Goal: Task Accomplishment & Management: Manage account settings

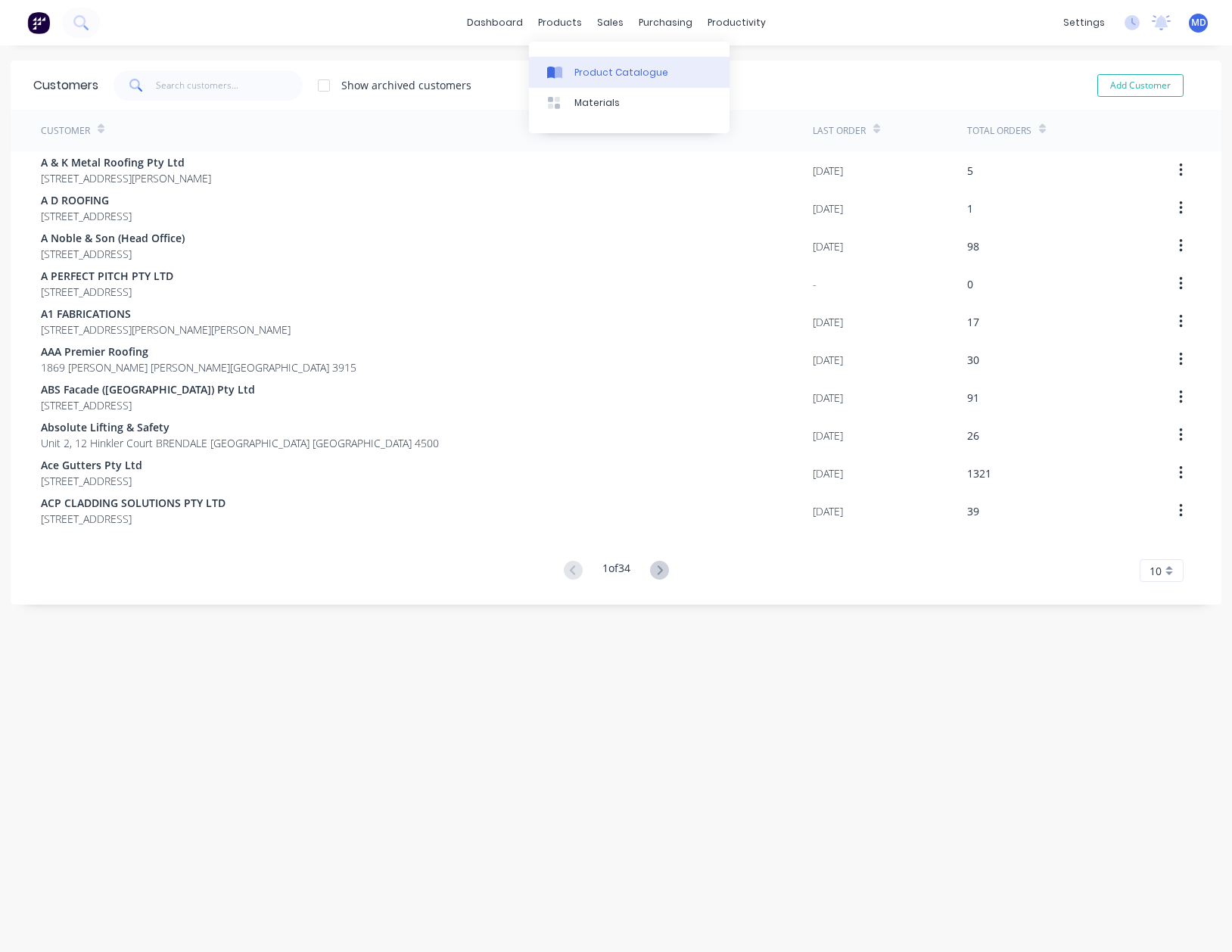
click at [620, 75] on div "Product Catalogue" at bounding box center [621, 72] width 94 height 14
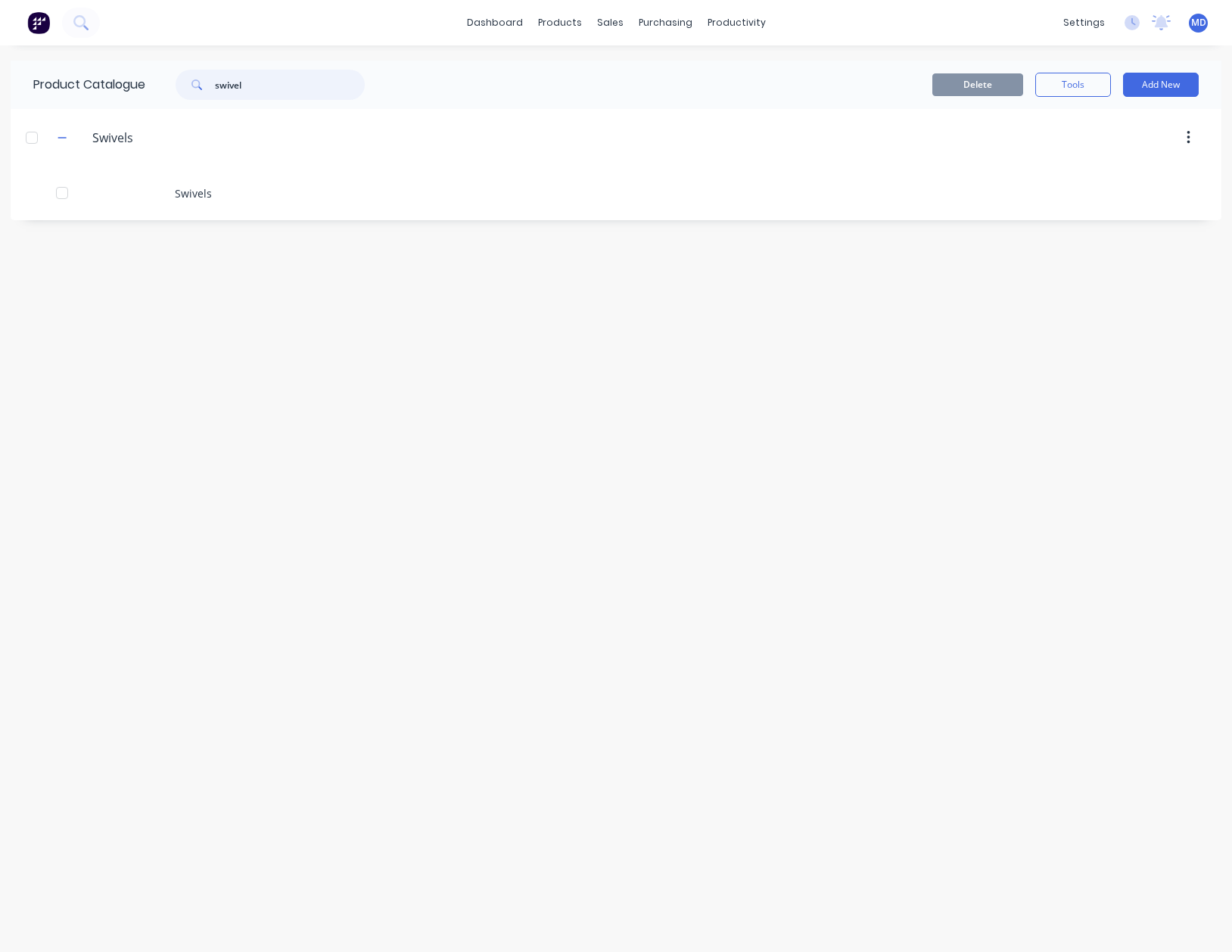
drag, startPoint x: 276, startPoint y: 87, endPoint x: 20, endPoint y: 42, distance: 259.9
click at [42, 74] on div "Product Catalogue swivel" at bounding box center [206, 85] width 392 height 48
type input "CABLE"
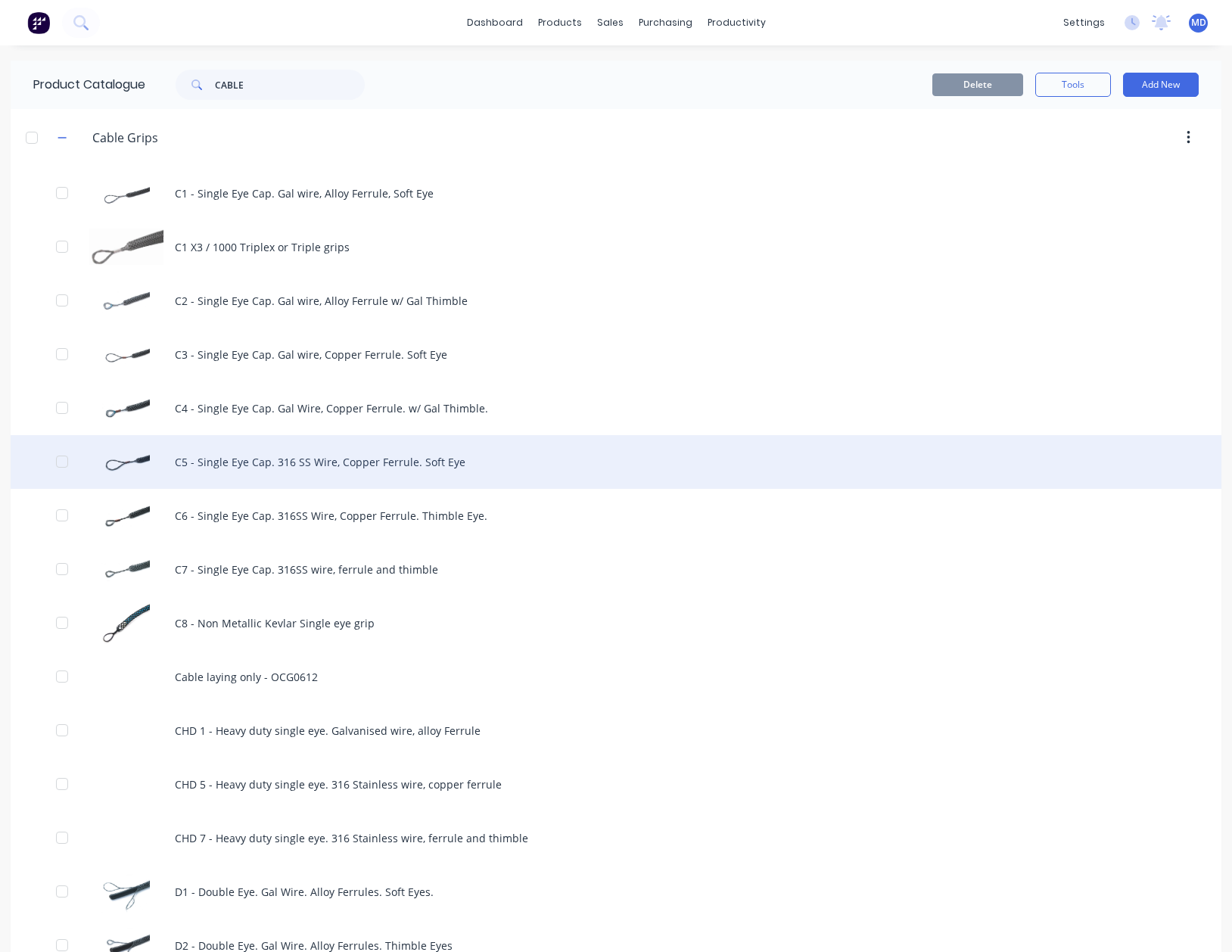
click at [264, 454] on div "C5 - Single Eye Cap. 316 SS Wire, Copper Ferrule. Soft Eye" at bounding box center [616, 462] width 1211 height 54
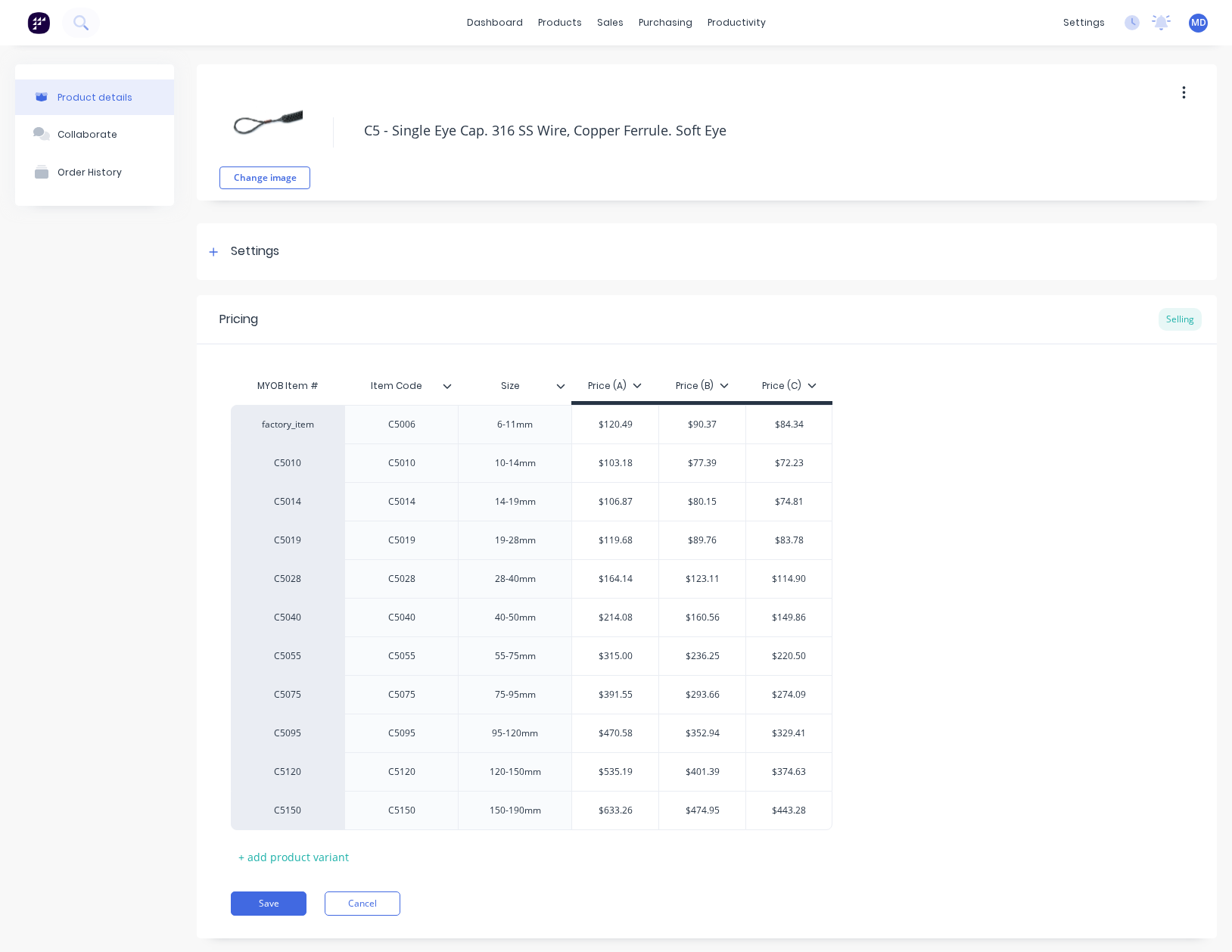
type textarea "x"
click at [374, 907] on button "Cancel" at bounding box center [362, 903] width 75 height 24
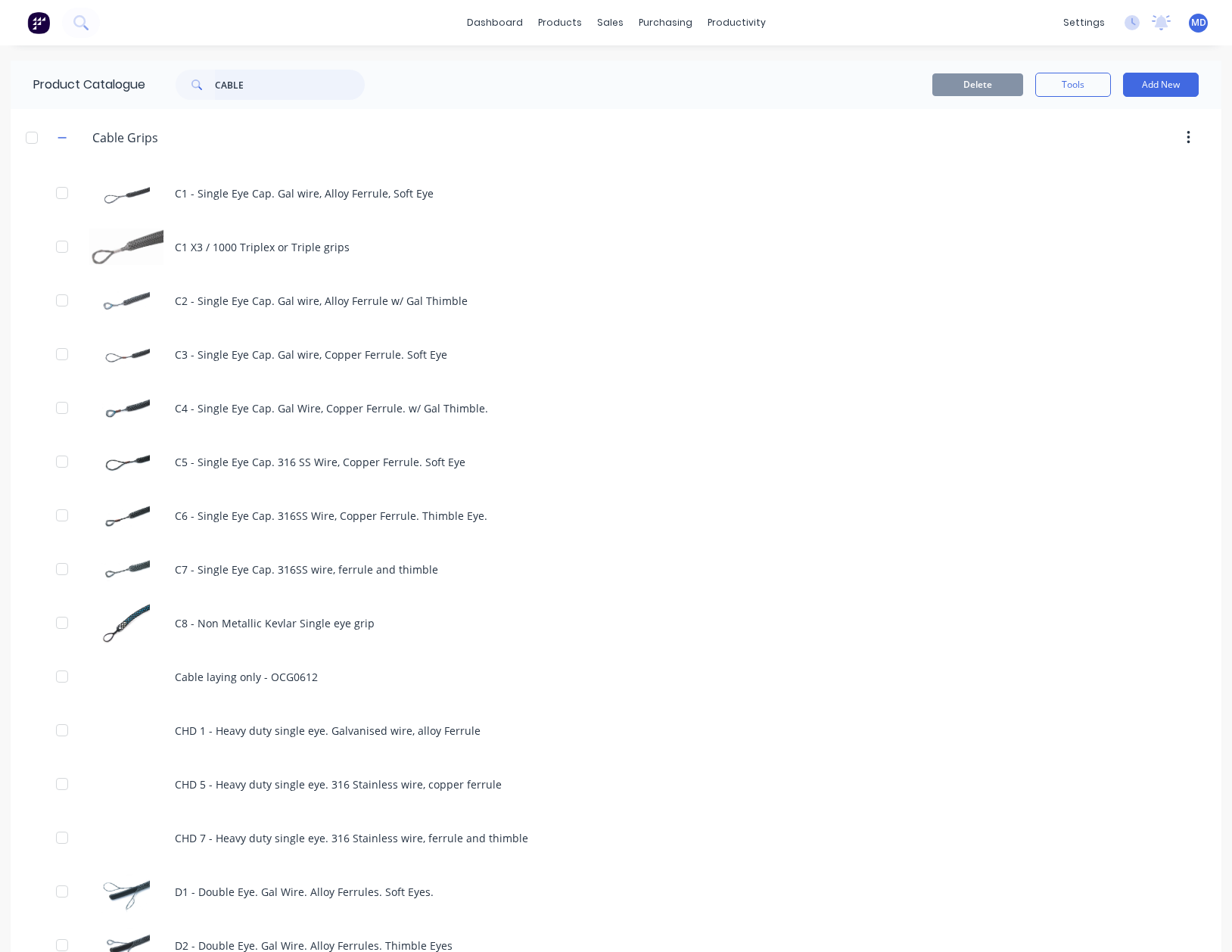
drag, startPoint x: 131, startPoint y: 79, endPoint x: 386, endPoint y: 113, distance: 257.3
click at [103, 78] on div "Product Catalogue CABLE" at bounding box center [206, 85] width 392 height 48
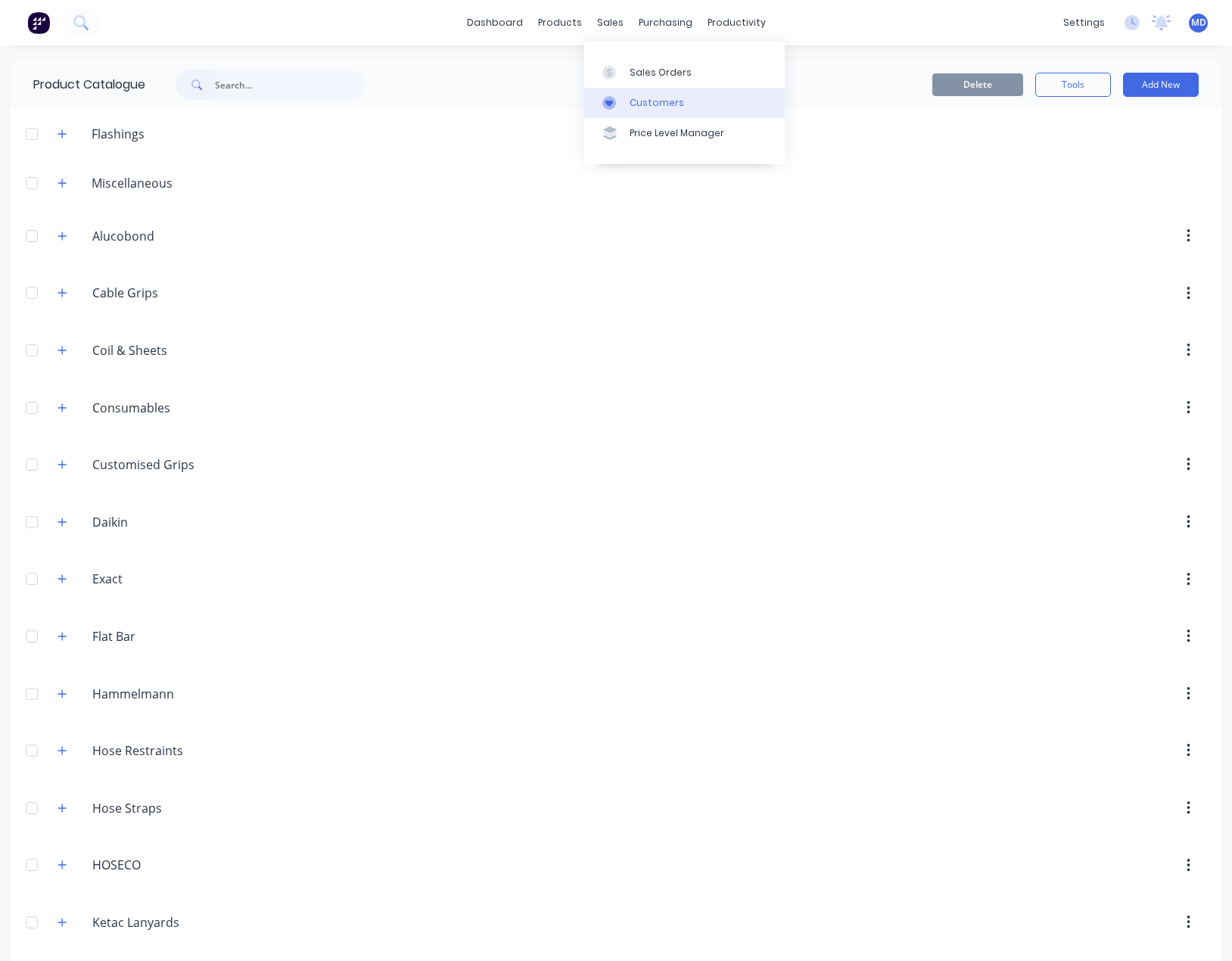
click at [653, 102] on div "Customers" at bounding box center [657, 103] width 55 height 14
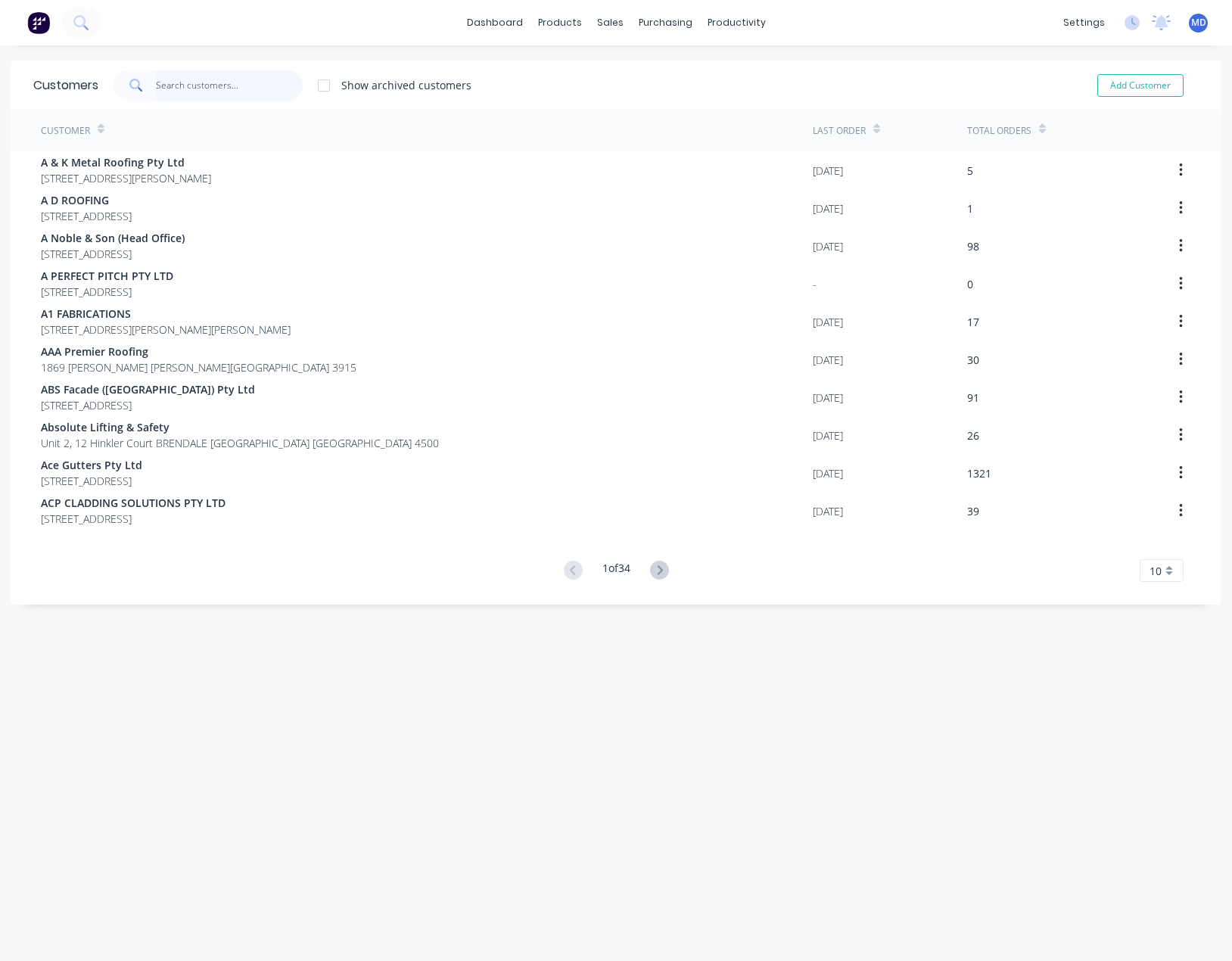
click at [207, 87] on input "text" at bounding box center [230, 86] width 147 height 30
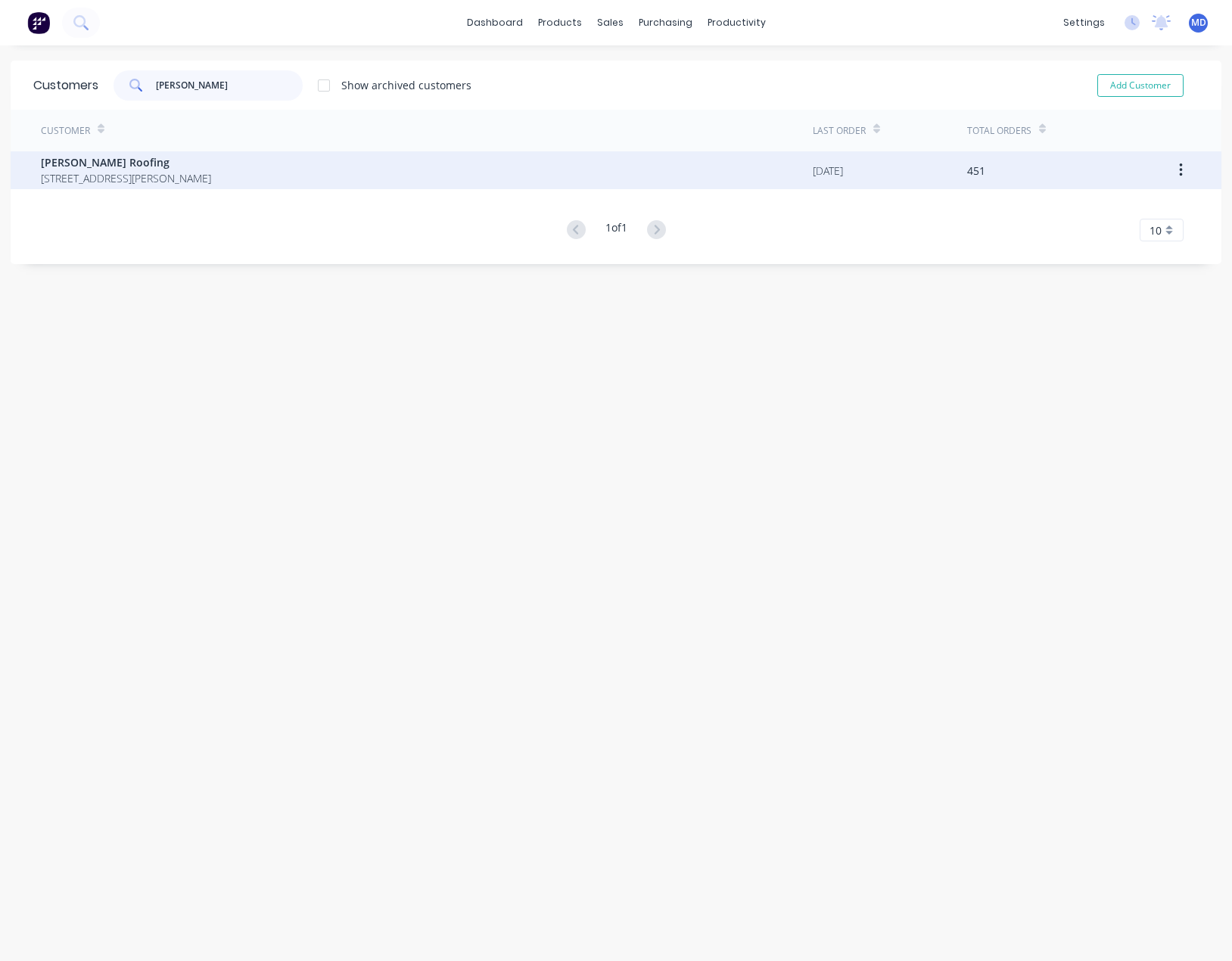
type input "[PERSON_NAME]"
click at [108, 173] on span "[STREET_ADDRESS][PERSON_NAME]" at bounding box center [126, 178] width 170 height 16
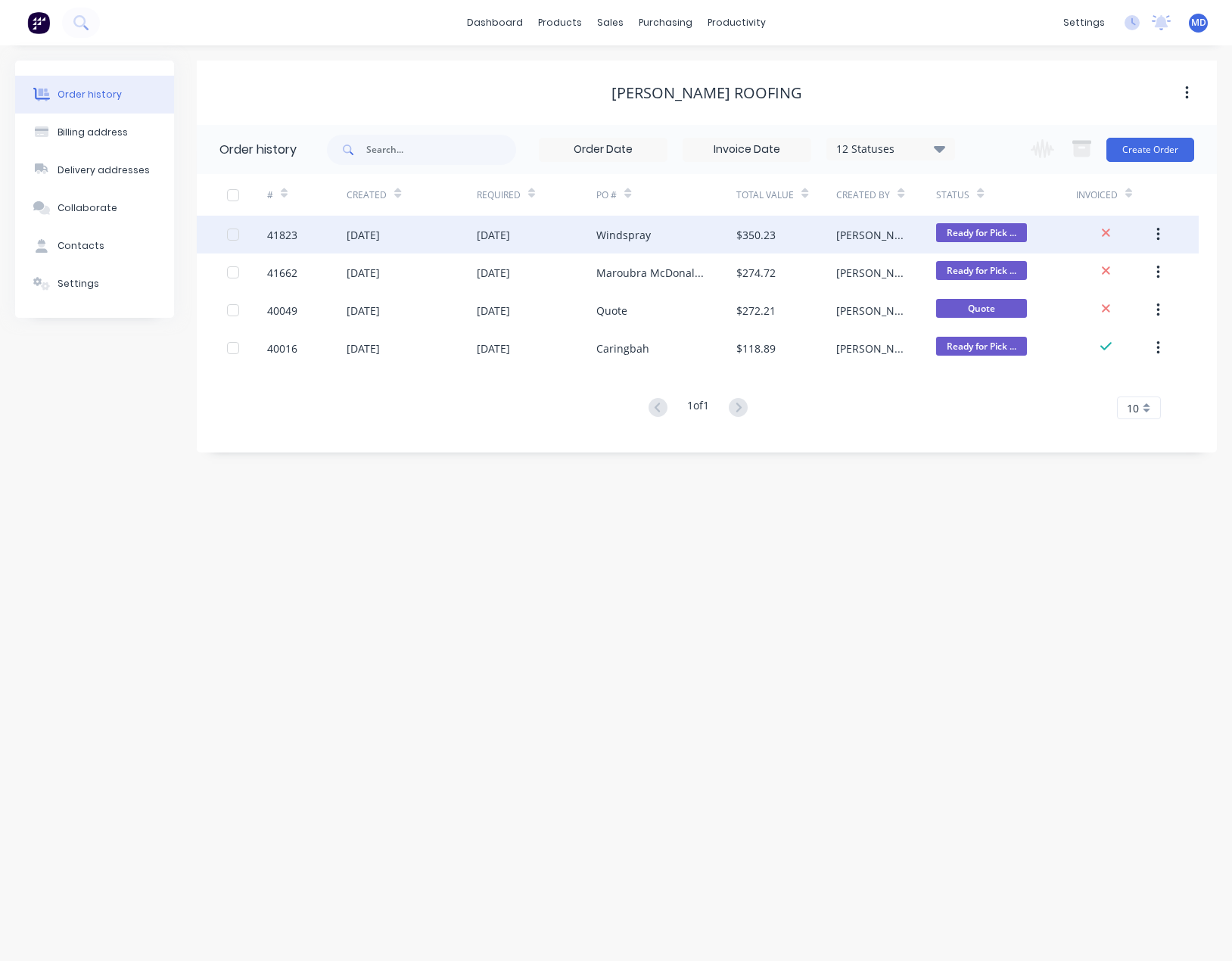
click at [510, 236] on div "[DATE]" at bounding box center [494, 235] width 34 height 16
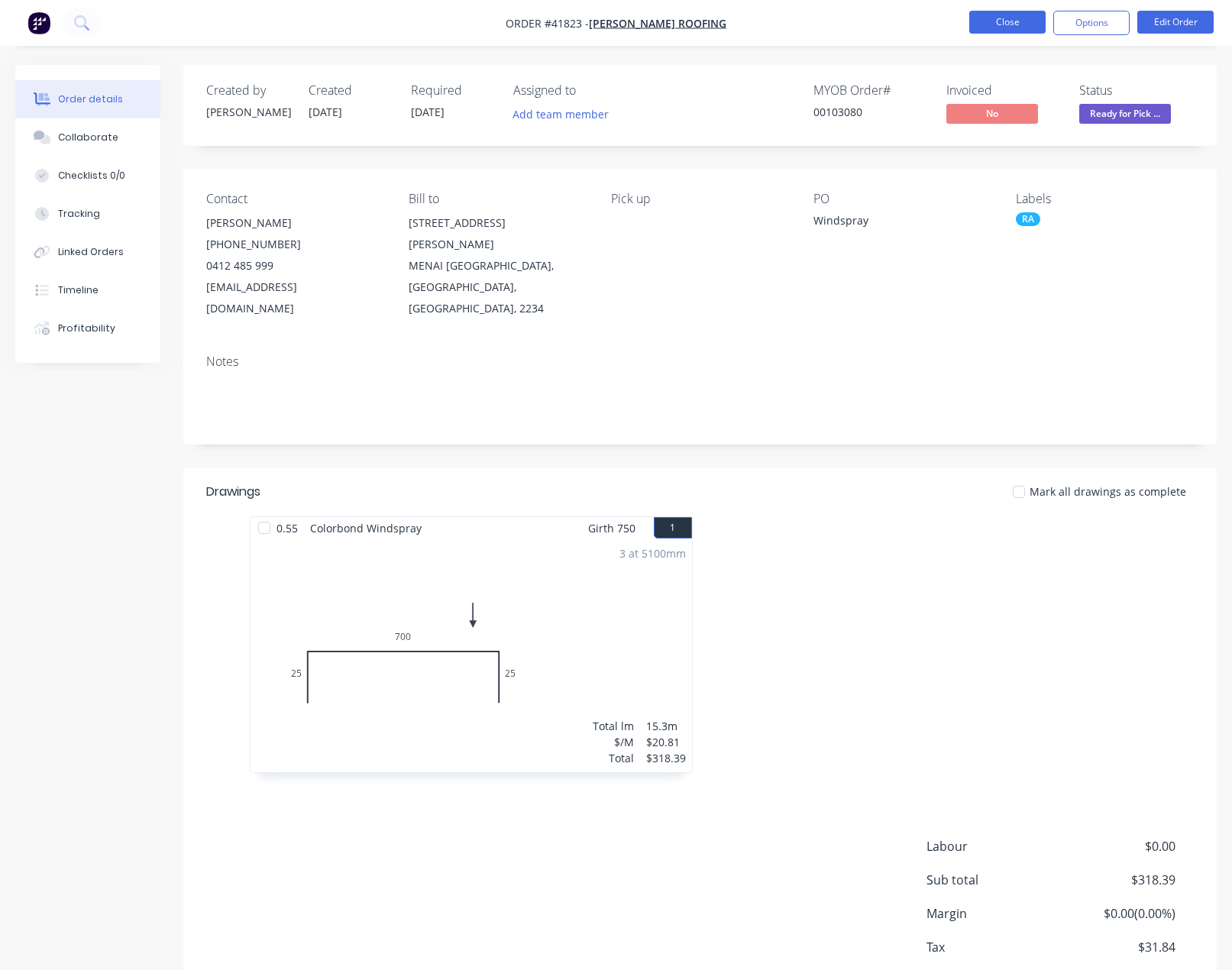
click at [1006, 26] on button "Close" at bounding box center [1007, 22] width 76 height 23
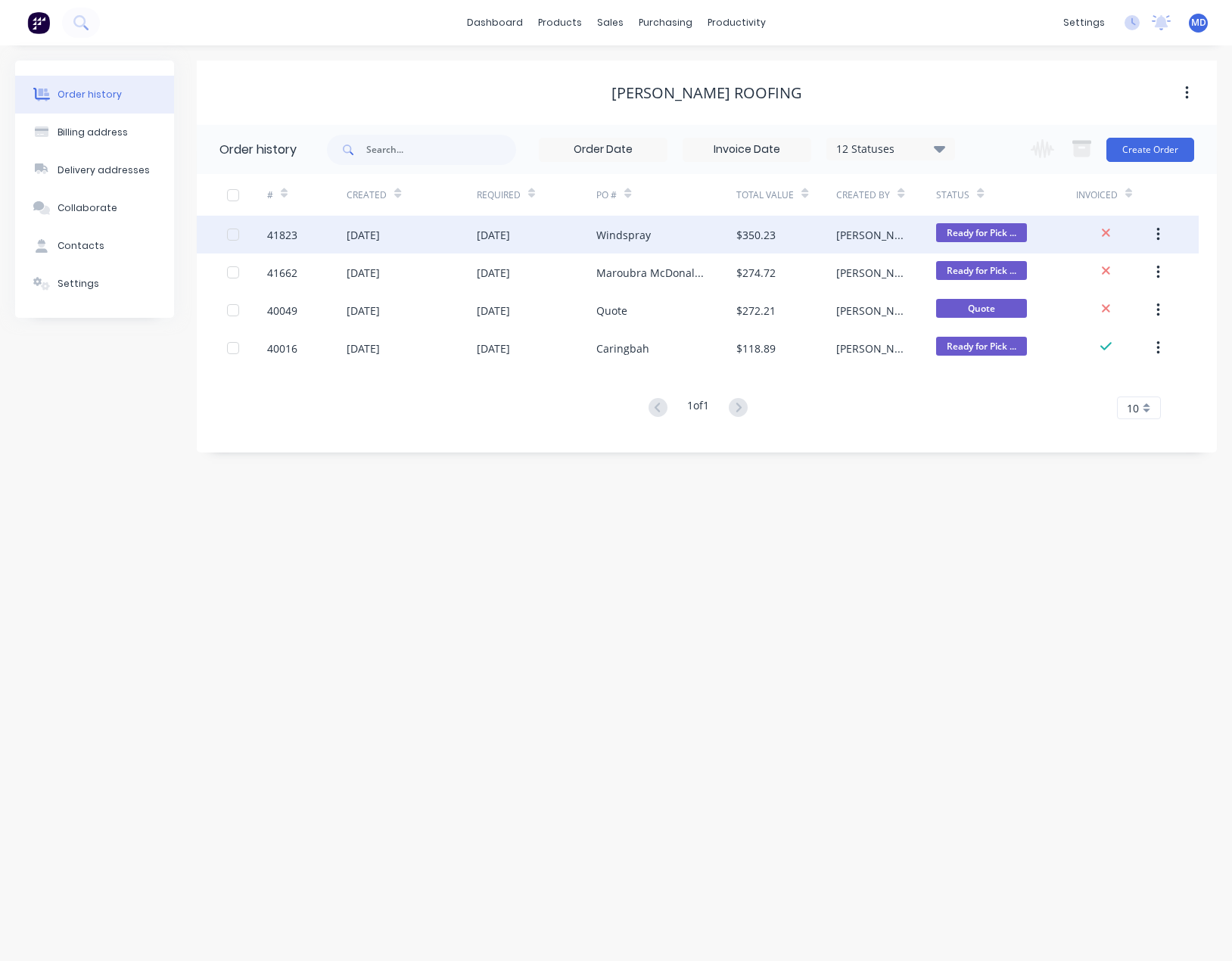
click at [685, 235] on div "Windspray" at bounding box center [666, 234] width 140 height 38
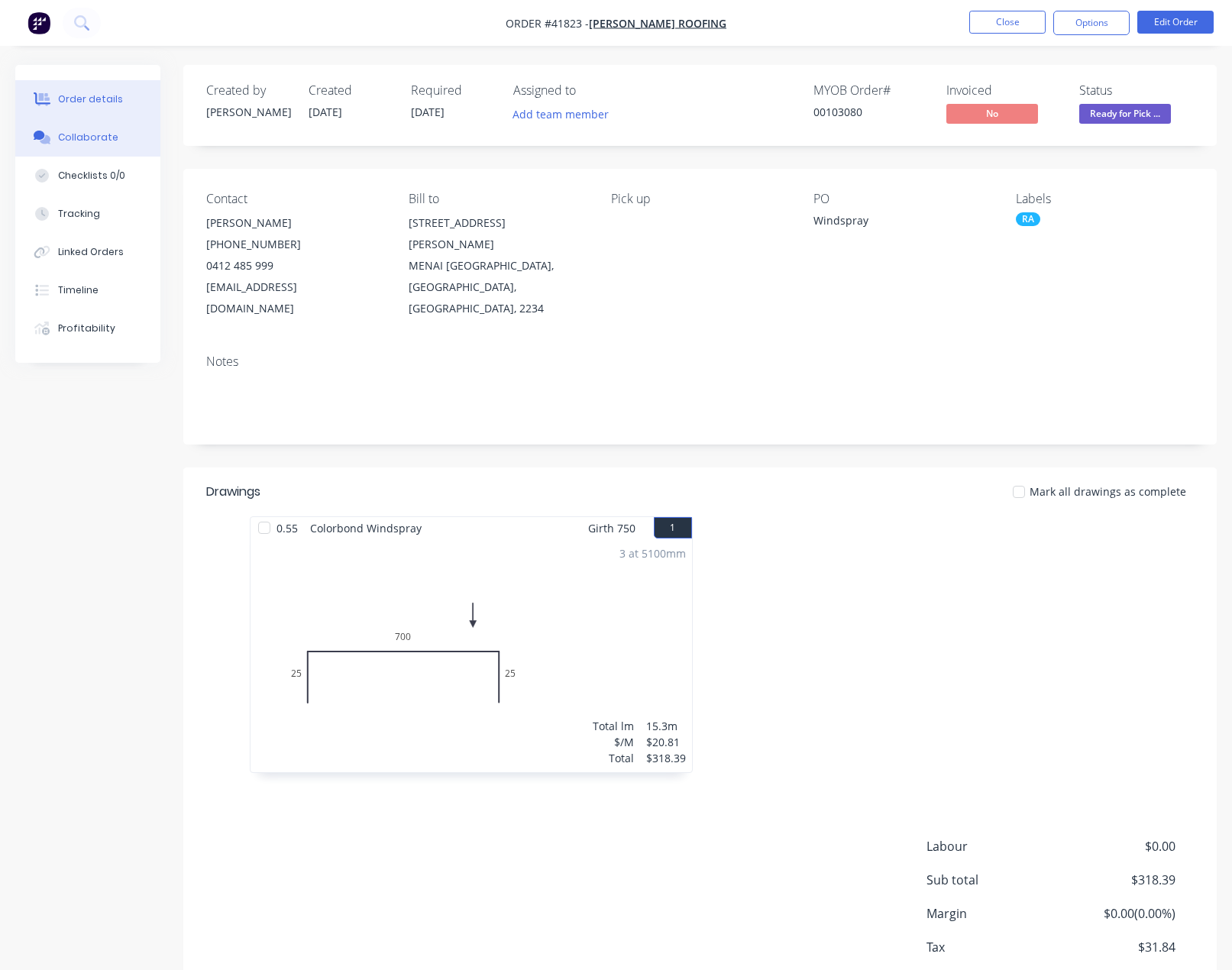
click at [95, 142] on div "Collaborate" at bounding box center [88, 137] width 61 height 14
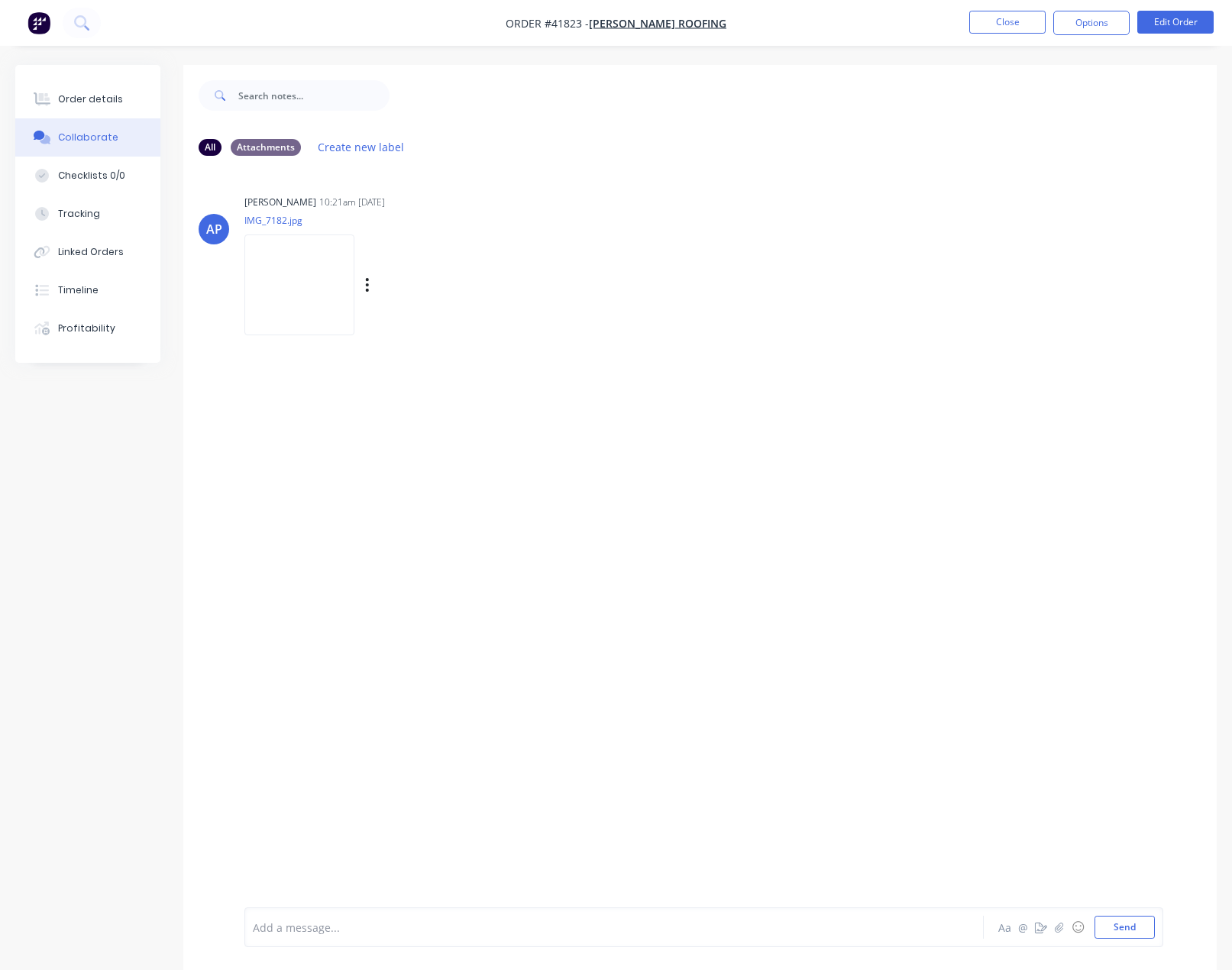
click at [332, 286] on img at bounding box center [299, 285] width 110 height 100
click at [107, 96] on div "Order details" at bounding box center [91, 99] width 65 height 14
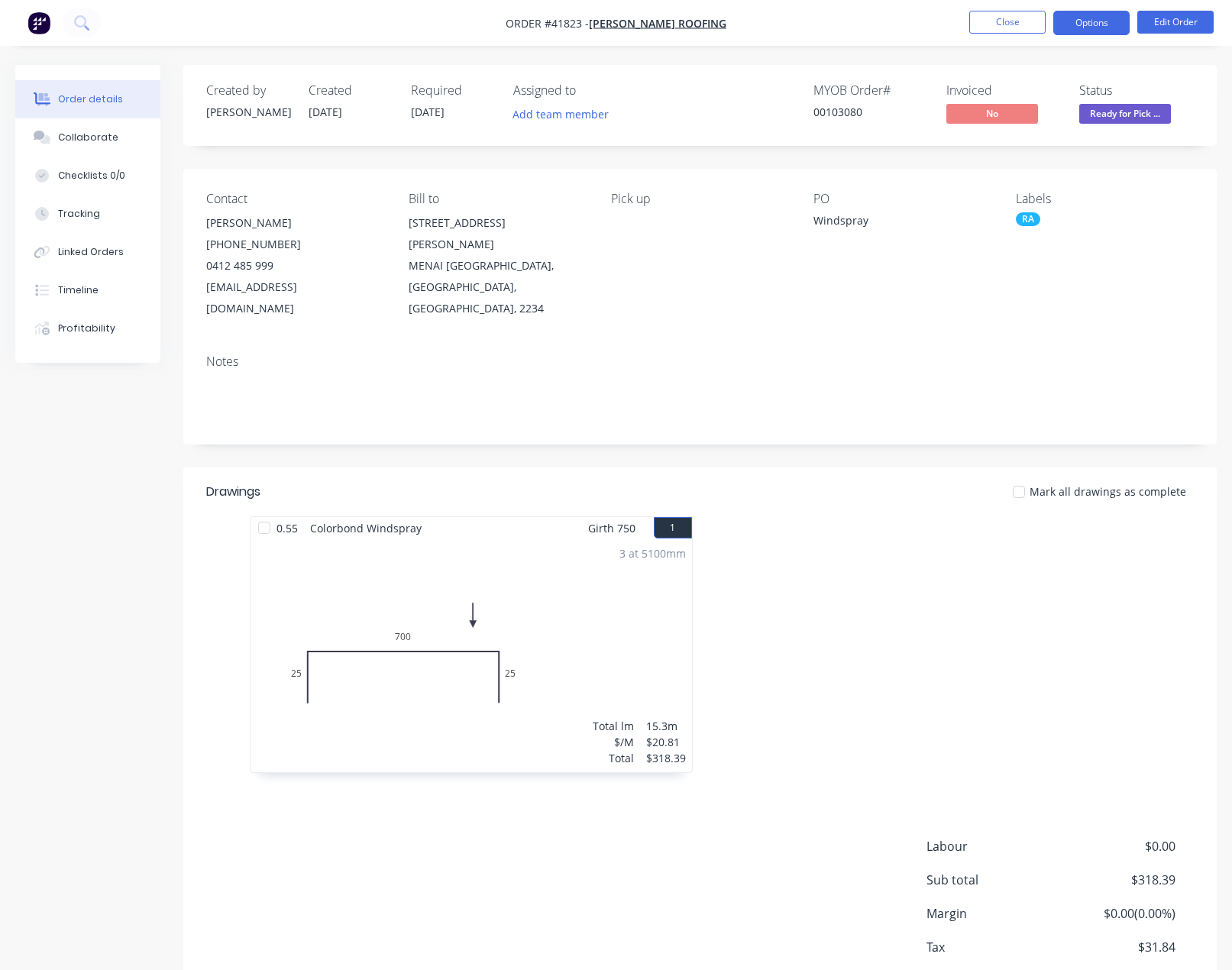
click at [1090, 15] on button "Options" at bounding box center [1091, 23] width 76 height 24
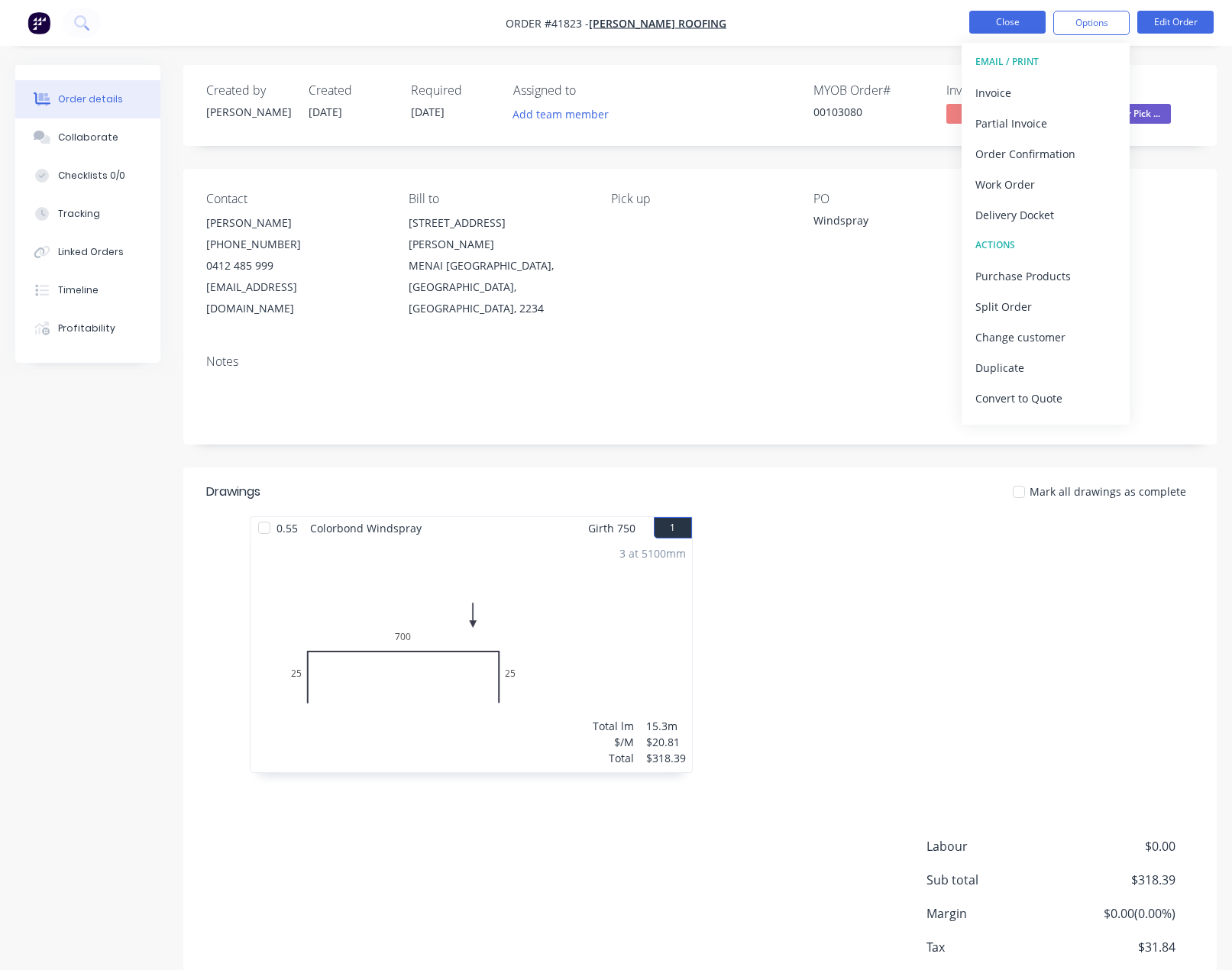
click at [997, 17] on button "Close" at bounding box center [1007, 22] width 76 height 23
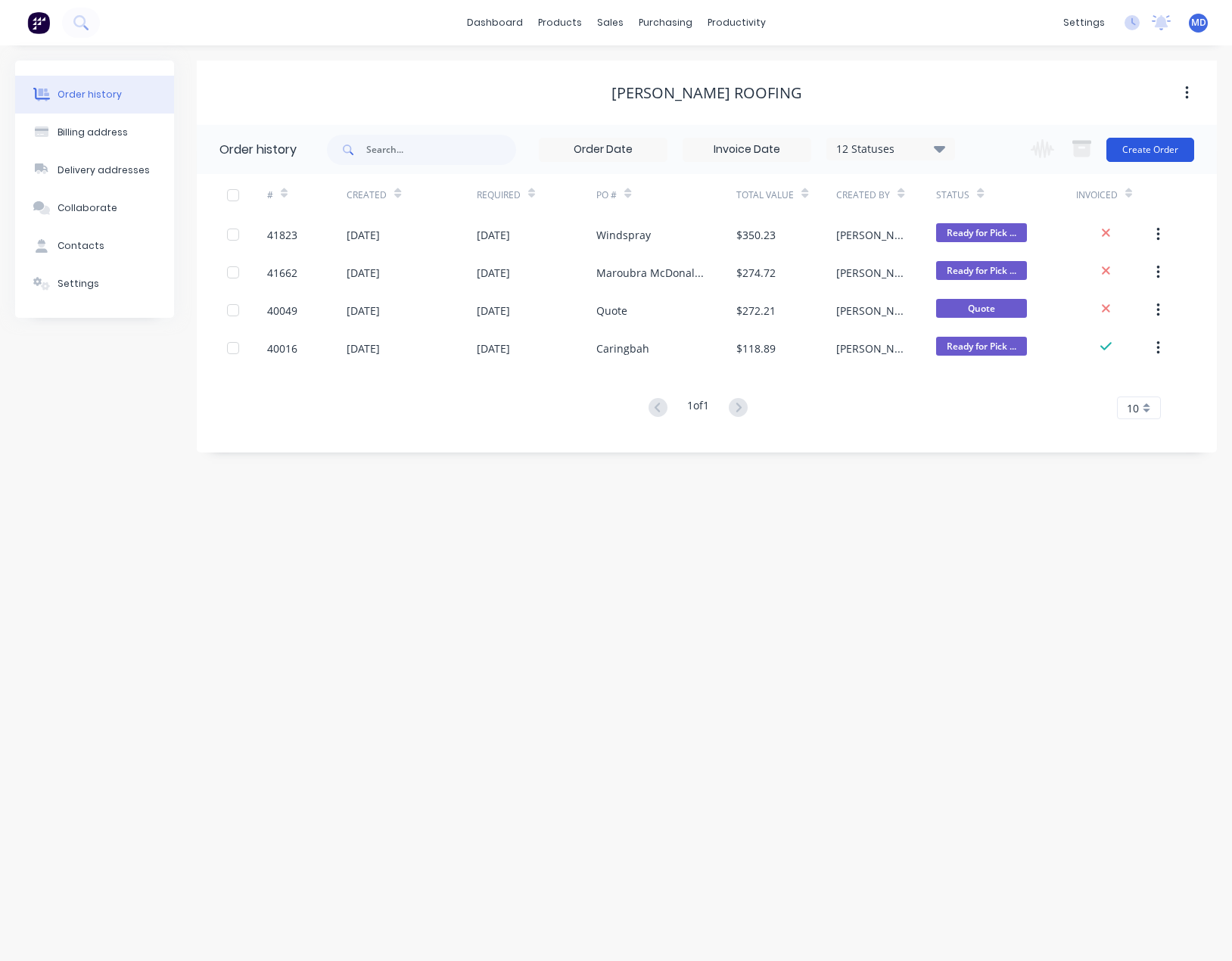
click at [1160, 152] on button "Create Order" at bounding box center [1150, 150] width 88 height 24
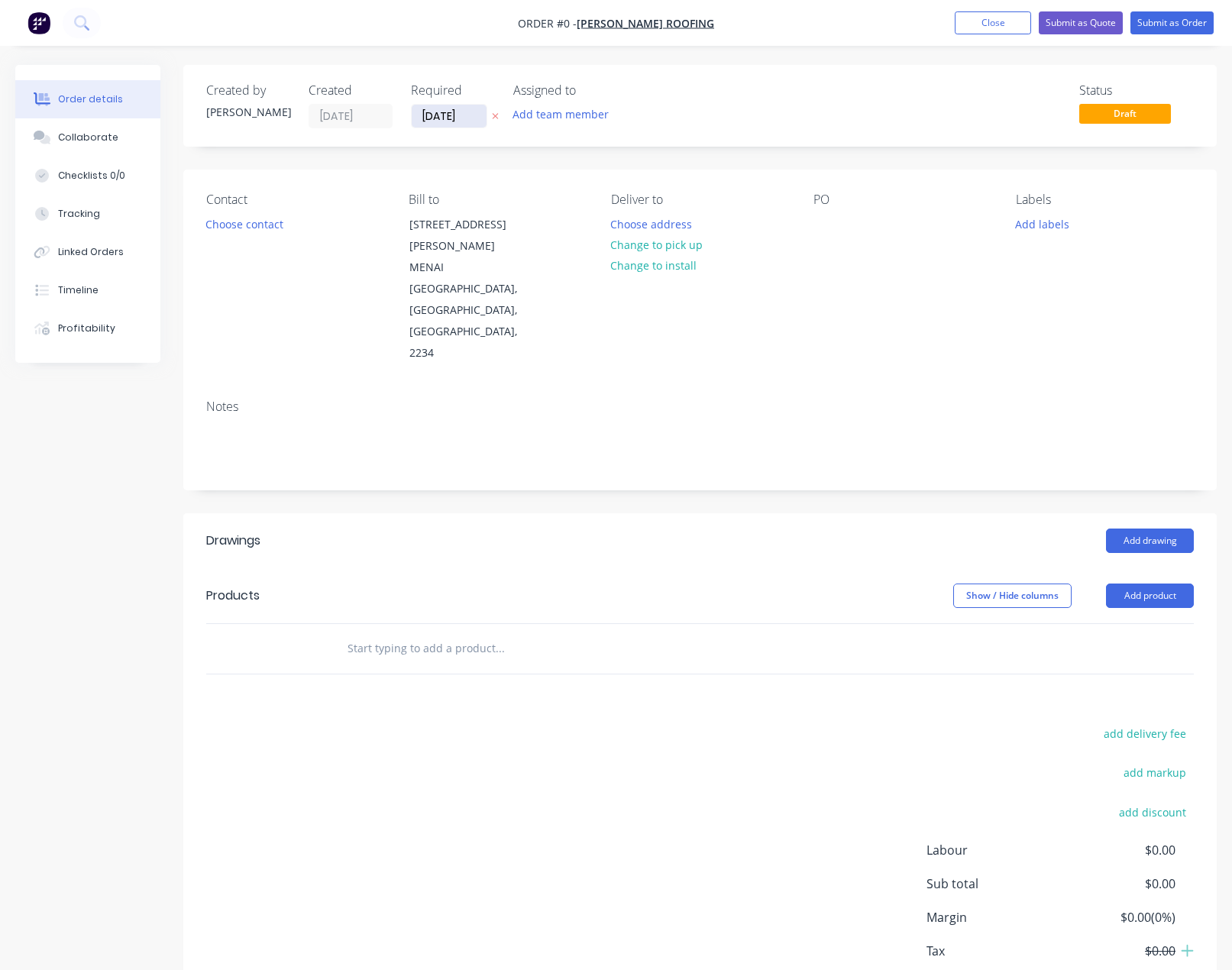
click at [454, 122] on input "[DATE]" at bounding box center [449, 116] width 75 height 23
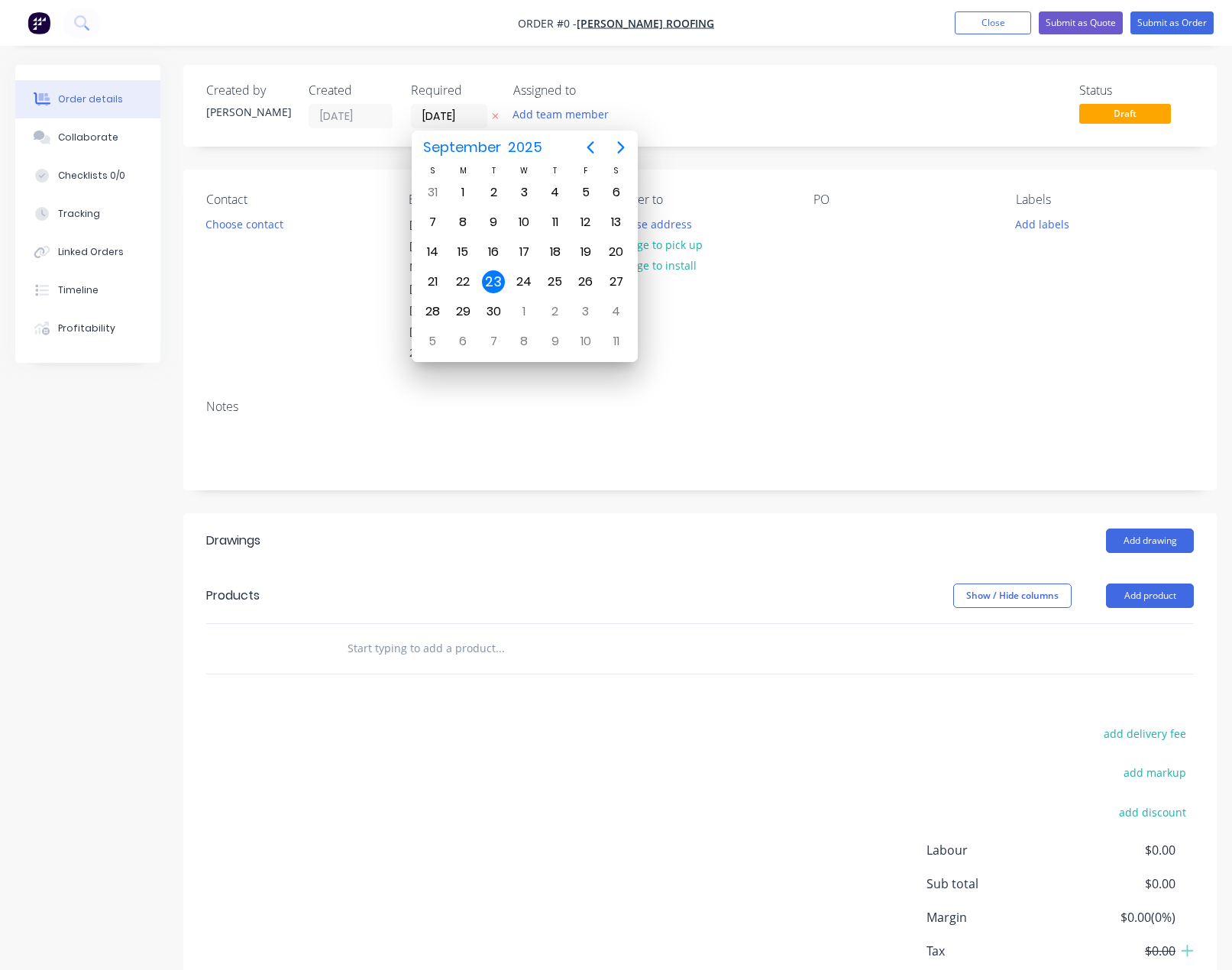
click at [493, 280] on div "23" at bounding box center [493, 282] width 23 height 23
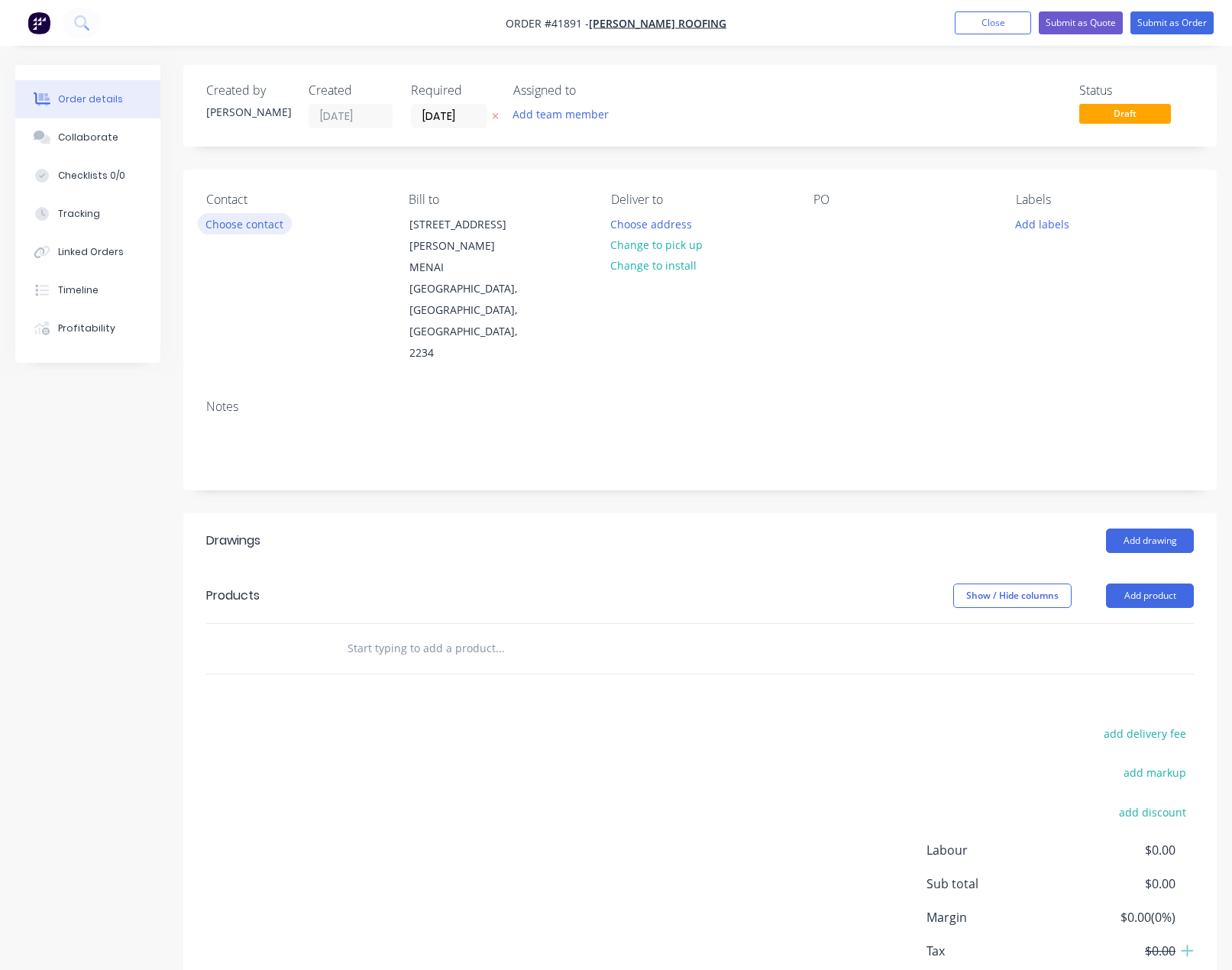
click at [241, 227] on button "Choose contact" at bounding box center [245, 222] width 94 height 20
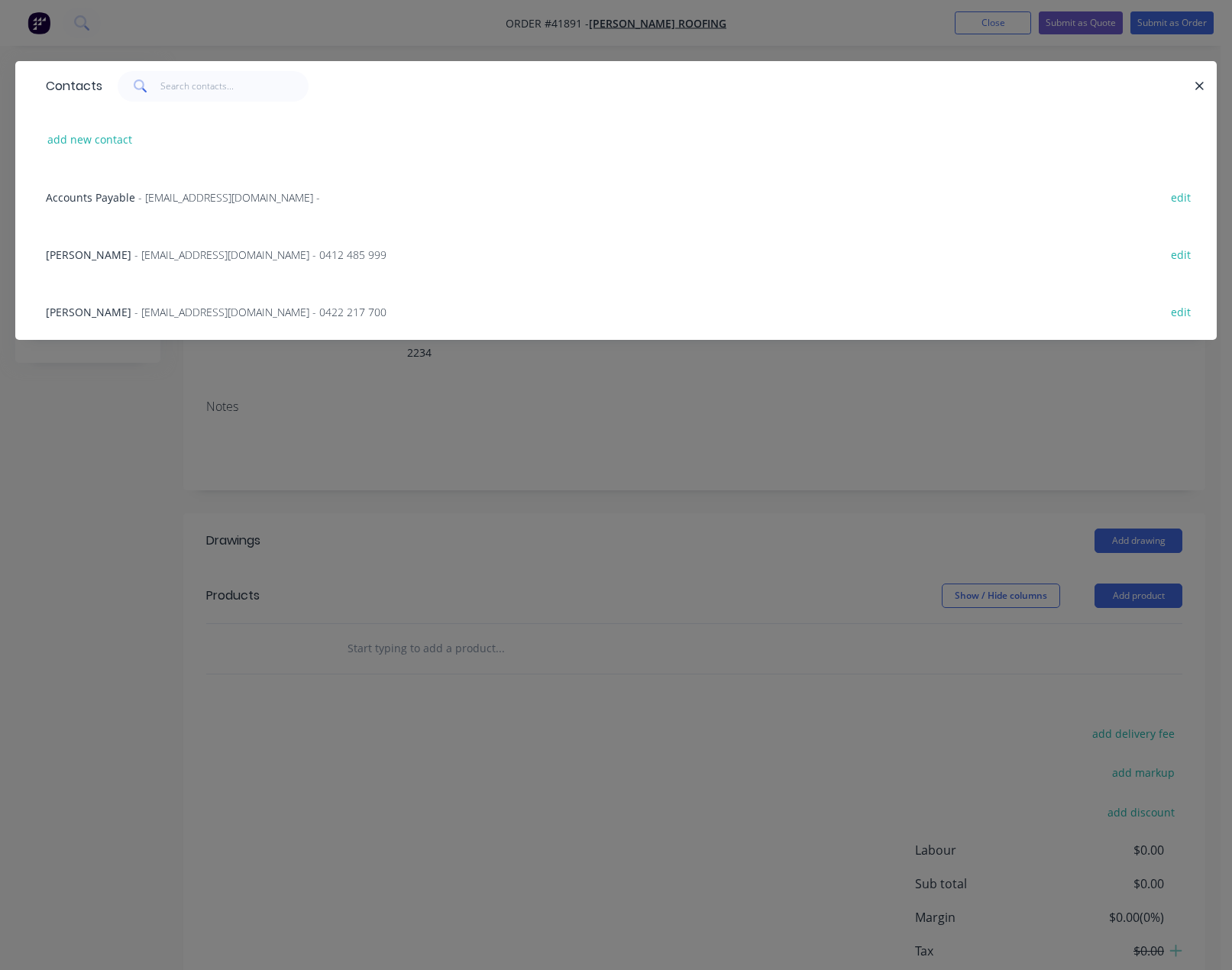
click at [244, 260] on span "- [EMAIL_ADDRESS][DOMAIN_NAME] - 0412 485 999" at bounding box center [260, 255] width 252 height 15
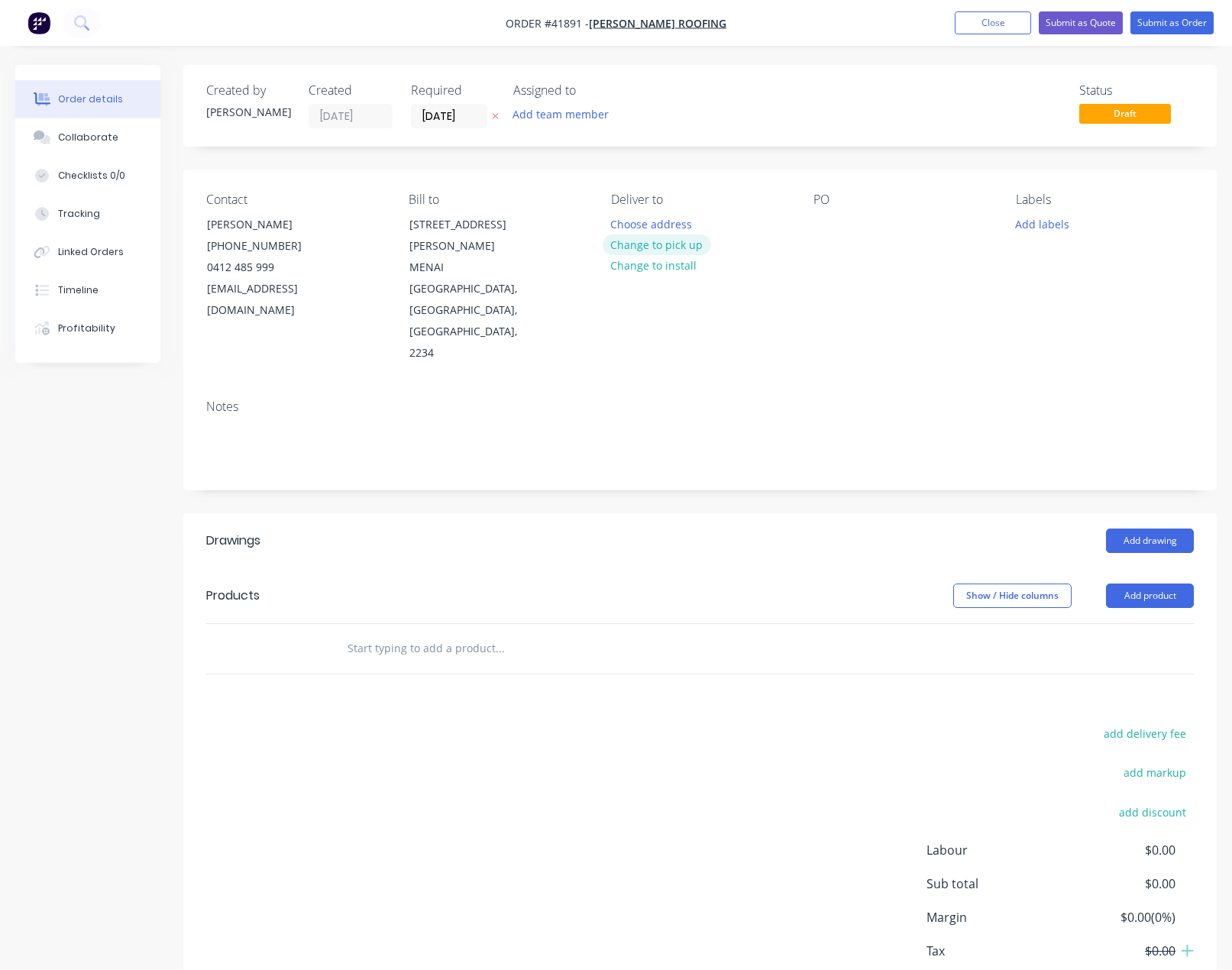
click at [669, 244] on button "Change to pick up" at bounding box center [657, 244] width 108 height 20
click at [818, 224] on div at bounding box center [826, 223] width 24 height 22
click at [1035, 231] on button "Add labels" at bounding box center [1042, 222] width 70 height 20
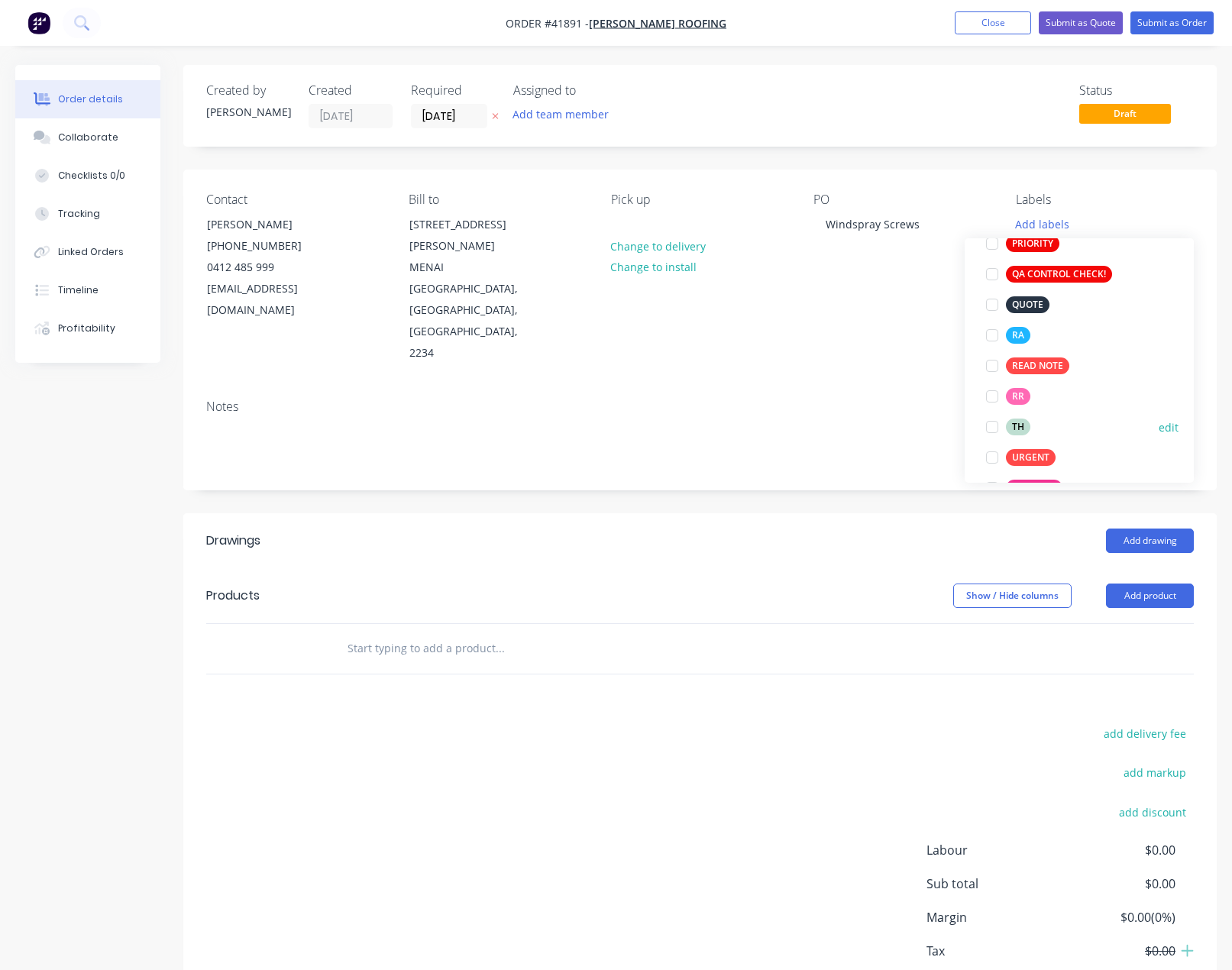
scroll to position [459, 0]
click at [989, 333] on div at bounding box center [993, 330] width 31 height 31
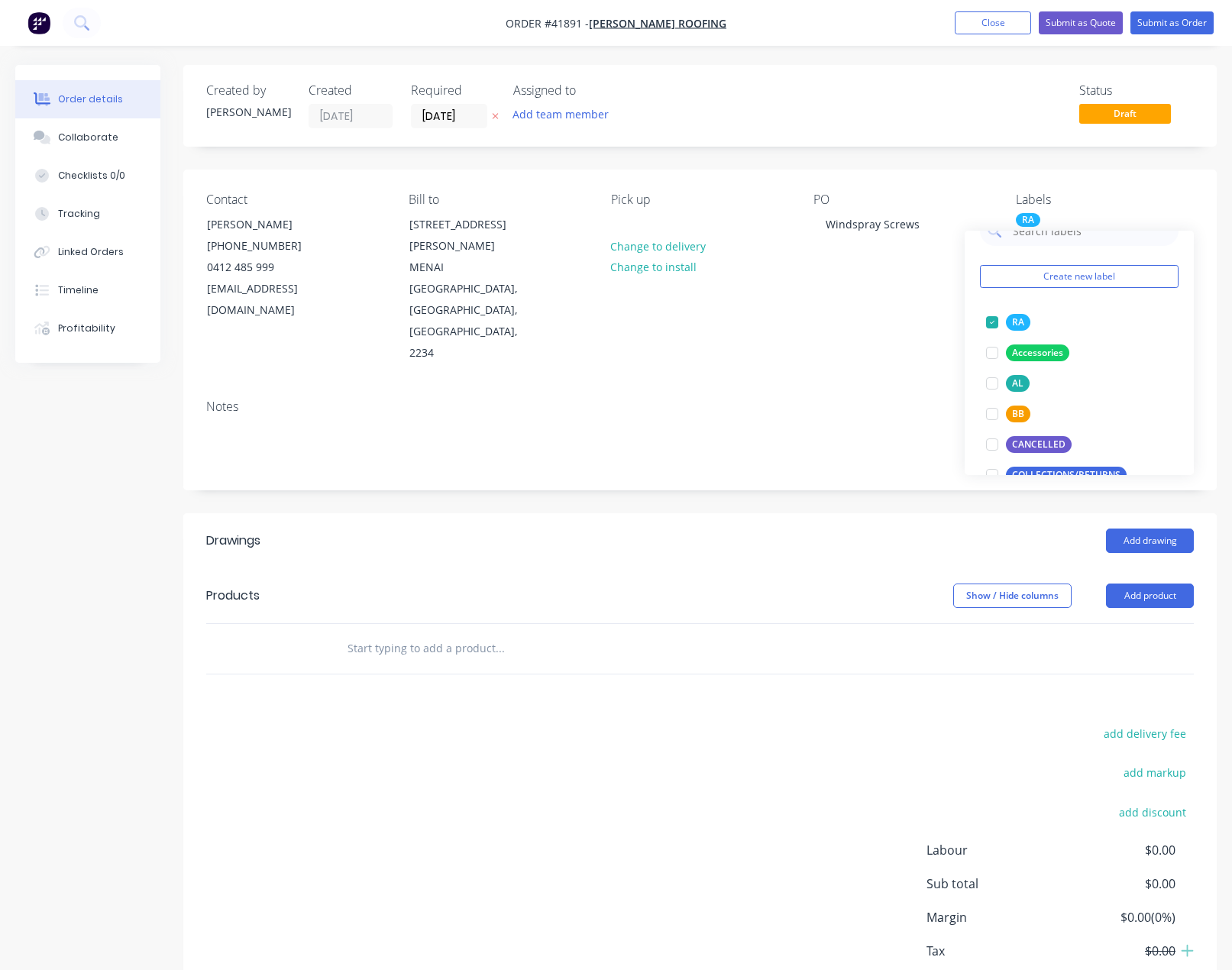
click at [730, 623] on div "Drawings Add drawing Products Show / Hide columns Add product add delivery fee …" at bounding box center [701, 777] width 1034 height 527
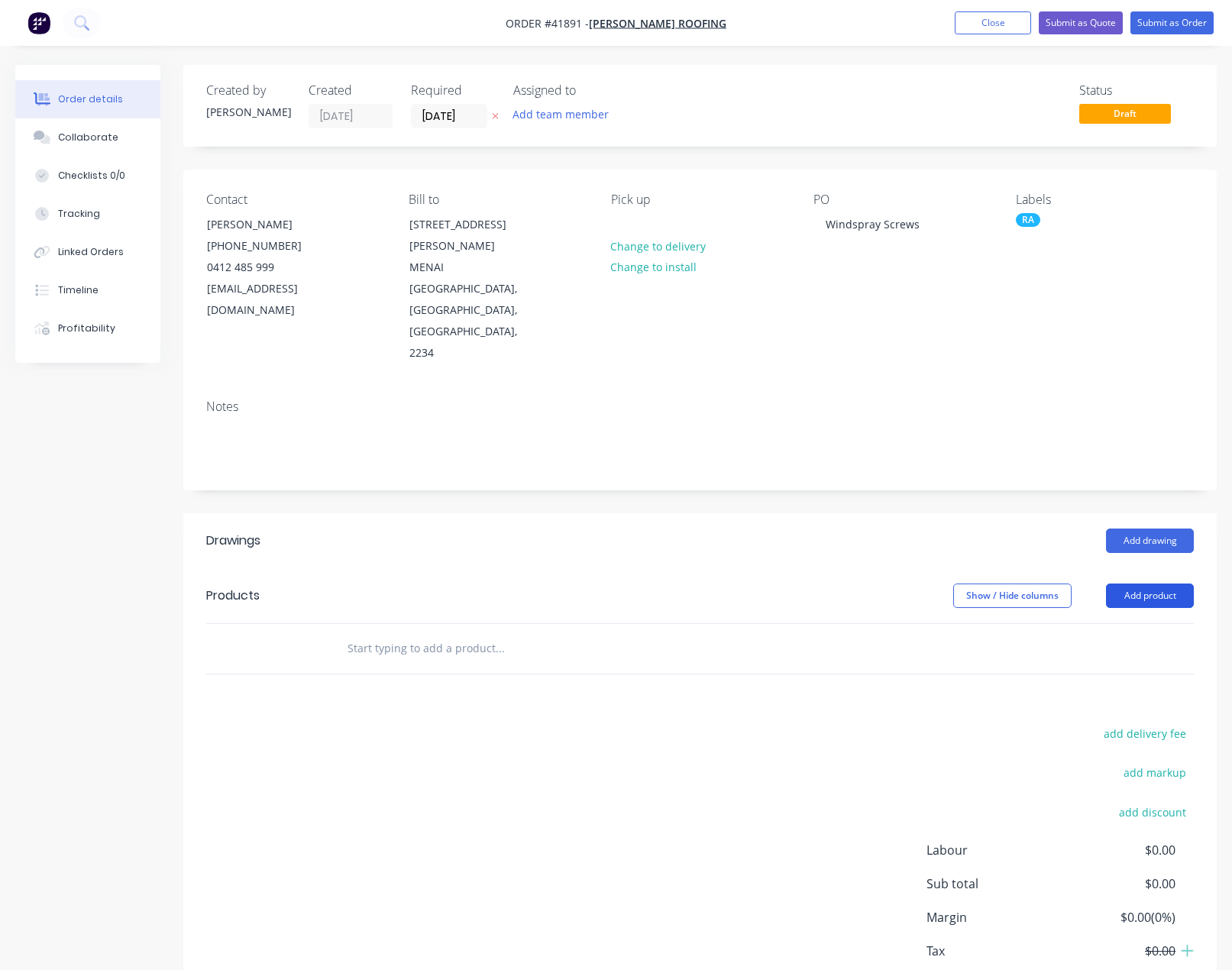
click at [1150, 583] on button "Add product" at bounding box center [1149, 595] width 88 height 24
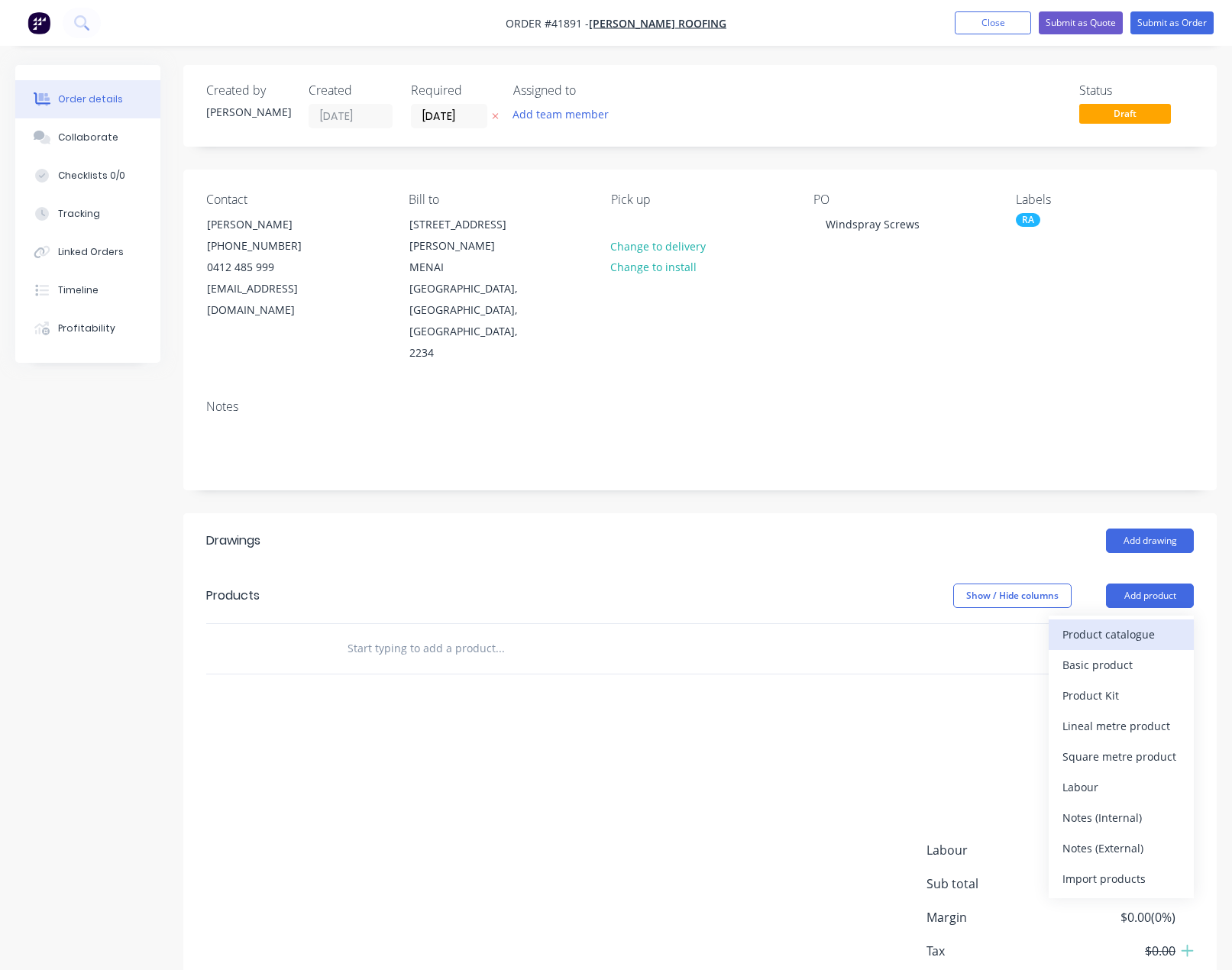
click at [1124, 623] on div "Product catalogue" at bounding box center [1120, 633] width 117 height 22
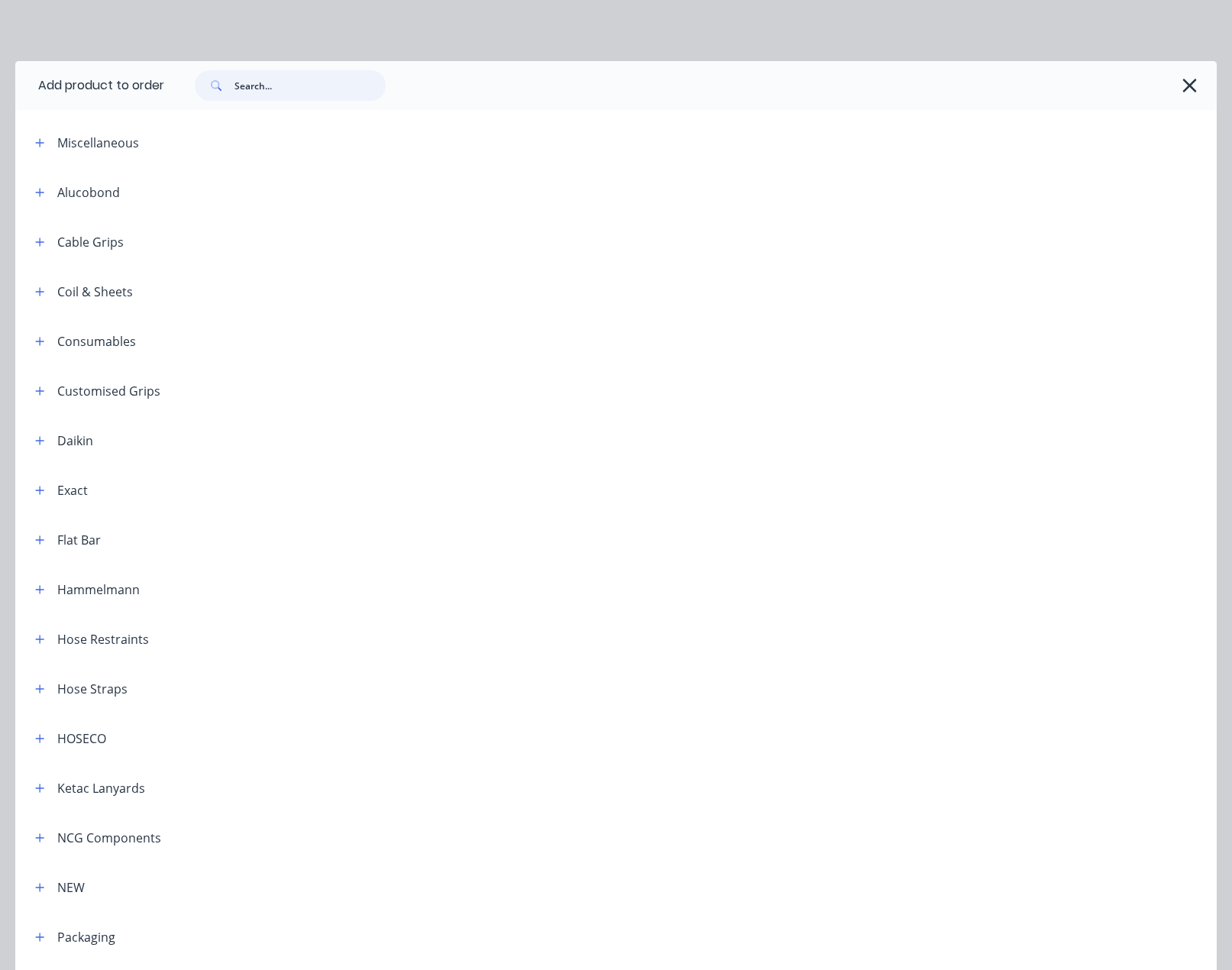
drag, startPoint x: 313, startPoint y: 89, endPoint x: 302, endPoint y: 91, distance: 11.2
click at [308, 89] on input "text" at bounding box center [310, 86] width 151 height 31
type input "screw"
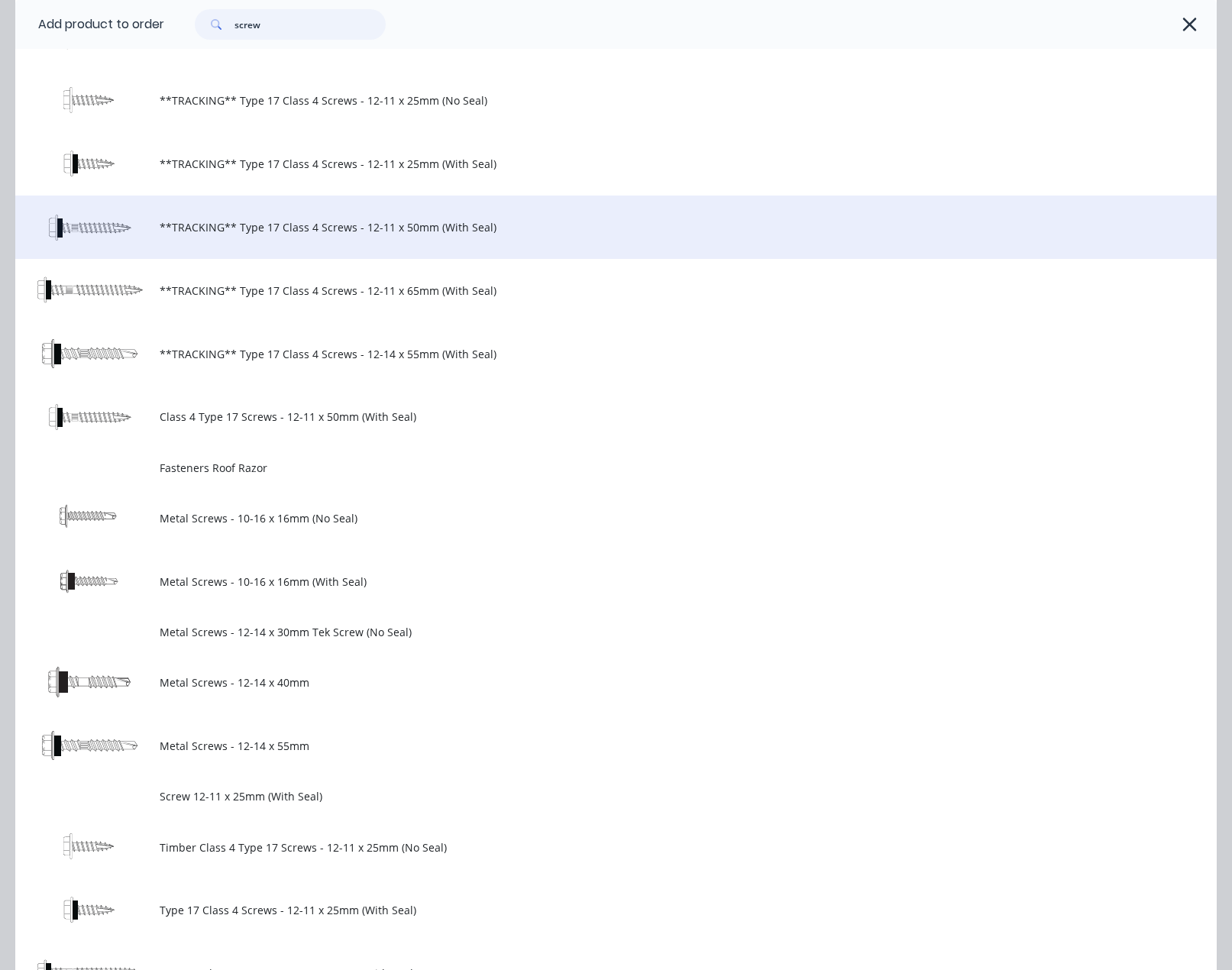
scroll to position [453, 0]
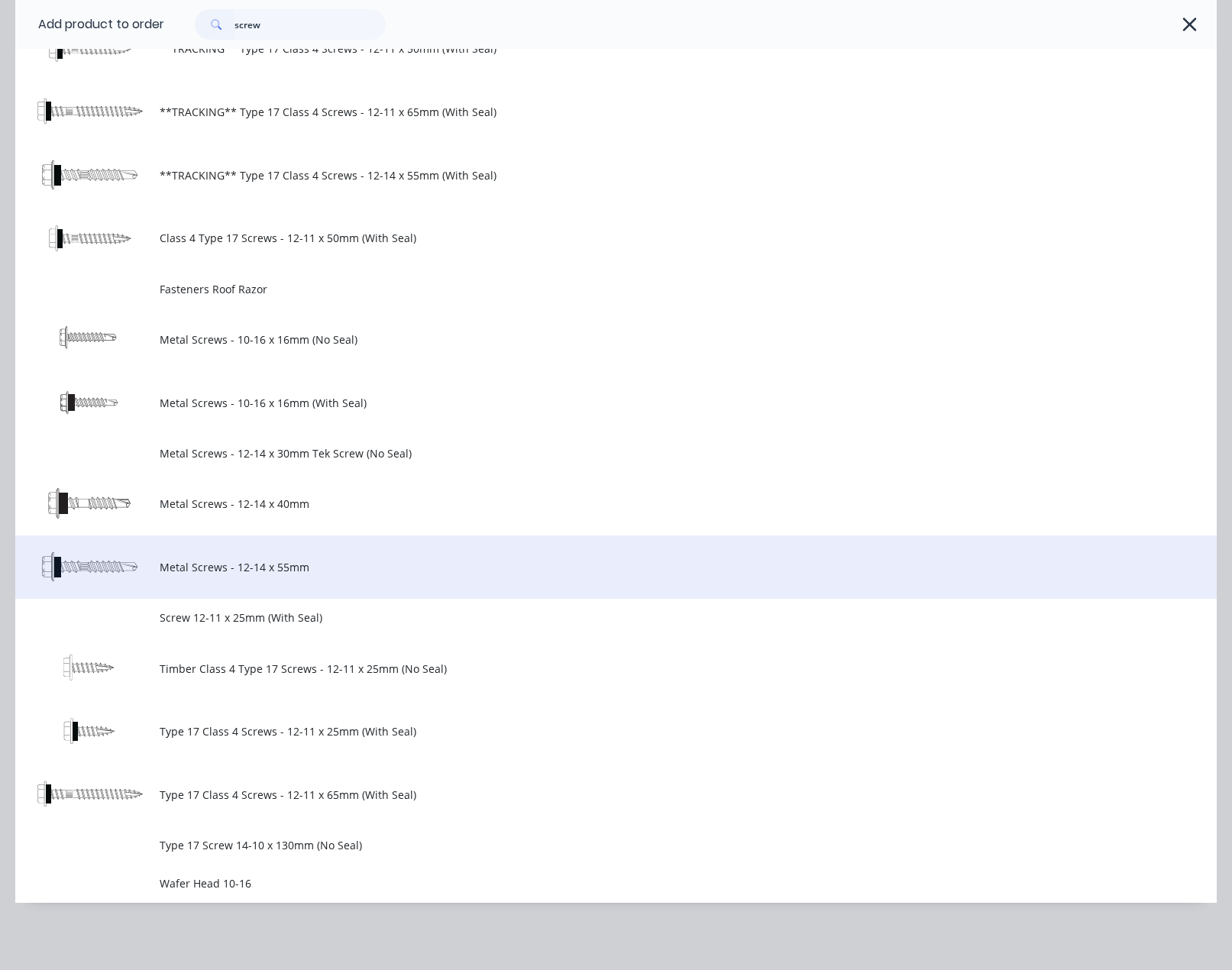
click at [252, 564] on span "Metal Screws - 12-14 x 55mm" at bounding box center [582, 567] width 845 height 16
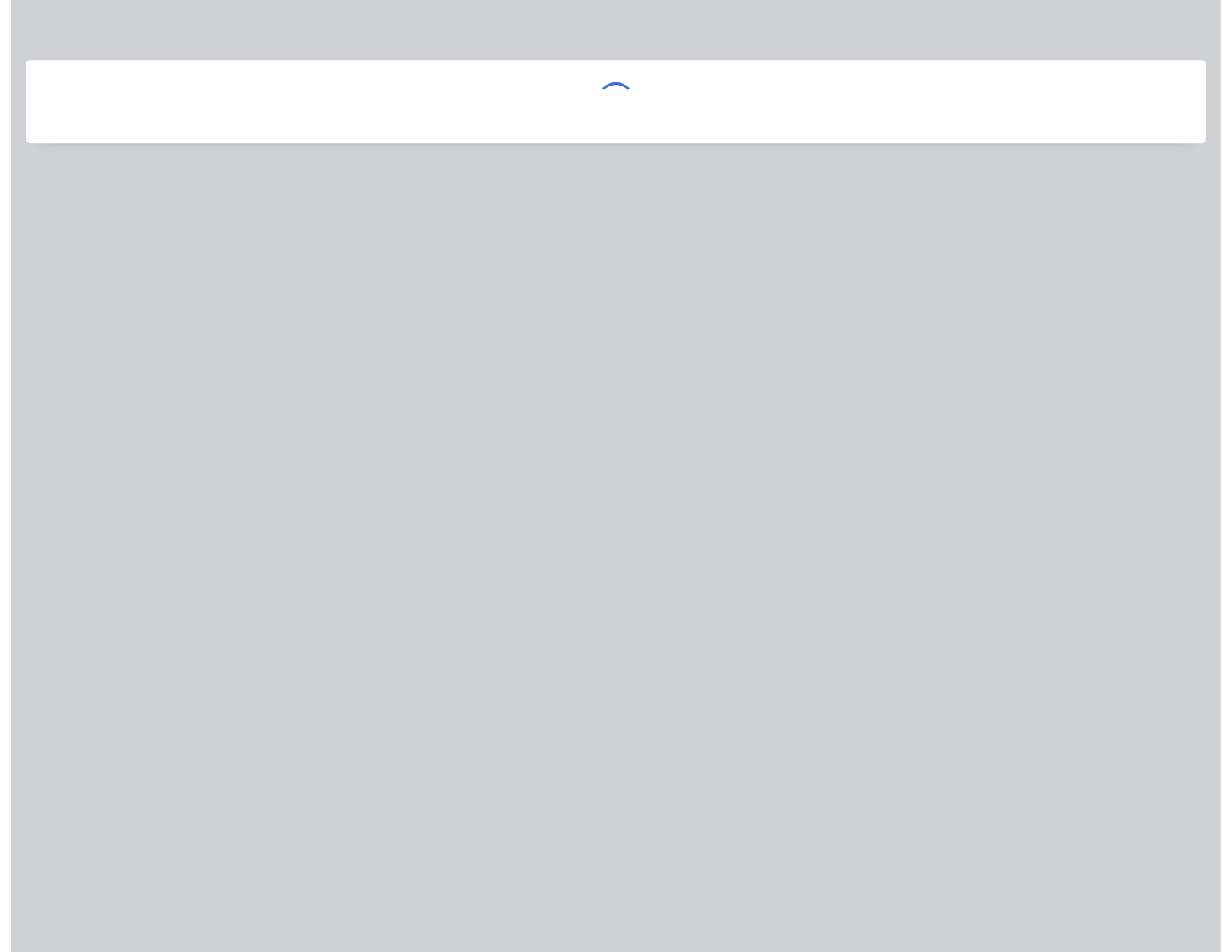
scroll to position [0, 0]
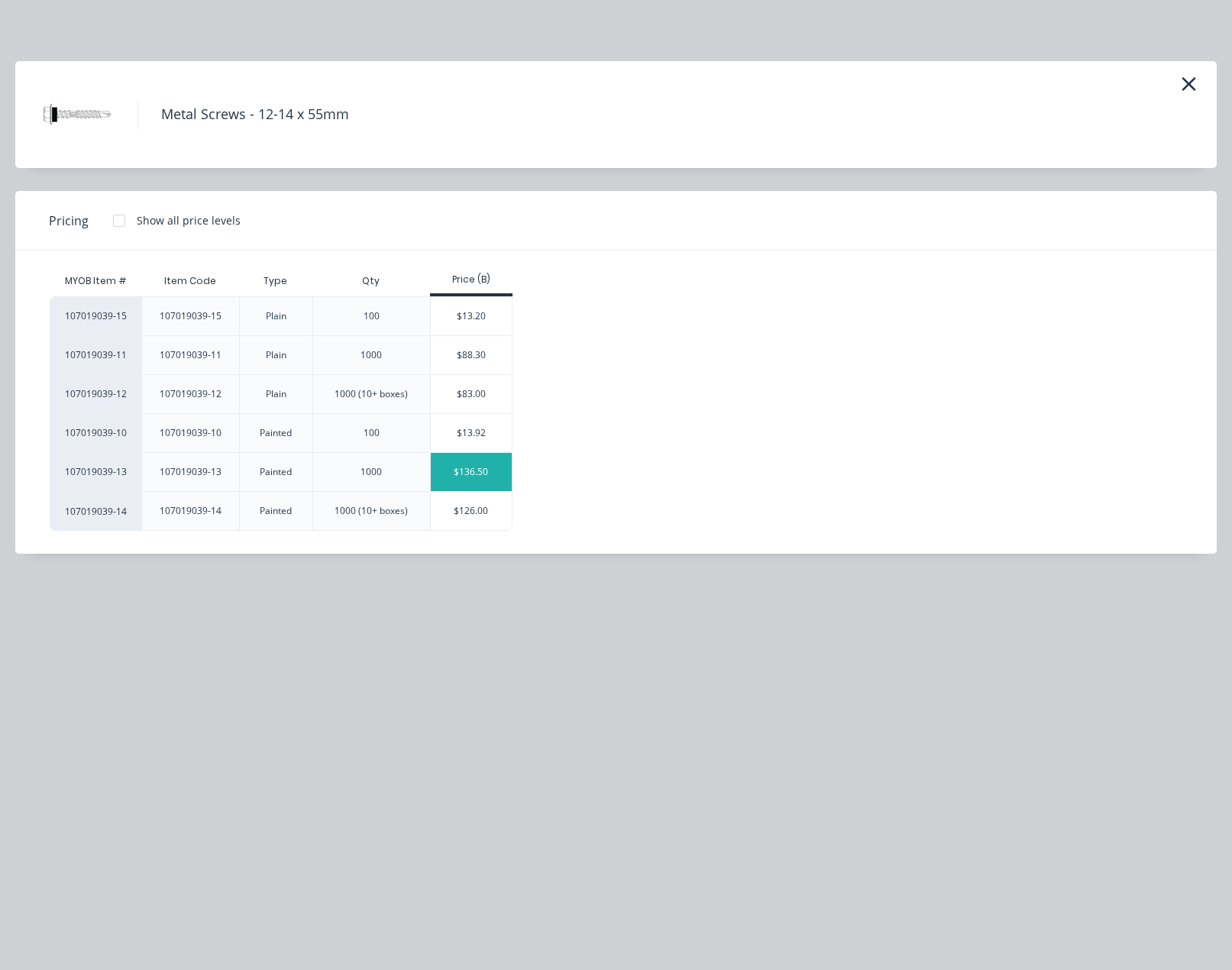
click at [468, 470] on div "$136.50" at bounding box center [472, 472] width 82 height 38
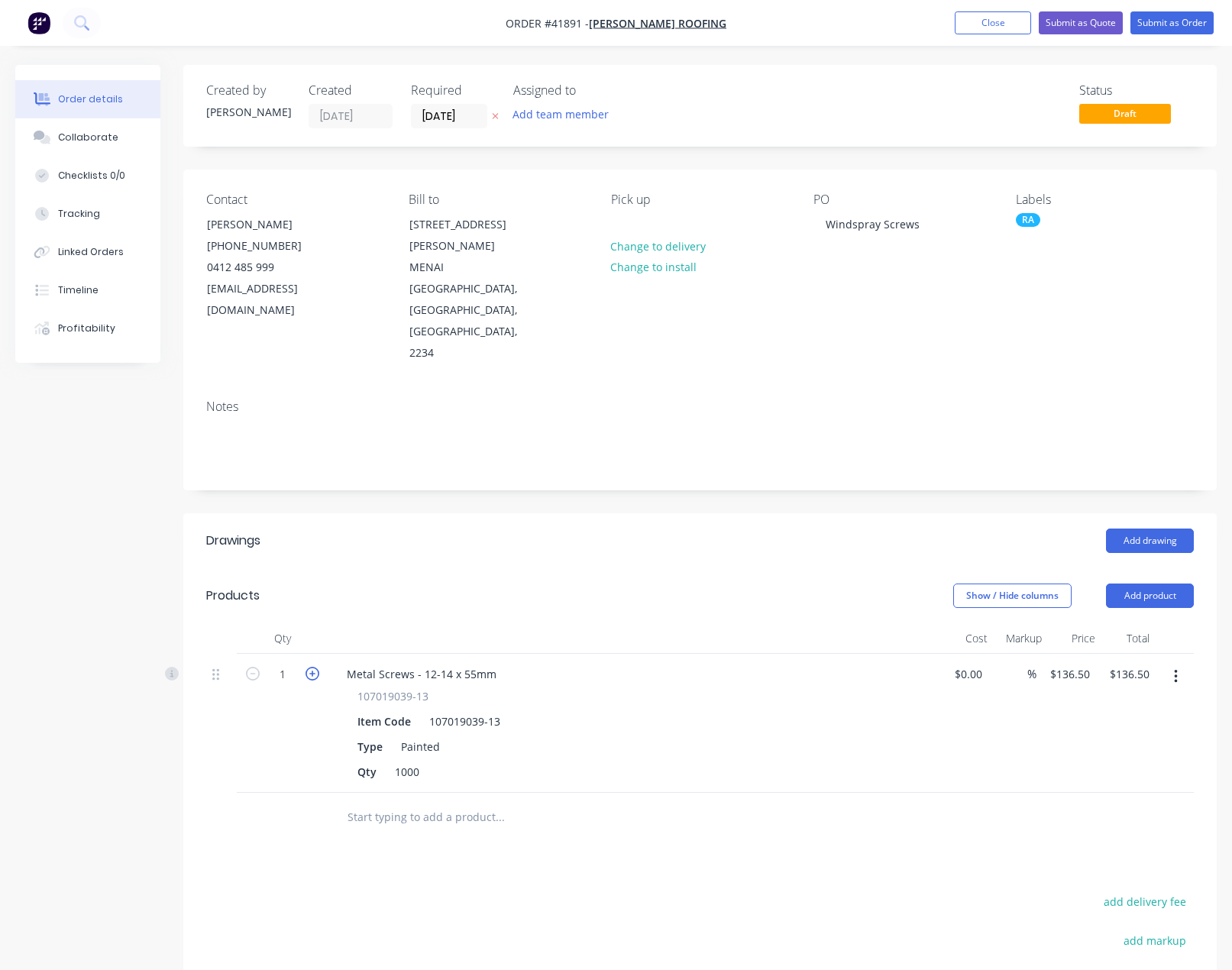
click at [312, 667] on icon "button" at bounding box center [312, 673] width 14 height 14
type input "2"
type input "$273.00"
click at [312, 667] on icon "button" at bounding box center [312, 673] width 14 height 14
type input "3"
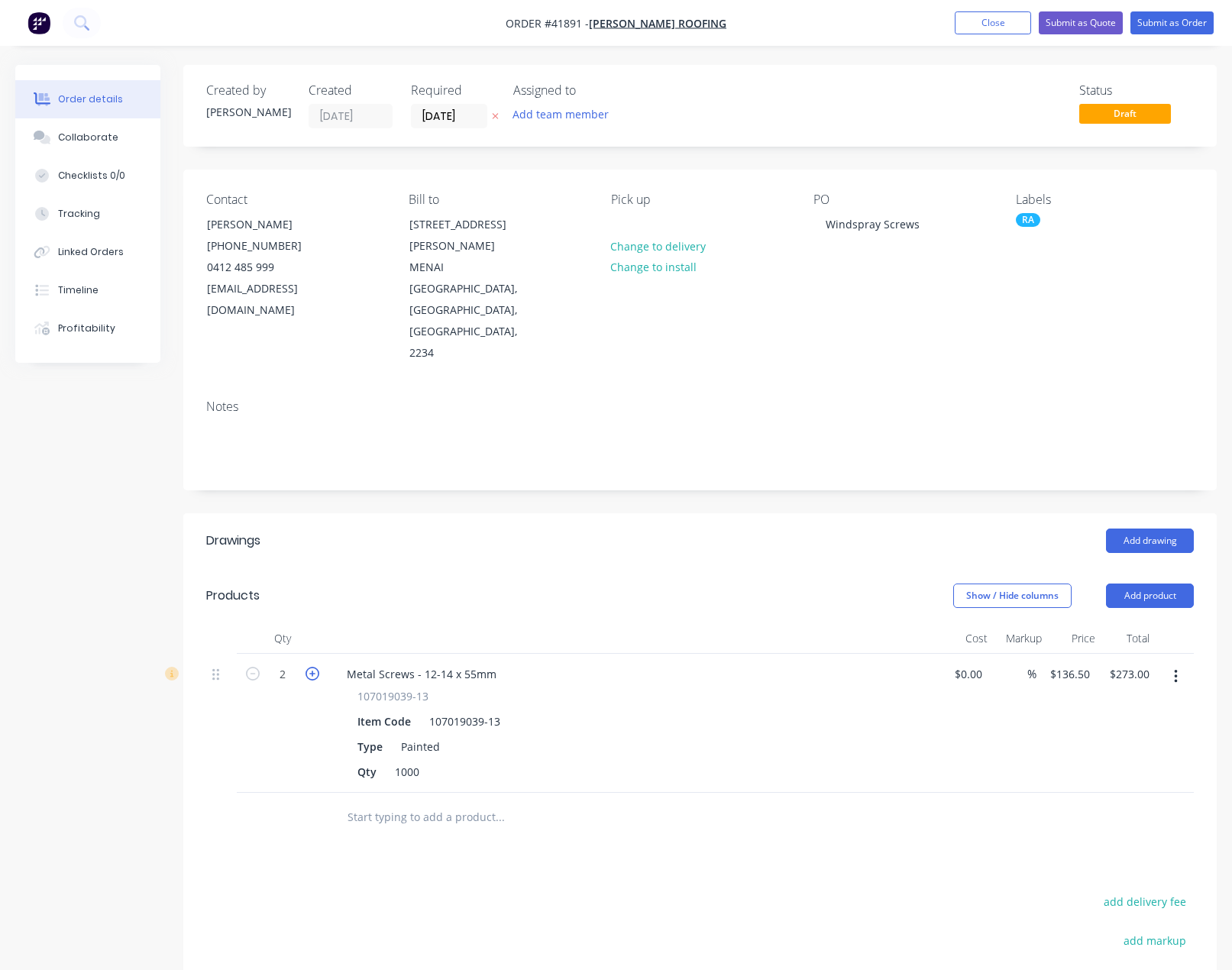
type input "$409.50"
click at [312, 667] on icon "button" at bounding box center [312, 673] width 14 height 14
type input "4"
type input "$546.00"
click at [312, 667] on icon "button" at bounding box center [312, 673] width 14 height 14
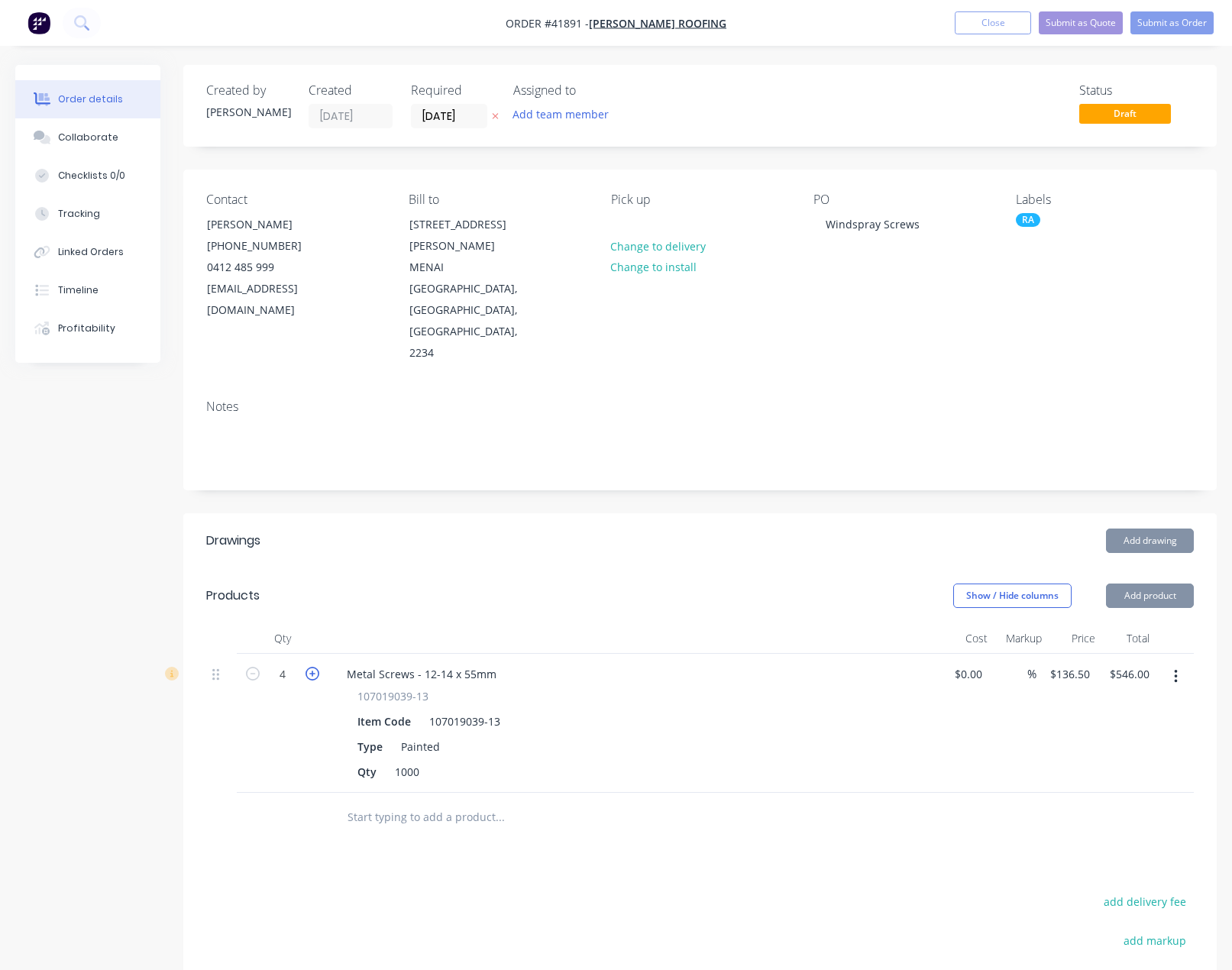
type input "5"
type input "$682.50"
click at [312, 667] on icon "button" at bounding box center [312, 673] width 14 height 14
type input "6"
type input "$819.00"
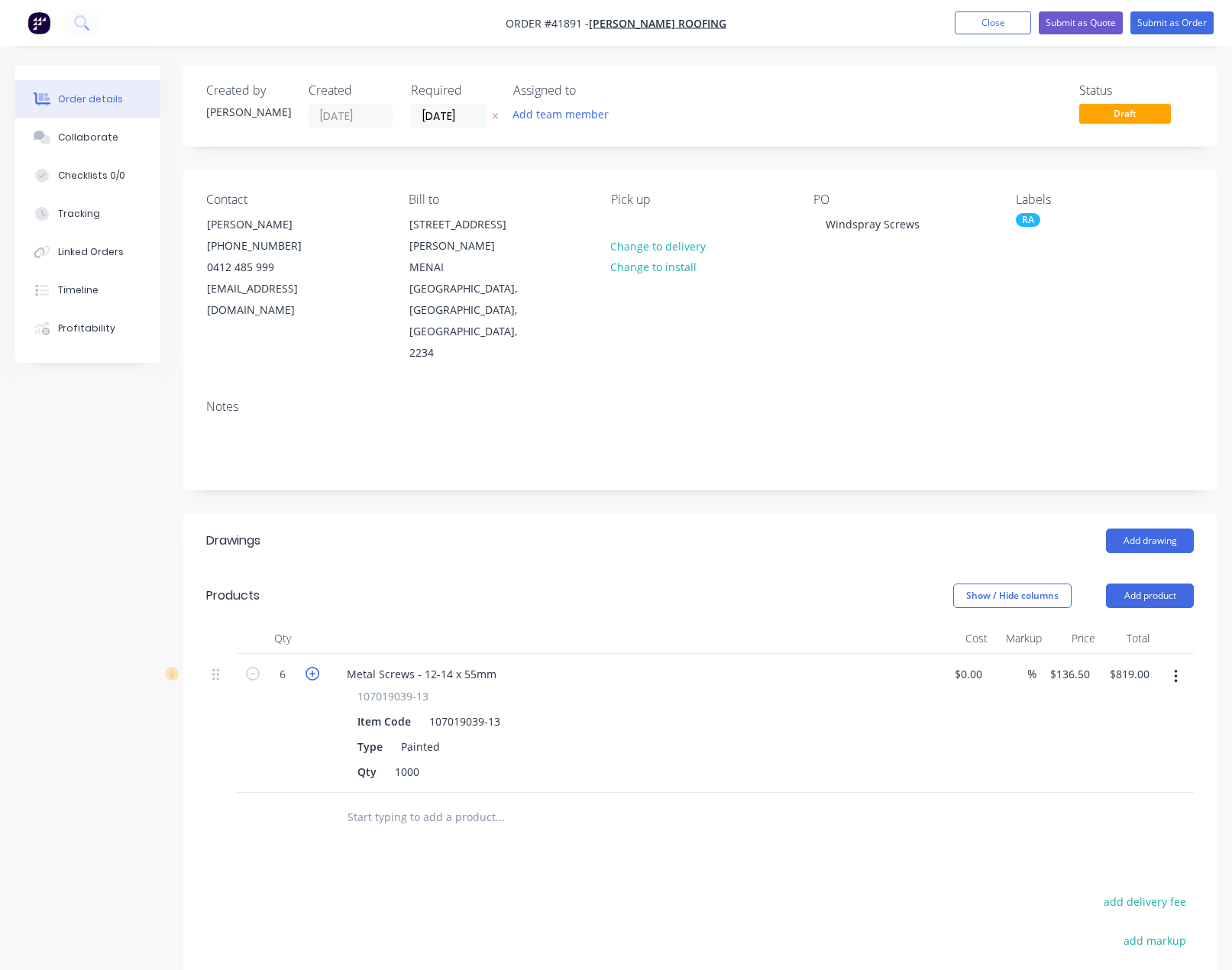
click at [312, 667] on icon "button" at bounding box center [312, 673] width 14 height 14
type input "7"
type input "$955.50"
click at [406, 760] on div "1000" at bounding box center [407, 771] width 36 height 22
drag, startPoint x: 357, startPoint y: 705, endPoint x: 550, endPoint y: 787, distance: 209.7
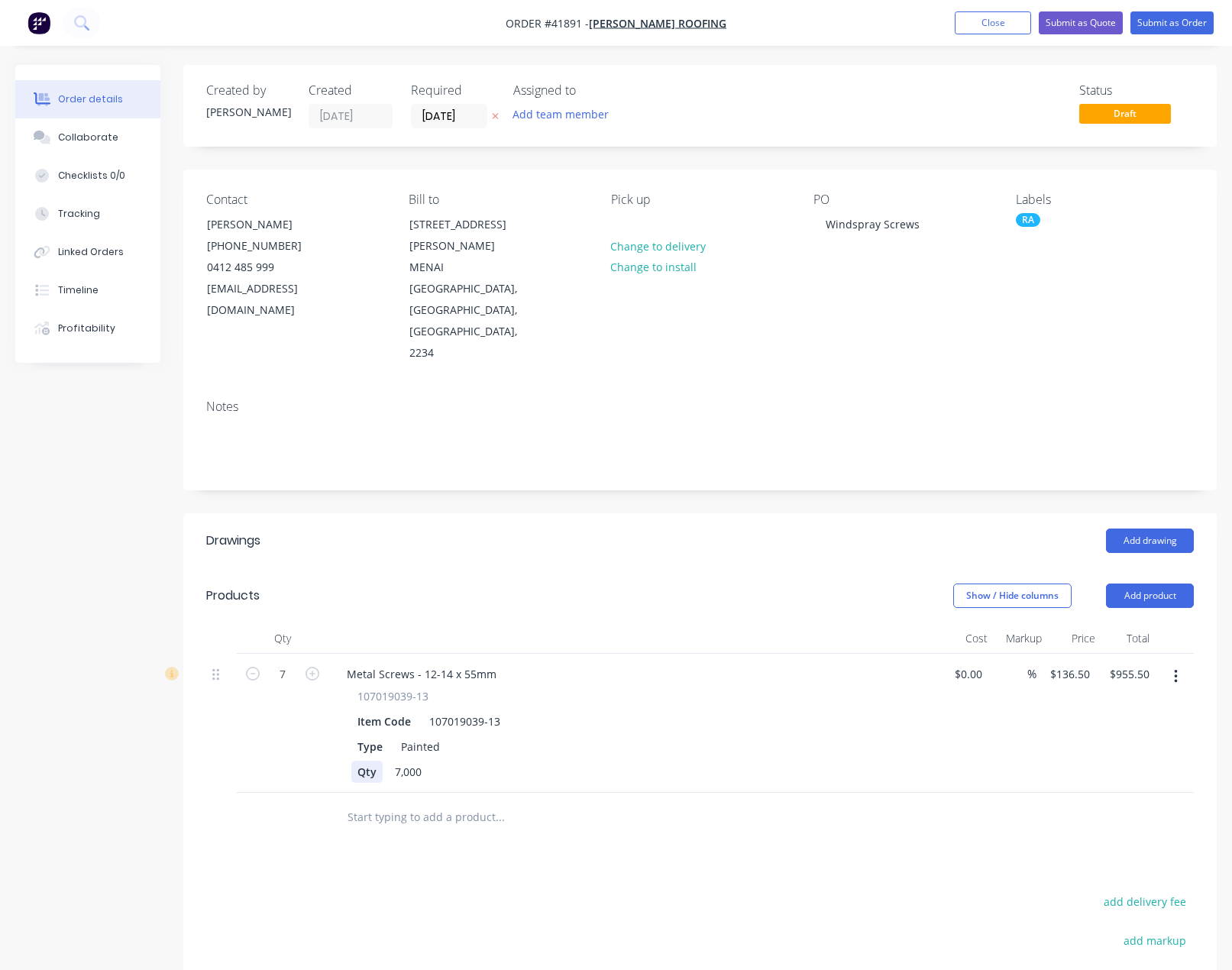
click at [359, 760] on div "Qty" at bounding box center [366, 771] width 32 height 22
click at [1173, 19] on button "Submit as Order" at bounding box center [1171, 23] width 83 height 23
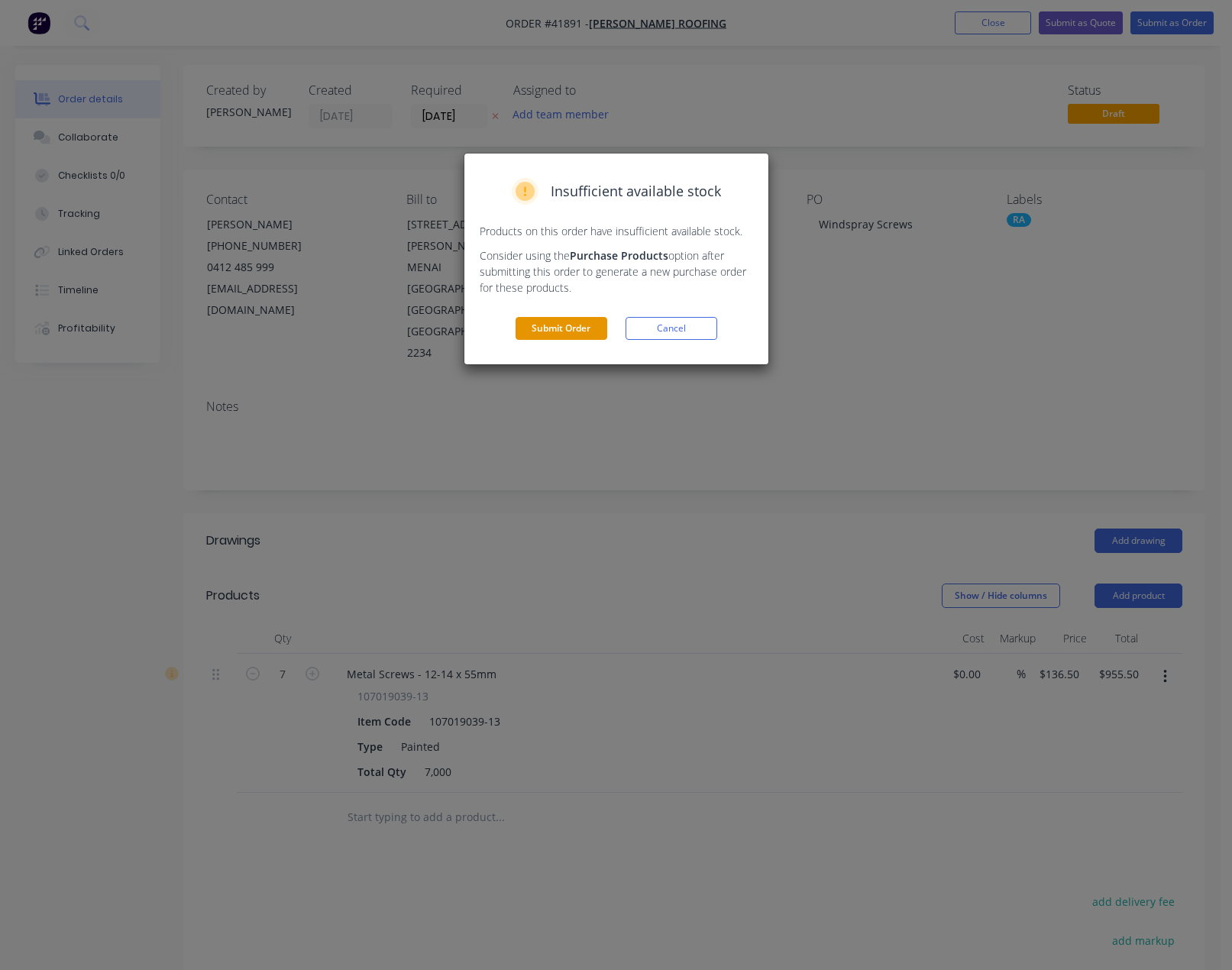
click at [565, 322] on button "Submit Order" at bounding box center [561, 328] width 91 height 23
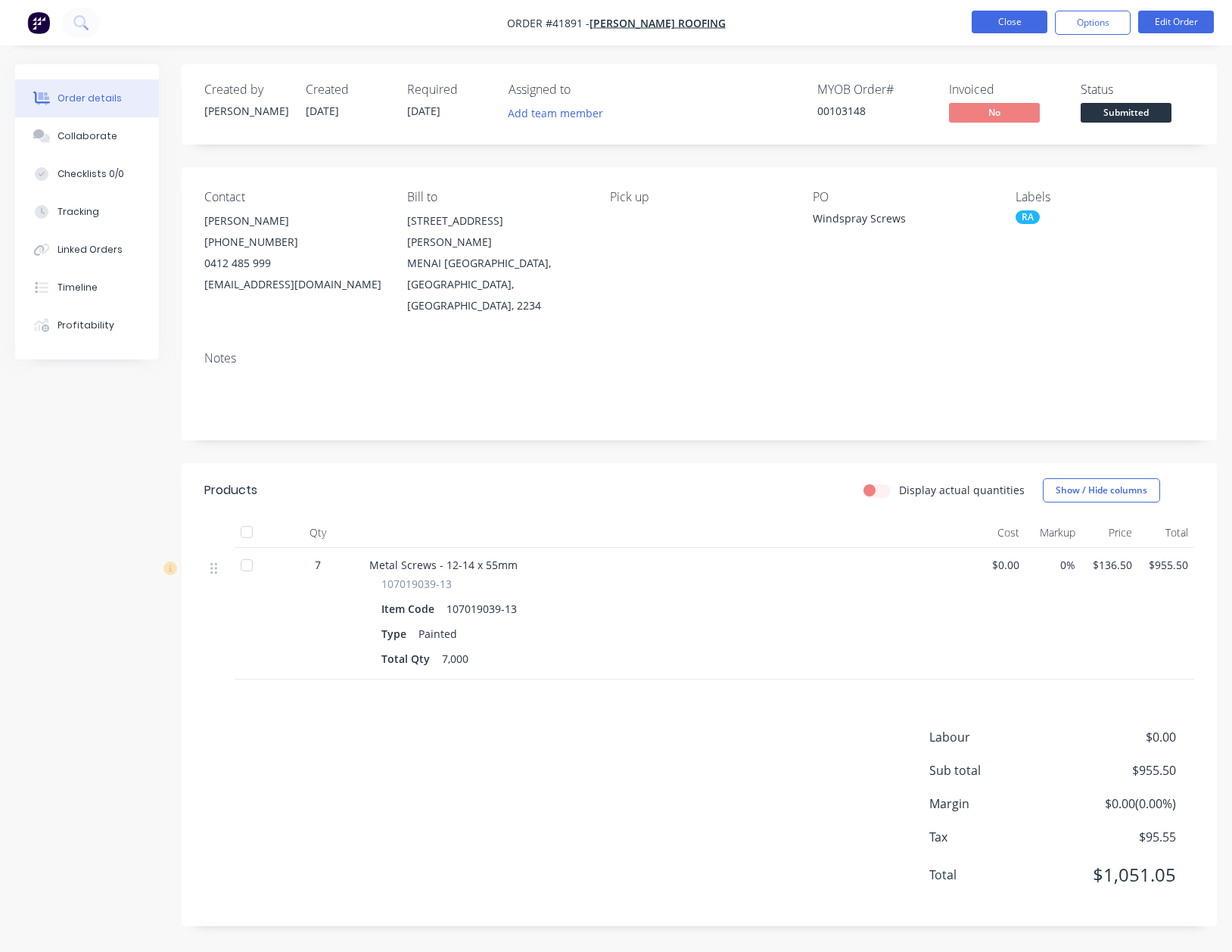
click at [1000, 20] on button "Close" at bounding box center [1009, 22] width 75 height 22
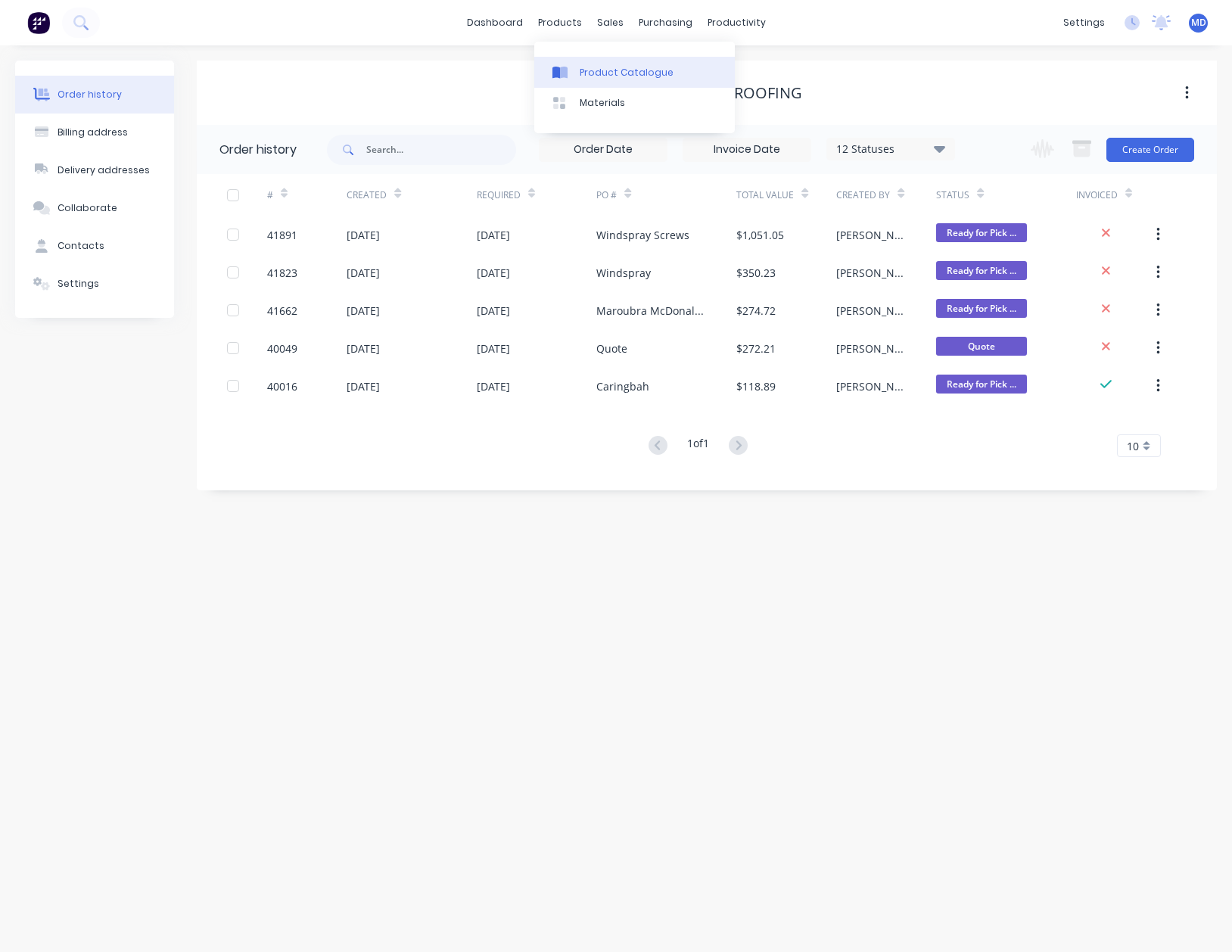
click at [591, 72] on div "Product Catalogue" at bounding box center [626, 72] width 94 height 14
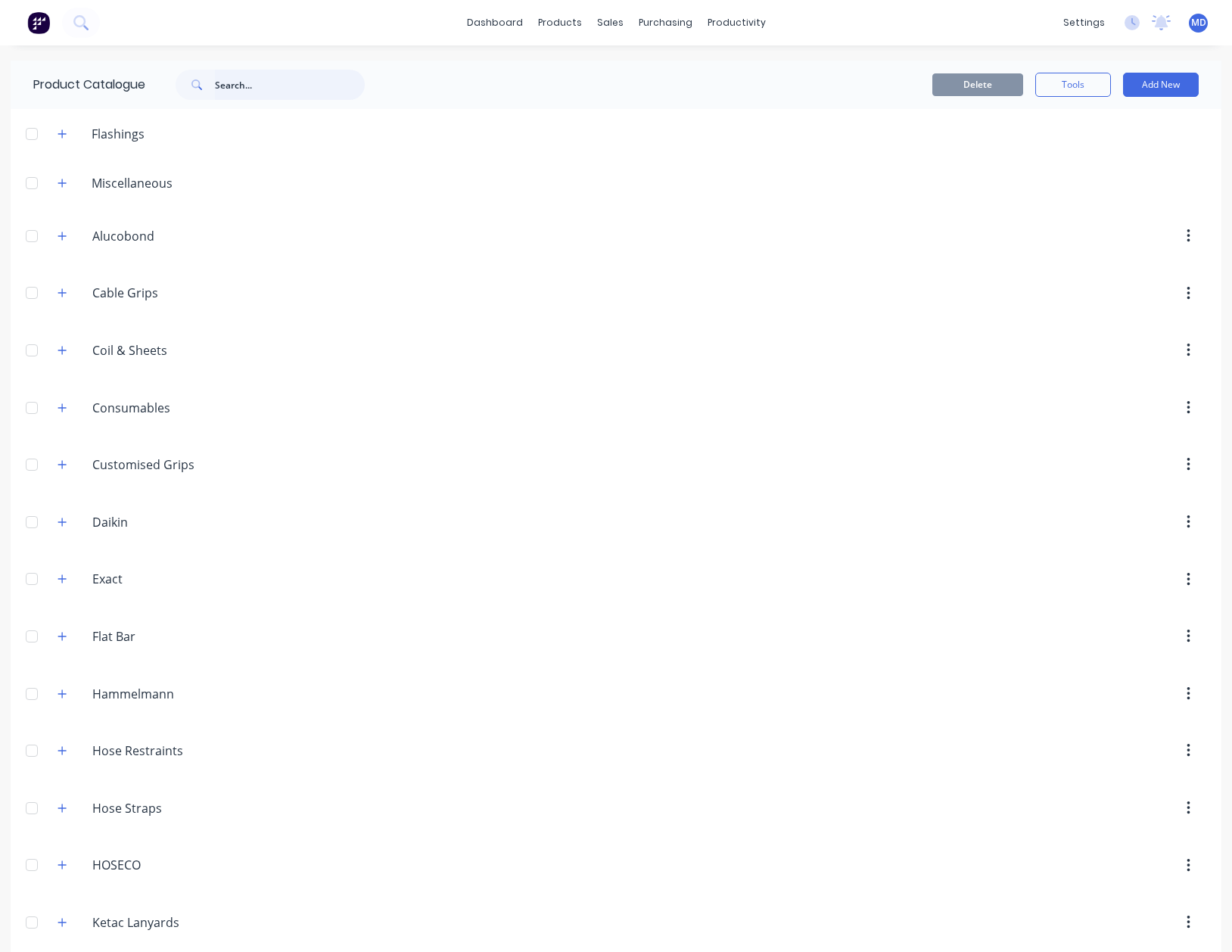
click at [313, 97] on input "text" at bounding box center [289, 85] width 150 height 30
type input "ANCHOR"
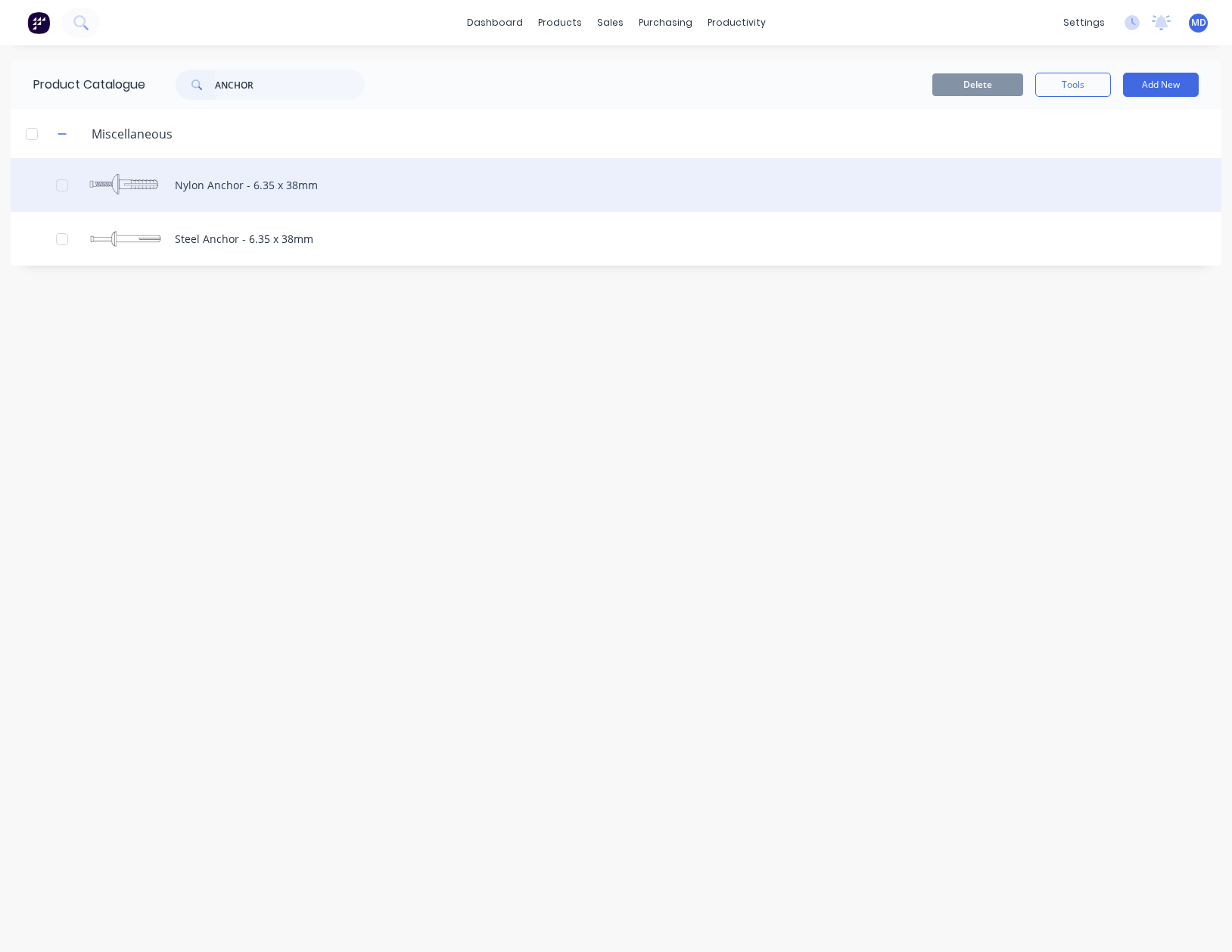
click at [293, 187] on div "Nylon Anchor - 6.35 x 38mm" at bounding box center [616, 184] width 1211 height 54
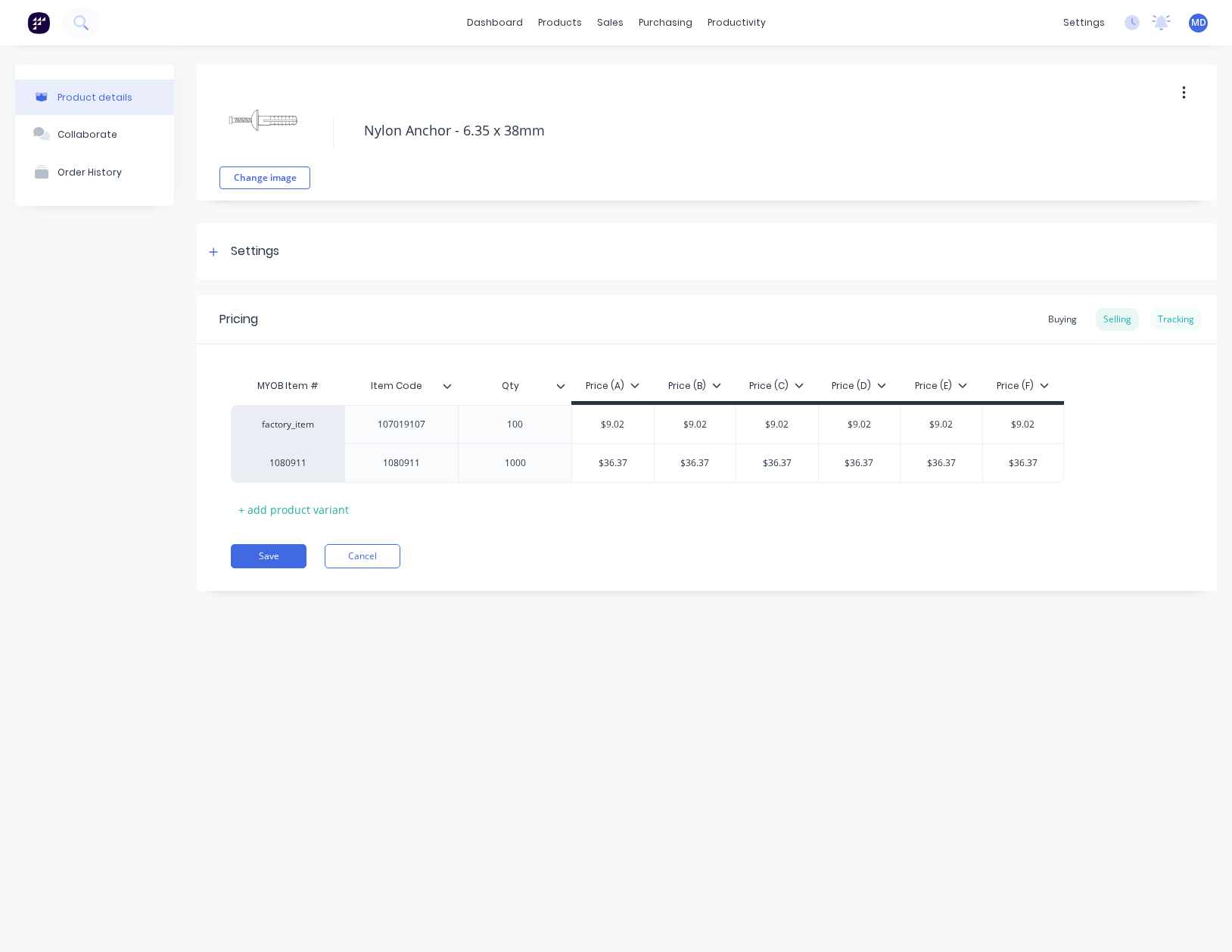
click at [1176, 322] on div "Tracking" at bounding box center [1176, 319] width 51 height 22
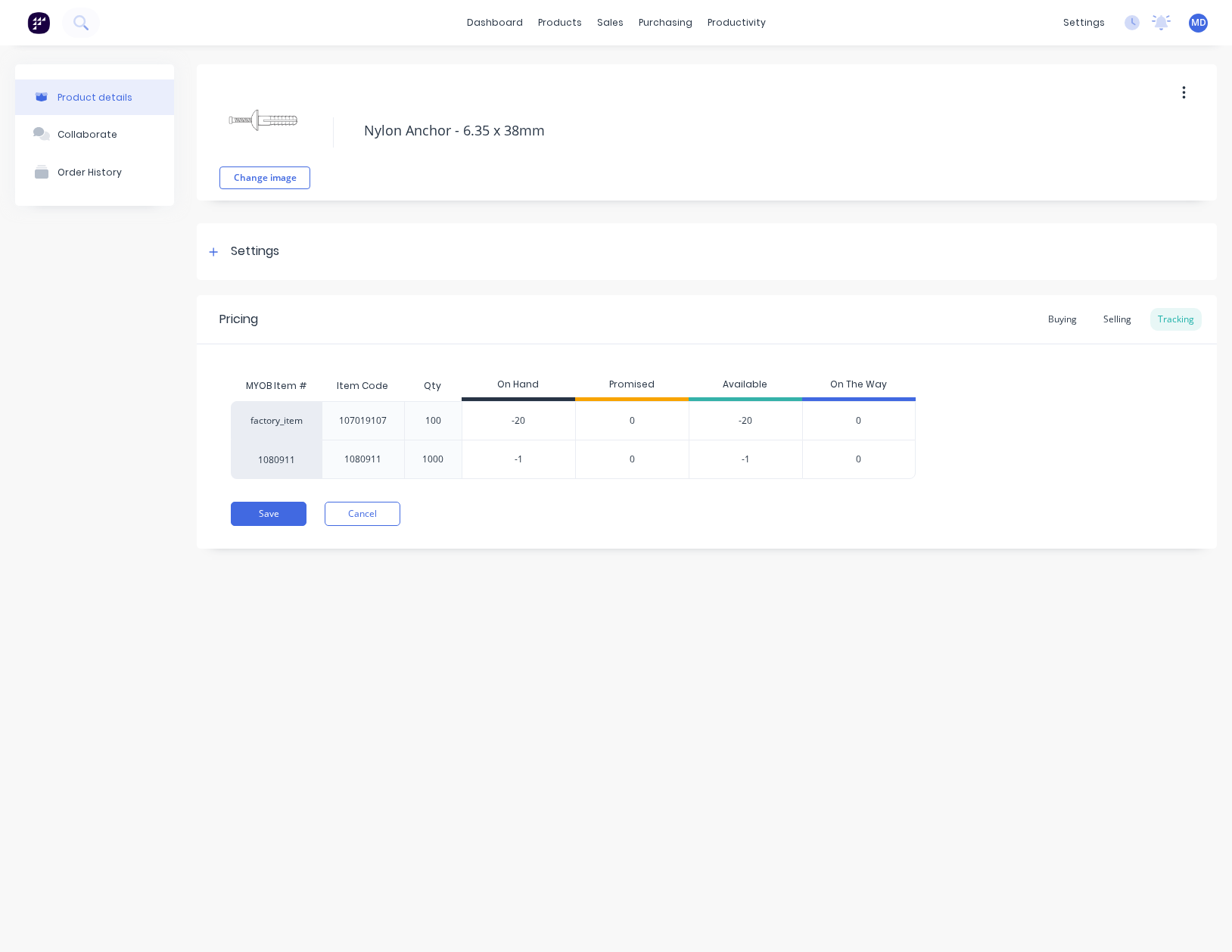
click at [549, 411] on div "-20" at bounding box center [519, 420] width 113 height 38
type input "-2"
type input "-1"
click at [531, 462] on input "-1" at bounding box center [519, 459] width 113 height 14
click at [277, 518] on button "Save" at bounding box center [269, 514] width 75 height 24
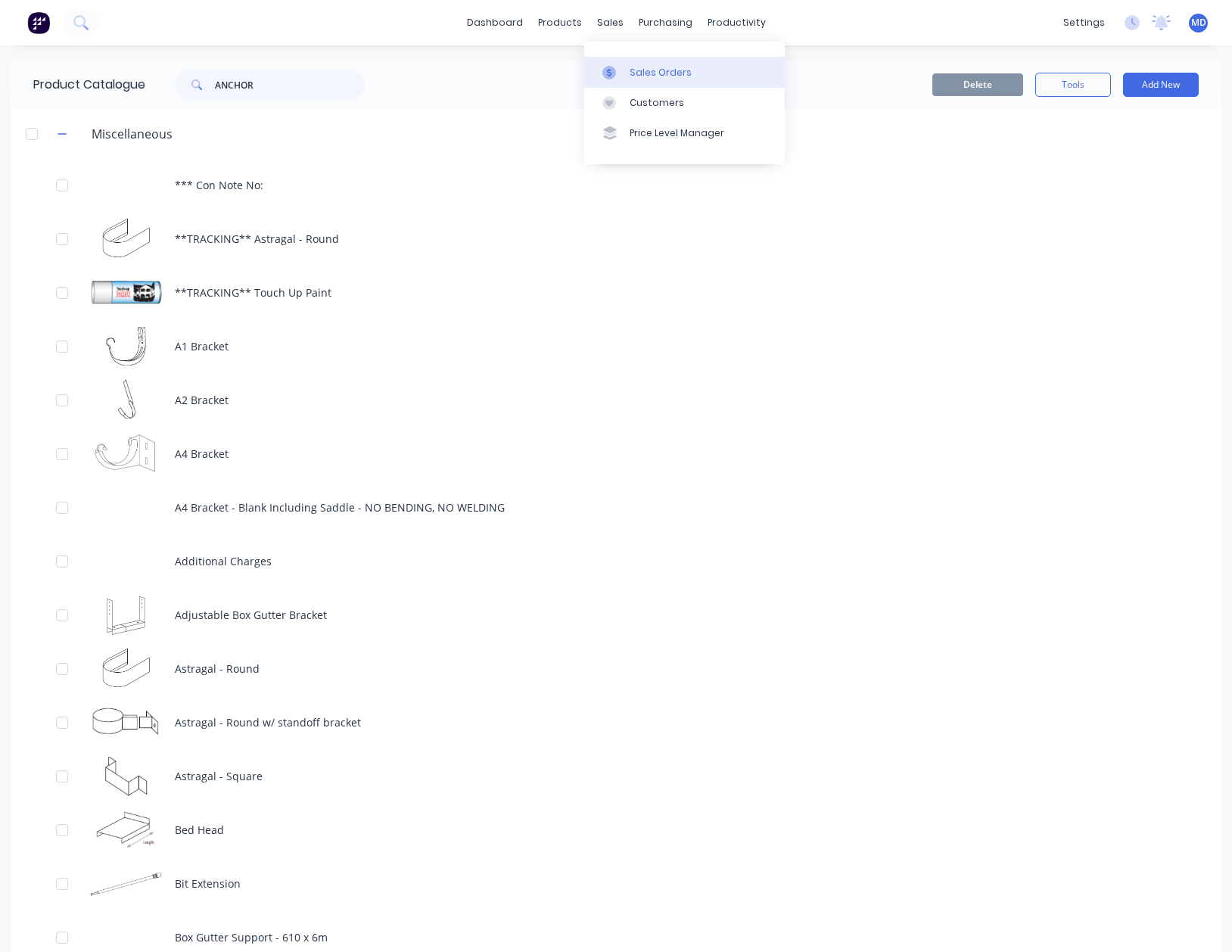
click at [656, 70] on div "Sales Orders" at bounding box center [660, 72] width 62 height 14
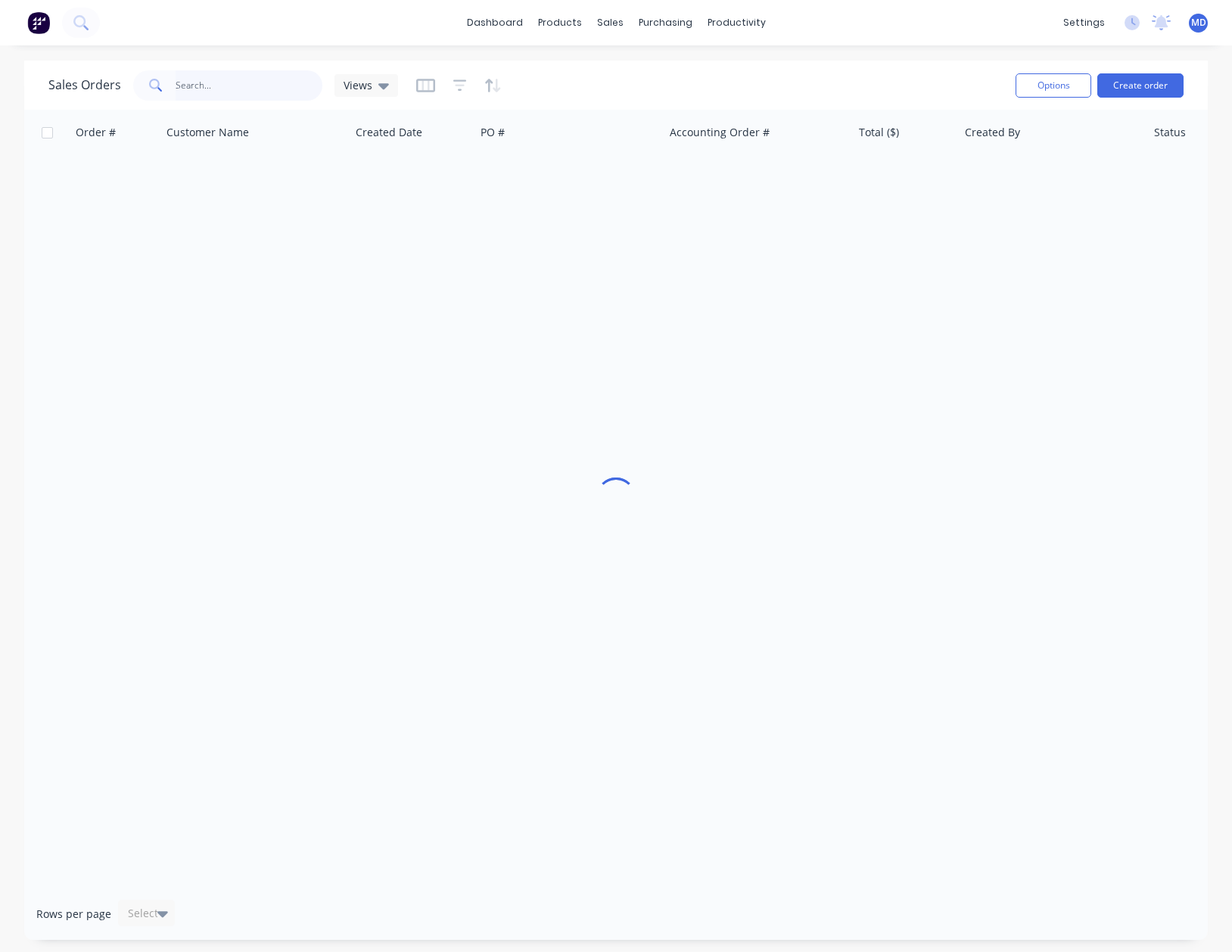
click at [202, 75] on input "text" at bounding box center [249, 86] width 147 height 30
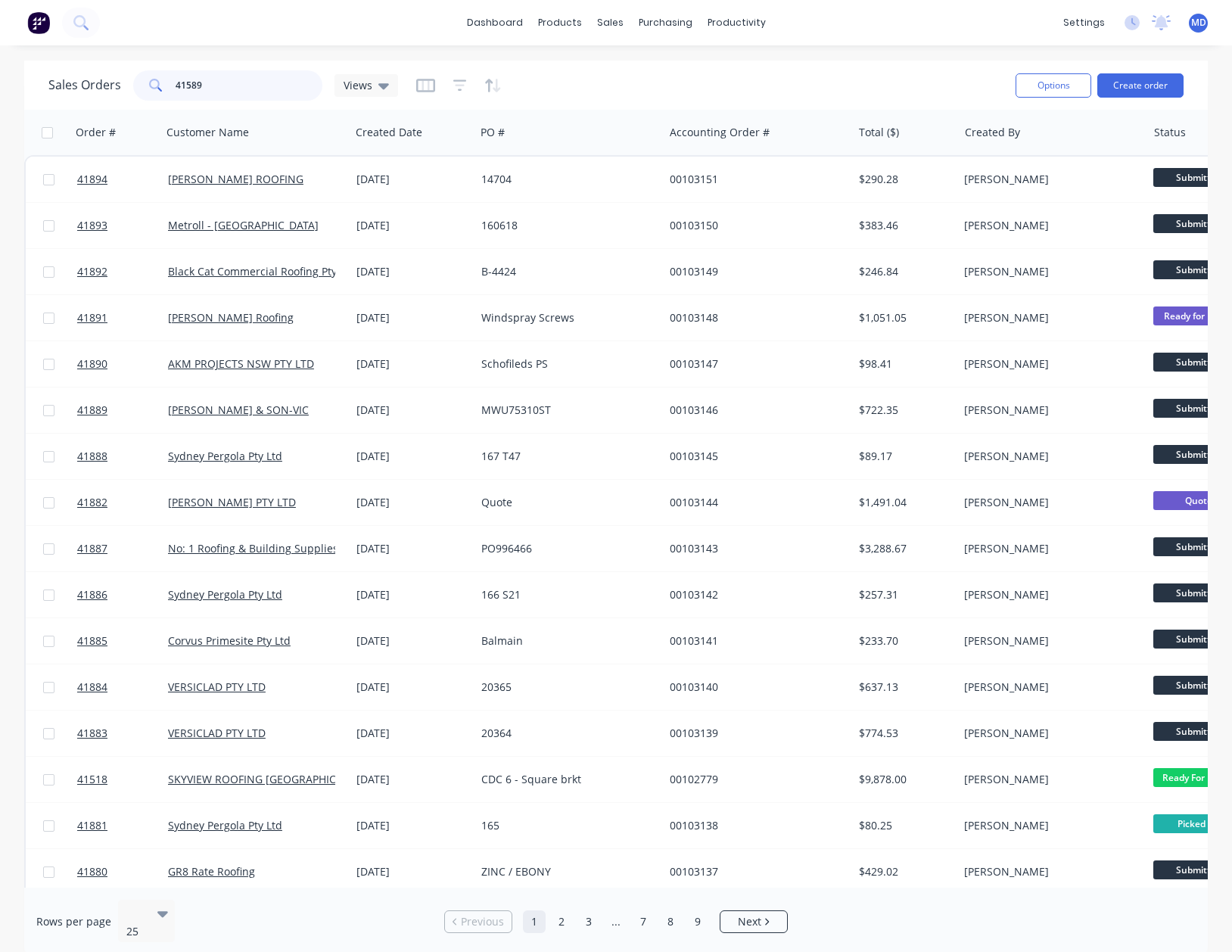
type input "41589"
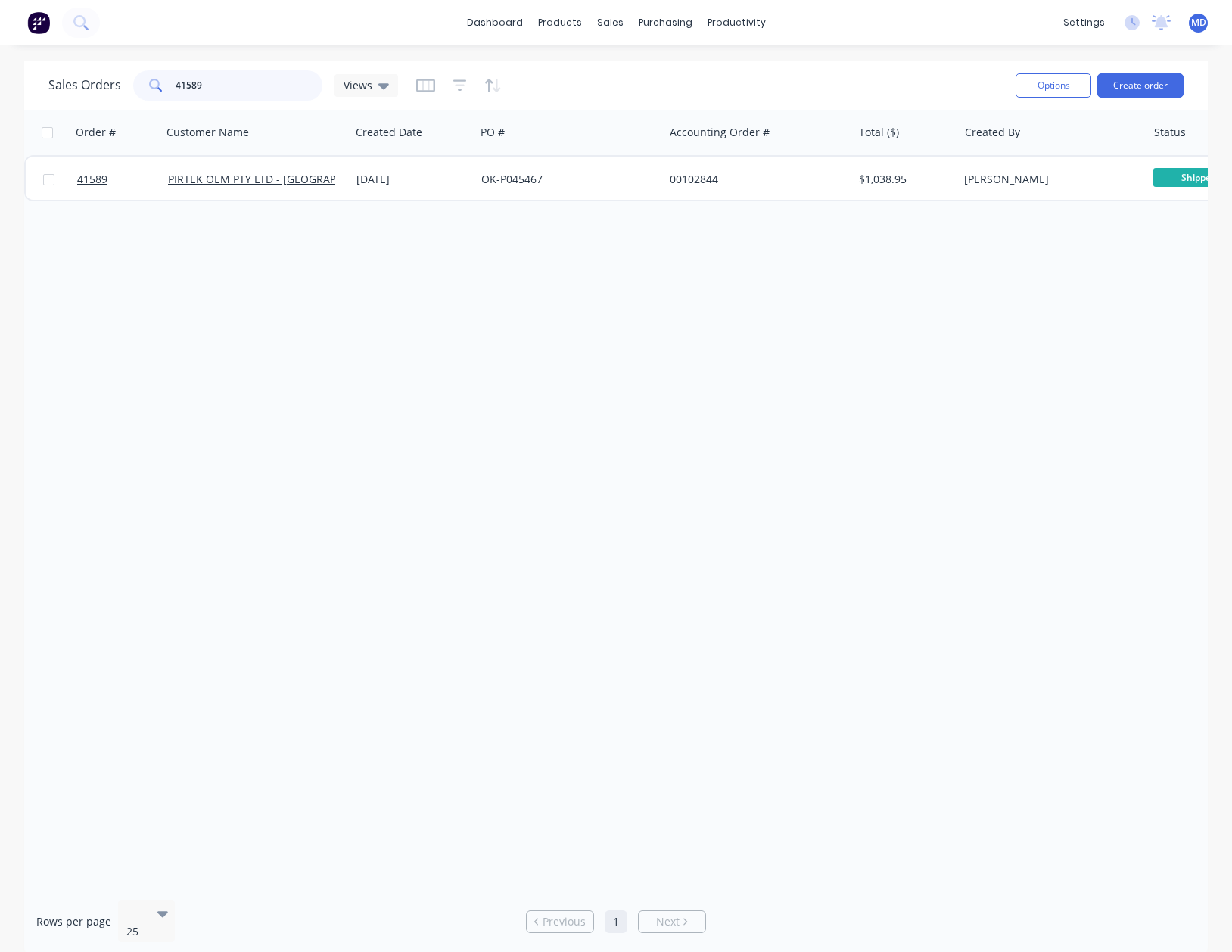
drag, startPoint x: 244, startPoint y: 87, endPoint x: 20, endPoint y: 4, distance: 238.9
click at [20, 18] on div "dashboard products sales purchasing productivity dashboard products Product Cat…" at bounding box center [616, 476] width 1232 height 952
click at [345, 78] on div "Views" at bounding box center [366, 86] width 63 height 22
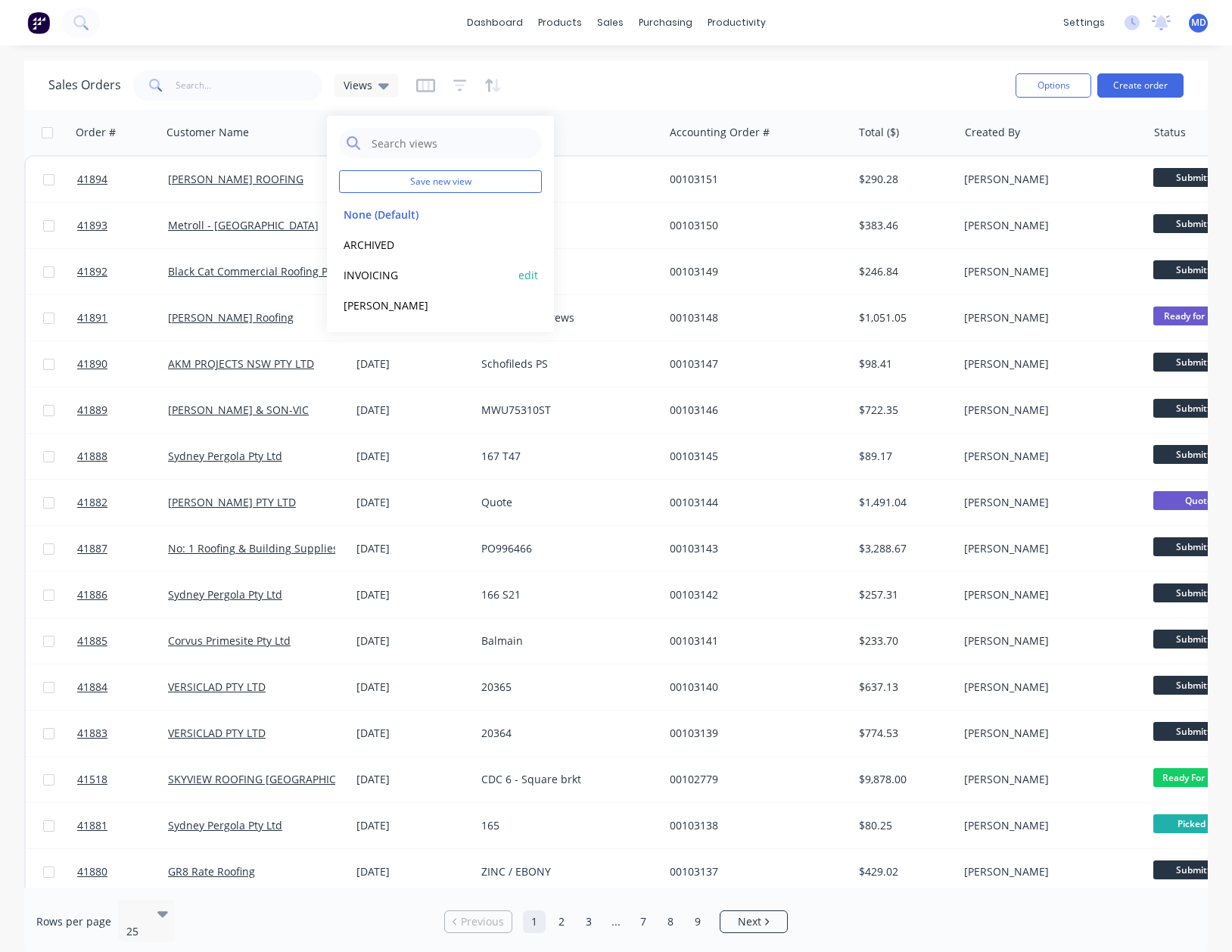
click at [375, 278] on button "INVOICING" at bounding box center [425, 275] width 172 height 18
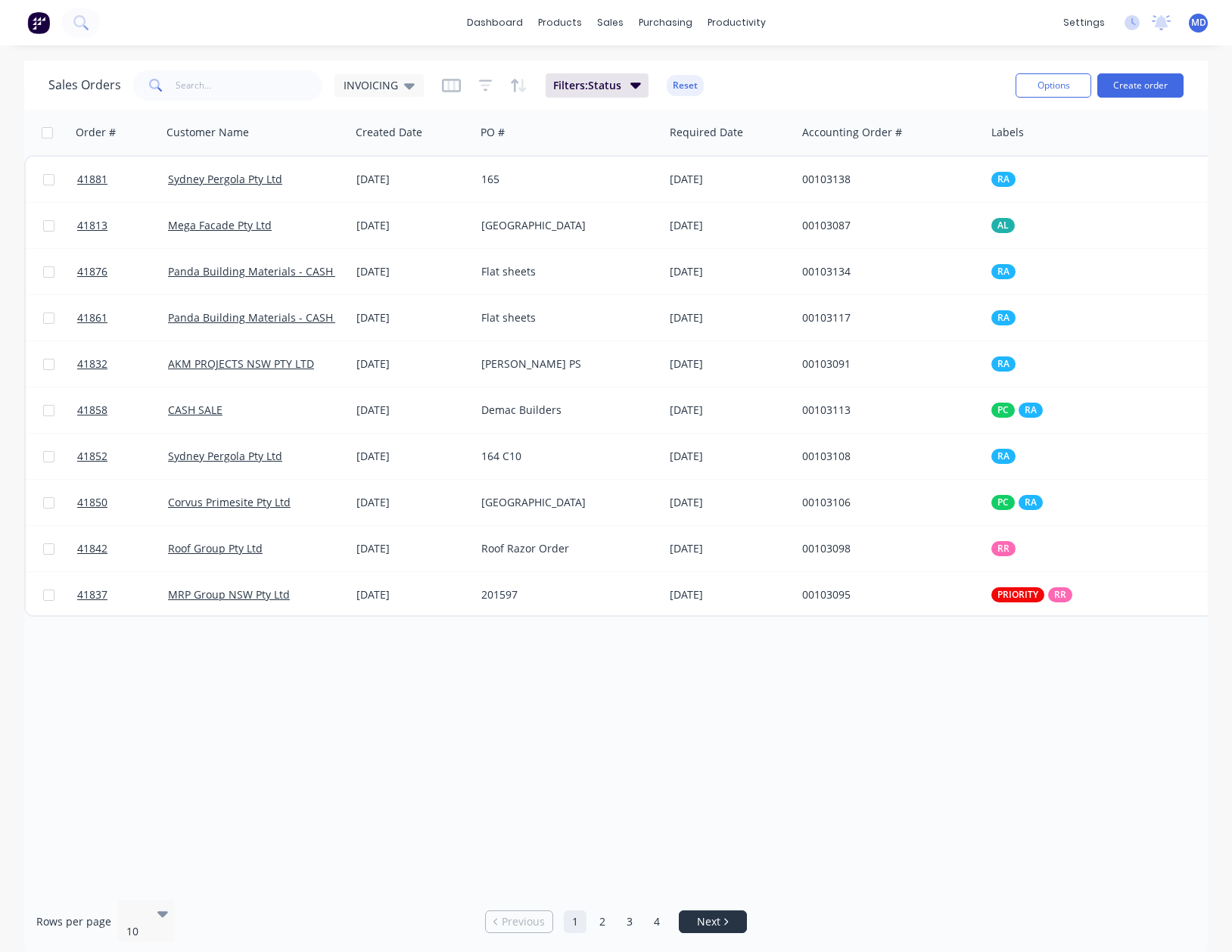
click at [704, 914] on span "Next" at bounding box center [709, 922] width 23 height 15
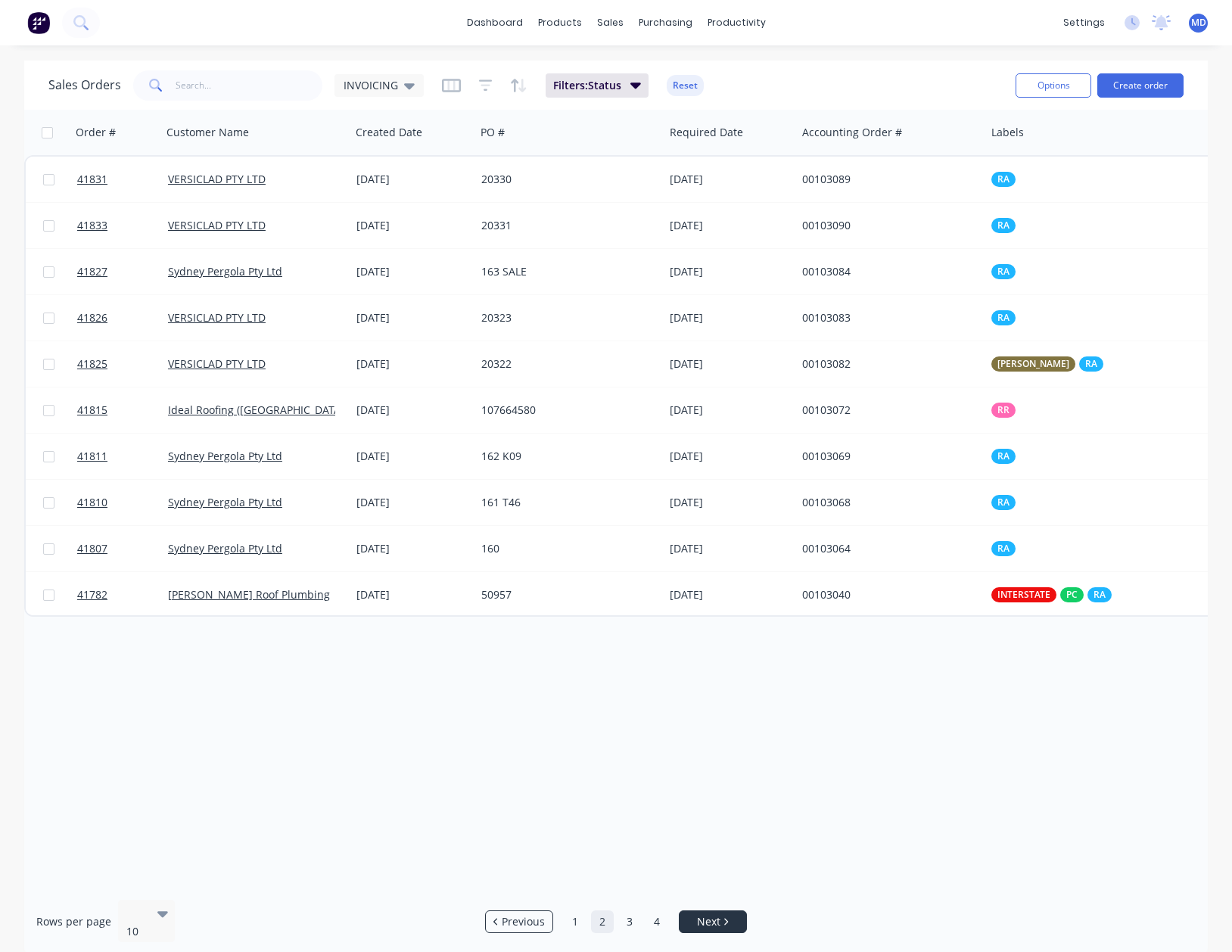
click at [704, 914] on span "Next" at bounding box center [709, 922] width 23 height 15
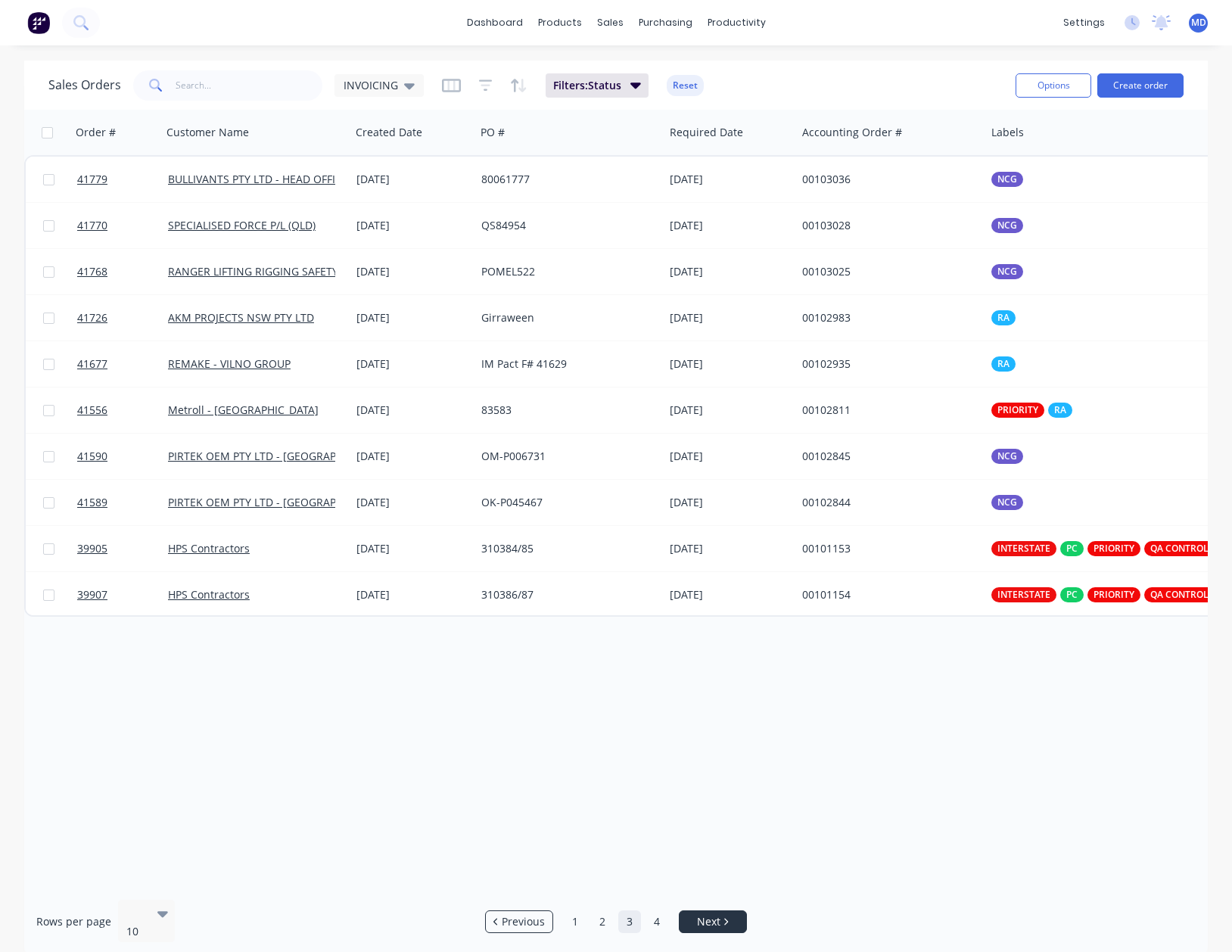
click at [704, 914] on span "Next" at bounding box center [709, 922] width 23 height 15
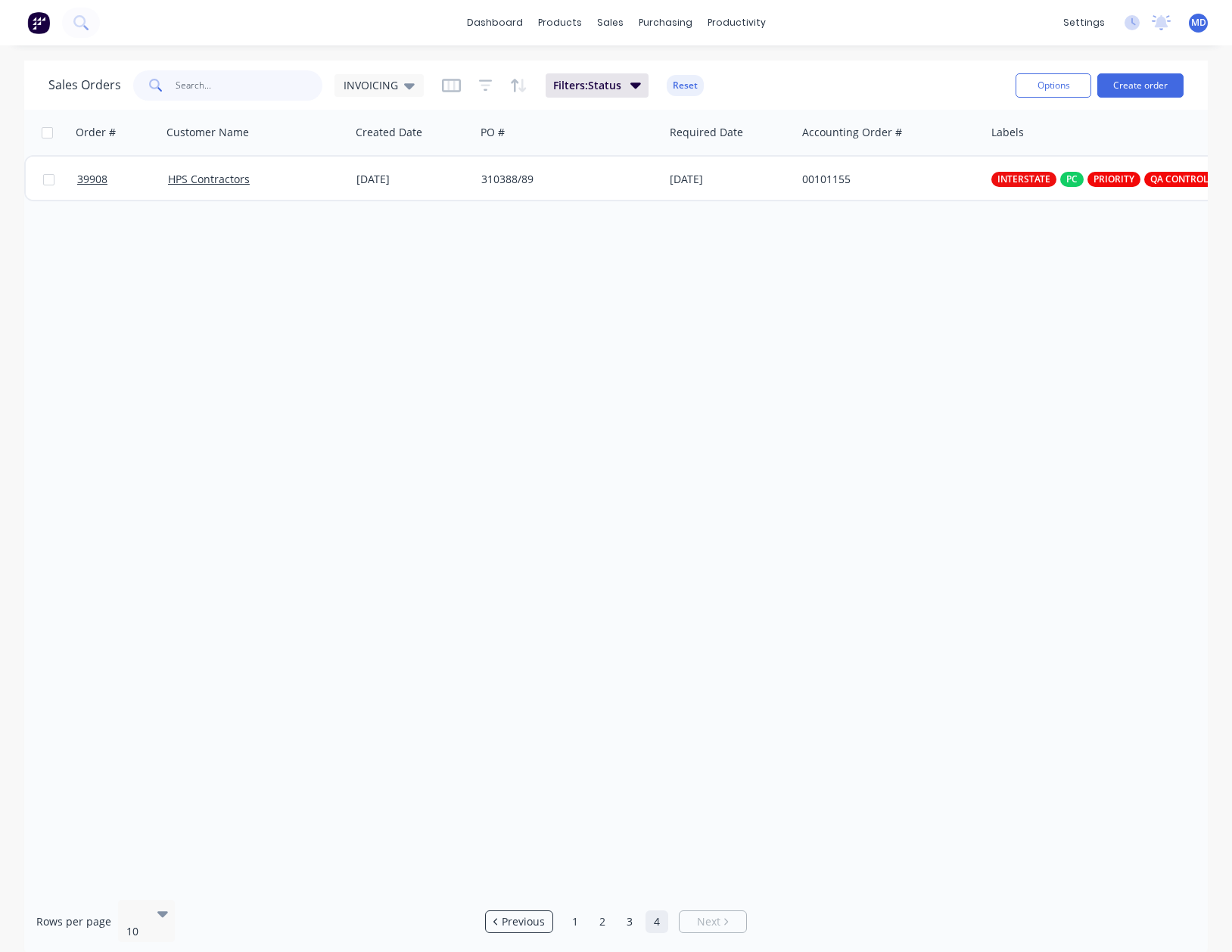
click at [208, 95] on input "text" at bounding box center [249, 86] width 147 height 30
type input "41589"
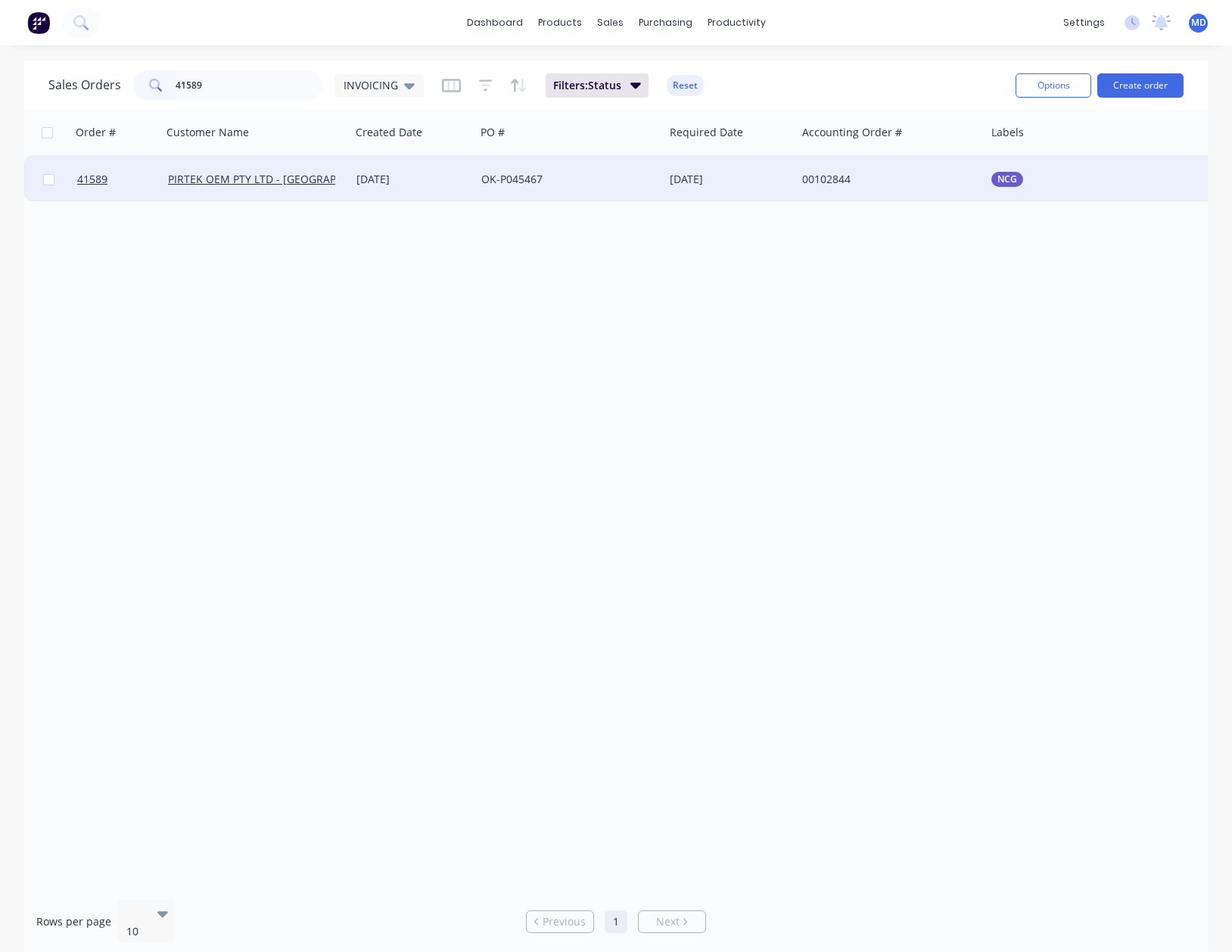
click at [591, 180] on div "OK-P045467" at bounding box center [566, 179] width 168 height 15
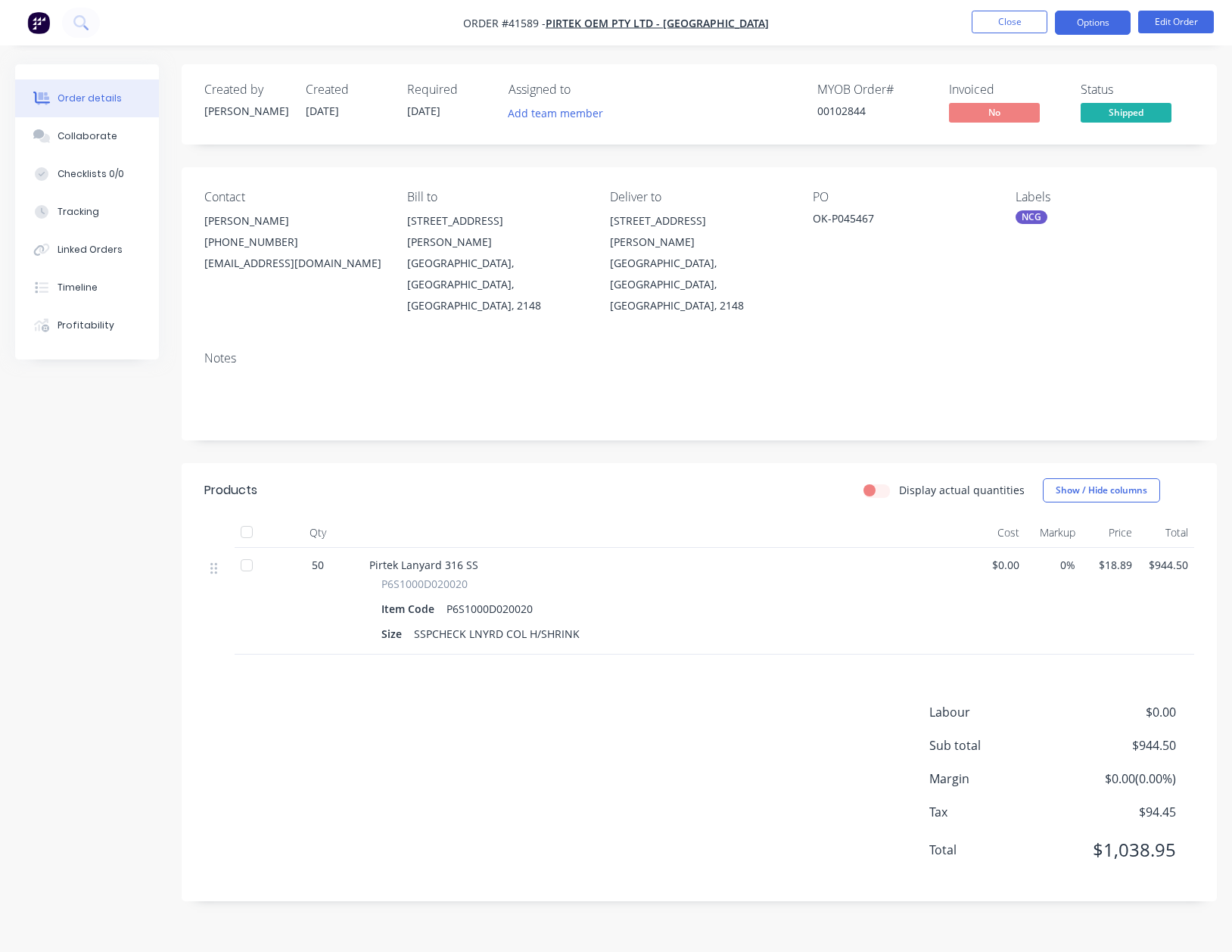
click at [1093, 21] on button "Options" at bounding box center [1093, 22] width 75 height 24
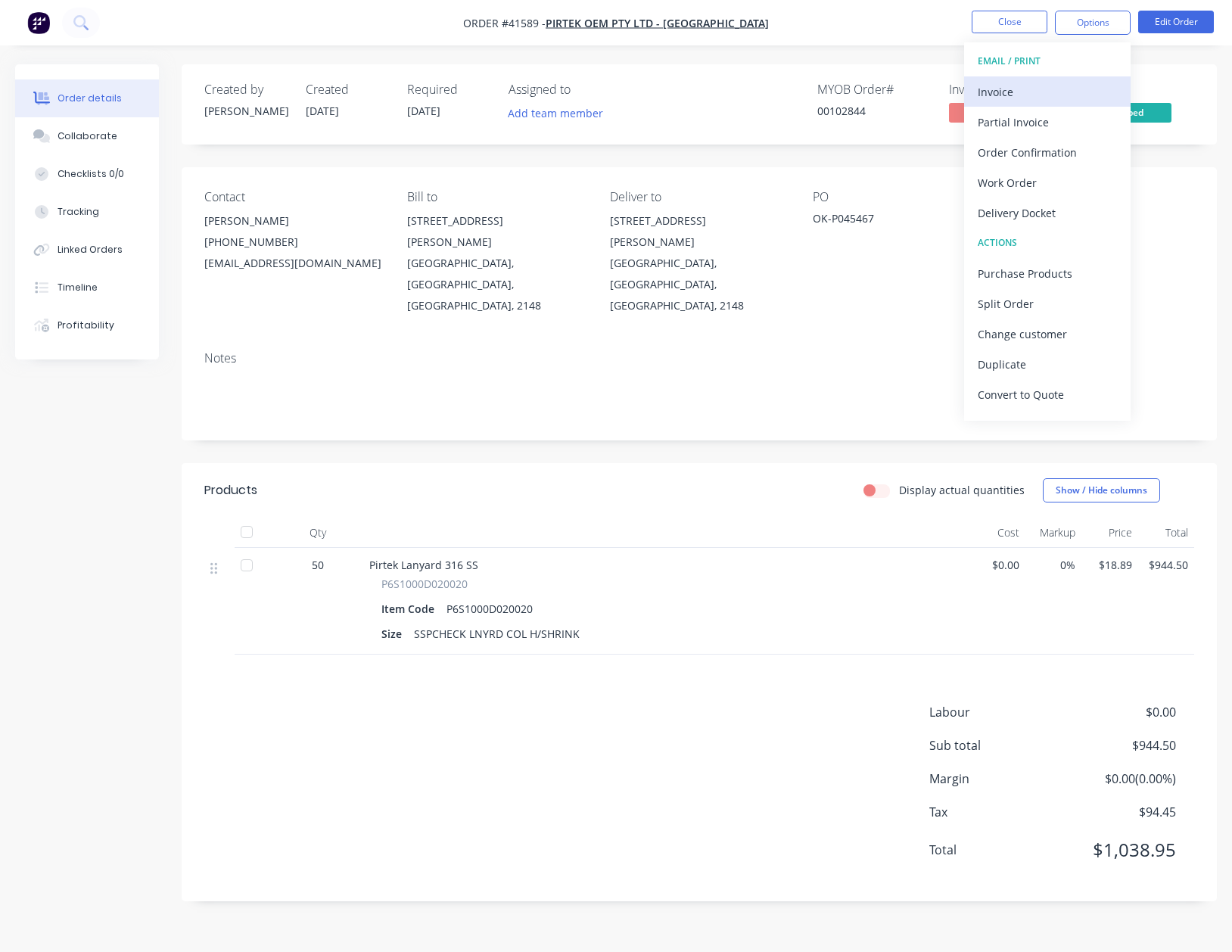
click at [998, 94] on div "Invoice" at bounding box center [1048, 91] width 139 height 22
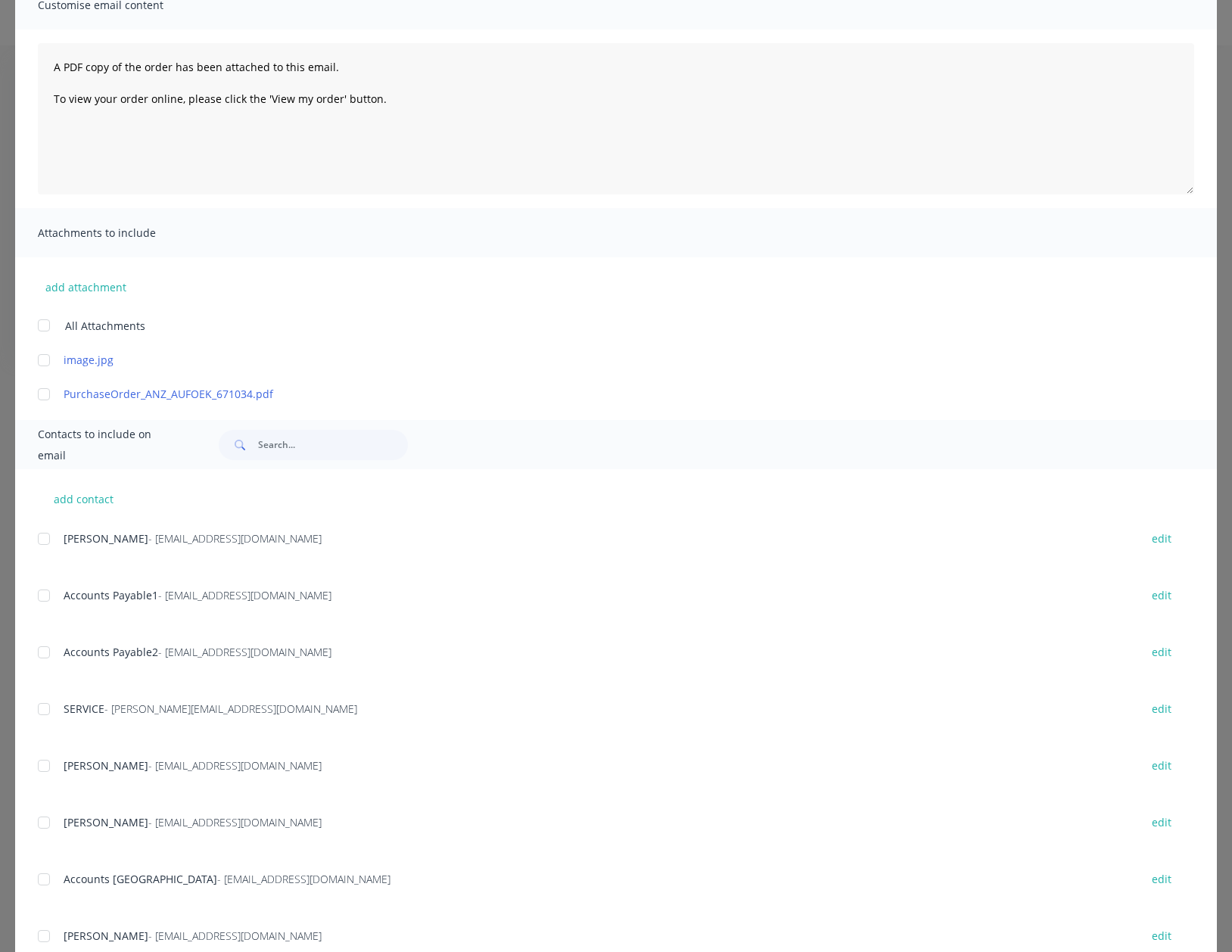
scroll to position [294, 0]
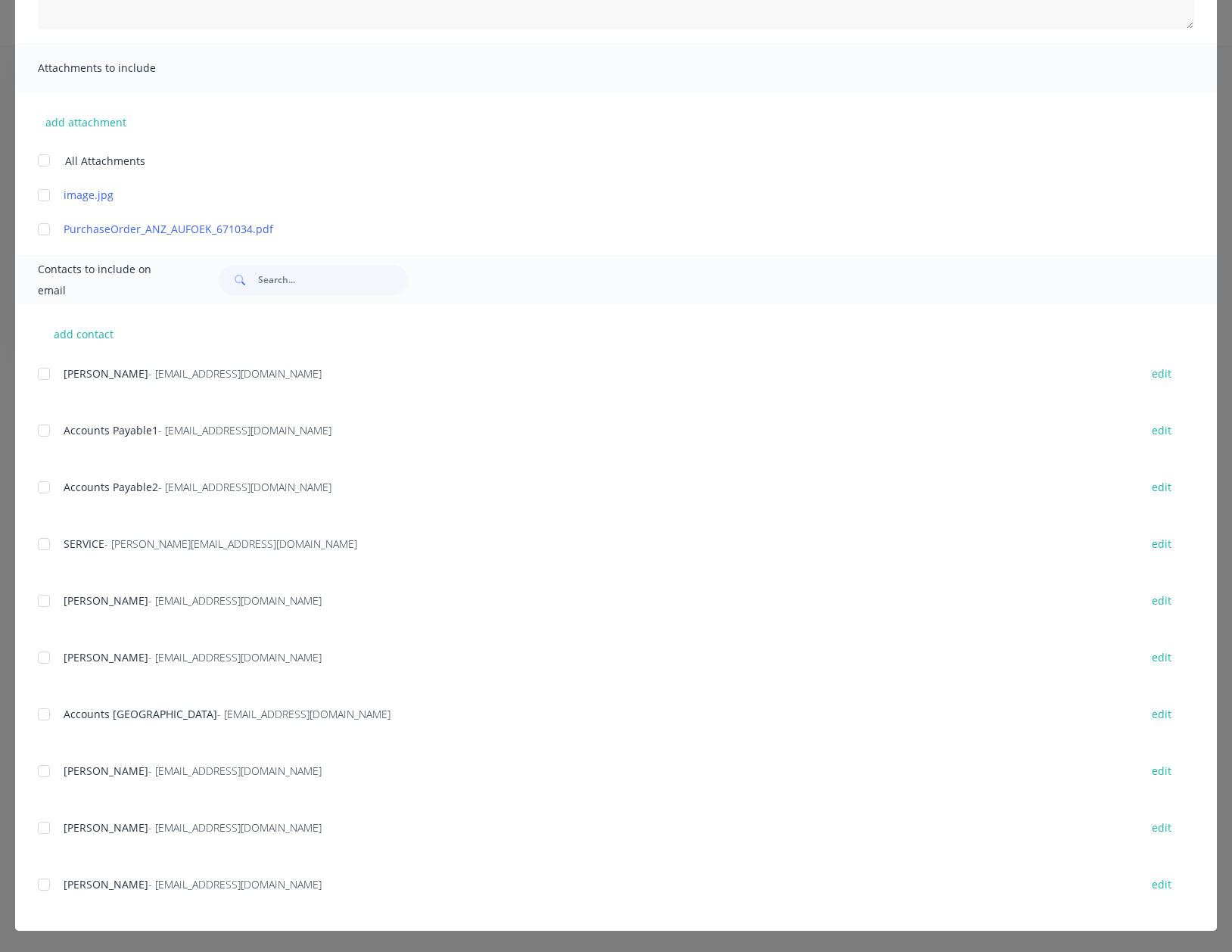
click at [47, 430] on div at bounding box center [44, 430] width 30 height 30
drag, startPoint x: 42, startPoint y: 491, endPoint x: 450, endPoint y: 518, distance: 408.9
click at [43, 491] on div at bounding box center [44, 487] width 30 height 30
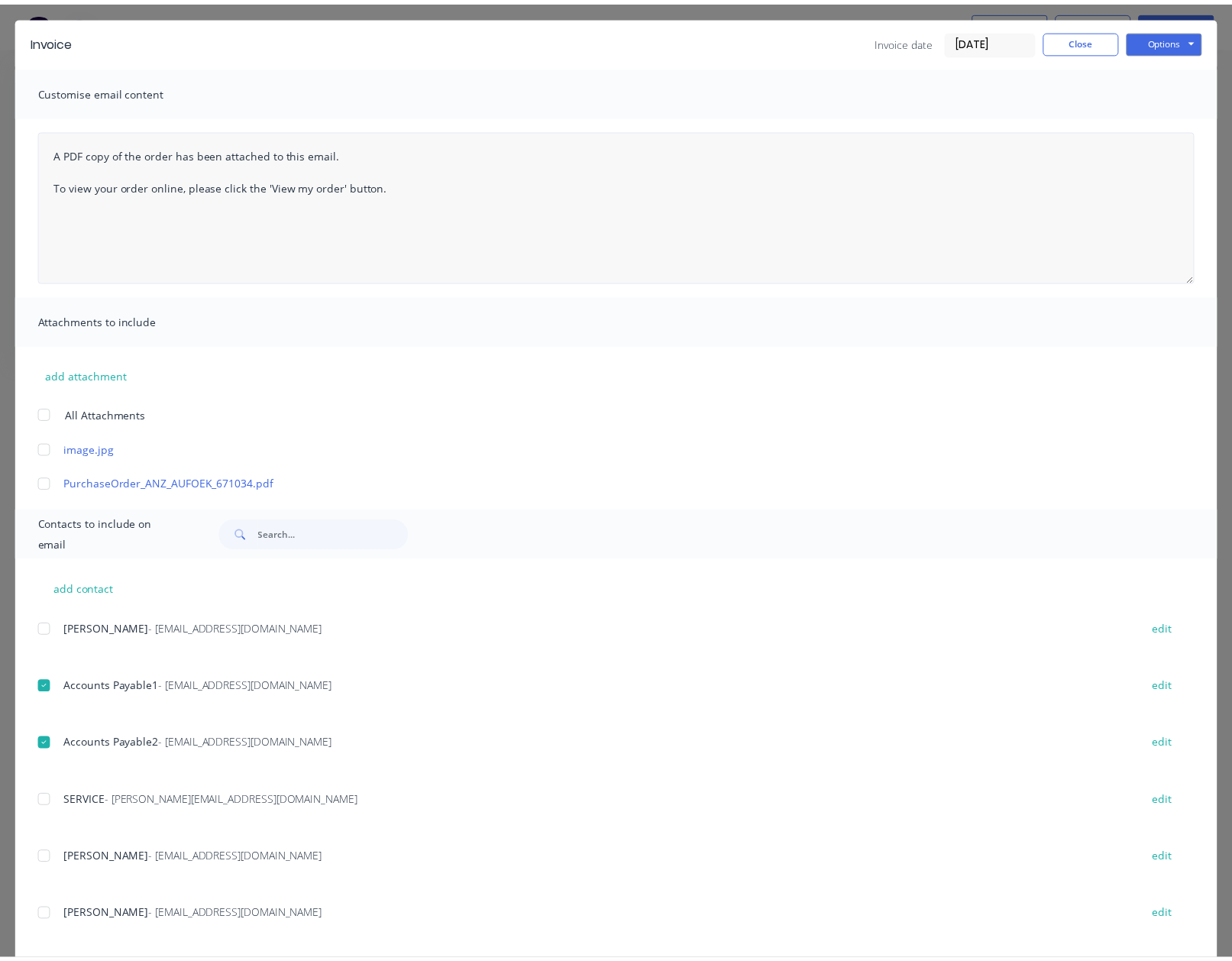
scroll to position [0, 0]
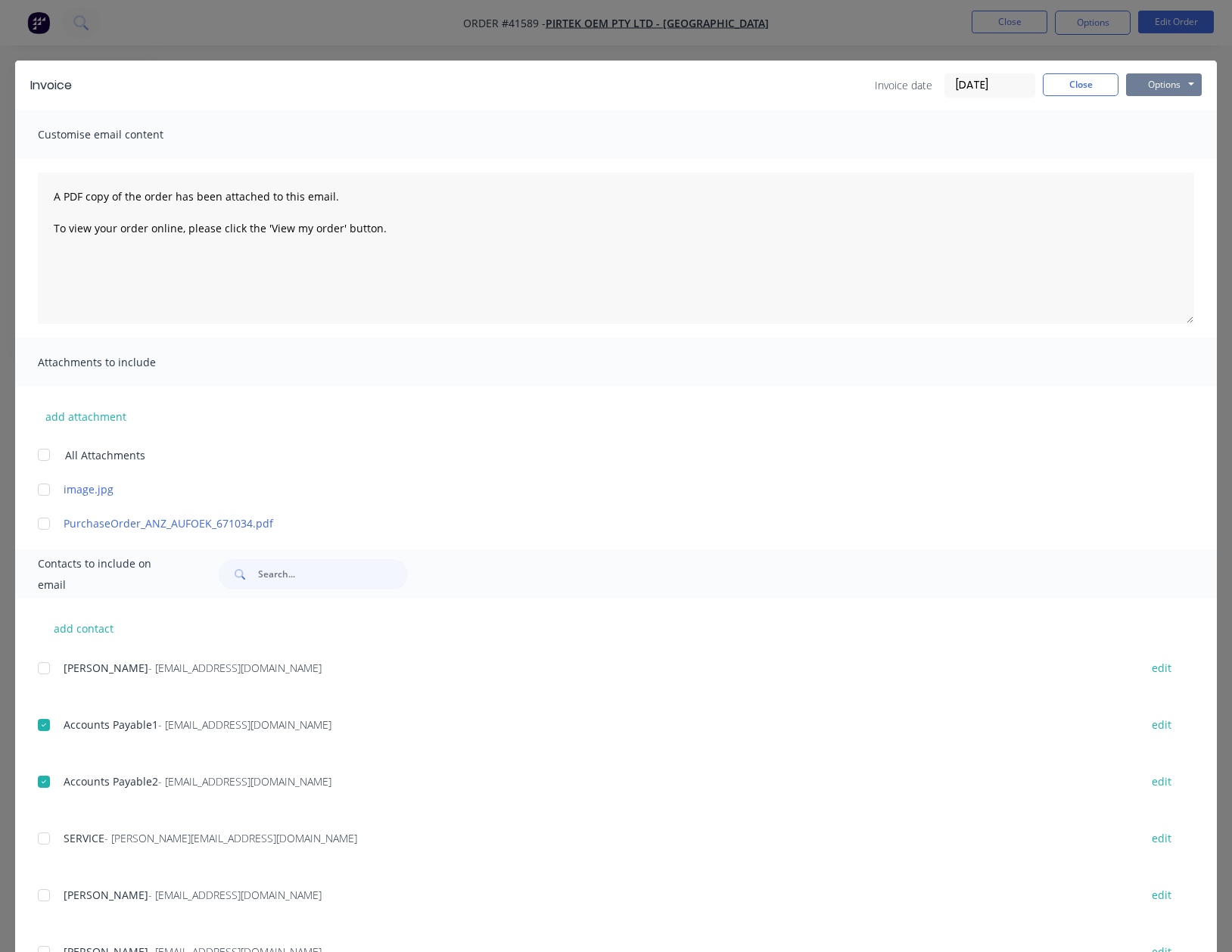
click at [1138, 88] on button "Options" at bounding box center [1164, 85] width 75 height 22
click at [1155, 159] on button "Email" at bounding box center [1174, 161] width 97 height 25
click at [1064, 86] on button "Close" at bounding box center [1081, 85] width 75 height 22
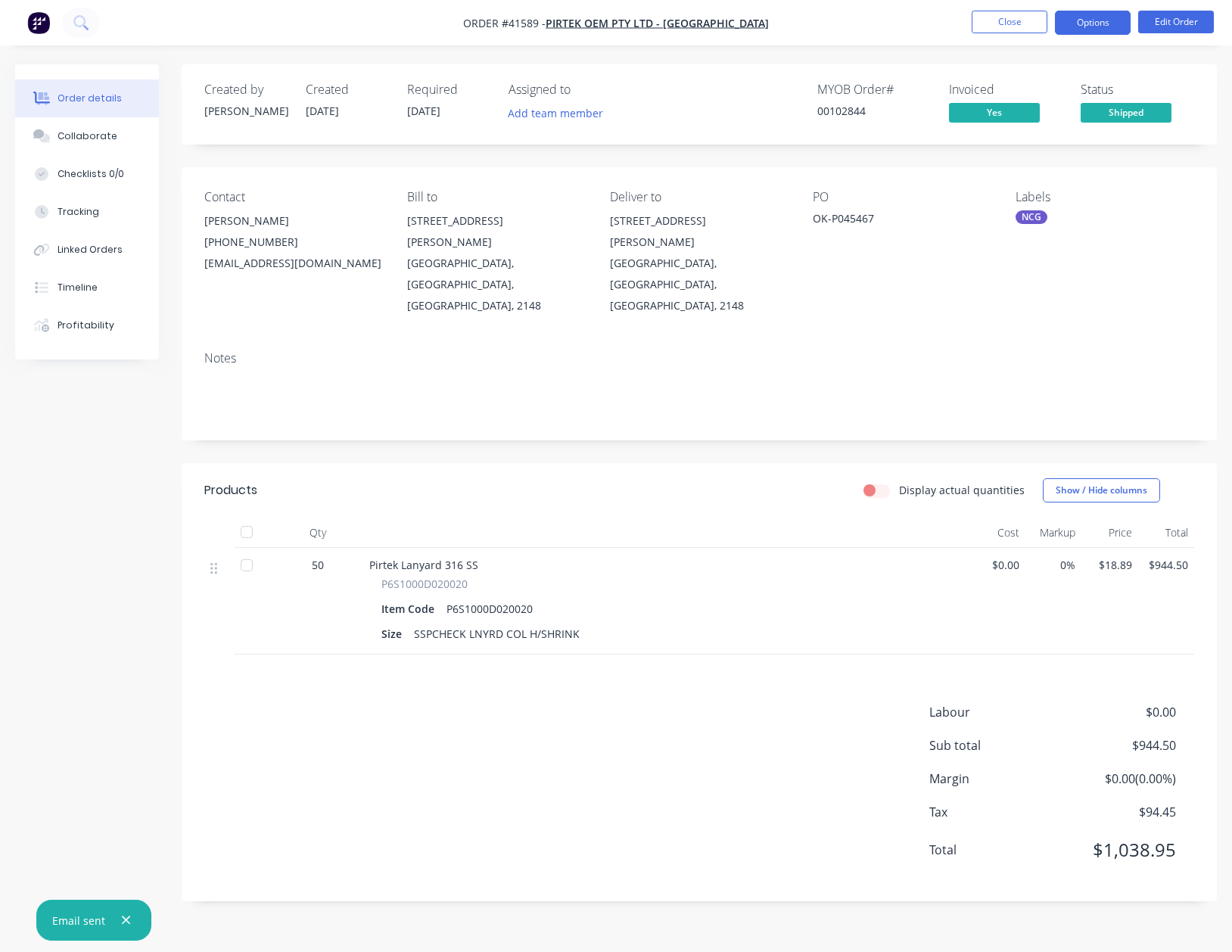
click at [1089, 22] on button "Options" at bounding box center [1093, 22] width 75 height 24
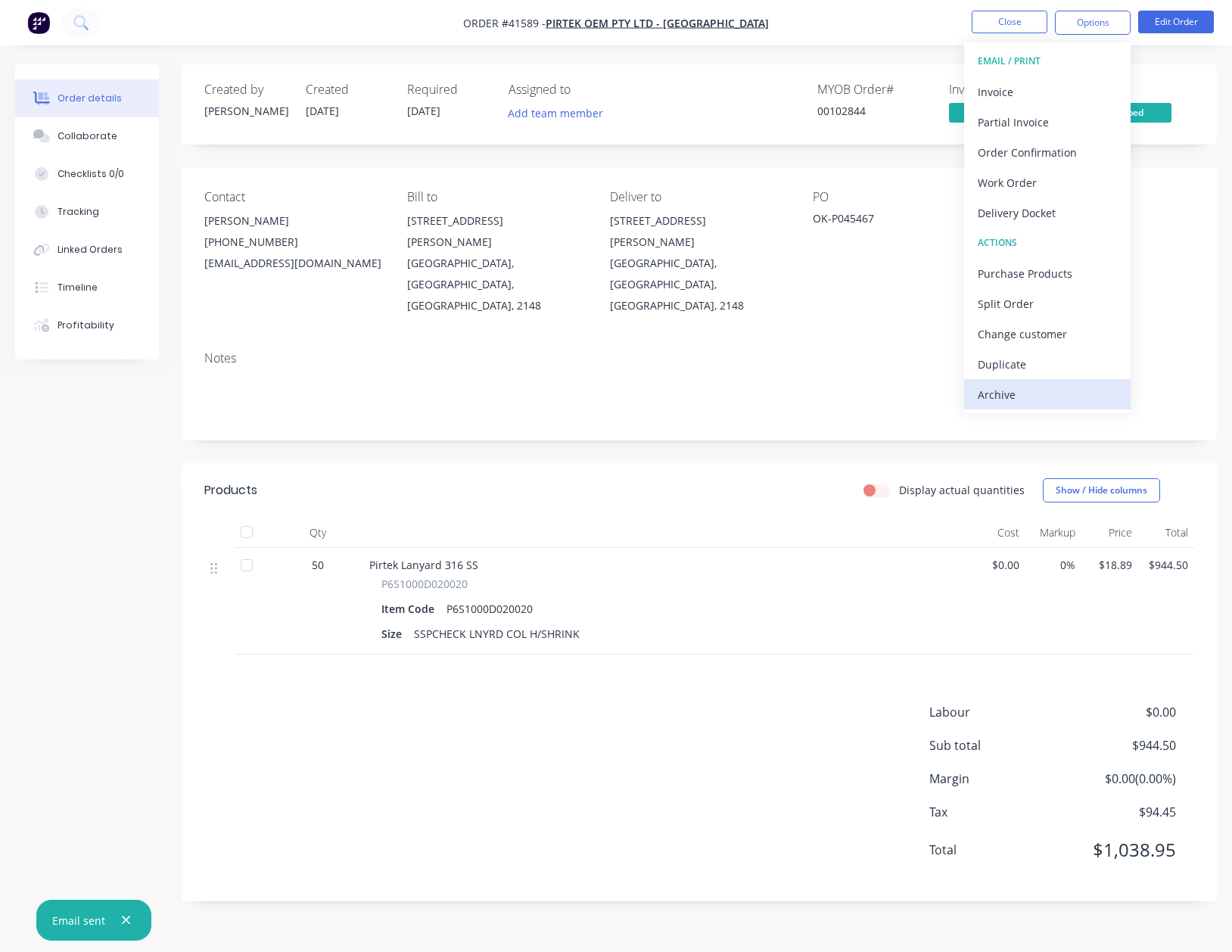
click at [988, 393] on div "Archive" at bounding box center [1048, 394] width 139 height 22
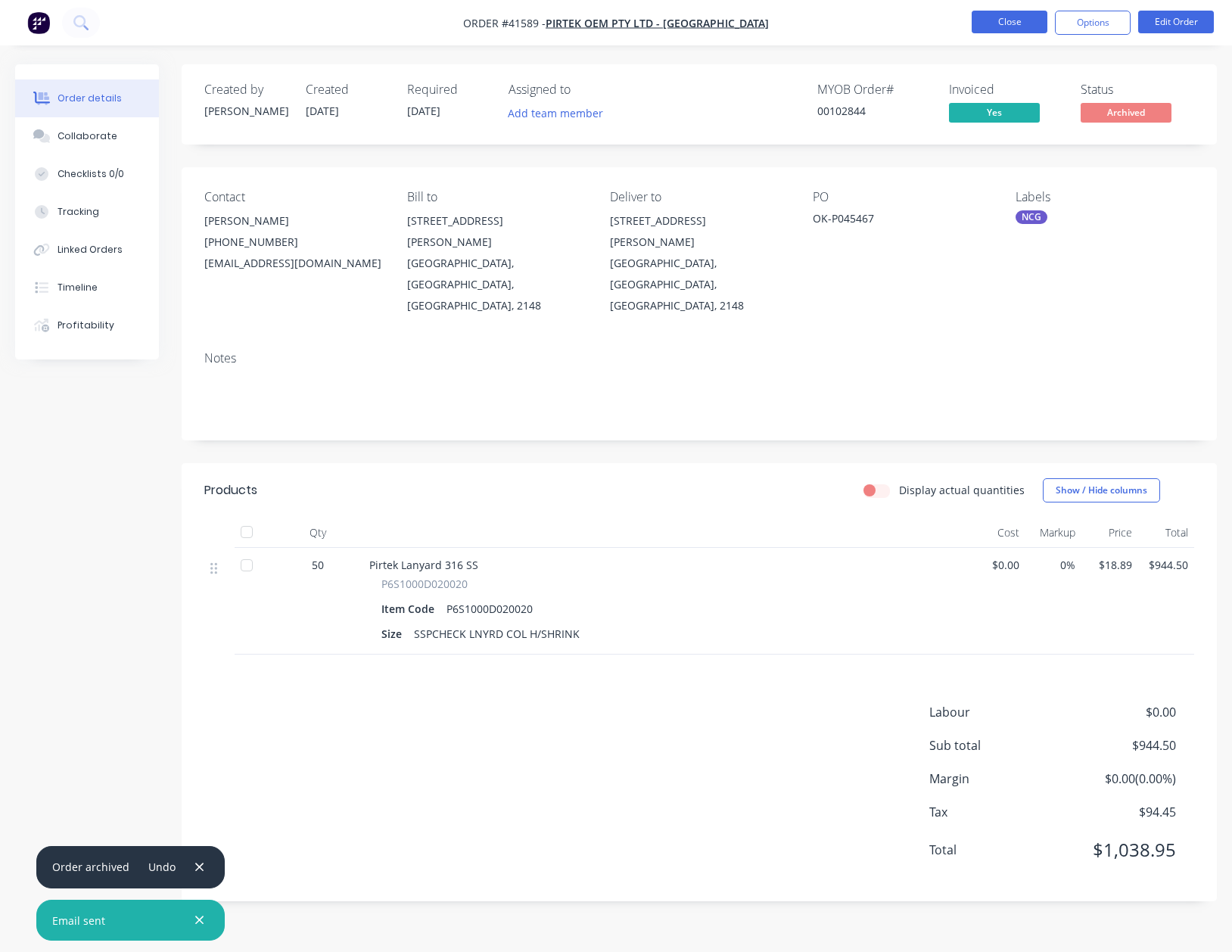
click at [1004, 18] on button "Close" at bounding box center [1009, 22] width 75 height 22
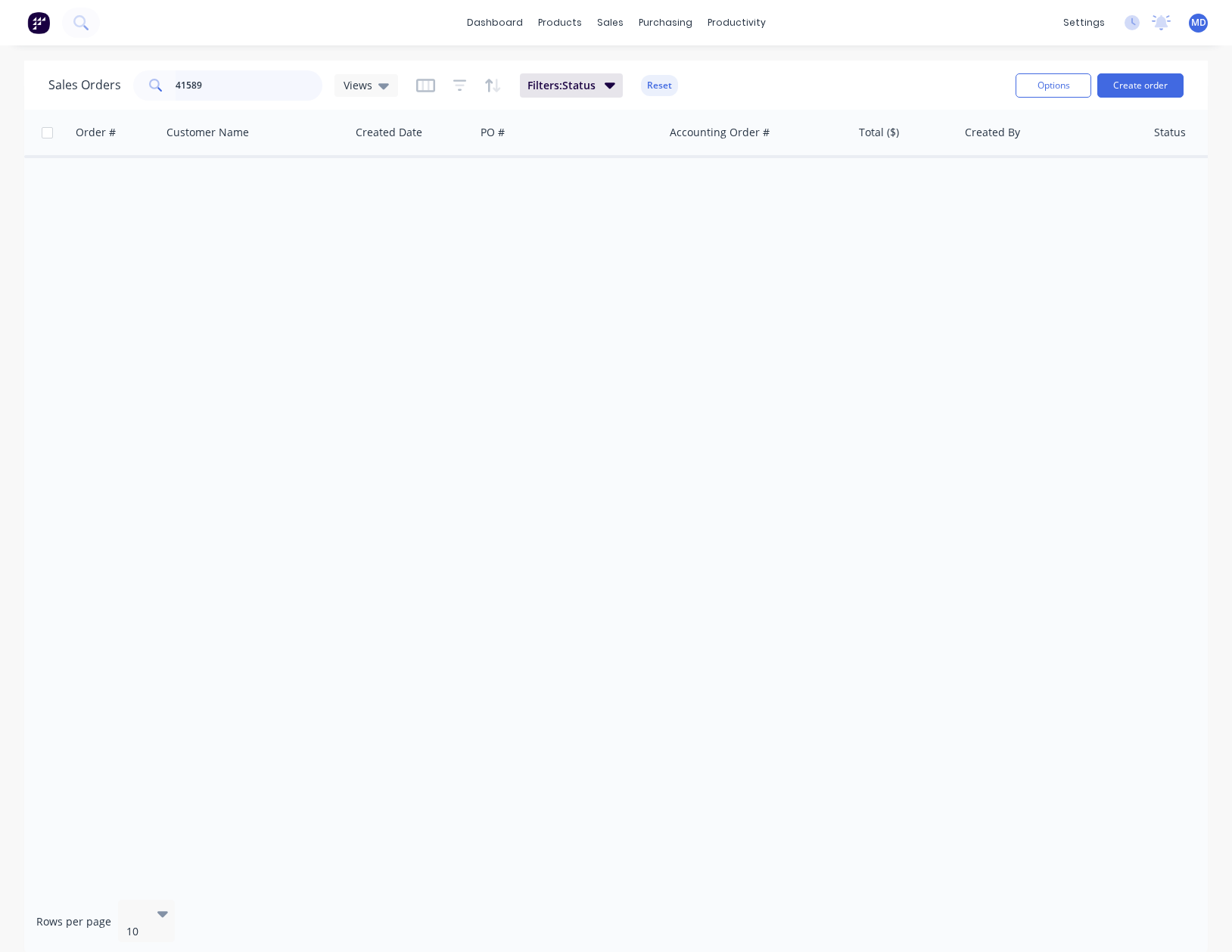
click at [237, 76] on input "41589" at bounding box center [249, 86] width 147 height 30
type input "41770"
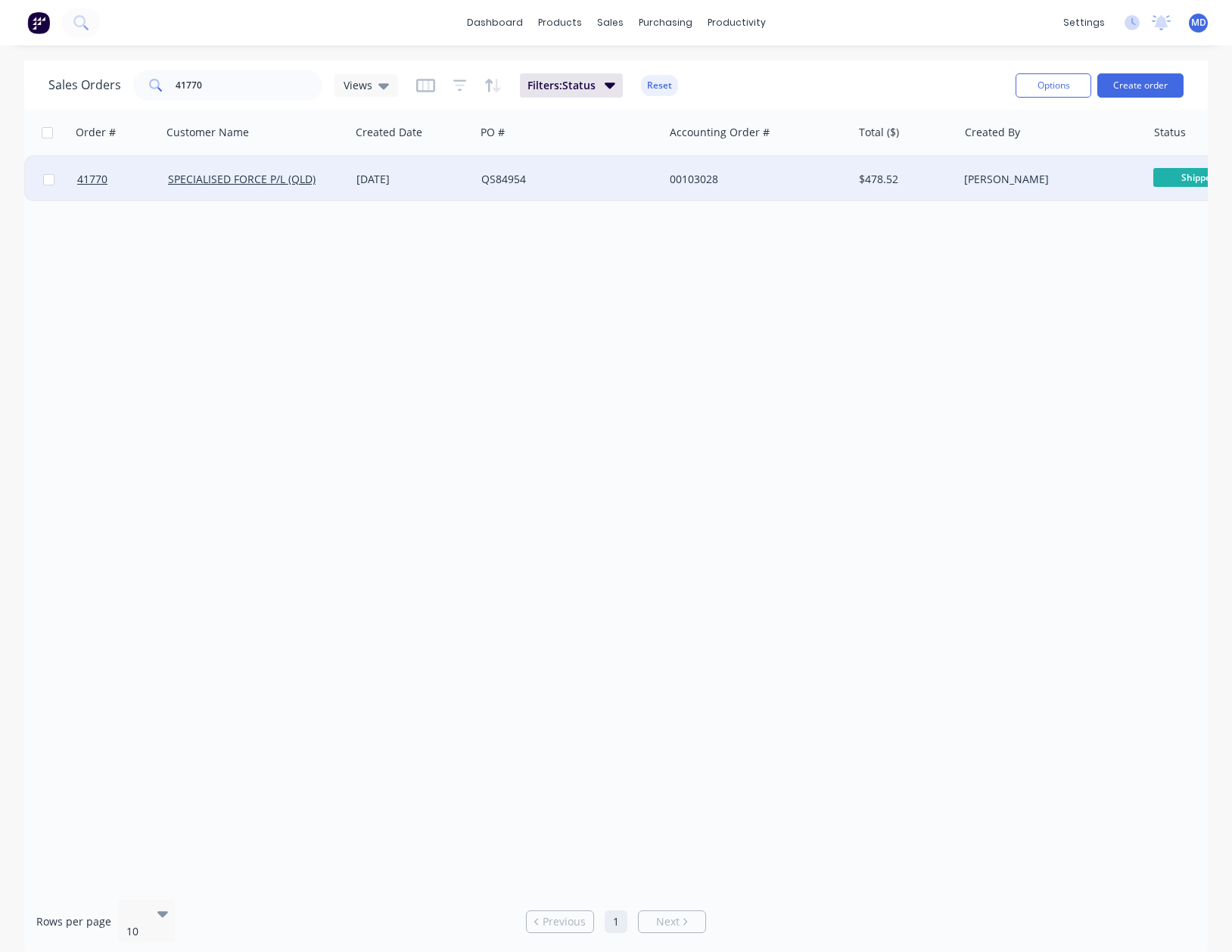
click at [604, 184] on div "QS84954" at bounding box center [566, 179] width 168 height 15
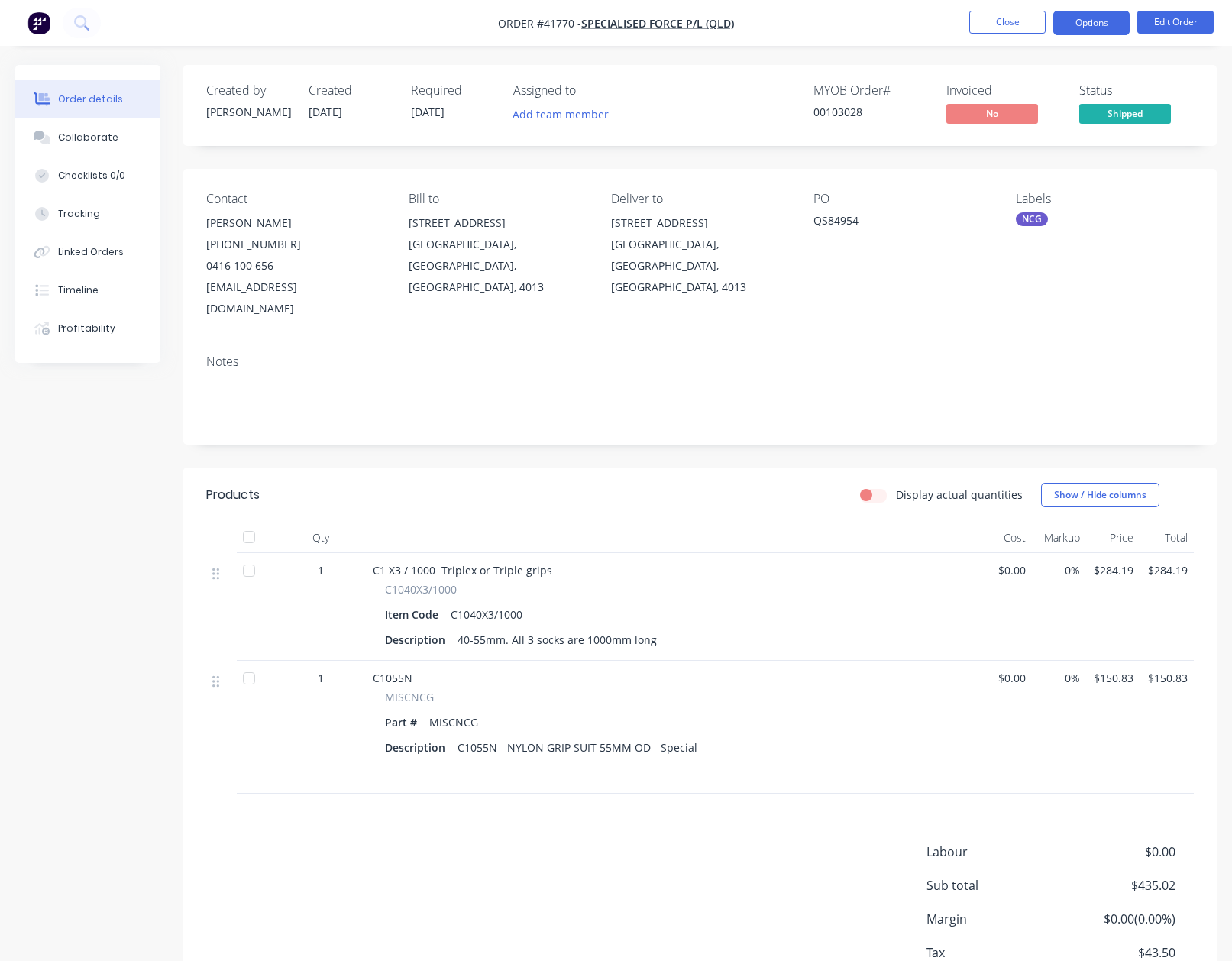
click at [1103, 22] on button "Options" at bounding box center [1091, 23] width 76 height 24
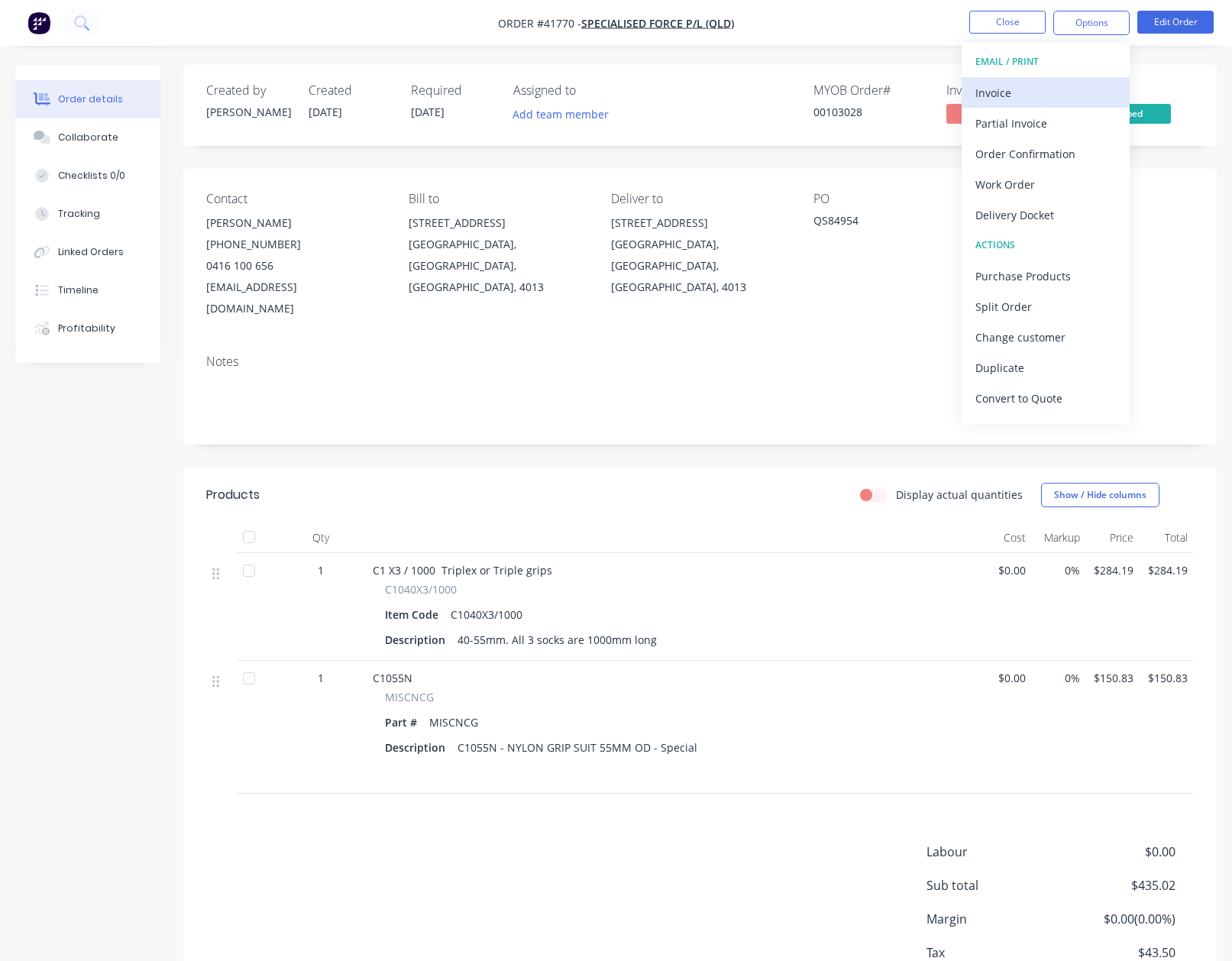
click at [1001, 92] on div "Invoice" at bounding box center [1046, 92] width 141 height 22
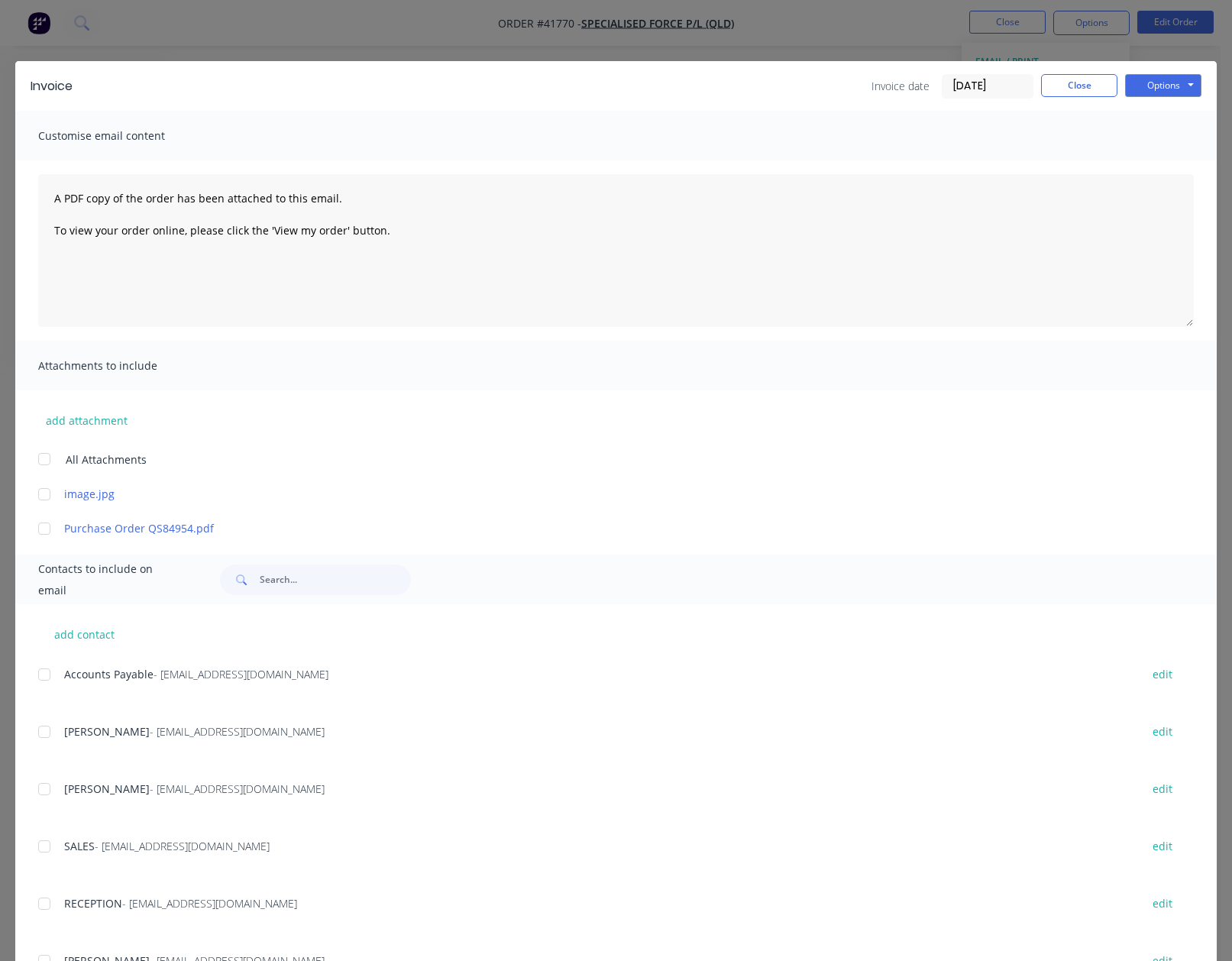
click at [51, 679] on div at bounding box center [44, 675] width 31 height 31
click at [1145, 87] on button "Options" at bounding box center [1163, 86] width 76 height 23
click at [1144, 159] on button "Email" at bounding box center [1174, 163] width 98 height 25
click at [1075, 86] on button "Close" at bounding box center [1079, 86] width 76 height 23
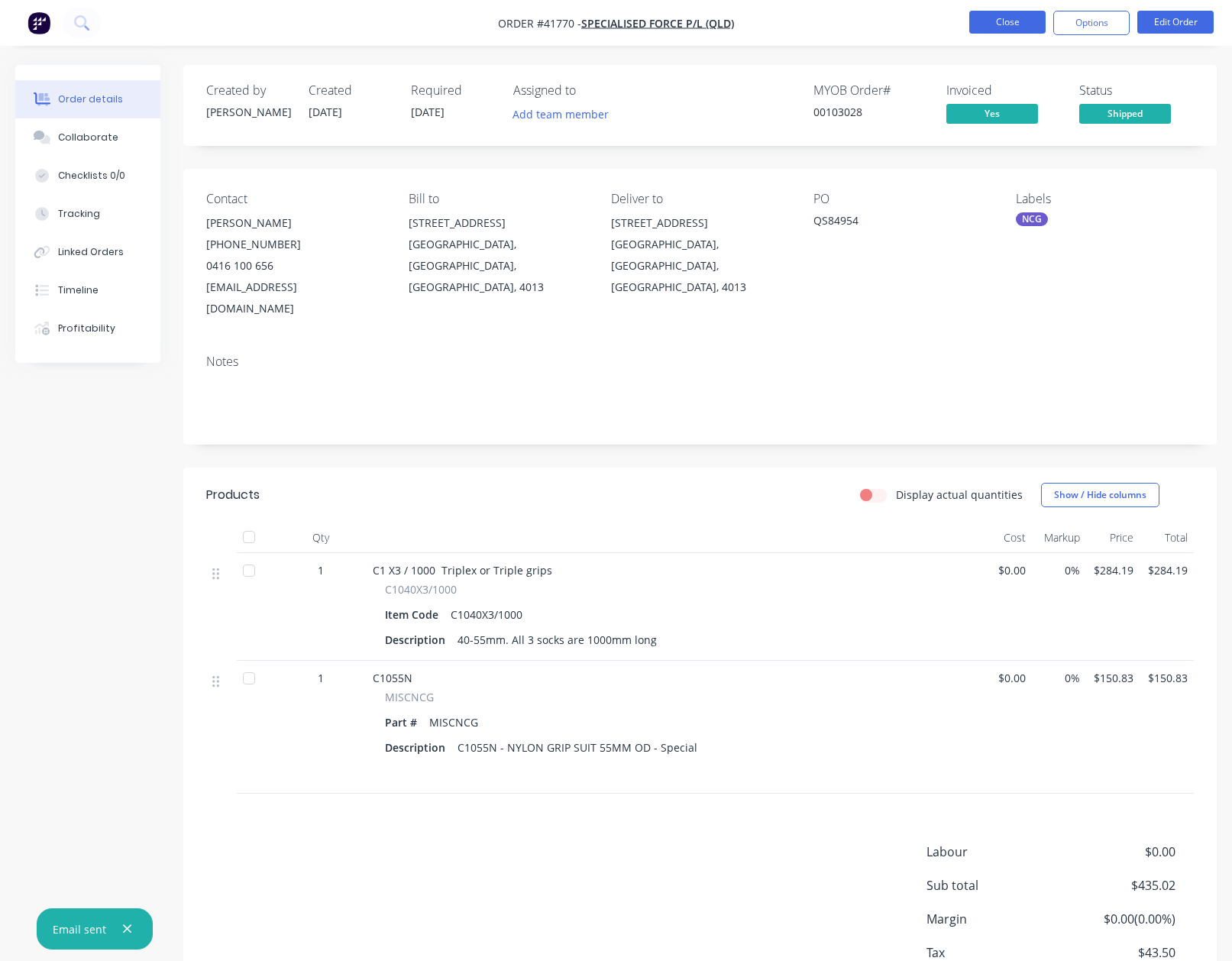
click at [993, 19] on button "Close" at bounding box center [1007, 22] width 76 height 23
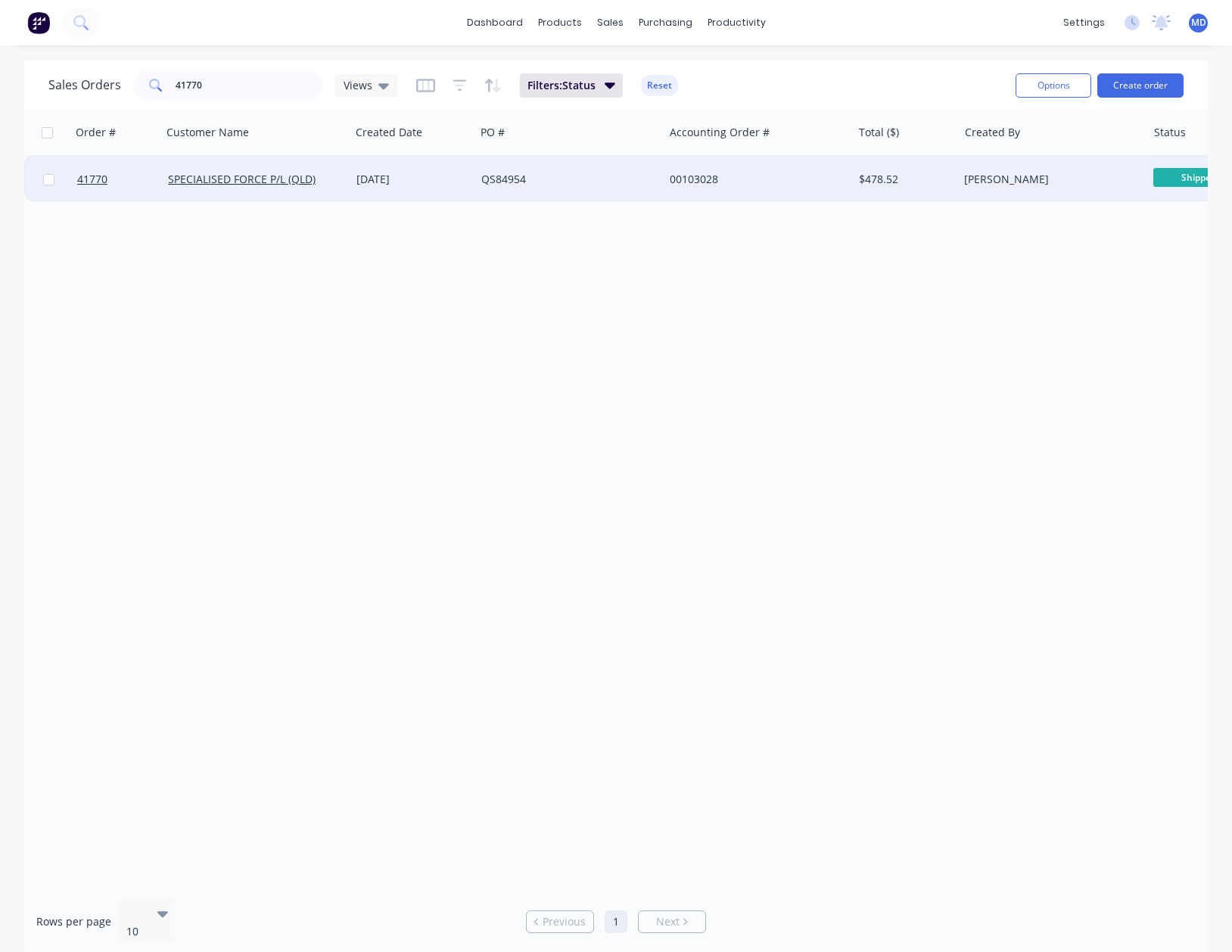
click at [591, 170] on div "QS84954" at bounding box center [569, 179] width 188 height 46
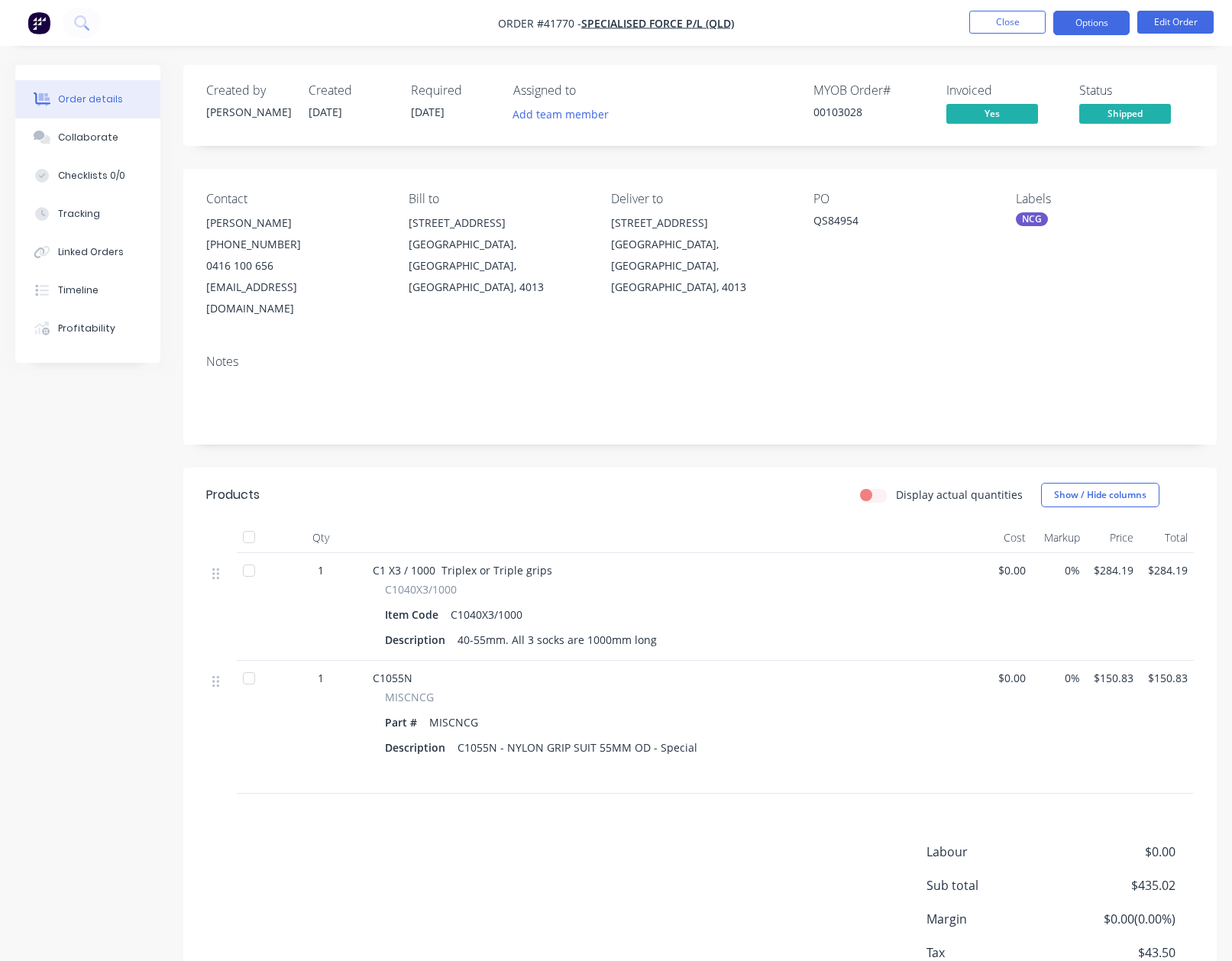
click at [1094, 19] on button "Options" at bounding box center [1091, 23] width 76 height 24
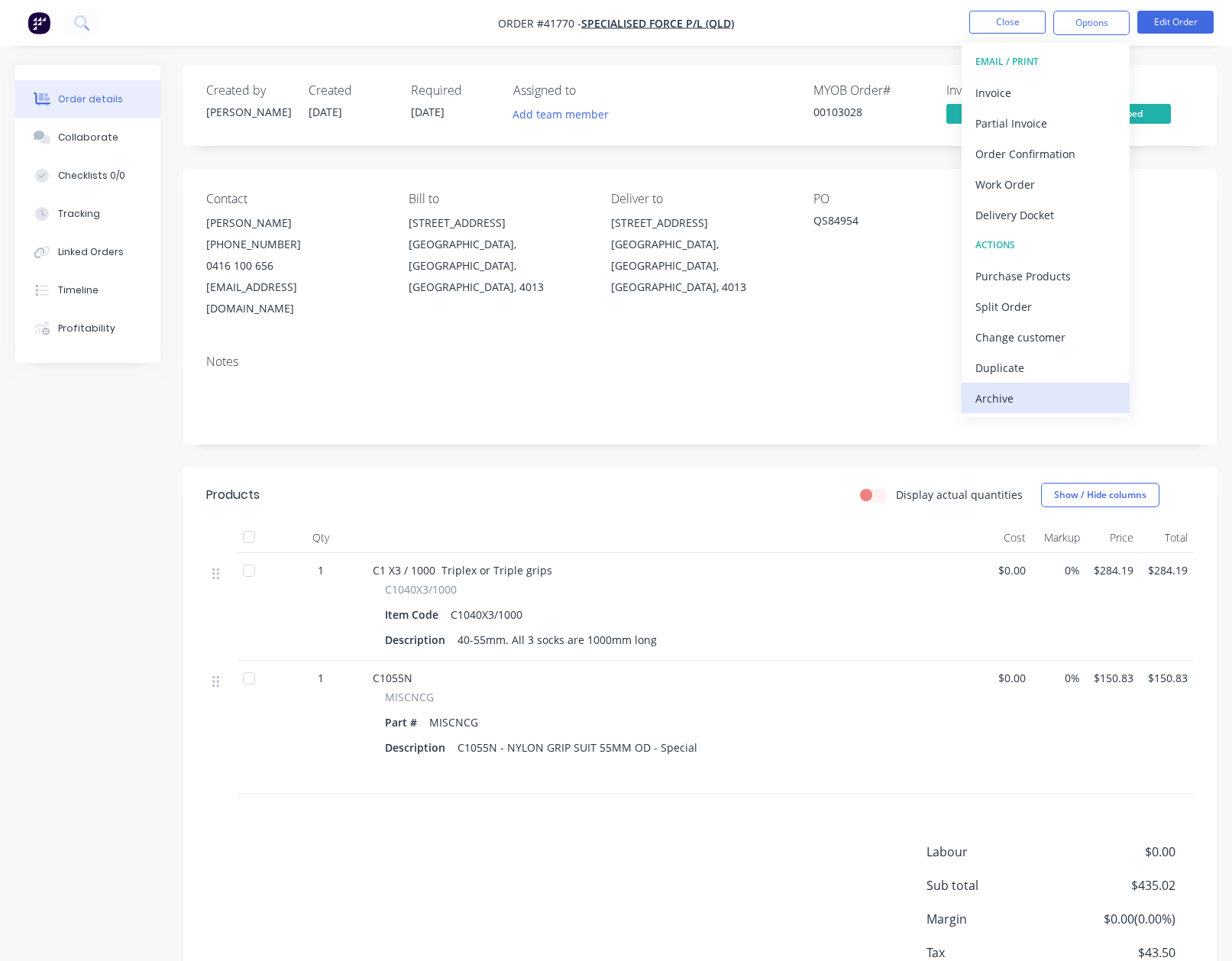
click at [997, 395] on div "Archive" at bounding box center [1046, 398] width 141 height 22
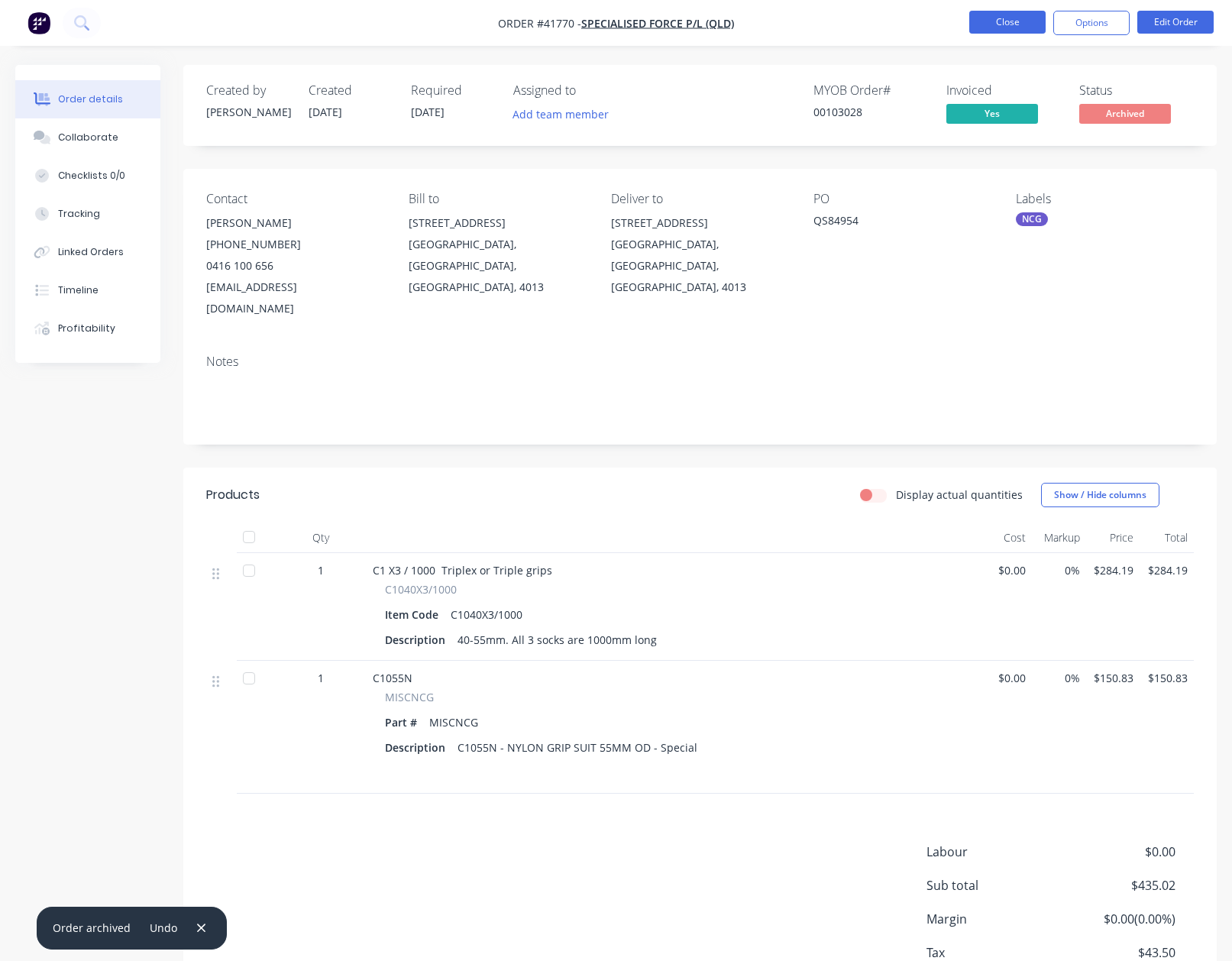
click at [993, 14] on nav "Order #41770 - SPECIALISED FORCE P/L (QLD) Close Options Edit Order" at bounding box center [616, 23] width 1232 height 46
click at [994, 25] on button "Close" at bounding box center [1007, 22] width 76 height 23
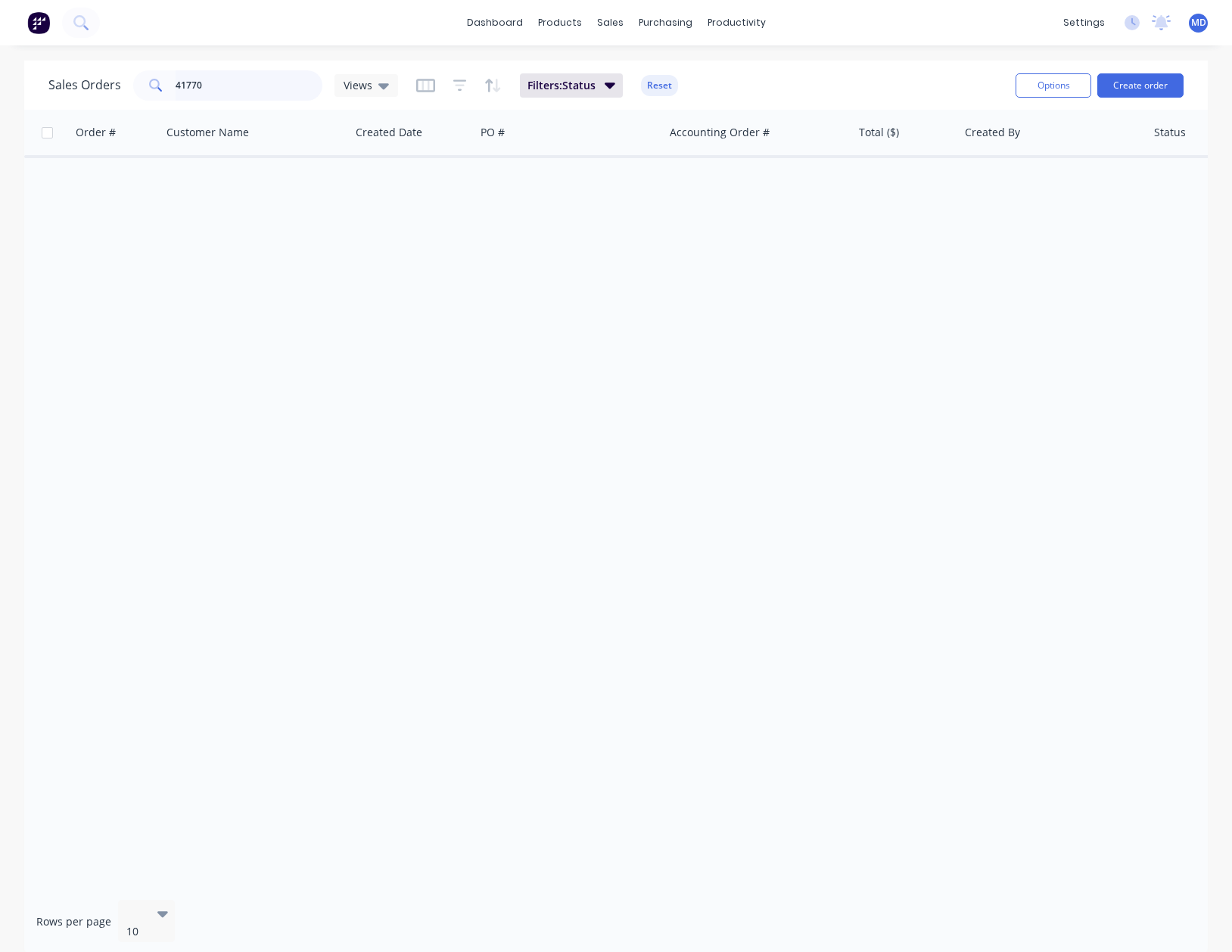
click at [231, 86] on input "41770" at bounding box center [249, 86] width 147 height 30
type input "41779"
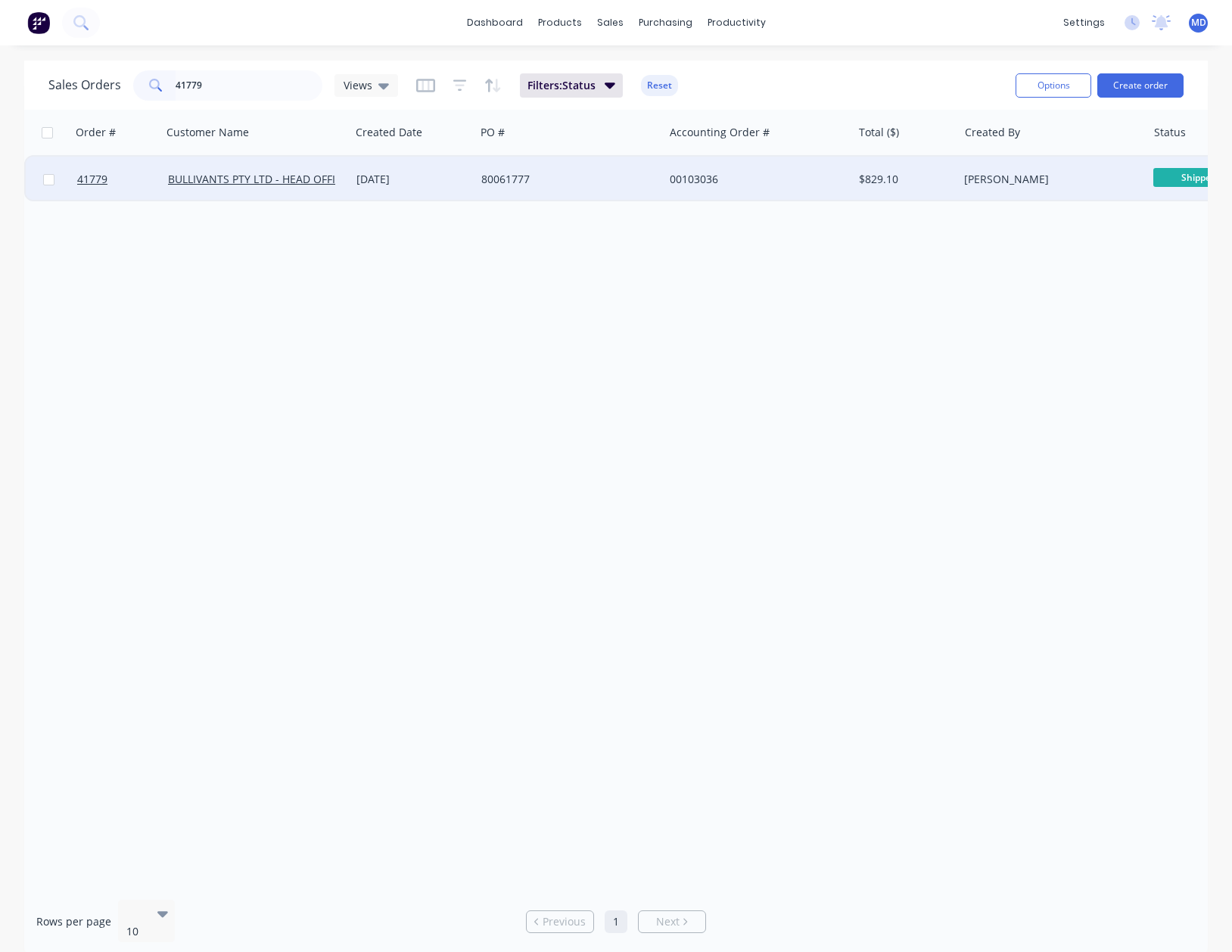
click at [614, 187] on div "80061777" at bounding box center [569, 179] width 188 height 46
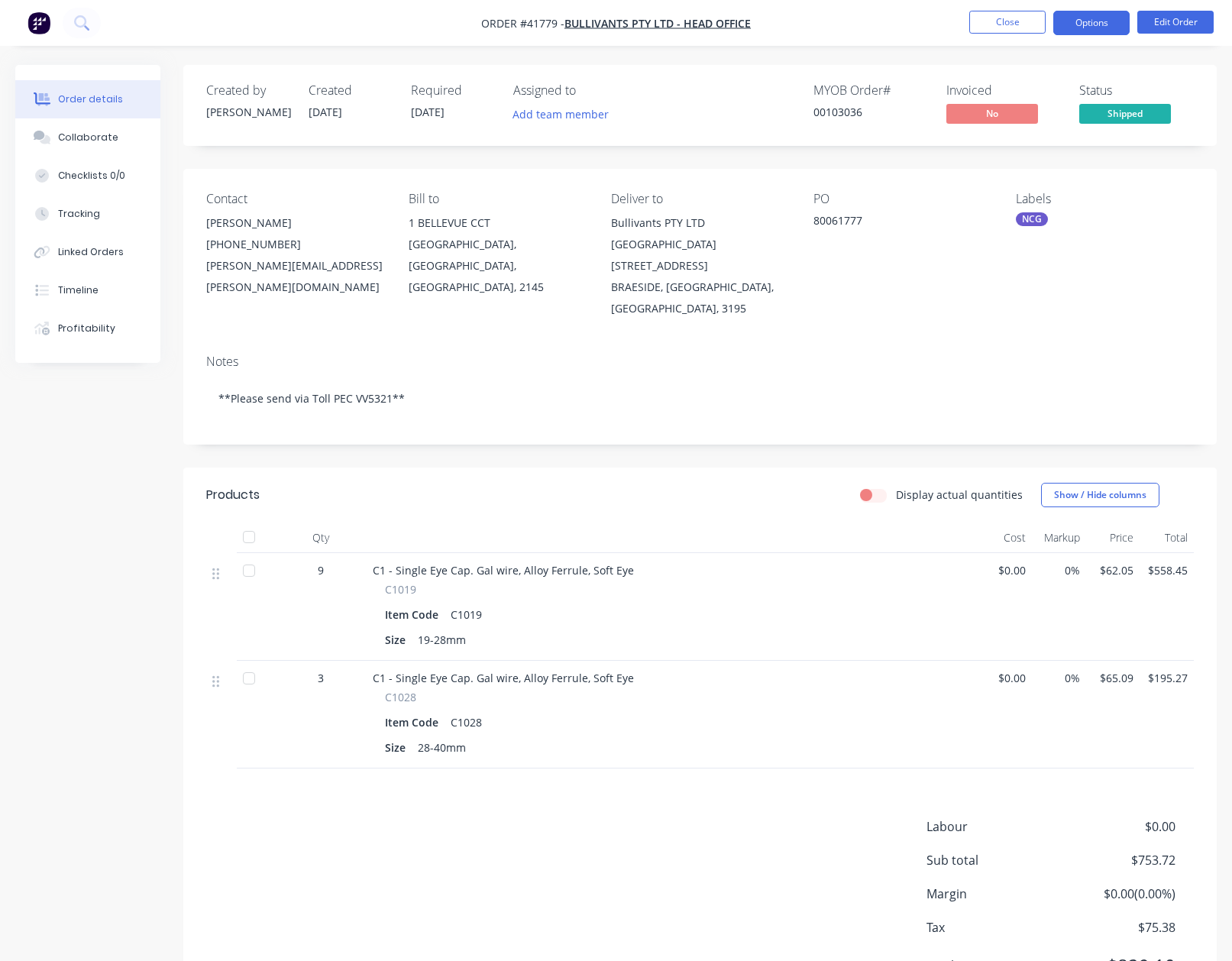
click at [1081, 29] on button "Options" at bounding box center [1091, 23] width 76 height 24
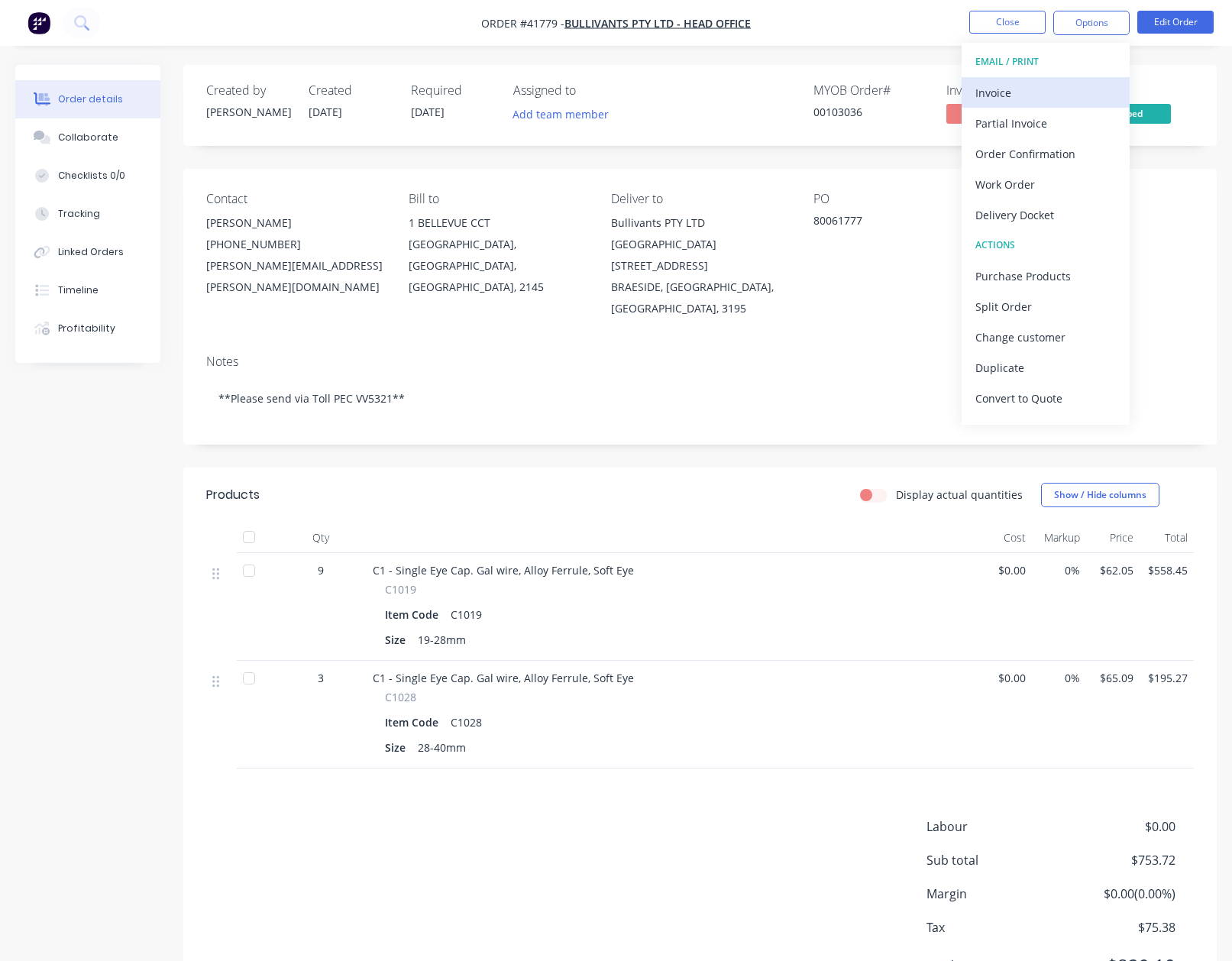
click at [1004, 98] on div "Invoice" at bounding box center [1046, 92] width 141 height 22
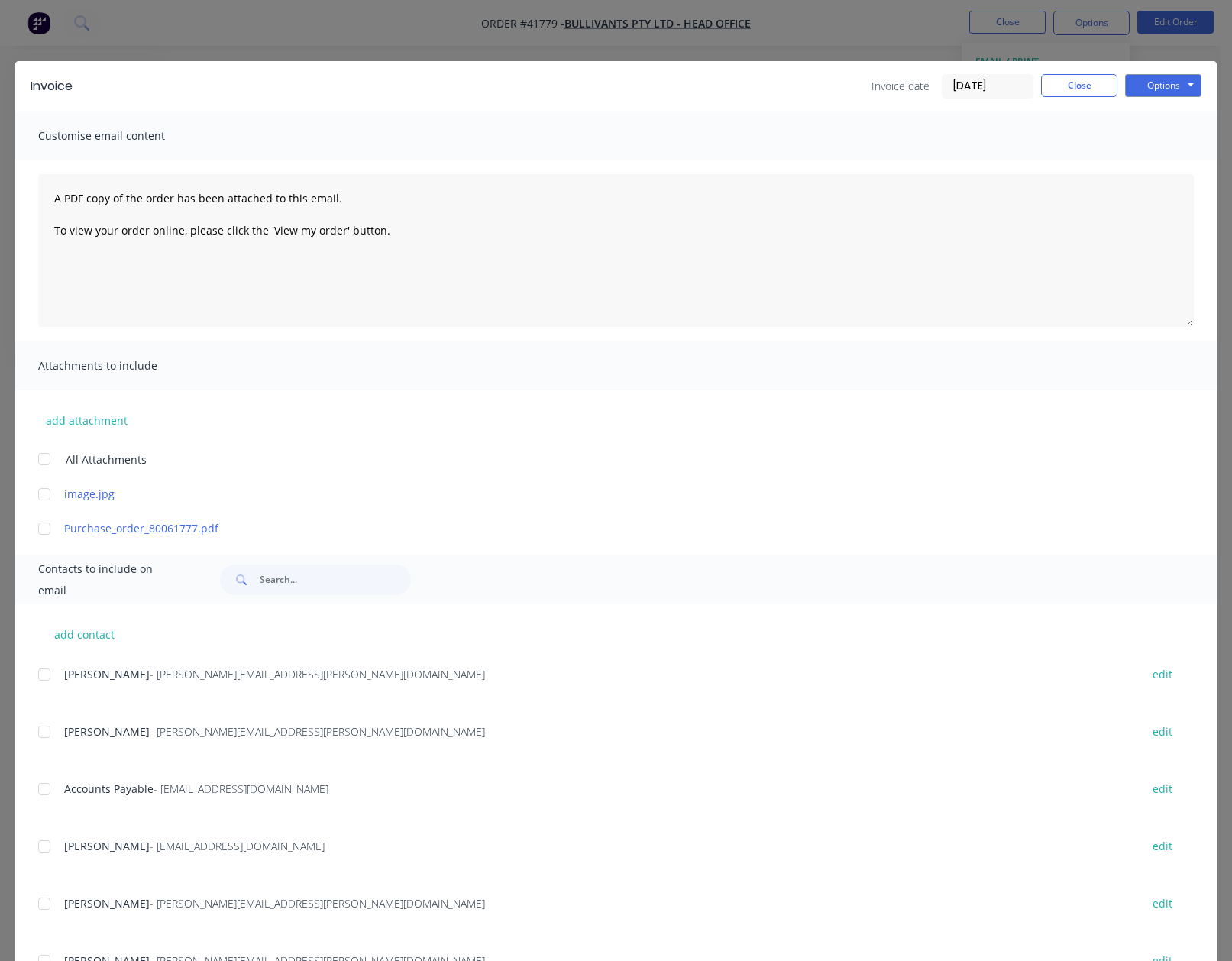
click at [46, 792] on div at bounding box center [44, 790] width 31 height 31
click at [1134, 89] on button "Options" at bounding box center [1163, 86] width 76 height 23
click at [1152, 160] on button "Email" at bounding box center [1174, 163] width 98 height 25
click at [1058, 78] on button "Close" at bounding box center [1079, 86] width 76 height 23
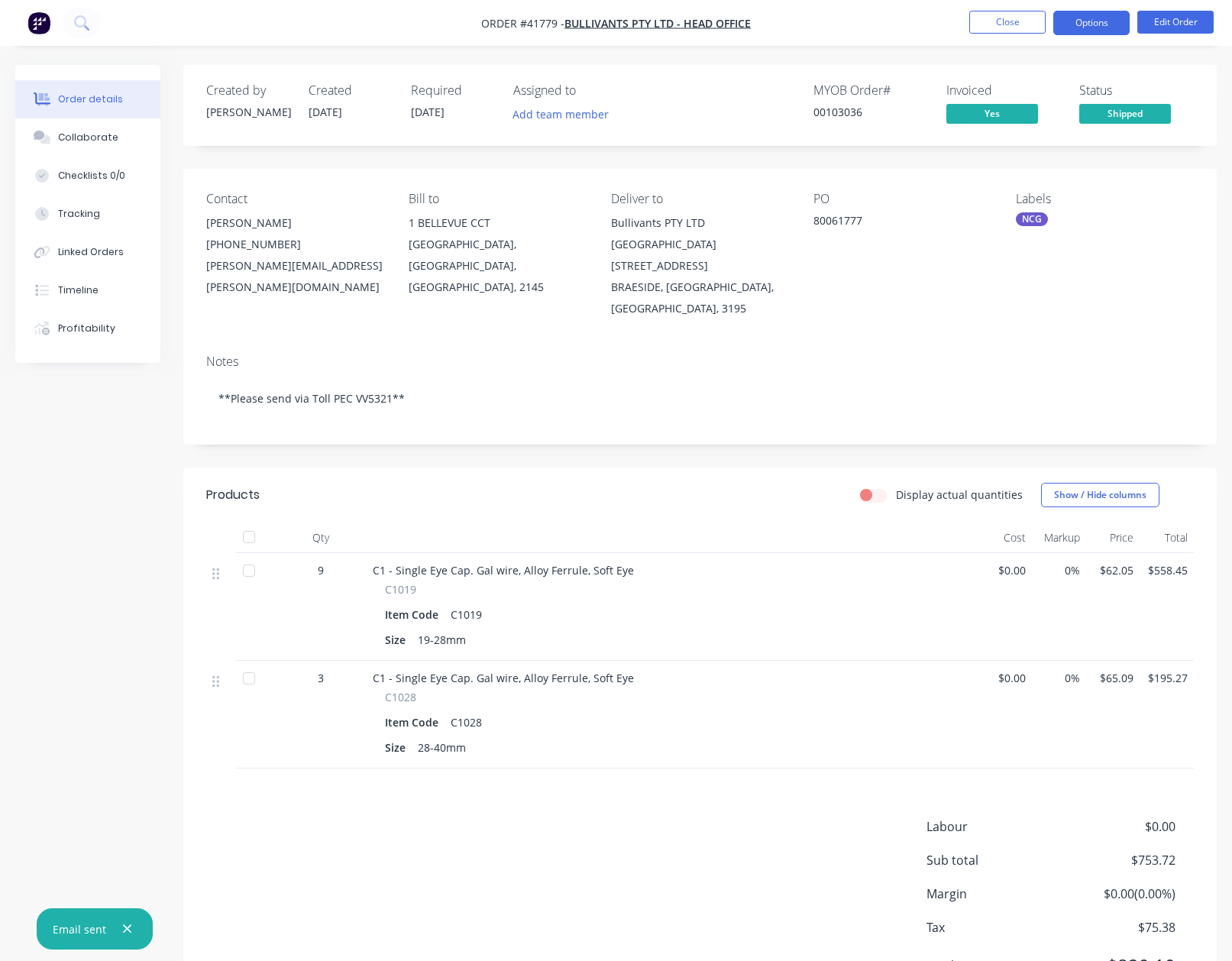
drag, startPoint x: 1079, startPoint y: 23, endPoint x: 1083, endPoint y: 34, distance: 11.7
click at [1079, 24] on button "Options" at bounding box center [1091, 23] width 76 height 24
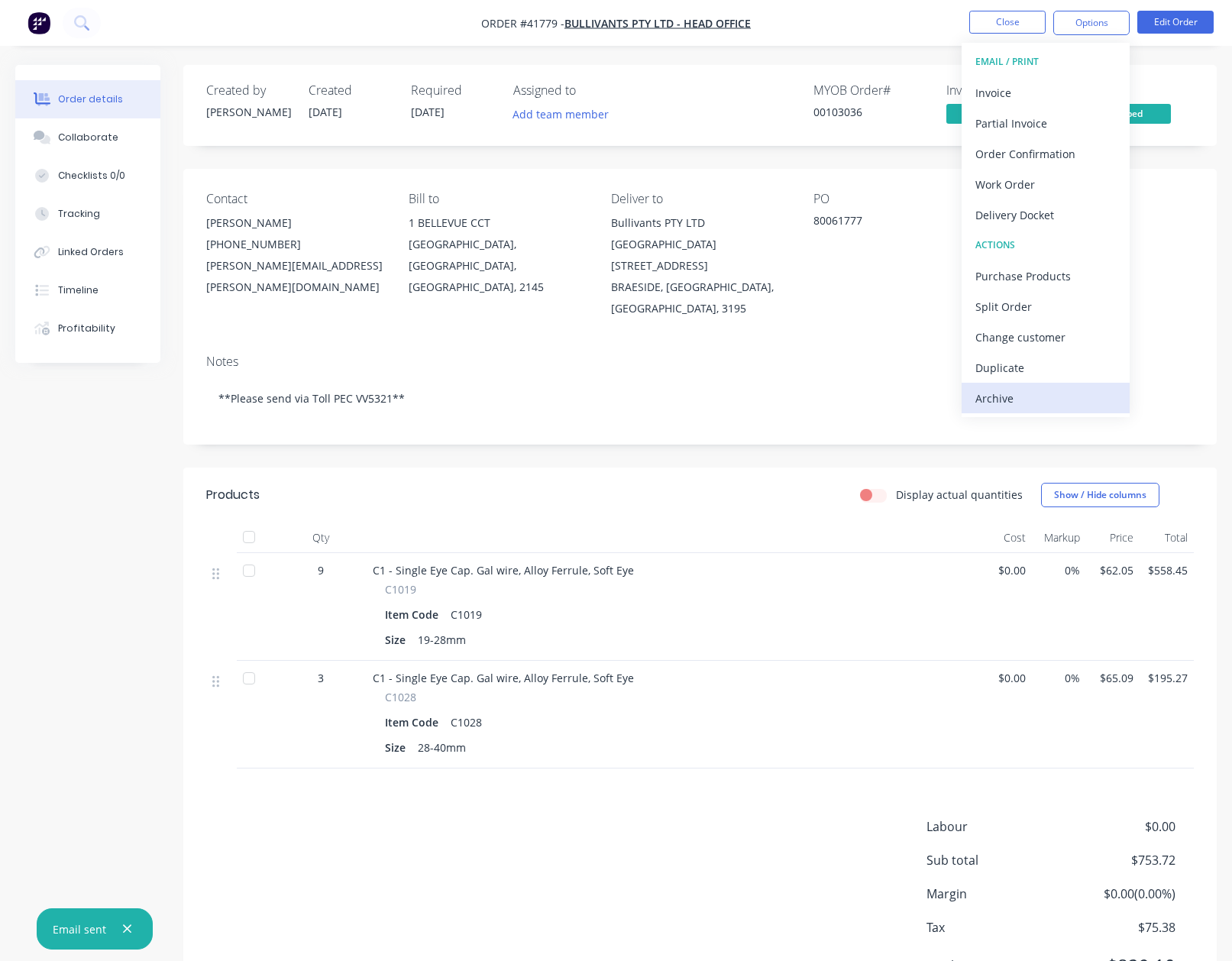
click at [982, 392] on div "Archive" at bounding box center [1046, 398] width 141 height 22
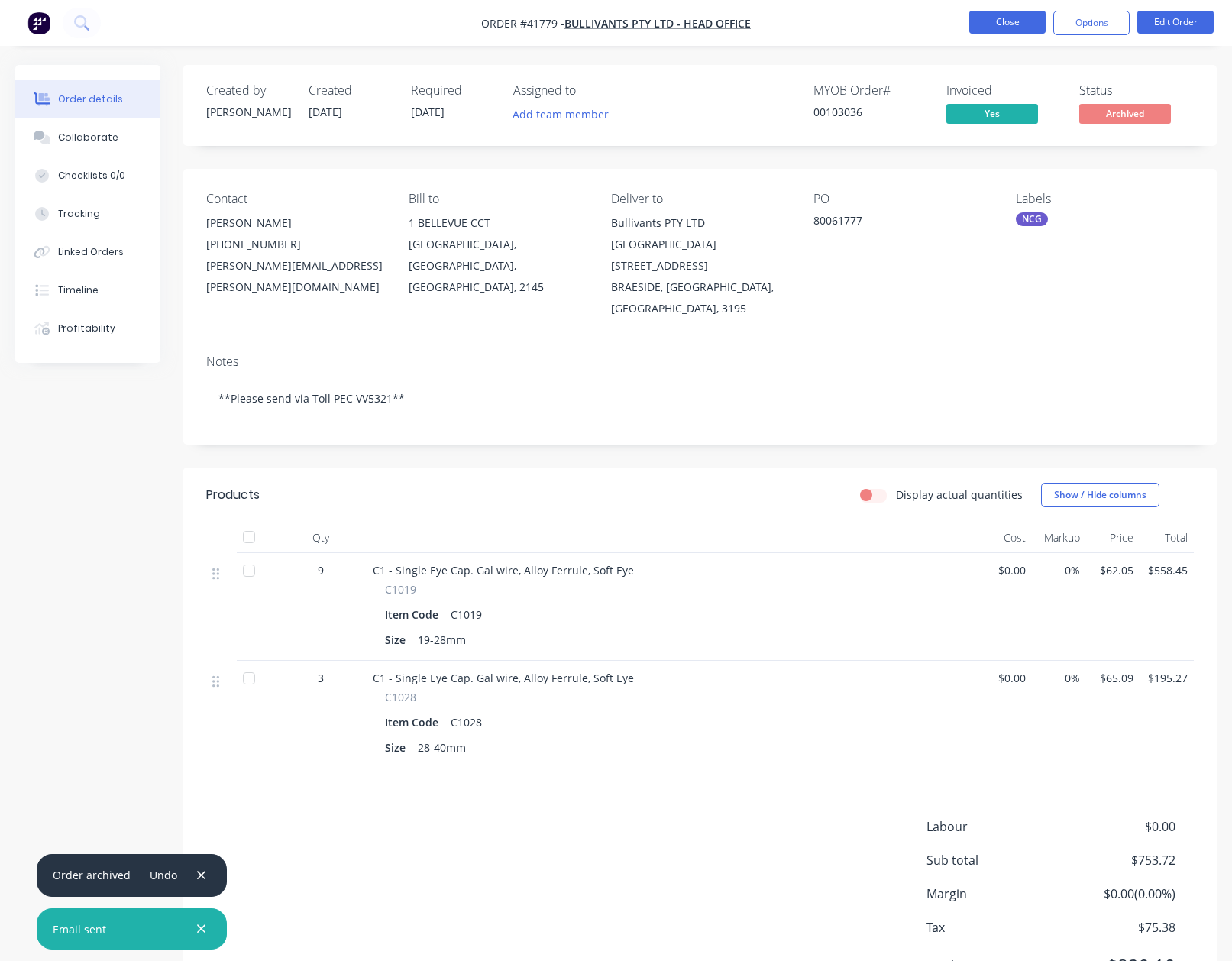
click at [985, 19] on button "Close" at bounding box center [1007, 22] width 76 height 23
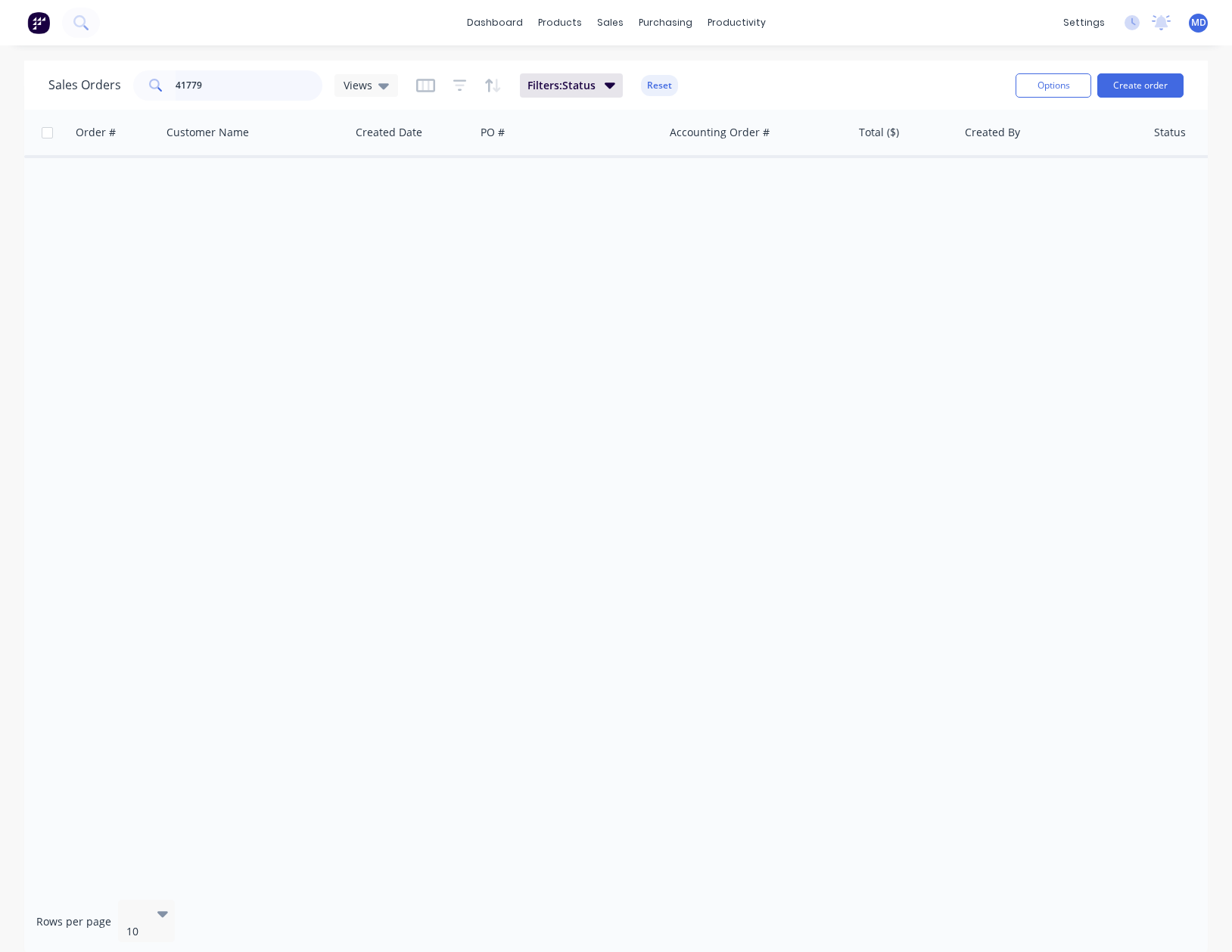
click at [252, 87] on input "41779" at bounding box center [249, 86] width 147 height 30
type input "41768"
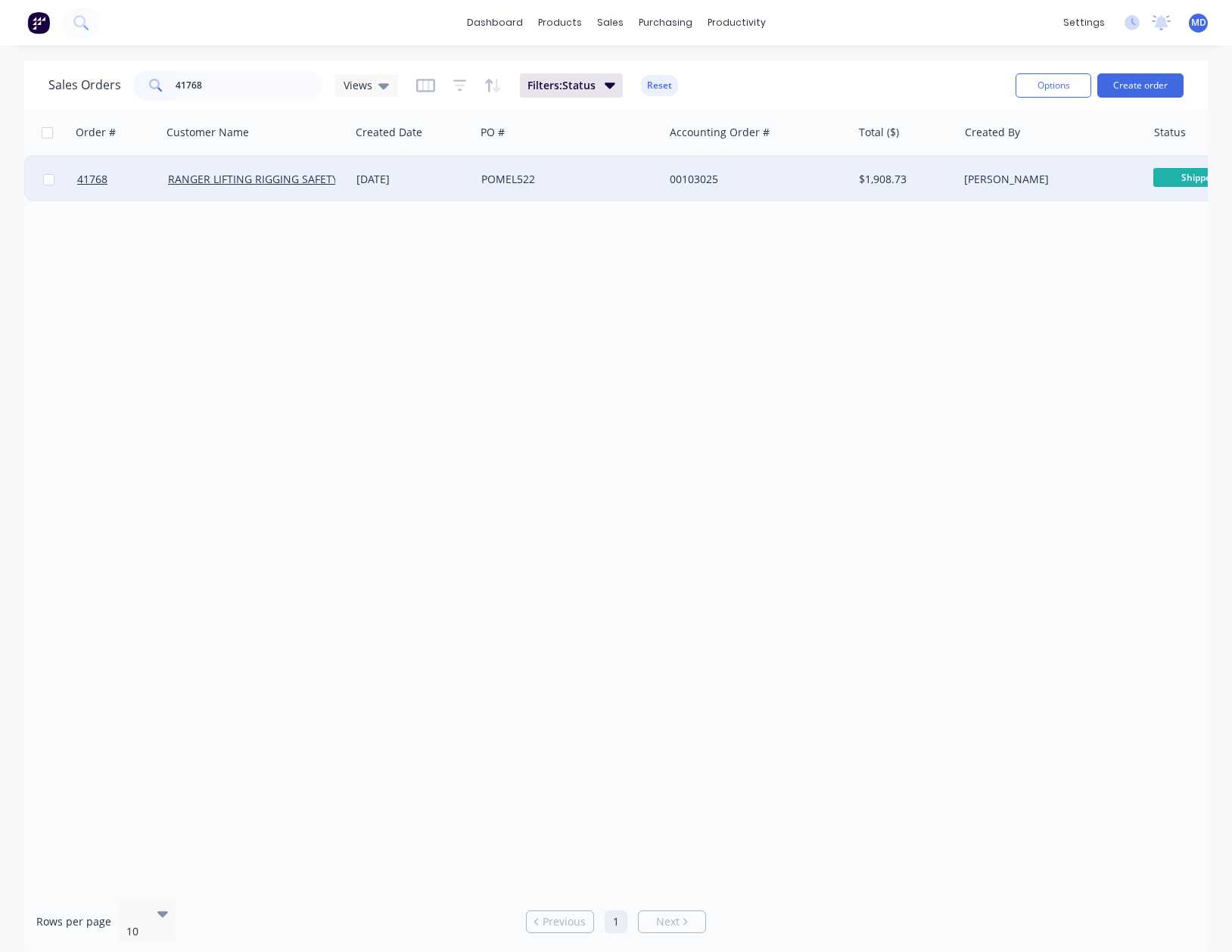
click at [622, 188] on div "POMEL522" at bounding box center [569, 179] width 188 height 46
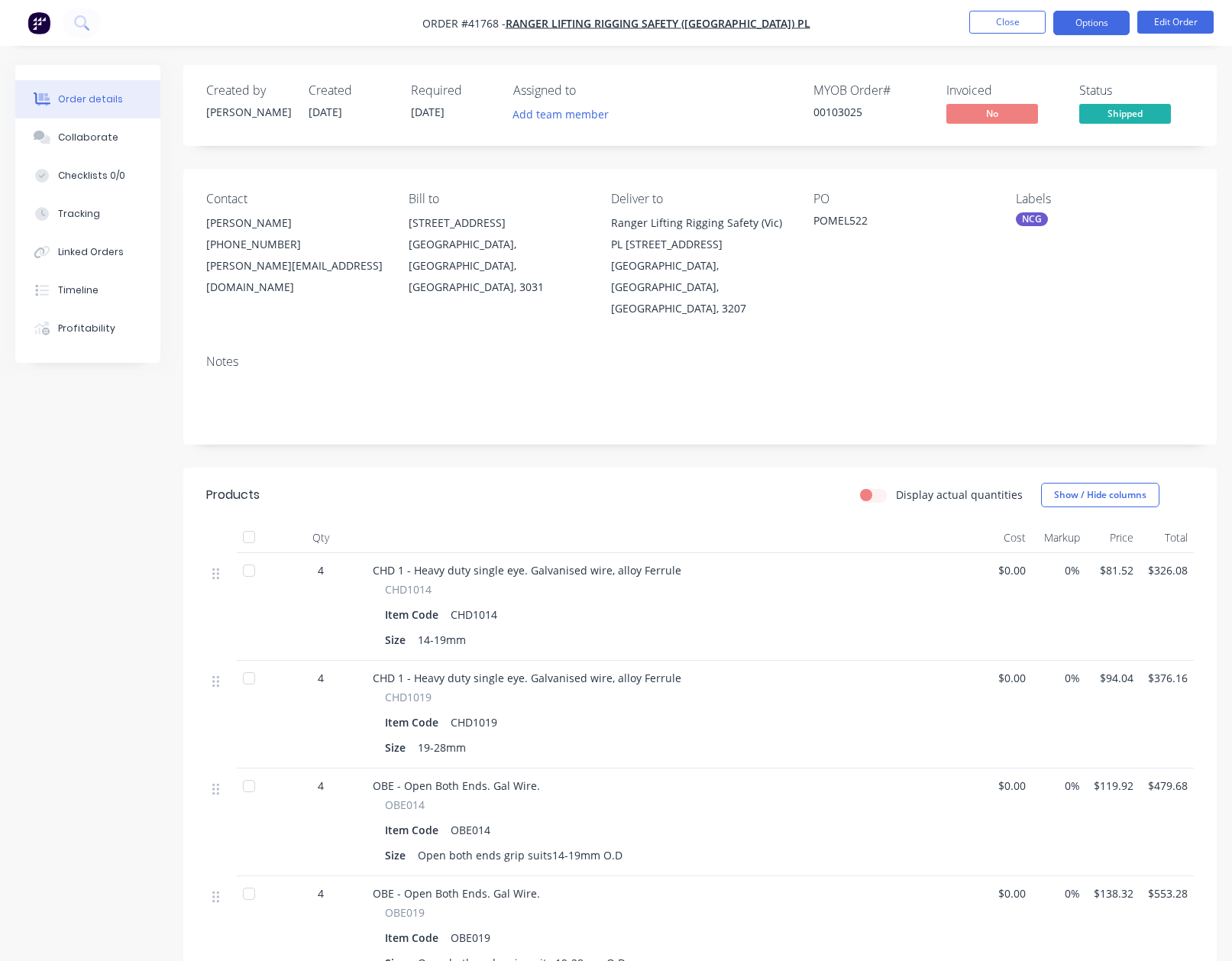
click at [1081, 27] on button "Options" at bounding box center [1091, 23] width 76 height 24
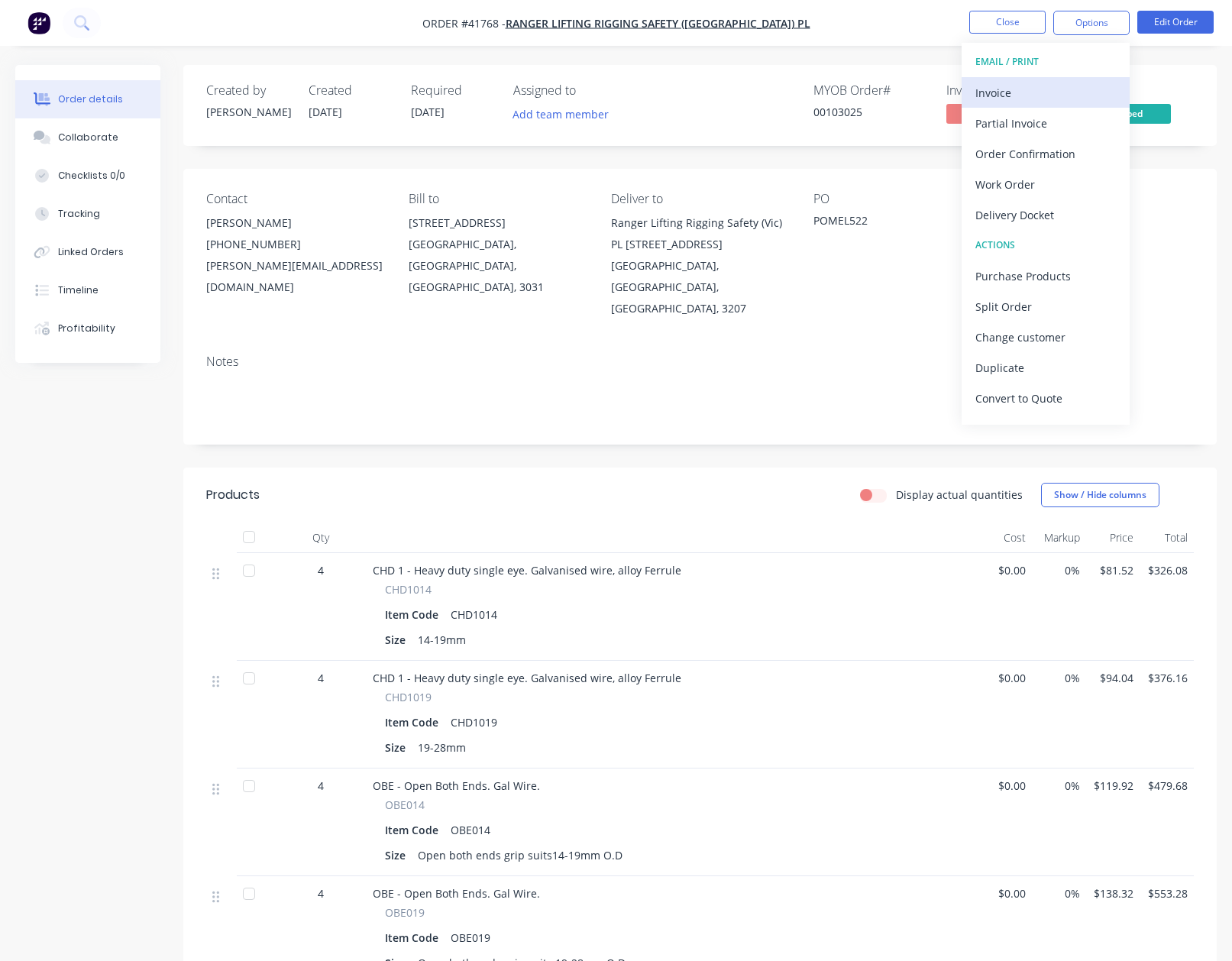
click at [1010, 86] on div "Invoice" at bounding box center [1046, 92] width 141 height 22
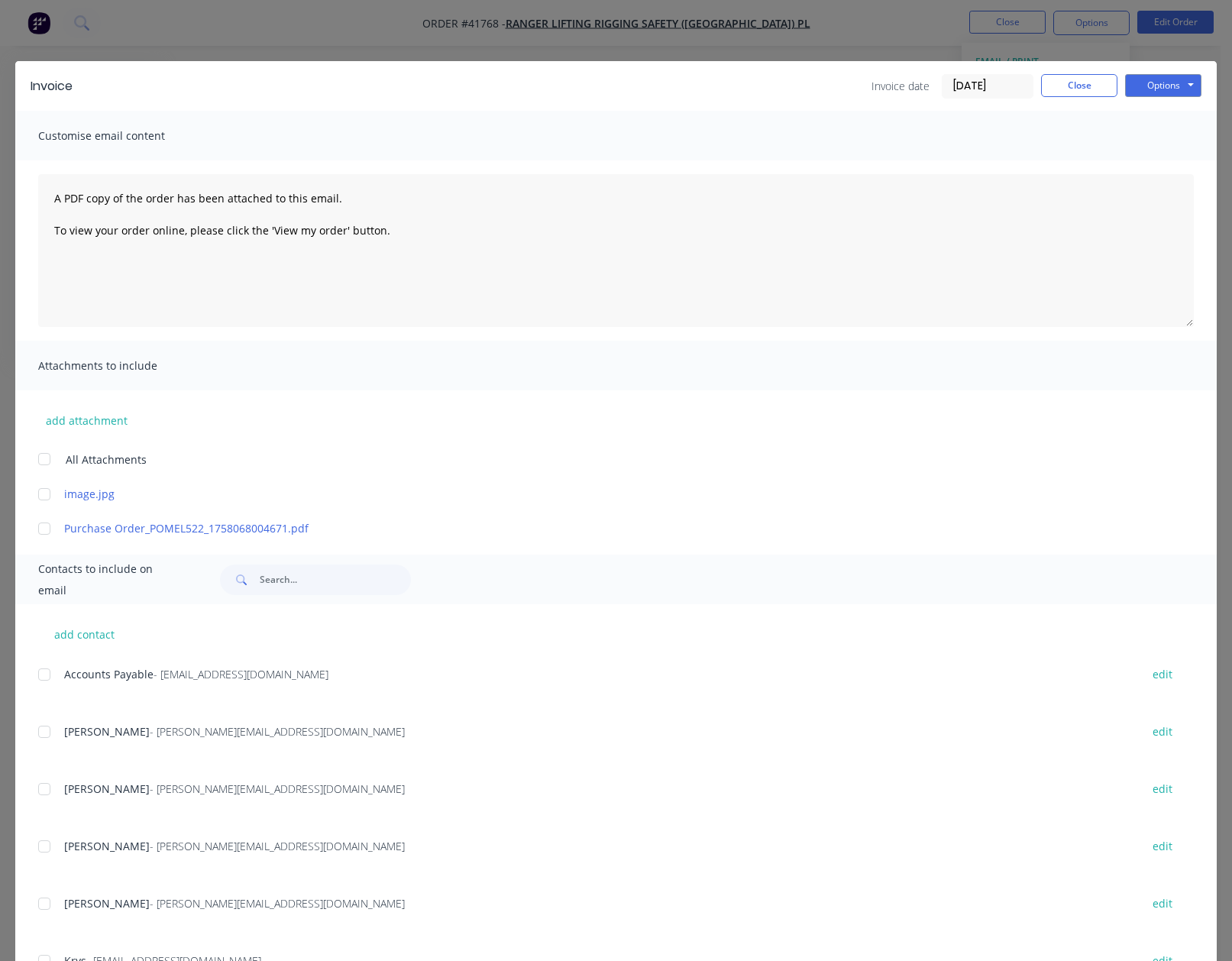
click at [42, 674] on div at bounding box center [44, 675] width 31 height 31
click at [1154, 88] on button "Options" at bounding box center [1163, 86] width 76 height 23
click at [1141, 160] on button "Email" at bounding box center [1174, 163] width 98 height 25
click at [1061, 92] on button "Close" at bounding box center [1079, 86] width 76 height 23
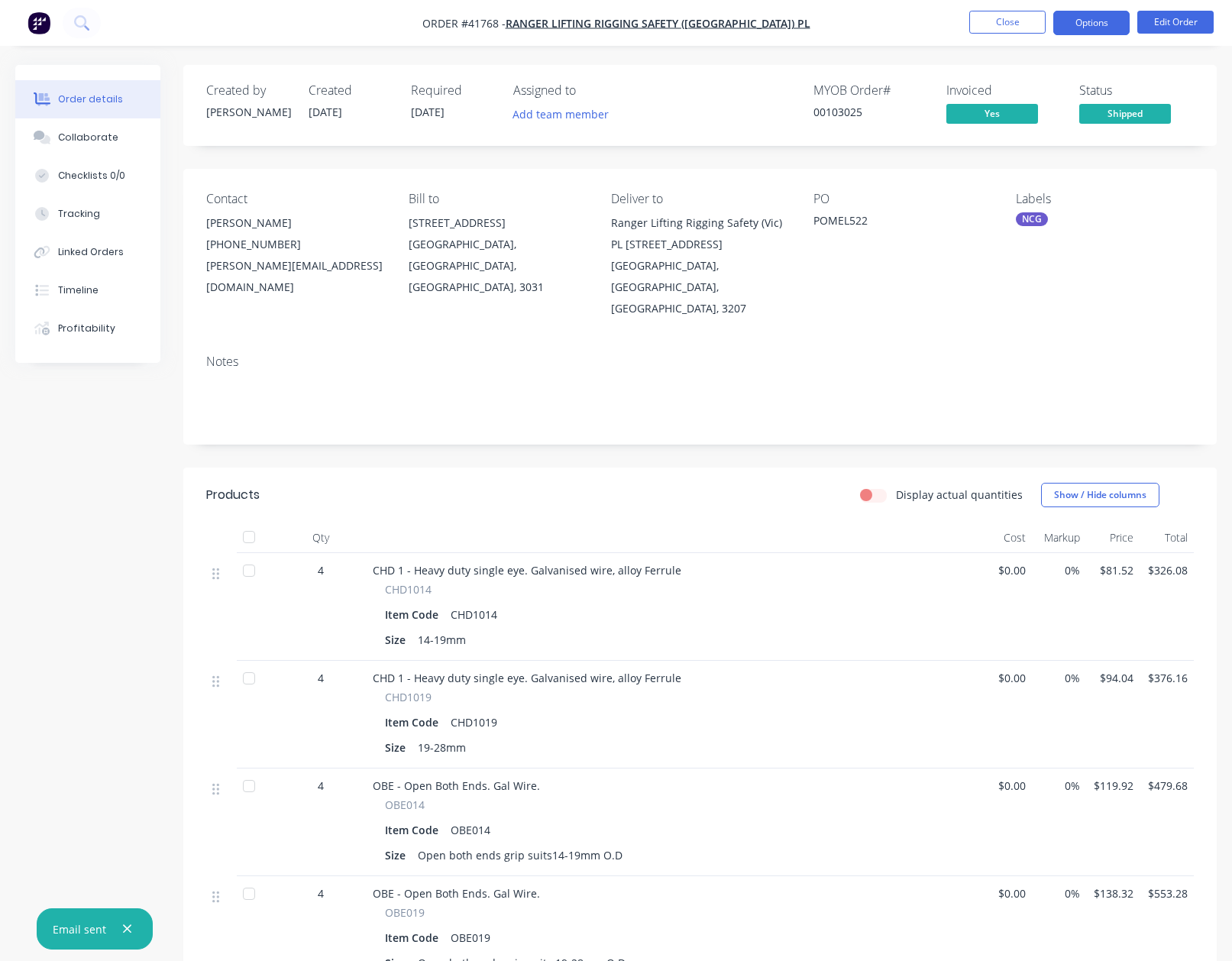
click at [1086, 23] on button "Options" at bounding box center [1091, 23] width 76 height 24
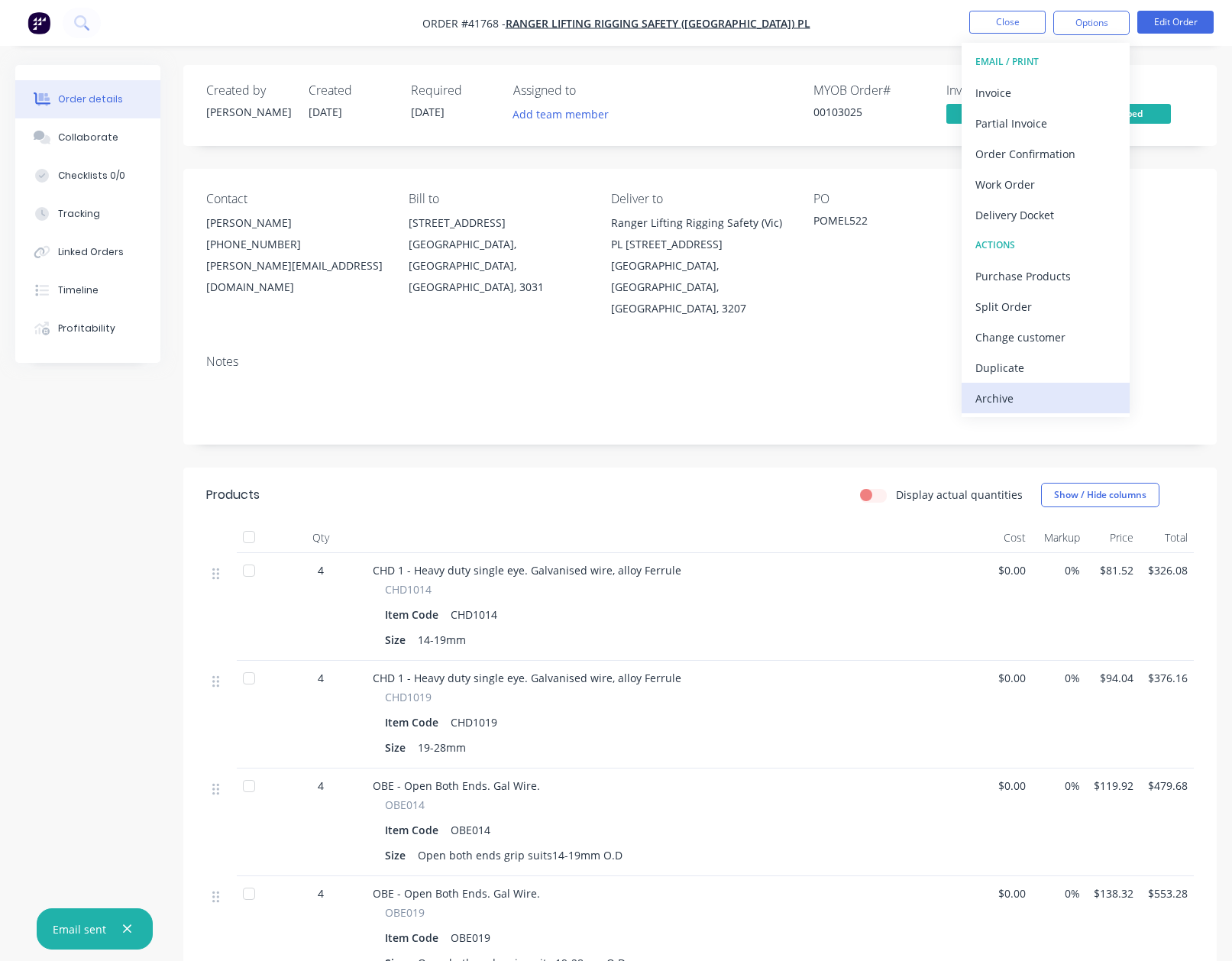
click at [983, 402] on div "Archive" at bounding box center [1046, 398] width 141 height 22
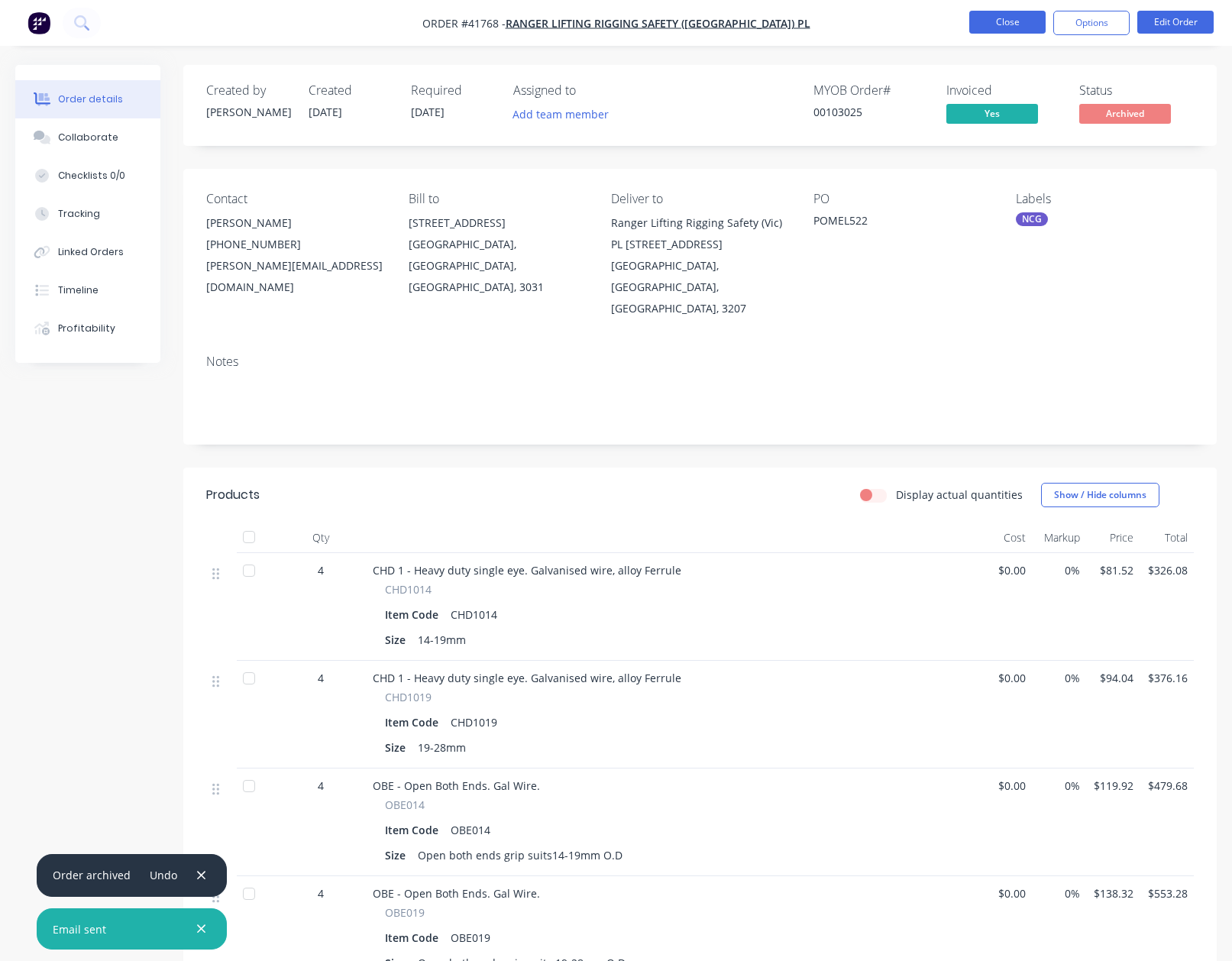
click at [1001, 19] on button "Close" at bounding box center [1007, 22] width 76 height 23
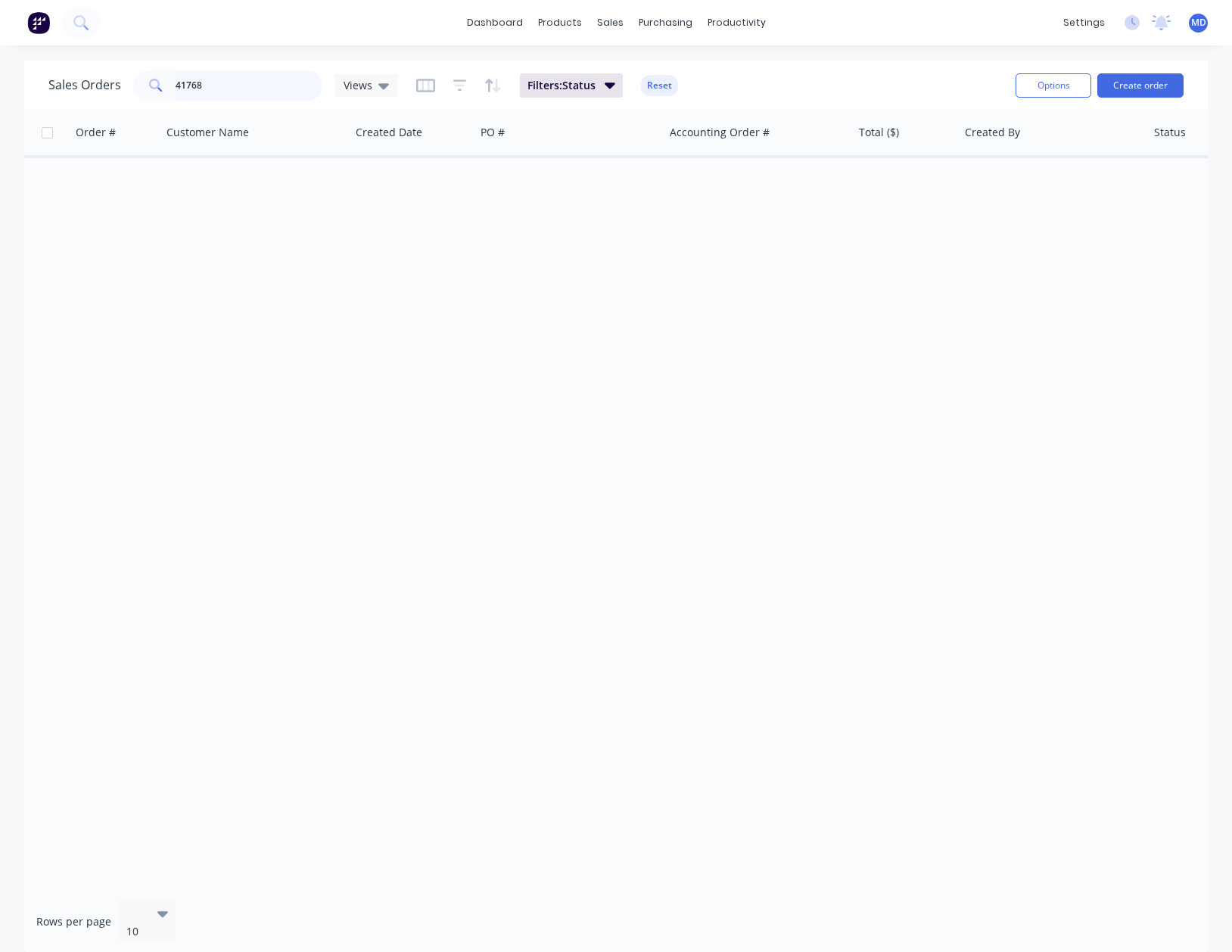
click at [242, 88] on input "41768" at bounding box center [249, 86] width 147 height 30
type input "41590"
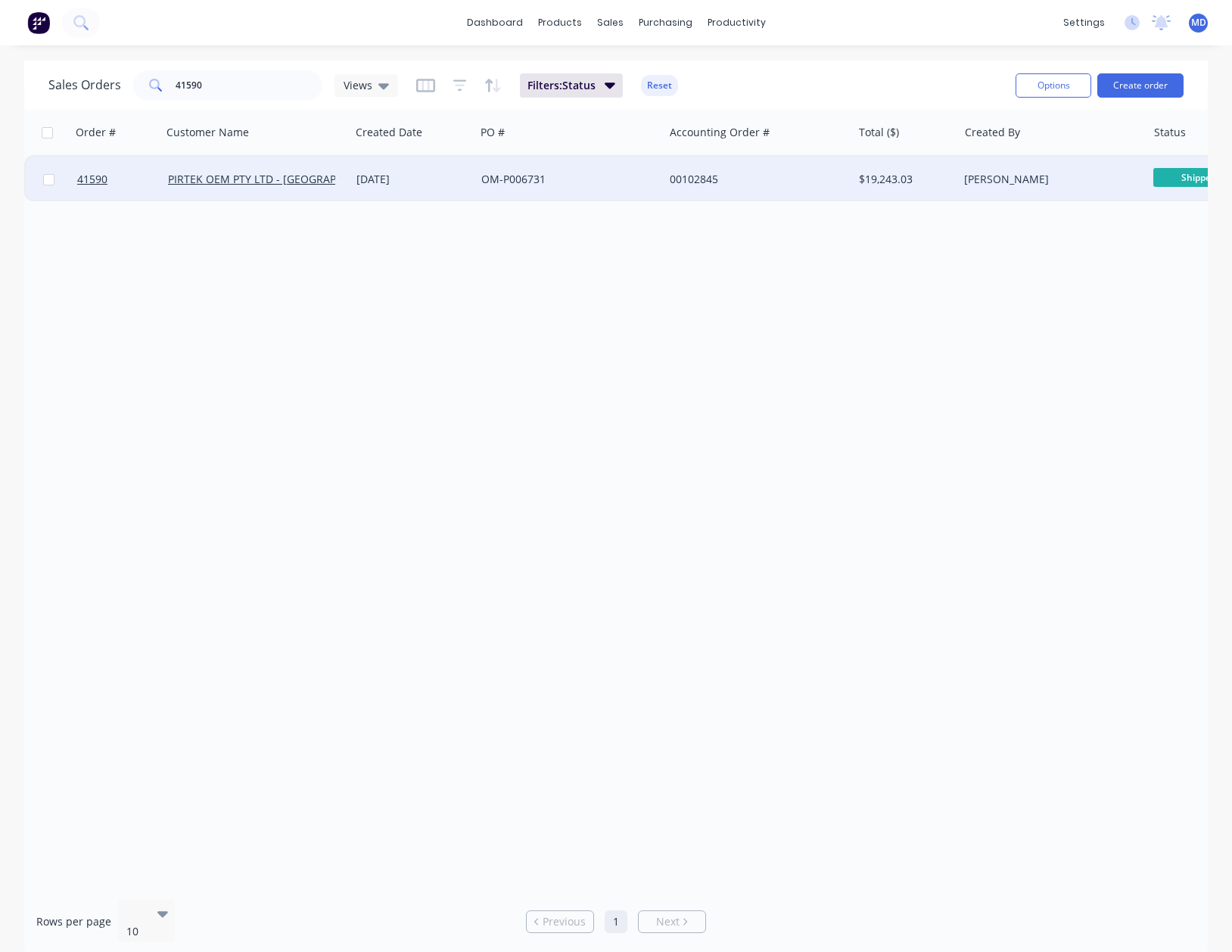
click at [602, 180] on div "OM-P006731" at bounding box center [566, 179] width 168 height 15
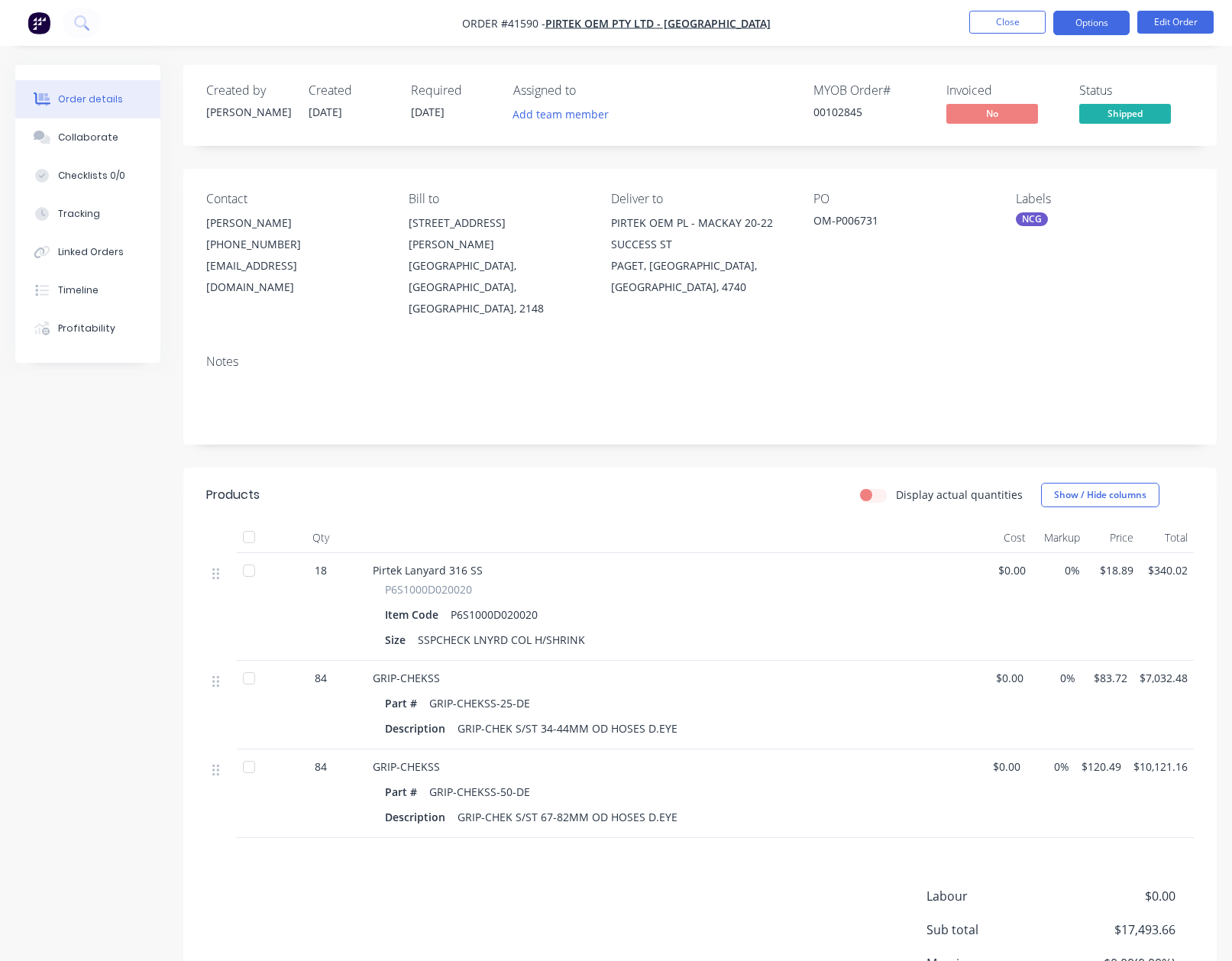
click at [1076, 23] on button "Options" at bounding box center [1091, 23] width 76 height 24
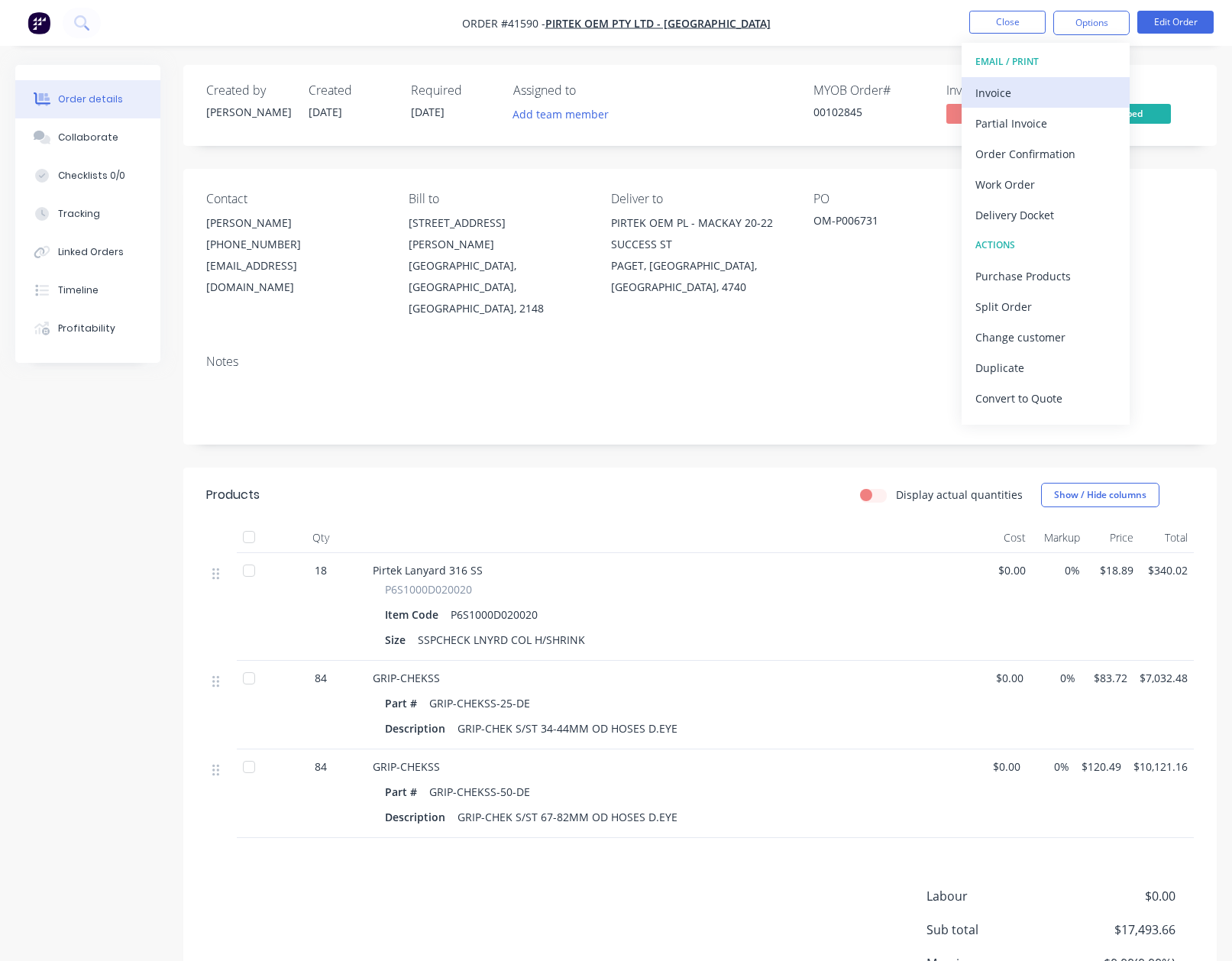
click at [1002, 98] on div "Invoice" at bounding box center [1046, 92] width 141 height 22
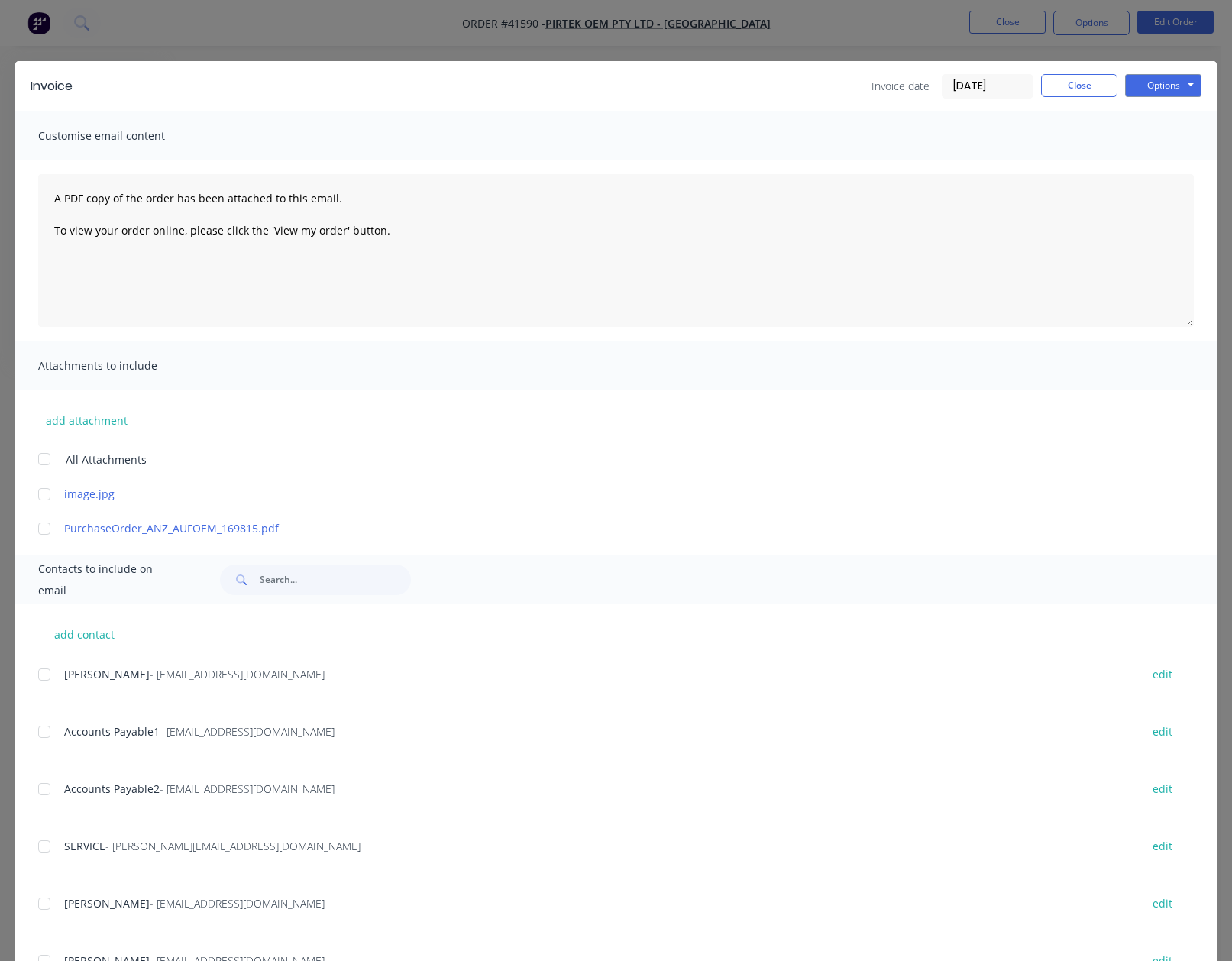
click at [45, 733] on div at bounding box center [44, 732] width 31 height 31
click at [43, 790] on div at bounding box center [44, 790] width 31 height 31
click at [1144, 82] on button "Options" at bounding box center [1163, 86] width 76 height 23
click at [1147, 163] on button "Email" at bounding box center [1174, 163] width 98 height 25
click at [1067, 89] on button "Close" at bounding box center [1079, 86] width 76 height 23
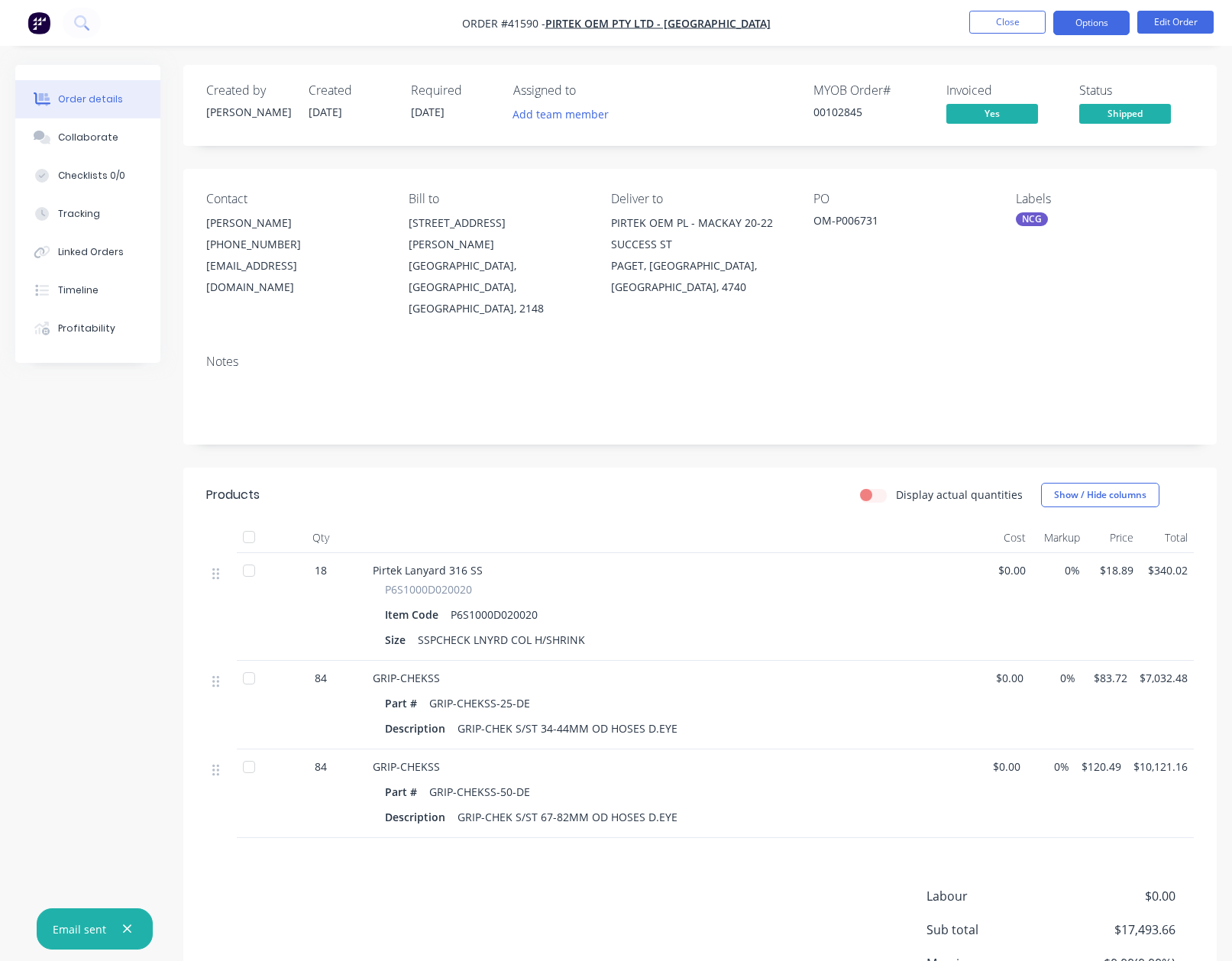
click at [1090, 28] on button "Options" at bounding box center [1091, 23] width 76 height 24
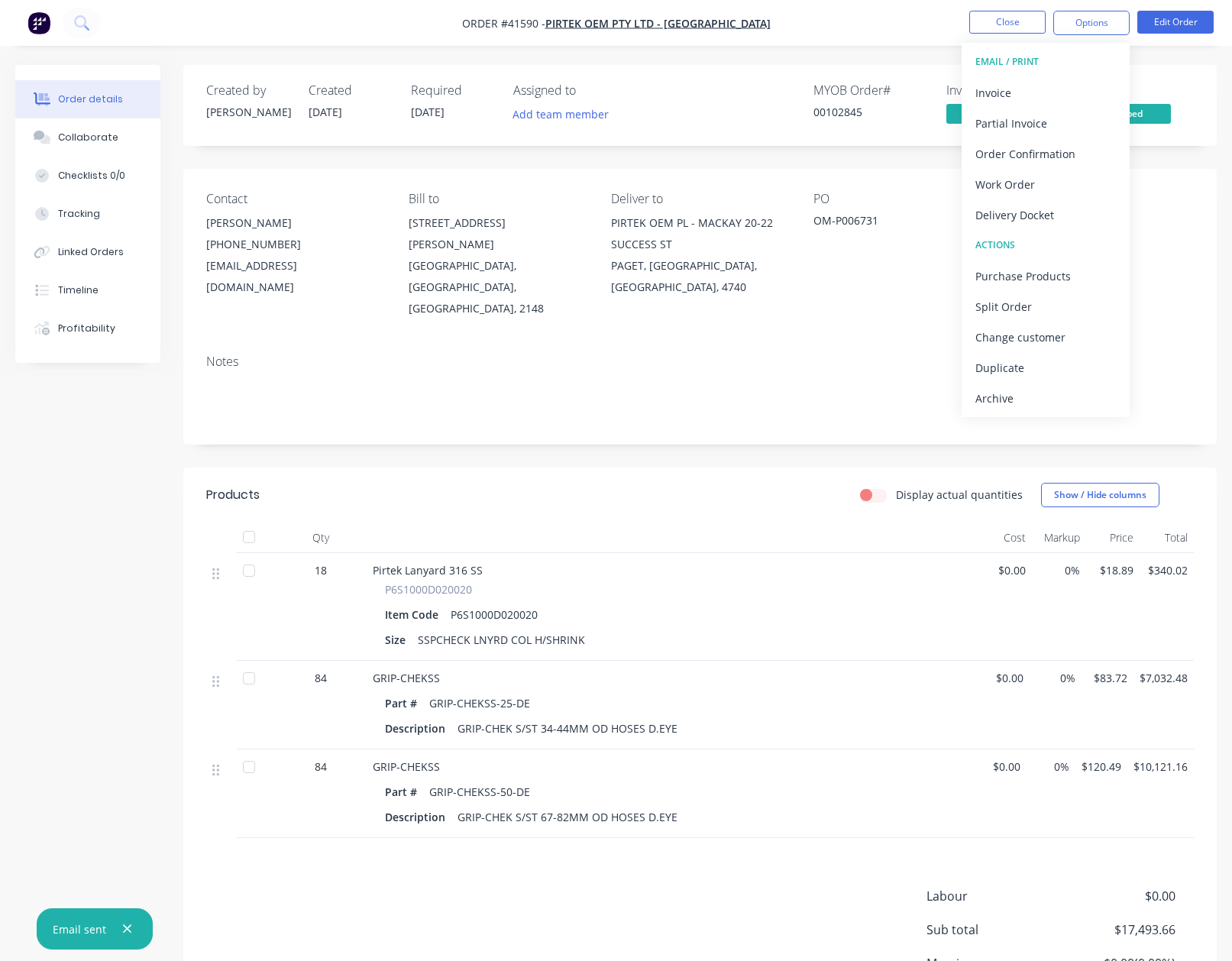
click at [989, 396] on div "Archive" at bounding box center [1046, 398] width 141 height 22
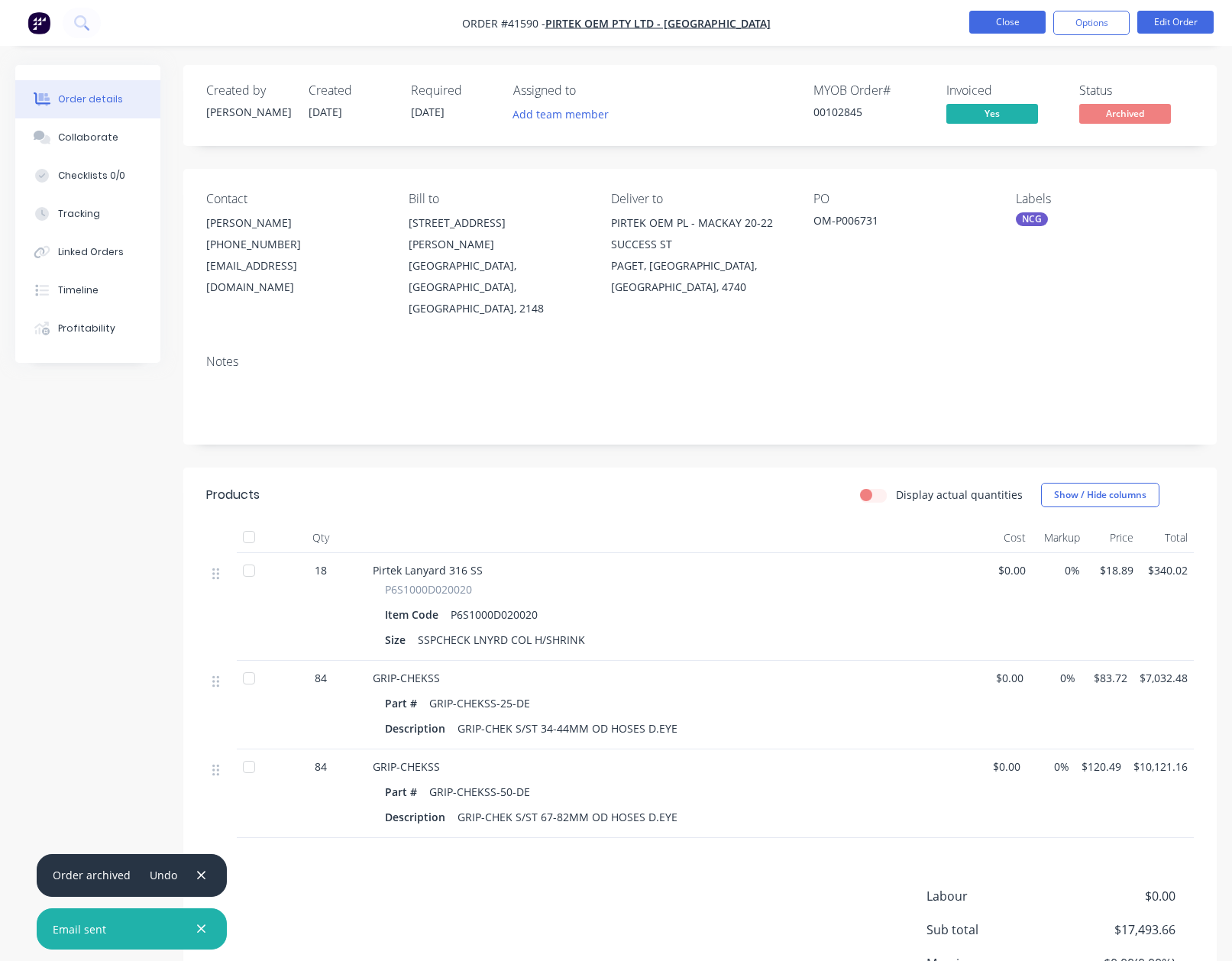
click at [995, 26] on button "Close" at bounding box center [1007, 22] width 76 height 23
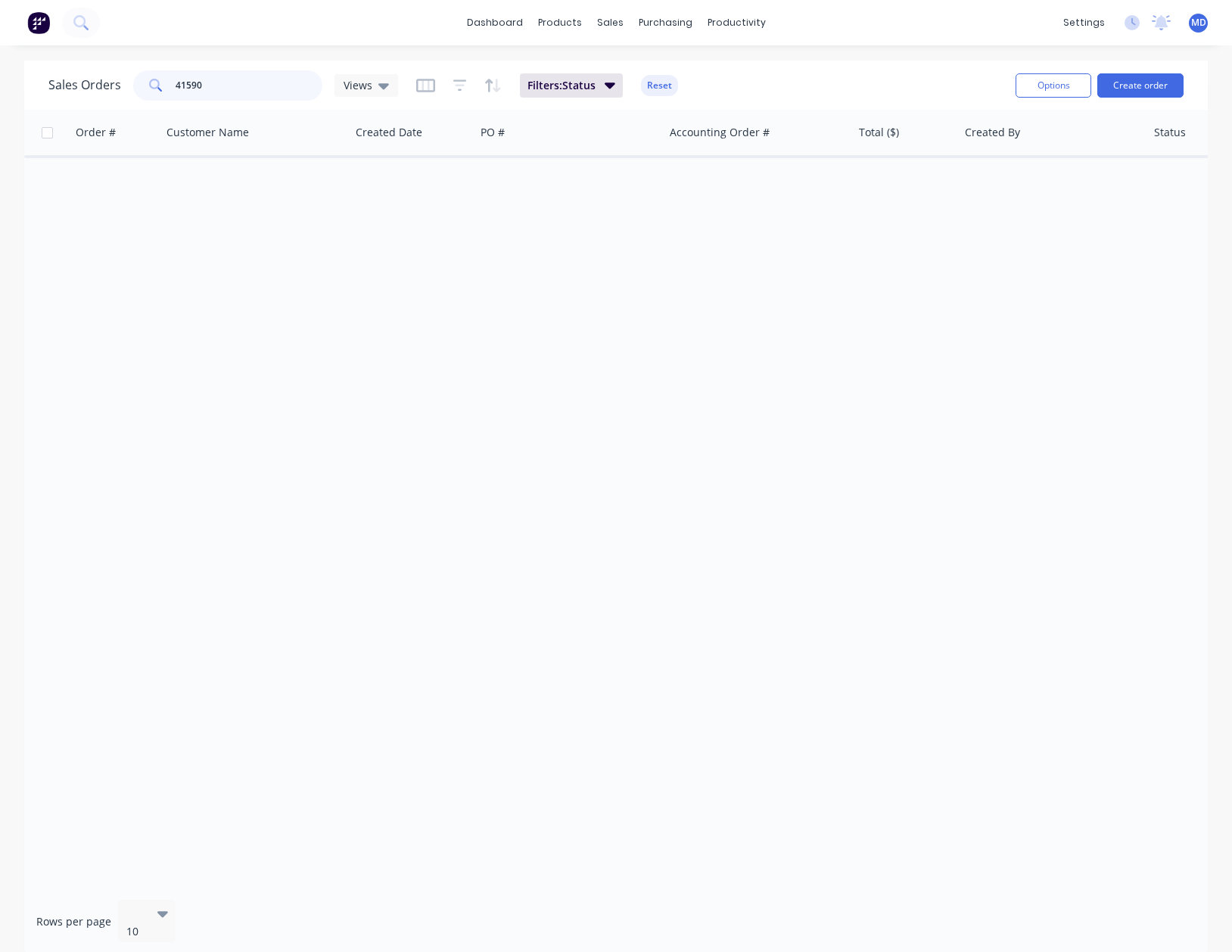
click at [218, 87] on input "41590" at bounding box center [249, 86] width 147 height 30
type input "41850"
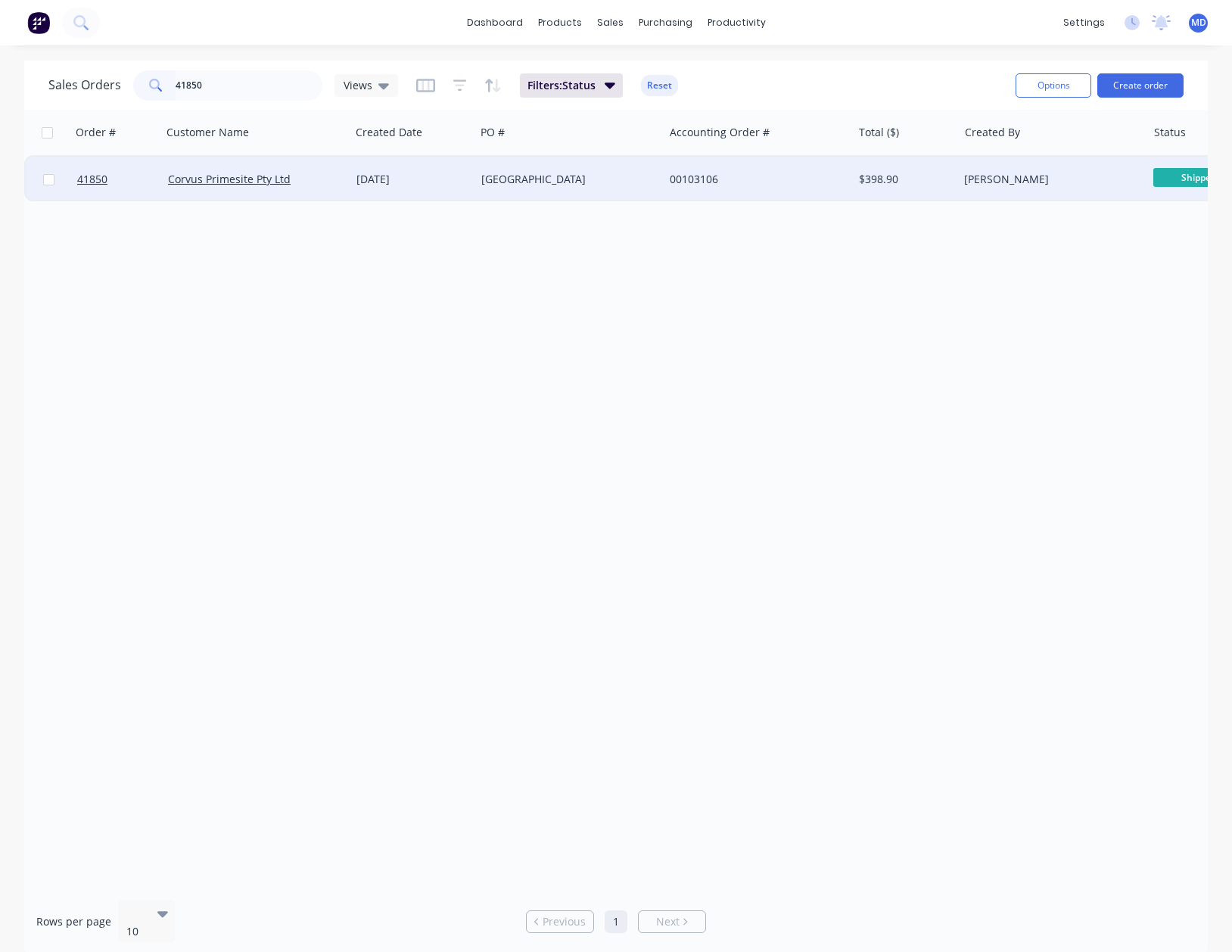
click at [592, 183] on div "[GEOGRAPHIC_DATA]" at bounding box center [566, 179] width 168 height 15
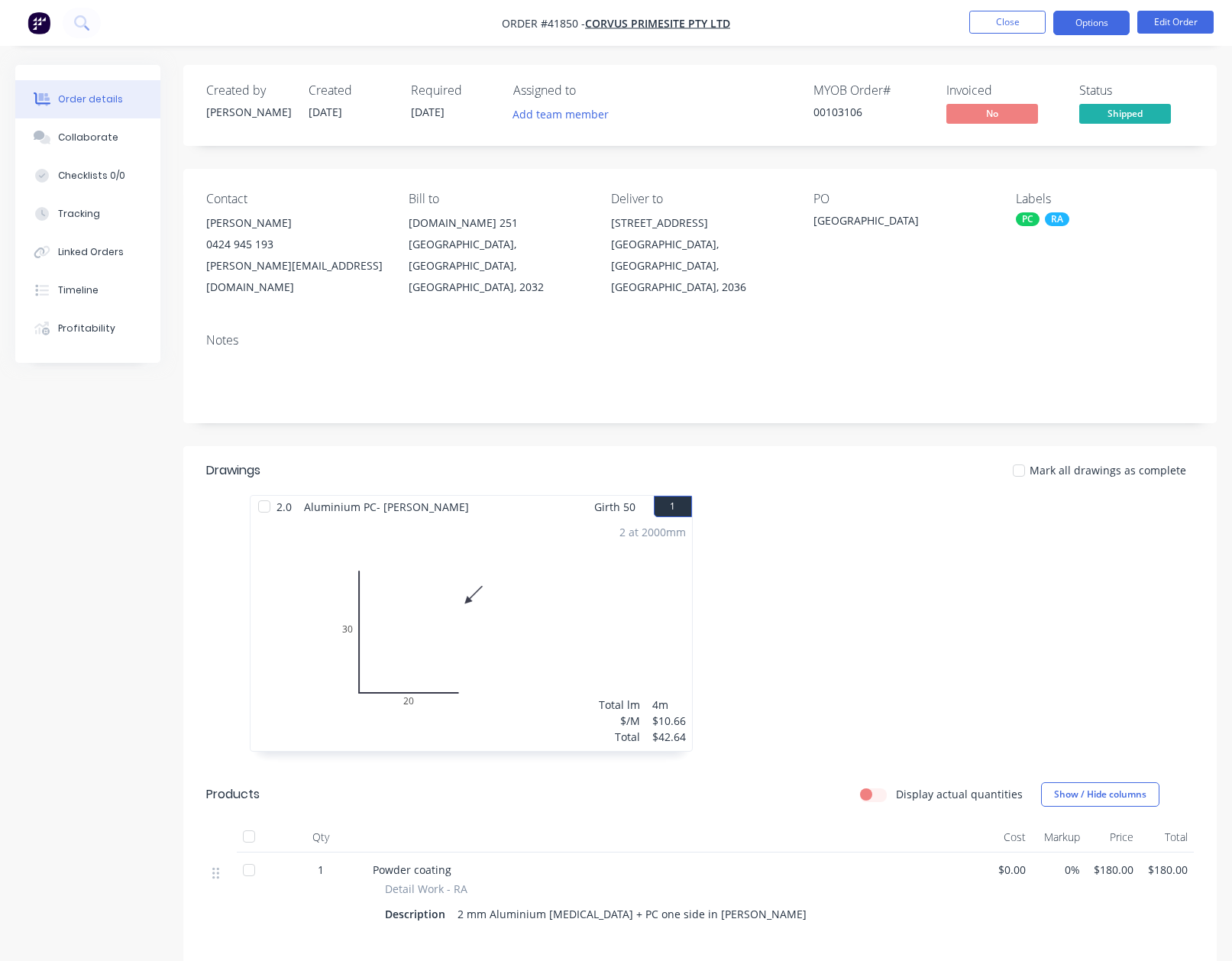
click at [1081, 11] on button "Options" at bounding box center [1091, 23] width 76 height 24
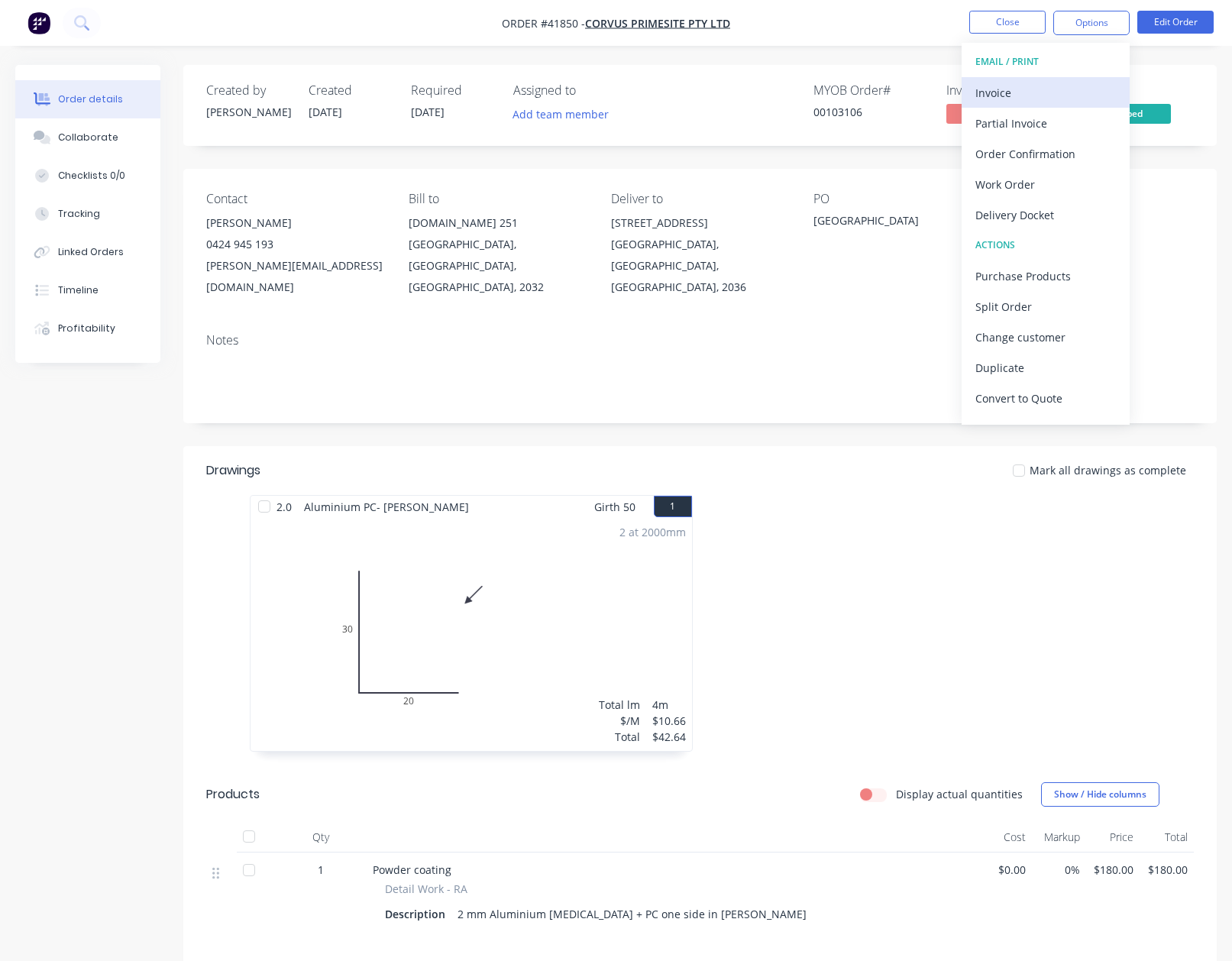
click at [994, 91] on div "Invoice" at bounding box center [1046, 92] width 141 height 22
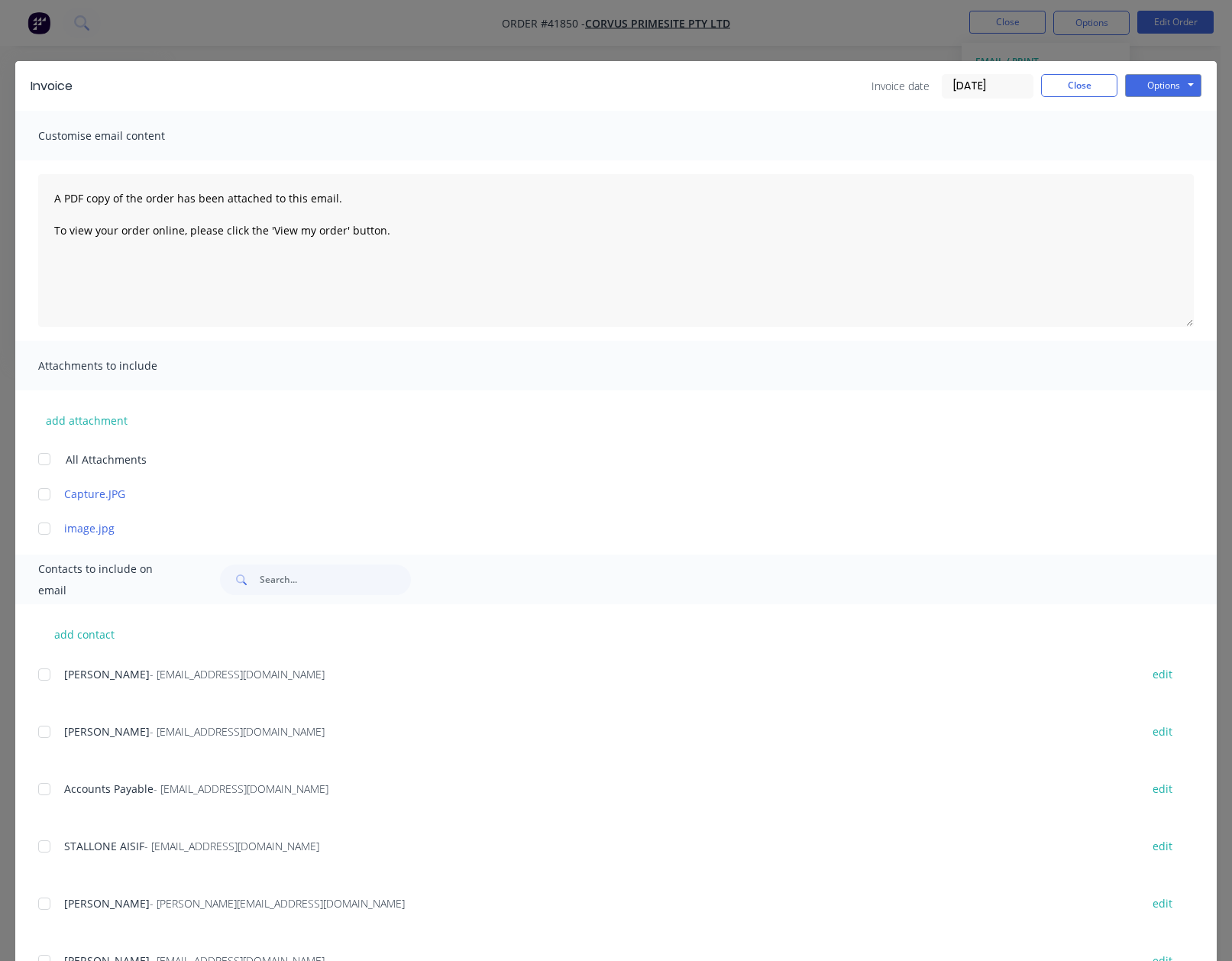
click at [52, 787] on div at bounding box center [44, 790] width 31 height 31
click at [1131, 81] on button "Options" at bounding box center [1163, 86] width 76 height 23
click at [1153, 161] on button "Email" at bounding box center [1174, 163] width 98 height 25
click at [1061, 79] on button "Close" at bounding box center [1079, 86] width 76 height 23
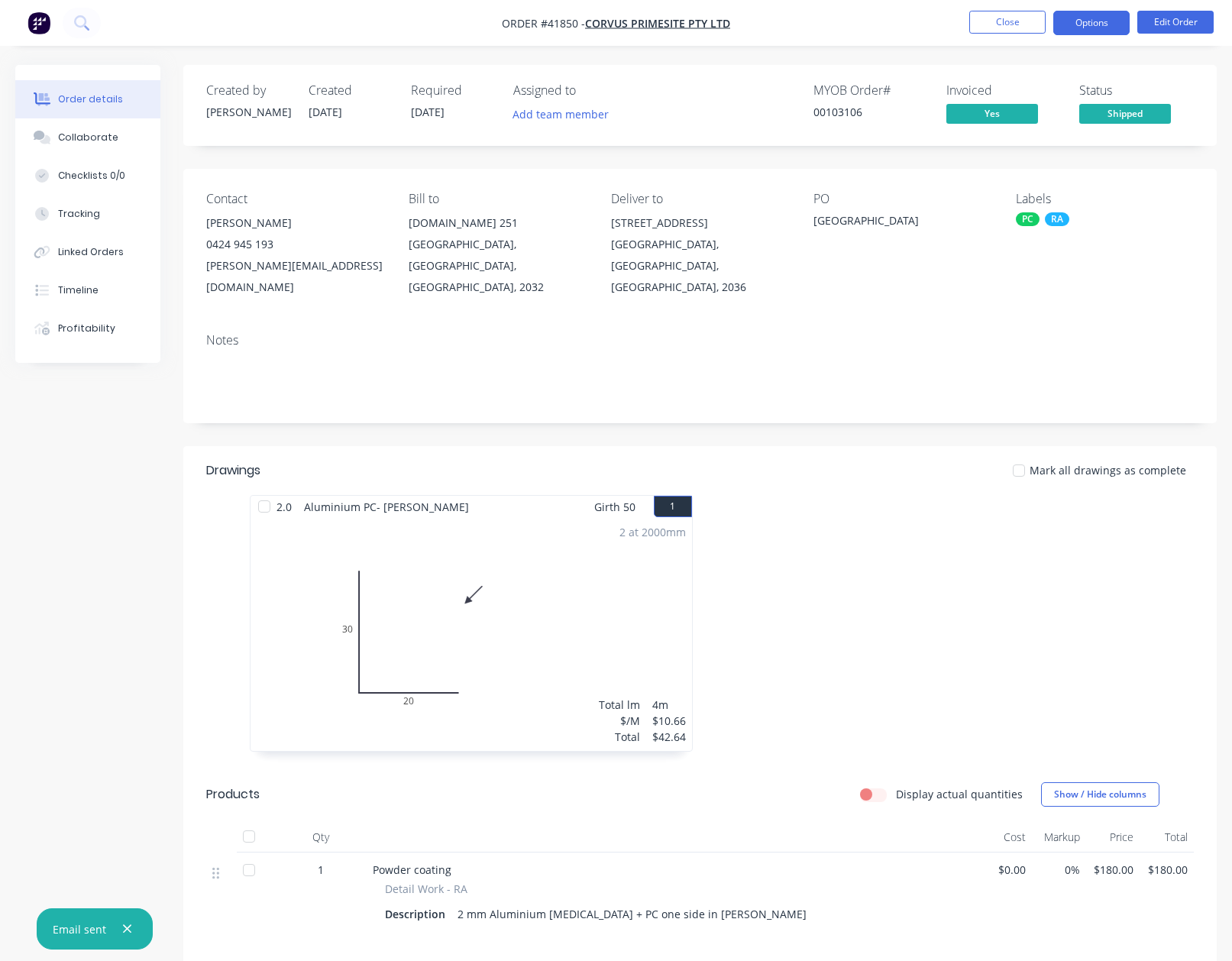
click at [1092, 26] on button "Options" at bounding box center [1091, 23] width 76 height 24
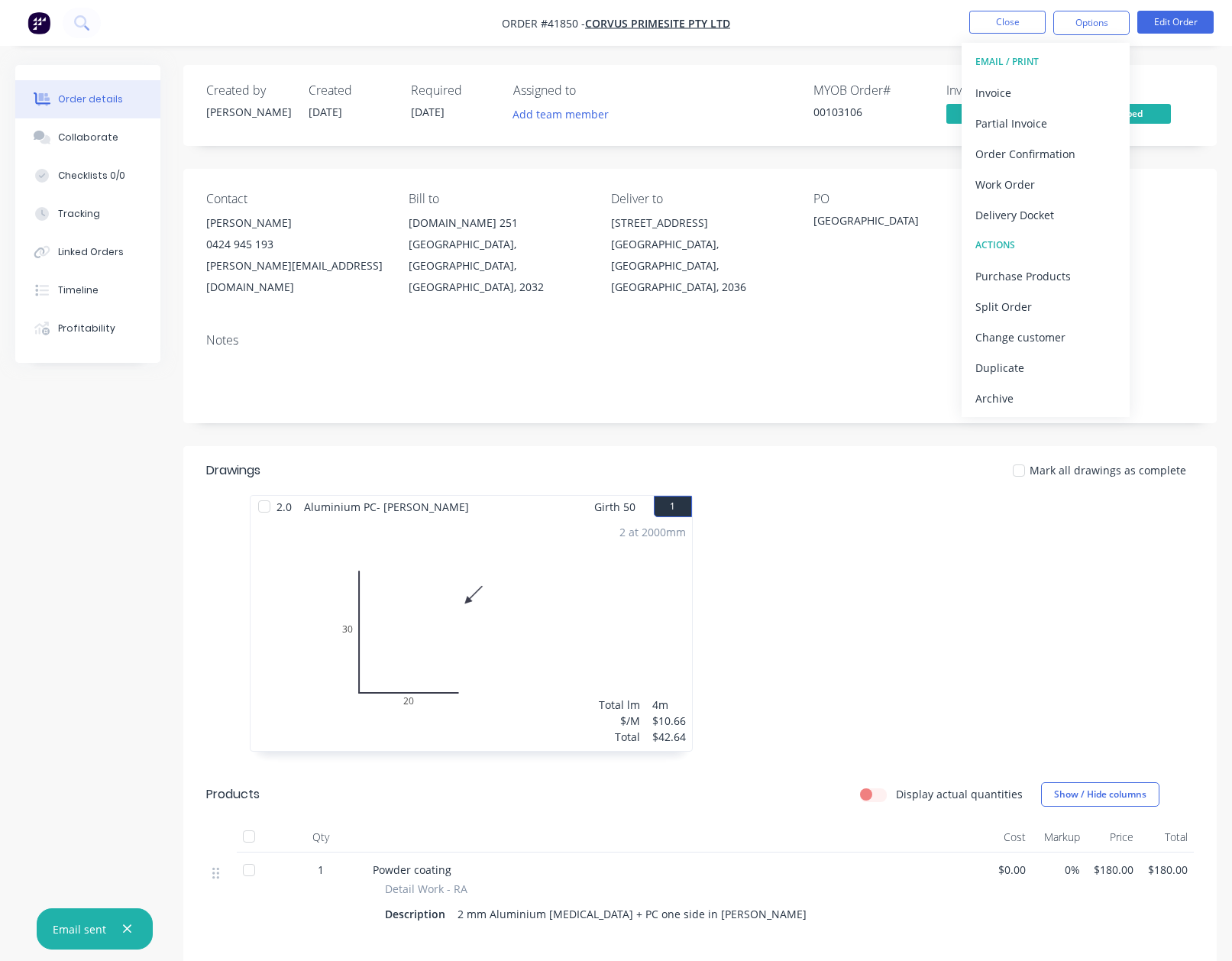
click at [981, 400] on div "Archive" at bounding box center [1046, 398] width 141 height 22
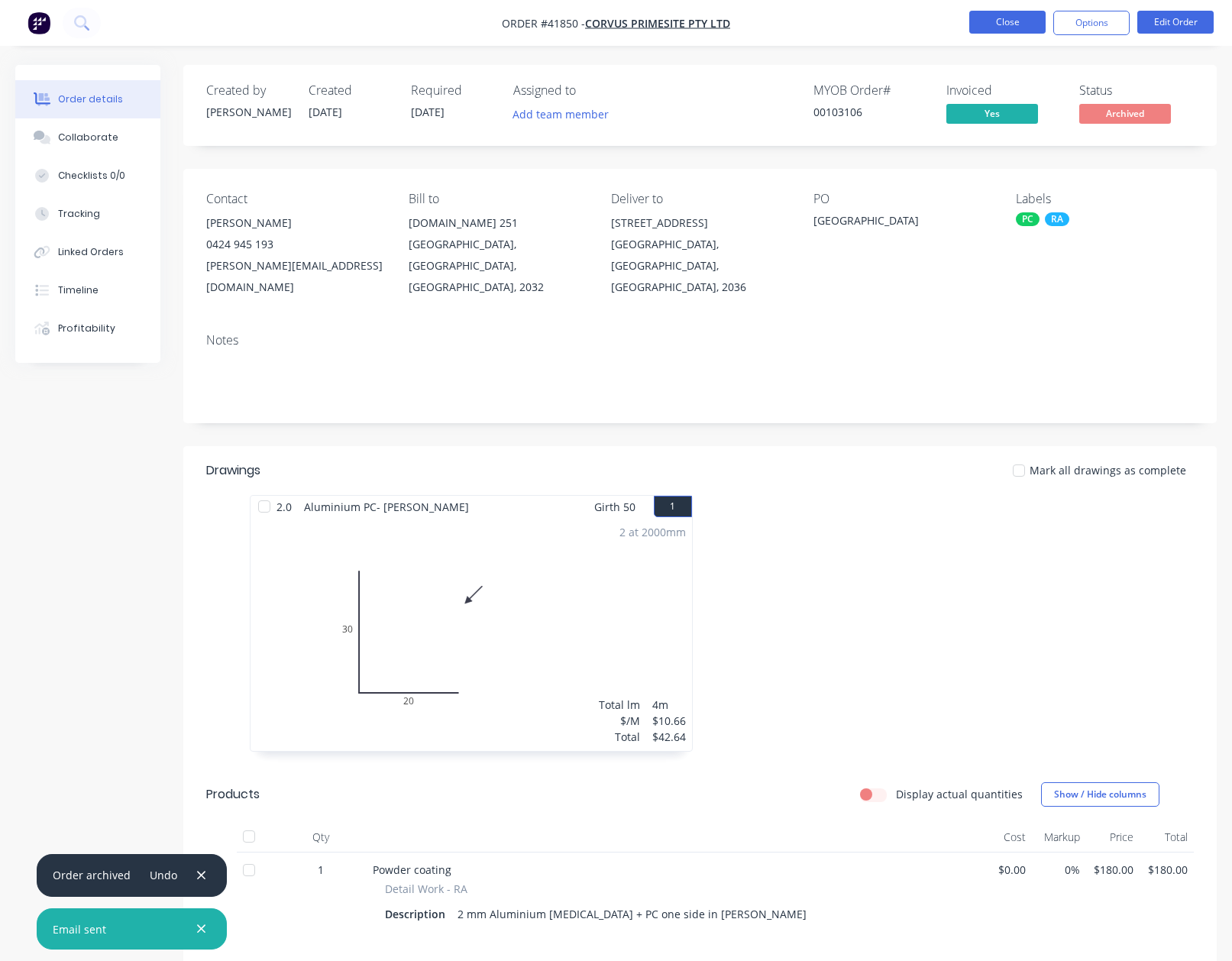
click at [1001, 23] on button "Close" at bounding box center [1007, 22] width 76 height 23
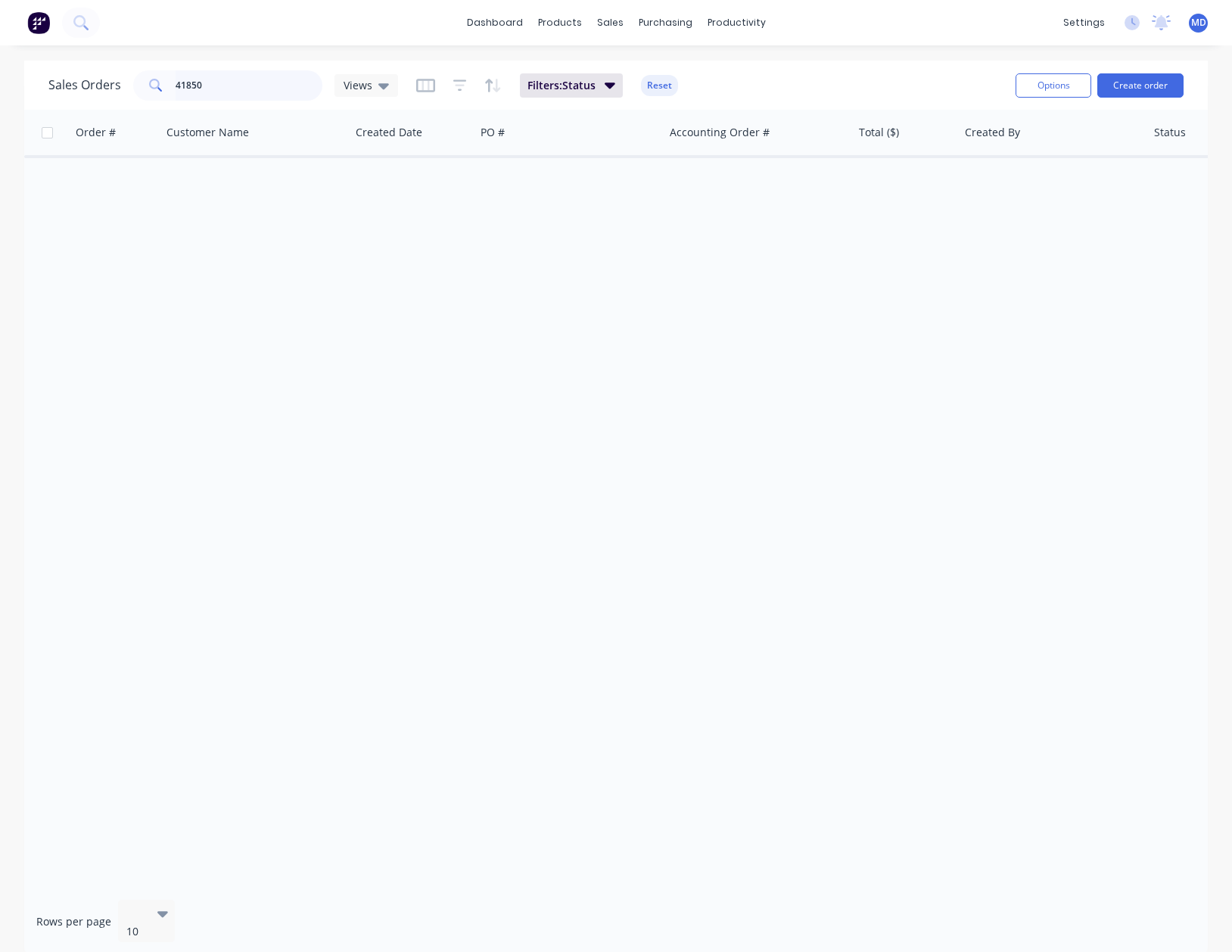
click at [285, 79] on input "41850" at bounding box center [249, 86] width 147 height 30
type input "41810"
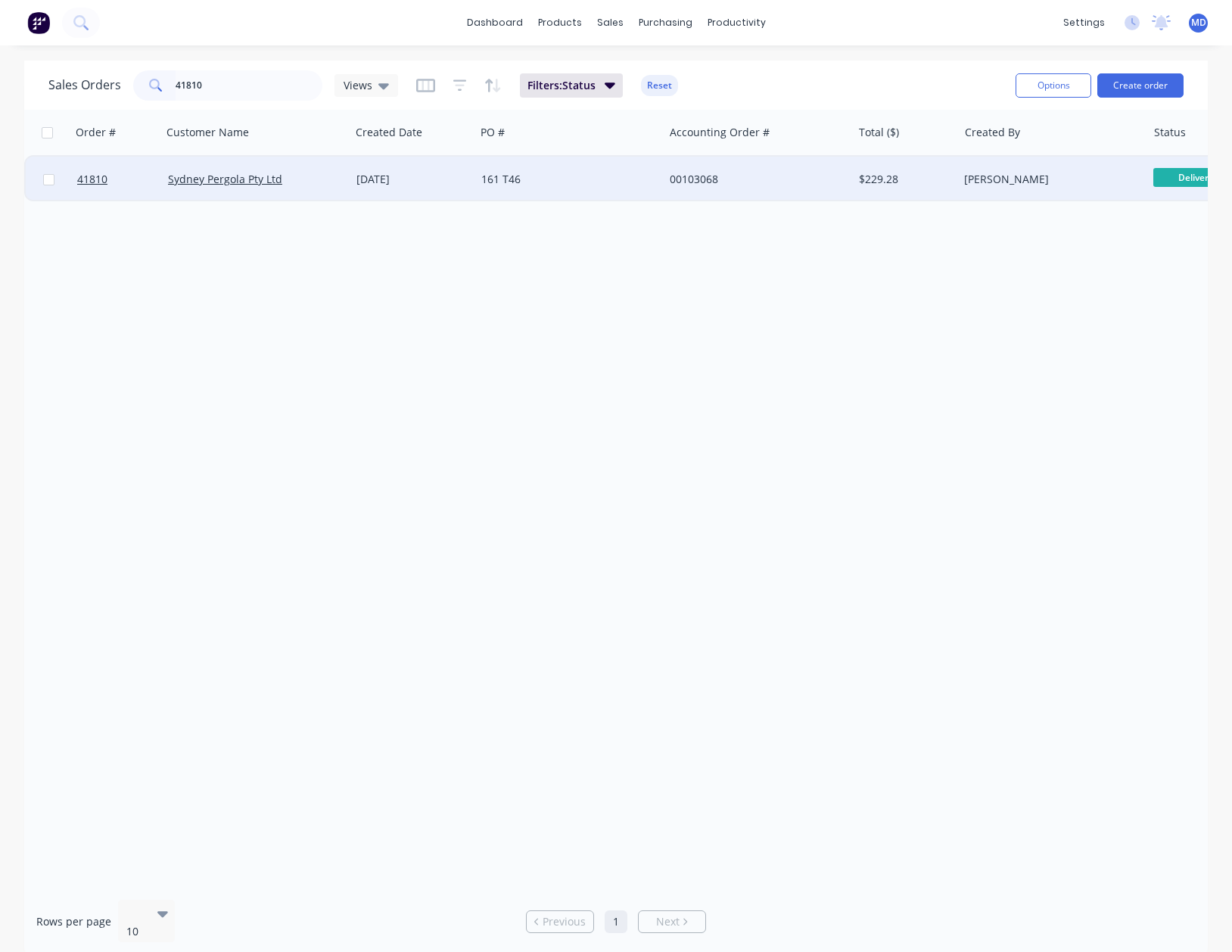
click at [794, 175] on div "00103068" at bounding box center [754, 179] width 168 height 15
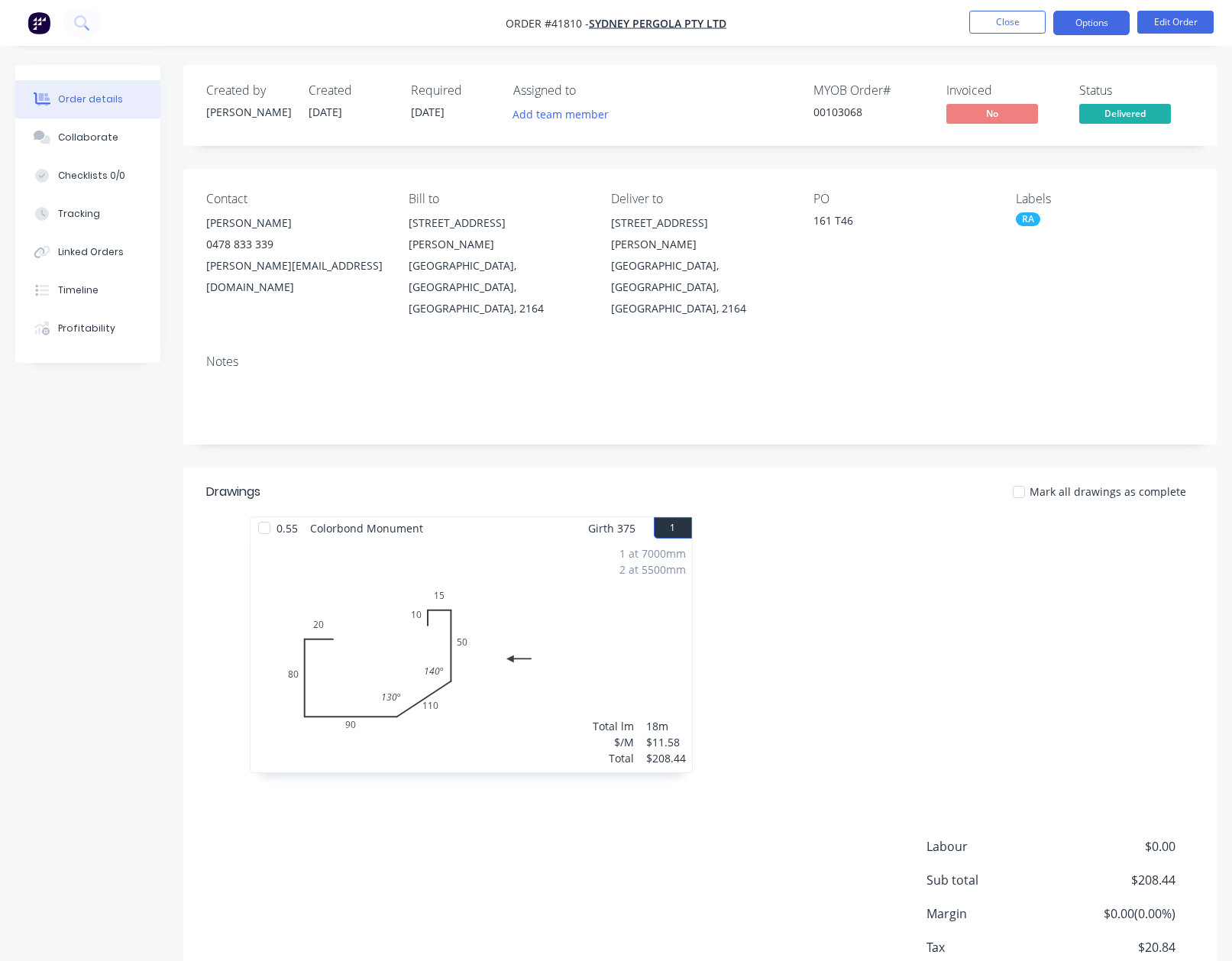
click at [1077, 25] on button "Options" at bounding box center [1091, 23] width 76 height 24
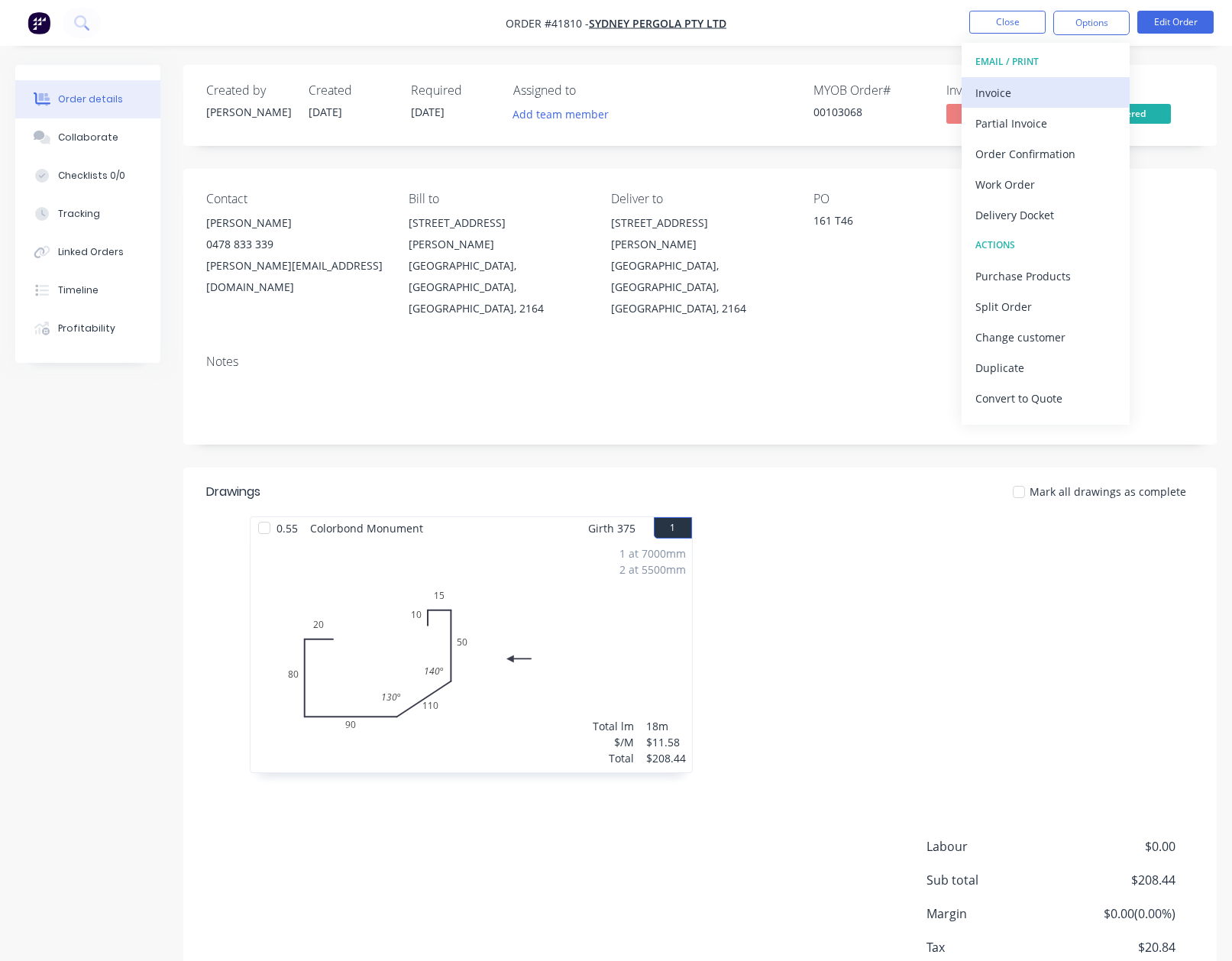
click at [989, 88] on div "Invoice" at bounding box center [1046, 92] width 141 height 22
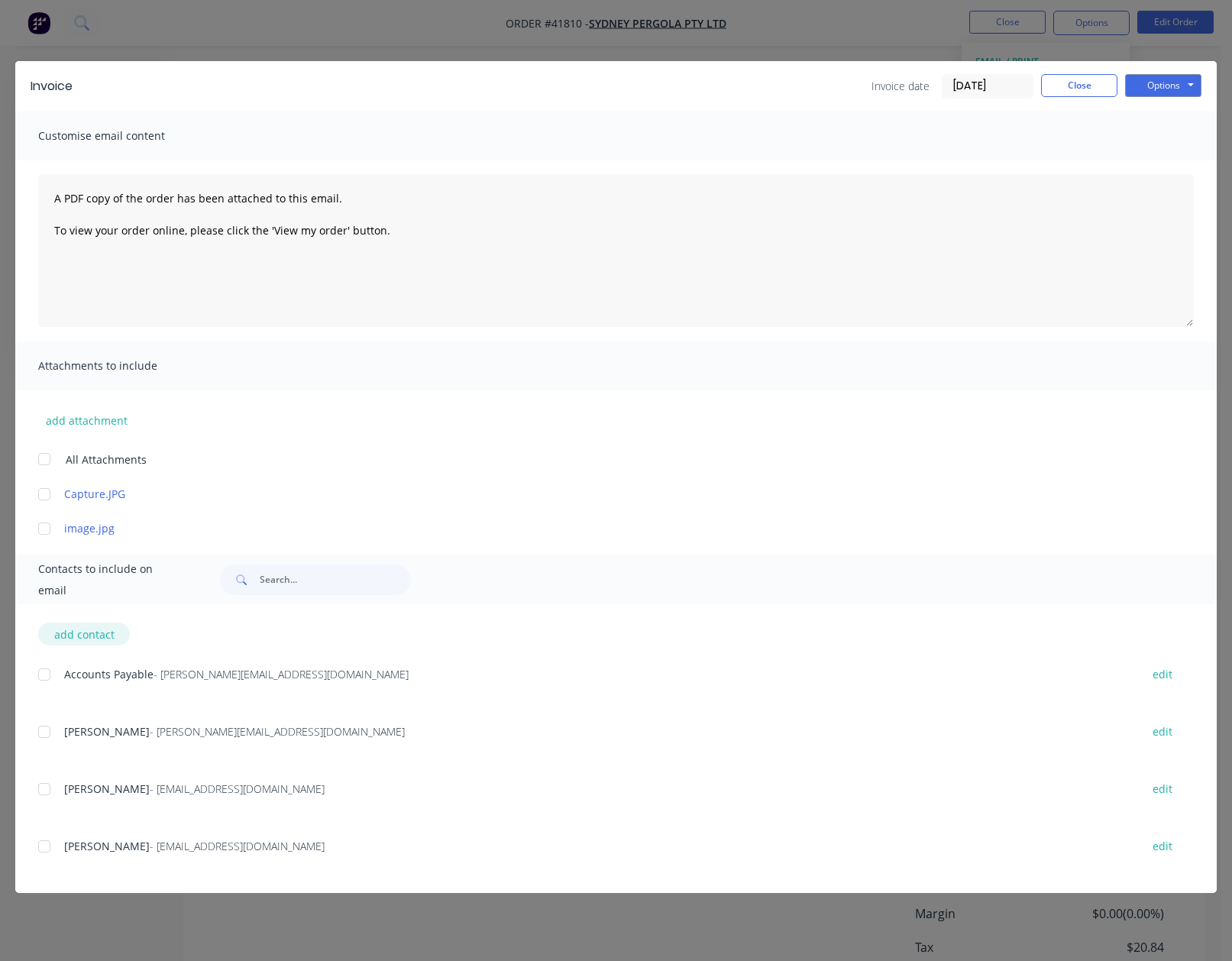
drag, startPoint x: 46, startPoint y: 675, endPoint x: 108, endPoint y: 645, distance: 68.9
click at [47, 675] on div at bounding box center [44, 675] width 31 height 31
click at [1154, 82] on button "Options" at bounding box center [1163, 86] width 76 height 23
click at [1168, 156] on button "Email" at bounding box center [1174, 163] width 98 height 25
click at [1078, 87] on button "Close" at bounding box center [1079, 86] width 76 height 23
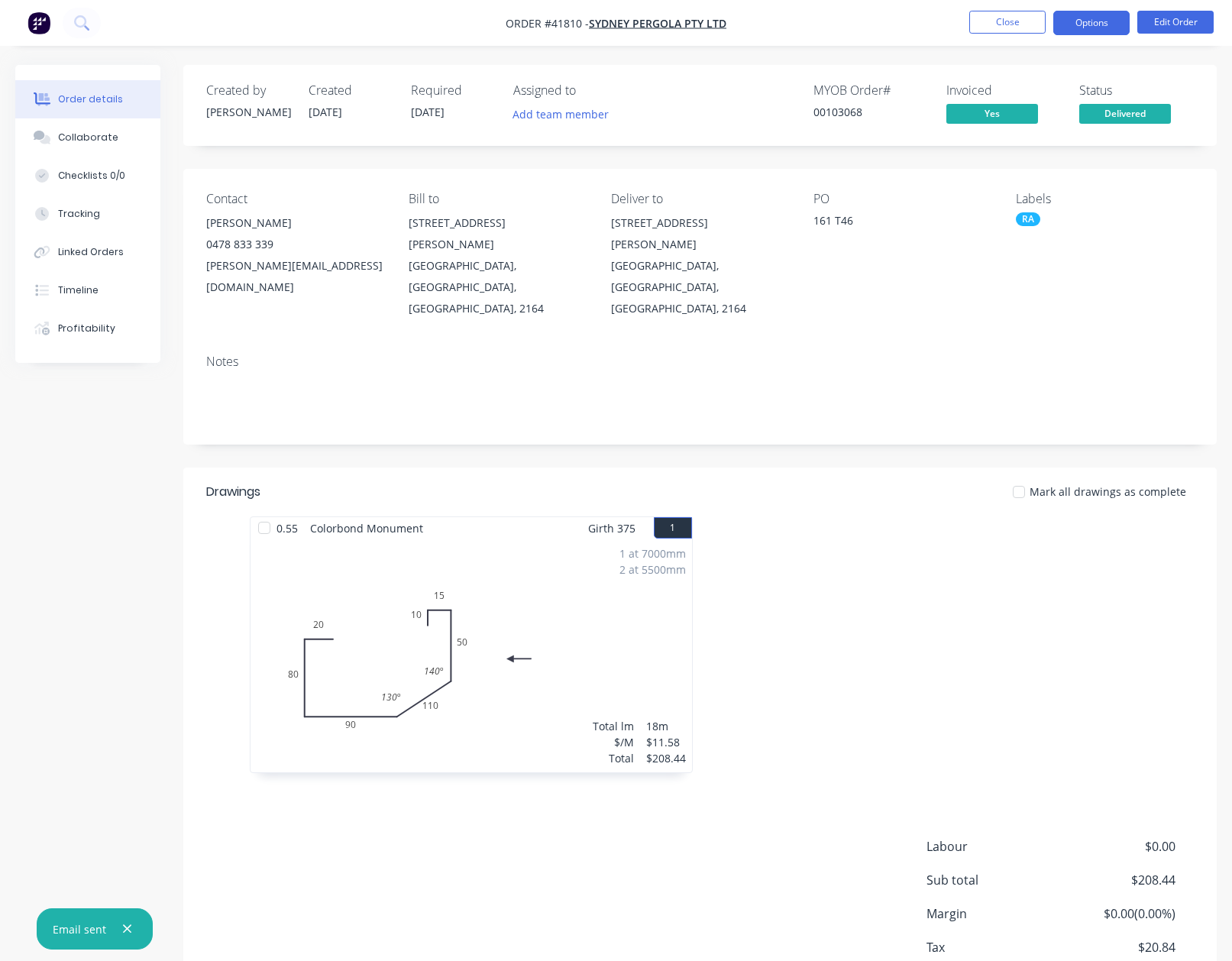
click at [1083, 31] on button "Options" at bounding box center [1091, 23] width 76 height 24
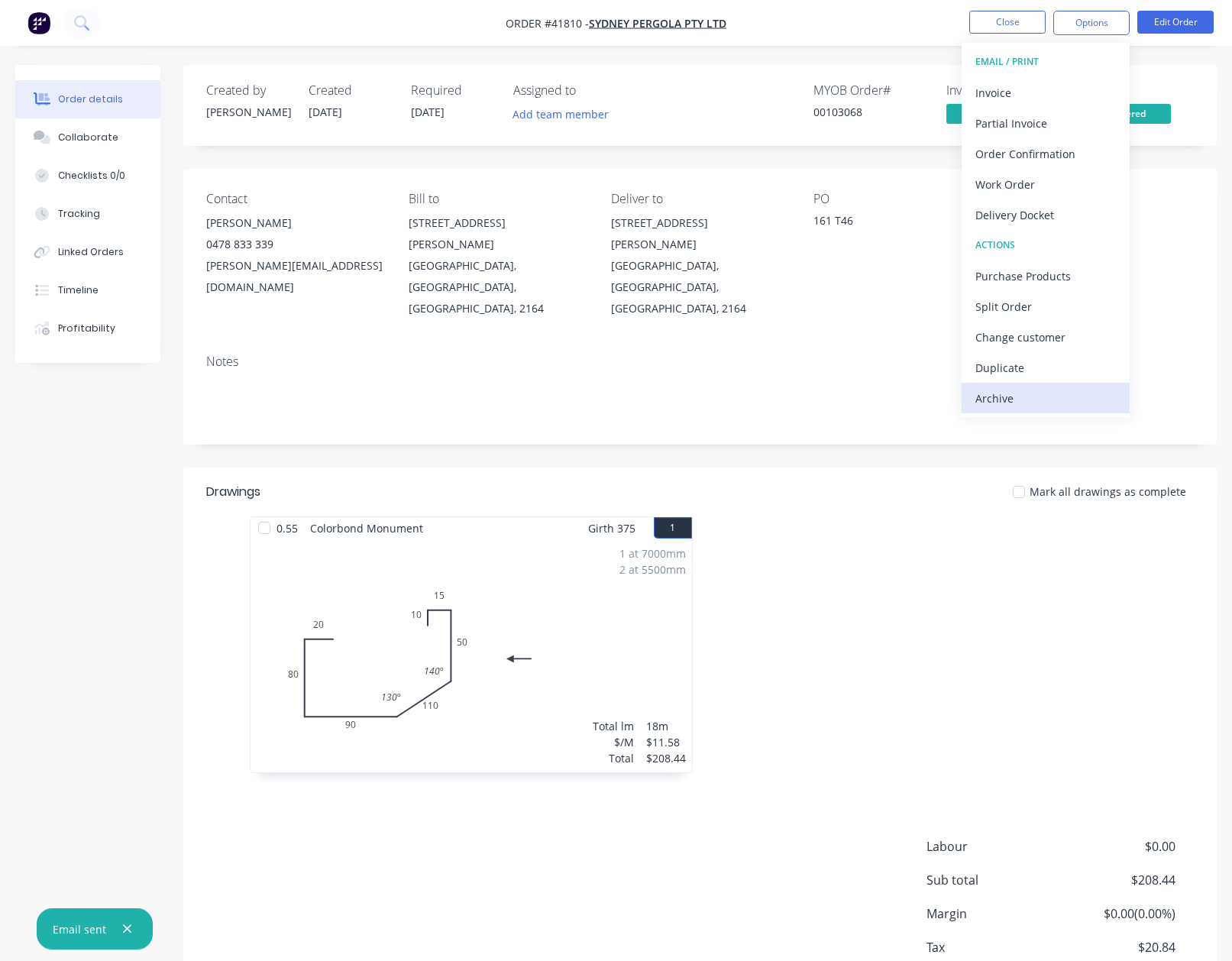
click at [993, 397] on div "Archive" at bounding box center [1046, 398] width 141 height 22
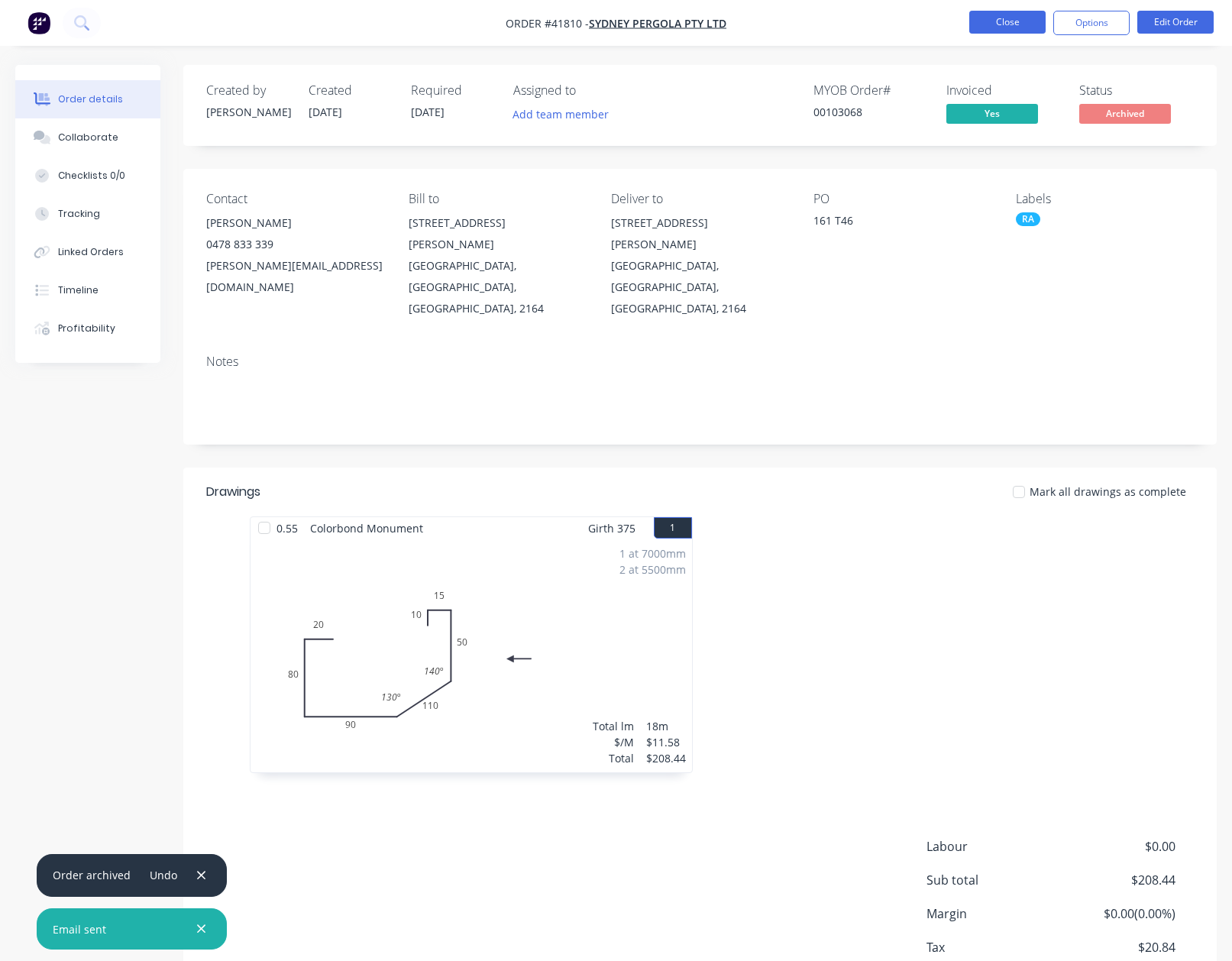
click at [1000, 23] on button "Close" at bounding box center [1007, 22] width 76 height 23
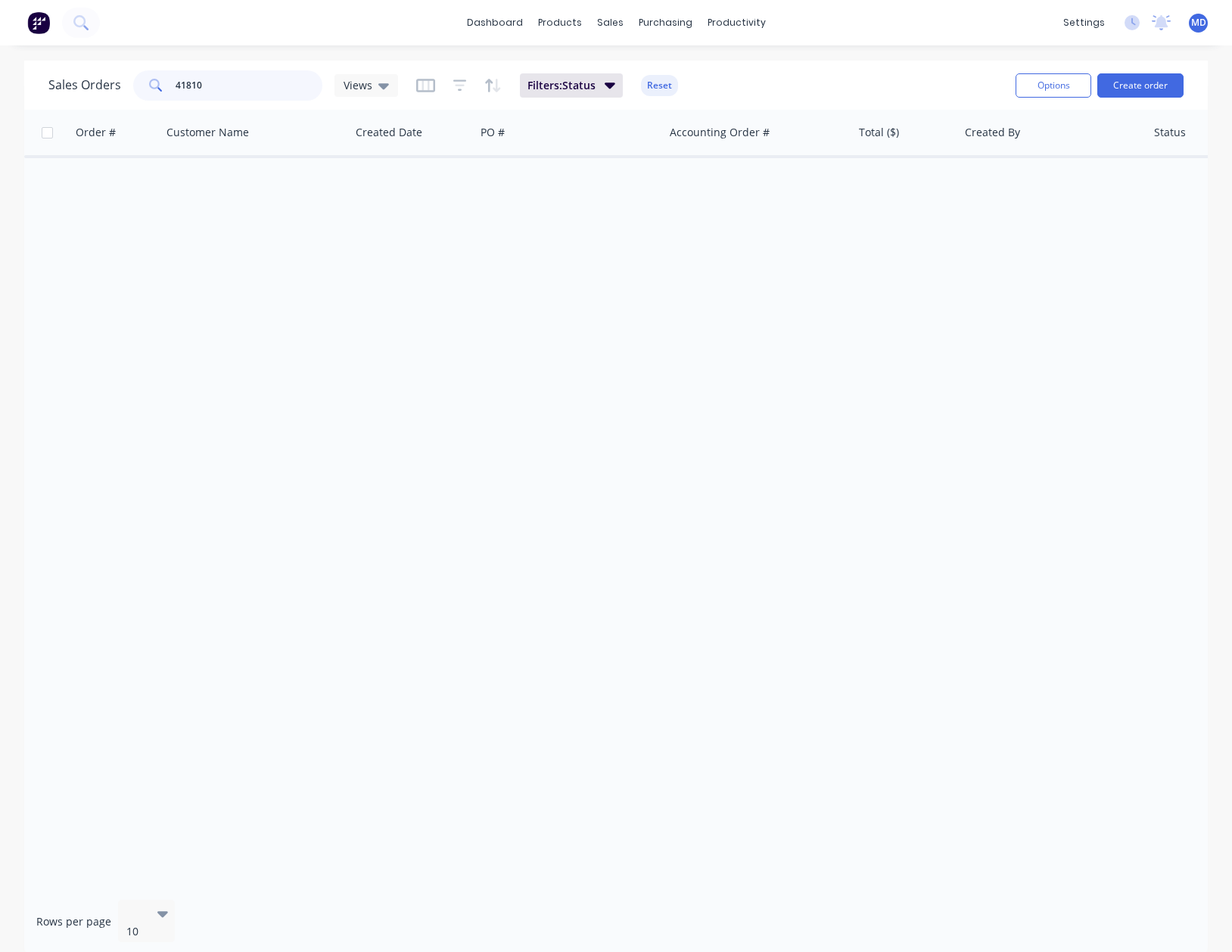
click at [270, 91] on input "41810" at bounding box center [249, 86] width 147 height 30
type input "41852"
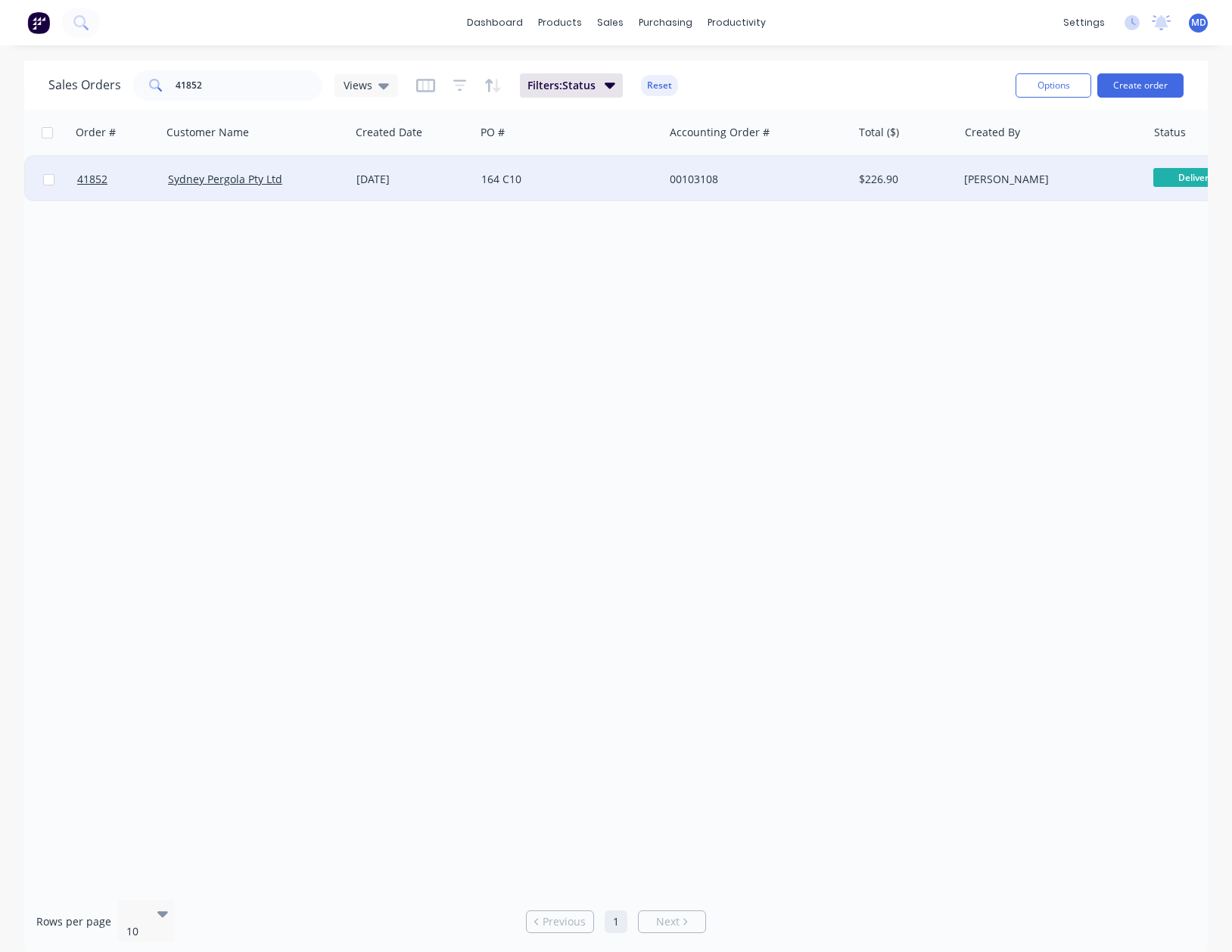
click at [596, 178] on div "164 C10" at bounding box center [566, 179] width 168 height 15
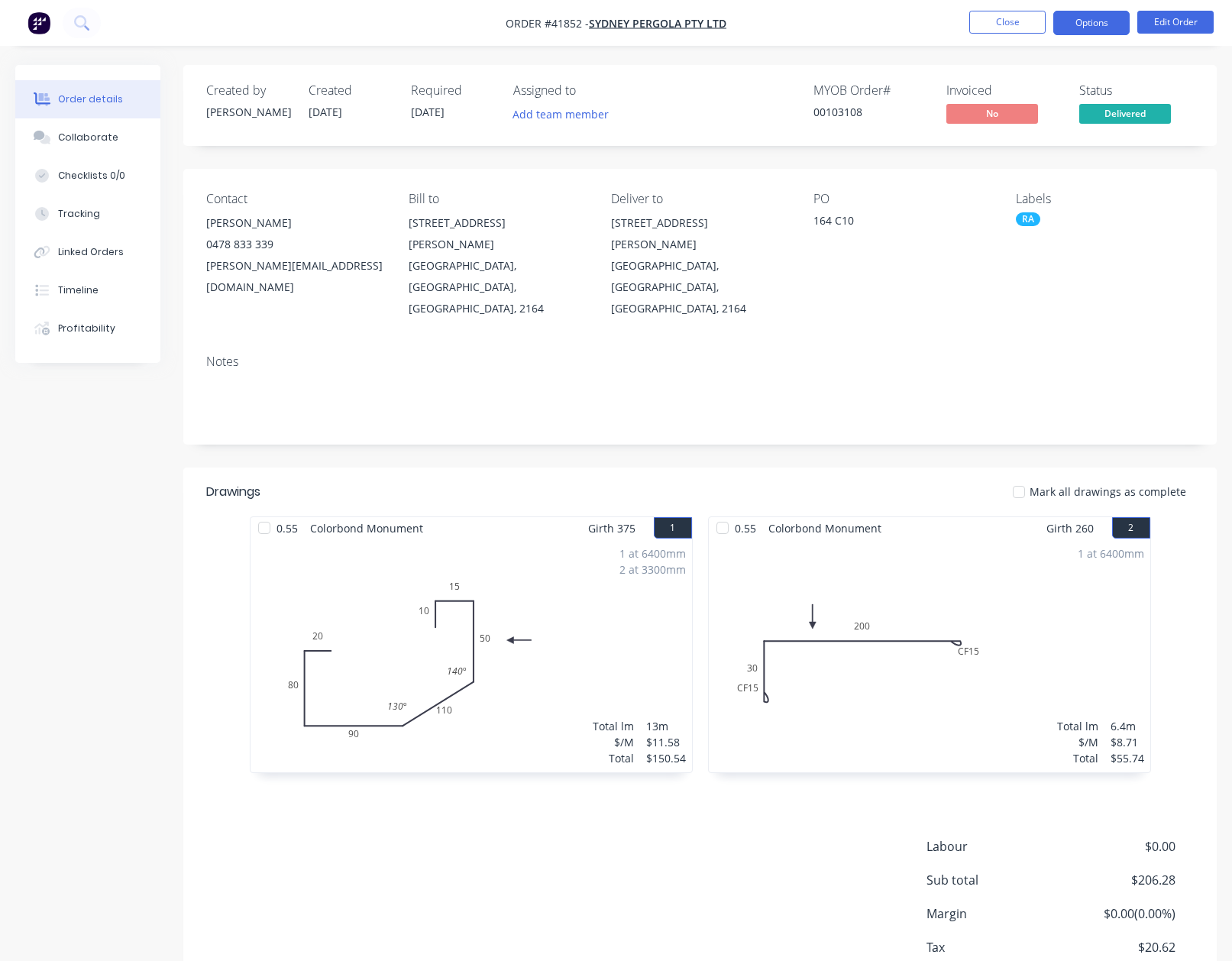
click at [1080, 24] on button "Options" at bounding box center [1091, 23] width 76 height 24
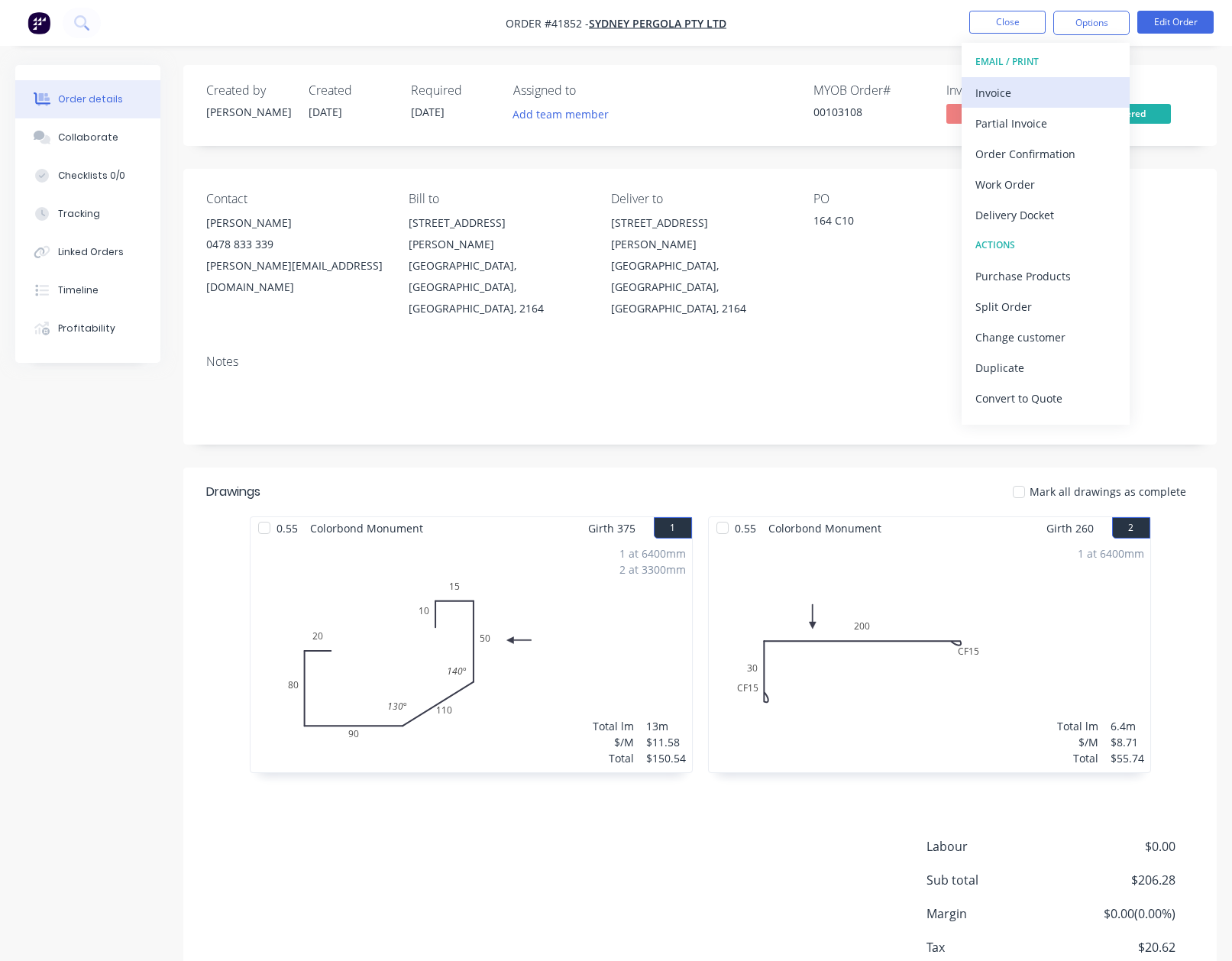
click at [990, 88] on div "Invoice" at bounding box center [1046, 92] width 141 height 22
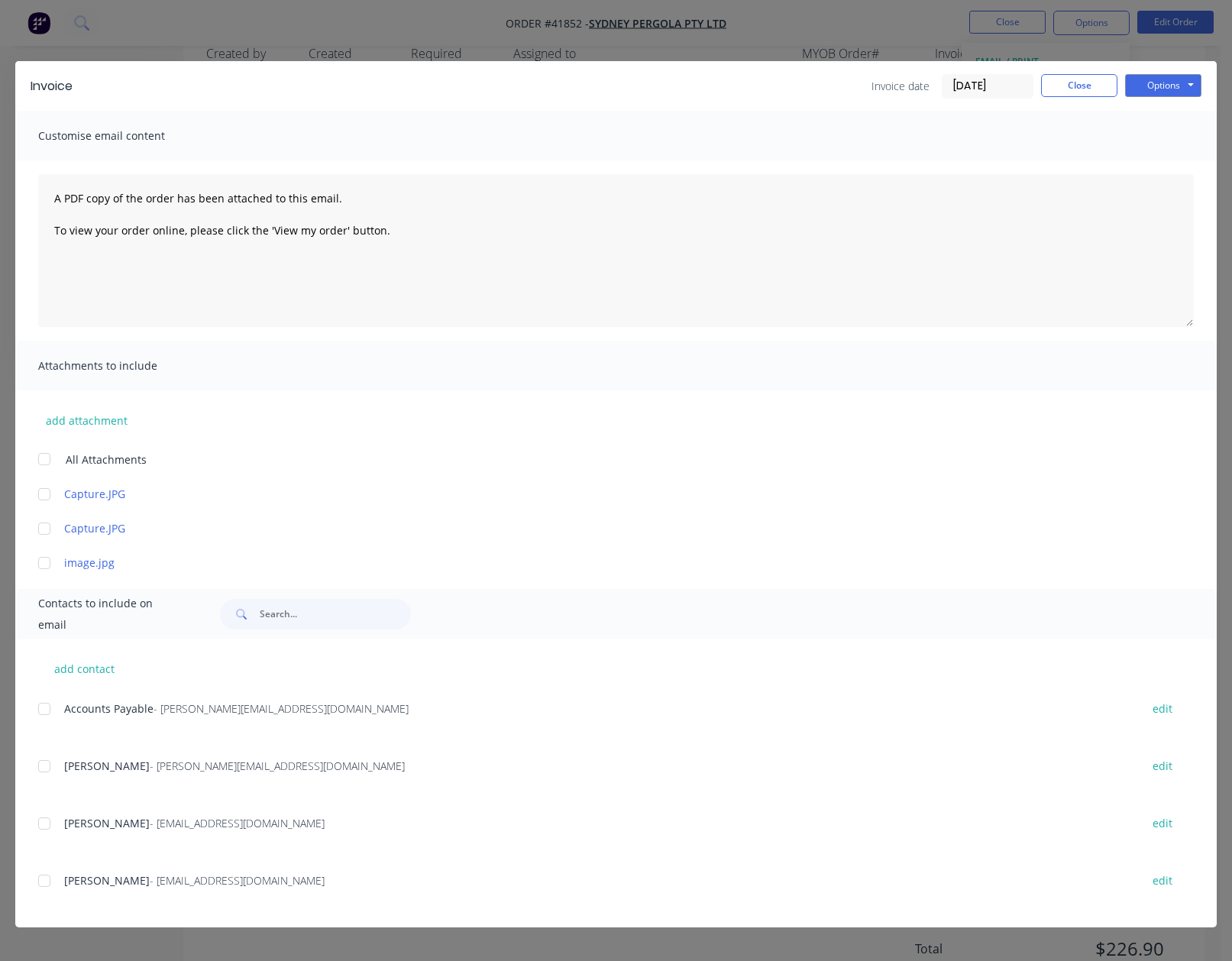
scroll to position [57, 0]
click at [46, 711] on div at bounding box center [44, 709] width 31 height 31
click at [1160, 87] on button "Options" at bounding box center [1163, 86] width 76 height 23
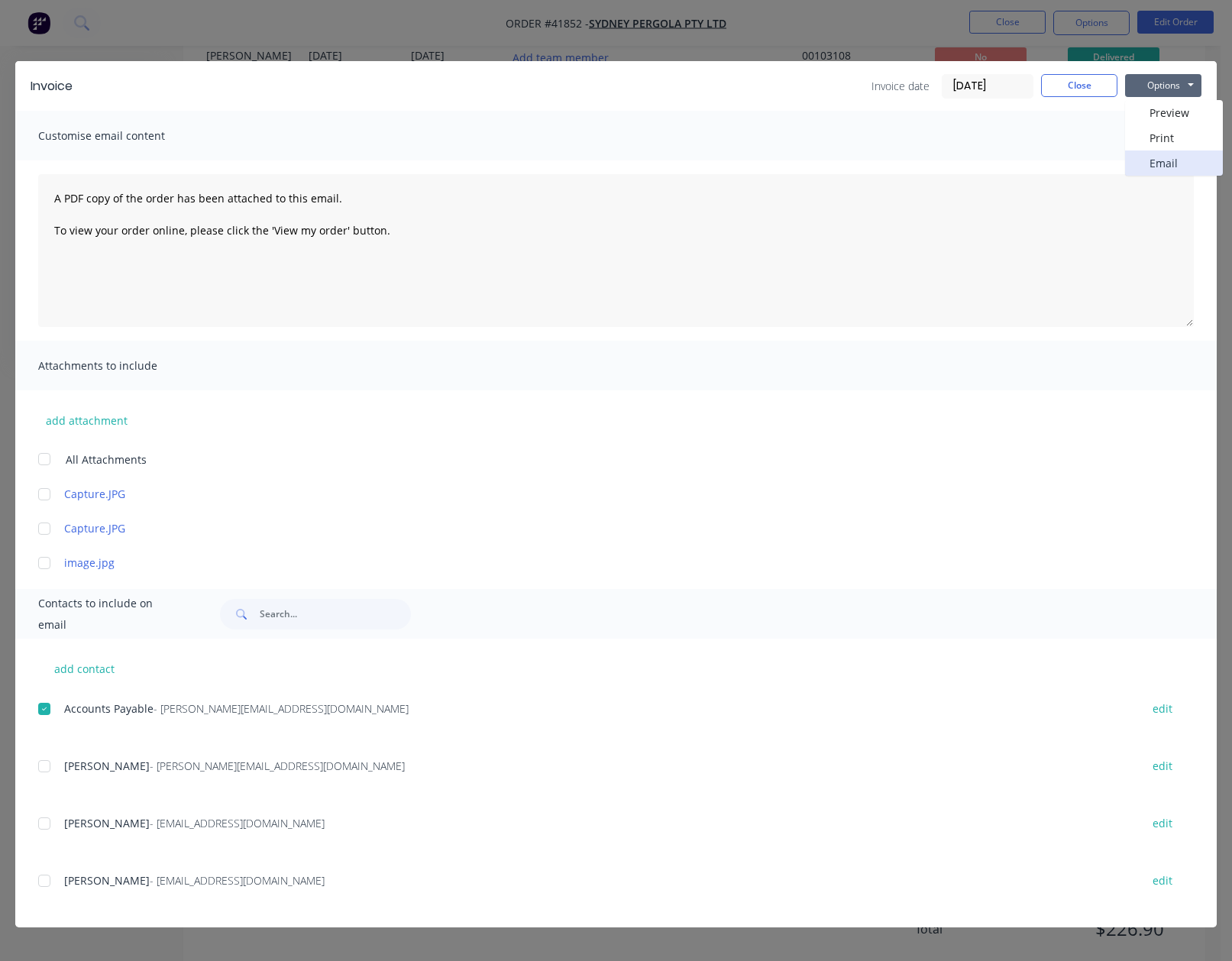
click at [1161, 162] on button "Email" at bounding box center [1174, 163] width 98 height 25
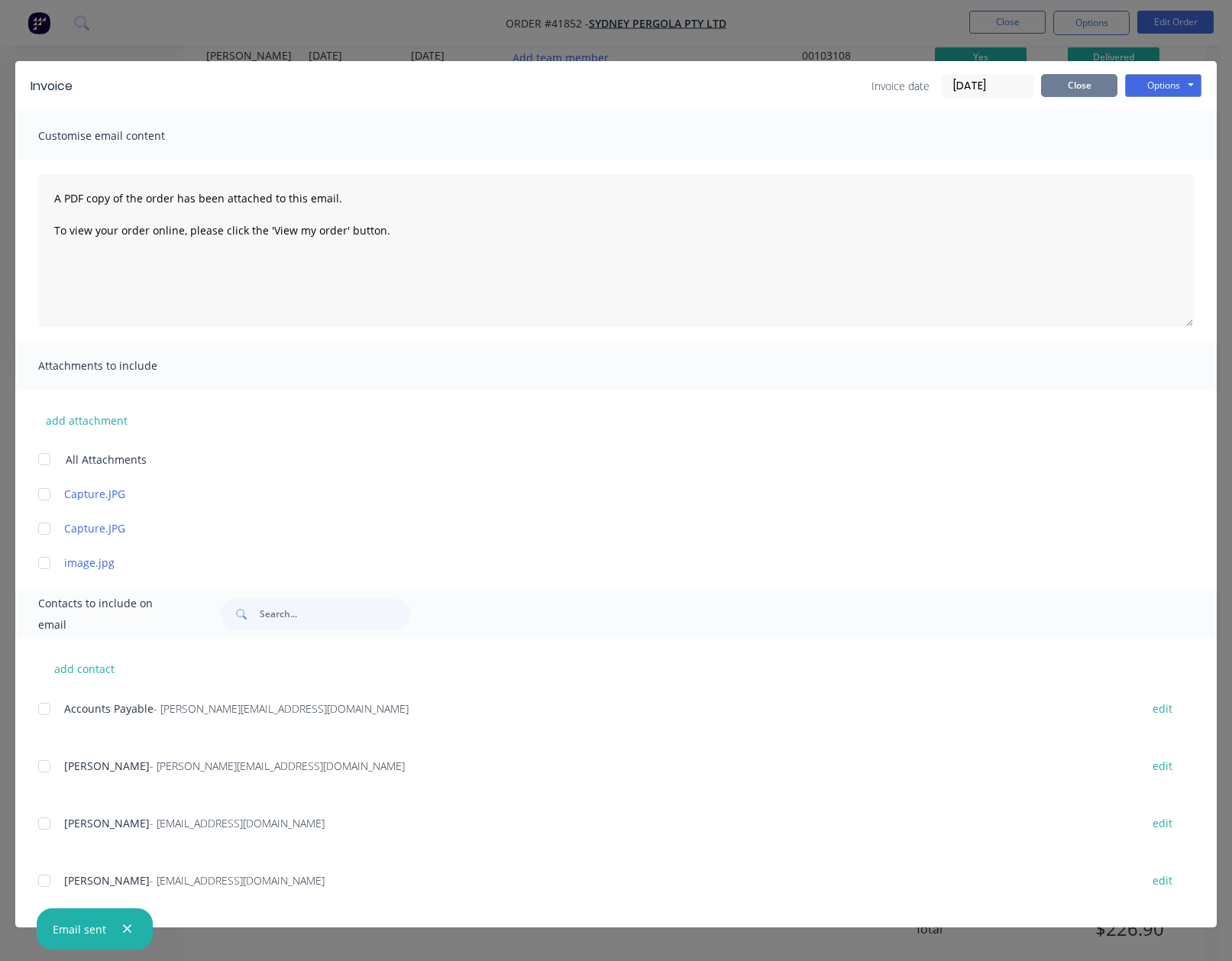
click at [1064, 87] on button "Close" at bounding box center [1079, 86] width 76 height 23
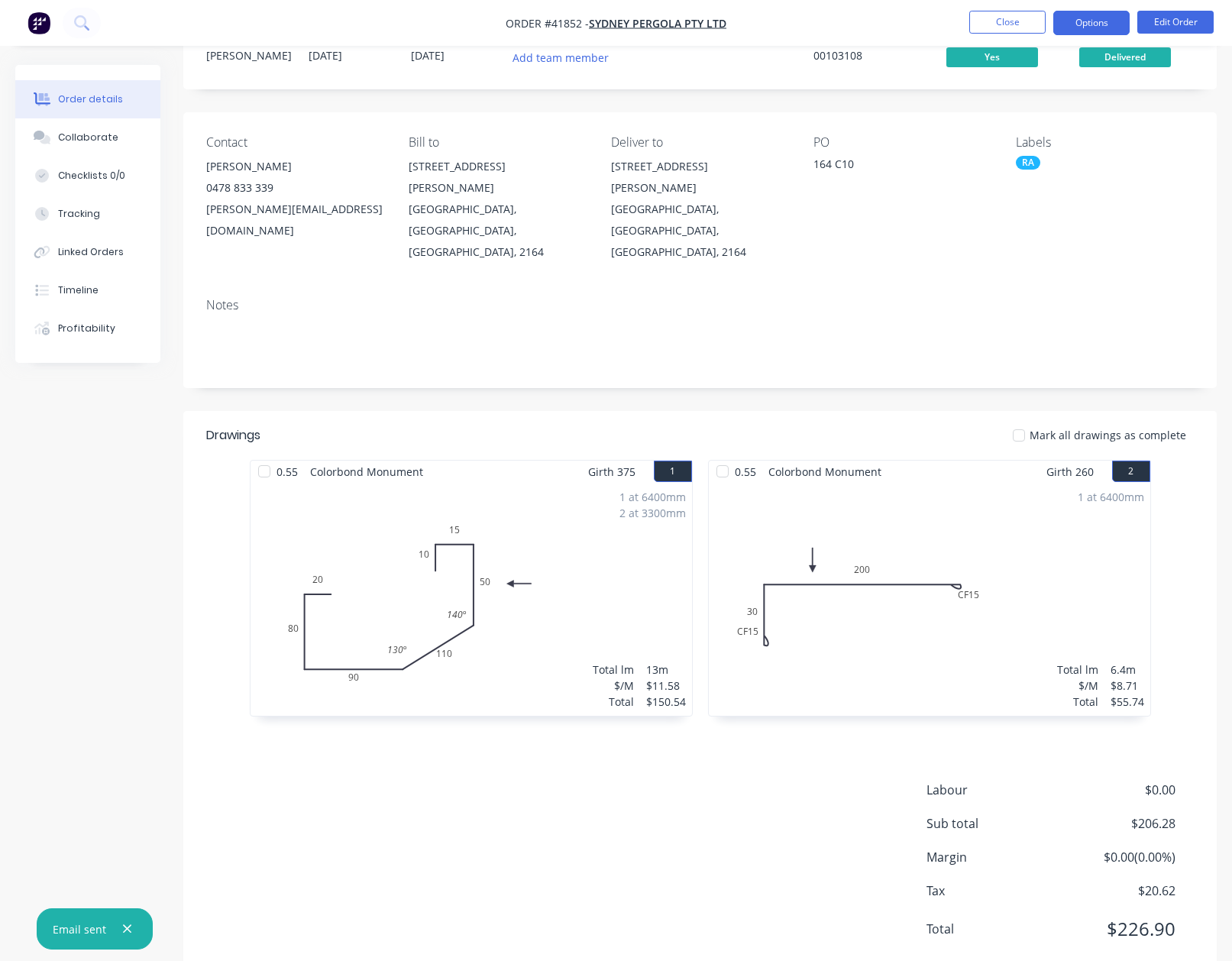
click at [1083, 23] on button "Options" at bounding box center [1091, 23] width 76 height 24
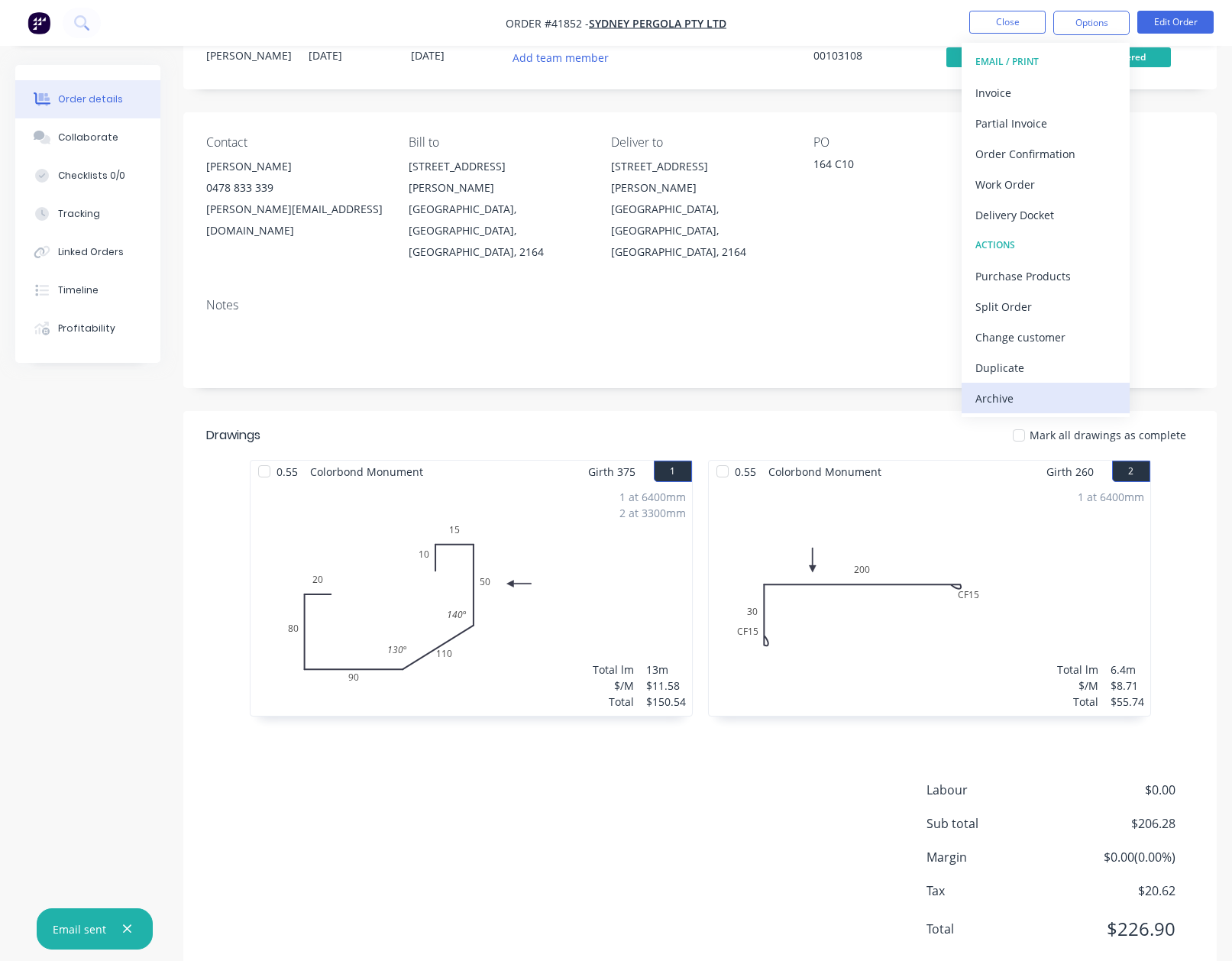
click at [997, 399] on div "Archive" at bounding box center [1046, 398] width 141 height 22
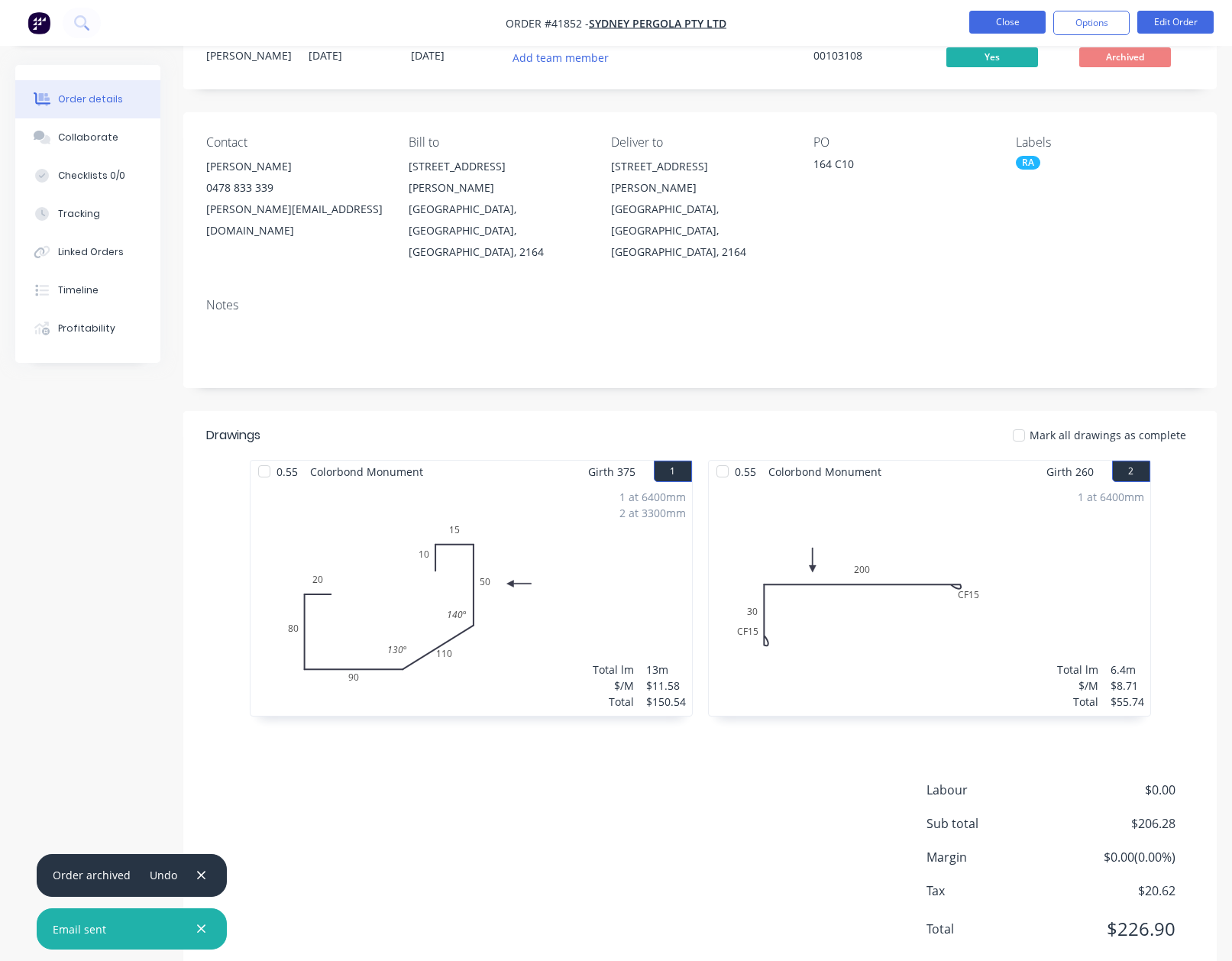
click at [997, 27] on button "Close" at bounding box center [1007, 22] width 76 height 23
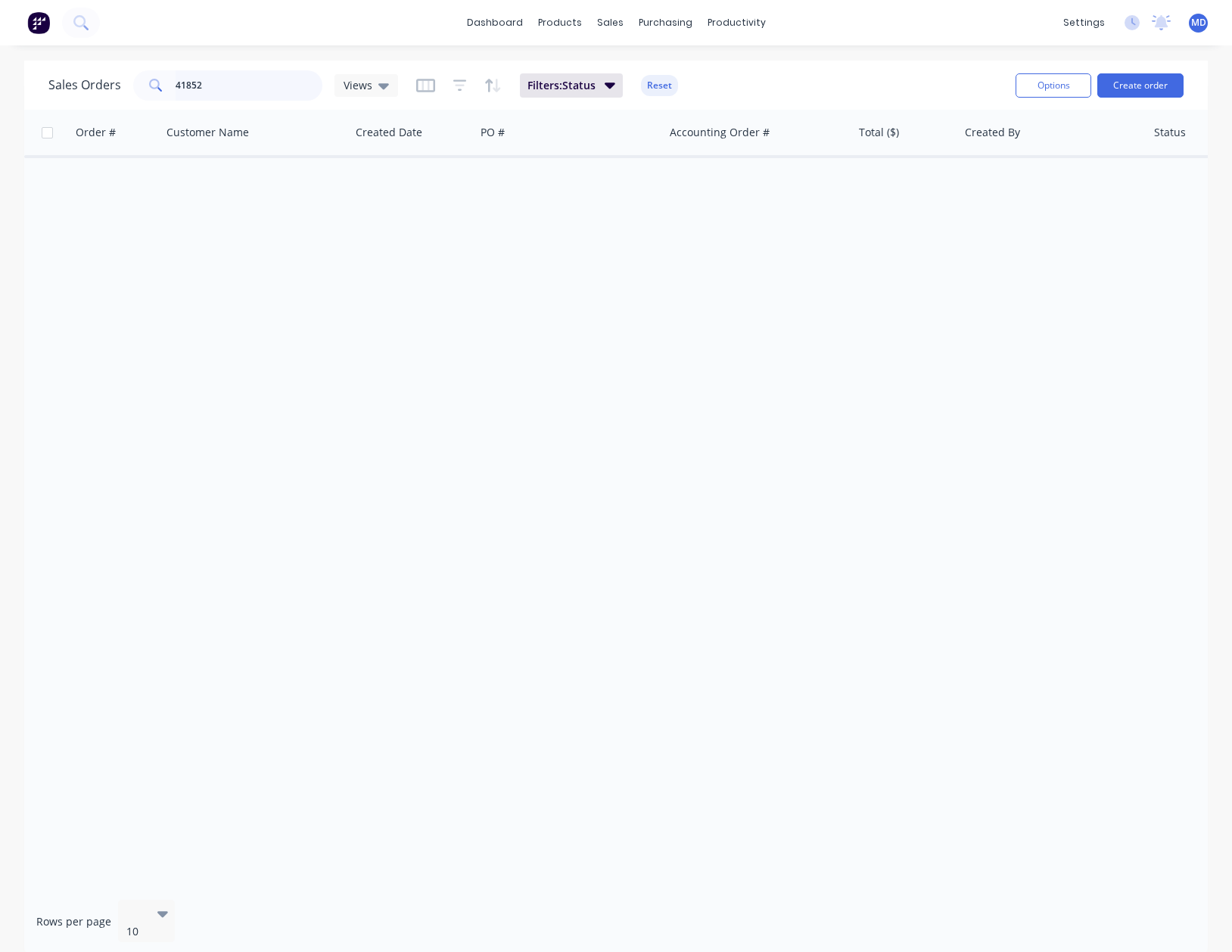
click at [242, 85] on input "41852" at bounding box center [249, 86] width 147 height 30
type input "41791"
click at [379, 86] on icon at bounding box center [383, 87] width 10 height 6
click at [361, 305] on button "[PERSON_NAME]" at bounding box center [425, 305] width 172 height 18
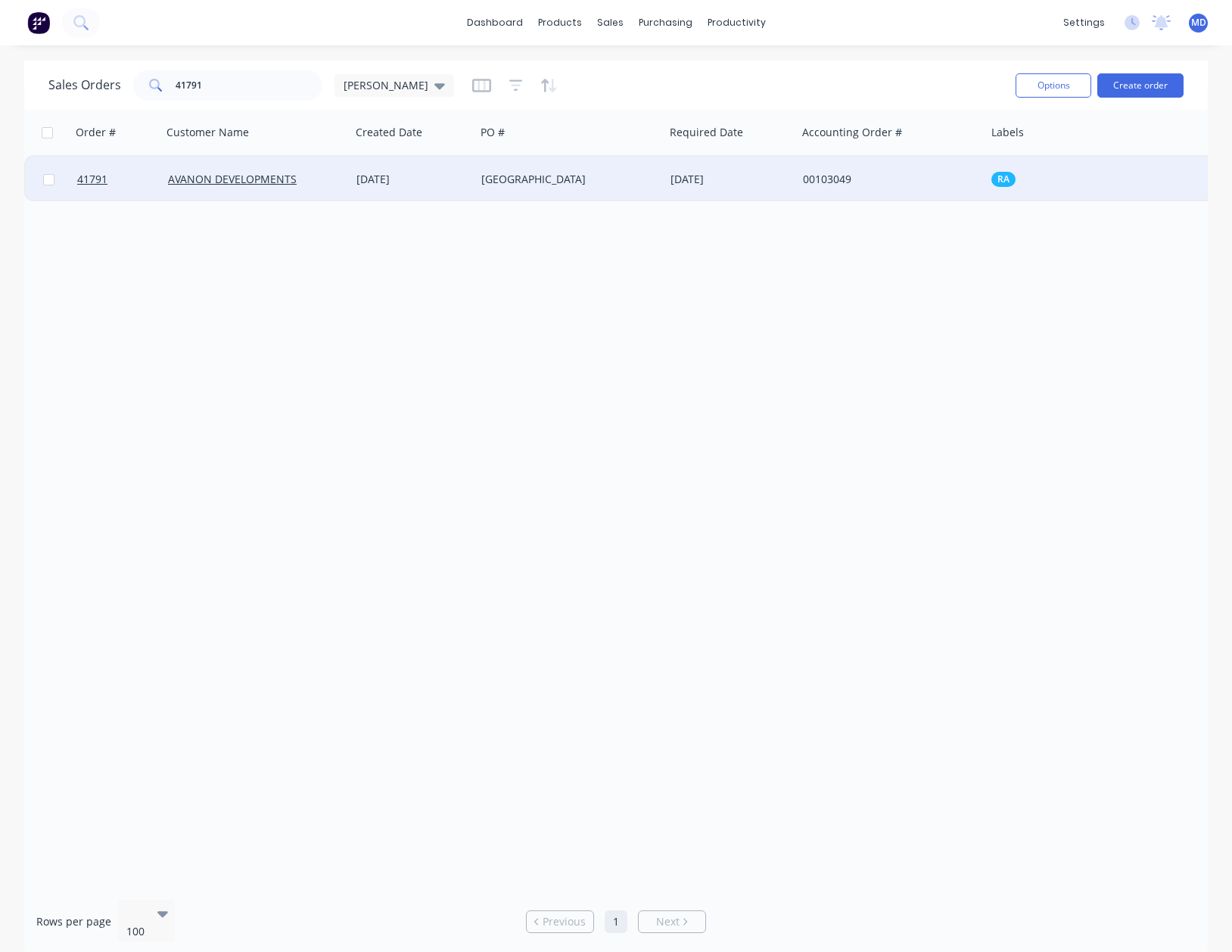
click at [331, 171] on div "AVANON DEVELOPMENTS" at bounding box center [252, 179] width 168 height 15
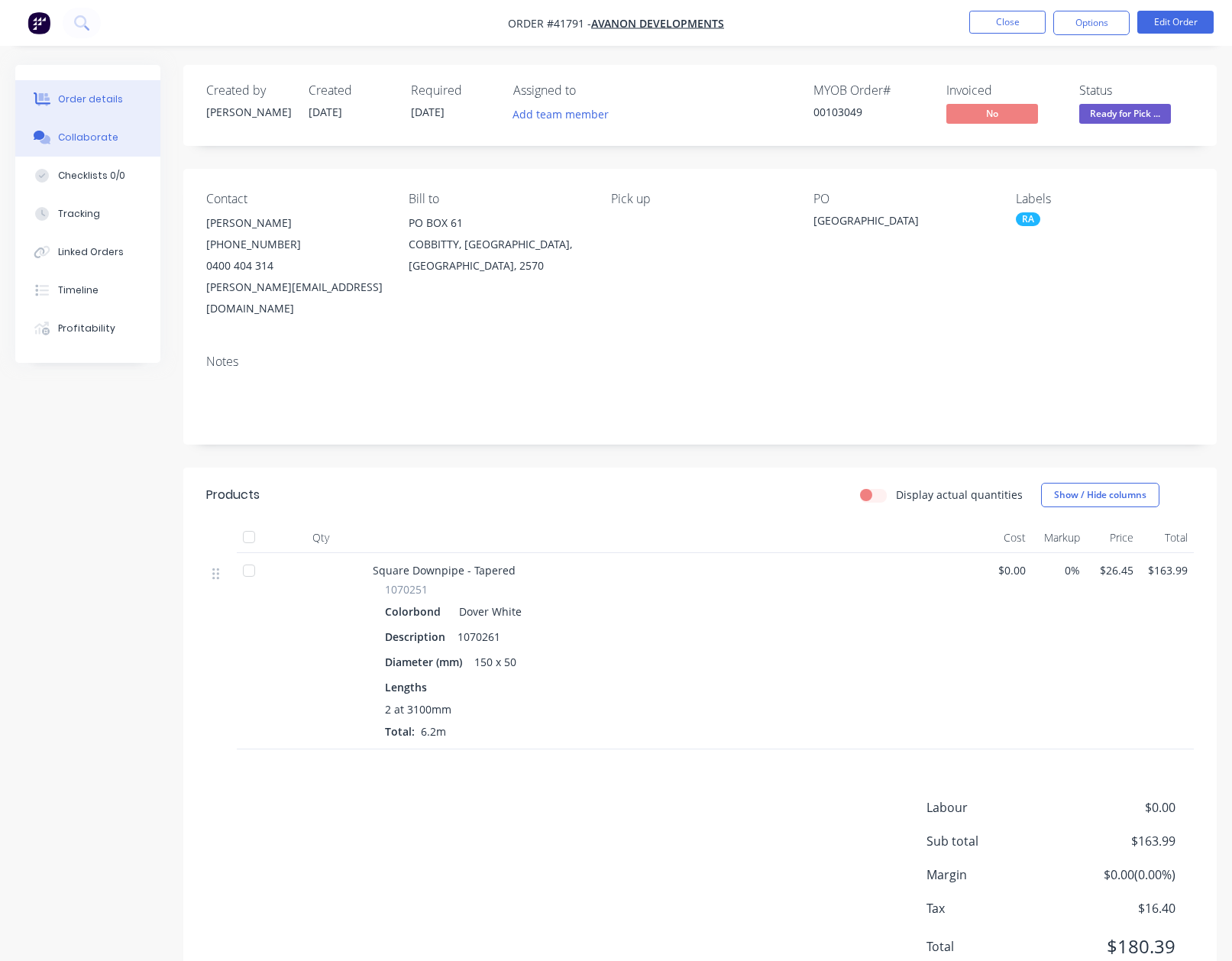
click at [87, 129] on button "Collaborate" at bounding box center [87, 137] width 145 height 38
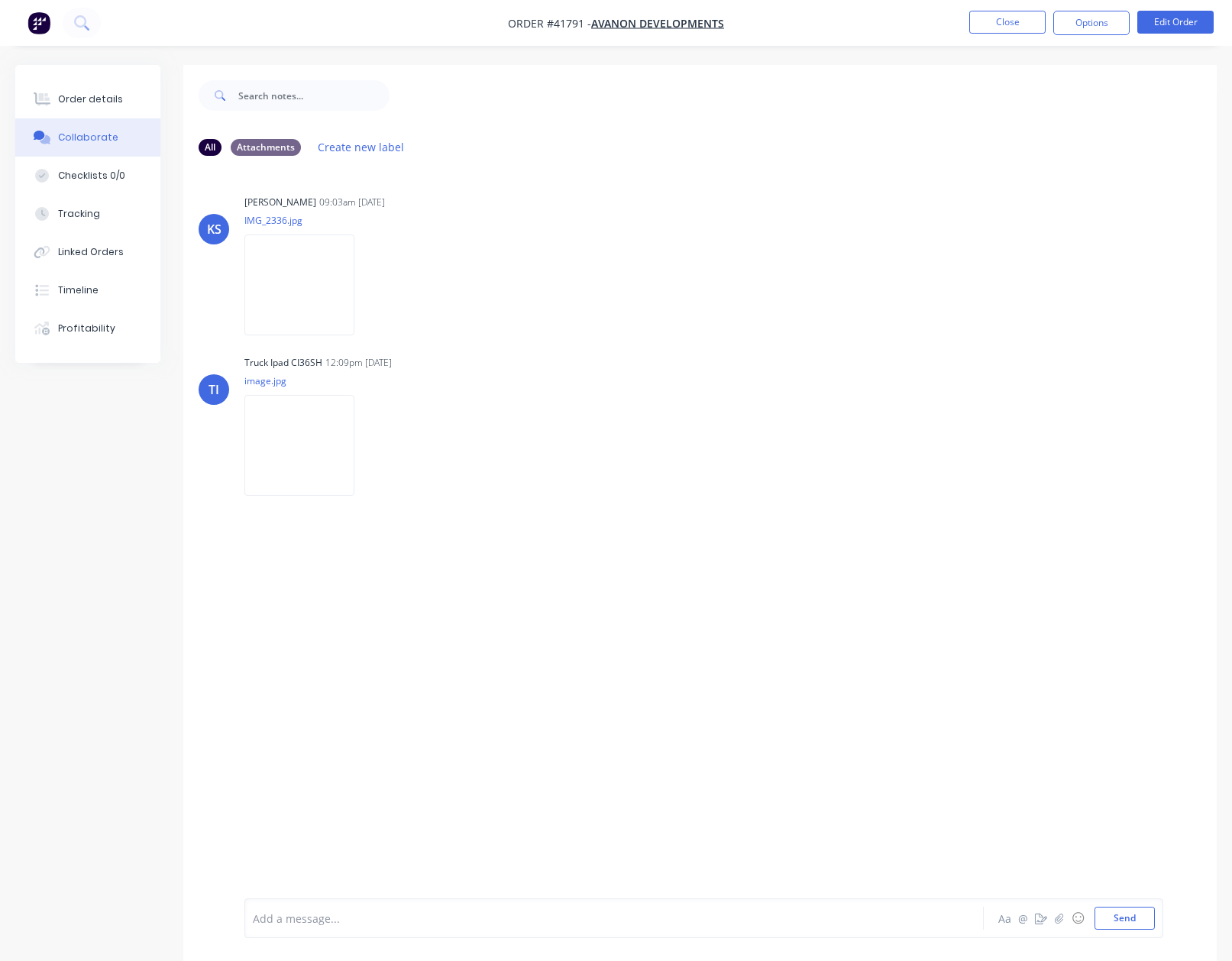
drag, startPoint x: 101, startPoint y: 106, endPoint x: 183, endPoint y: 89, distance: 83.7
click at [101, 105] on button "Order details" at bounding box center [87, 99] width 145 height 38
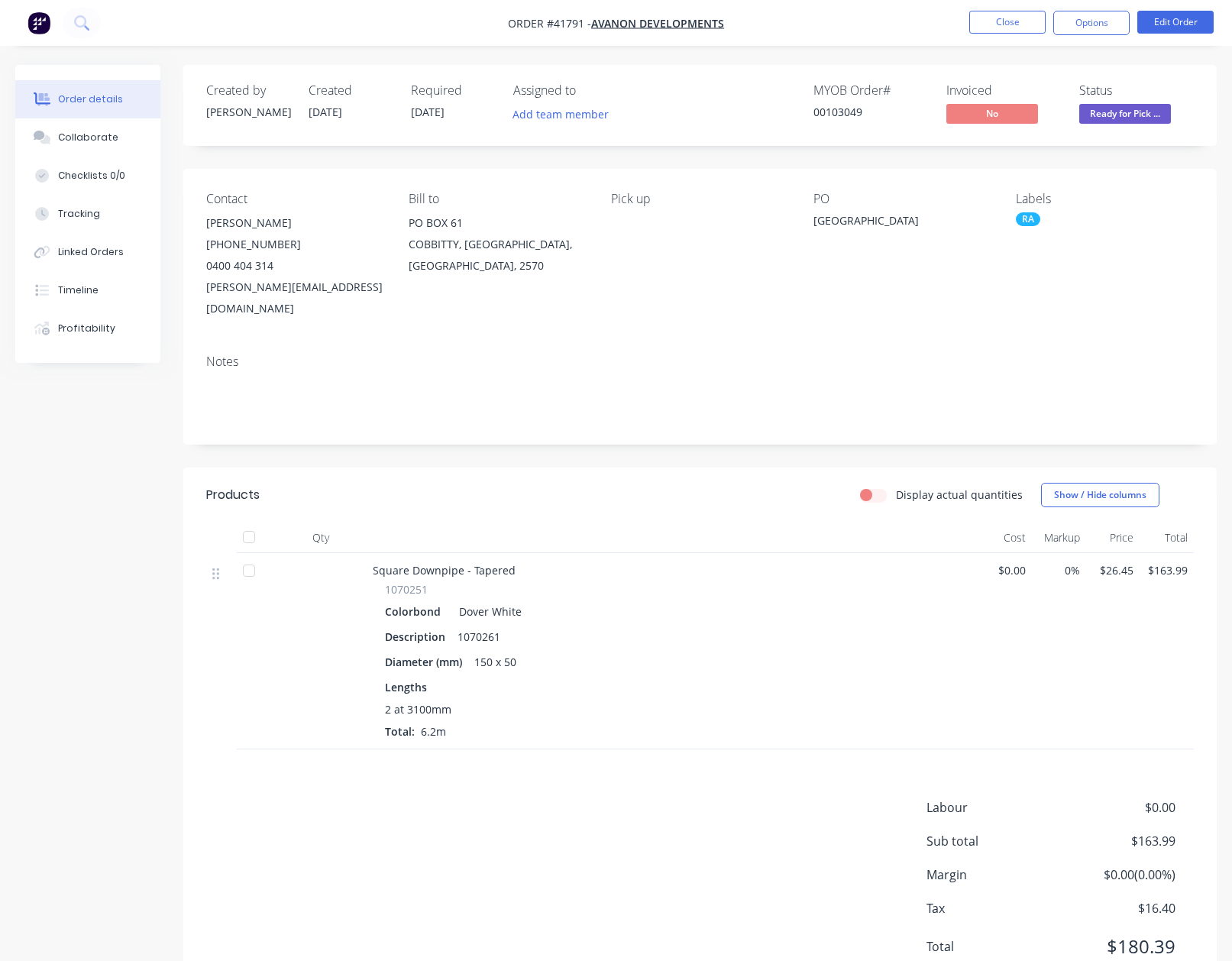
click at [1134, 115] on span "Ready for Pick ..." at bounding box center [1124, 113] width 91 height 19
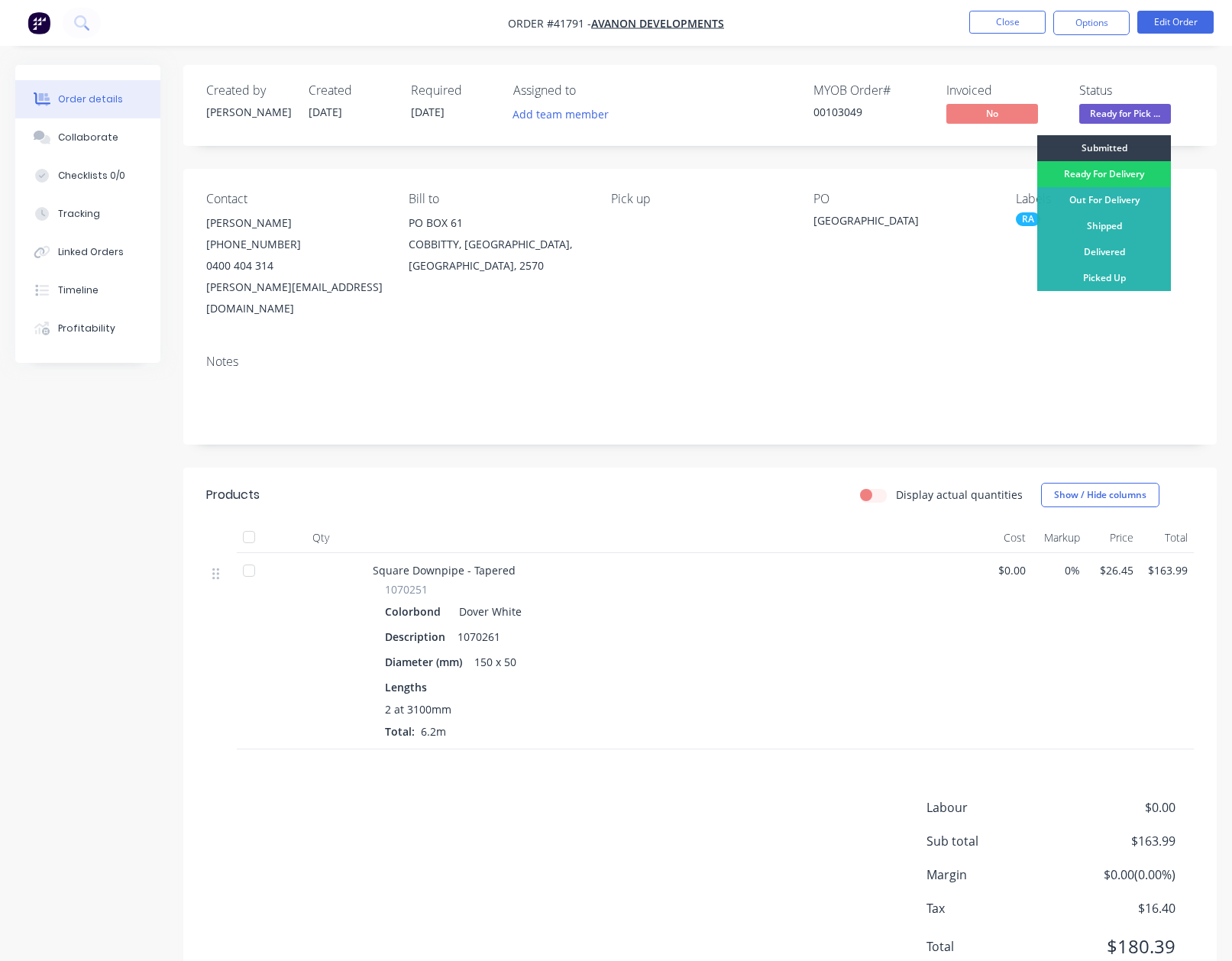
click at [1116, 277] on div "Picked Up" at bounding box center [1103, 278] width 133 height 26
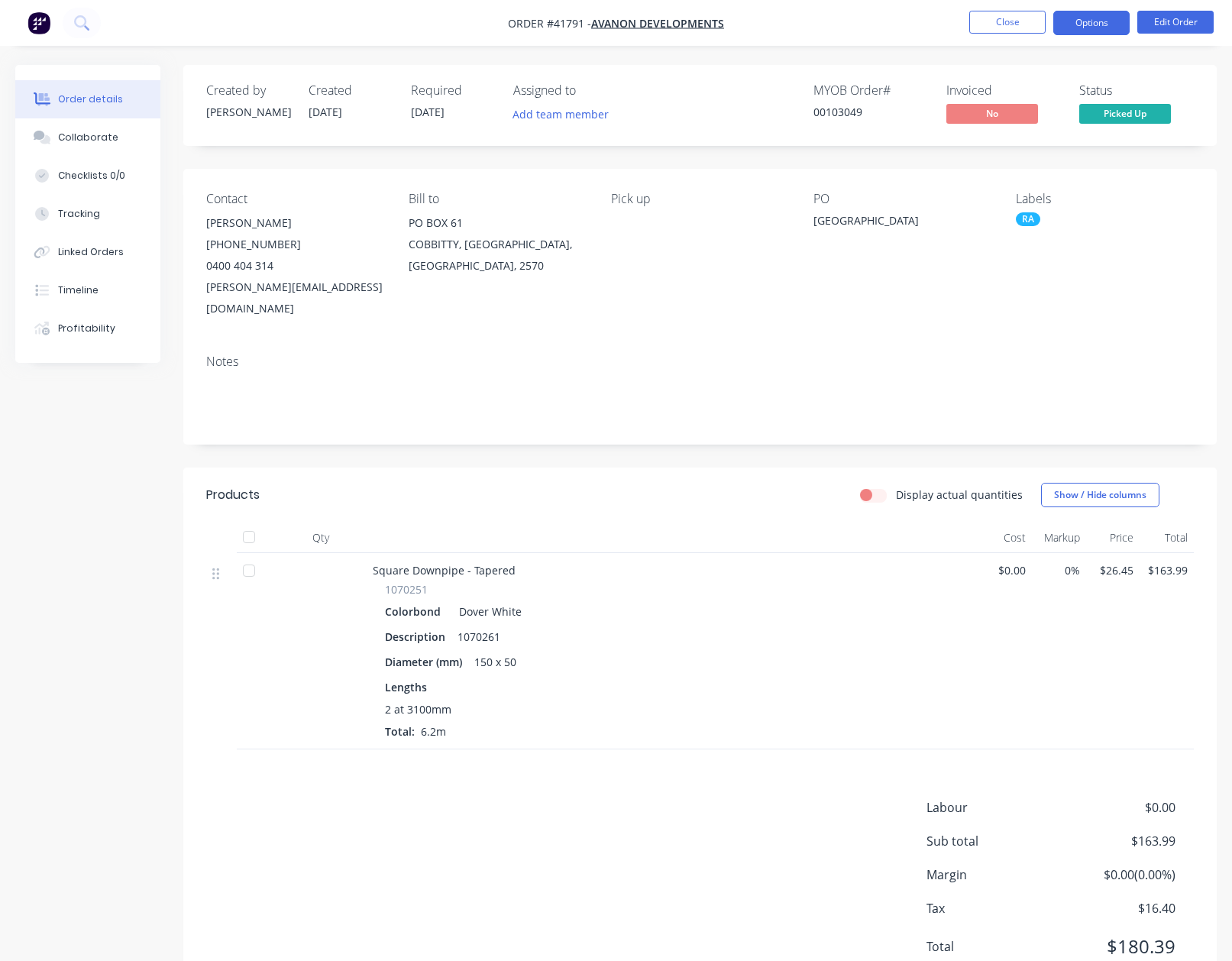
click at [1090, 33] on button "Options" at bounding box center [1091, 23] width 76 height 24
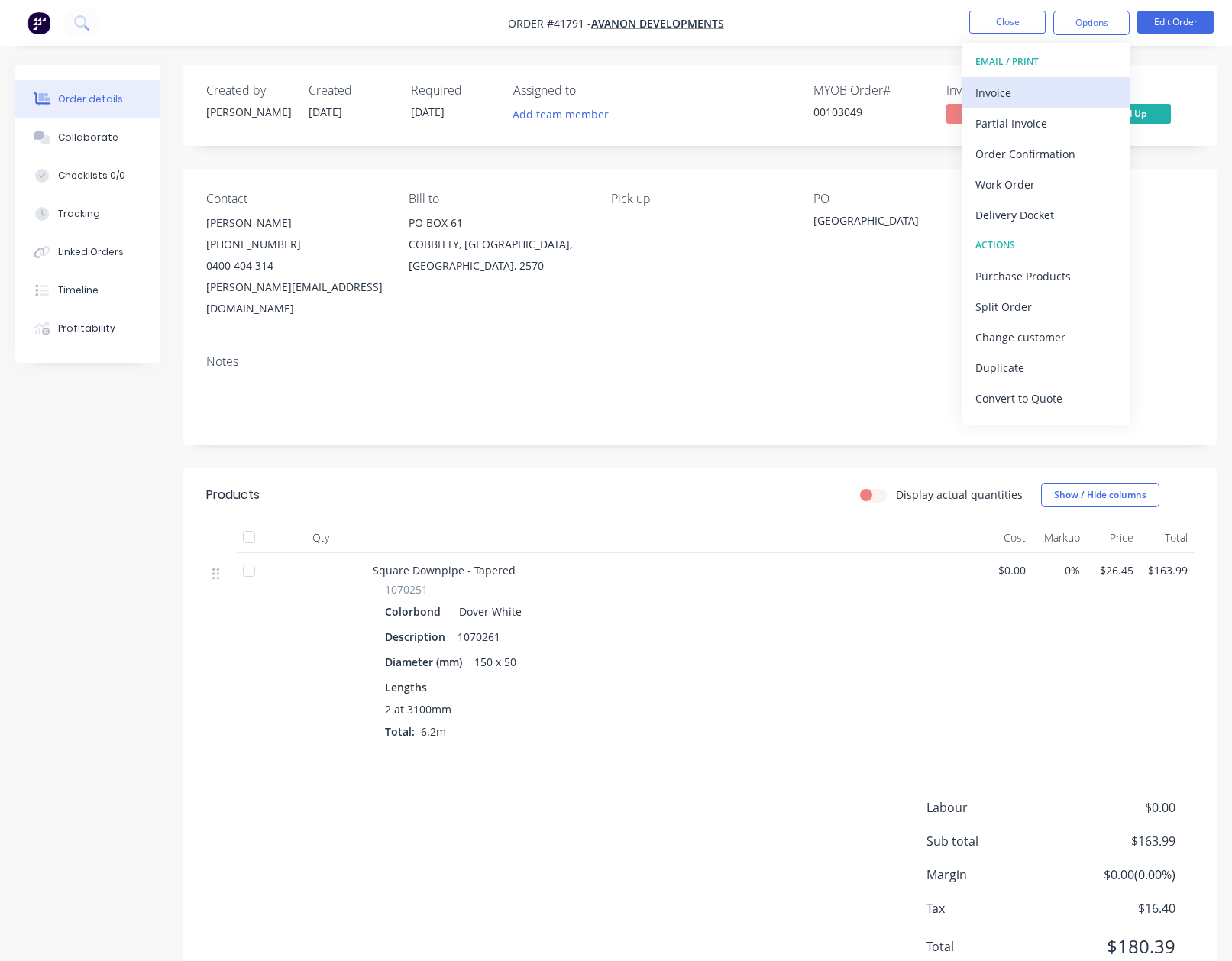
click at [989, 92] on div "Invoice" at bounding box center [1046, 92] width 141 height 22
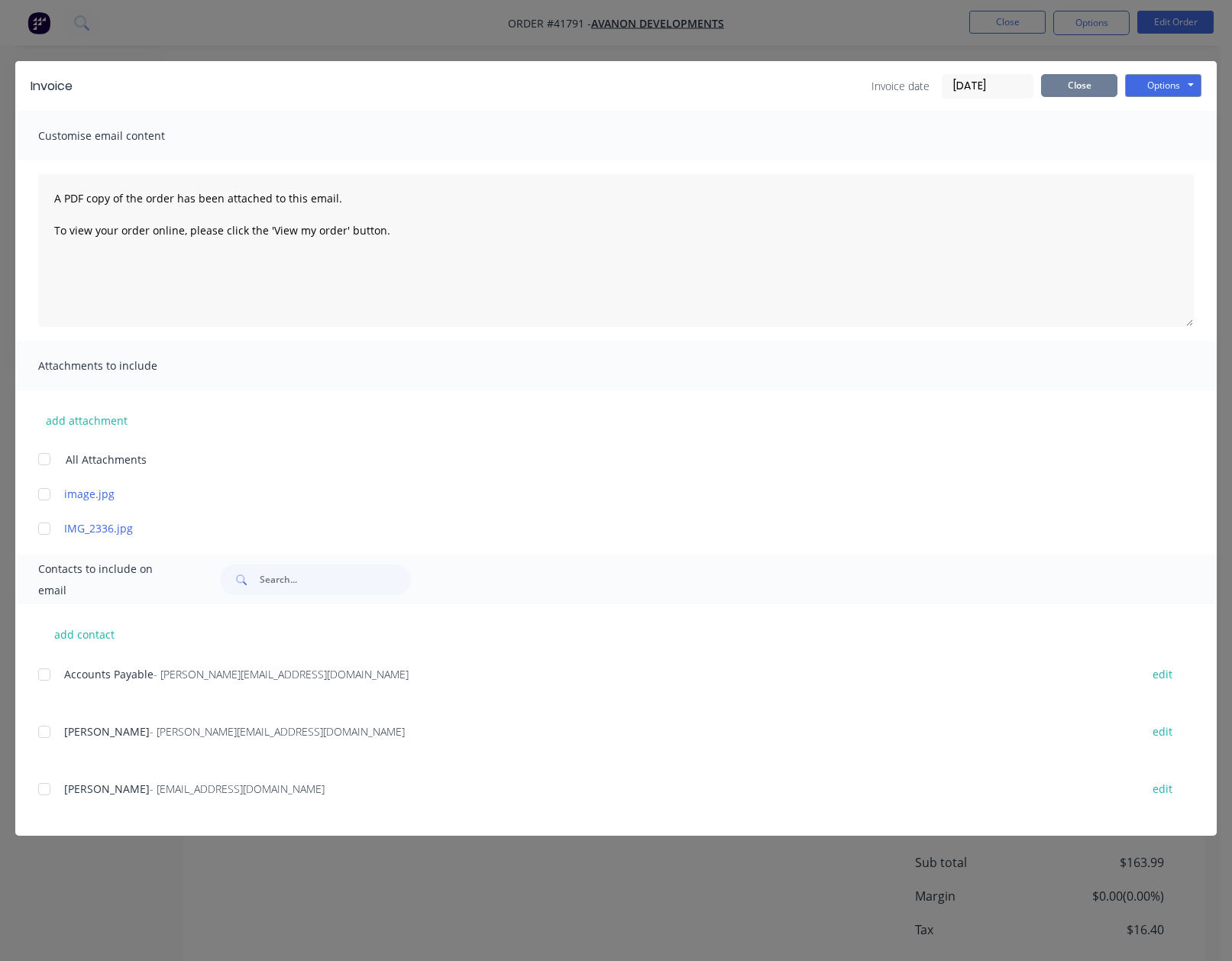
click at [1072, 89] on button "Close" at bounding box center [1079, 86] width 76 height 23
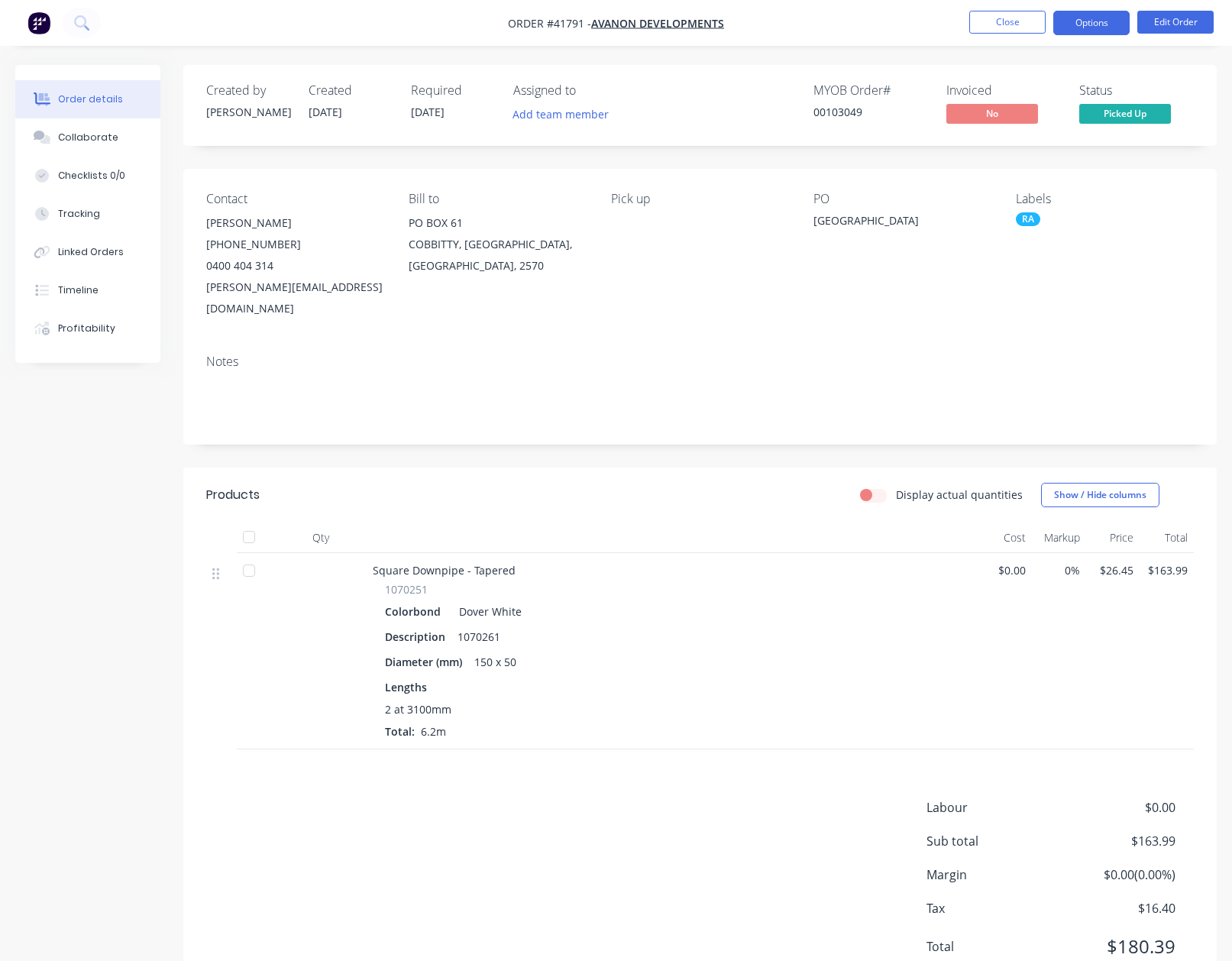
click at [1098, 15] on button "Options" at bounding box center [1091, 23] width 76 height 24
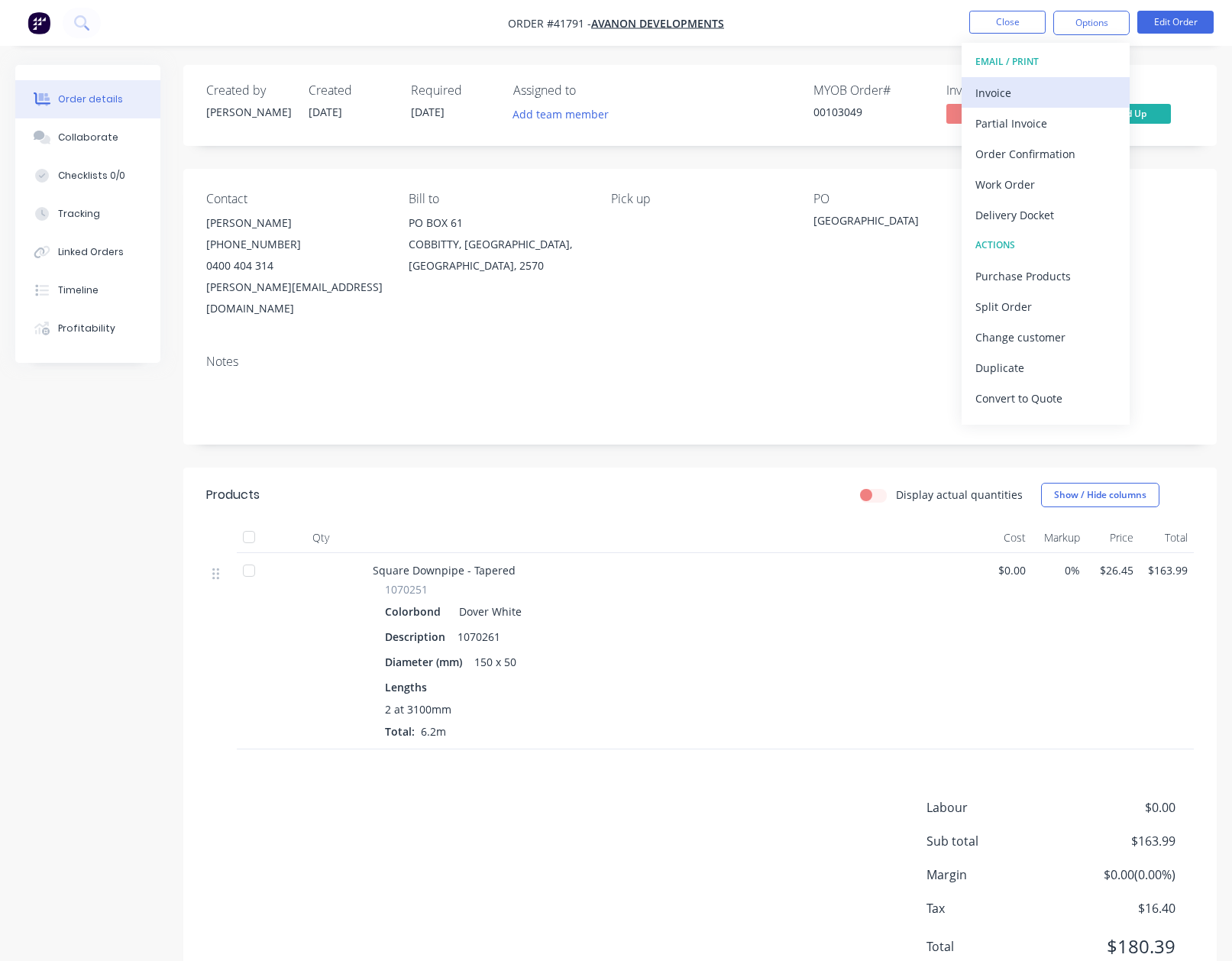
click at [997, 92] on div "Invoice" at bounding box center [1046, 92] width 141 height 22
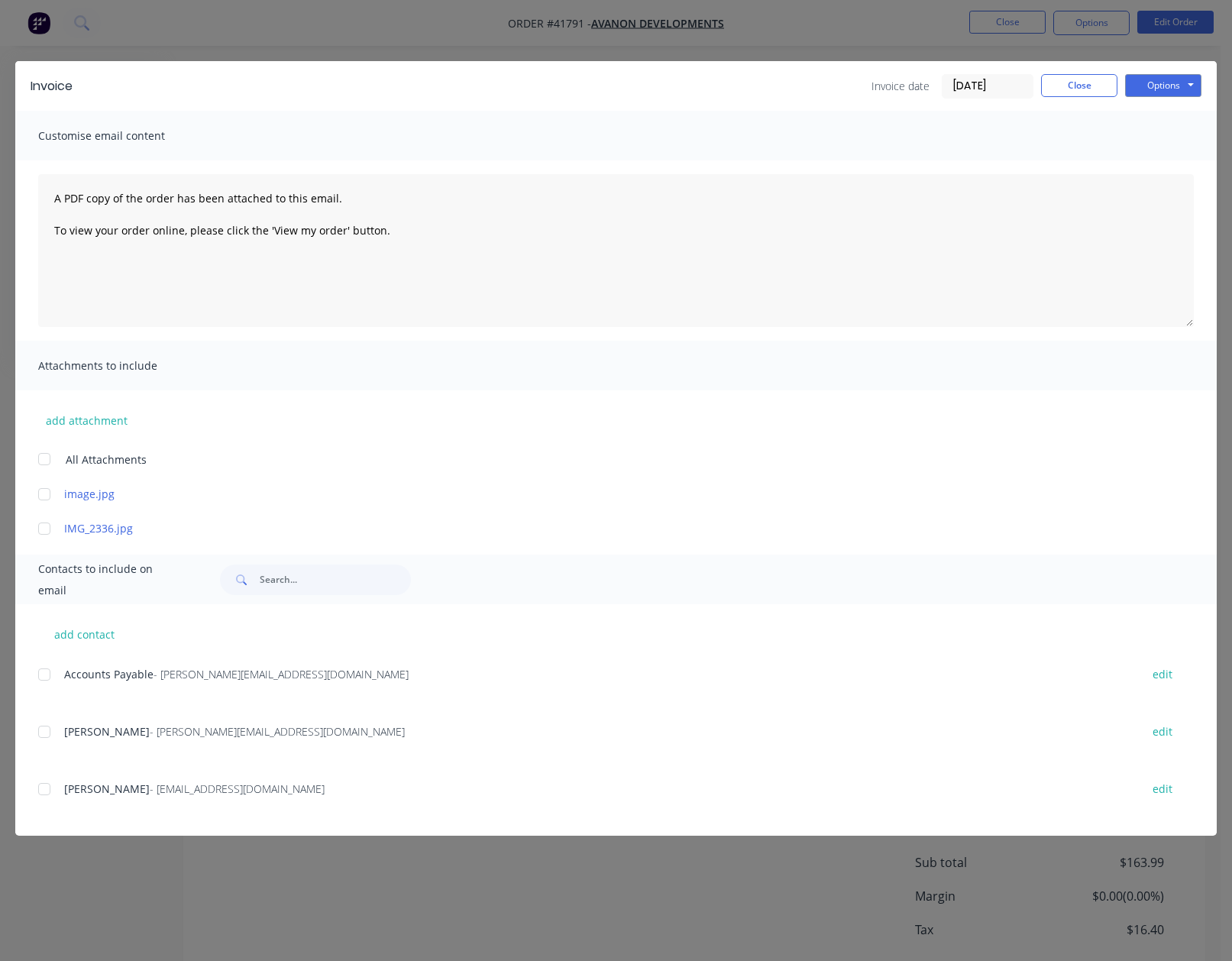
drag, startPoint x: 39, startPoint y: 668, endPoint x: 194, endPoint y: 630, distance: 159.6
click at [40, 670] on div at bounding box center [44, 675] width 31 height 31
click at [1139, 89] on button "Options" at bounding box center [1163, 86] width 76 height 23
click at [1168, 162] on button "Email" at bounding box center [1174, 163] width 98 height 25
click at [1070, 80] on button "Close" at bounding box center [1079, 86] width 76 height 23
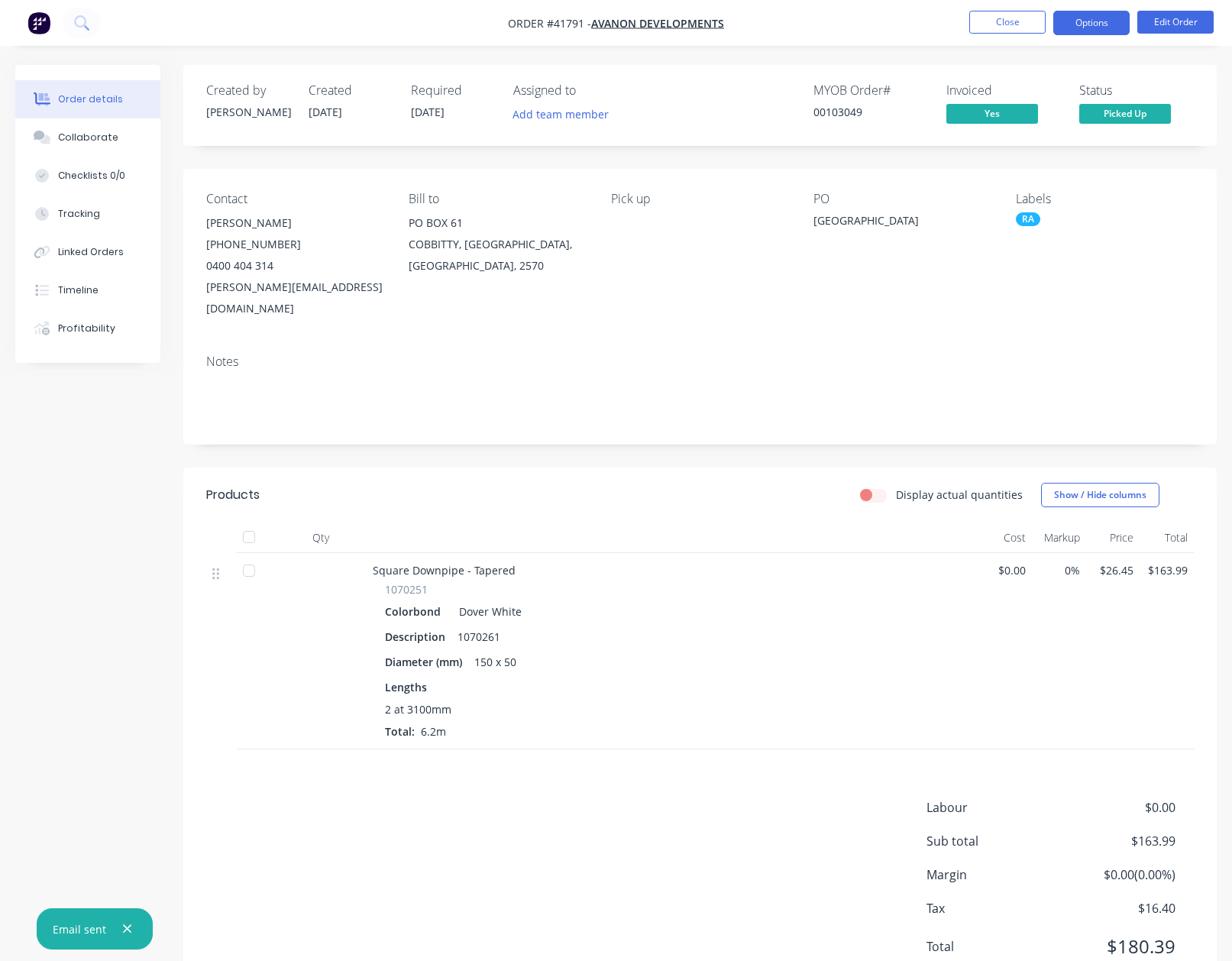
click at [1094, 19] on button "Options" at bounding box center [1091, 23] width 76 height 24
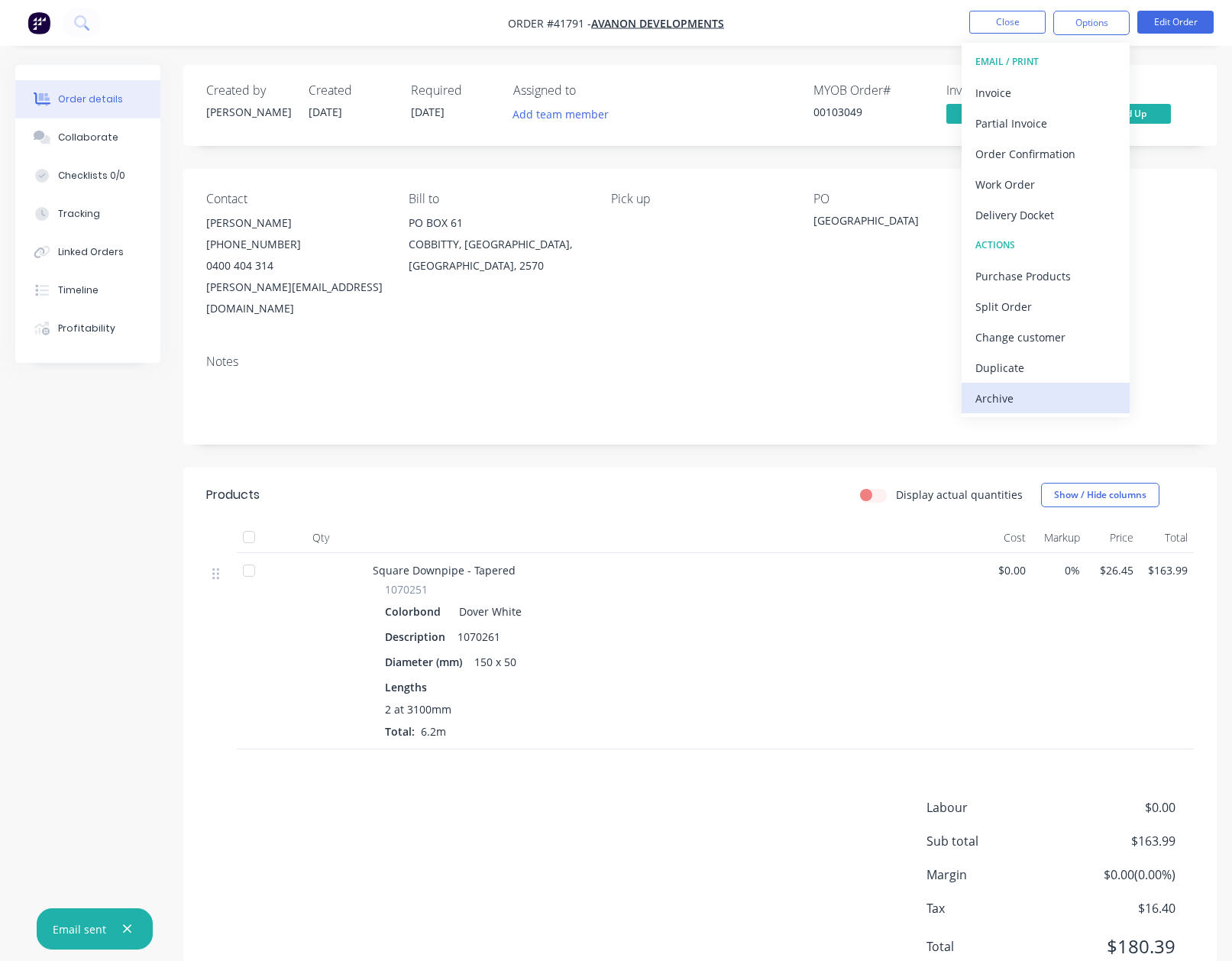
click at [994, 392] on div "Archive" at bounding box center [1046, 398] width 141 height 22
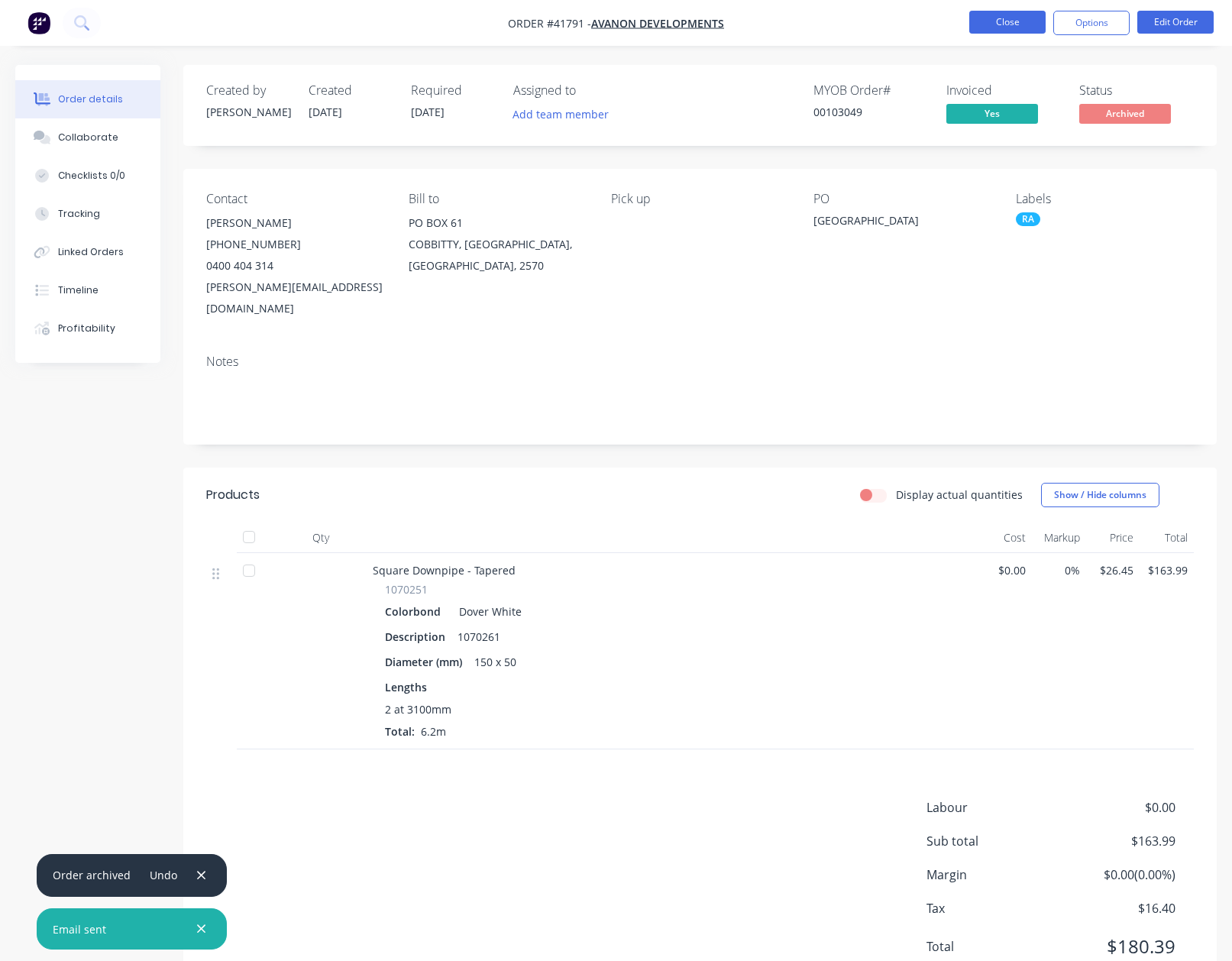
click at [999, 21] on button "Close" at bounding box center [1007, 22] width 76 height 23
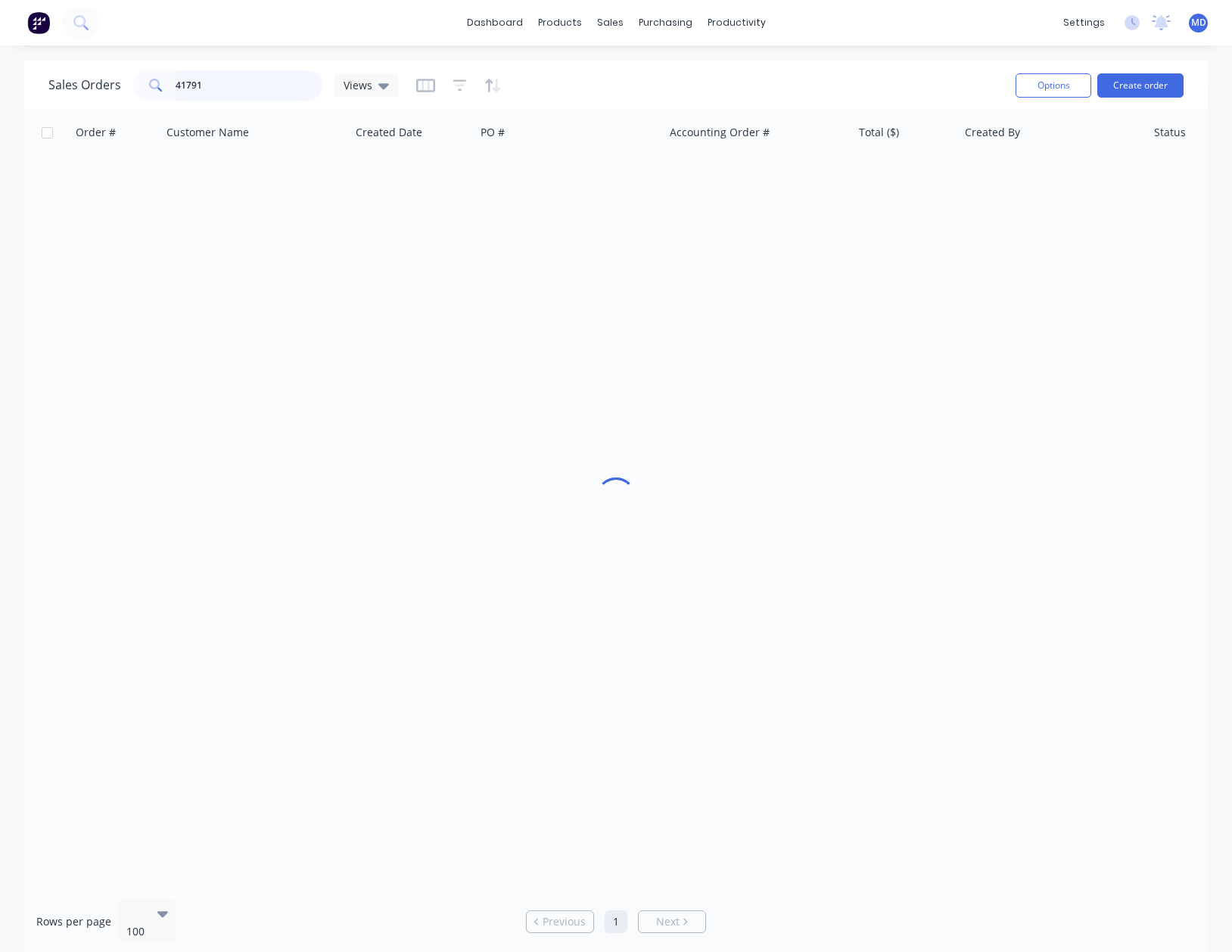
click at [264, 83] on input "41791" at bounding box center [249, 86] width 147 height 30
type input "41782"
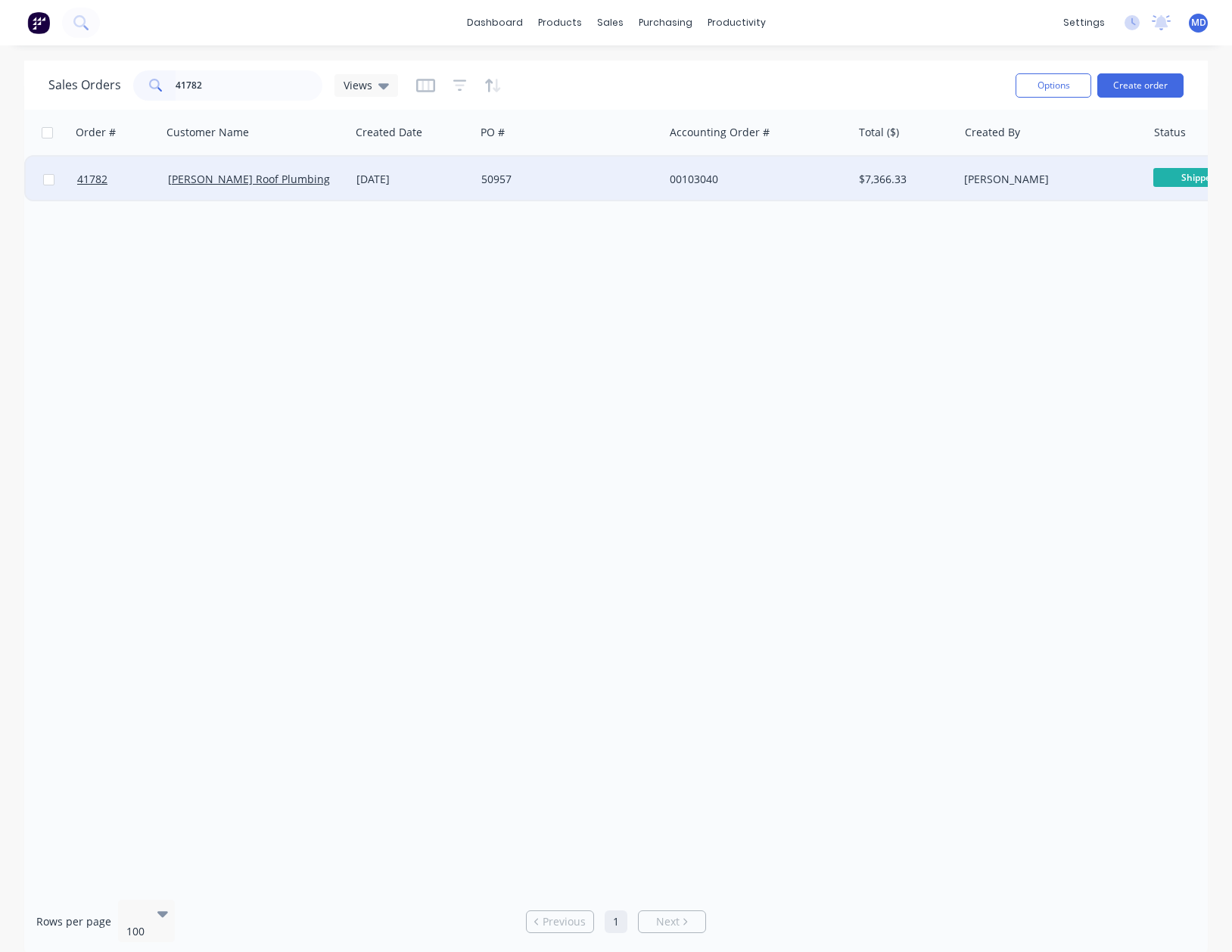
click at [581, 181] on div "50957" at bounding box center [566, 179] width 168 height 15
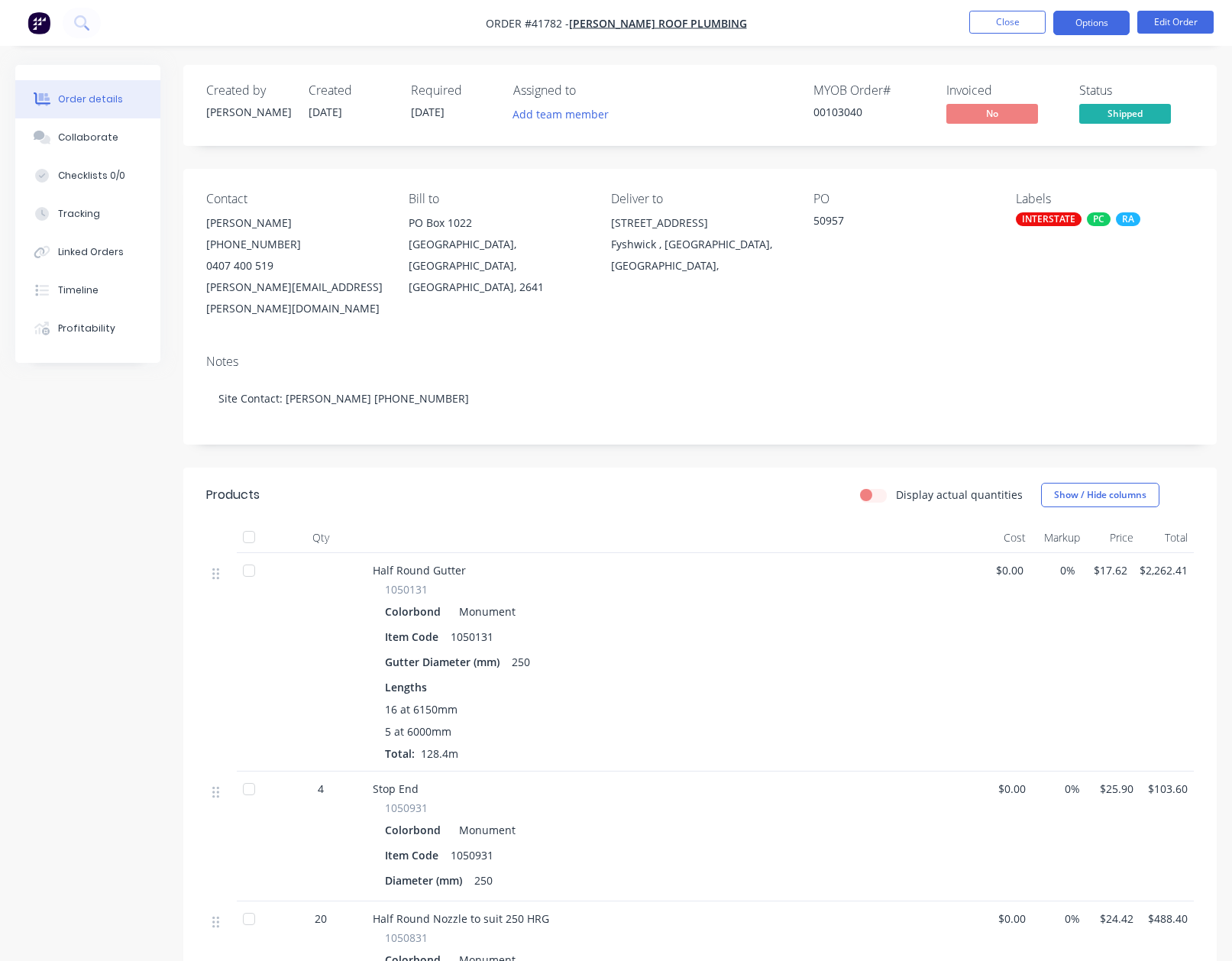
click at [1090, 24] on button "Options" at bounding box center [1091, 23] width 76 height 24
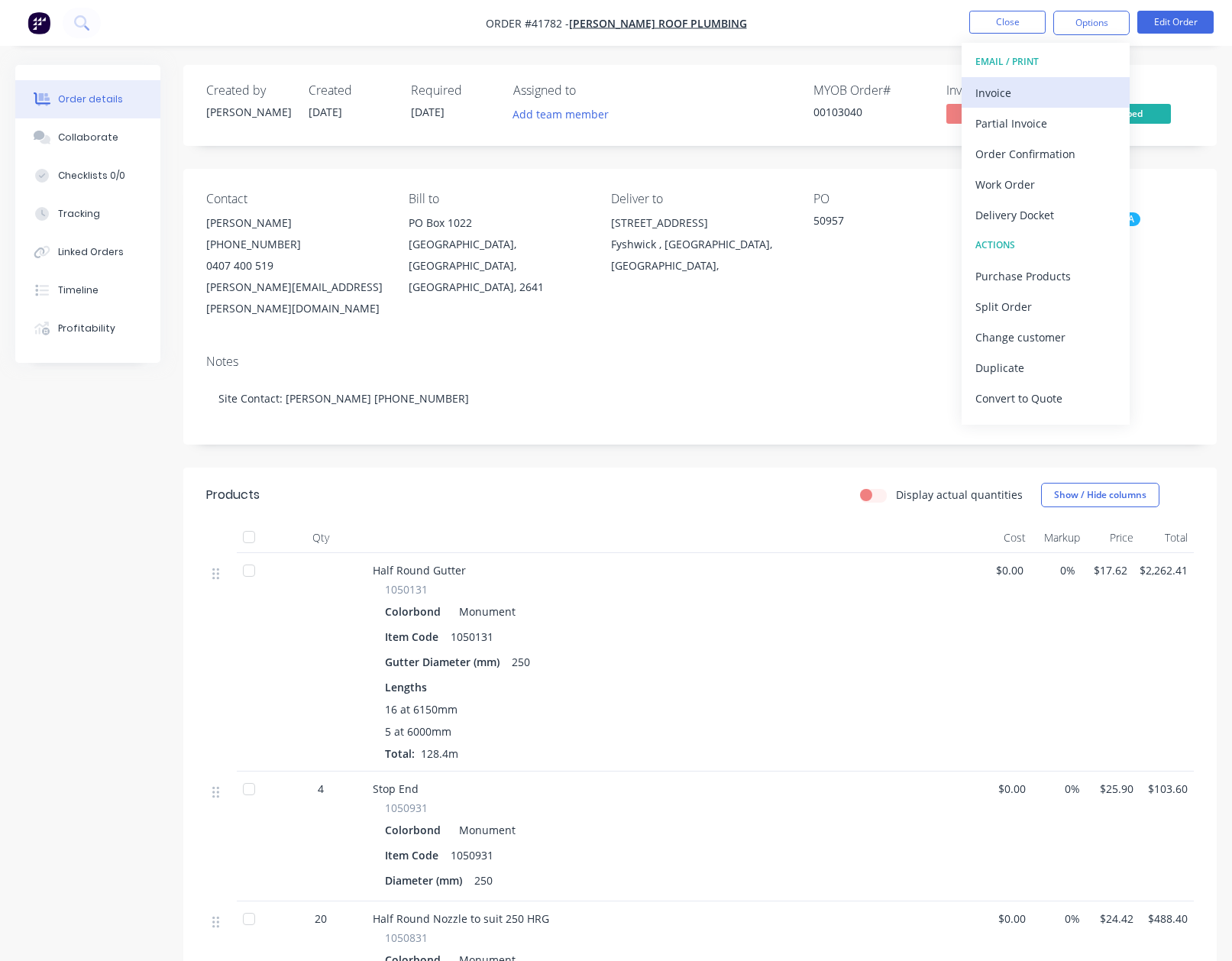
click at [1007, 95] on div "Invoice" at bounding box center [1046, 92] width 141 height 22
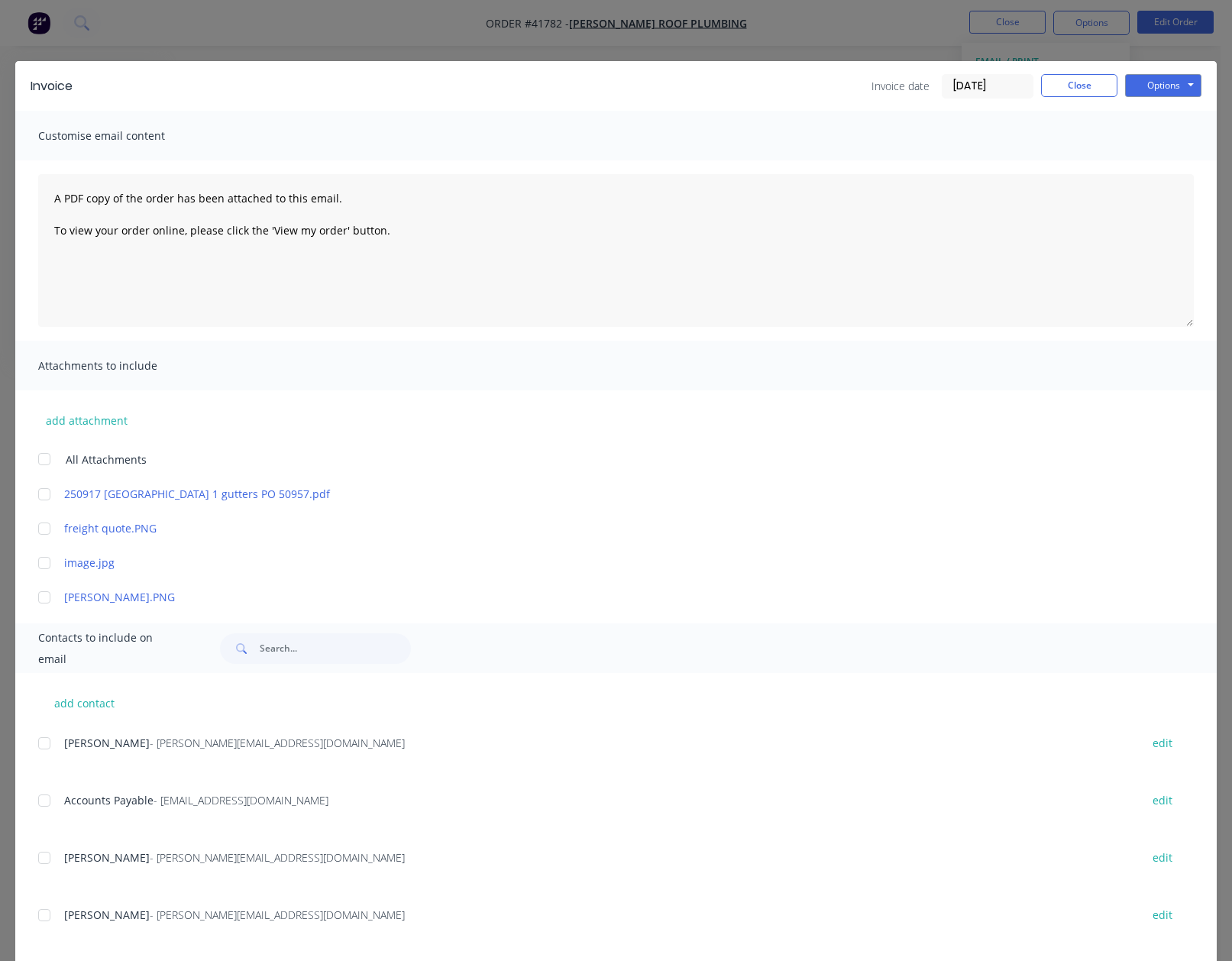
click at [48, 800] on div at bounding box center [44, 801] width 31 height 31
click at [1142, 89] on button "Options" at bounding box center [1163, 86] width 76 height 23
click at [1154, 165] on button "Email" at bounding box center [1174, 163] width 98 height 25
click at [1073, 78] on button "Close" at bounding box center [1079, 86] width 76 height 23
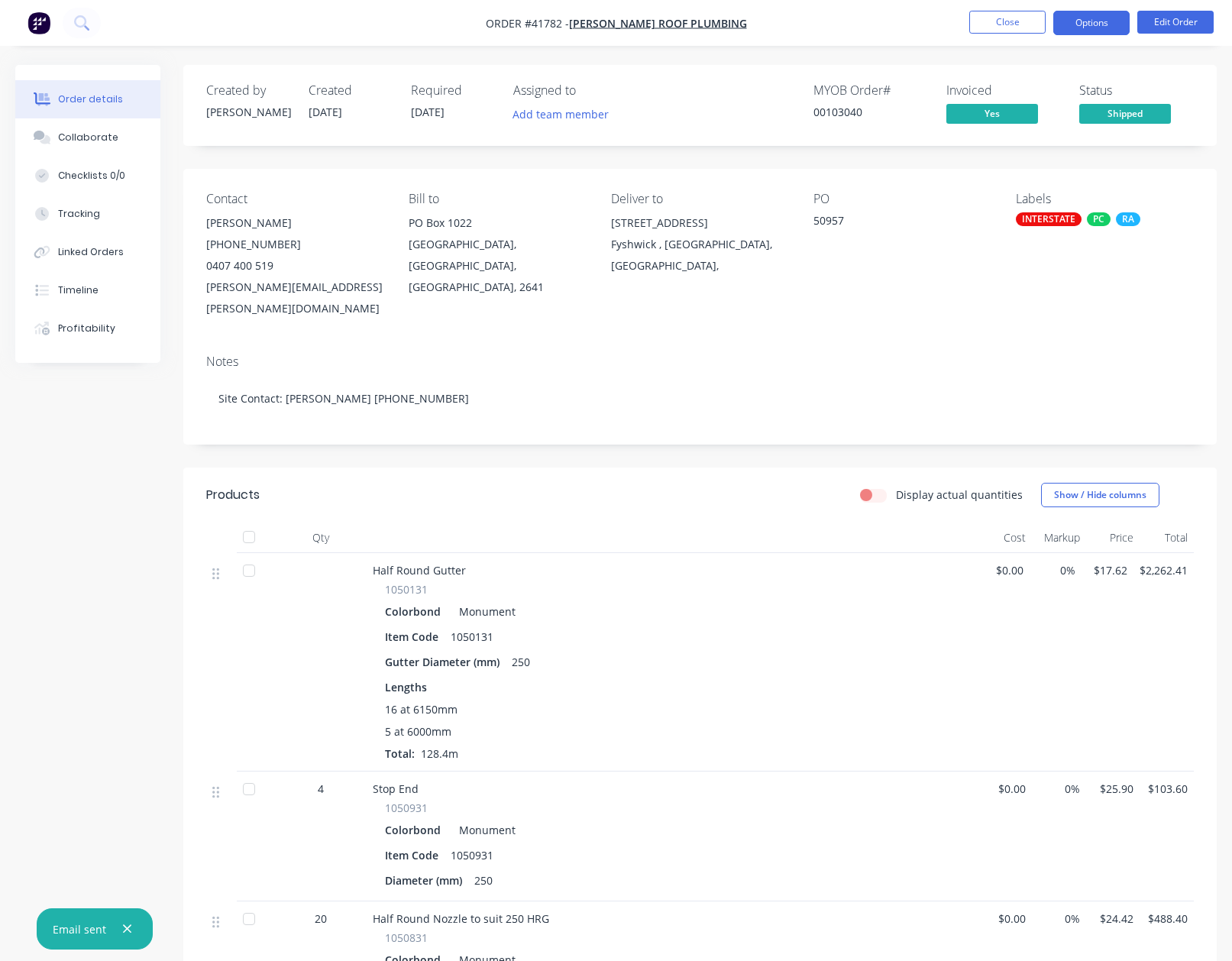
click at [1086, 28] on button "Options" at bounding box center [1091, 23] width 76 height 24
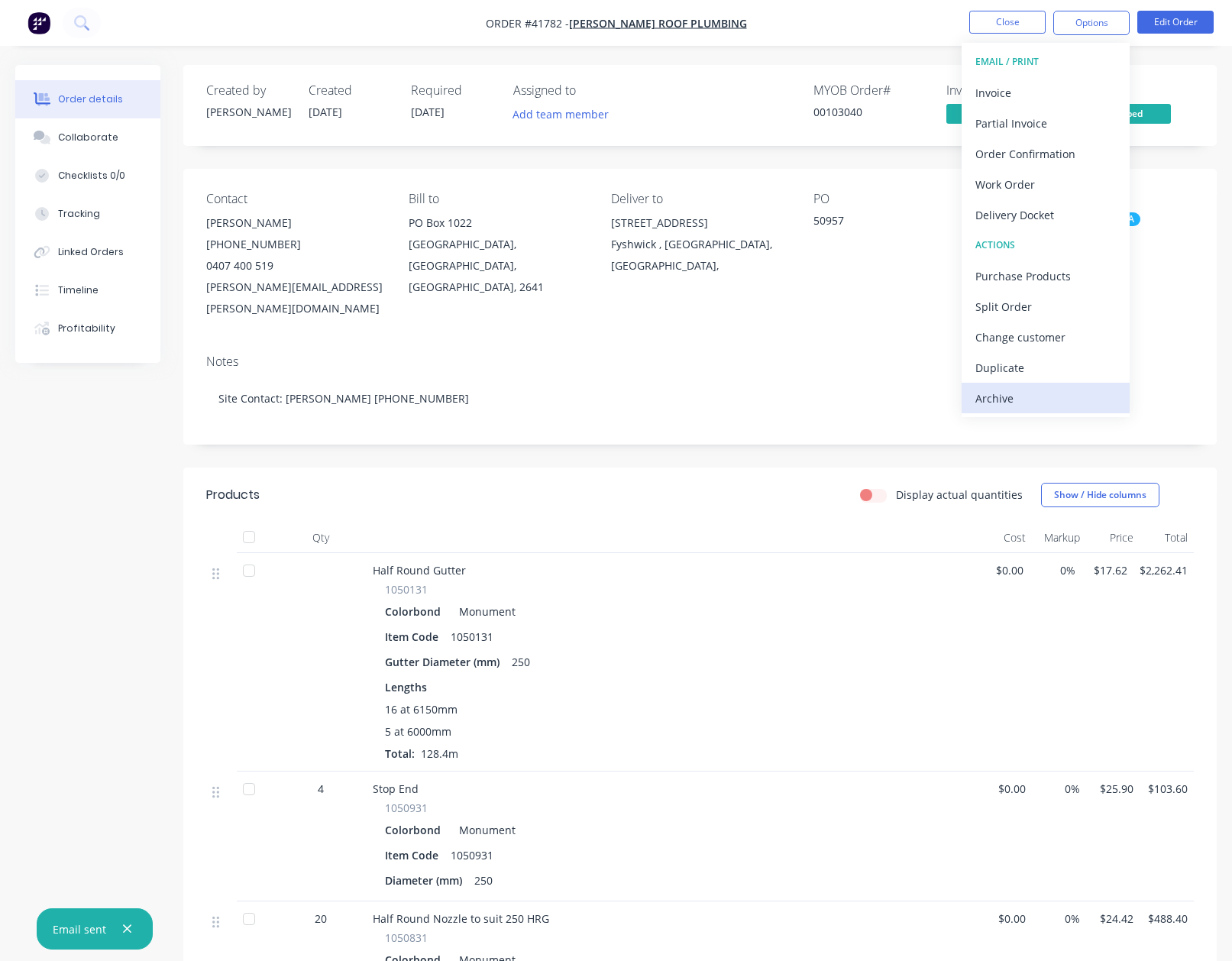
click at [1002, 396] on div "Archive" at bounding box center [1046, 398] width 141 height 22
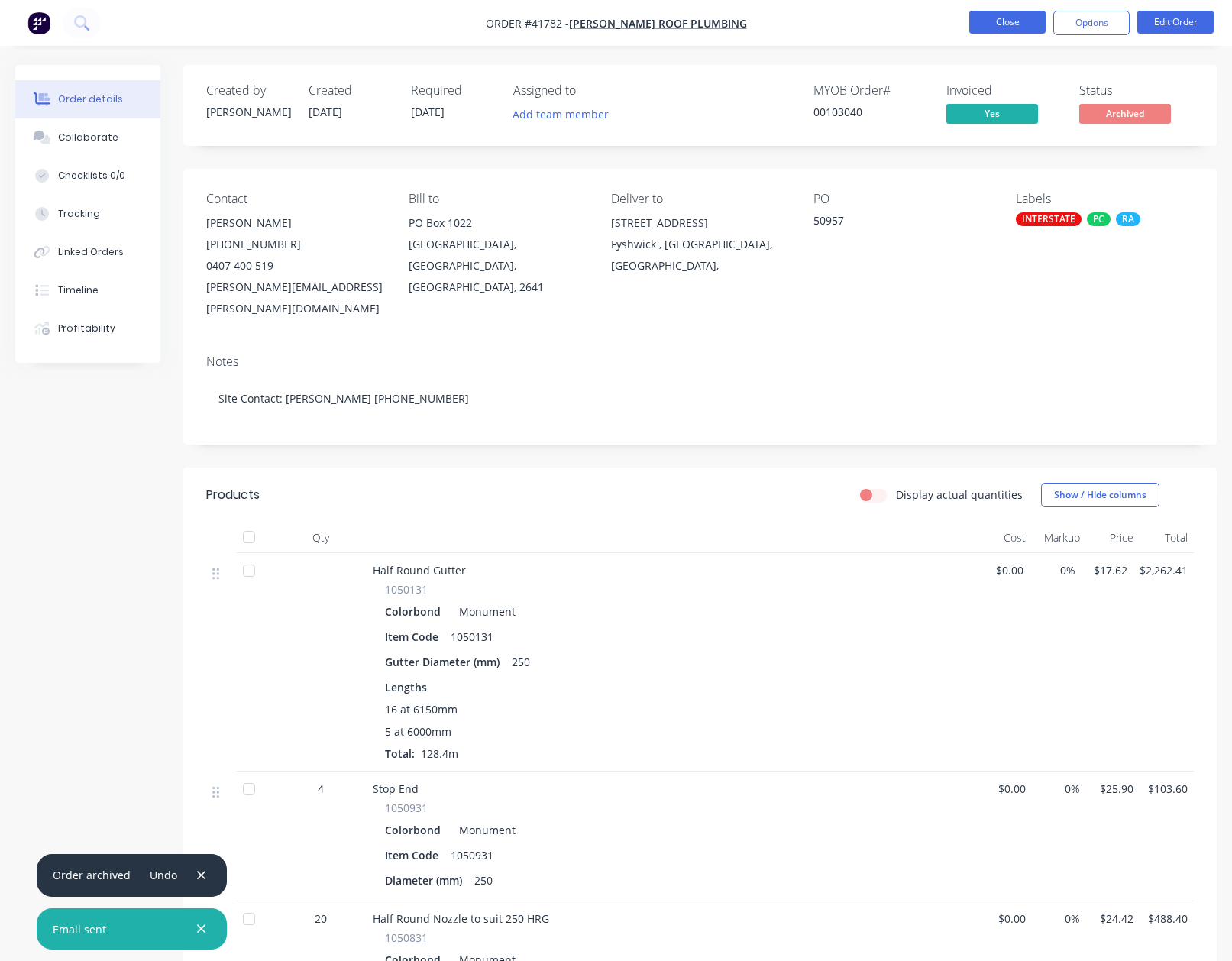
click at [994, 22] on button "Close" at bounding box center [1007, 22] width 76 height 23
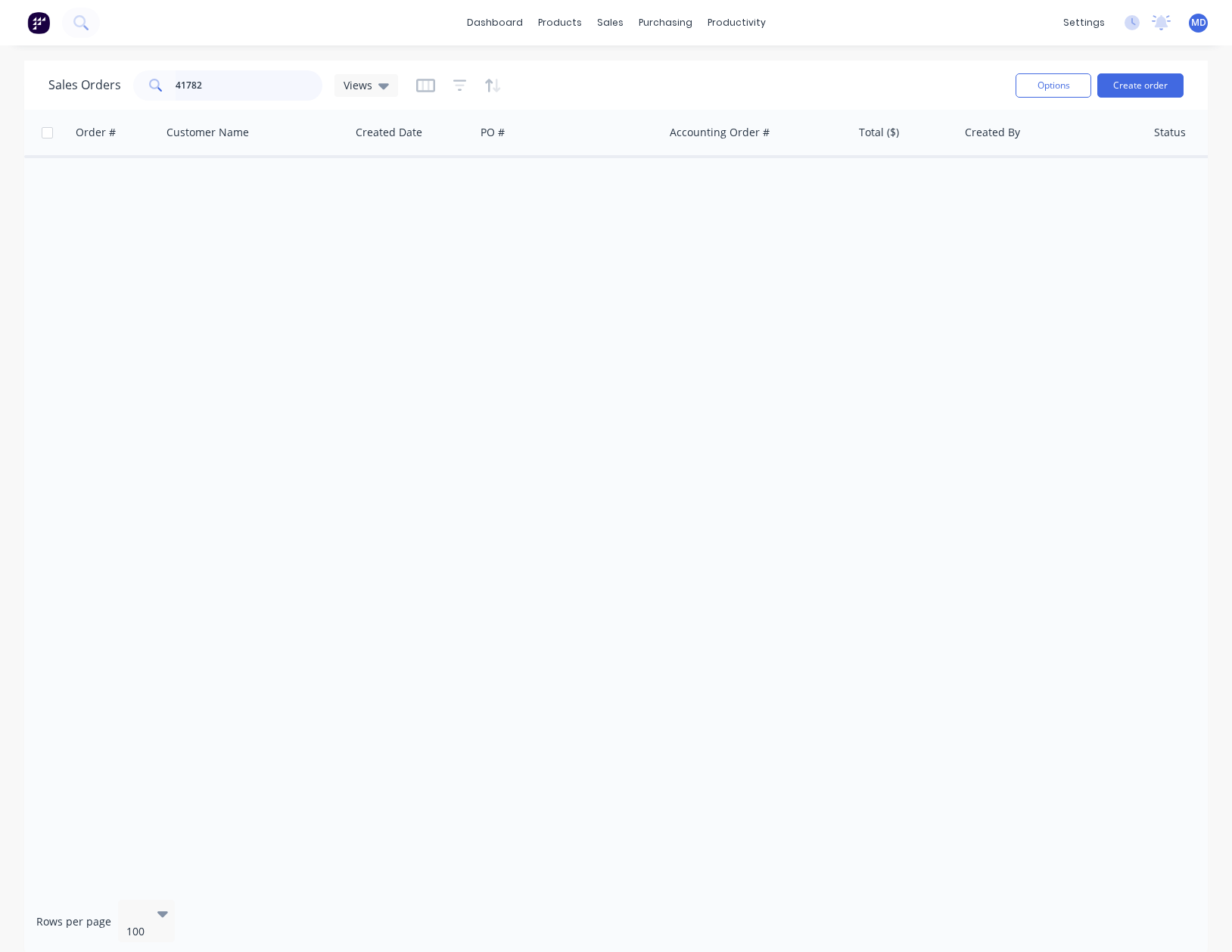
click at [253, 87] on input "41782" at bounding box center [249, 86] width 147 height 30
type input "41832"
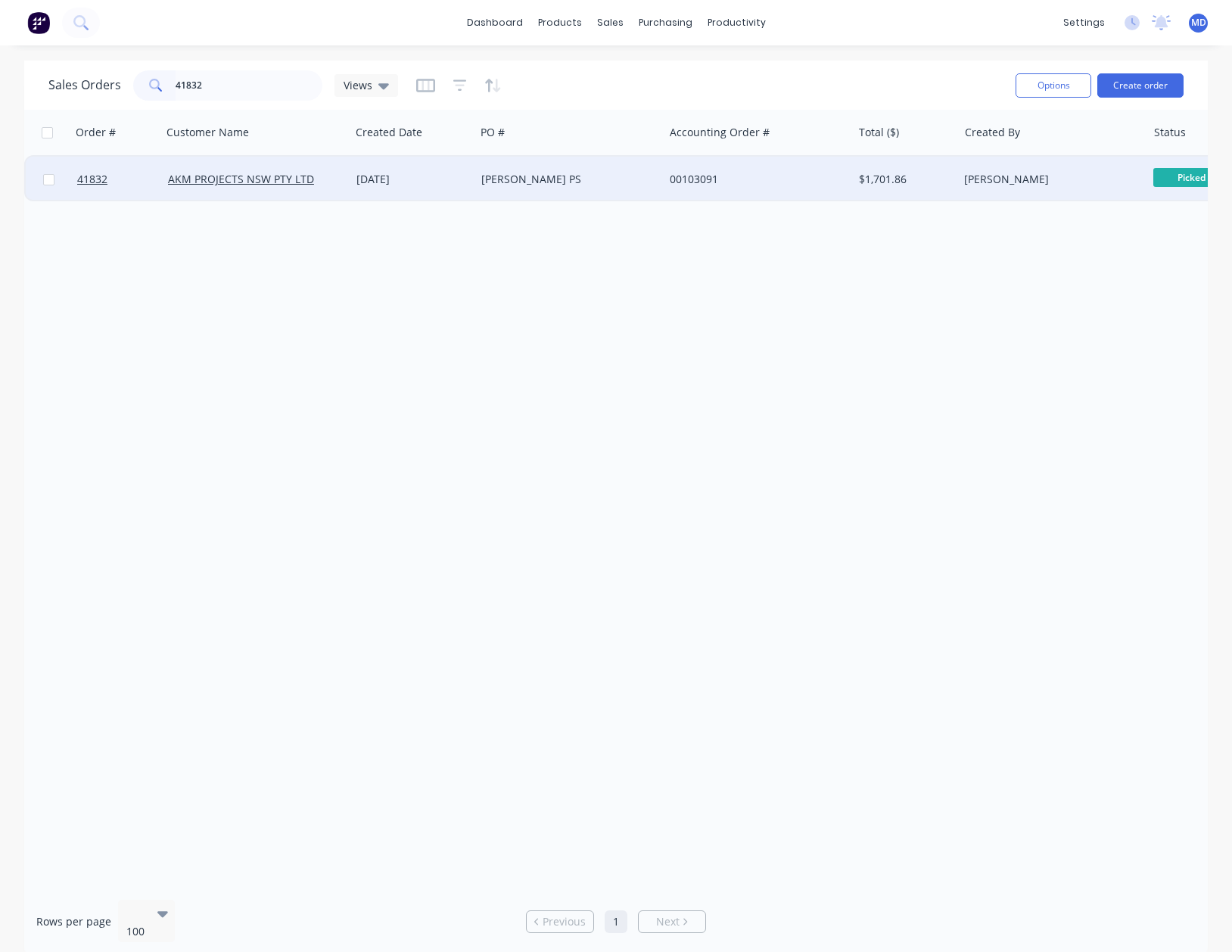
click at [629, 181] on div "[PERSON_NAME] PS" at bounding box center [566, 179] width 168 height 15
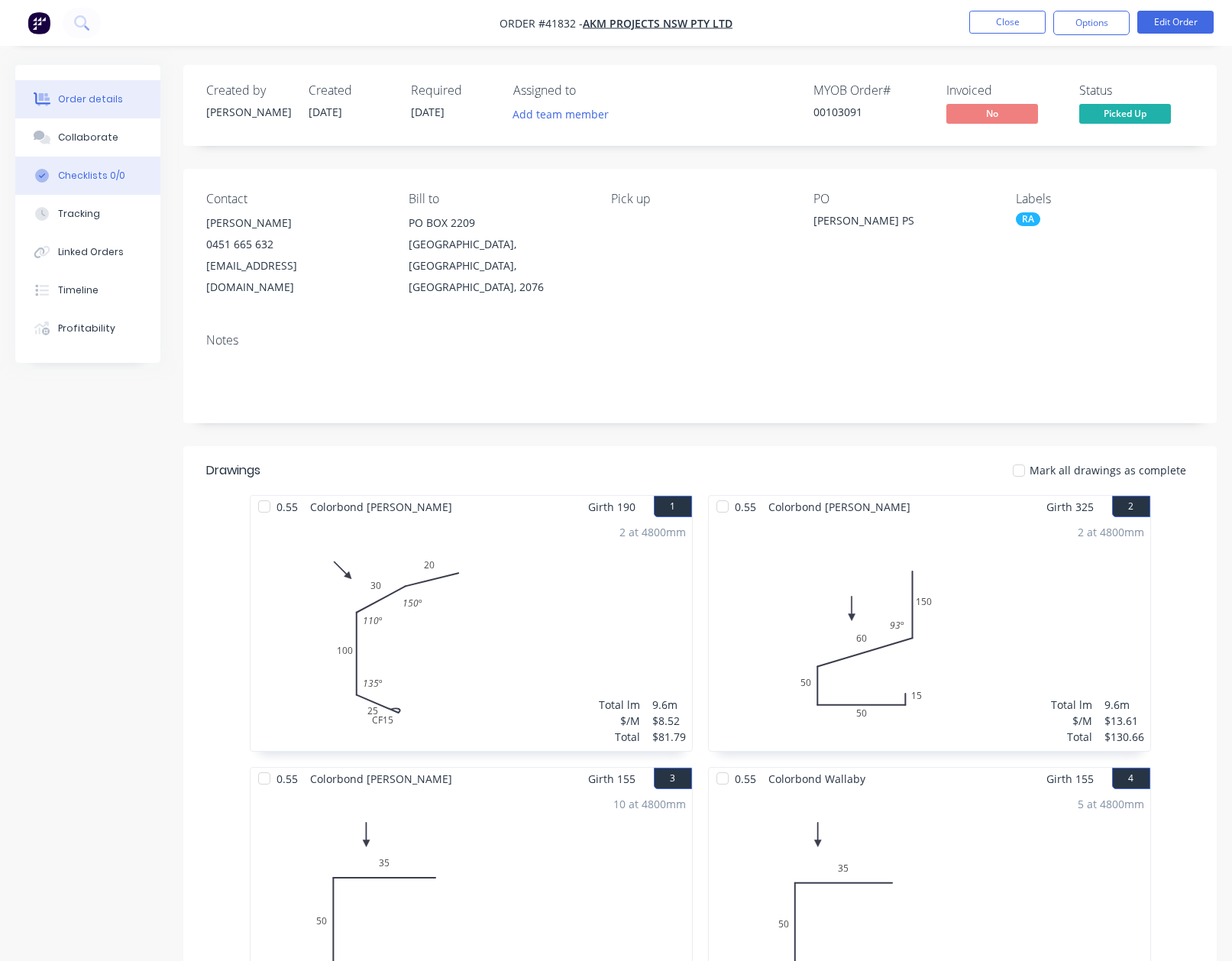
drag, startPoint x: 98, startPoint y: 133, endPoint x: 135, endPoint y: 181, distance: 60.6
click at [99, 133] on div "Collaborate" at bounding box center [88, 137] width 61 height 14
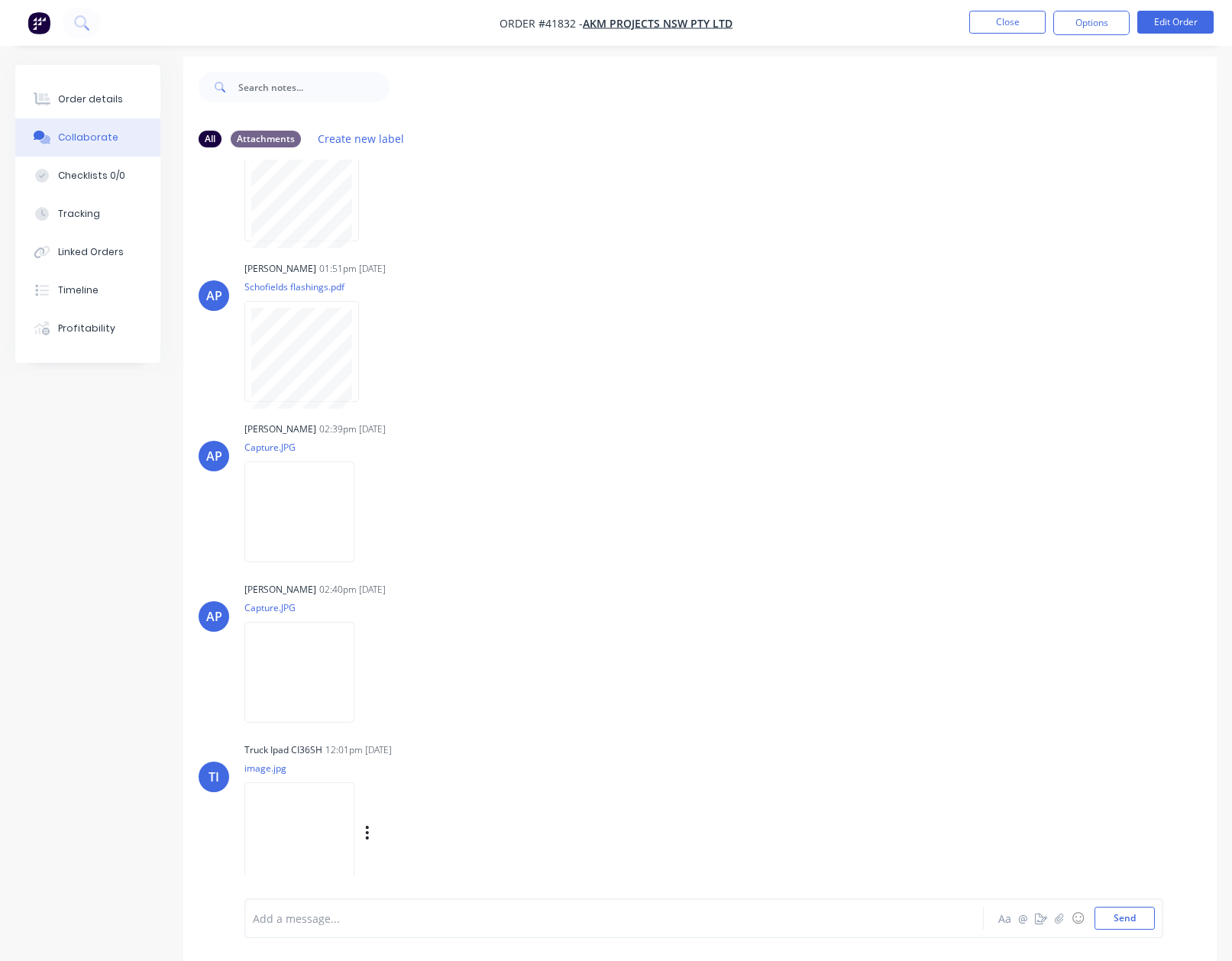
scroll to position [23, 0]
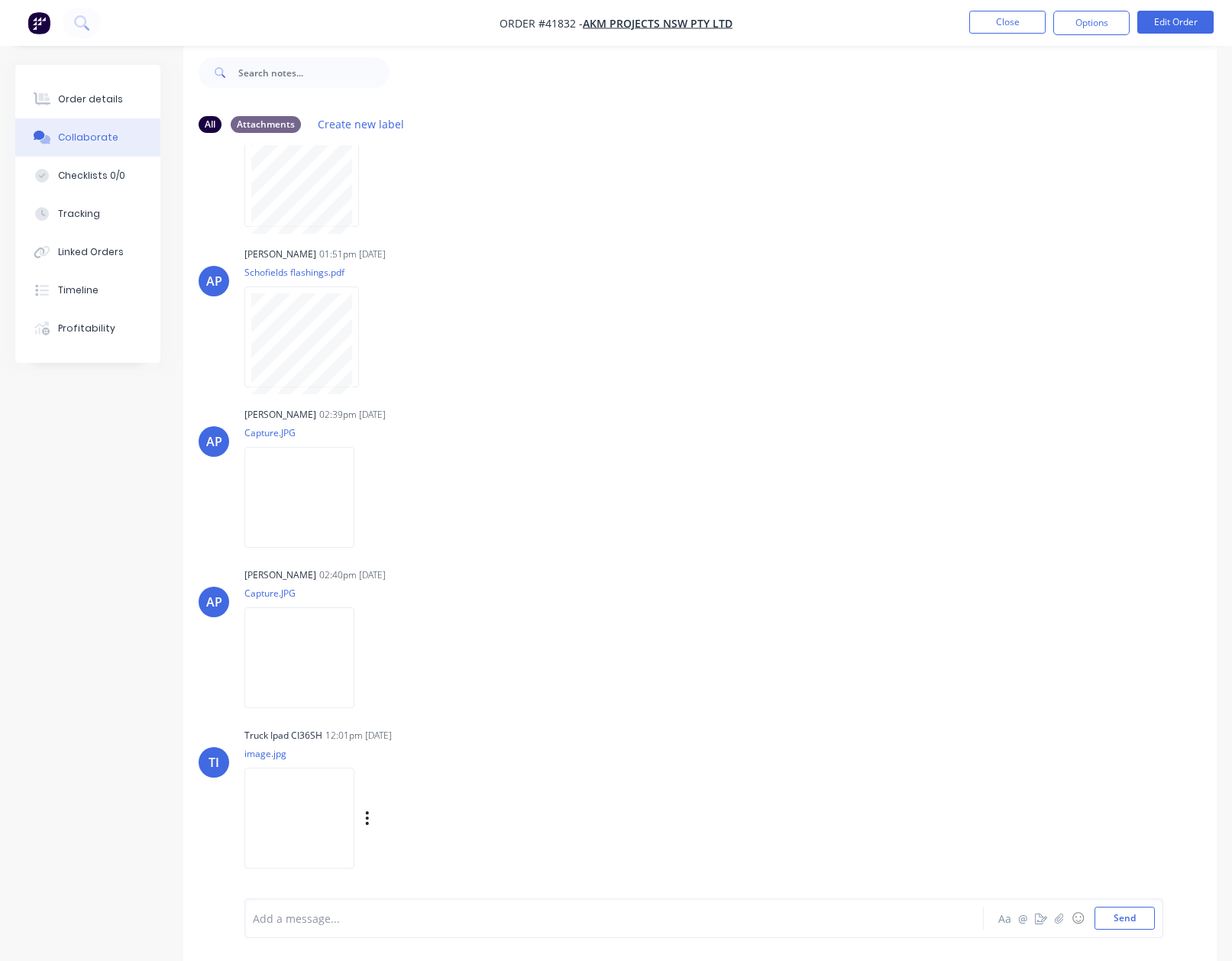
click at [290, 802] on img at bounding box center [299, 818] width 110 height 100
click at [91, 99] on div "Order details" at bounding box center [91, 99] width 65 height 14
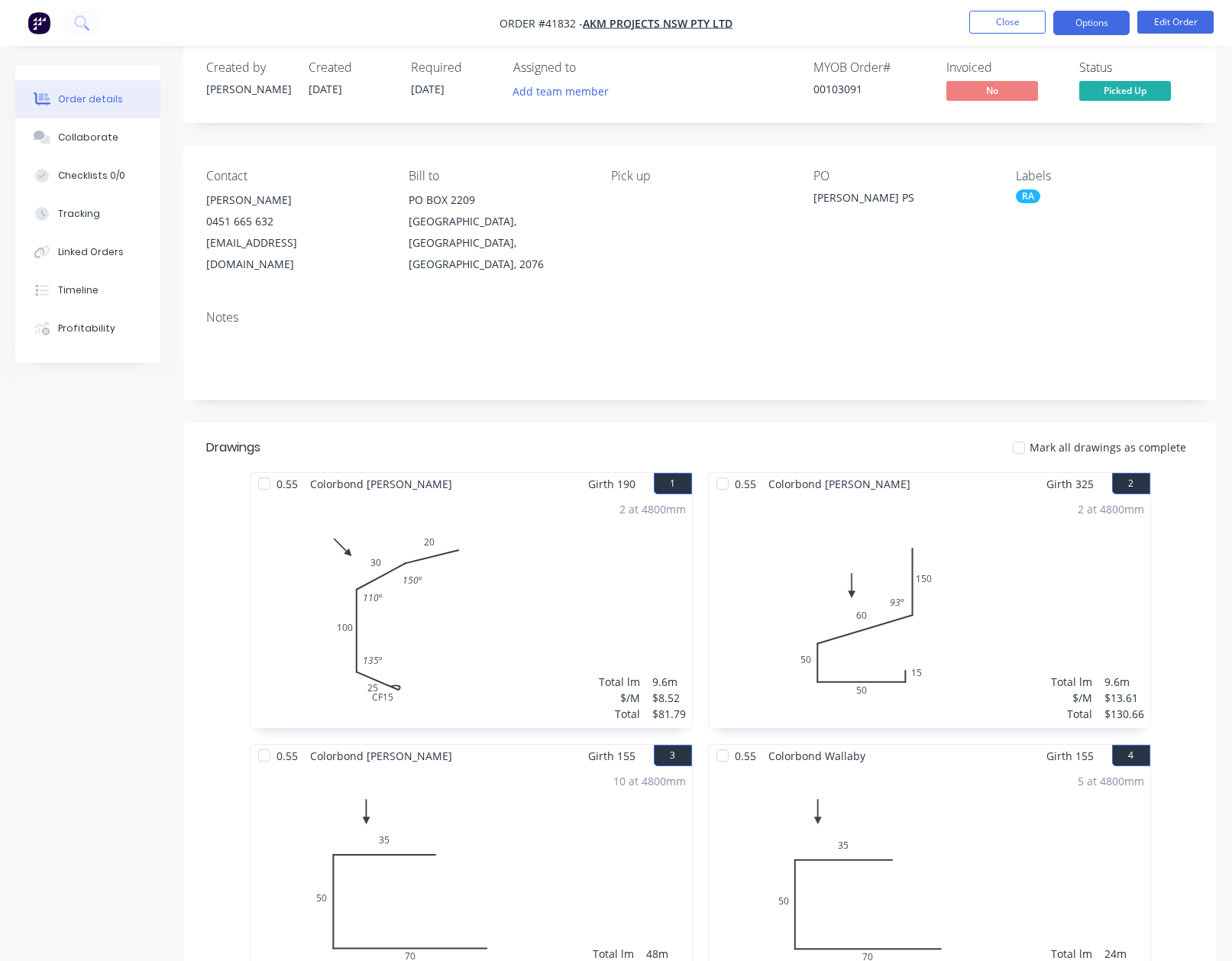
click at [1094, 19] on button "Options" at bounding box center [1091, 23] width 76 height 24
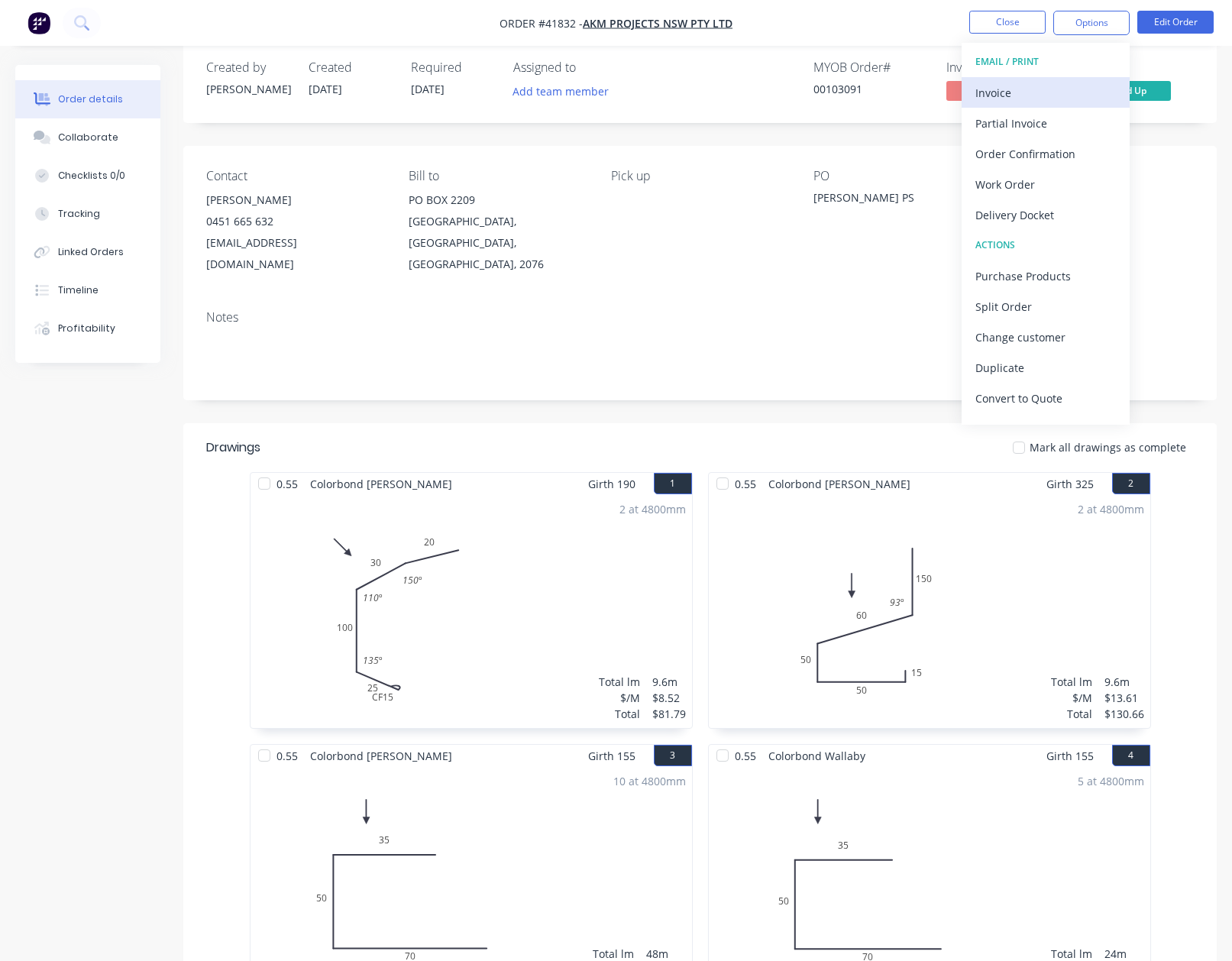
click at [1005, 94] on div "Invoice" at bounding box center [1046, 92] width 141 height 22
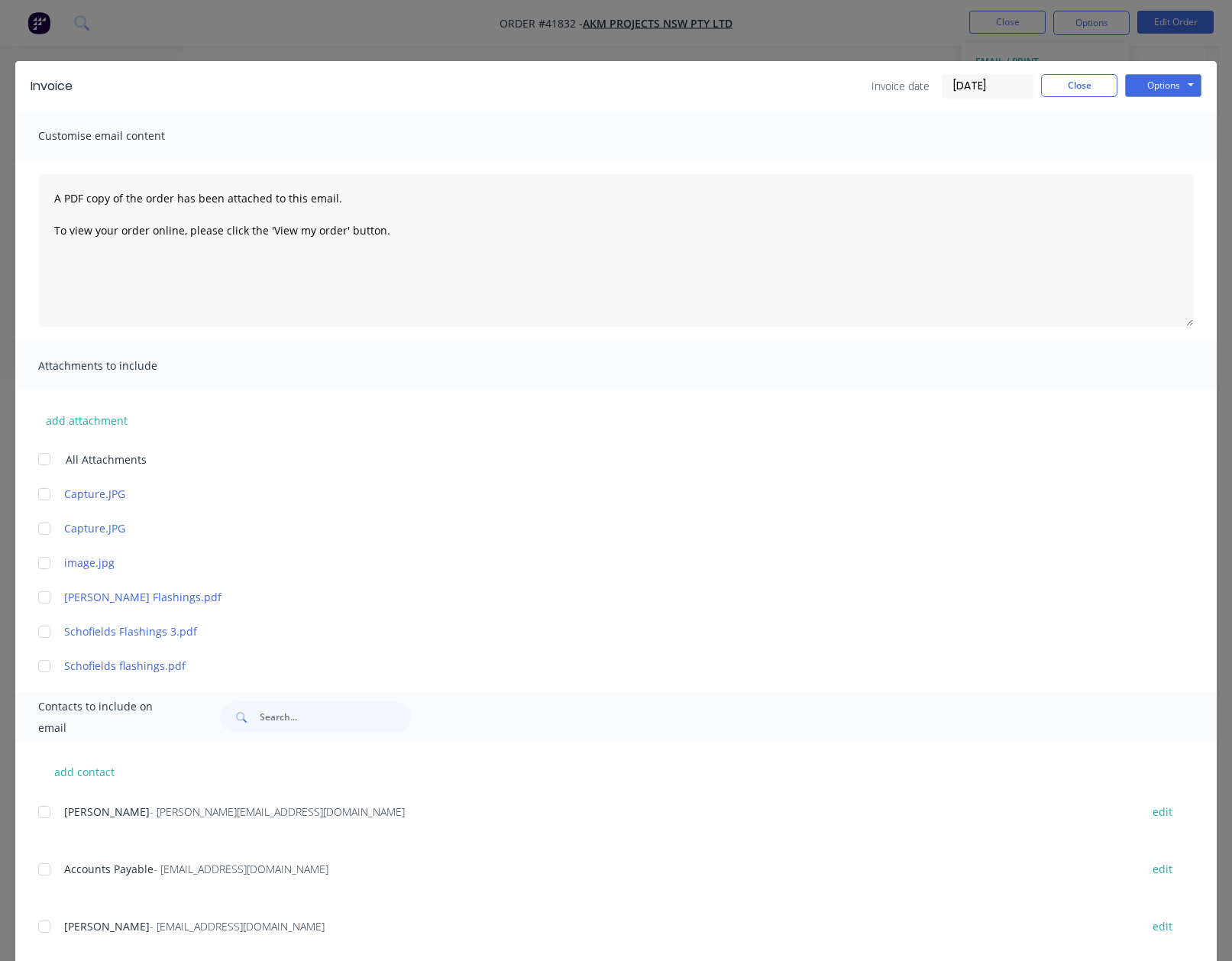
click at [42, 867] on div at bounding box center [44, 870] width 31 height 31
click at [1143, 85] on button "Options" at bounding box center [1163, 86] width 76 height 23
click at [1151, 163] on button "Email" at bounding box center [1174, 163] width 98 height 25
click at [1068, 77] on button "Close" at bounding box center [1079, 86] width 76 height 23
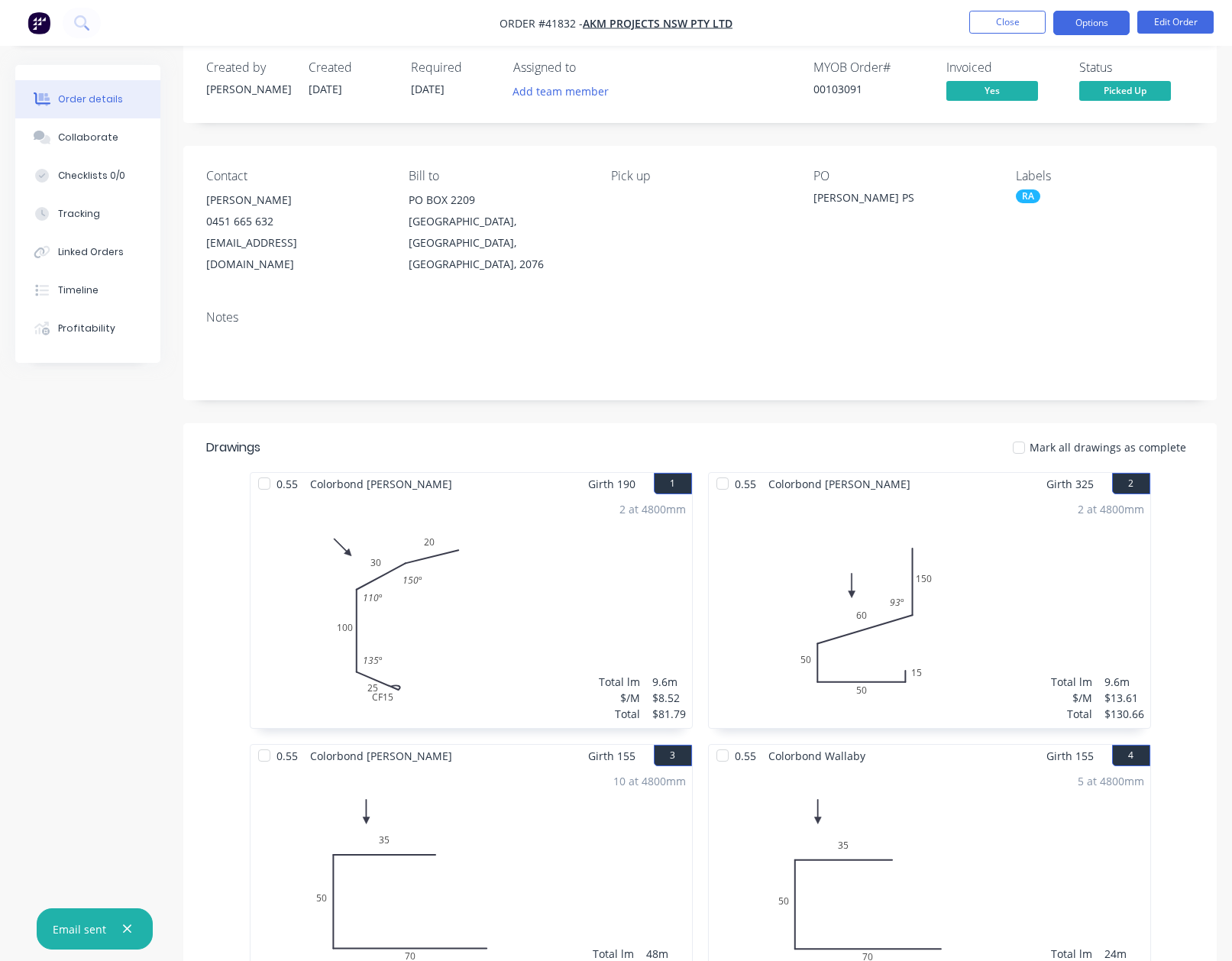
click at [1098, 20] on button "Options" at bounding box center [1091, 23] width 76 height 24
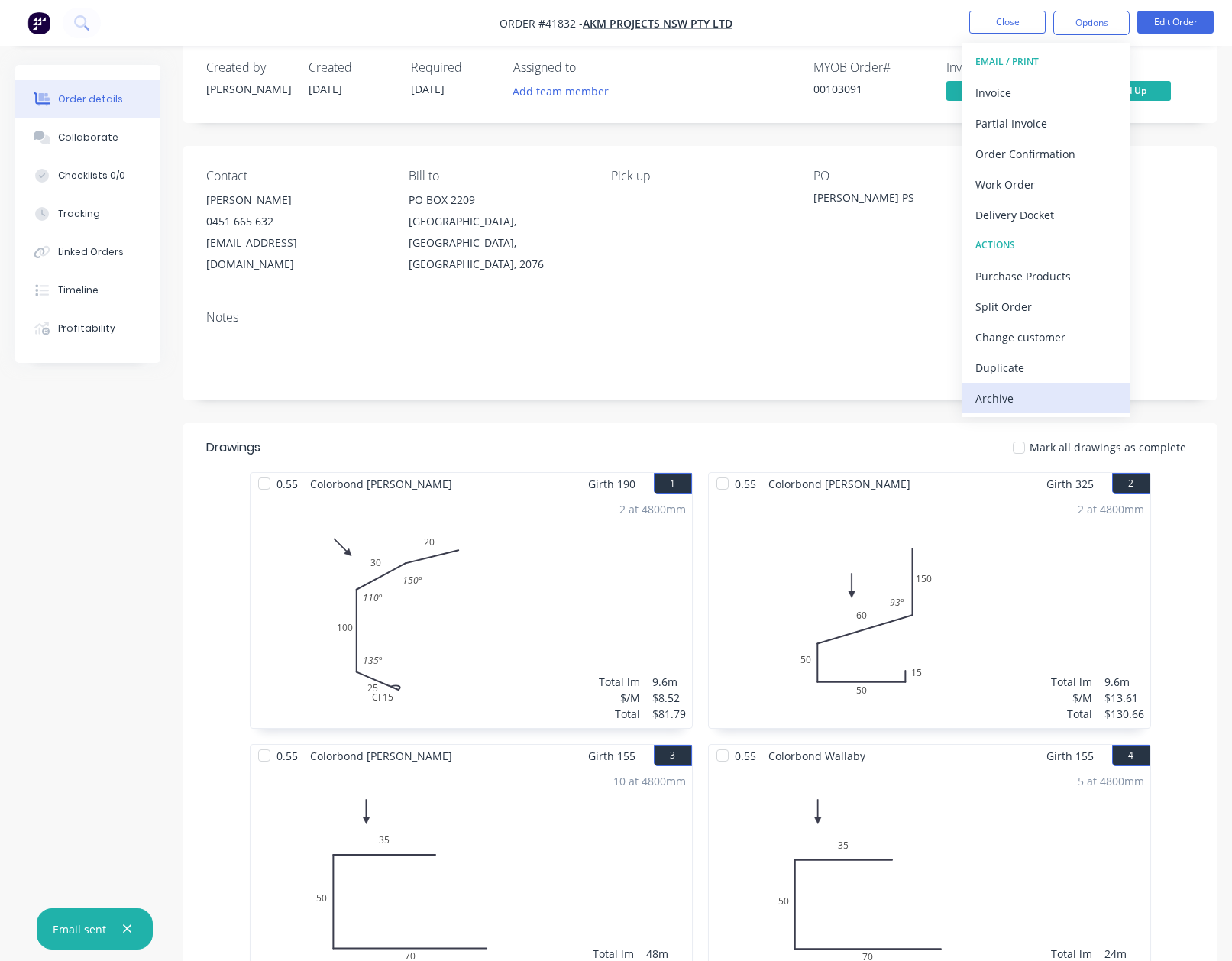
click at [997, 397] on div "Archive" at bounding box center [1046, 398] width 141 height 22
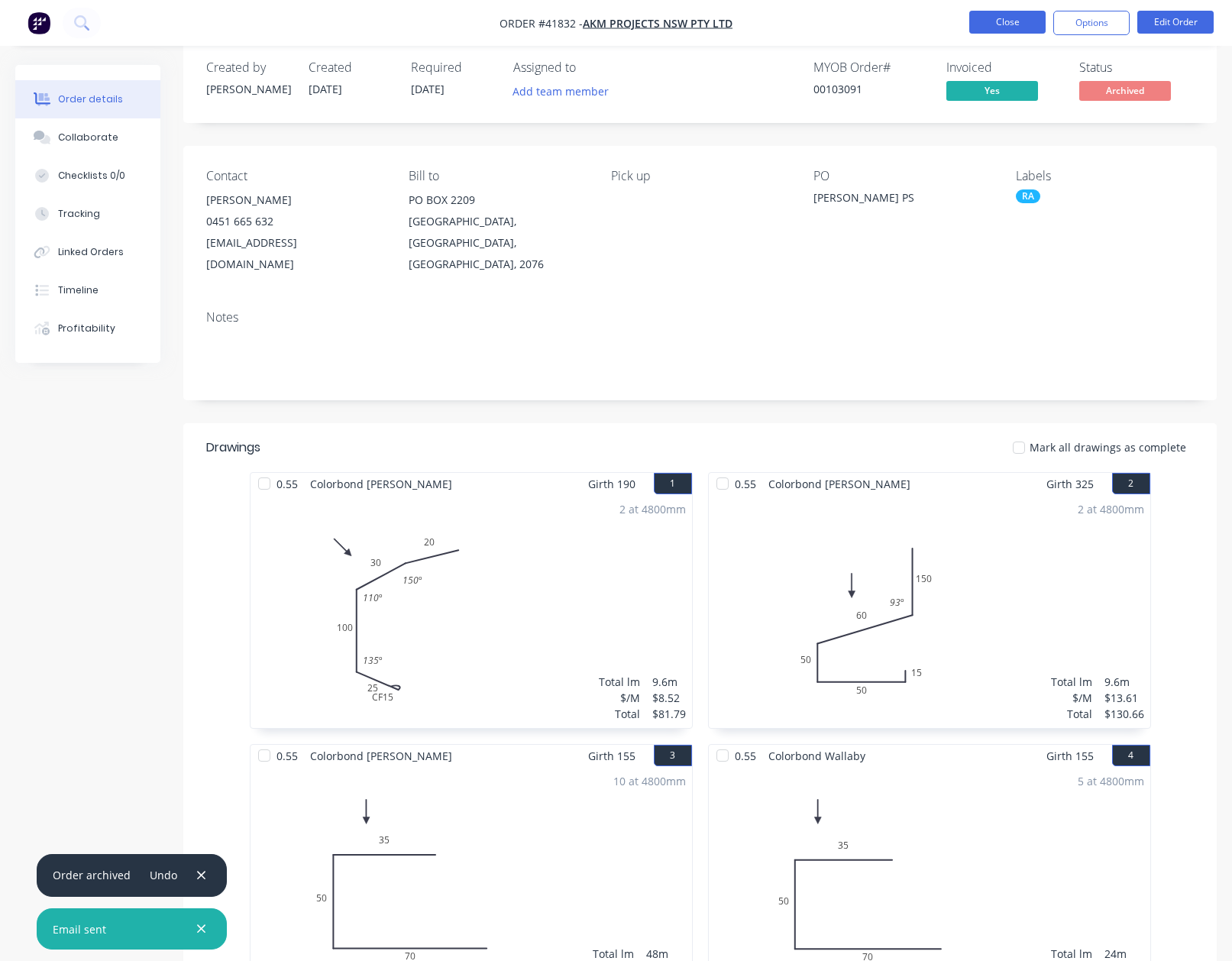
click at [989, 19] on button "Close" at bounding box center [1007, 22] width 76 height 23
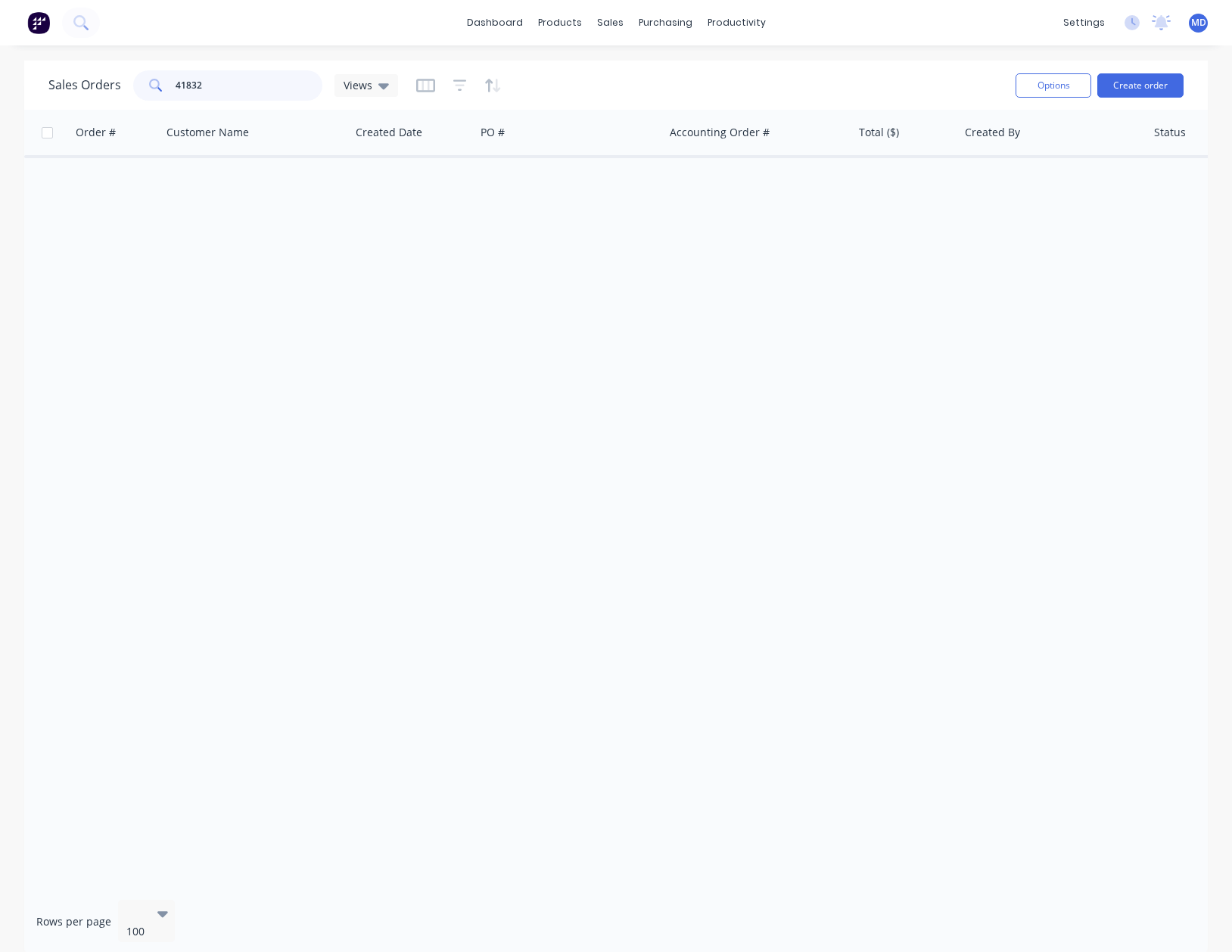
drag, startPoint x: 210, startPoint y: 90, endPoint x: 20, endPoint y: 64, distance: 191.8
click at [118, 82] on div "Sales Orders 41832 Views" at bounding box center [223, 86] width 349 height 30
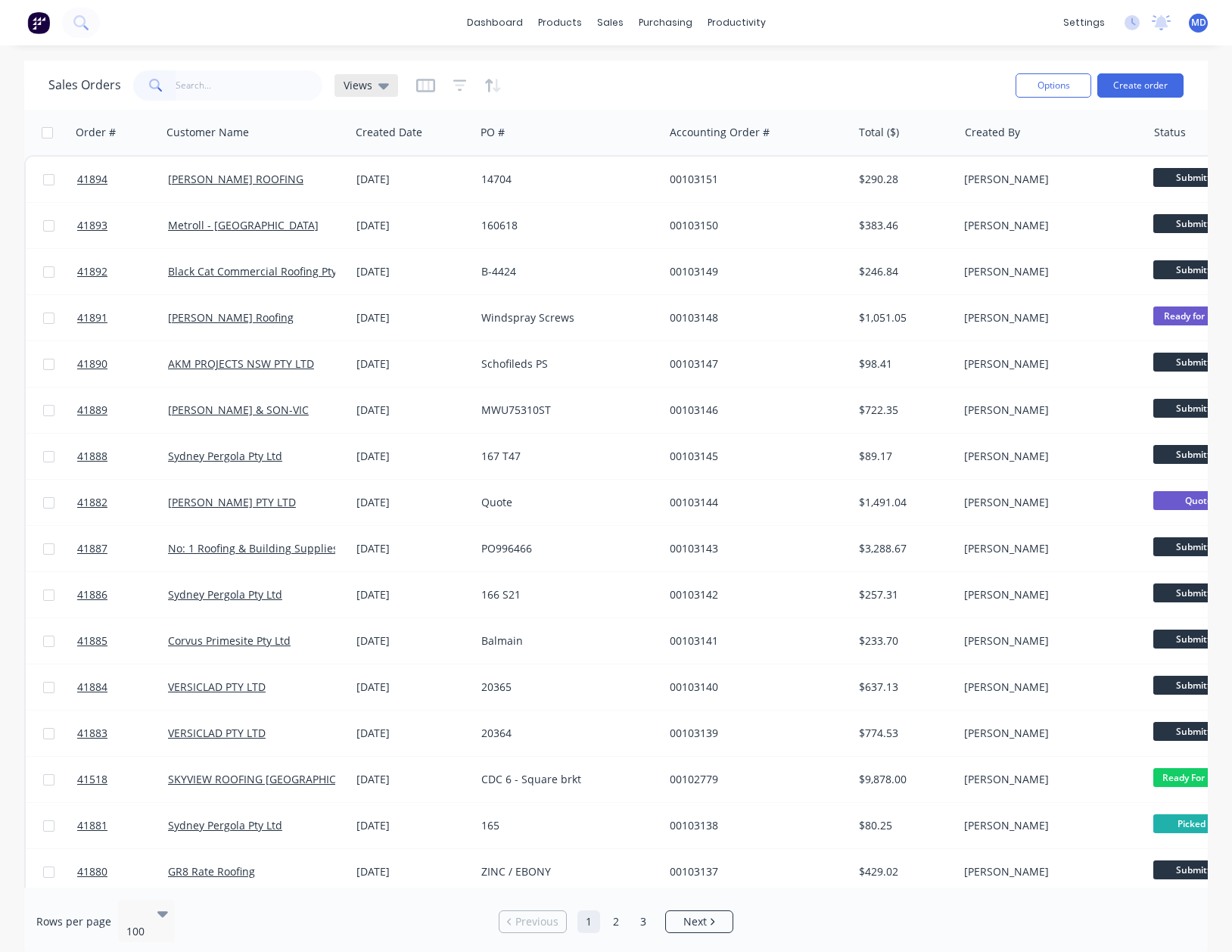
click at [355, 88] on span "Views" at bounding box center [358, 85] width 29 height 16
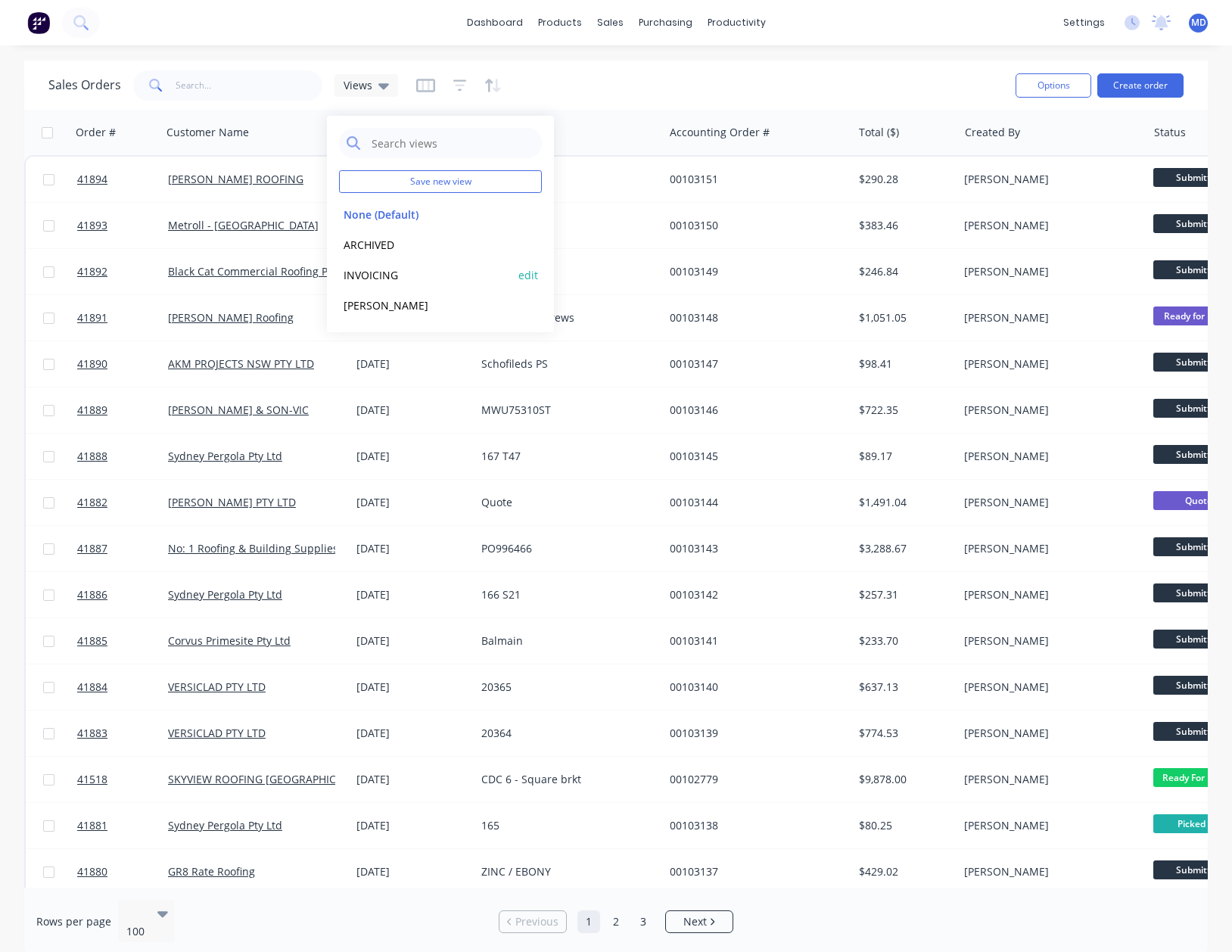
click at [381, 275] on button "INVOICING" at bounding box center [425, 275] width 172 height 18
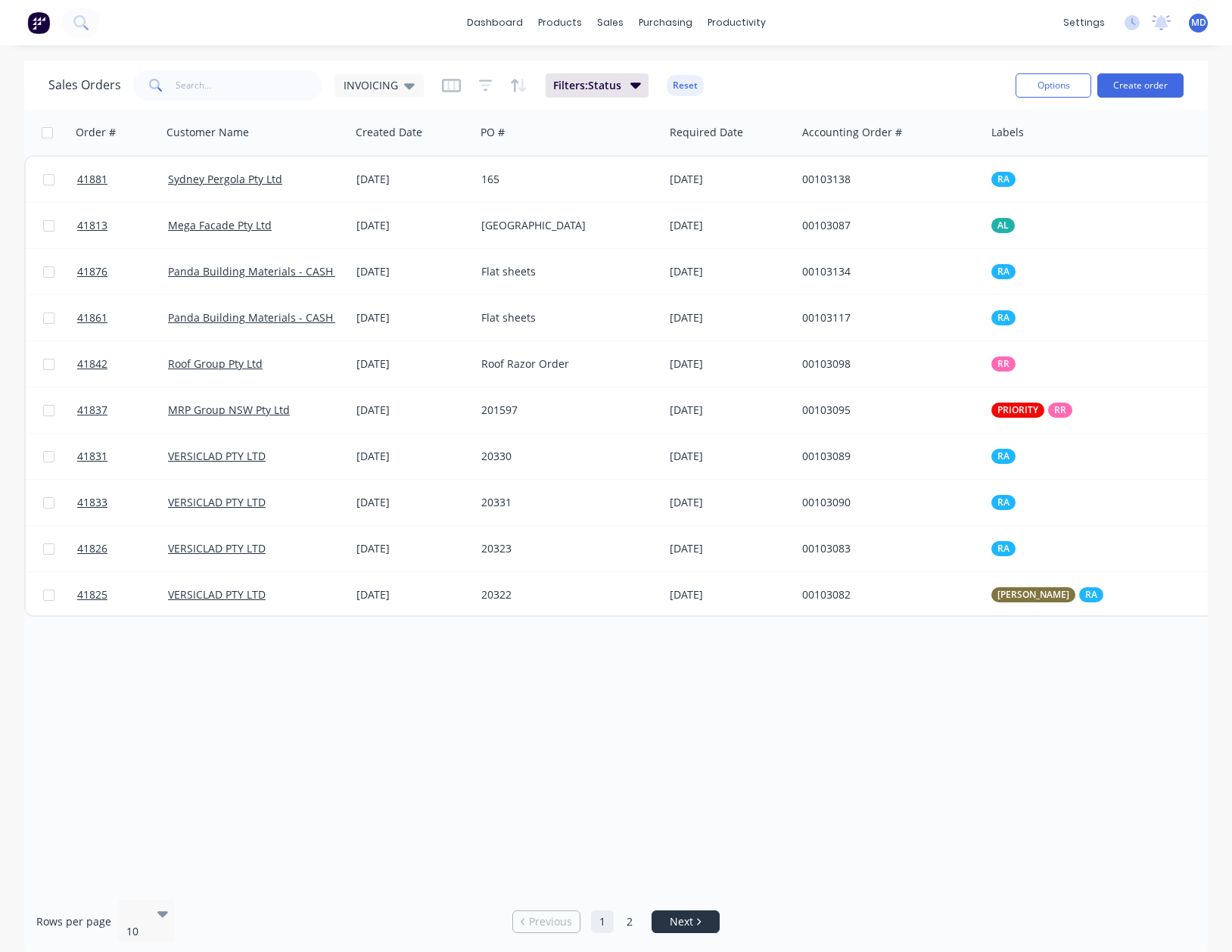
click at [686, 914] on span "Next" at bounding box center [681, 922] width 23 height 15
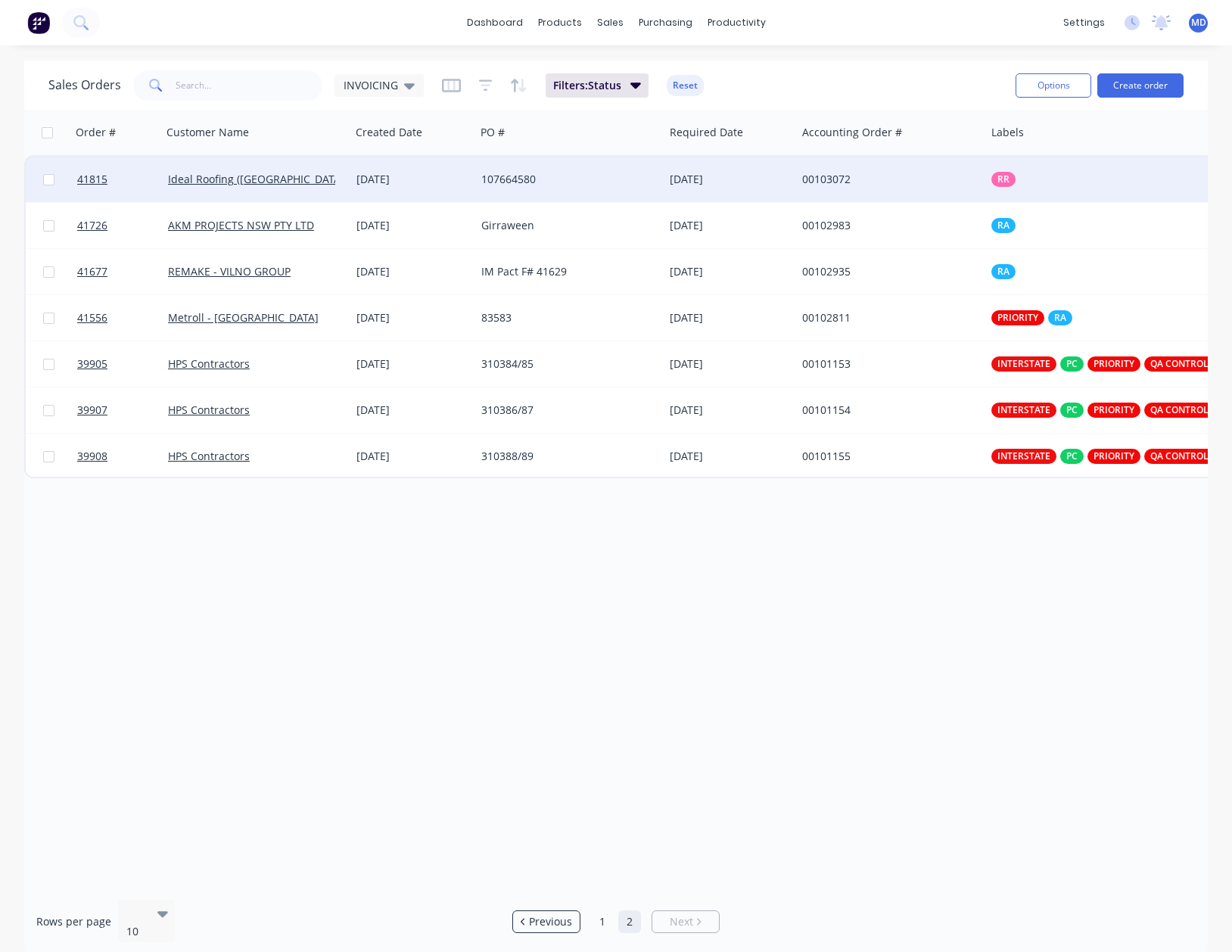
click at [618, 180] on div "107664580" at bounding box center [566, 179] width 168 height 15
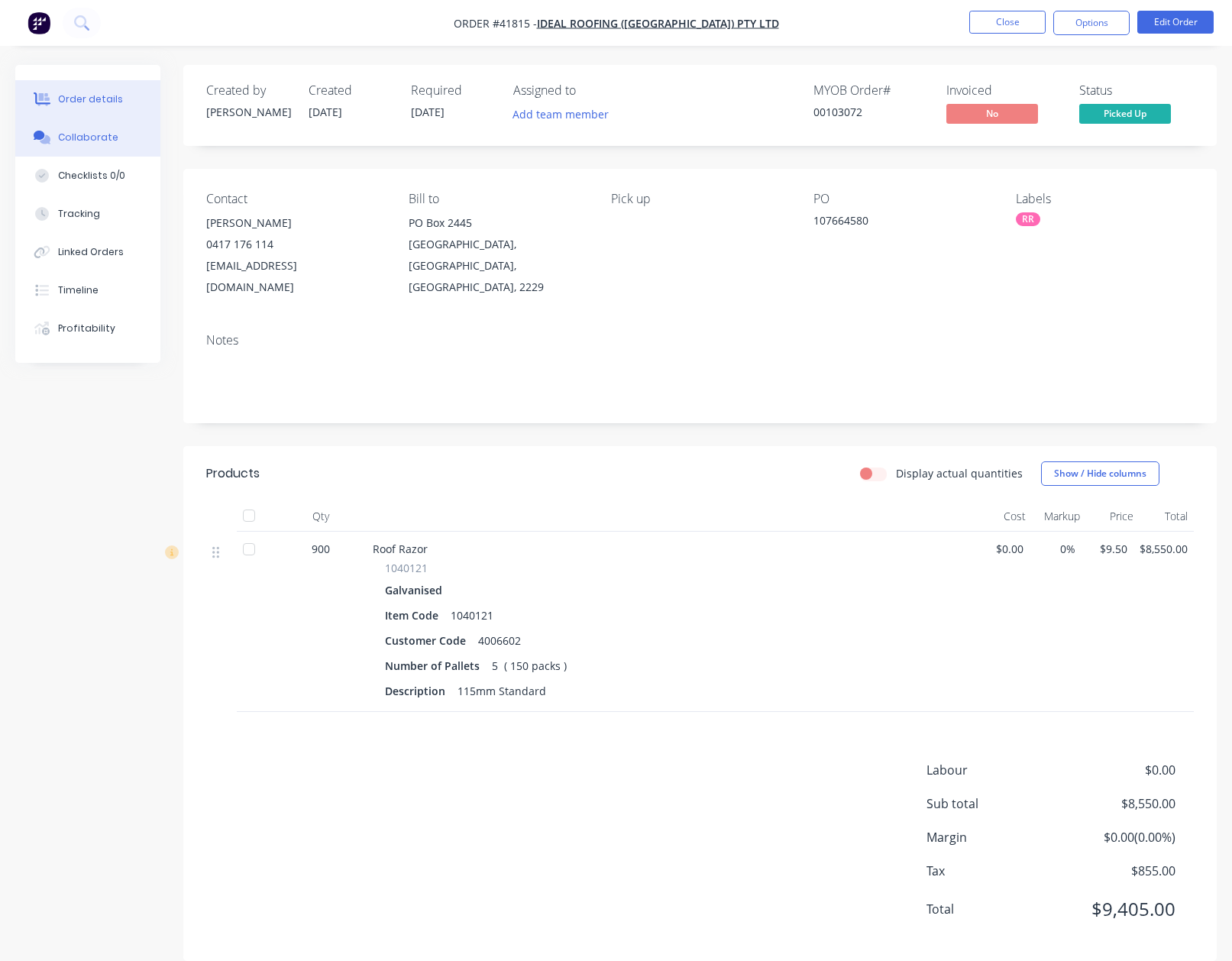
click at [85, 140] on div "Collaborate" at bounding box center [88, 137] width 61 height 14
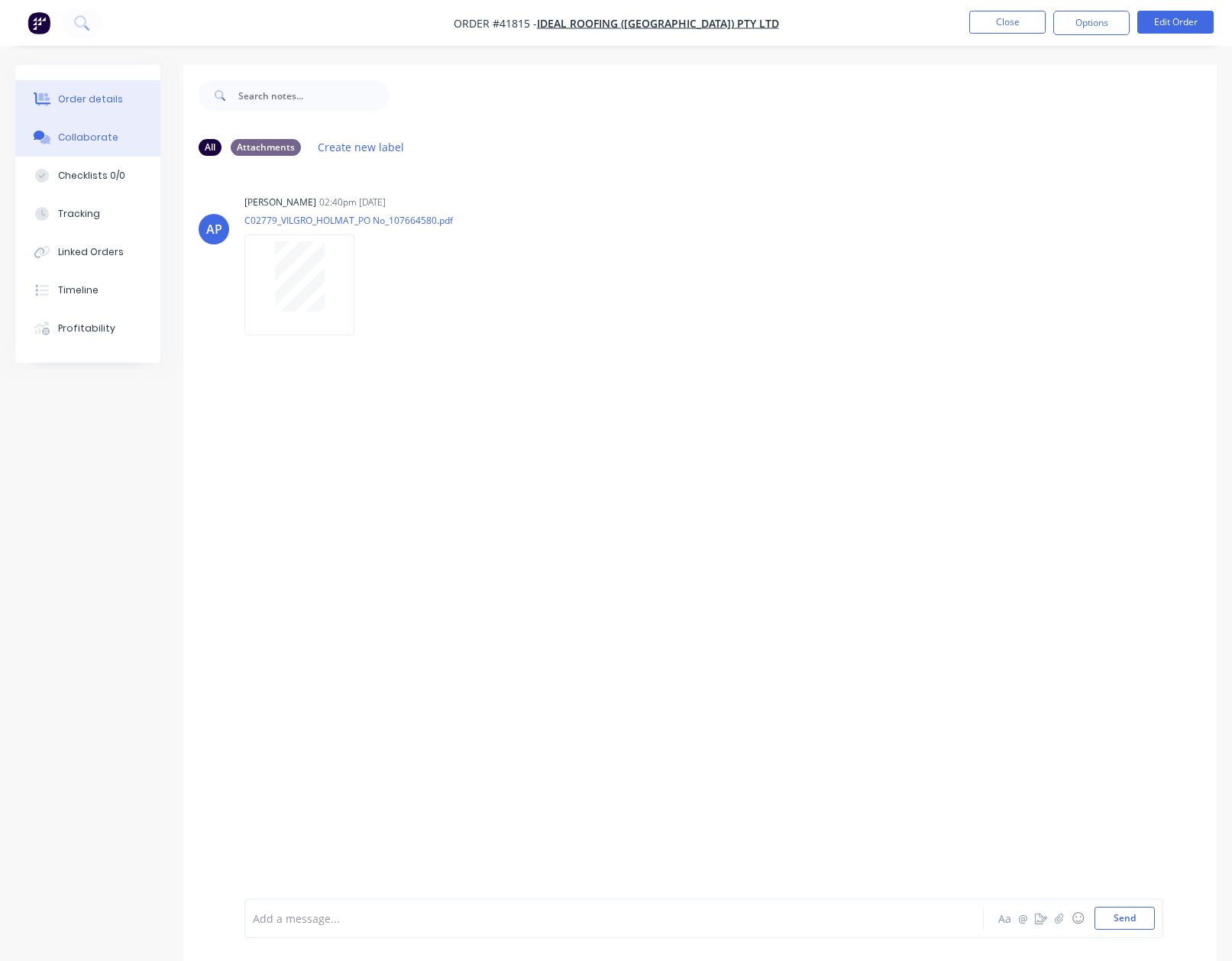
click at [89, 89] on button "Order details" at bounding box center [87, 99] width 145 height 38
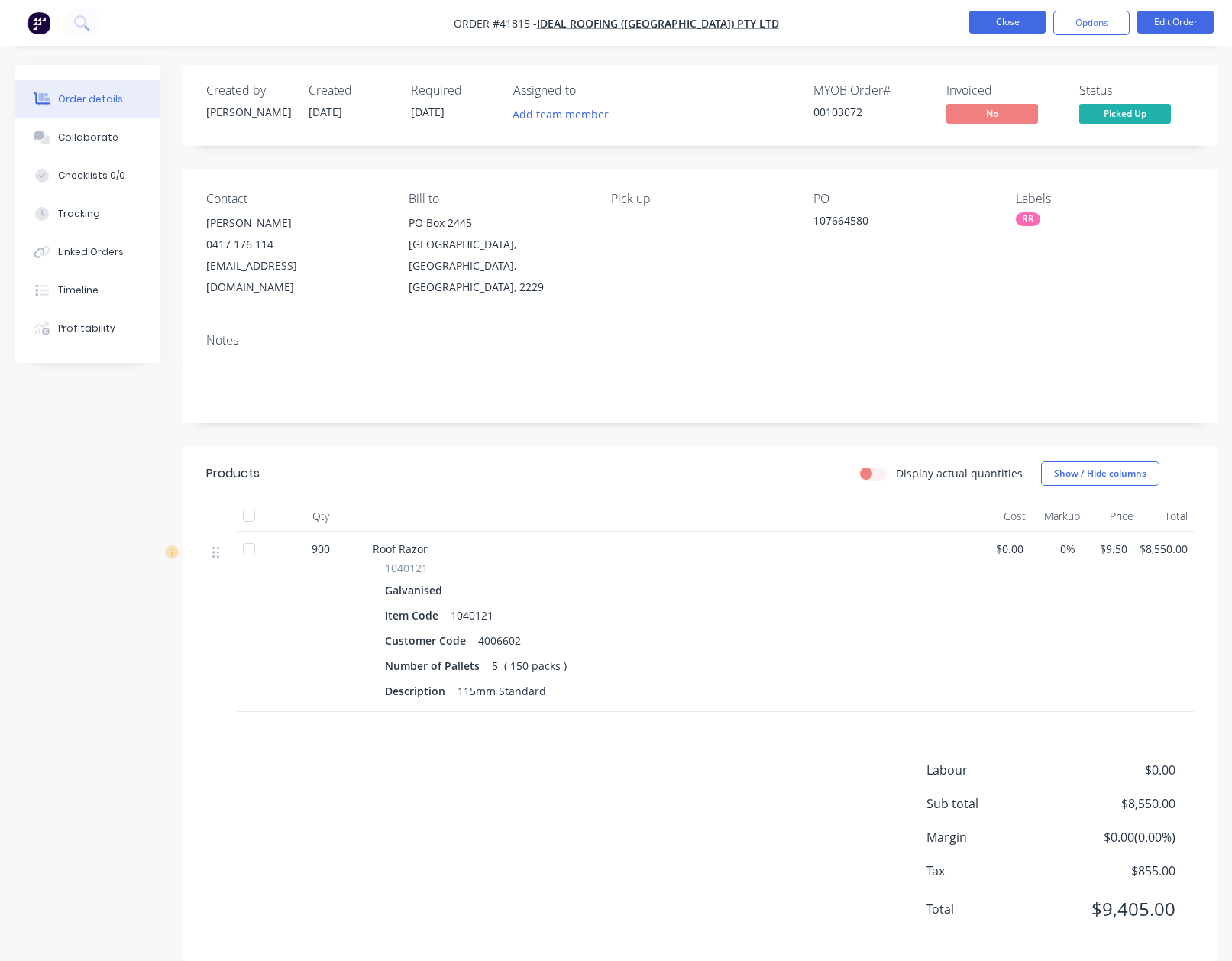
click at [996, 19] on button "Close" at bounding box center [1007, 22] width 76 height 23
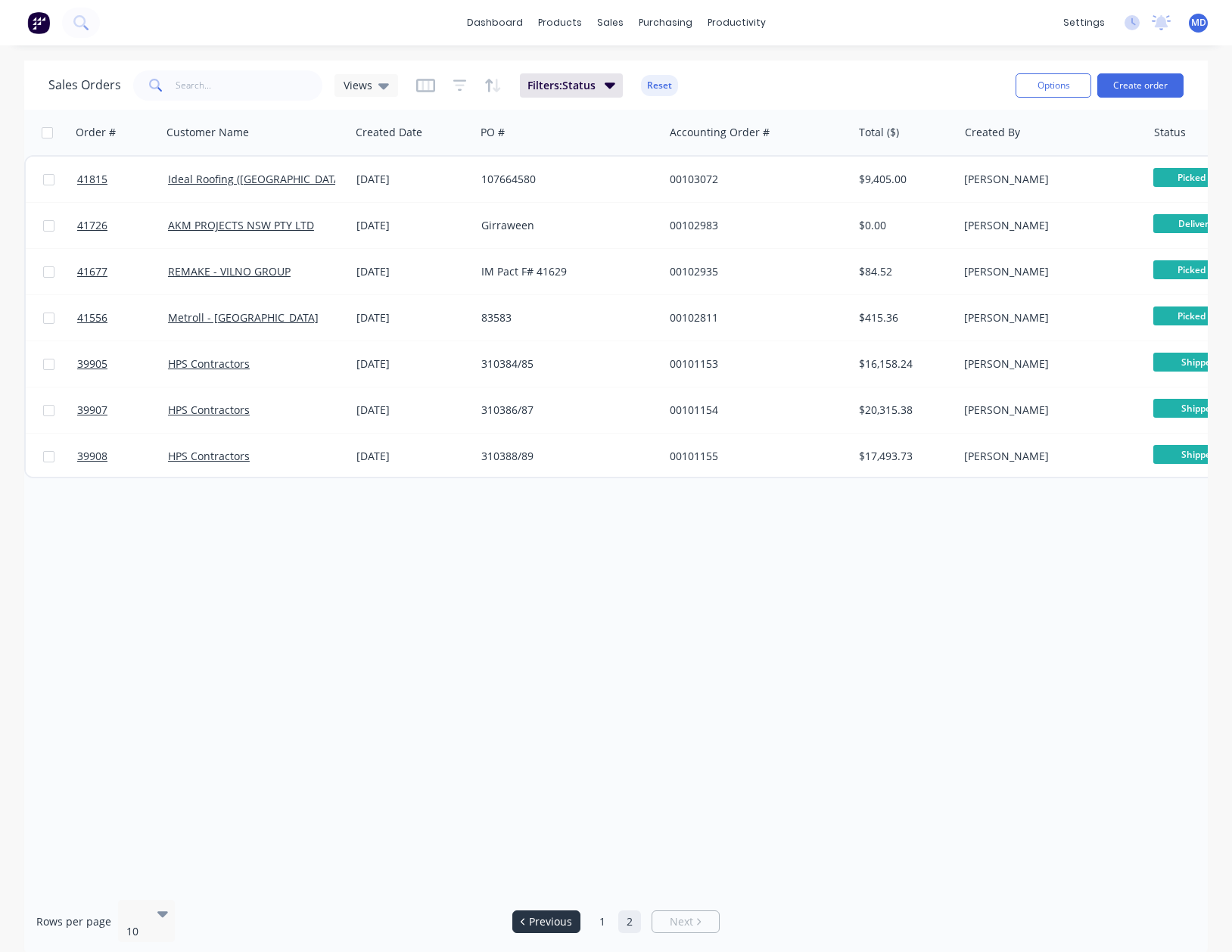
click at [550, 910] on li "Previous" at bounding box center [546, 922] width 68 height 22
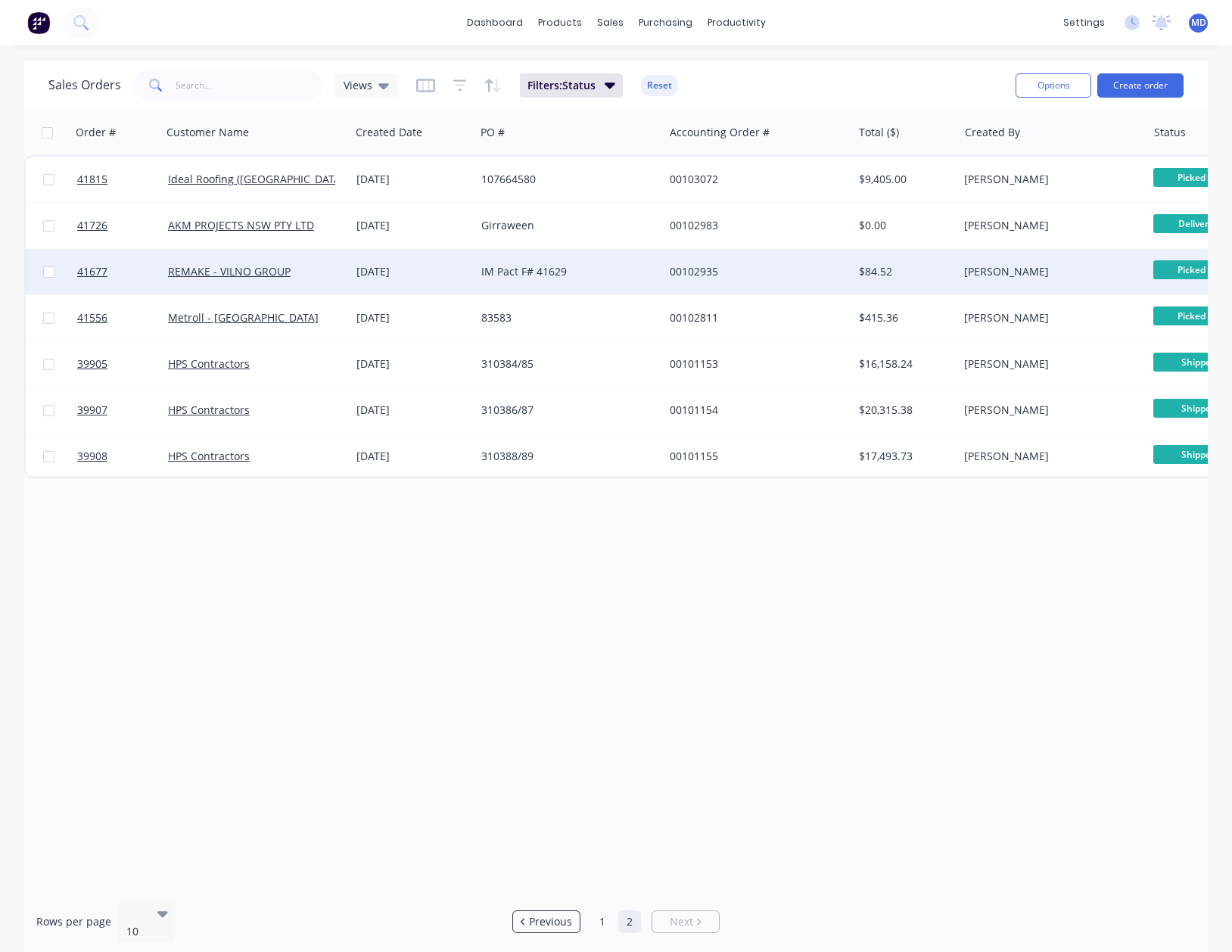
click at [765, 274] on div "00102935" at bounding box center [754, 272] width 168 height 15
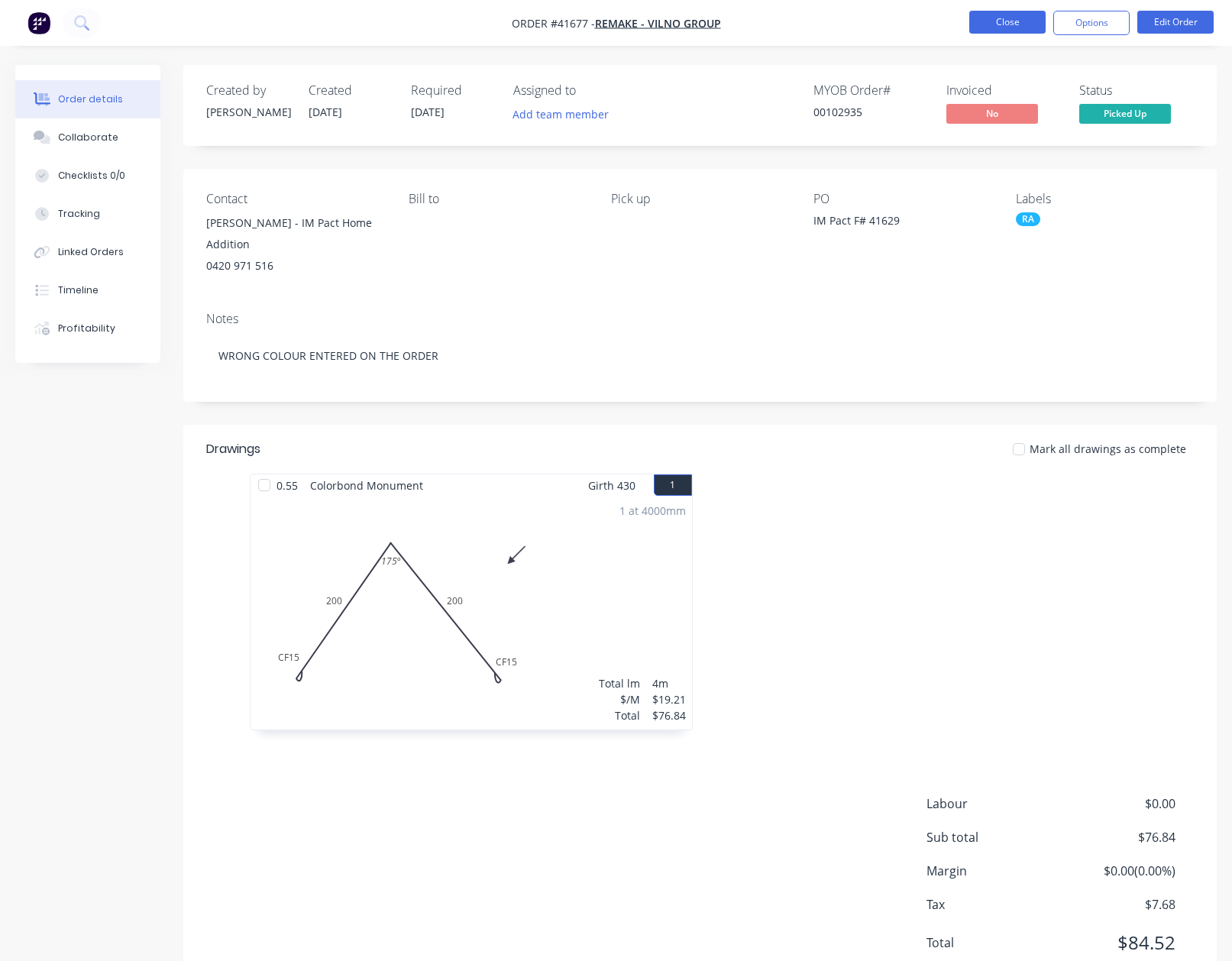
click at [1004, 19] on button "Close" at bounding box center [1007, 22] width 76 height 23
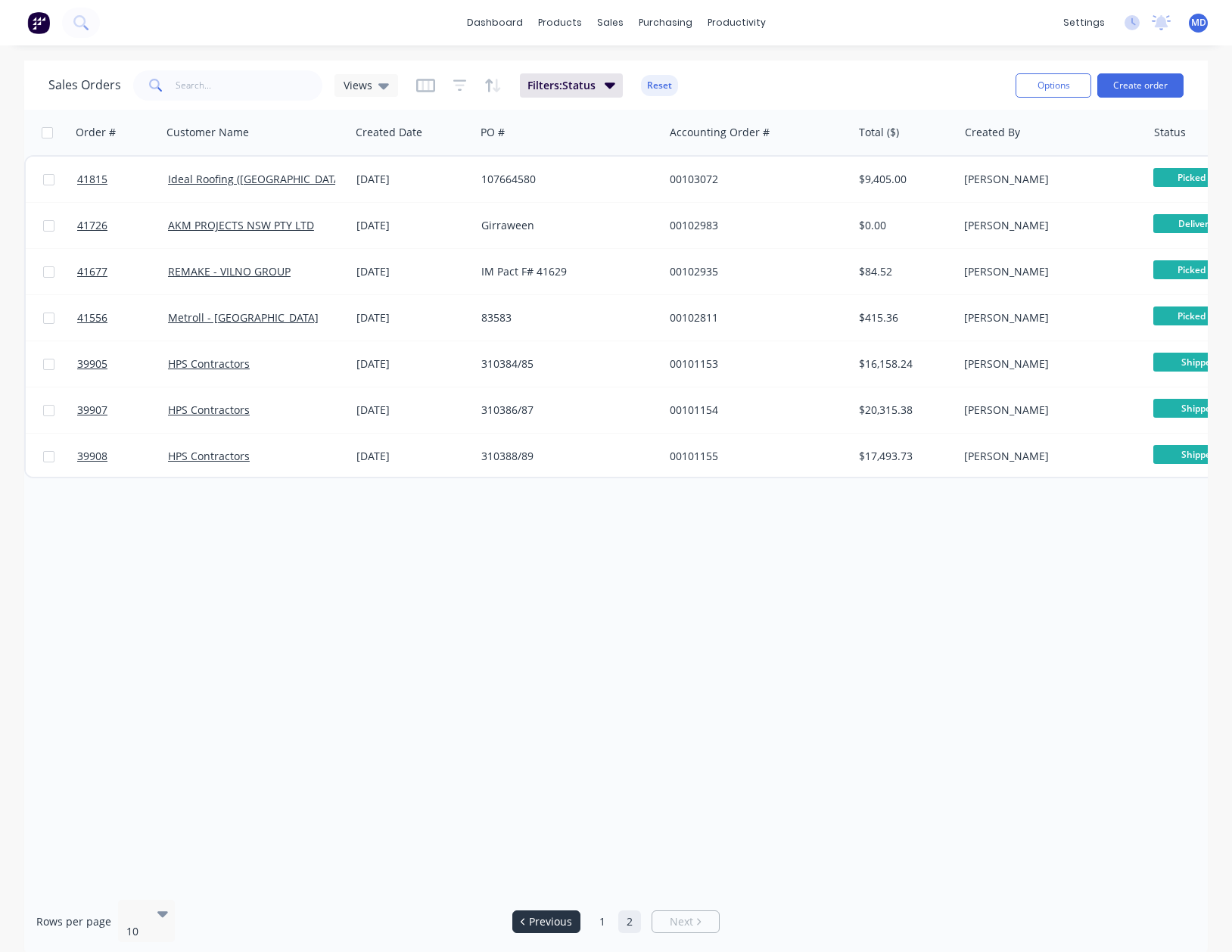
click at [536, 914] on span "Previous" at bounding box center [551, 922] width 43 height 15
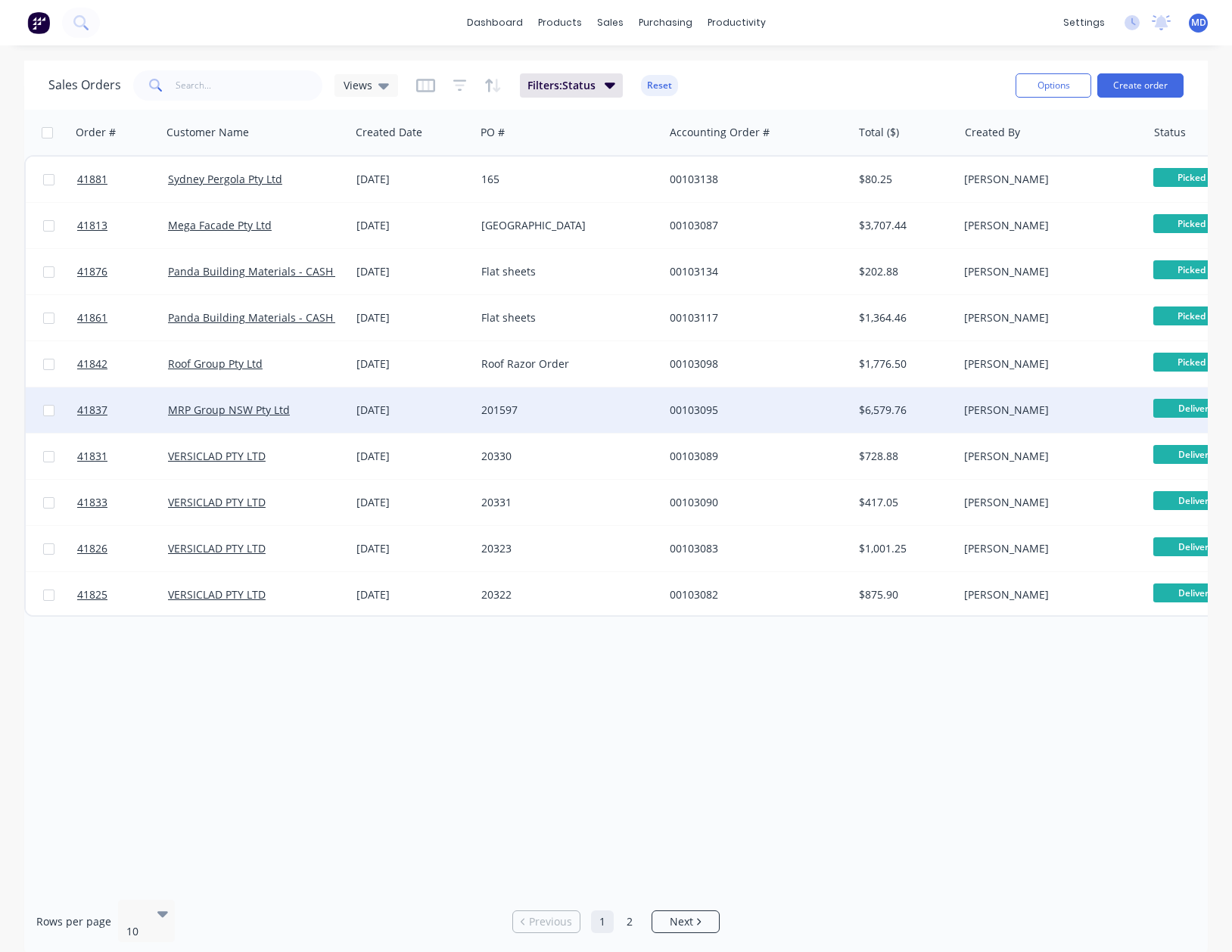
click at [569, 413] on div "201597" at bounding box center [566, 409] width 168 height 15
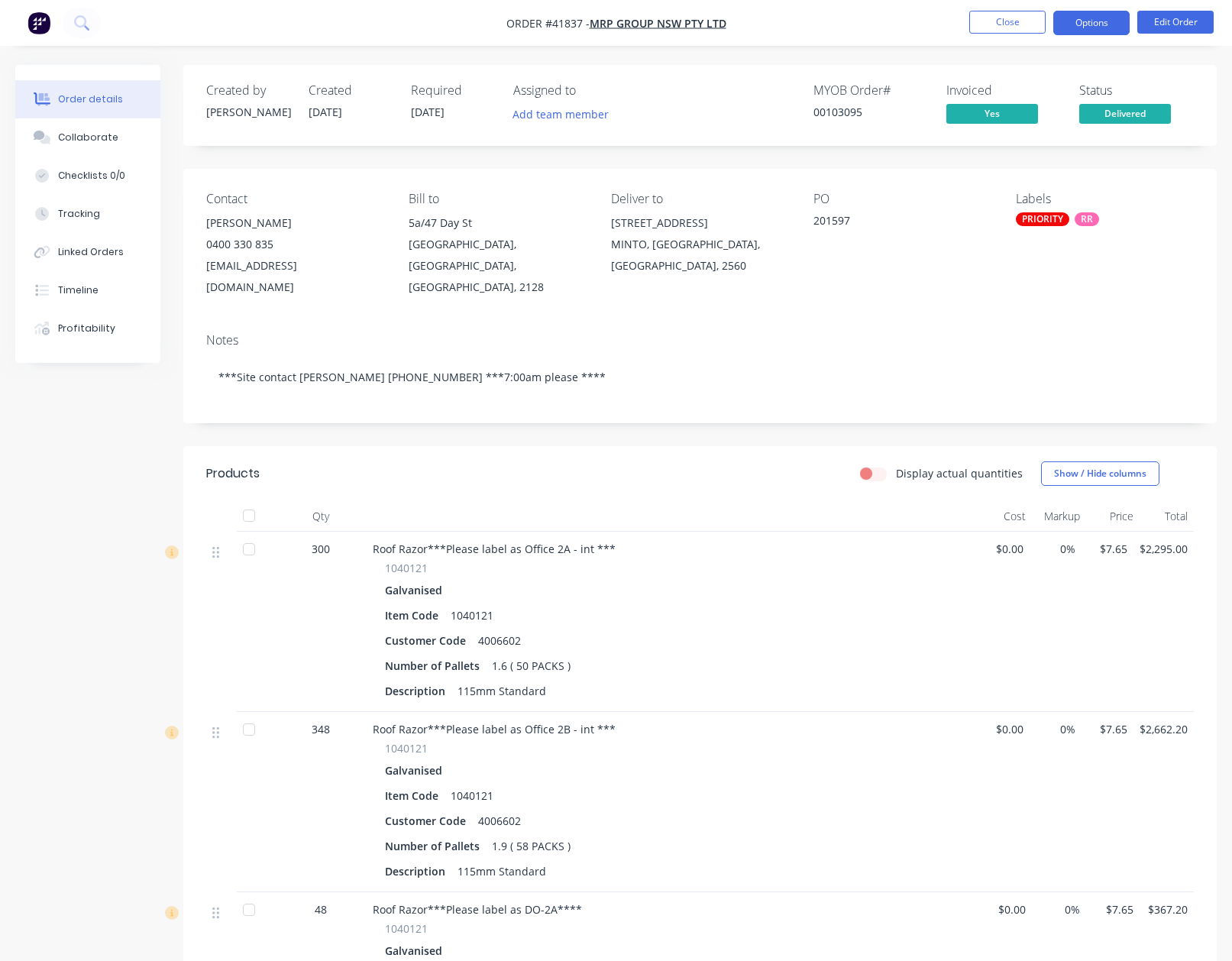
click at [1089, 24] on button "Options" at bounding box center [1091, 23] width 76 height 24
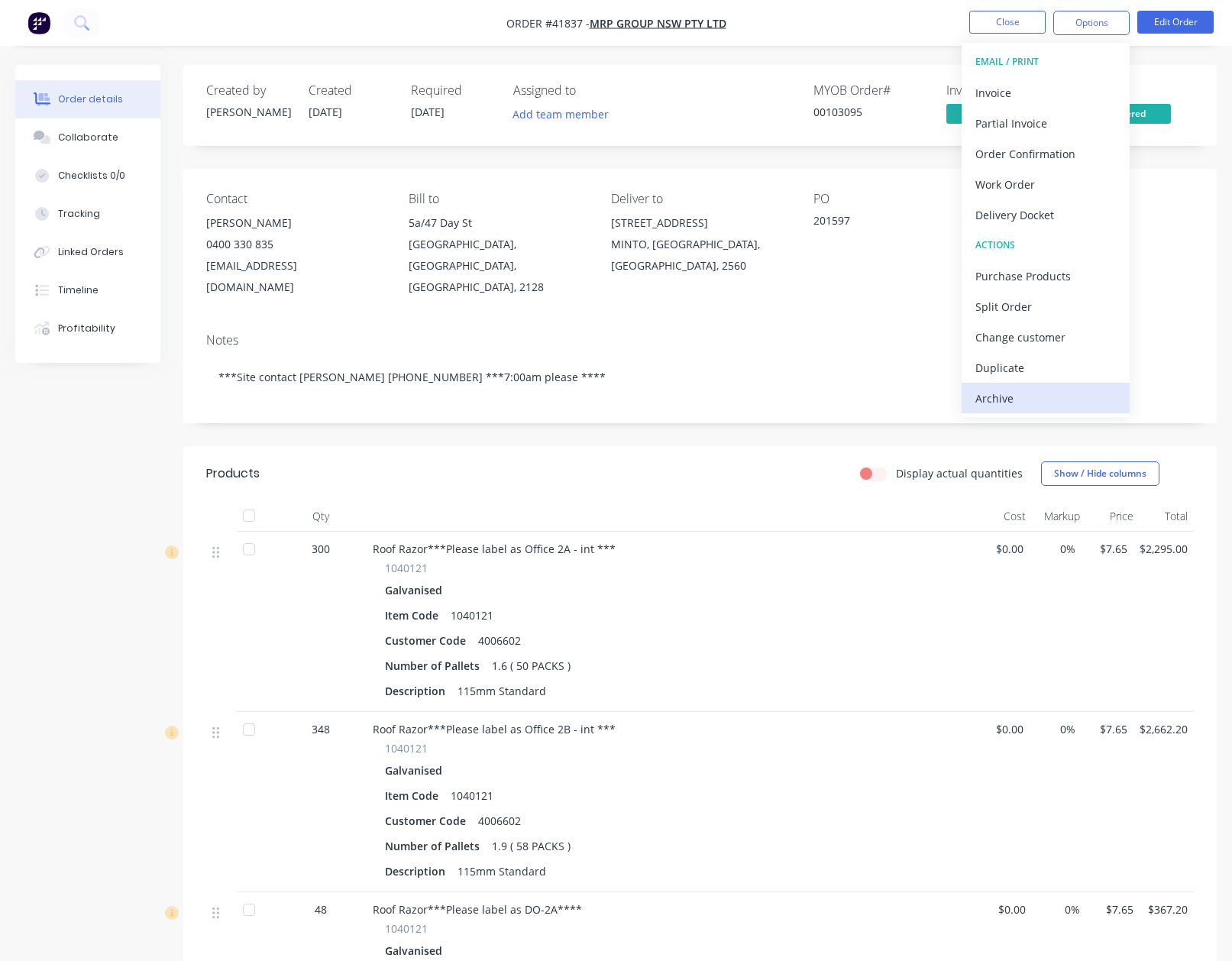
click at [993, 401] on div "Archive" at bounding box center [1046, 398] width 141 height 22
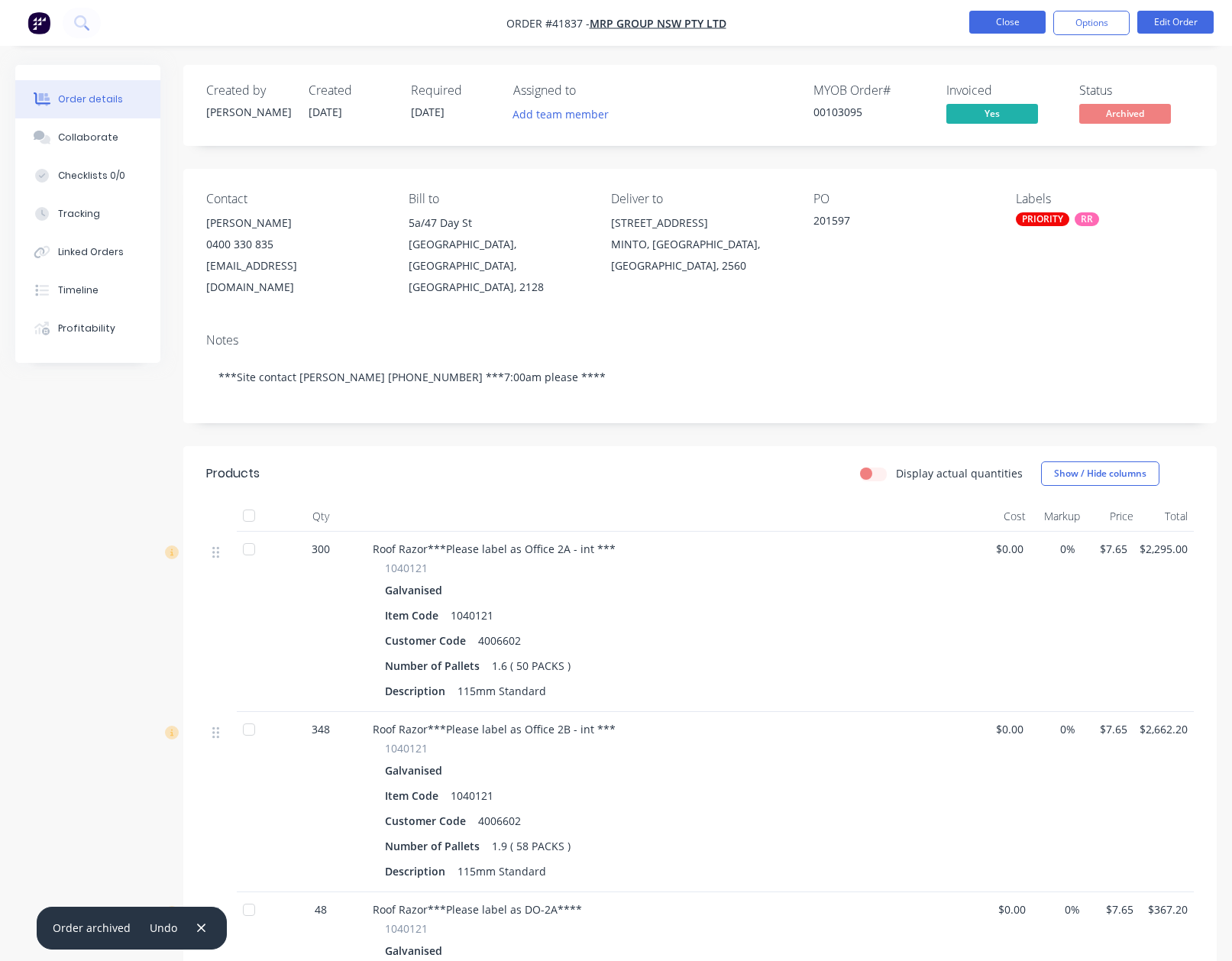
click at [995, 22] on button "Close" at bounding box center [1007, 22] width 76 height 23
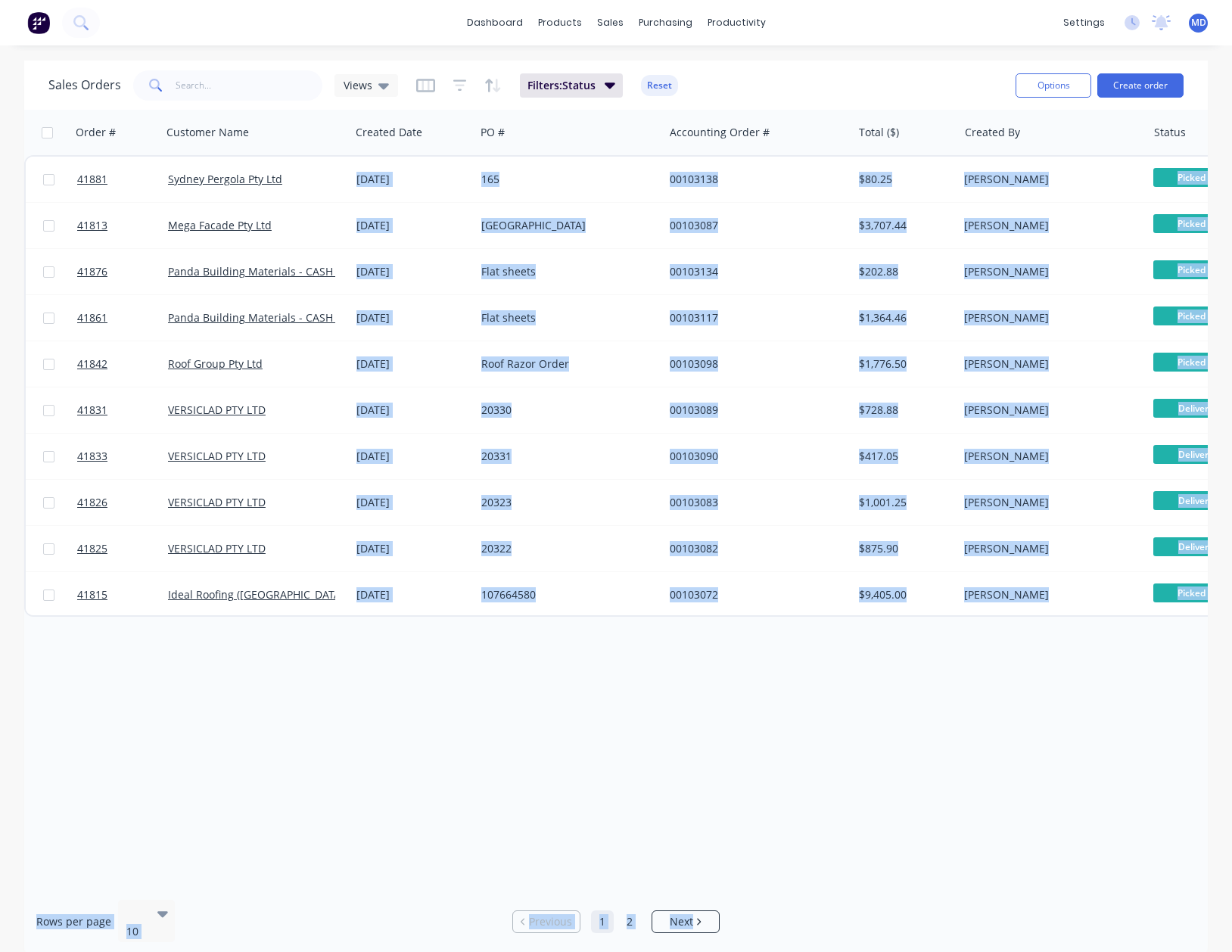
drag, startPoint x: 876, startPoint y: 879, endPoint x: 1112, endPoint y: 897, distance: 236.7
click at [1112, 897] on div "Sales Orders Views Filters: Status Reset Options Create order Order # Customer …" at bounding box center [616, 508] width 1184 height 895
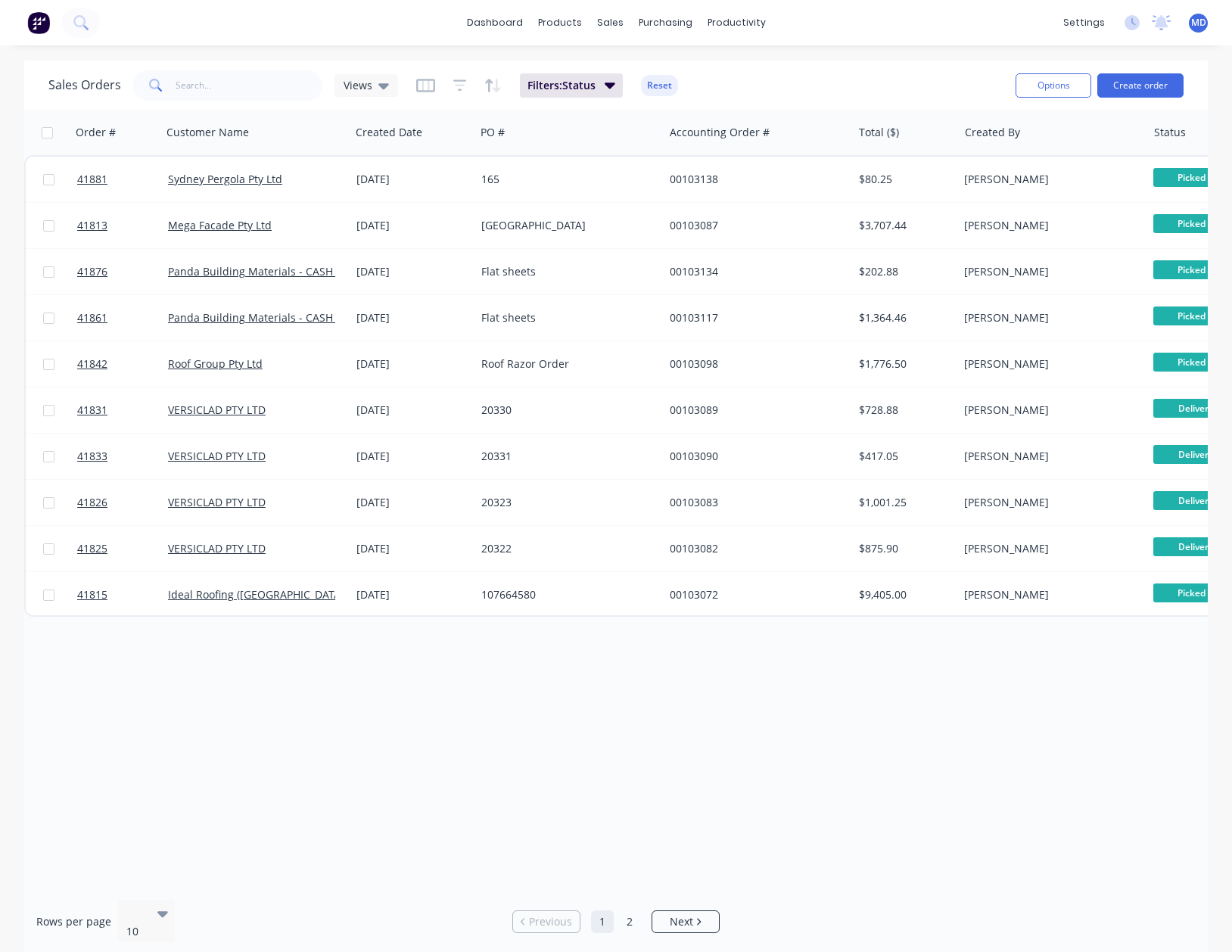
click at [1062, 807] on div "Order # Customer Name Created Date PO # Accounting Order # Total ($) Created By…" at bounding box center [616, 498] width 1184 height 778
click at [355, 84] on span "Views" at bounding box center [358, 85] width 29 height 16
click at [345, 304] on button "[PERSON_NAME]" at bounding box center [425, 305] width 172 height 18
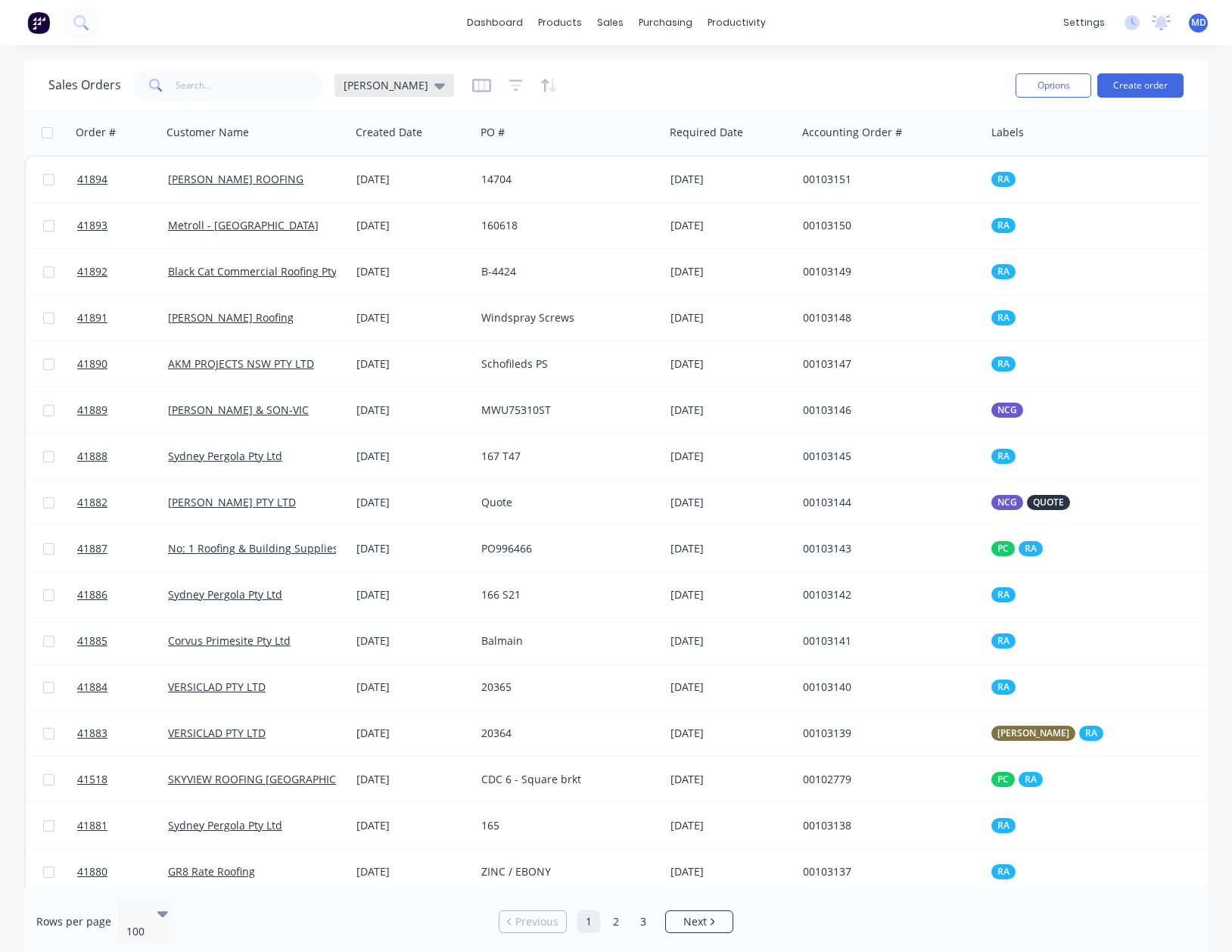
click at [346, 83] on span "[PERSON_NAME]" at bounding box center [386, 85] width 85 height 16
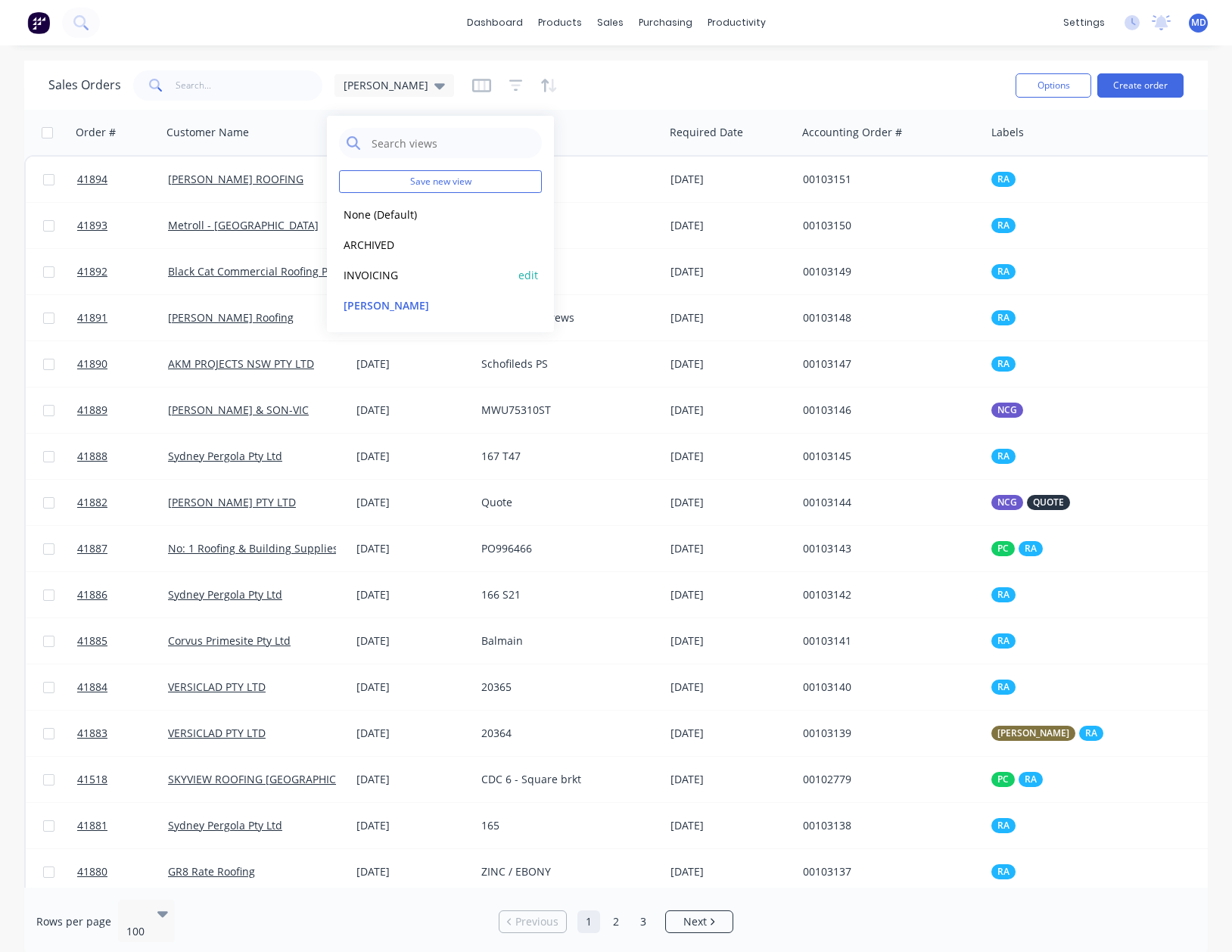
click at [374, 276] on button "INVOICING" at bounding box center [425, 275] width 172 height 18
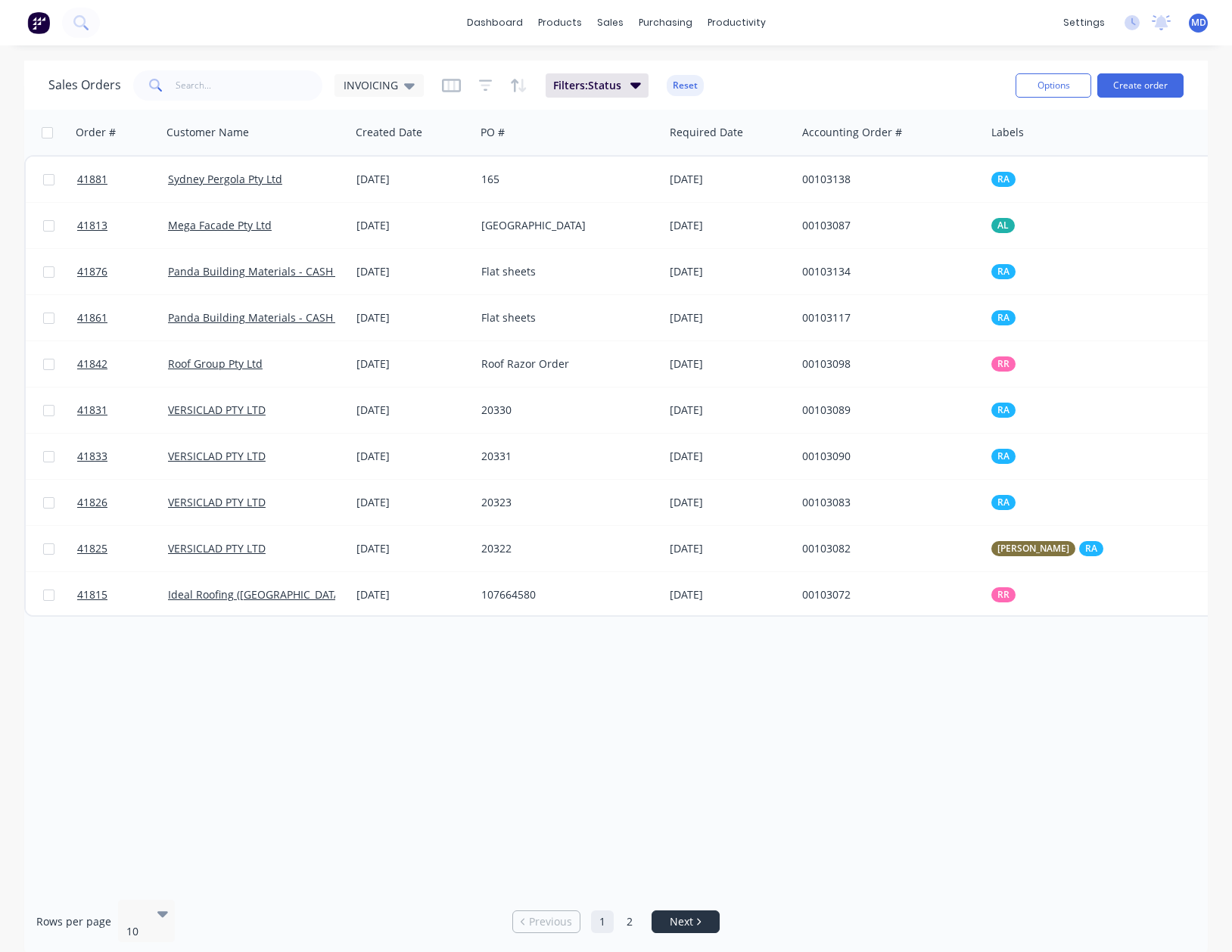
click at [709, 915] on link "Next" at bounding box center [685, 922] width 67 height 15
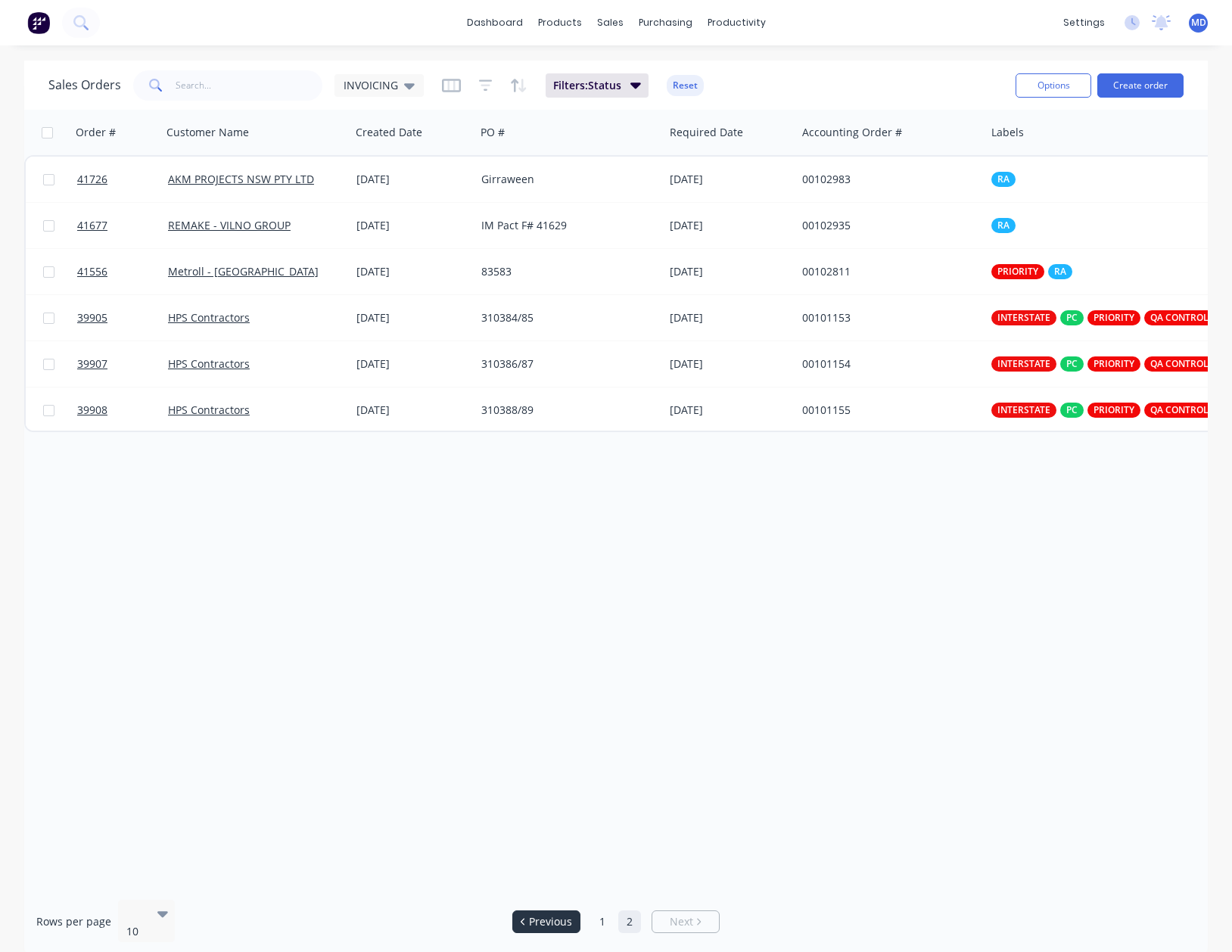
click at [550, 924] on li "Previous" at bounding box center [546, 922] width 68 height 22
click at [543, 914] on span "Previous" at bounding box center [551, 922] width 43 height 15
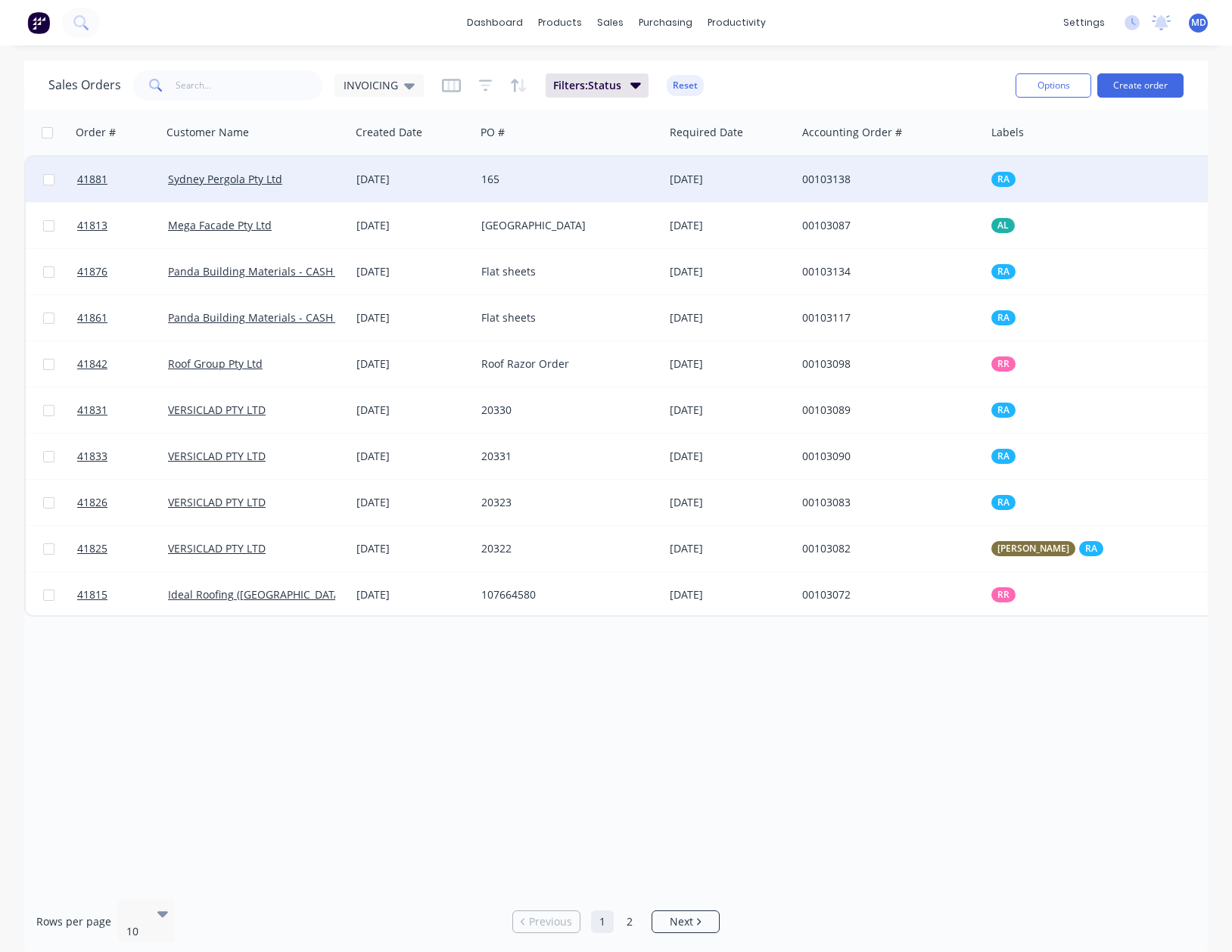
click at [591, 178] on div "165" at bounding box center [566, 179] width 168 height 15
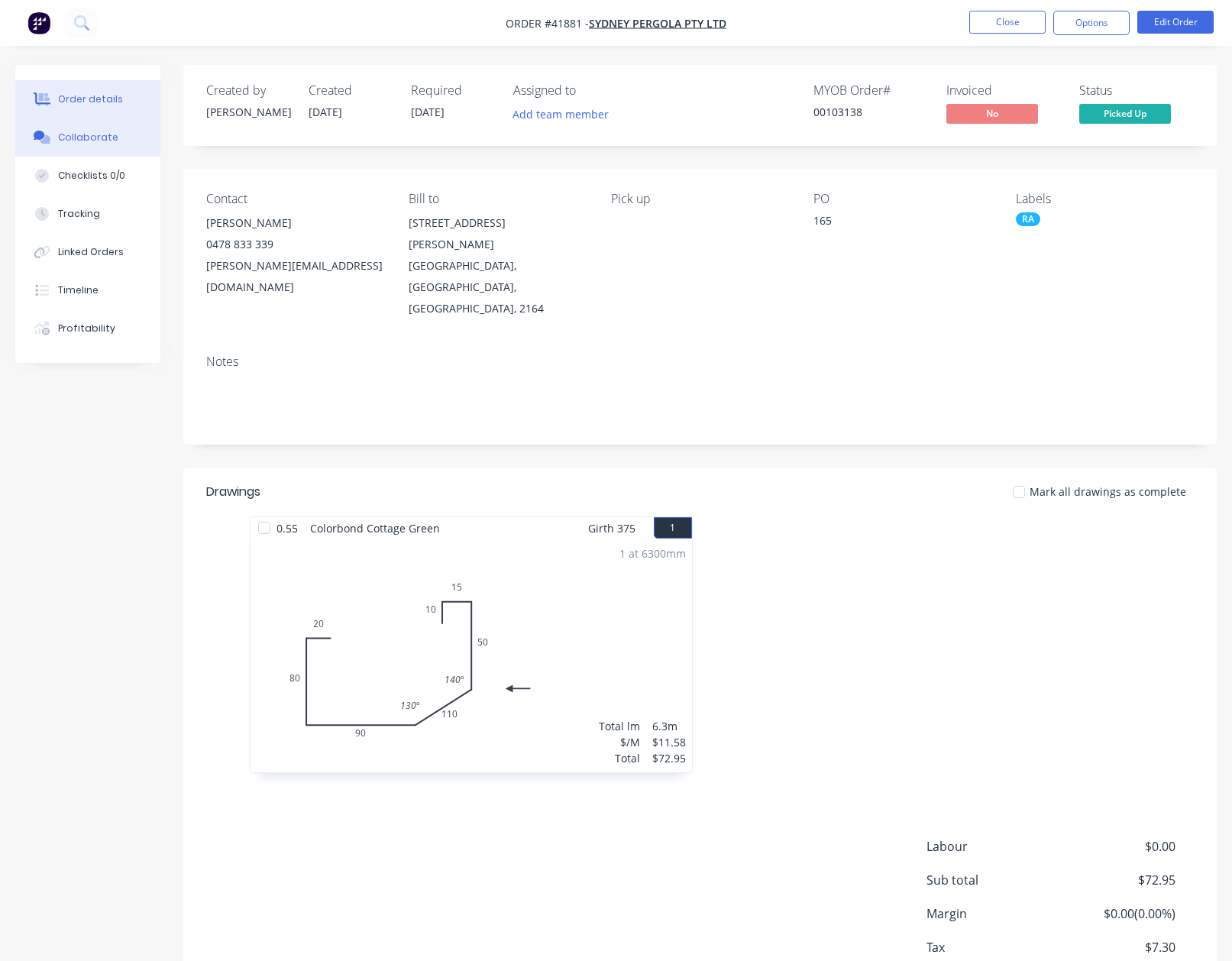
click at [91, 143] on div "Collaborate" at bounding box center [88, 137] width 61 height 14
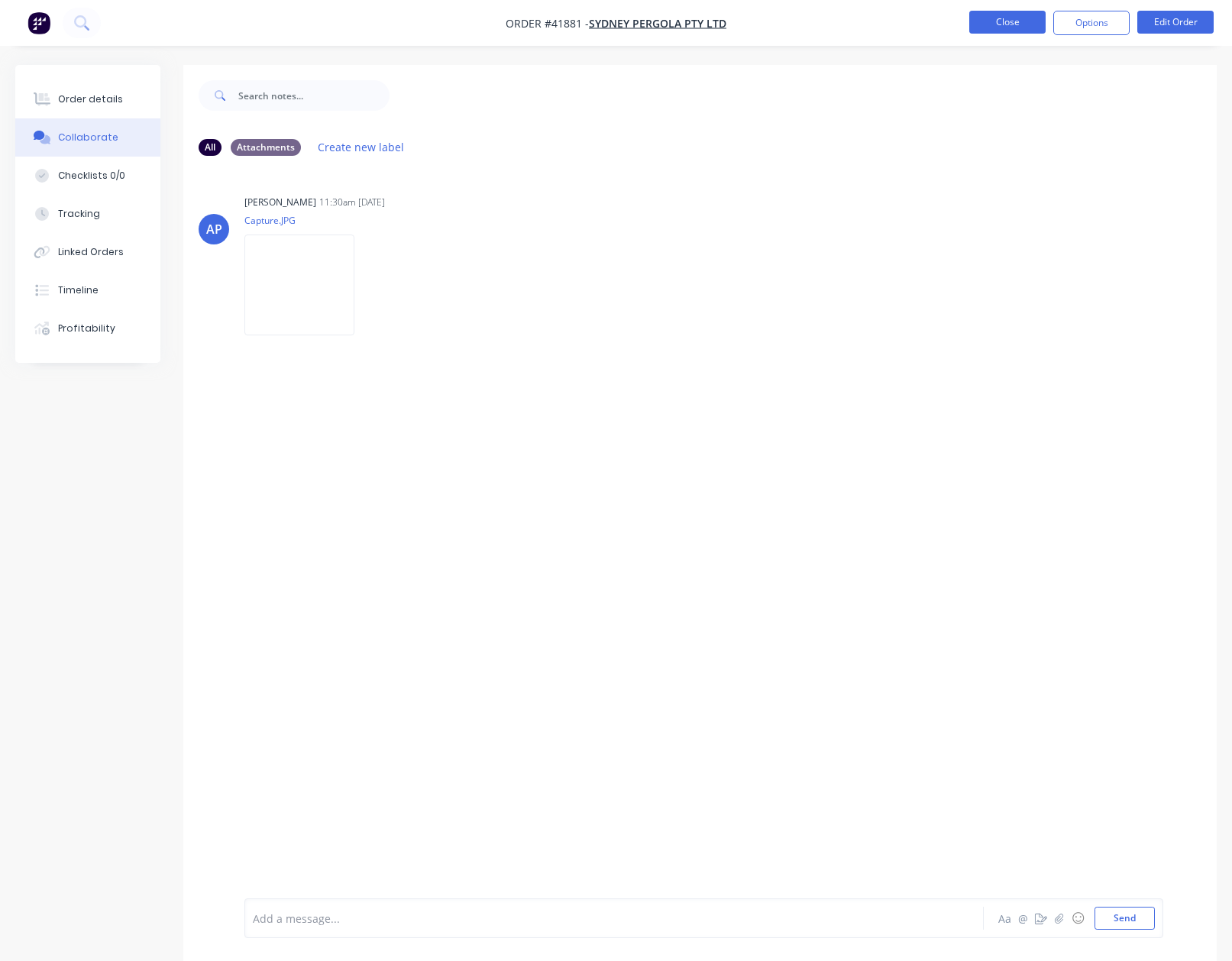
click at [1008, 22] on button "Close" at bounding box center [1007, 22] width 76 height 23
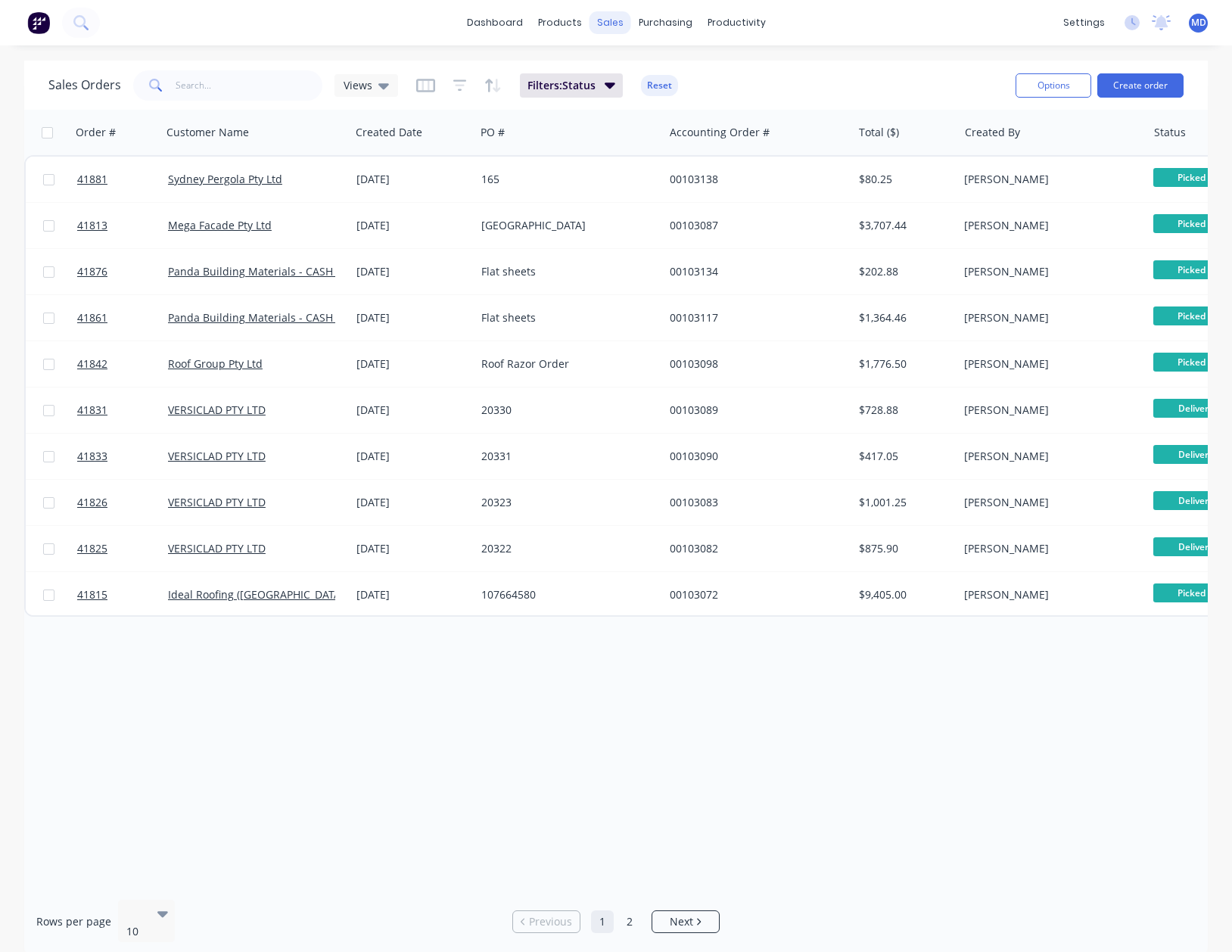
click at [615, 22] on div "sales" at bounding box center [611, 22] width 42 height 22
click at [660, 102] on div "Customers" at bounding box center [662, 103] width 55 height 14
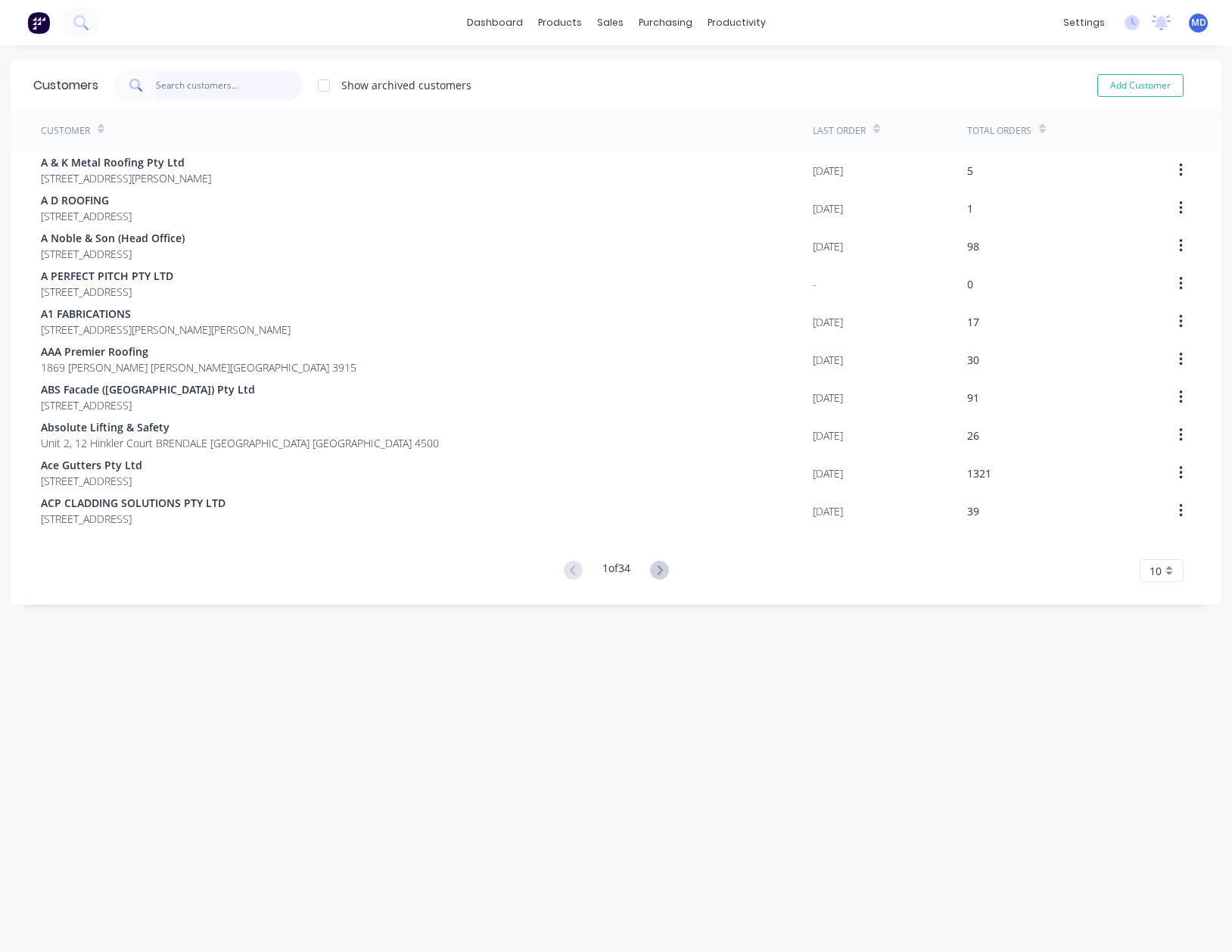
click at [218, 93] on input "text" at bounding box center [230, 86] width 147 height 30
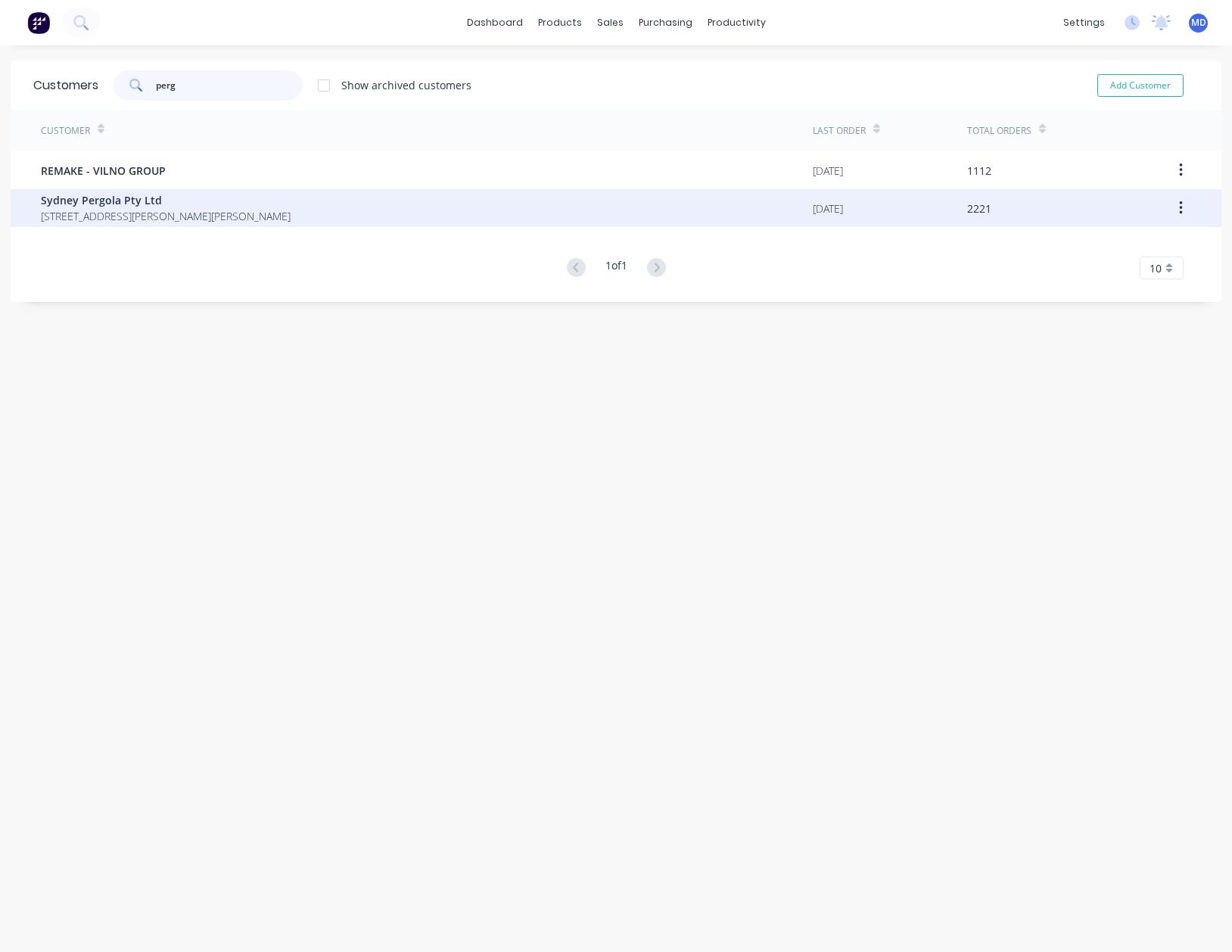
type input "perg"
click at [102, 198] on span "Sydney Pergola Pty Ltd" at bounding box center [166, 200] width 250 height 16
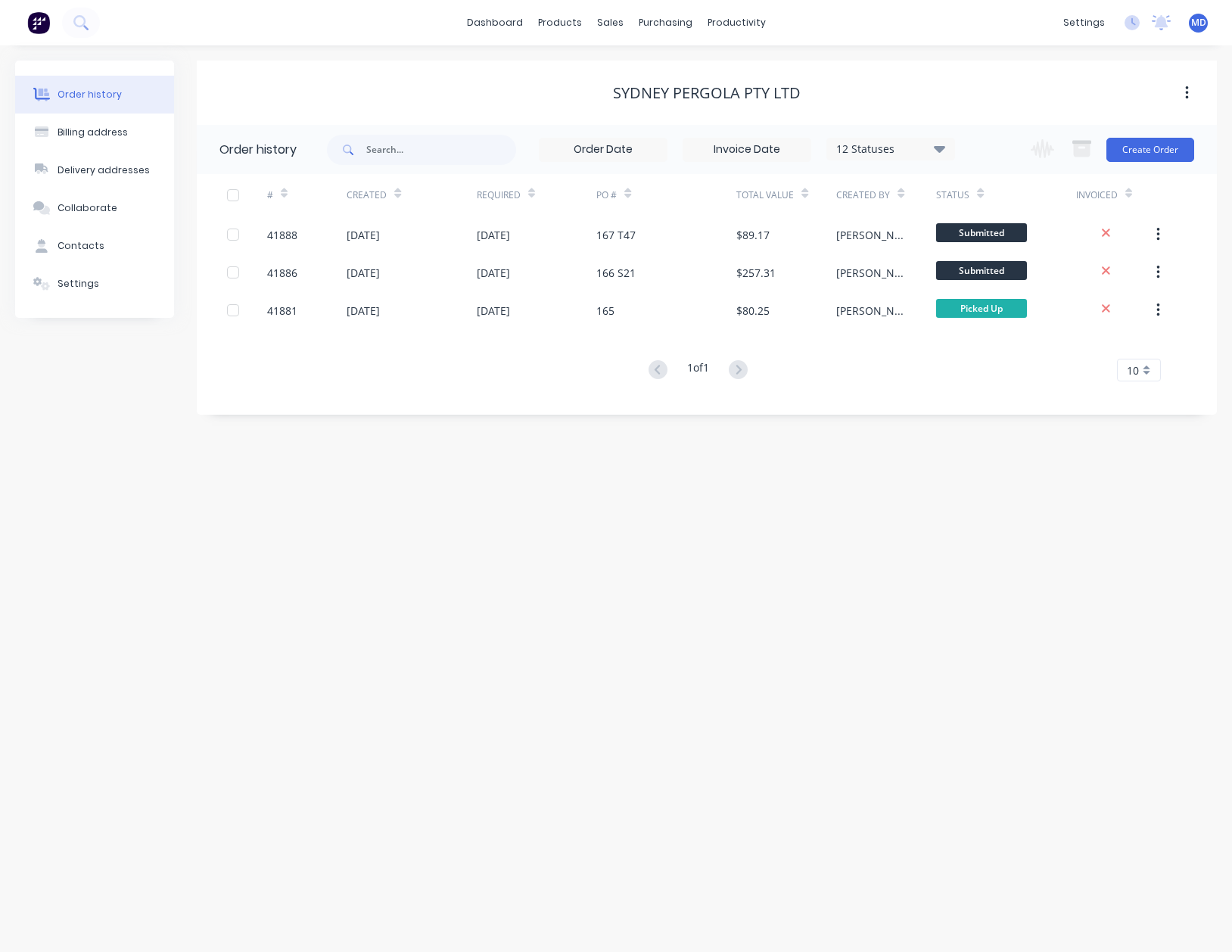
click at [936, 151] on icon at bounding box center [939, 148] width 11 height 18
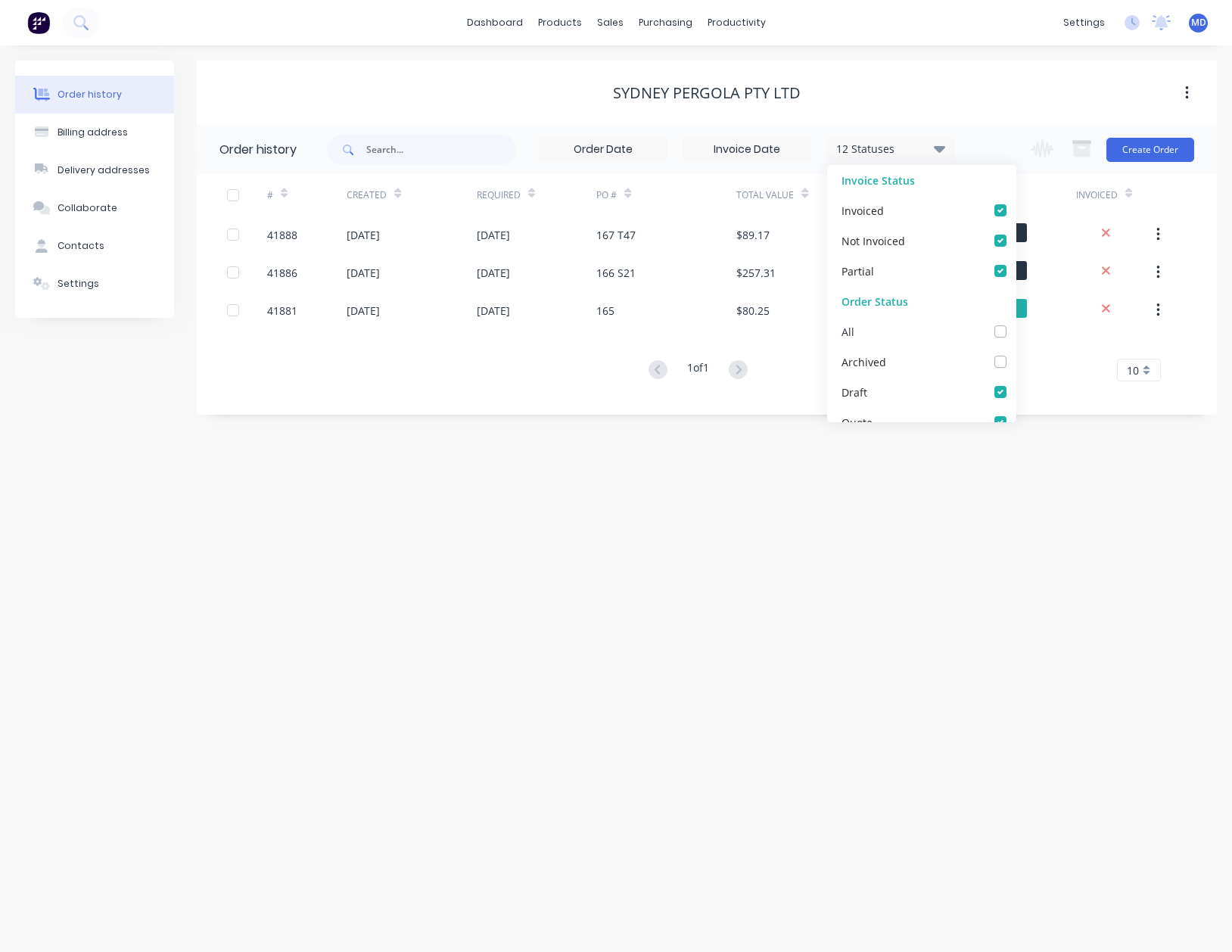
click at [1016, 323] on label at bounding box center [1016, 323] width 0 height 0
click at [1016, 330] on input "checkbox" at bounding box center [1021, 330] width 12 height 14
checkbox input "true"
click at [724, 585] on div "Order history Billing address Delivery addresses Collaborate Contacts Settings …" at bounding box center [616, 498] width 1232 height 906
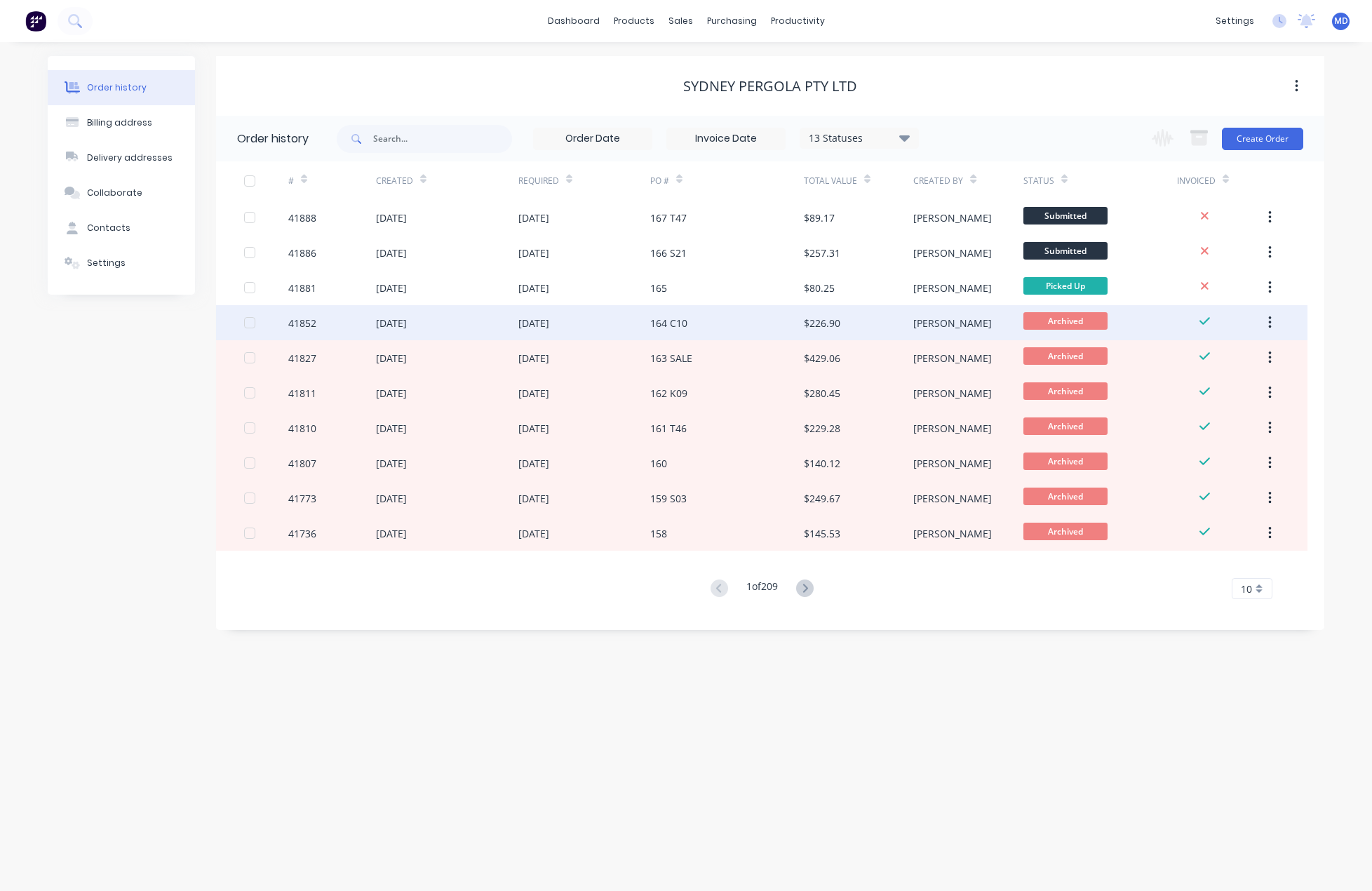
click at [539, 320] on div "[DATE]" at bounding box center [534, 323] width 31 height 15
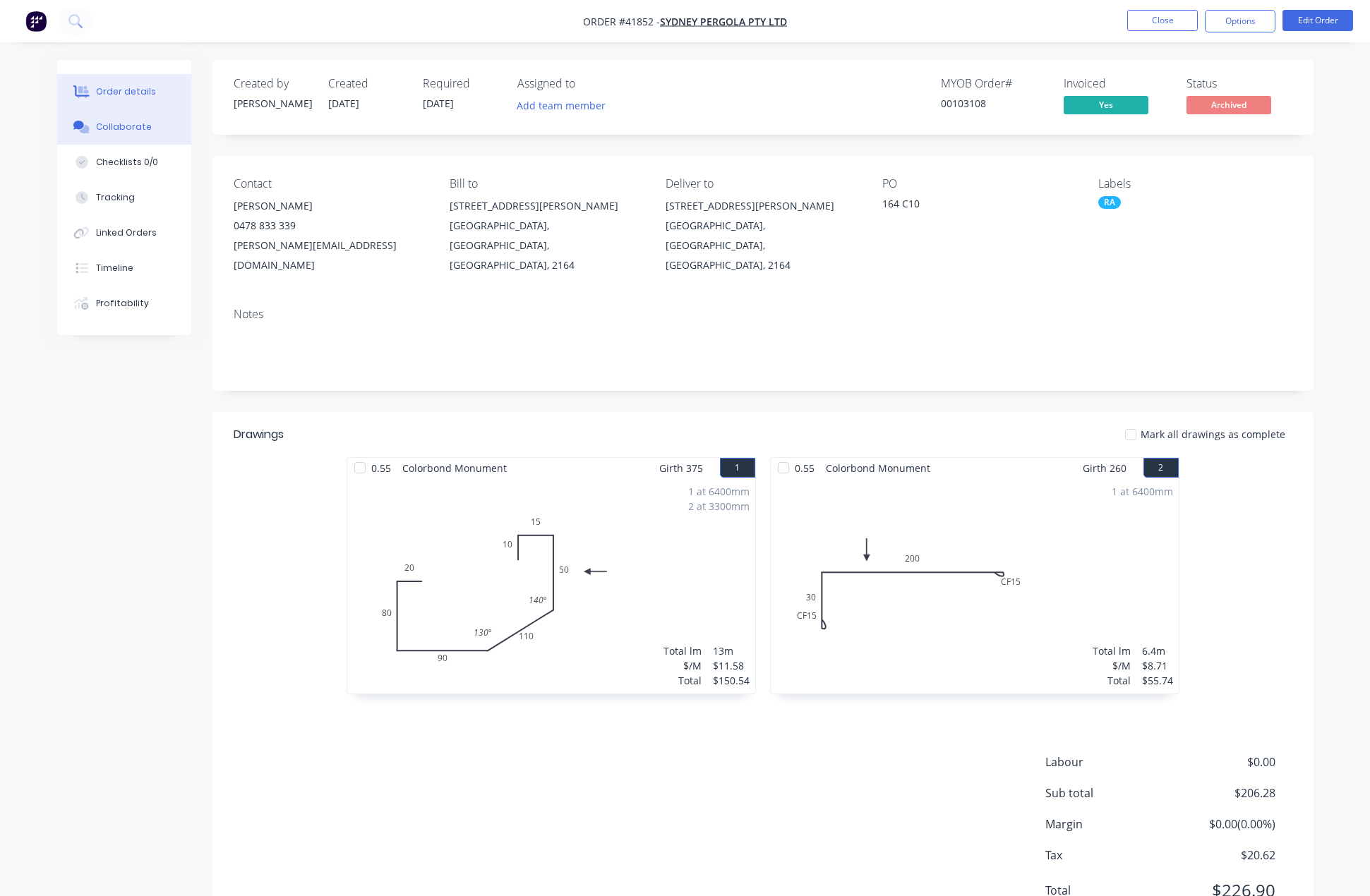
click at [123, 129] on div "Collaborate" at bounding box center [123, 126] width 56 height 13
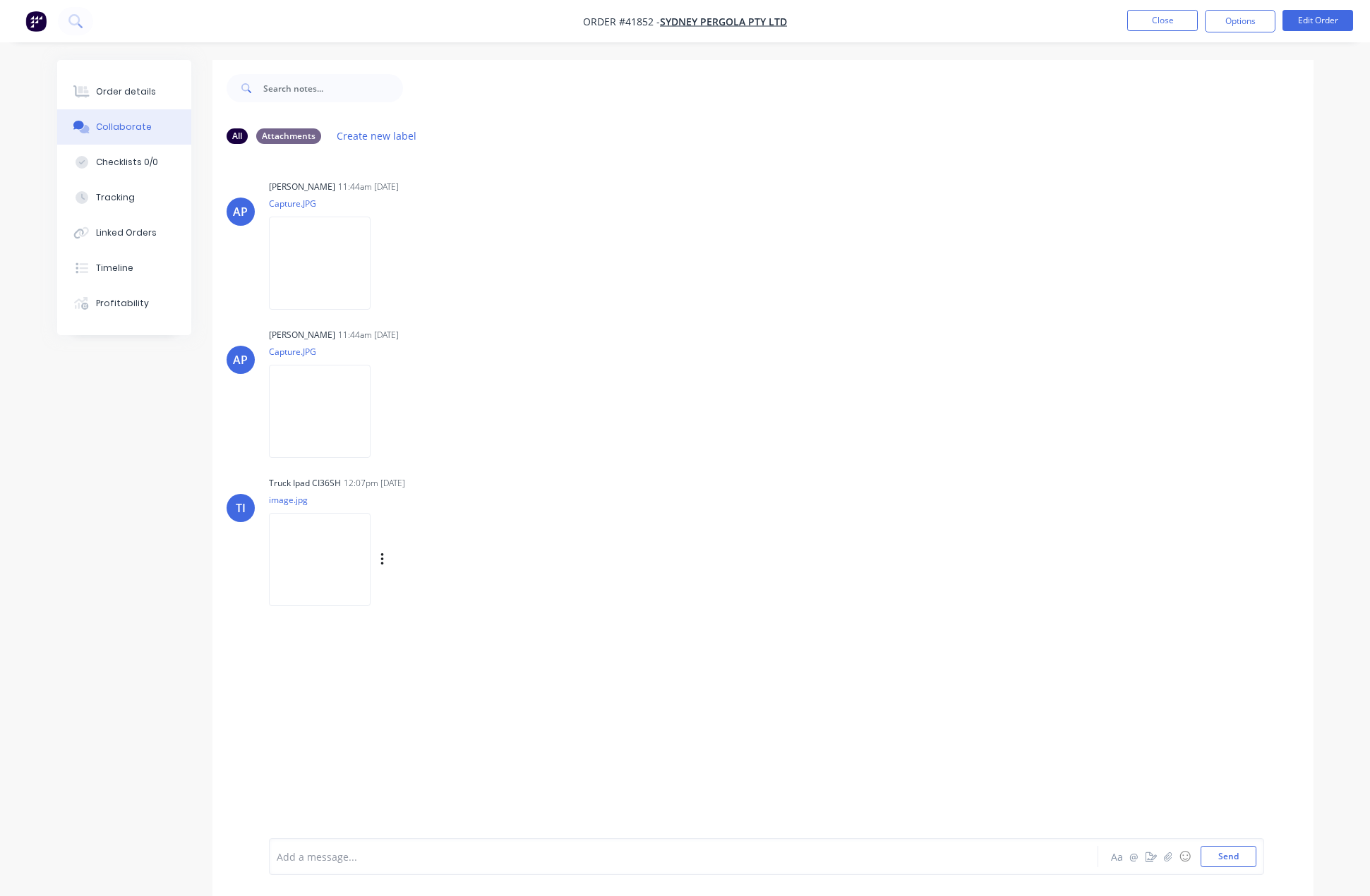
click at [312, 572] on img at bounding box center [320, 559] width 102 height 93
click at [1148, 18] on button "Close" at bounding box center [1162, 20] width 70 height 21
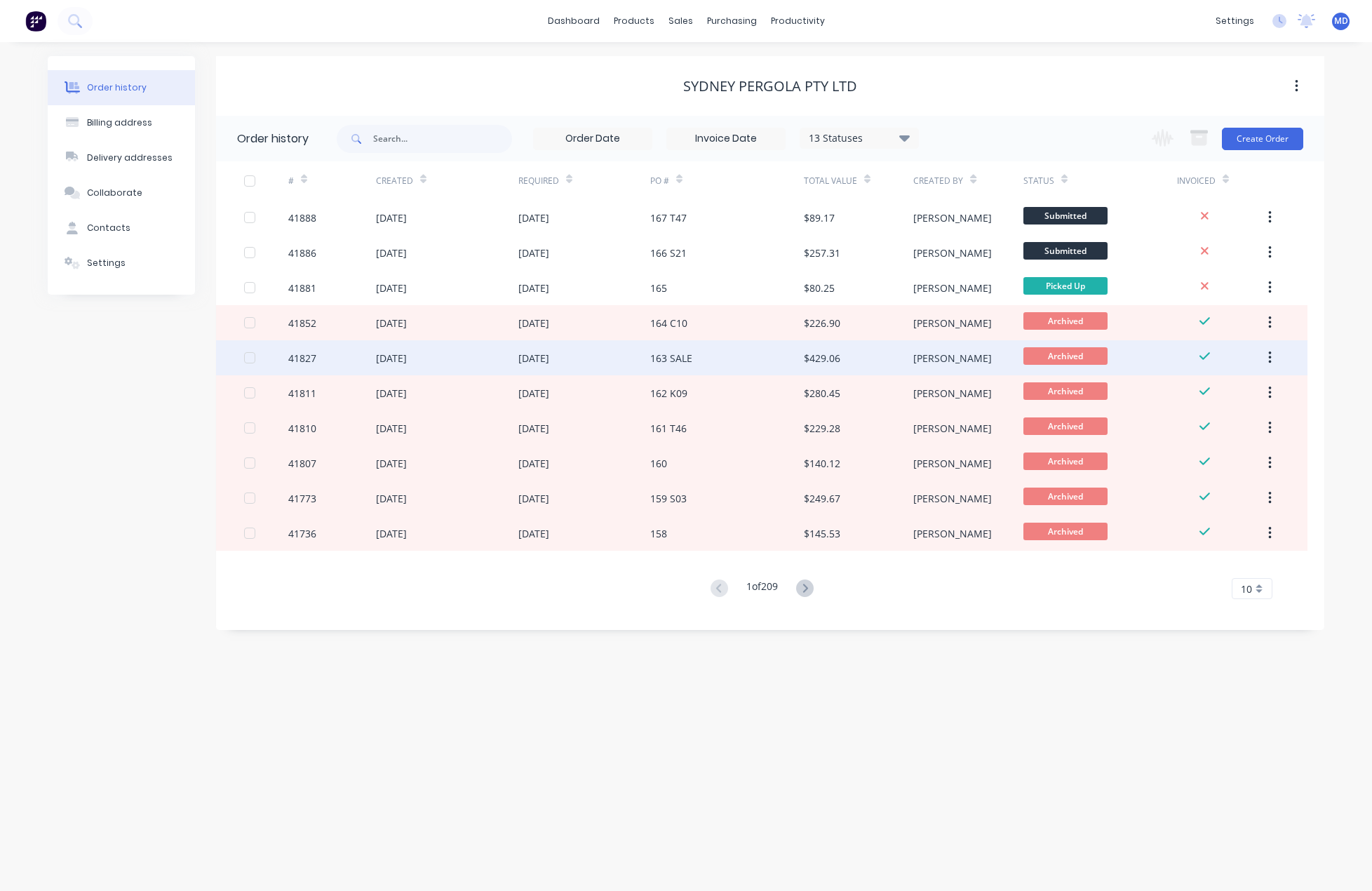
click at [407, 358] on div "[DATE]" at bounding box center [391, 358] width 31 height 15
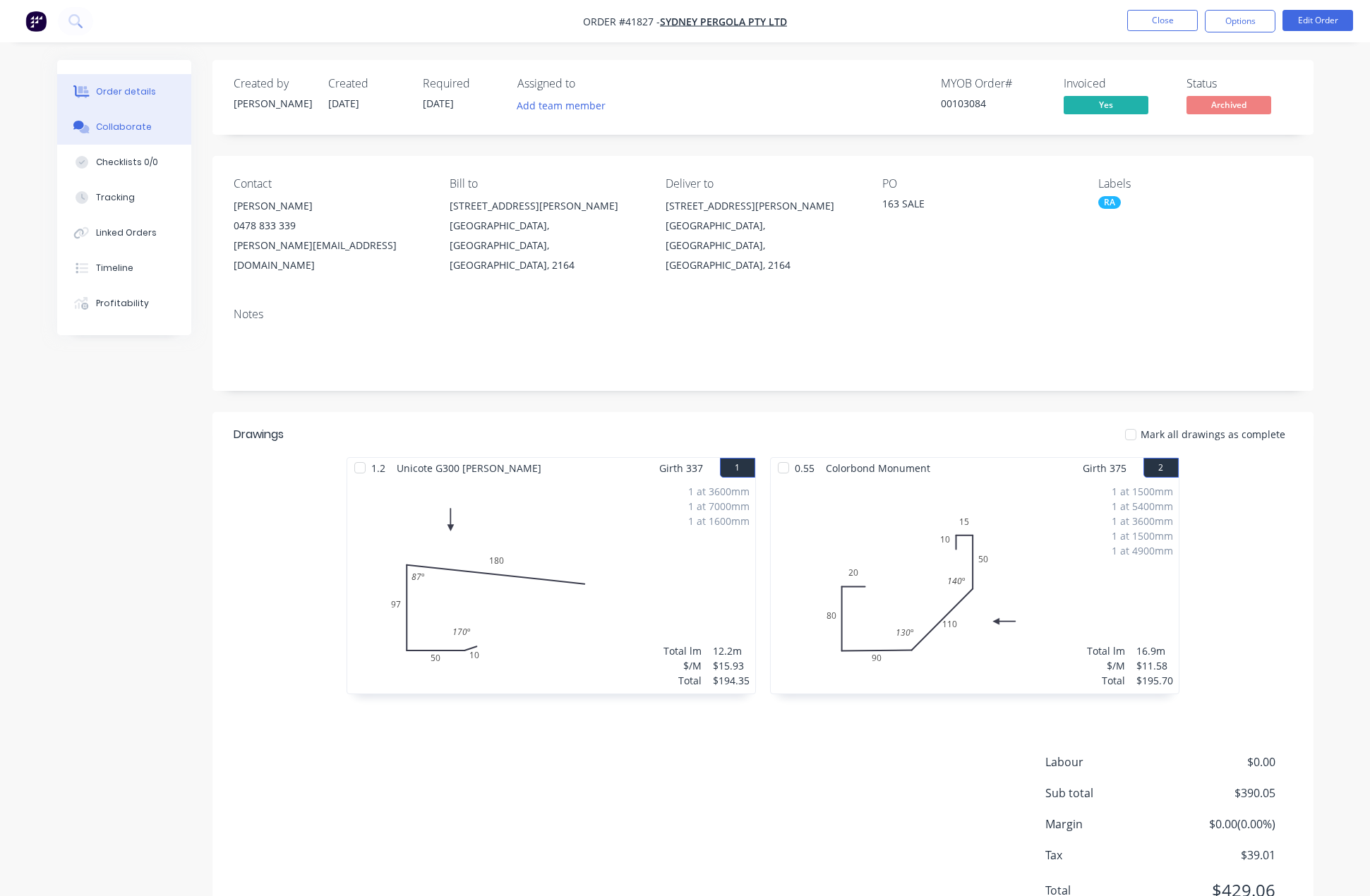
click at [125, 120] on button "Collaborate" at bounding box center [123, 126] width 134 height 35
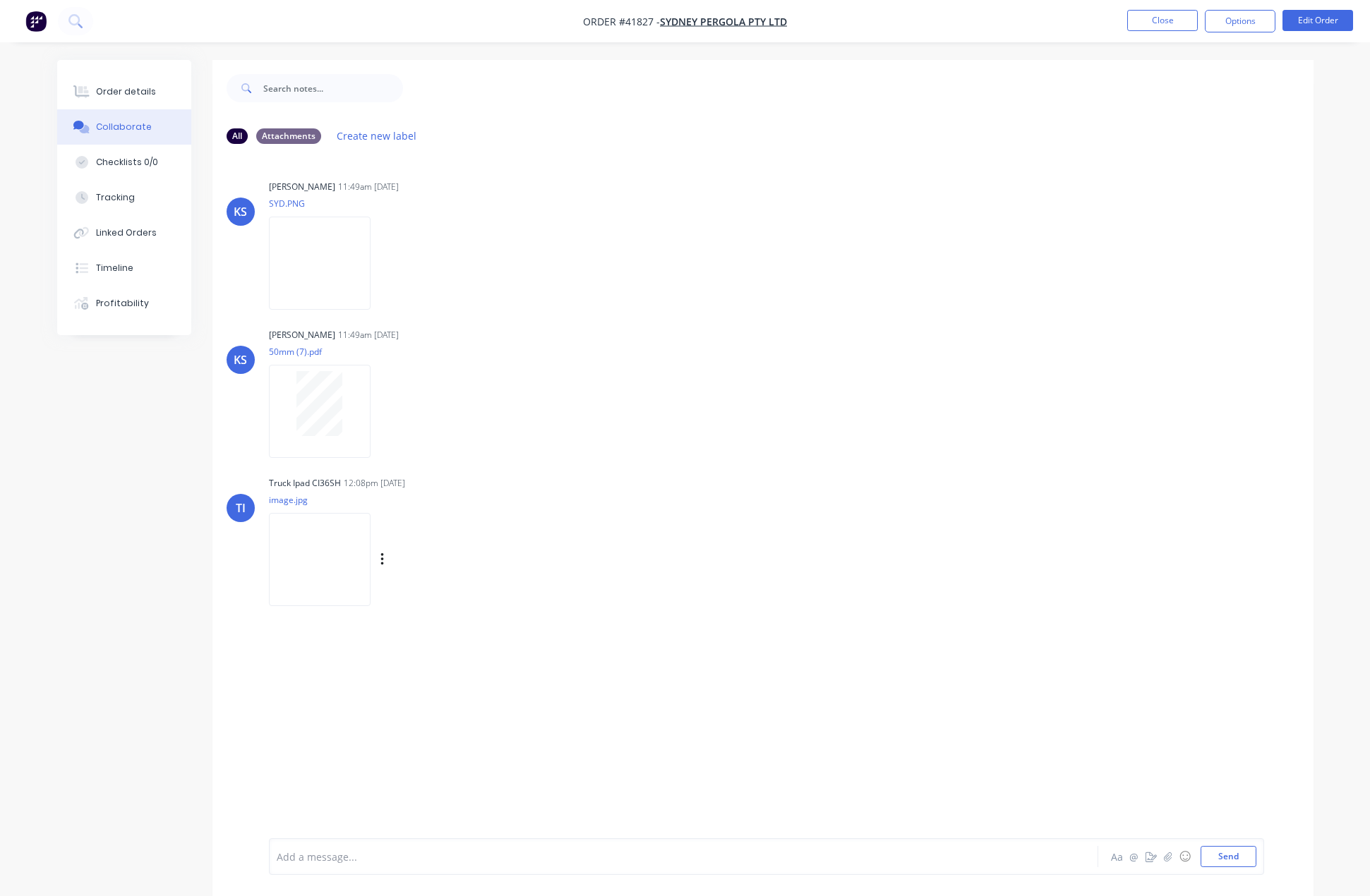
click at [327, 548] on img at bounding box center [320, 559] width 102 height 93
click at [1148, 18] on button "Close" at bounding box center [1162, 20] width 70 height 21
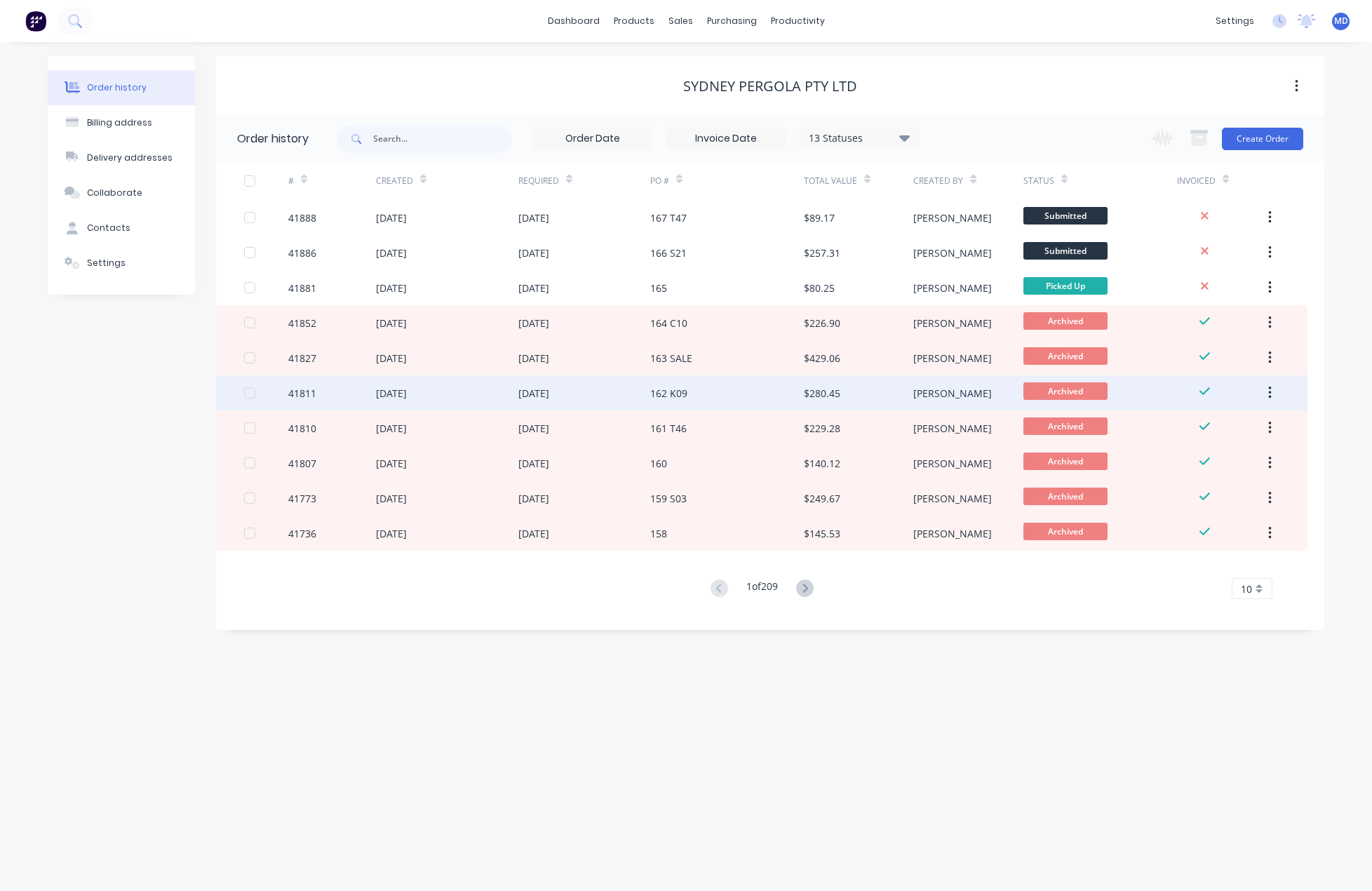
click at [393, 401] on div "[DATE]" at bounding box center [447, 392] width 143 height 35
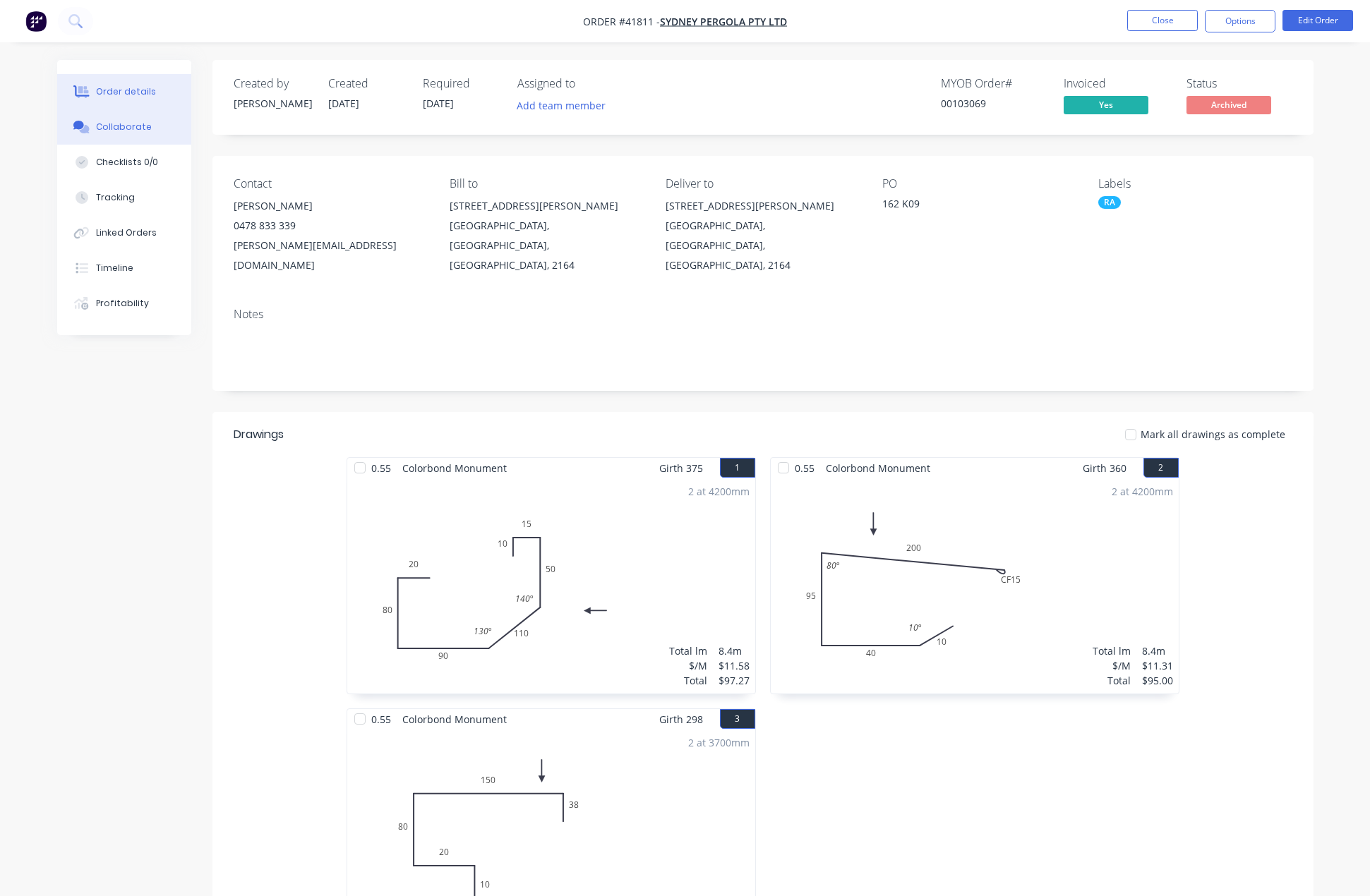
click at [132, 132] on div "Collaborate" at bounding box center [123, 126] width 56 height 13
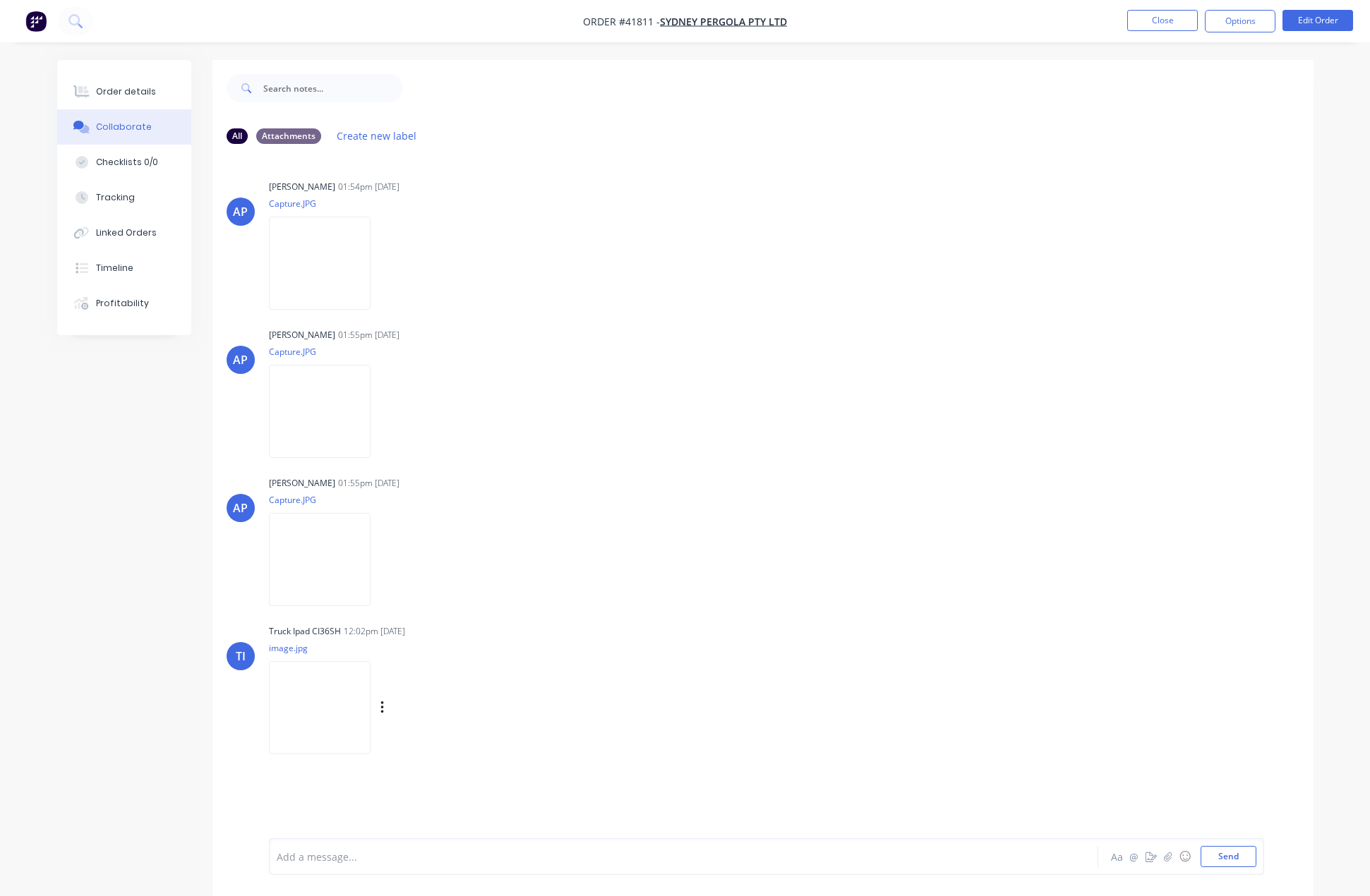
click at [325, 696] on img at bounding box center [320, 708] width 102 height 93
click at [1148, 22] on button "Close" at bounding box center [1162, 20] width 70 height 21
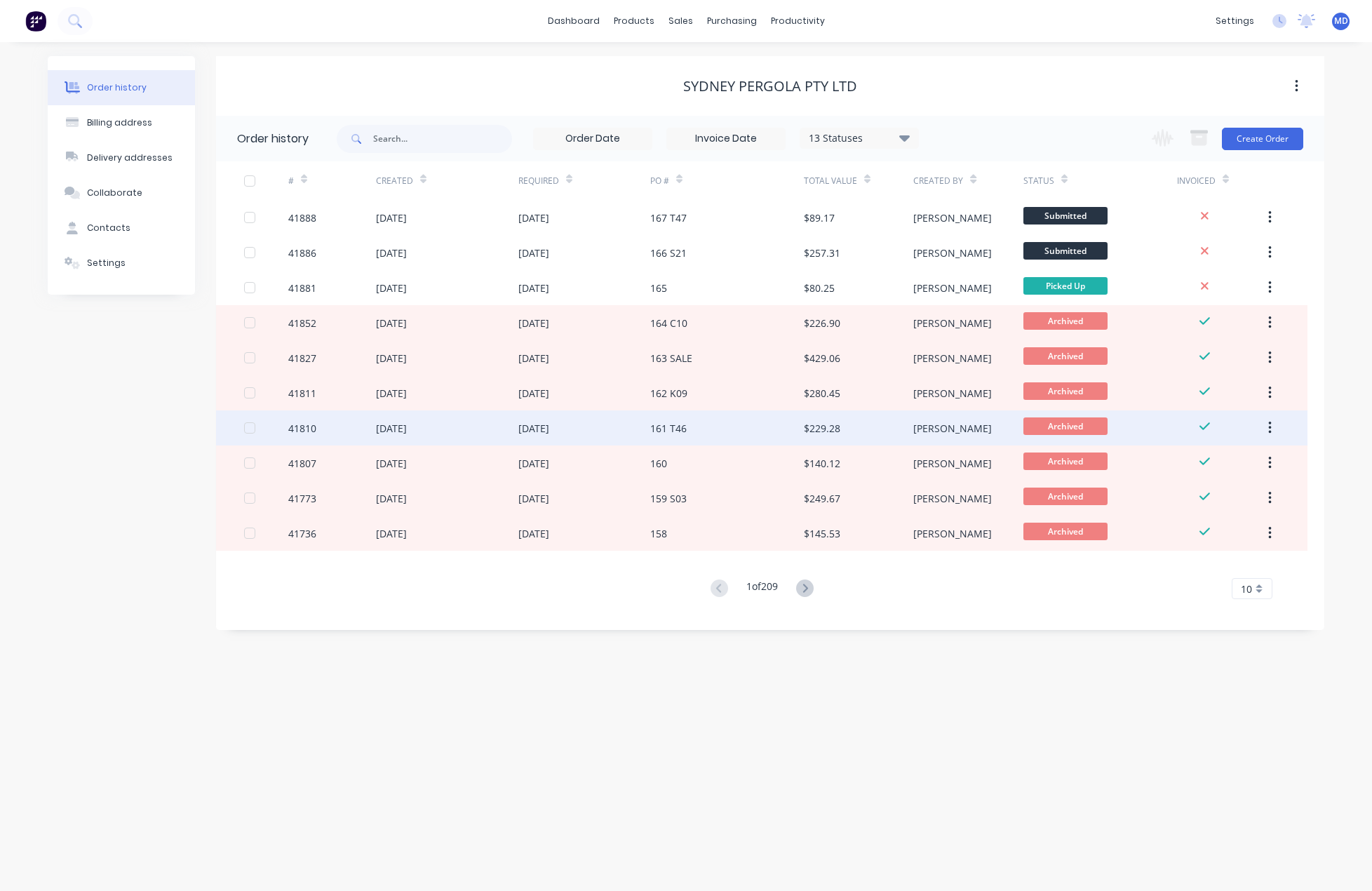
click at [407, 421] on div "[DATE]" at bounding box center [391, 429] width 31 height 15
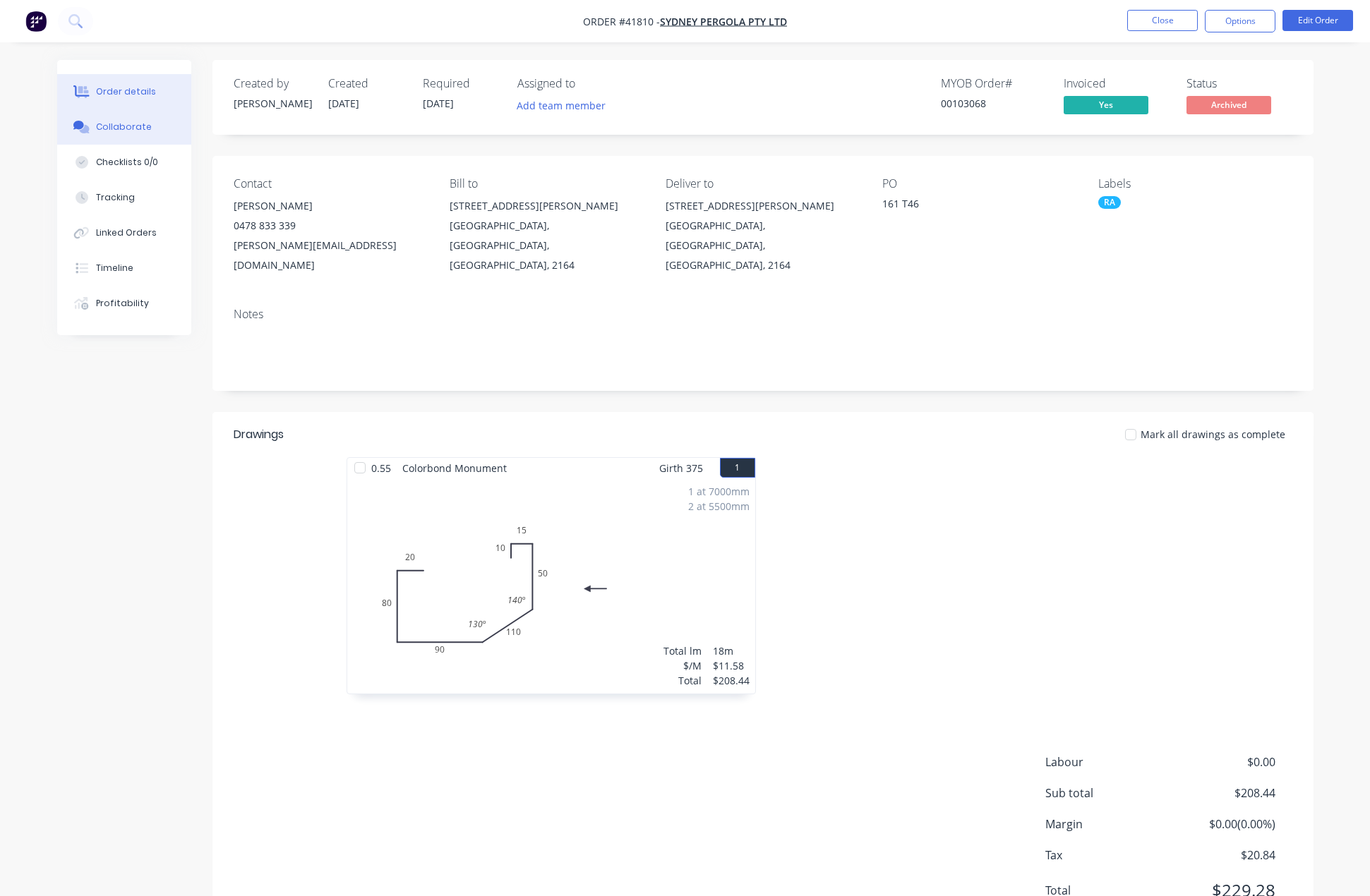
click at [126, 126] on div "Collaborate" at bounding box center [123, 126] width 56 height 13
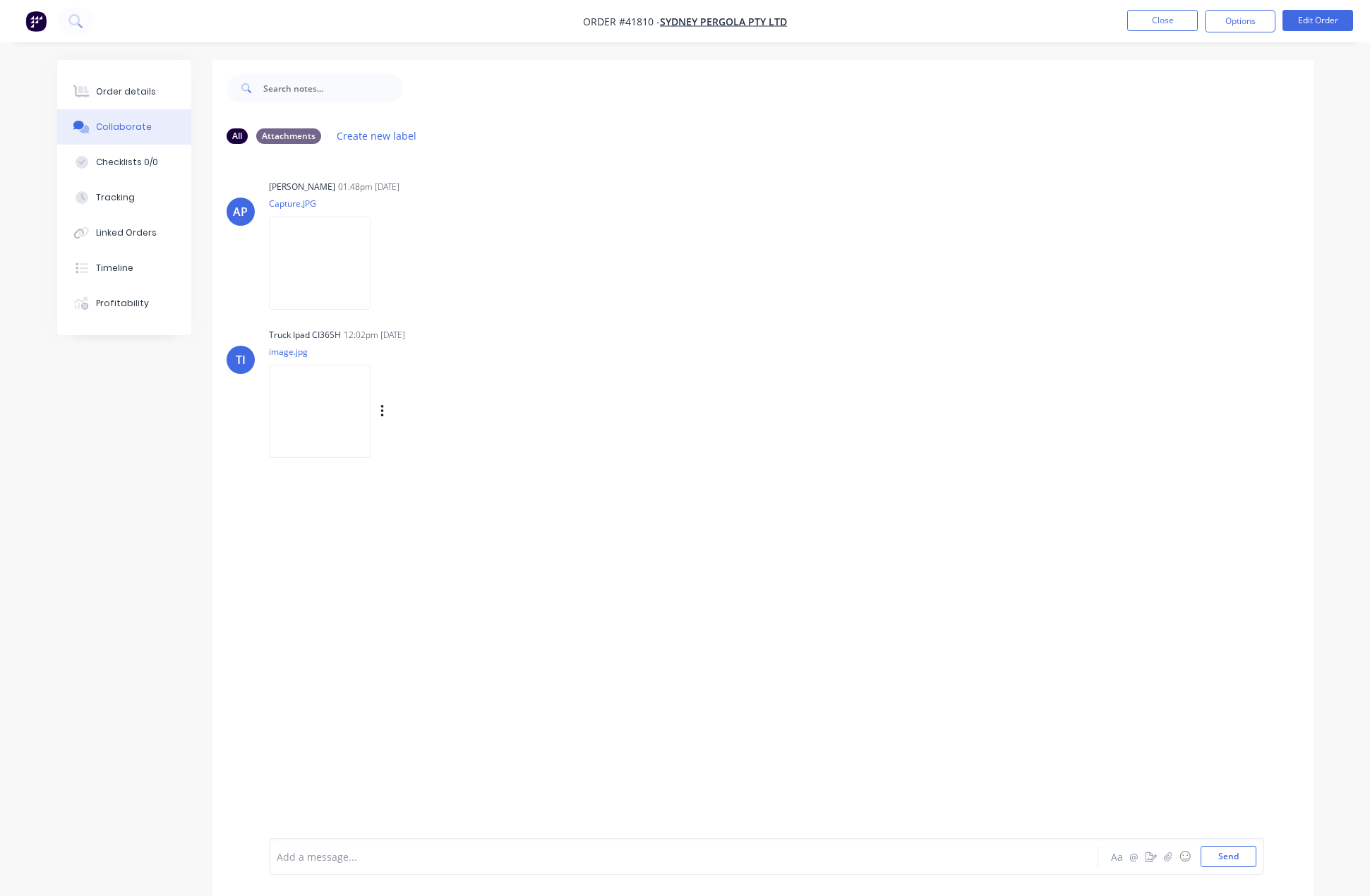
click at [321, 404] on img at bounding box center [320, 411] width 102 height 93
click at [1148, 14] on button "Close" at bounding box center [1162, 20] width 70 height 21
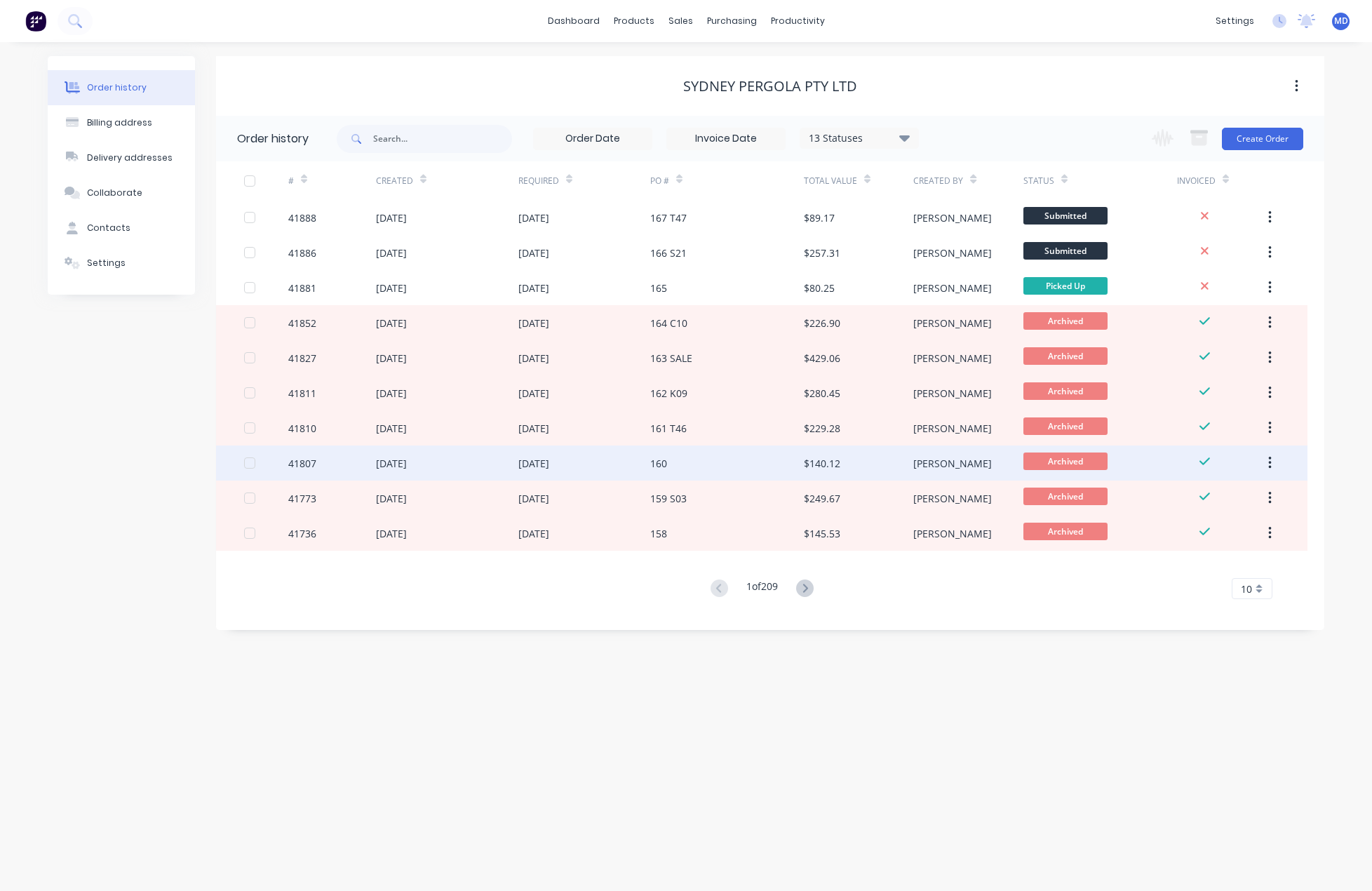
click at [412, 453] on div "[DATE]" at bounding box center [447, 463] width 143 height 35
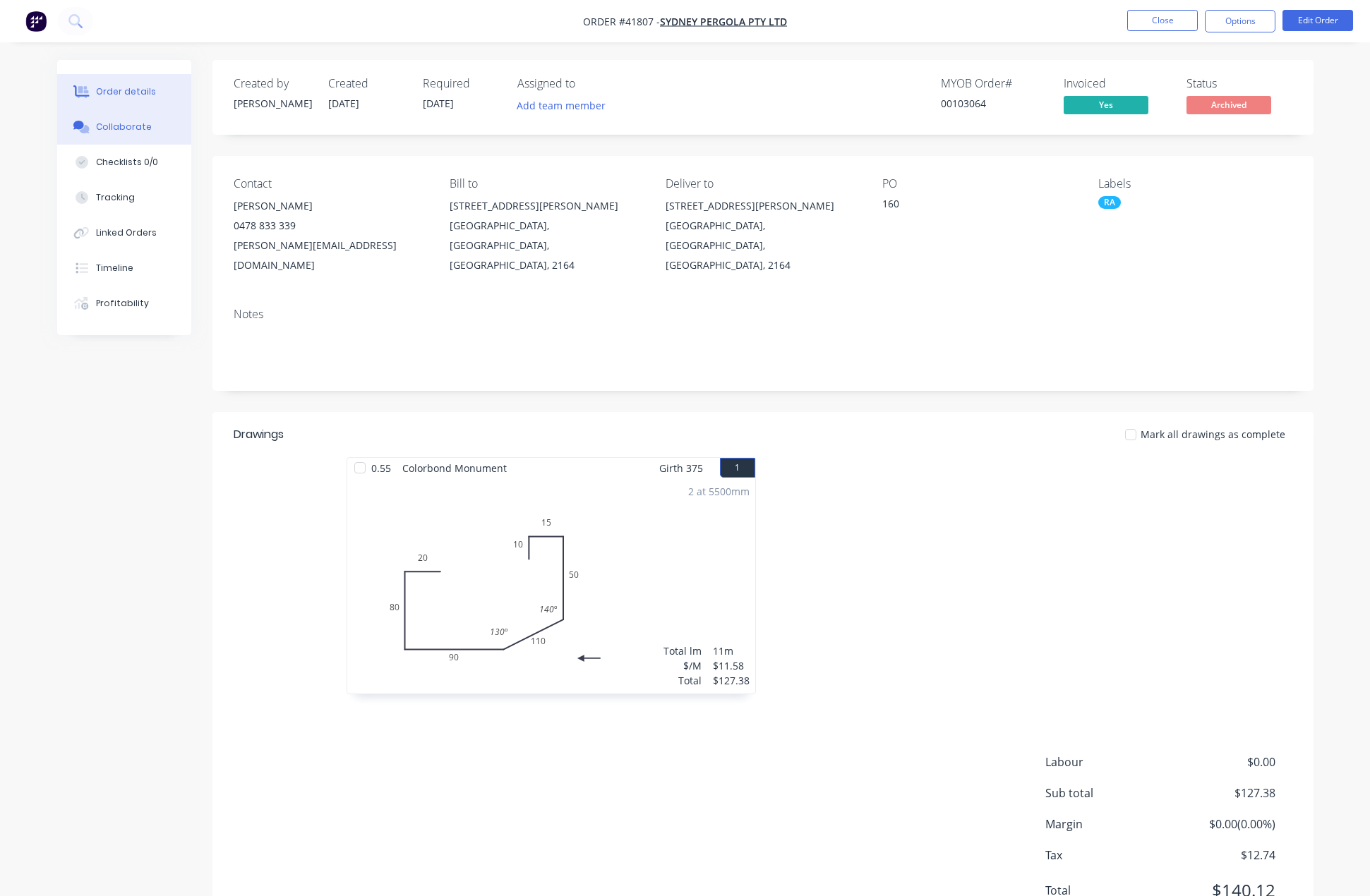
click at [112, 134] on button "Collaborate" at bounding box center [123, 126] width 134 height 35
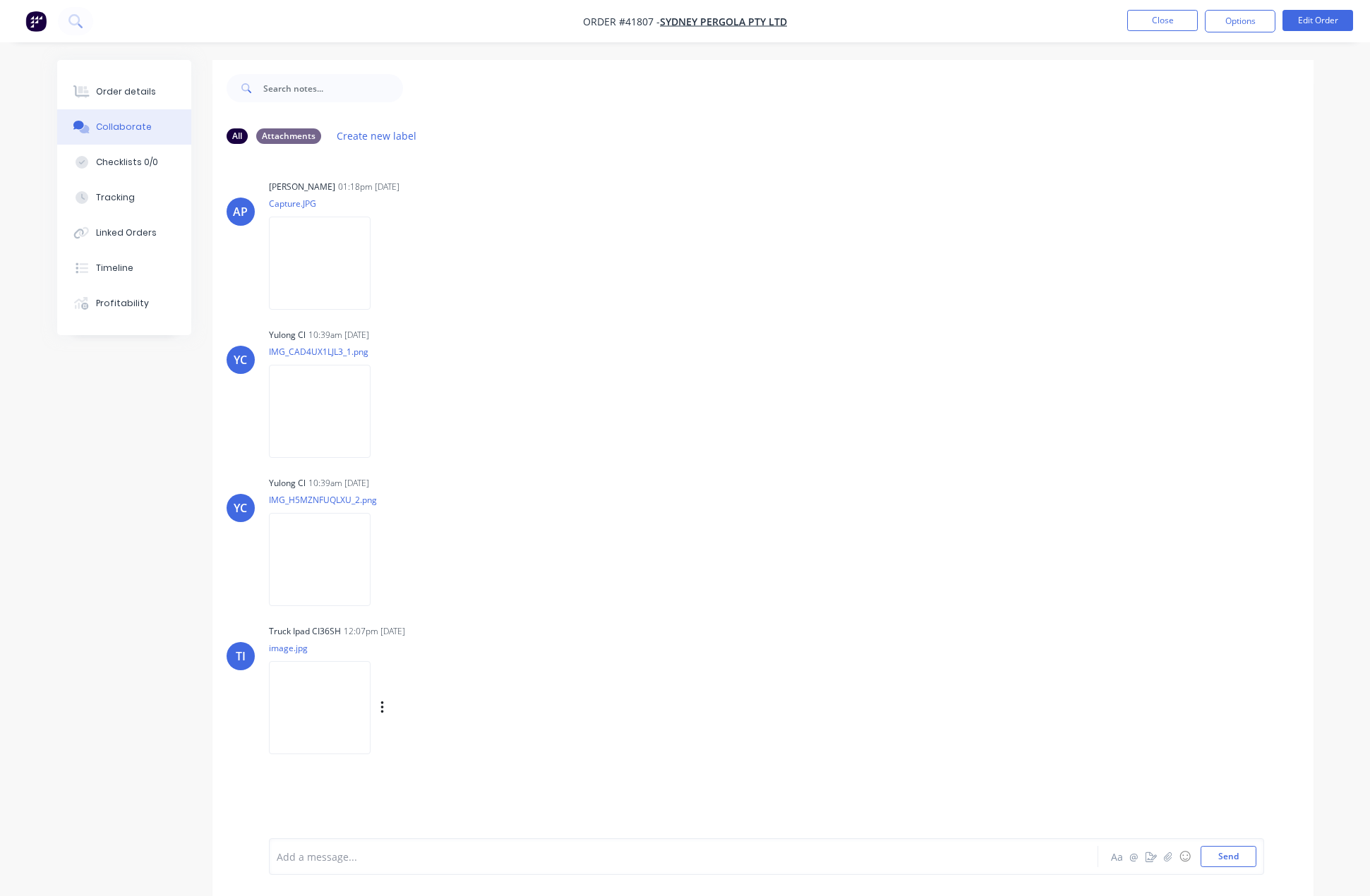
click at [310, 682] on img at bounding box center [320, 708] width 102 height 93
click at [1148, 23] on button "Close" at bounding box center [1162, 20] width 70 height 21
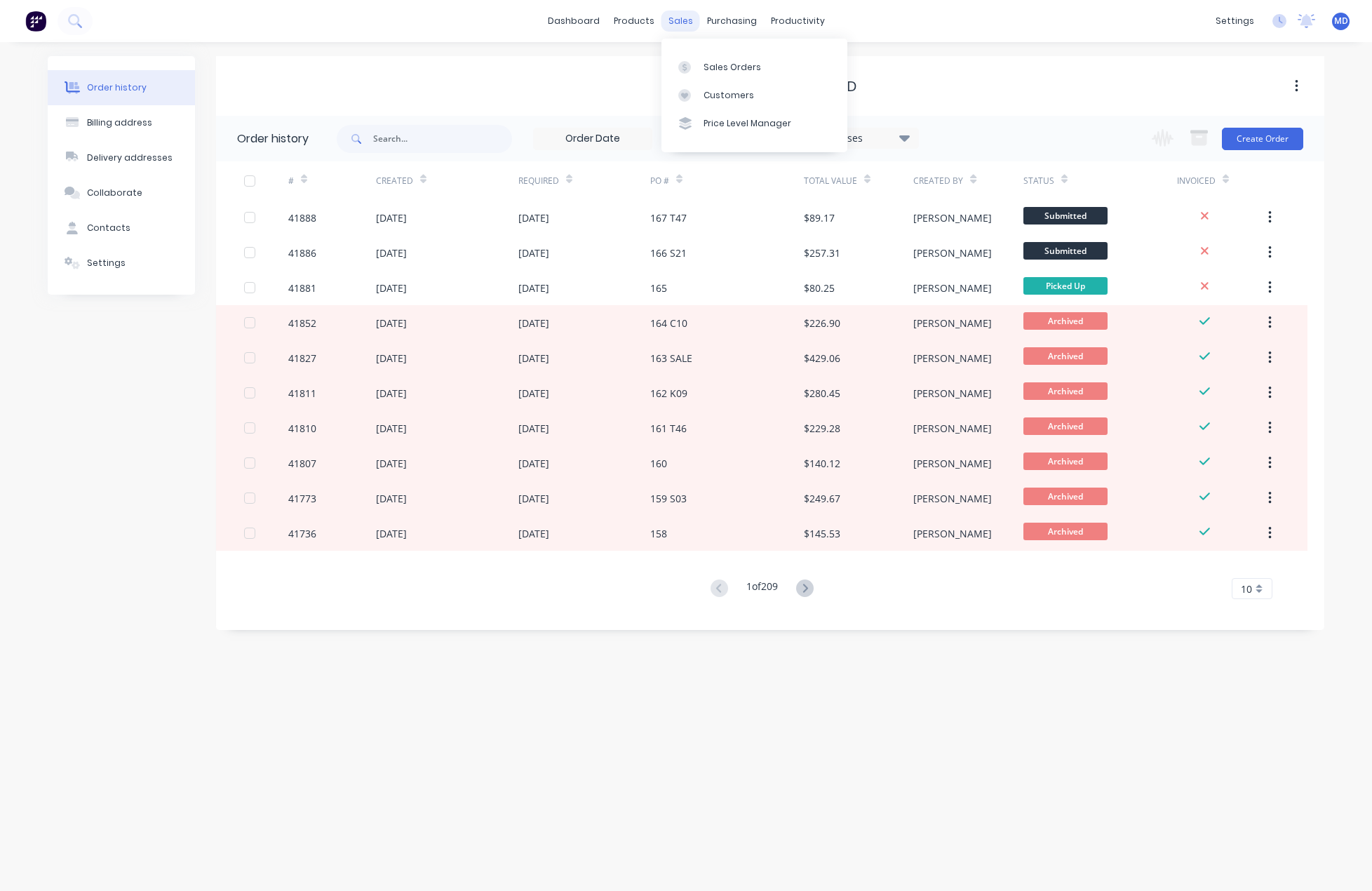
click at [691, 13] on div "sales" at bounding box center [680, 21] width 39 height 21
click at [724, 68] on div "Sales Orders" at bounding box center [732, 67] width 57 height 13
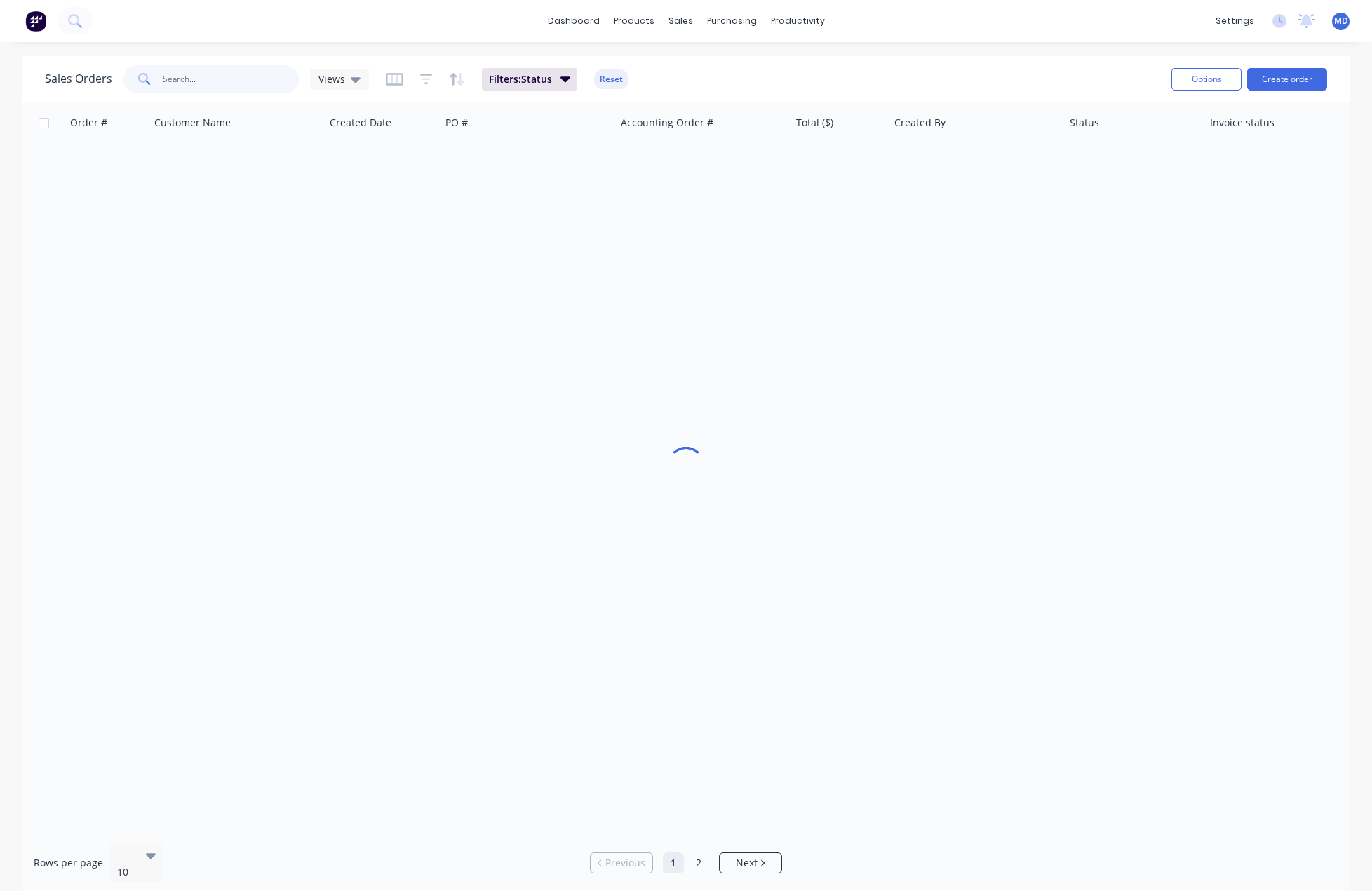
click at [219, 82] on input "text" at bounding box center [231, 80] width 137 height 28
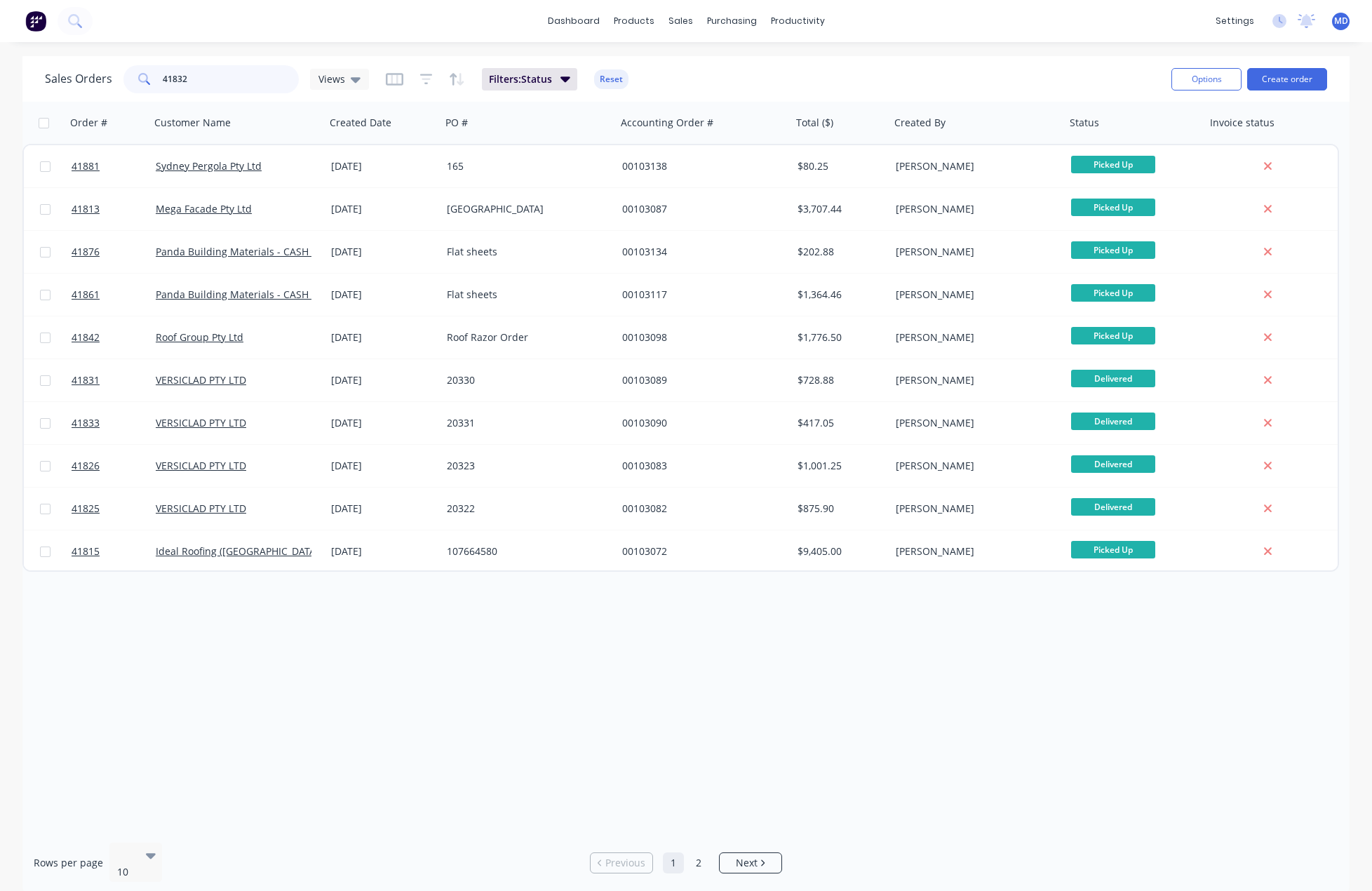
type input "41832"
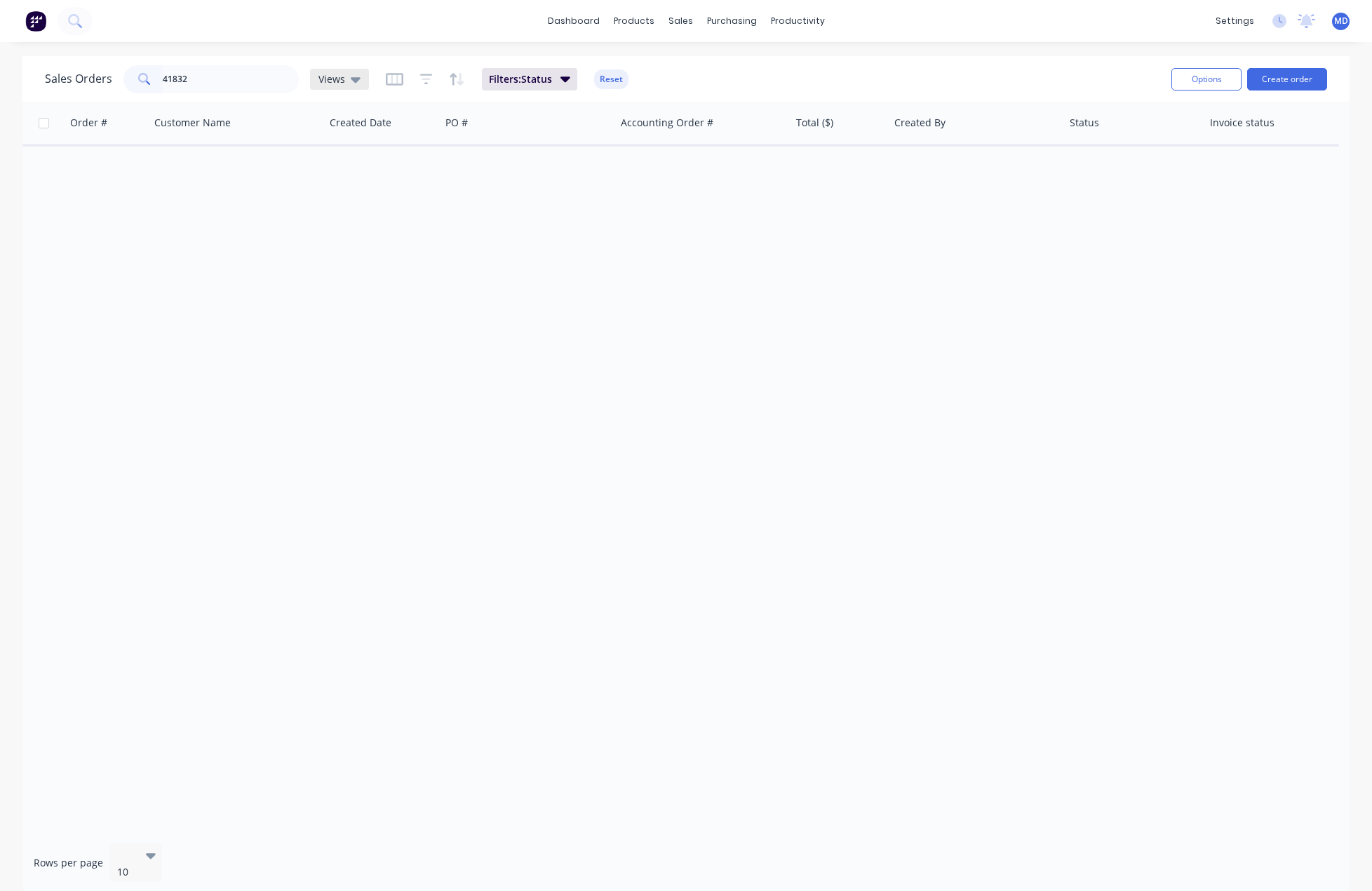
click at [352, 81] on icon at bounding box center [355, 80] width 10 height 6
click at [345, 228] on button "ARCHIVED" at bounding box center [394, 227] width 160 height 16
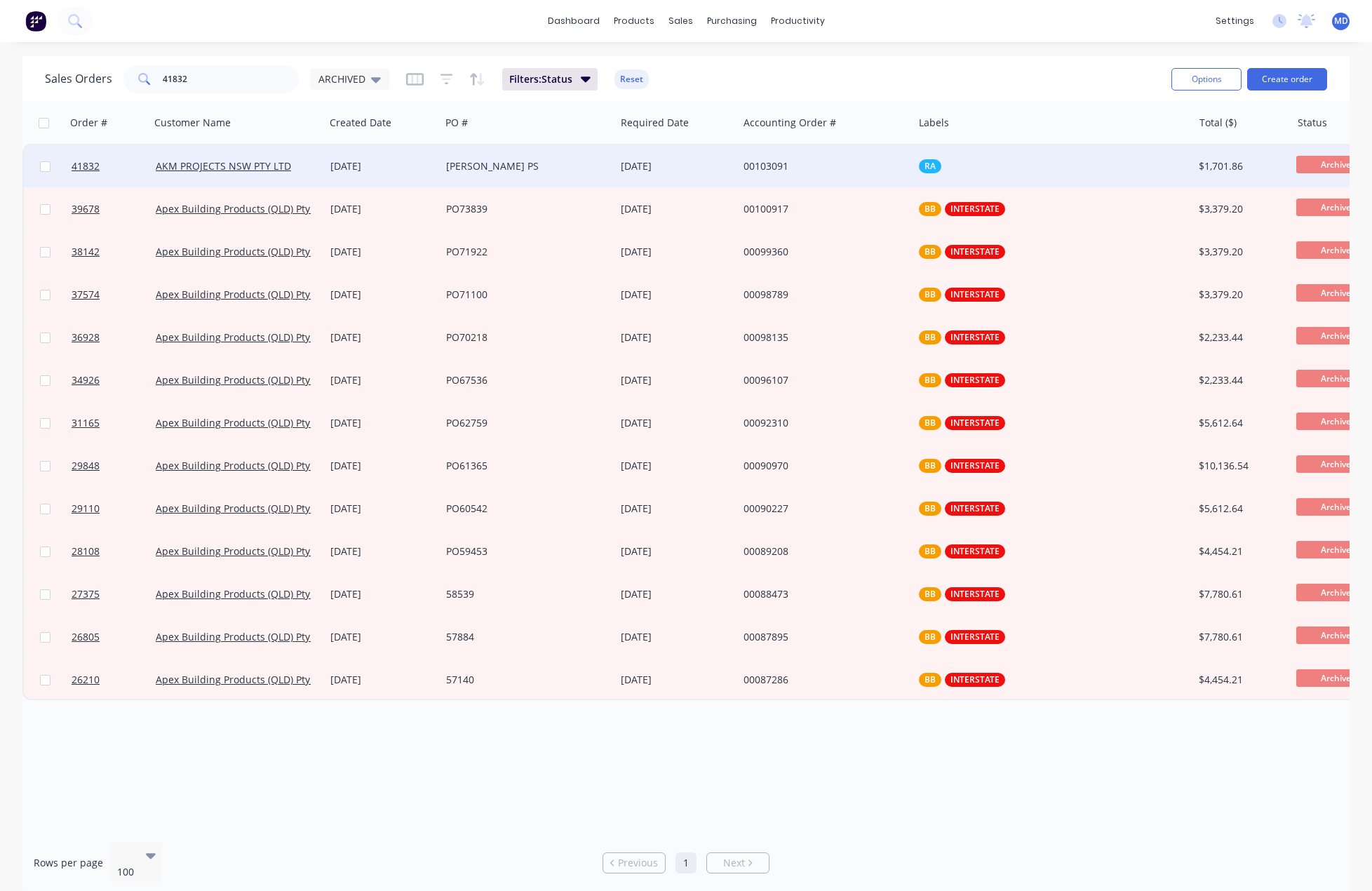
click at [570, 164] on div "[PERSON_NAME] PS" at bounding box center [524, 166] width 156 height 14
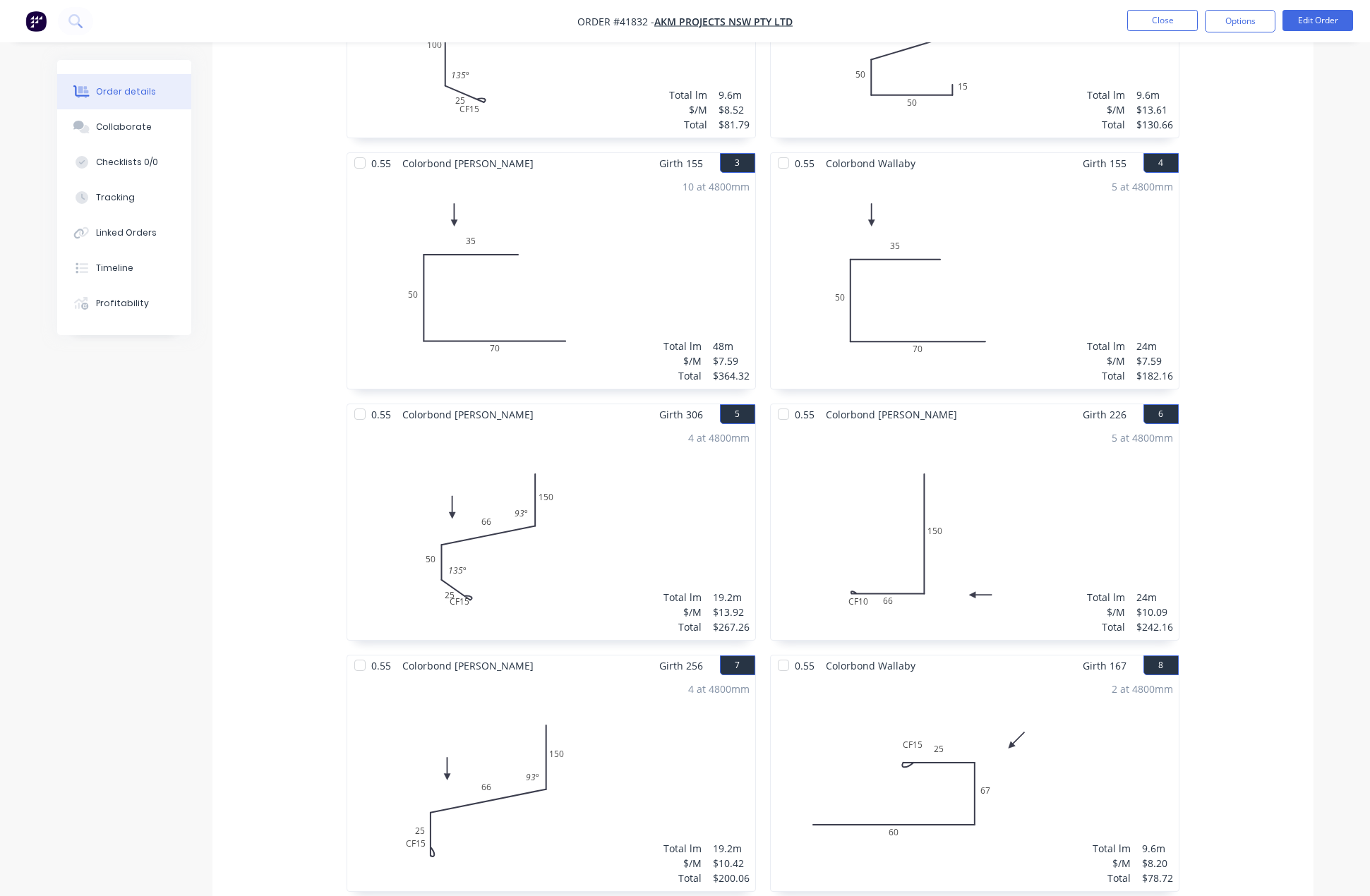
scroll to position [797, 0]
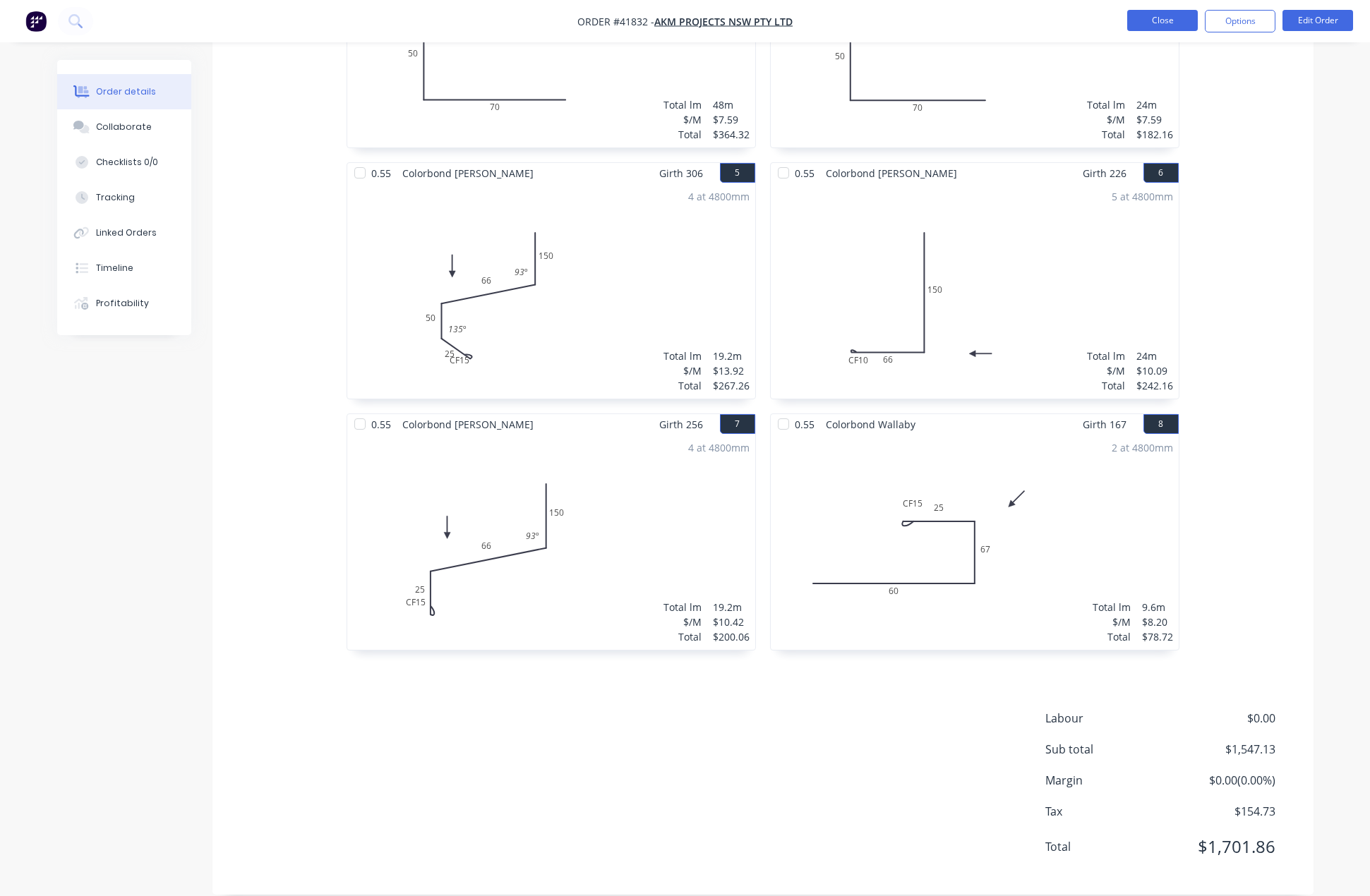
click at [1148, 18] on button "Close" at bounding box center [1162, 20] width 70 height 21
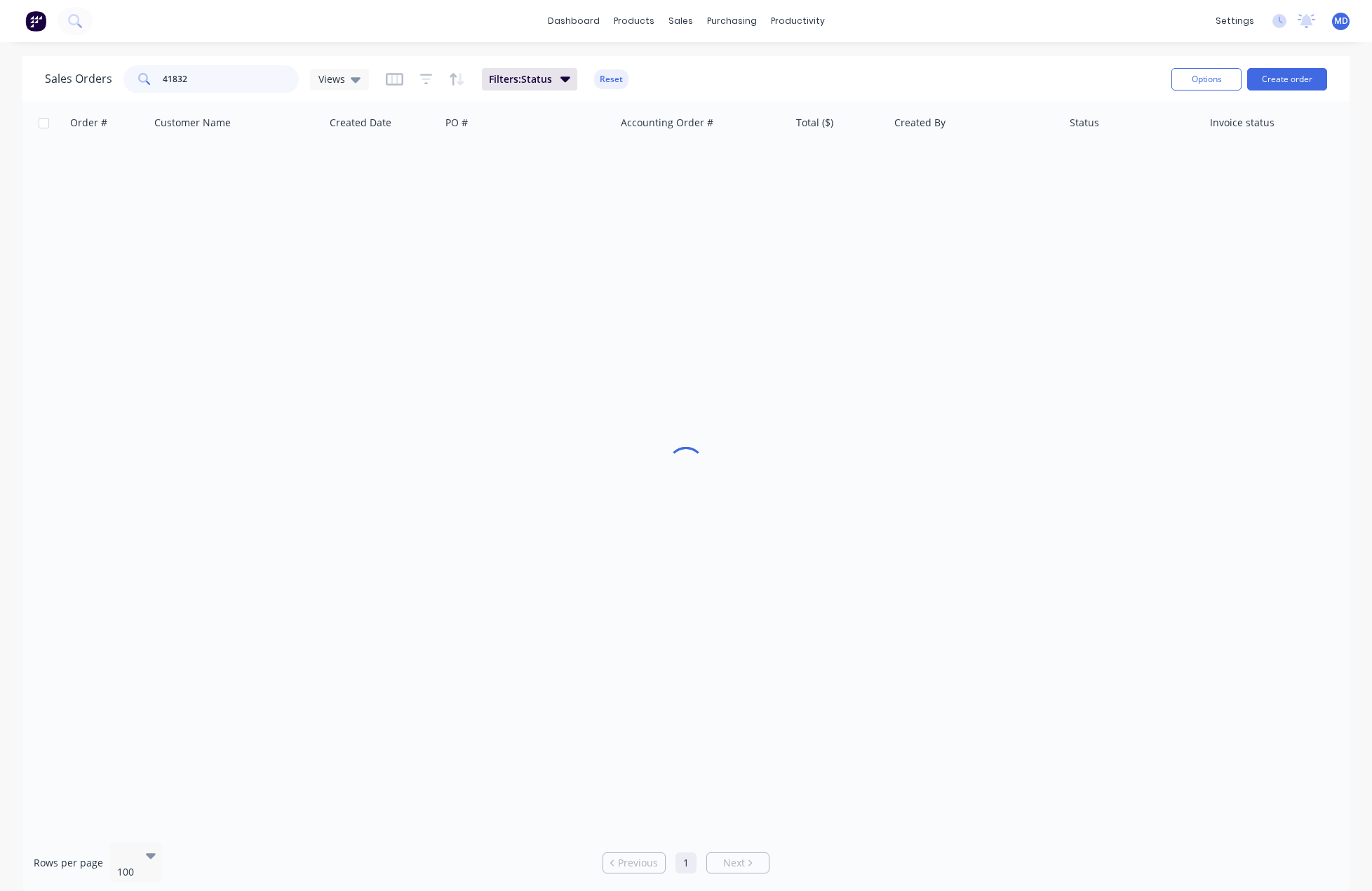
drag, startPoint x: 201, startPoint y: 79, endPoint x: 112, endPoint y: 88, distance: 89.5
click at [134, 82] on div "41832" at bounding box center [211, 80] width 175 height 28
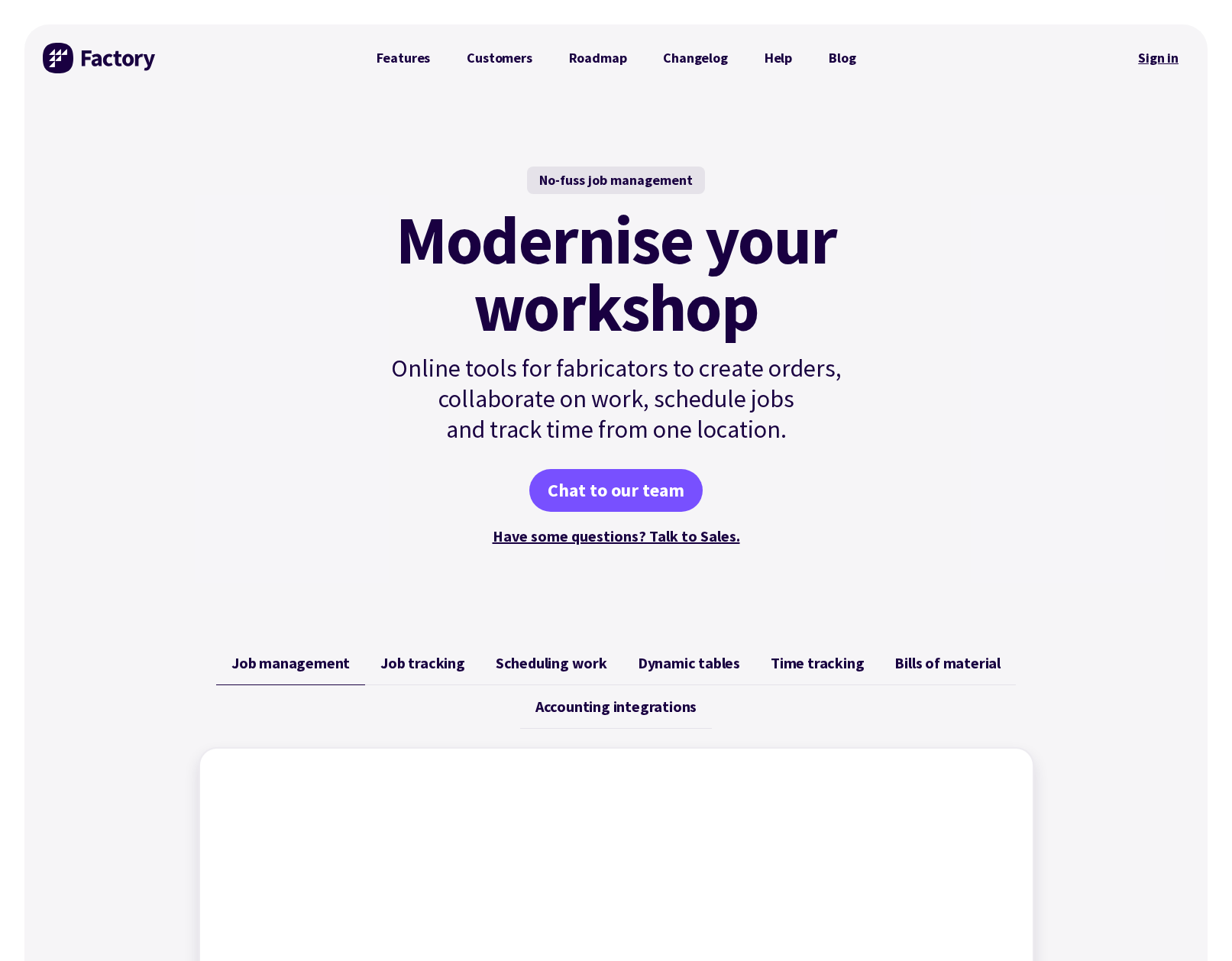
click at [1152, 58] on link "Sign in" at bounding box center [1158, 57] width 61 height 35
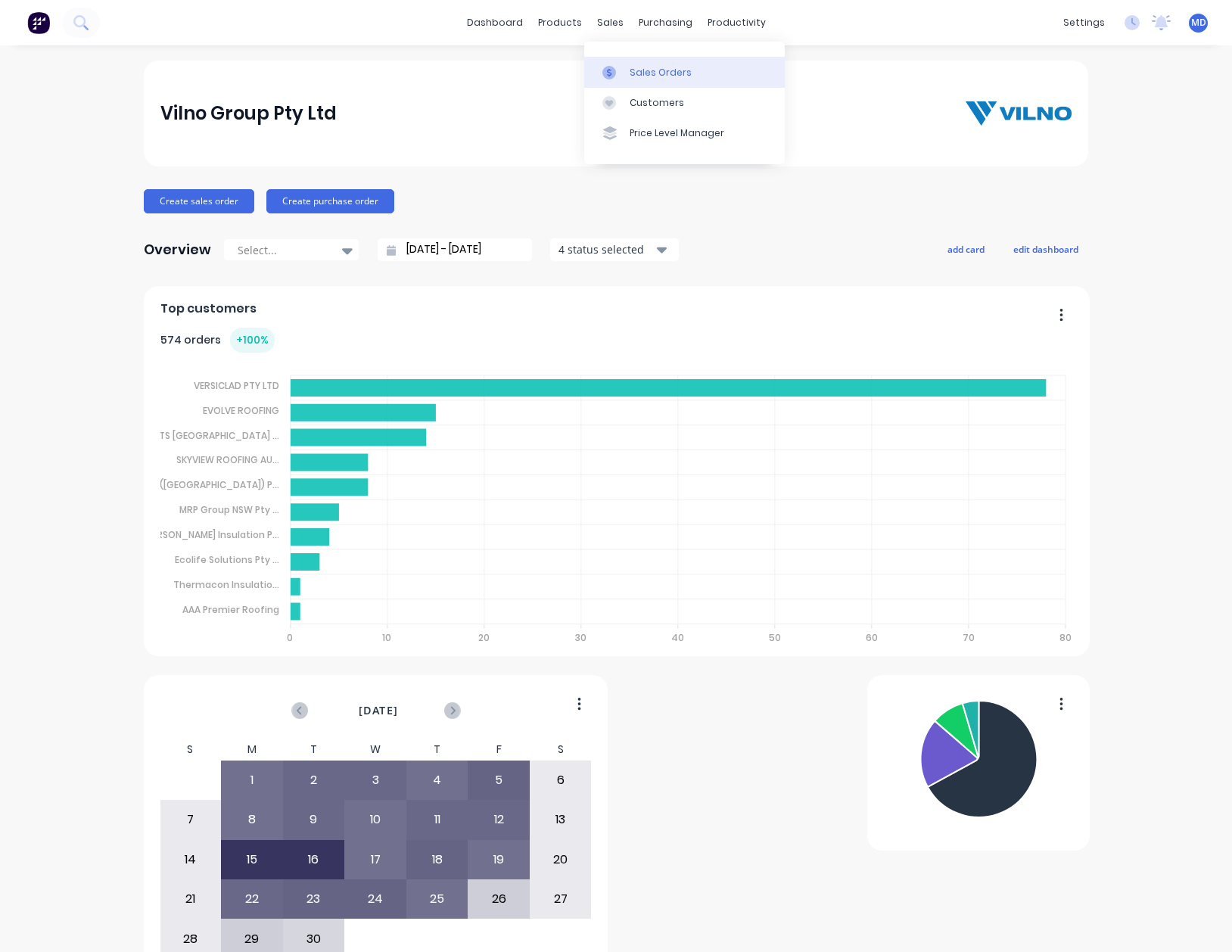
drag, startPoint x: 652, startPoint y: 71, endPoint x: 641, endPoint y: 73, distance: 11.2
click at [652, 71] on div "Sales Orders" at bounding box center [660, 72] width 62 height 14
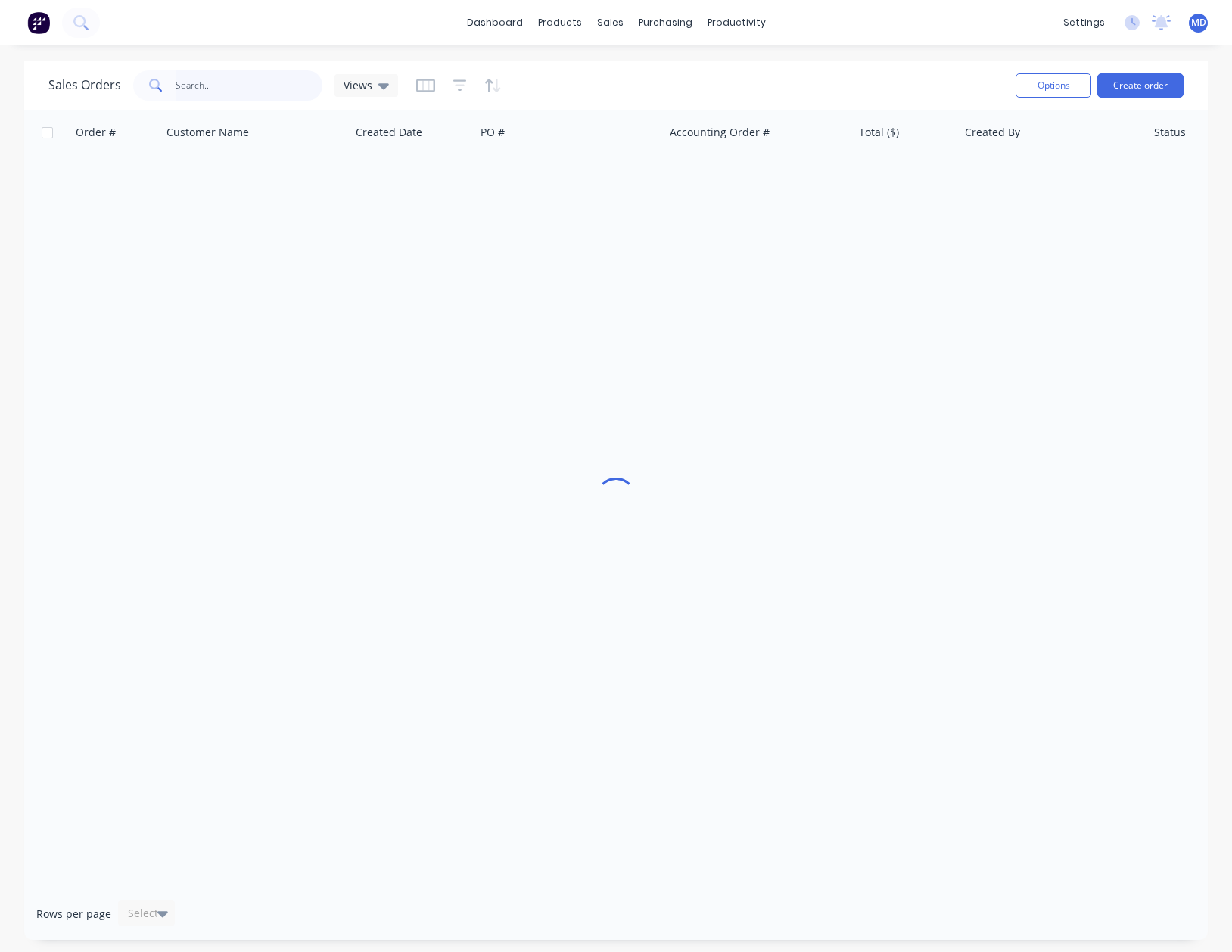
click at [210, 91] on input "text" at bounding box center [249, 86] width 147 height 30
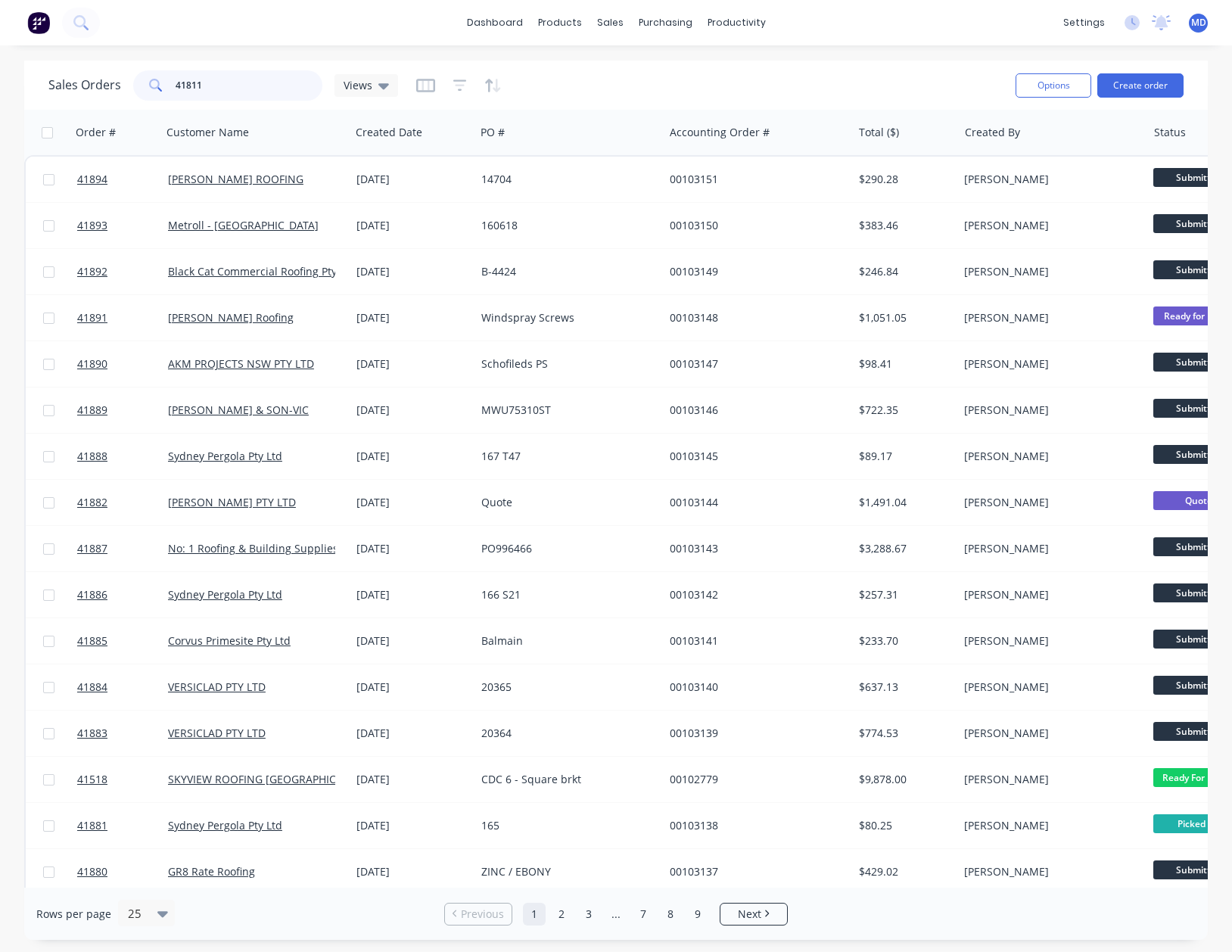
type input "41811"
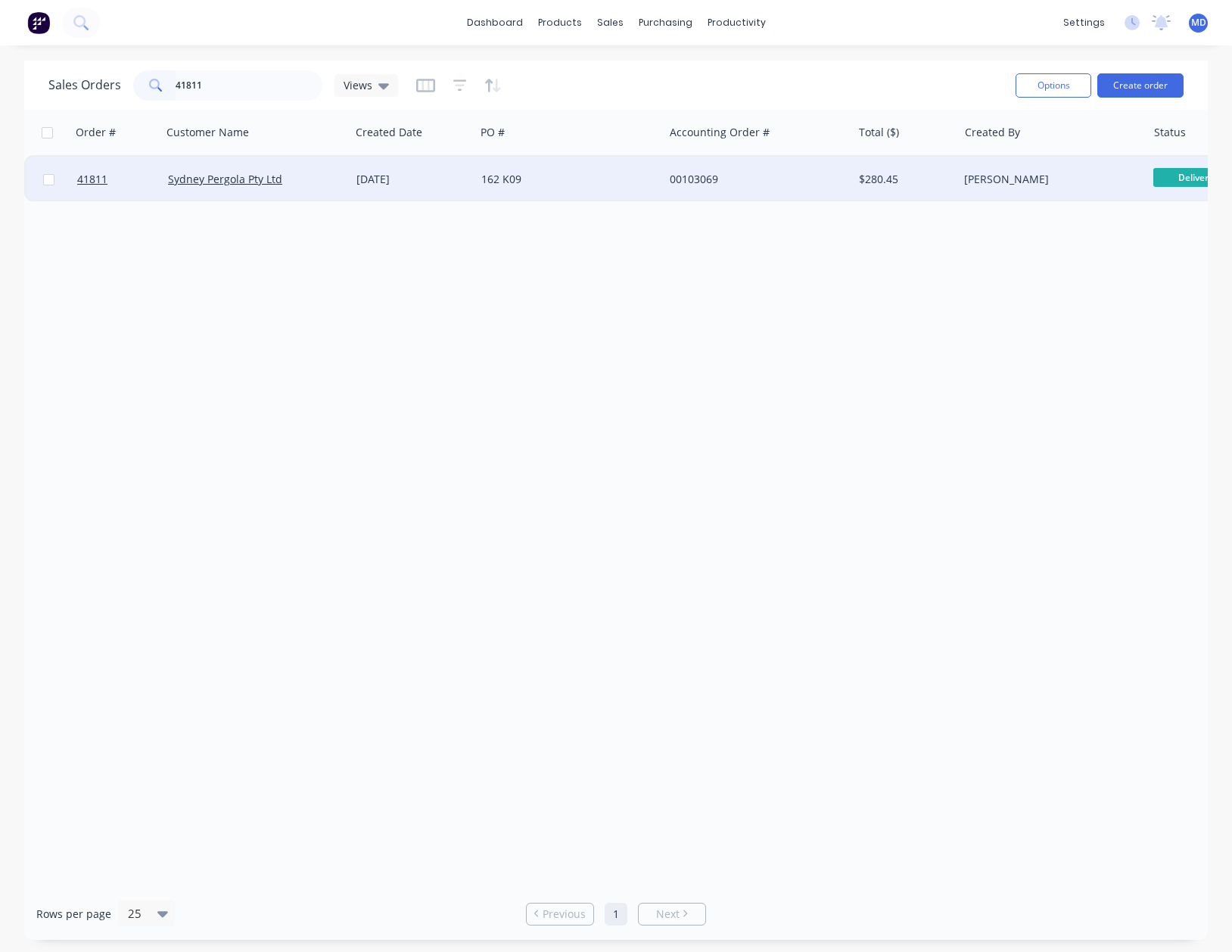
click at [804, 189] on div "00103069" at bounding box center [757, 179] width 188 height 46
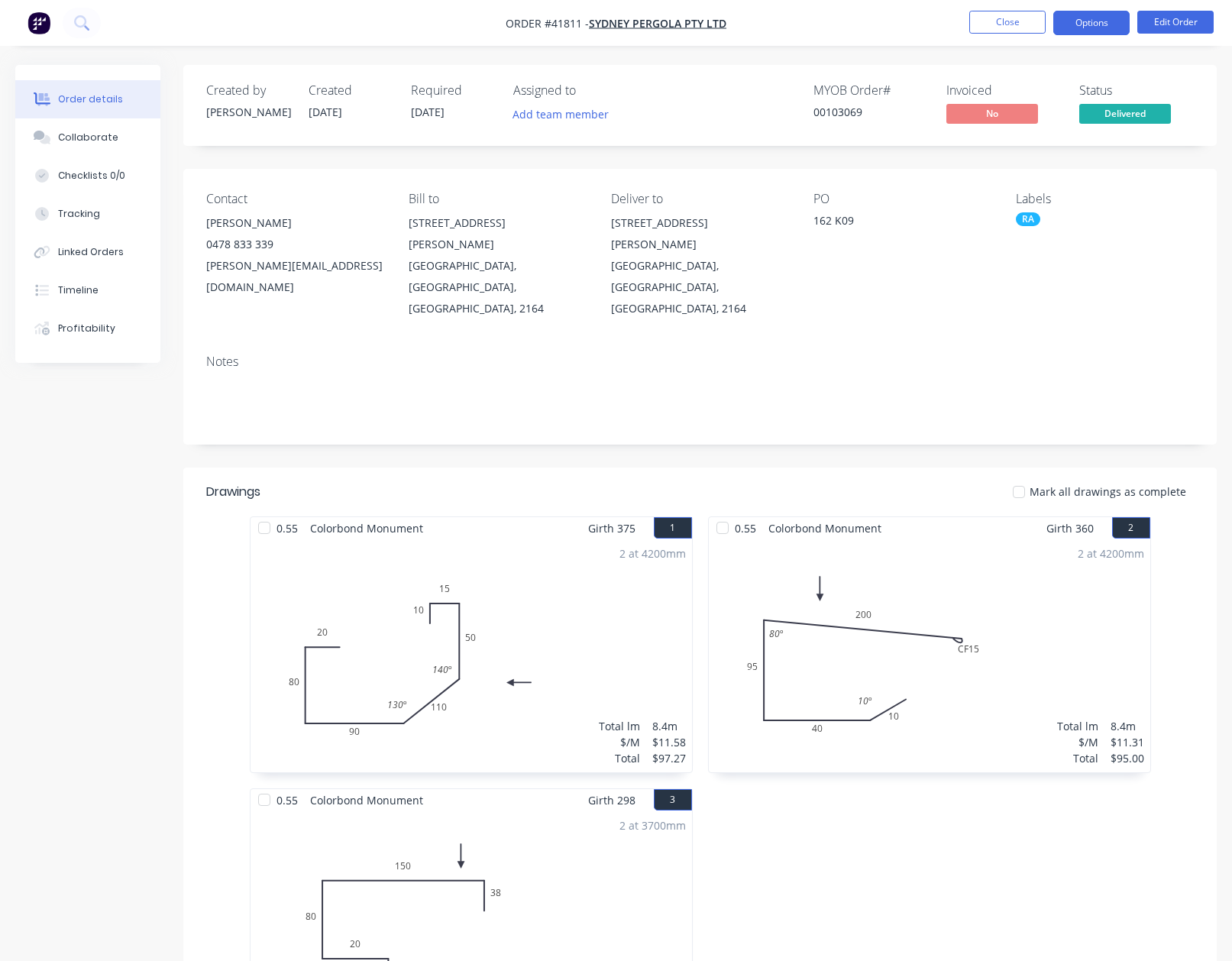
click at [1077, 21] on button "Options" at bounding box center [1091, 23] width 76 height 24
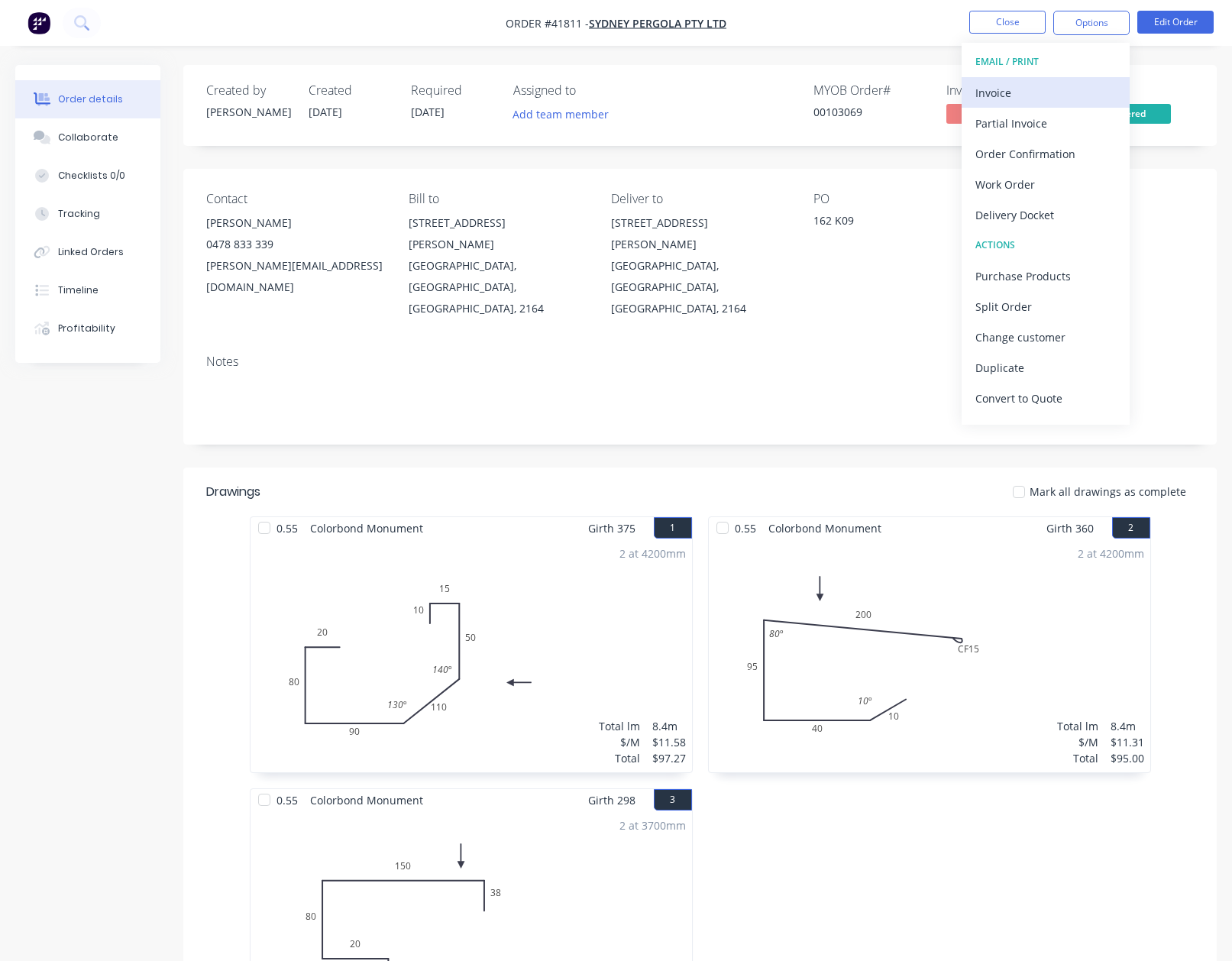
click at [1002, 92] on div "Invoice" at bounding box center [1046, 92] width 141 height 22
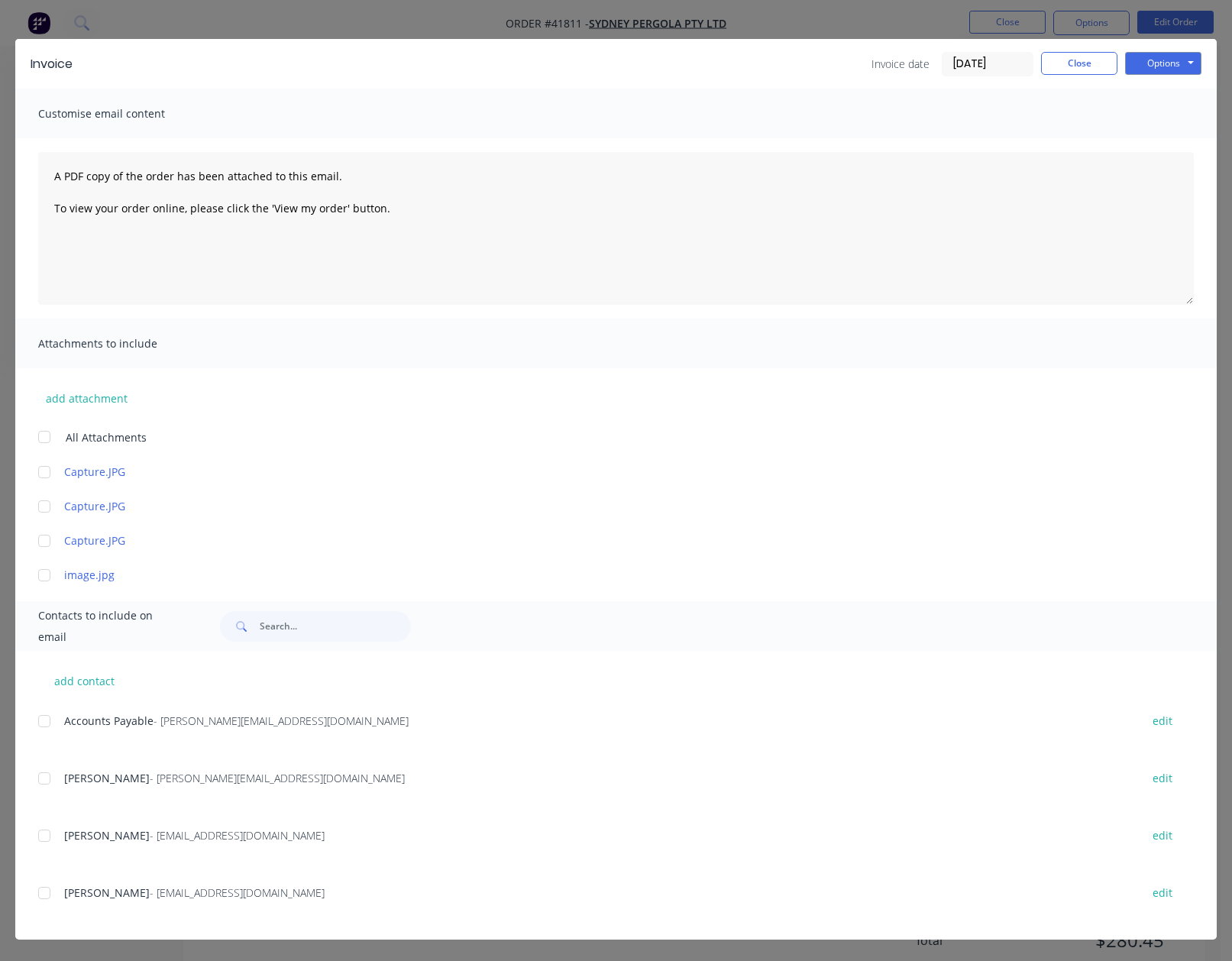
scroll to position [328, 0]
drag, startPoint x: 45, startPoint y: 723, endPoint x: 210, endPoint y: 646, distance: 182.1
click at [47, 725] on div at bounding box center [44, 721] width 31 height 31
click at [1145, 68] on button "Options" at bounding box center [1163, 63] width 76 height 23
click at [1145, 143] on button "Email" at bounding box center [1174, 141] width 98 height 25
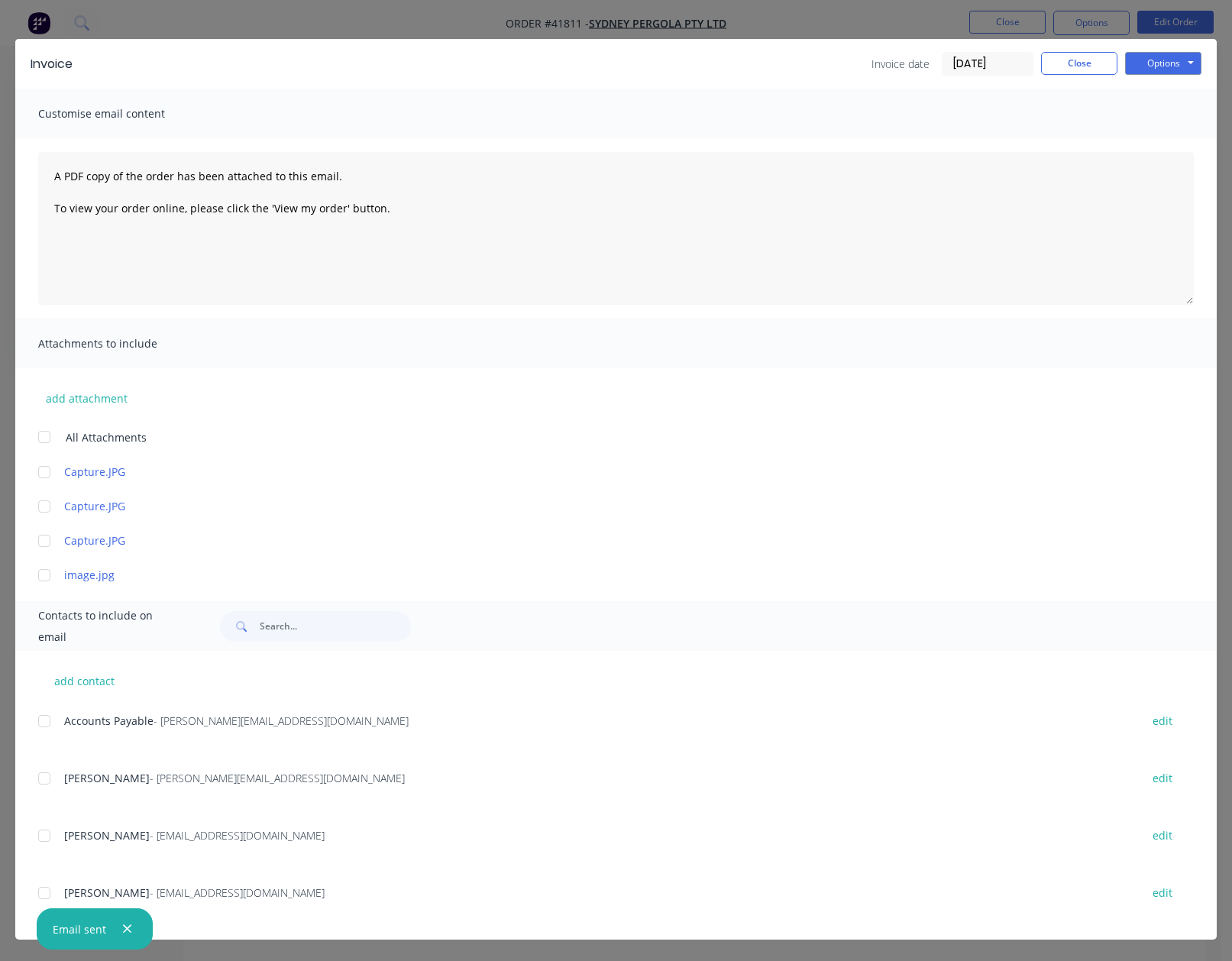
scroll to position [0, 0]
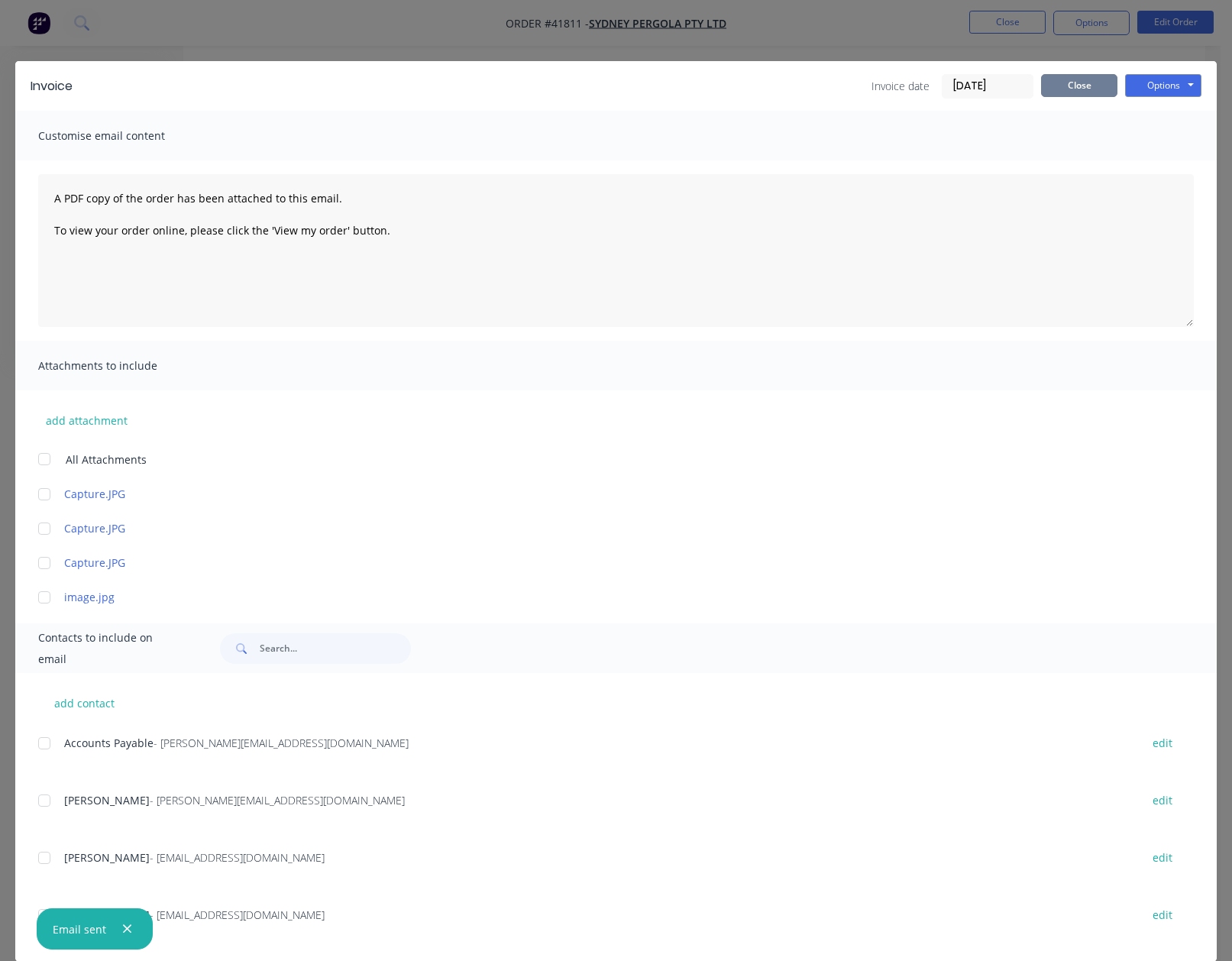
click at [1063, 91] on button "Close" at bounding box center [1079, 86] width 76 height 23
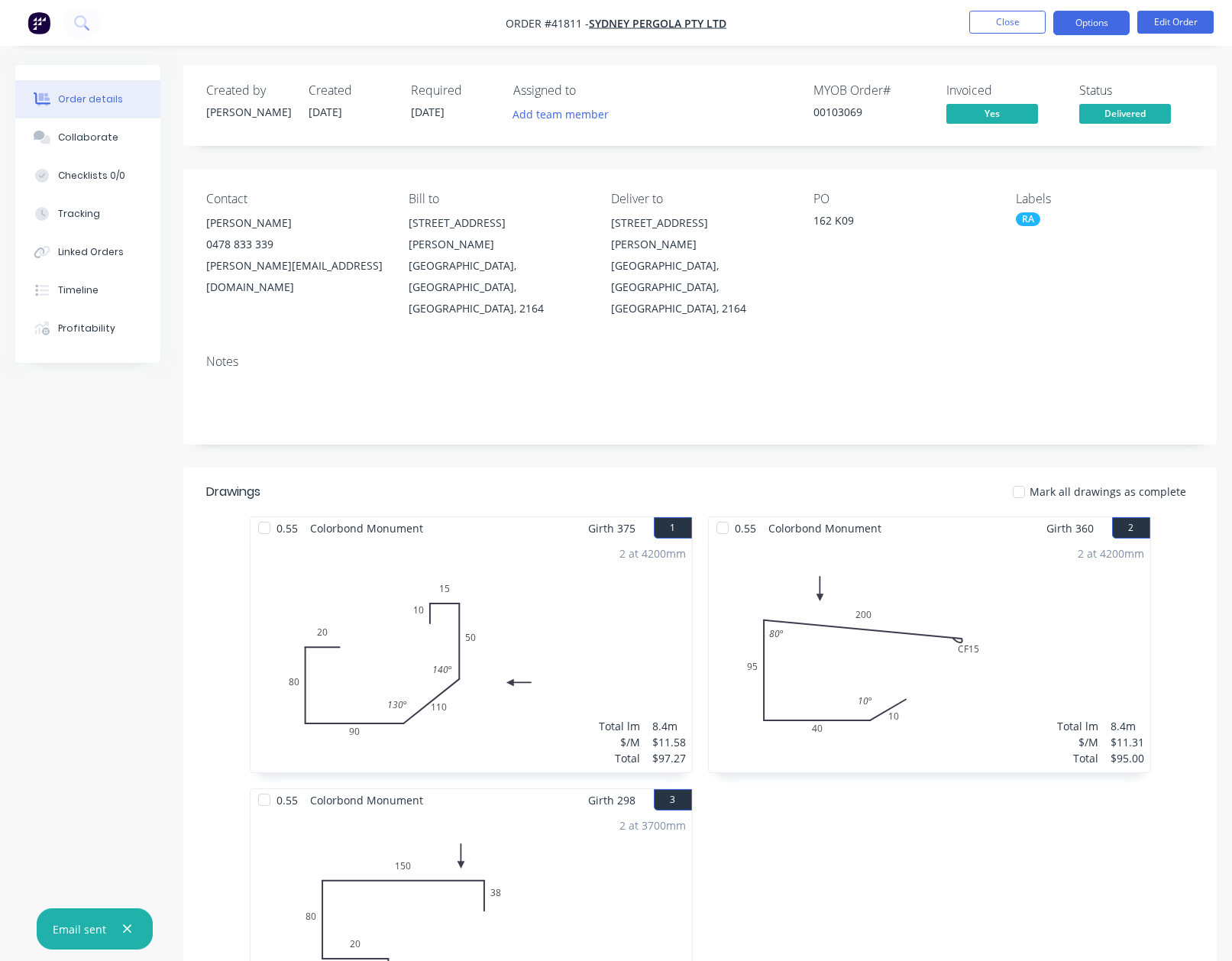
click at [1096, 22] on button "Options" at bounding box center [1091, 23] width 76 height 24
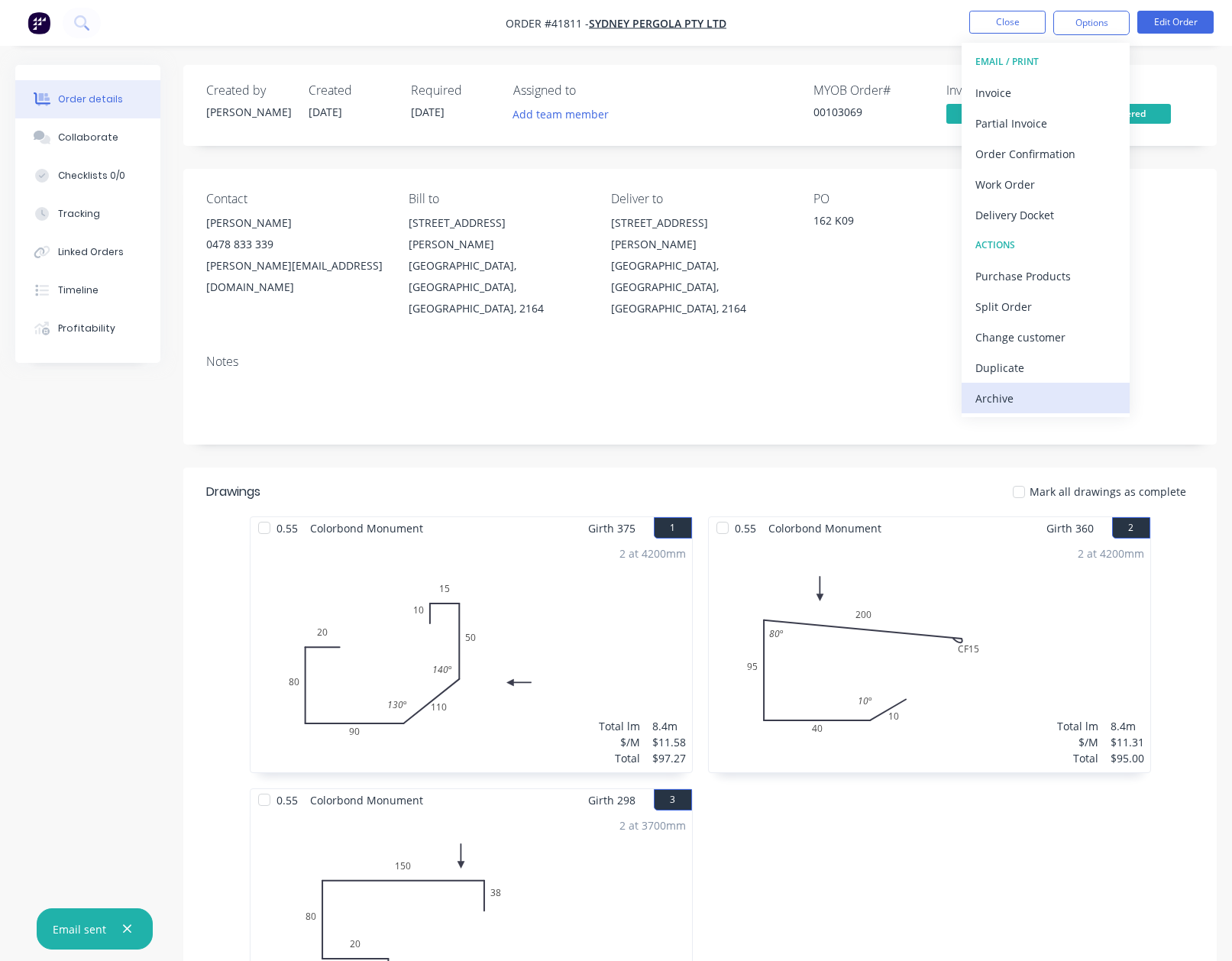
click at [980, 396] on div "Archive" at bounding box center [1046, 398] width 141 height 22
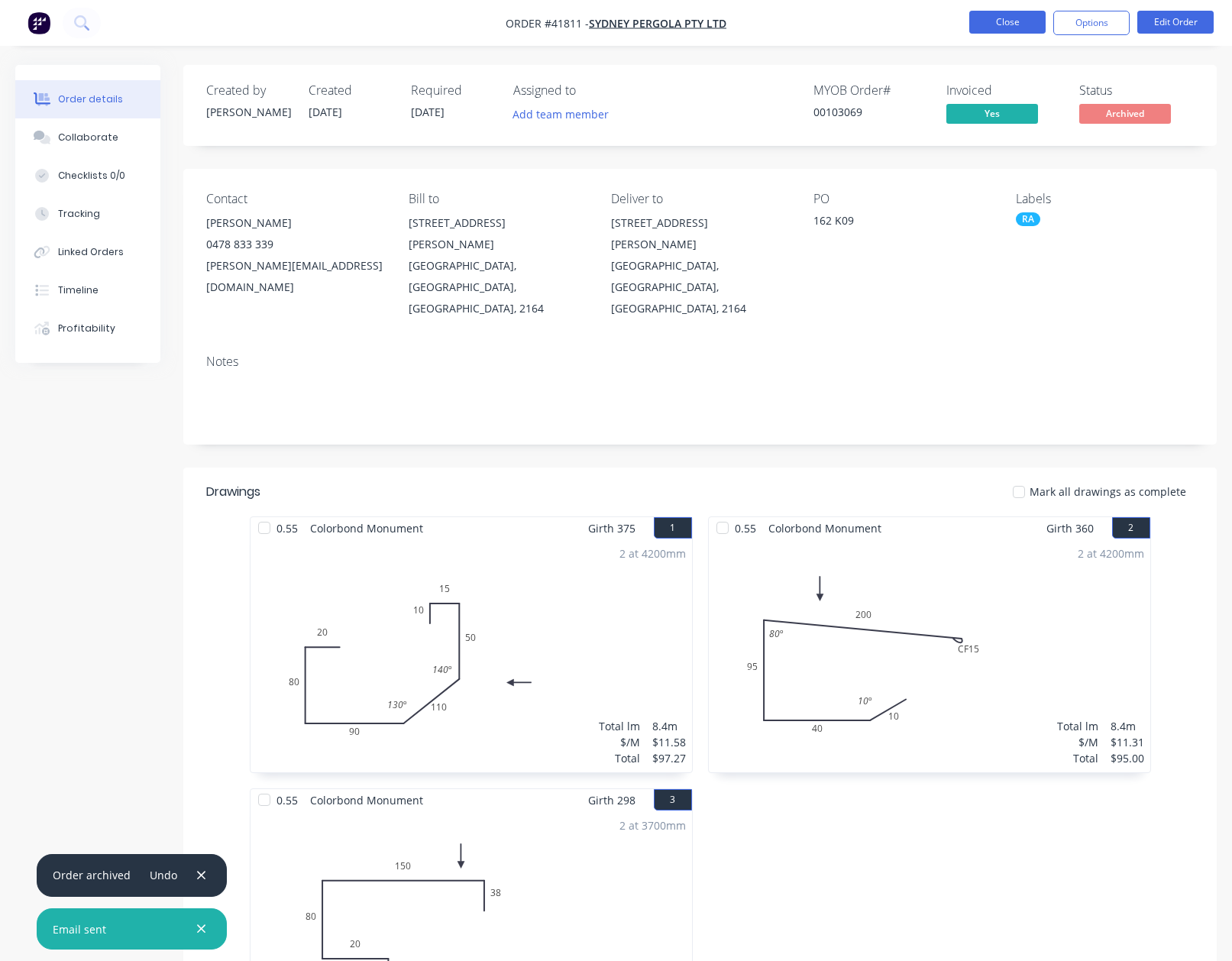
click at [997, 23] on button "Close" at bounding box center [1007, 22] width 76 height 23
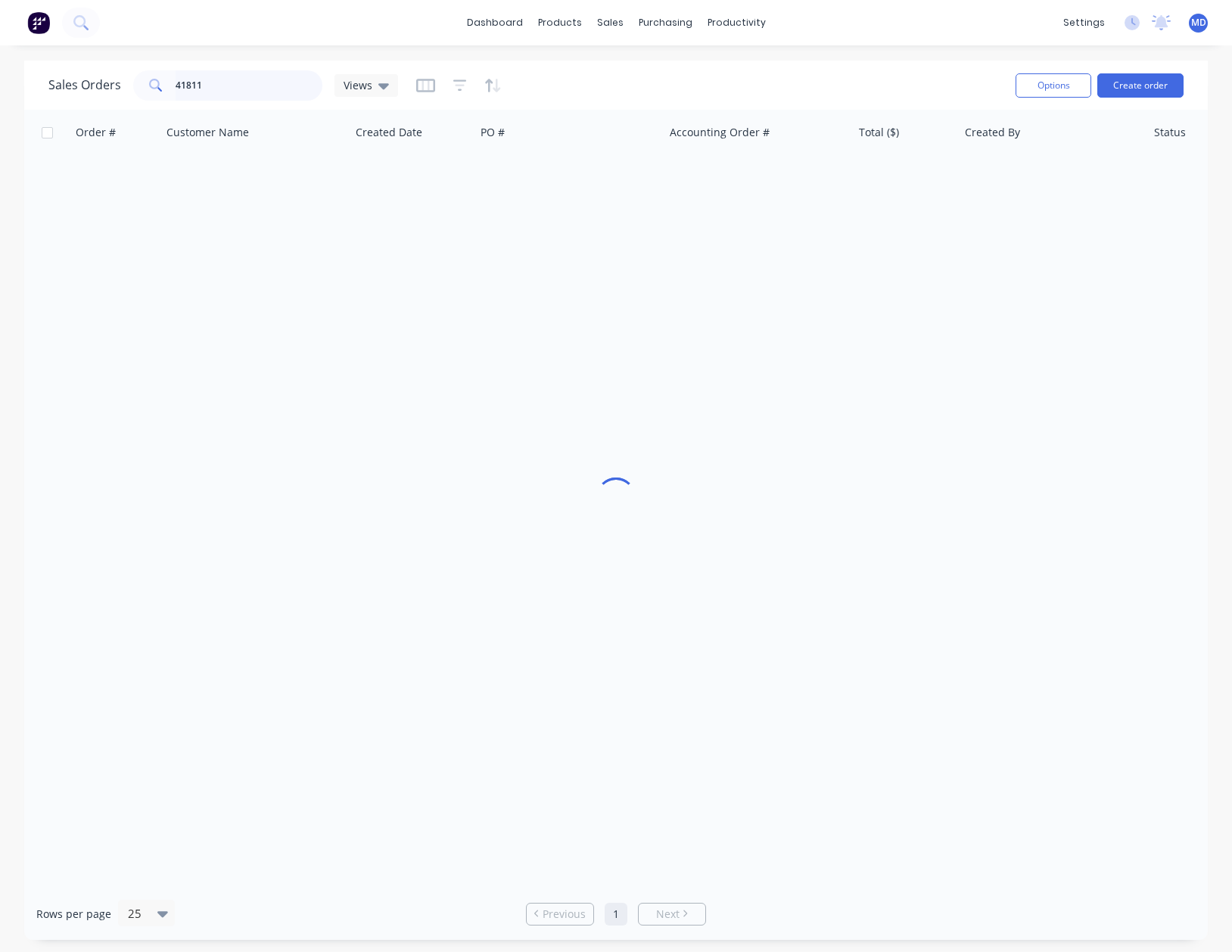
click at [251, 84] on input "41811" at bounding box center [249, 86] width 147 height 30
type input "41807"
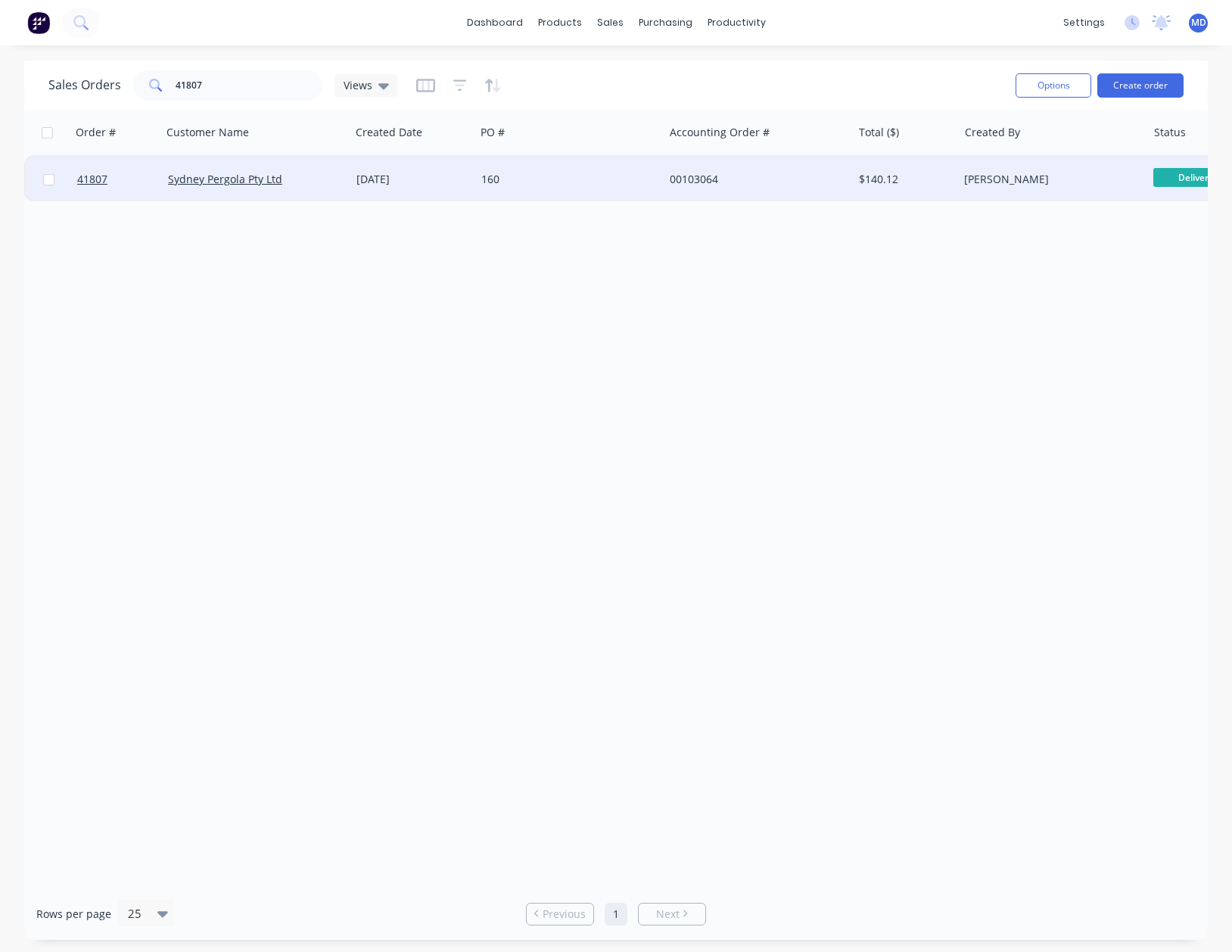
click at [584, 179] on div "160" at bounding box center [566, 179] width 168 height 15
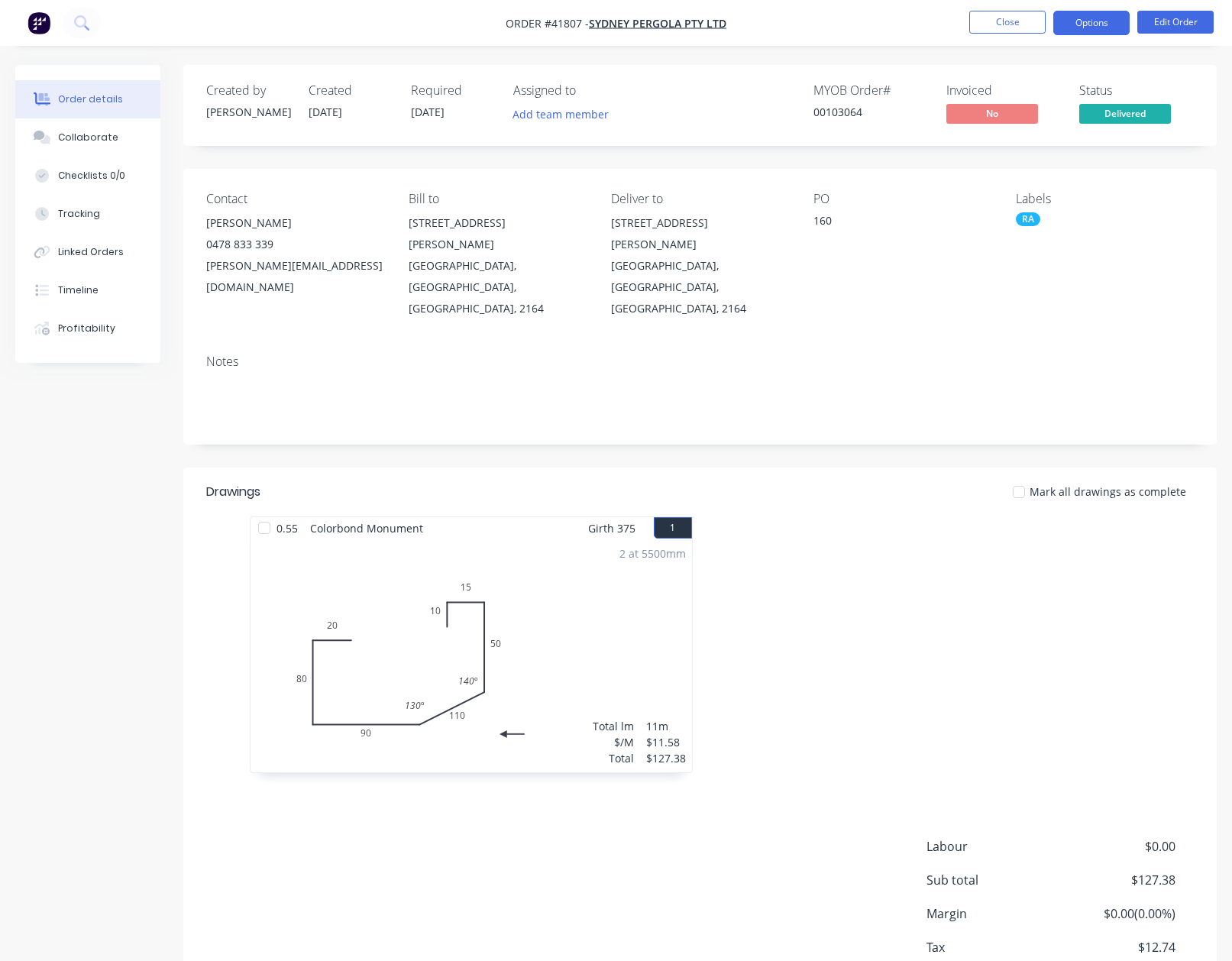
click at [1090, 24] on button "Options" at bounding box center [1091, 23] width 76 height 24
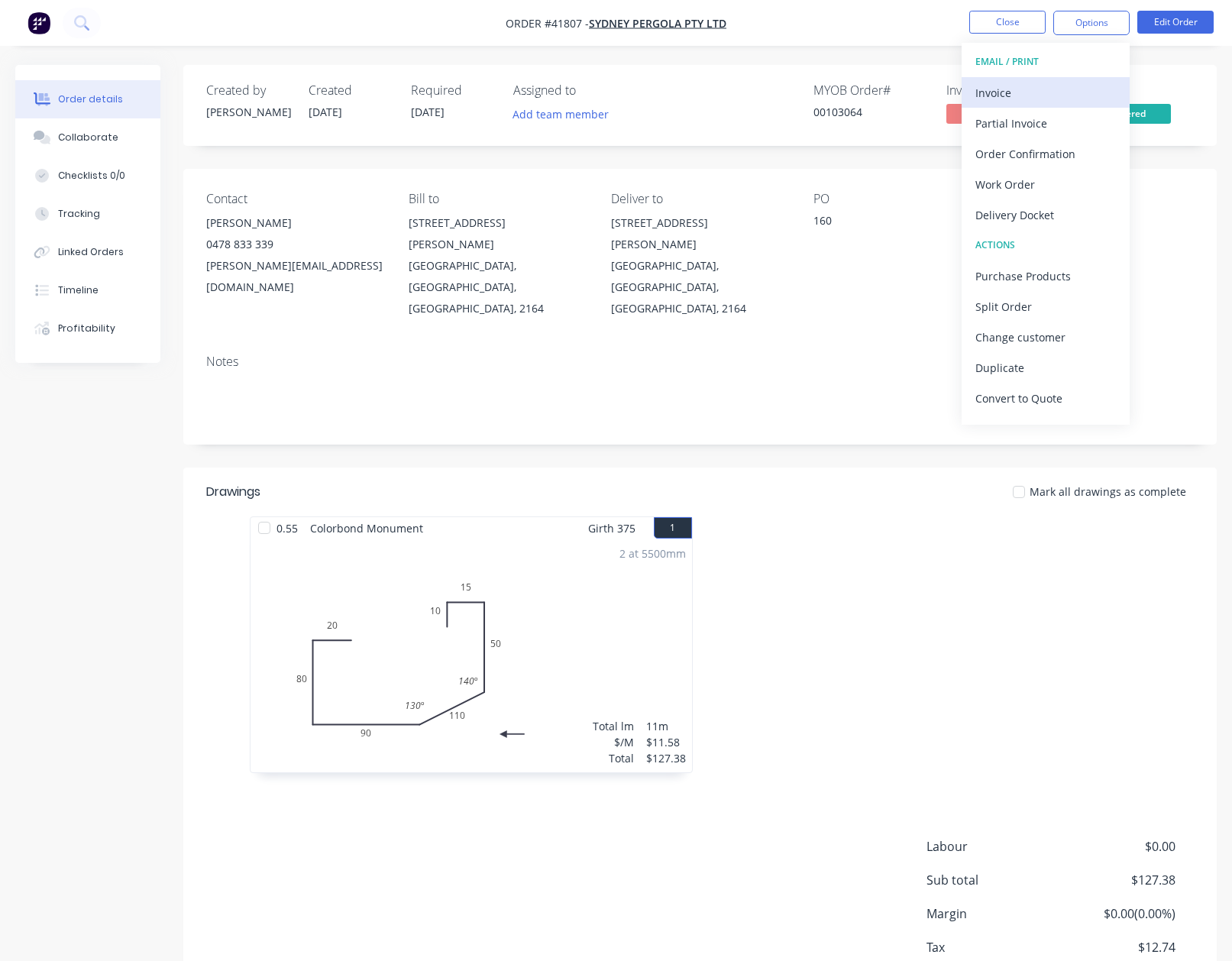
click at [990, 90] on div "Invoice" at bounding box center [1046, 92] width 141 height 22
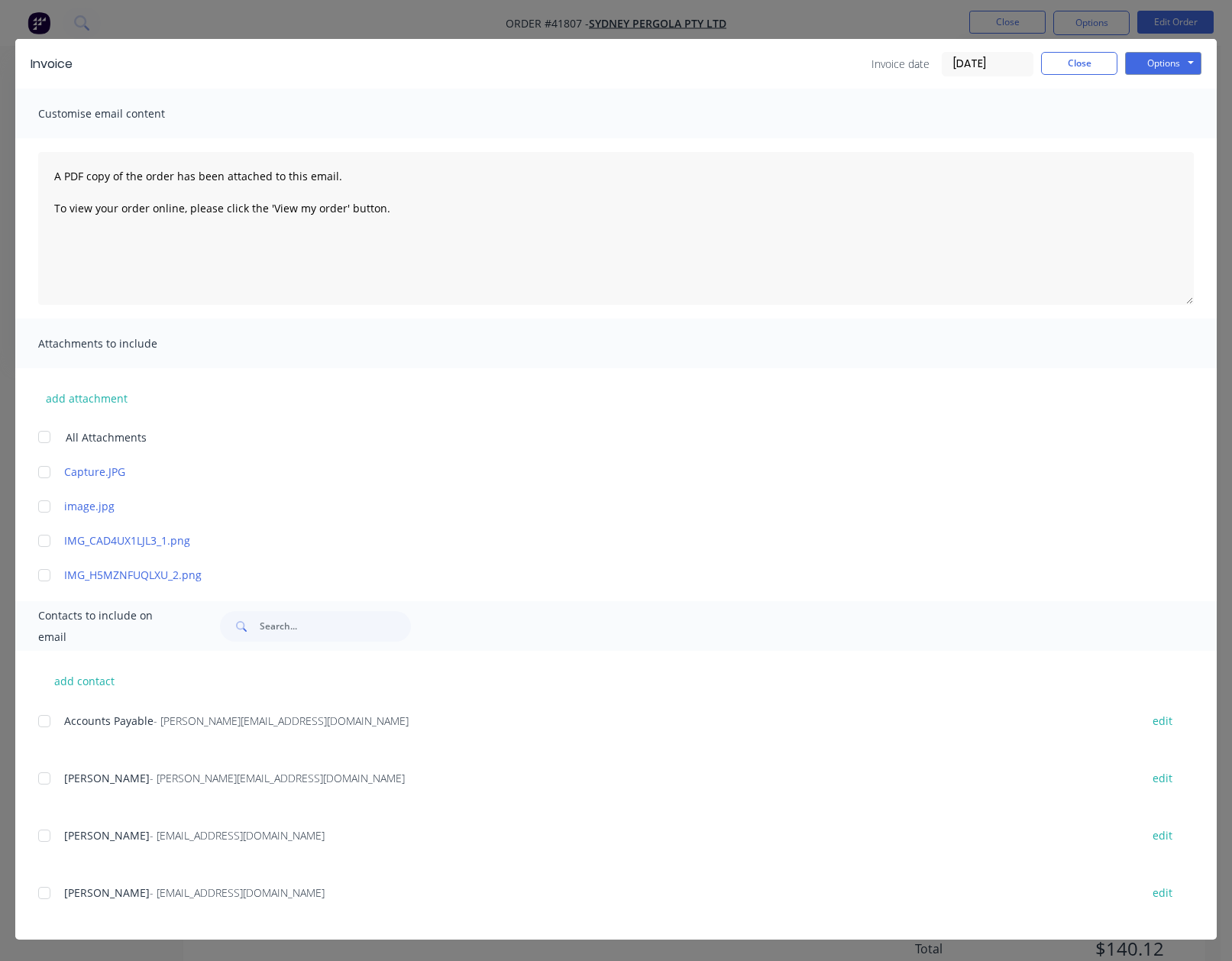
scroll to position [57, 0]
click at [46, 726] on div at bounding box center [44, 721] width 31 height 31
click at [1138, 61] on button "Options" at bounding box center [1163, 63] width 76 height 23
click at [1149, 144] on button "Email" at bounding box center [1174, 141] width 98 height 25
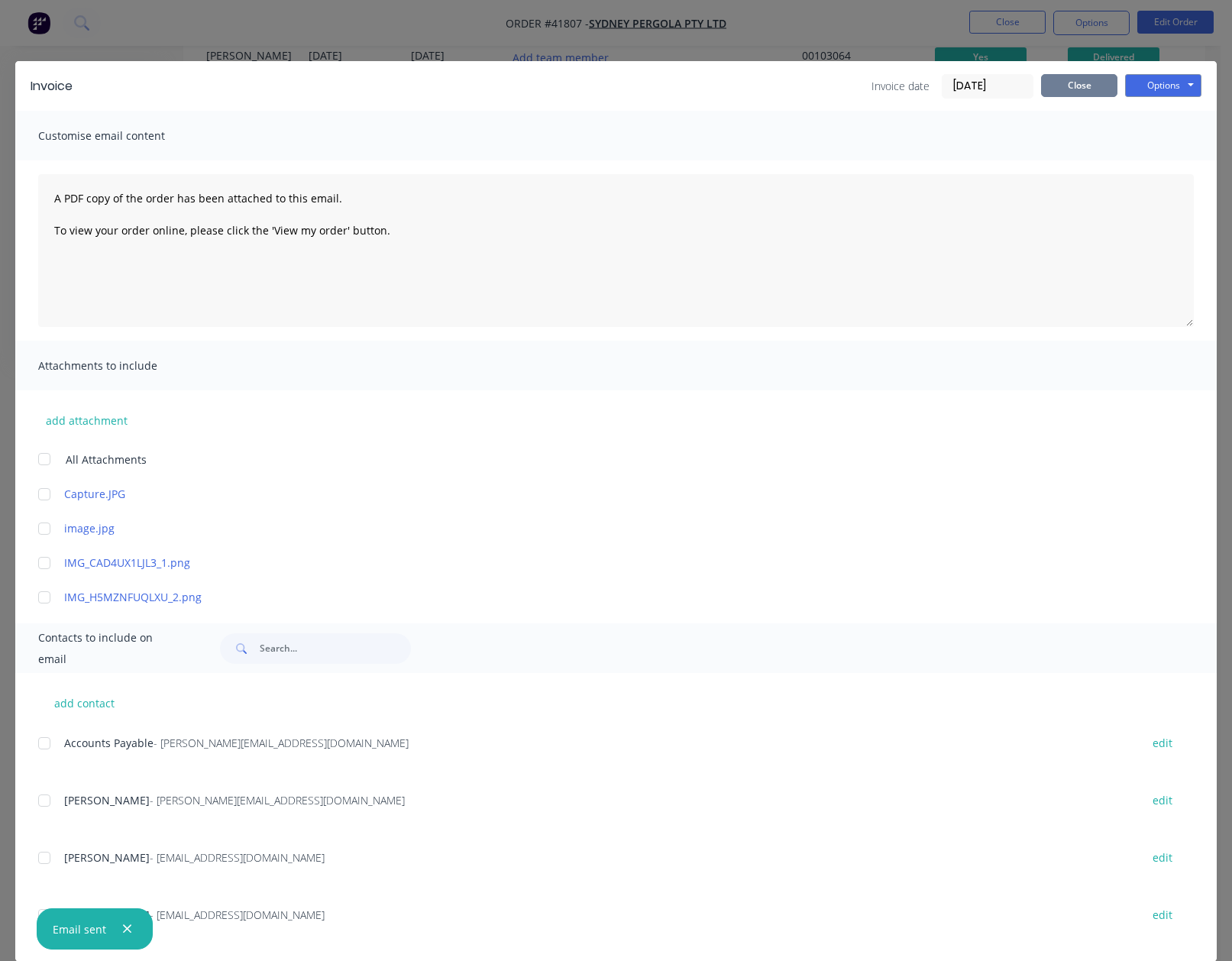
click at [1054, 83] on button "Close" at bounding box center [1079, 86] width 76 height 23
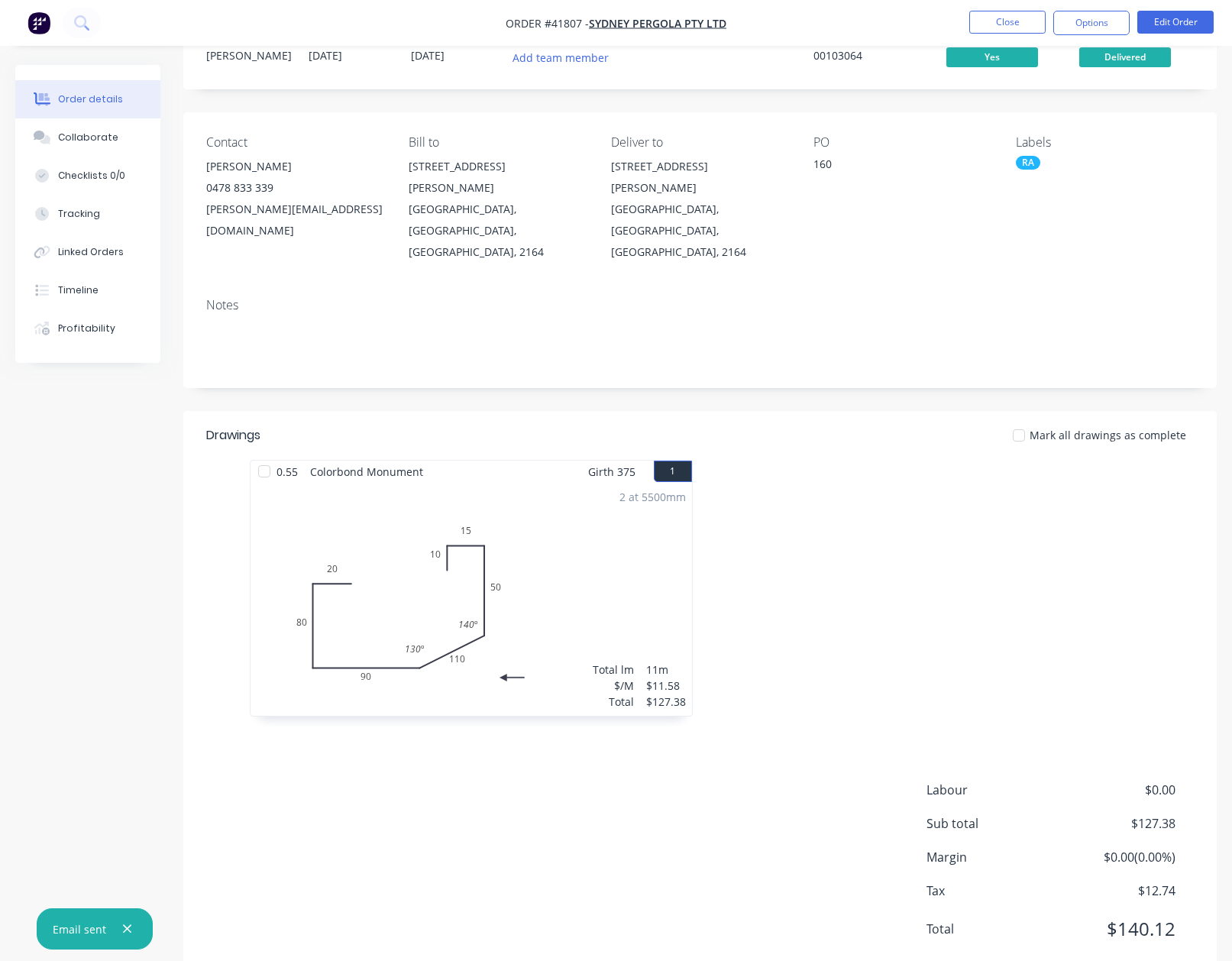
click at [1091, 6] on nav "Order #41807 - Sydney Pergola Pty Ltd Close Options Edit Order" at bounding box center [616, 23] width 1232 height 46
click at [1096, 21] on button "Options" at bounding box center [1091, 23] width 76 height 24
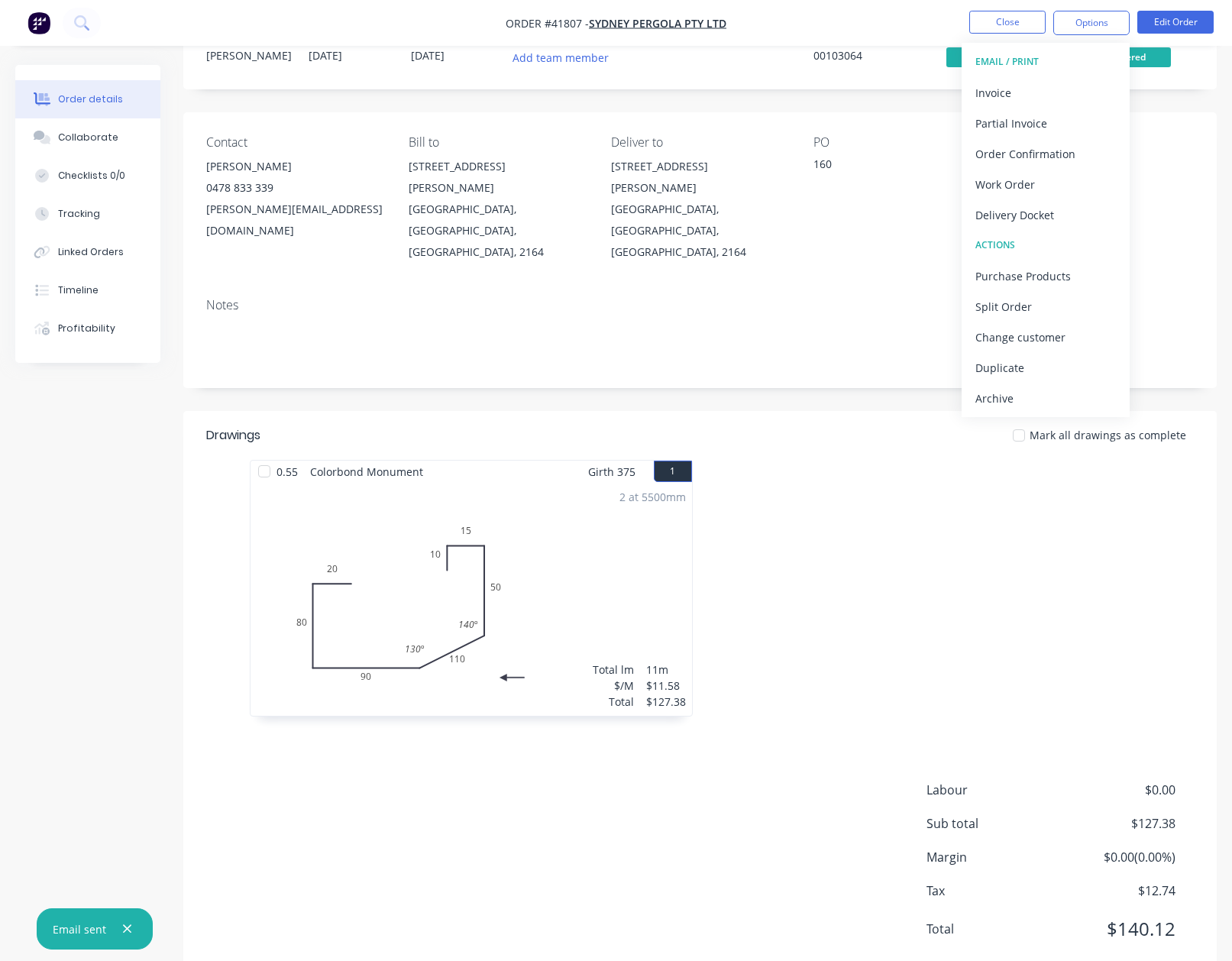
click at [989, 398] on div "Archive" at bounding box center [1046, 398] width 141 height 22
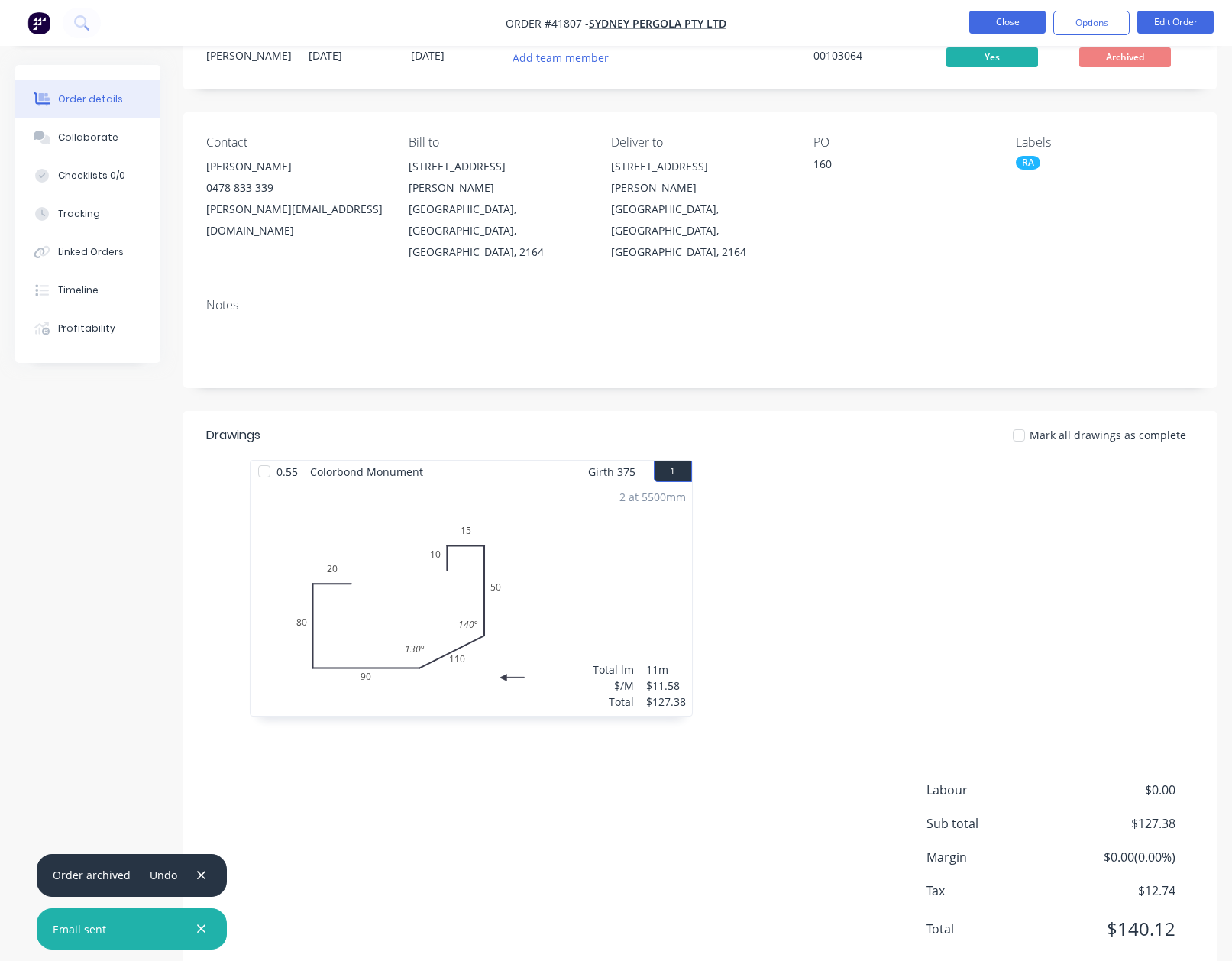
click at [1005, 16] on button "Close" at bounding box center [1007, 22] width 76 height 23
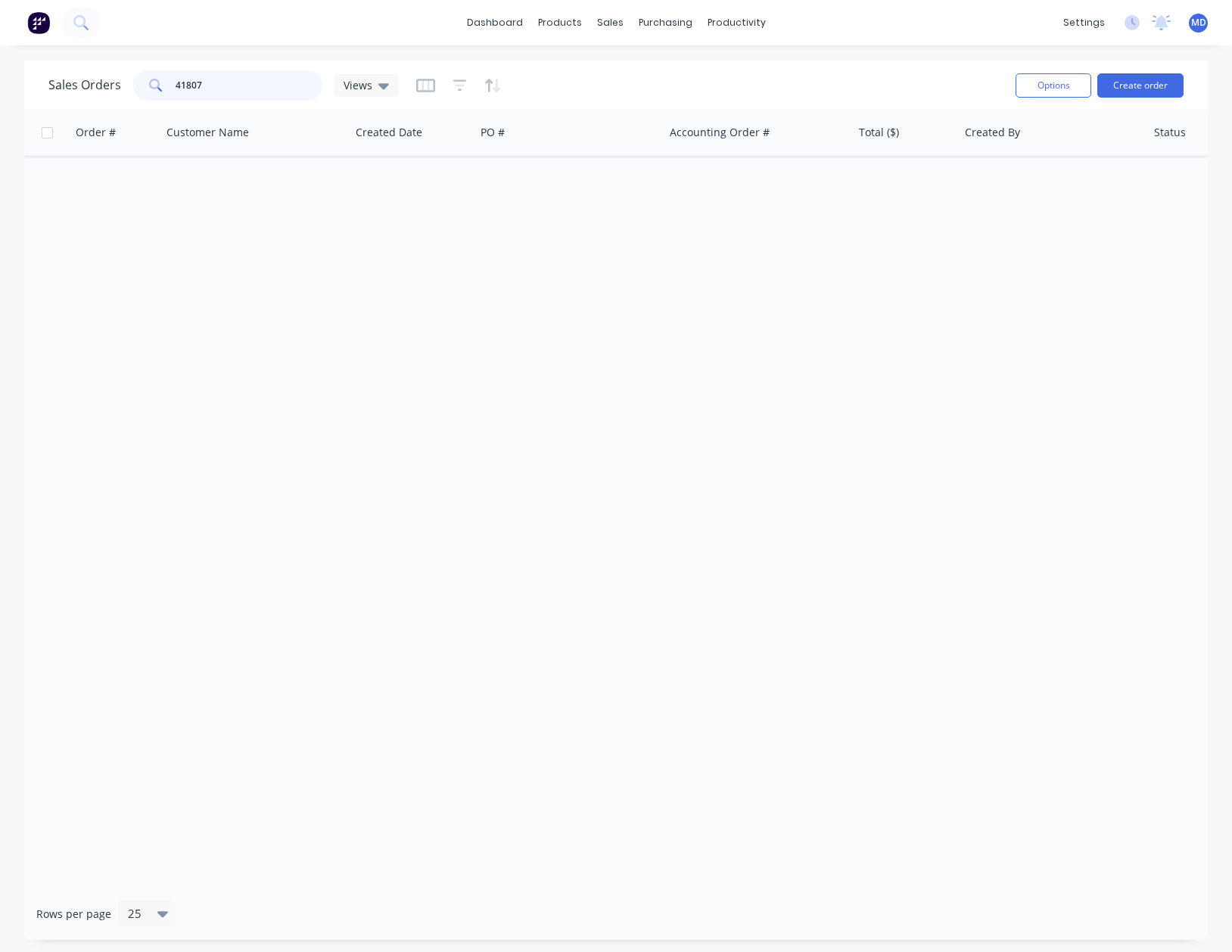
click at [261, 76] on input "41807" at bounding box center [249, 86] width 147 height 30
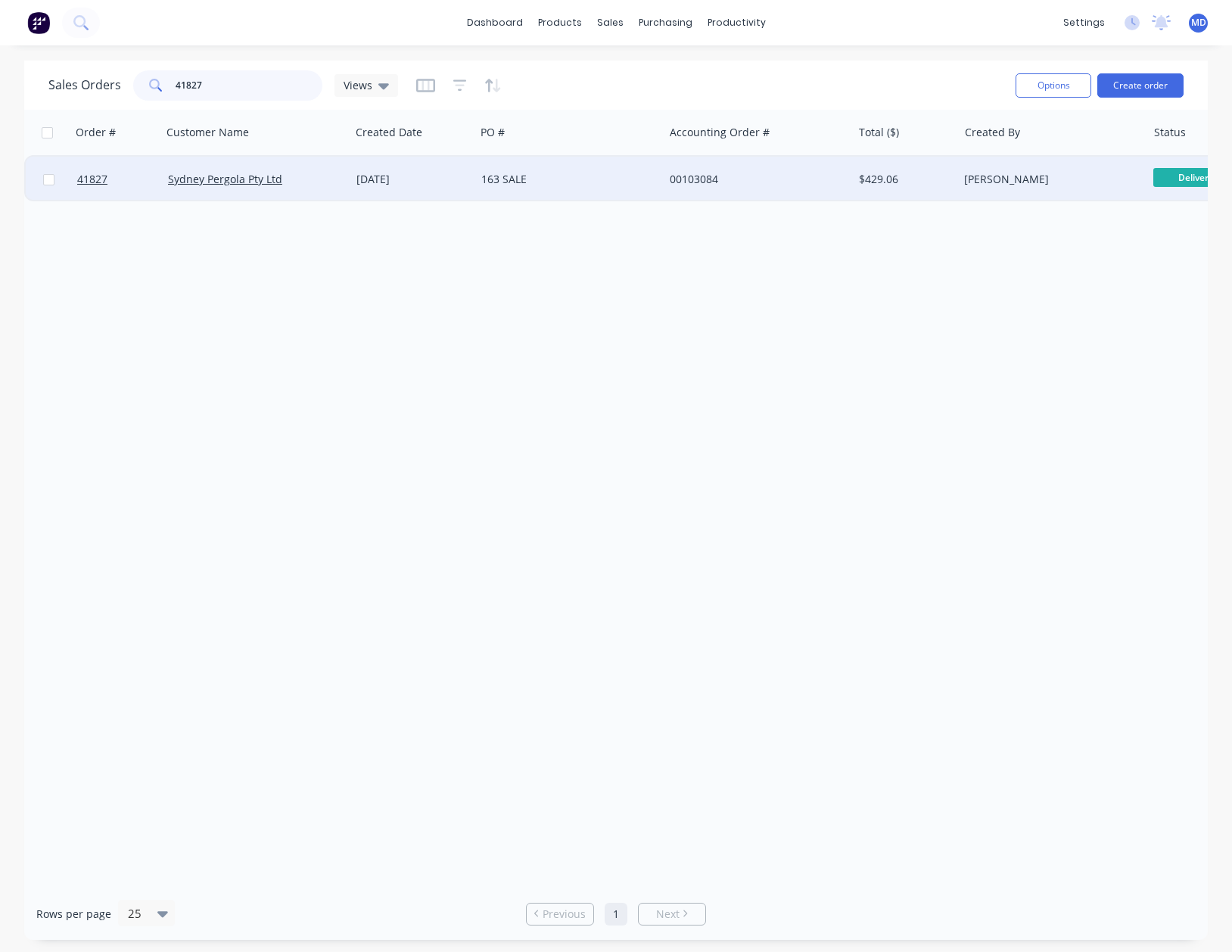
type input "41827"
click at [620, 189] on div "163 SALE" at bounding box center [569, 179] width 188 height 46
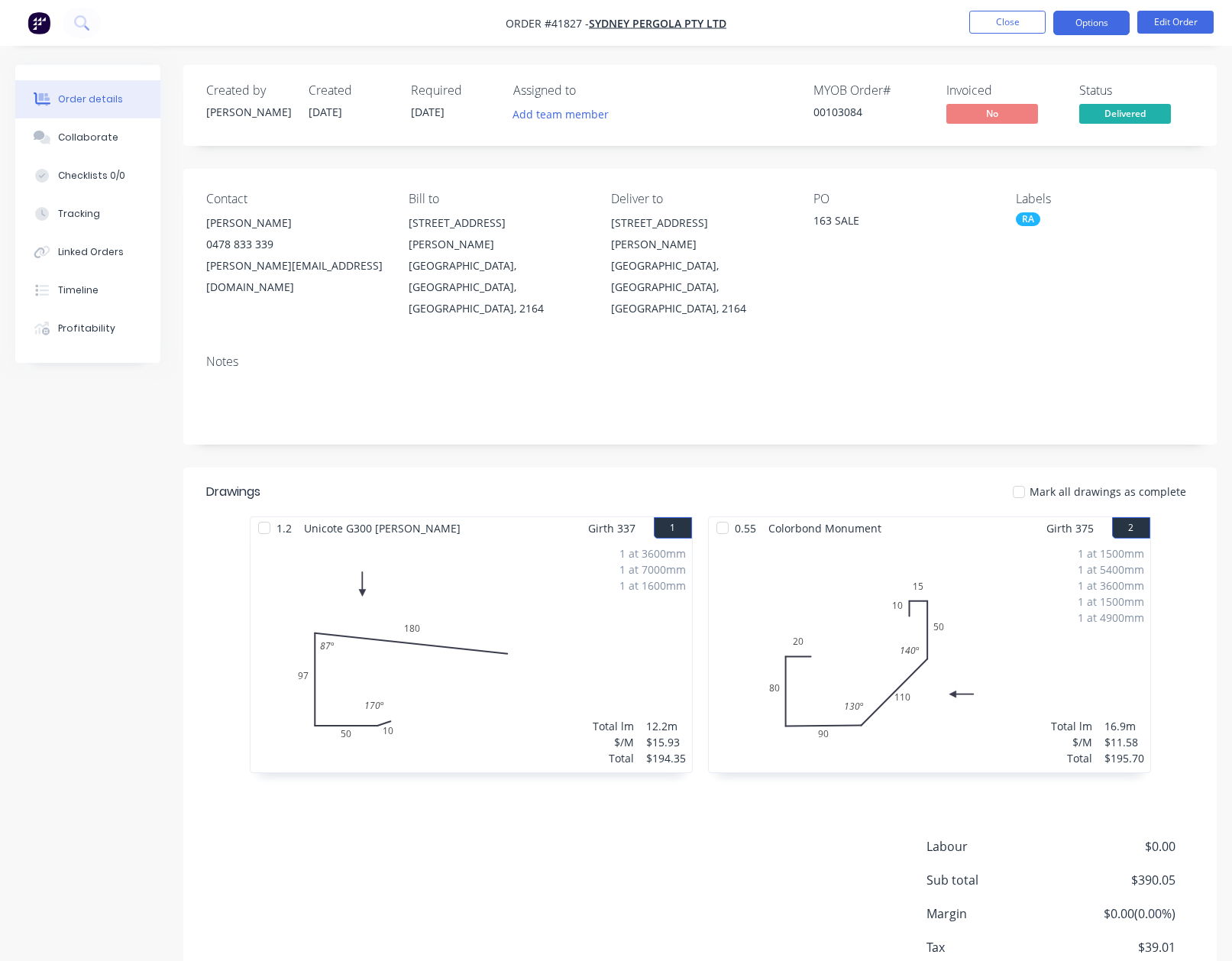
click at [1083, 24] on button "Options" at bounding box center [1091, 23] width 76 height 24
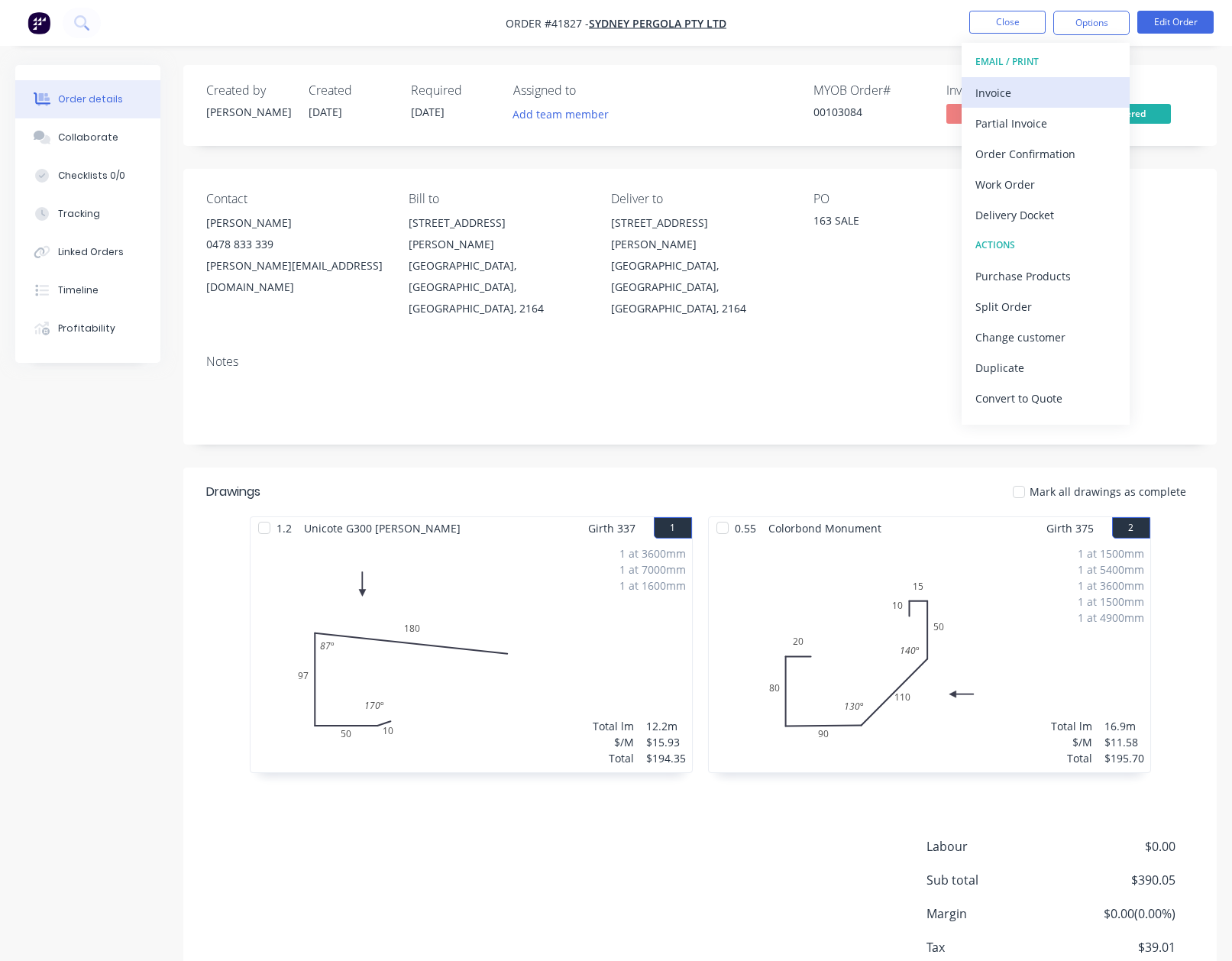
click at [1011, 91] on div "Invoice" at bounding box center [1046, 92] width 141 height 22
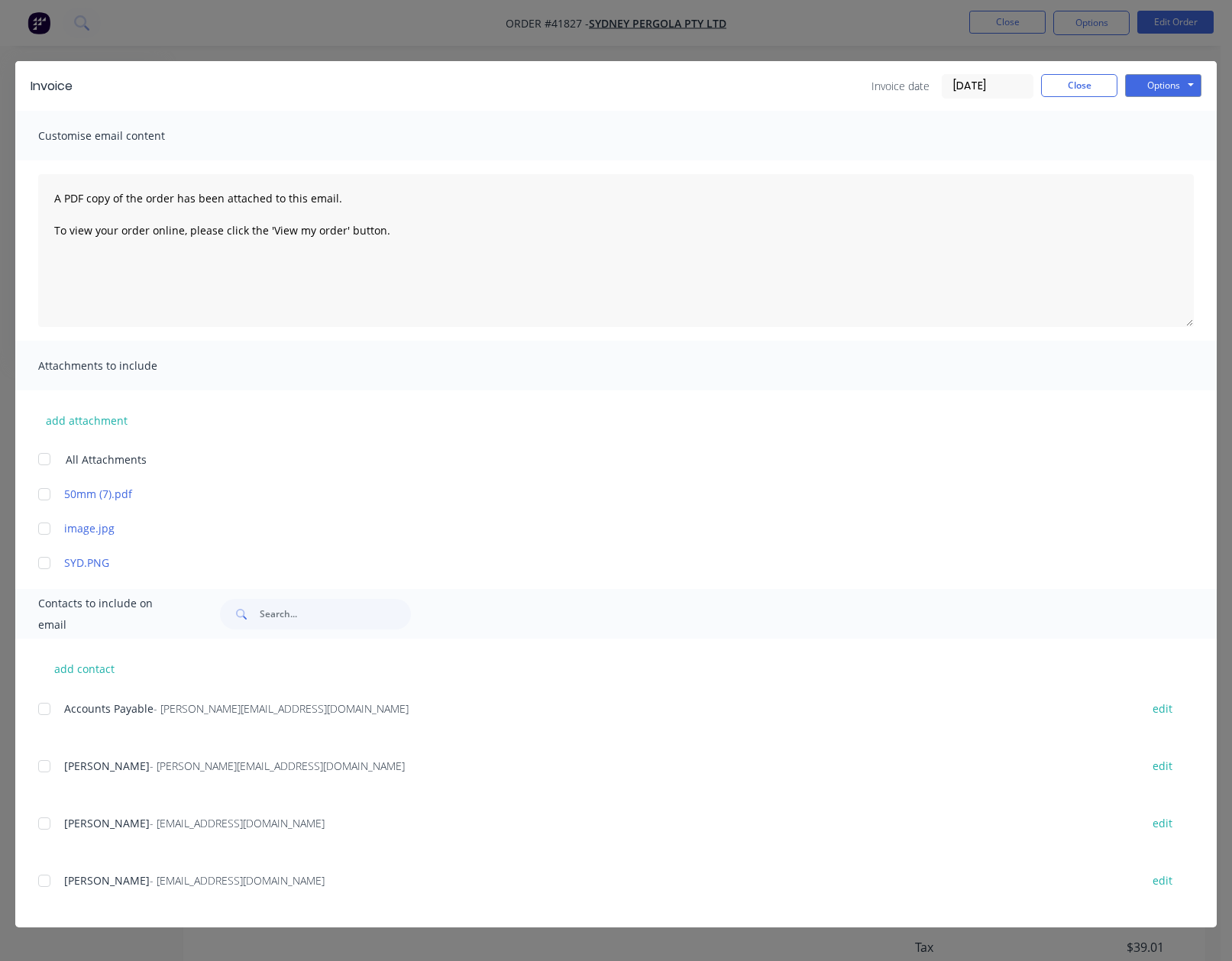
click at [45, 711] on div at bounding box center [44, 709] width 31 height 31
click at [1149, 87] on button "Options" at bounding box center [1163, 86] width 76 height 23
click at [1166, 164] on button "Email" at bounding box center [1174, 163] width 98 height 25
click at [1079, 87] on button "Close" at bounding box center [1079, 86] width 76 height 23
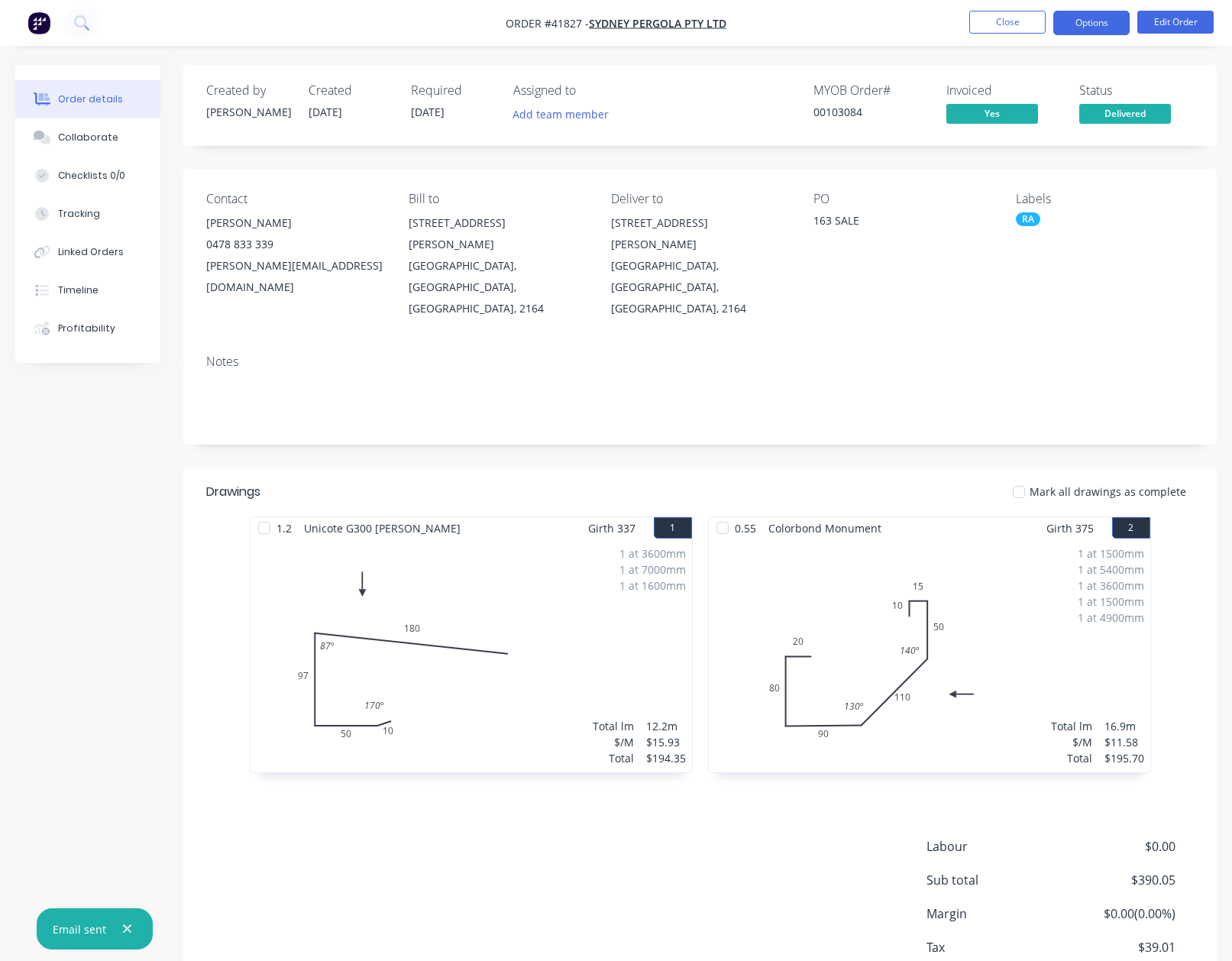
click at [1105, 25] on button "Options" at bounding box center [1091, 23] width 76 height 24
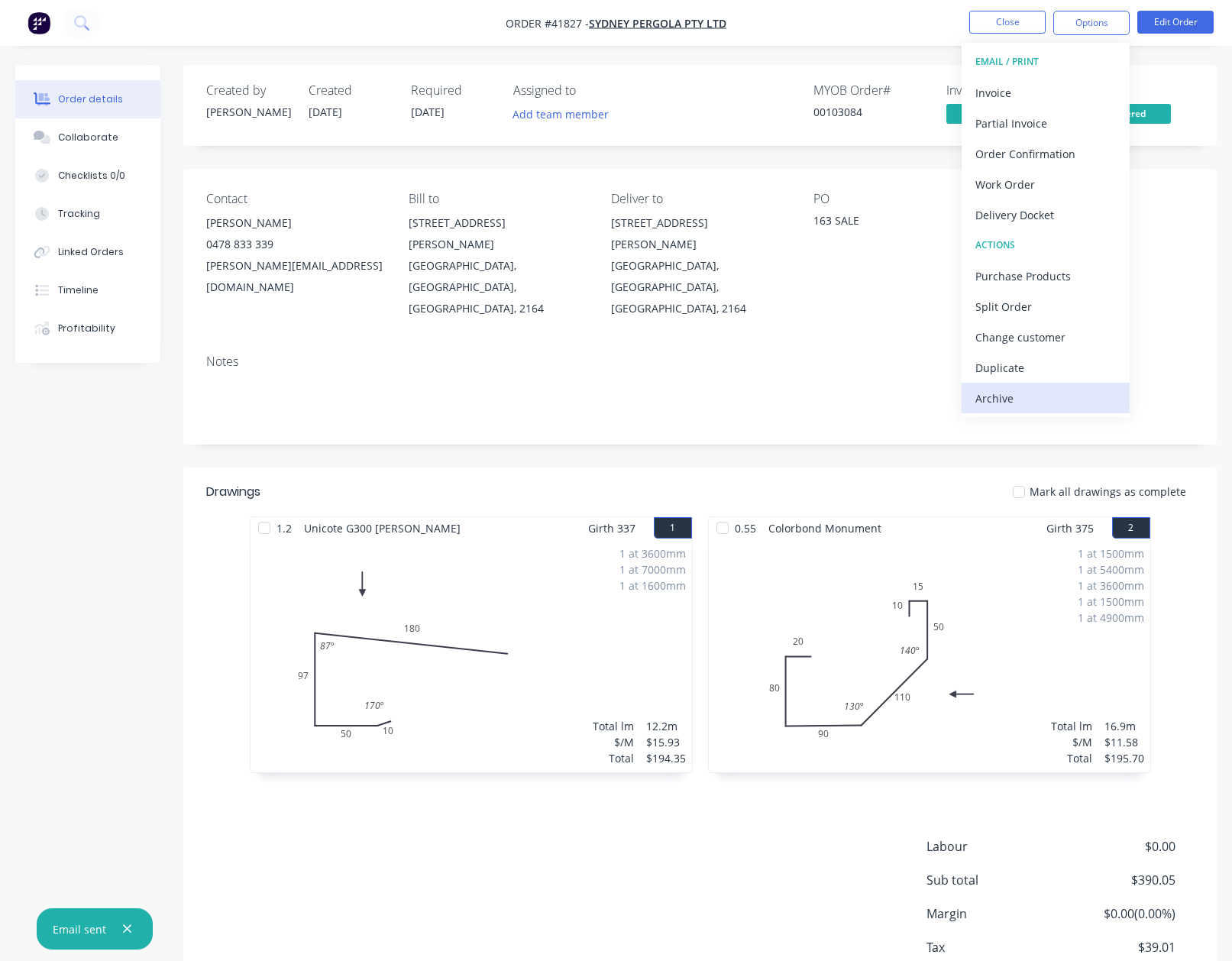
click at [989, 396] on div "Archive" at bounding box center [1046, 398] width 141 height 22
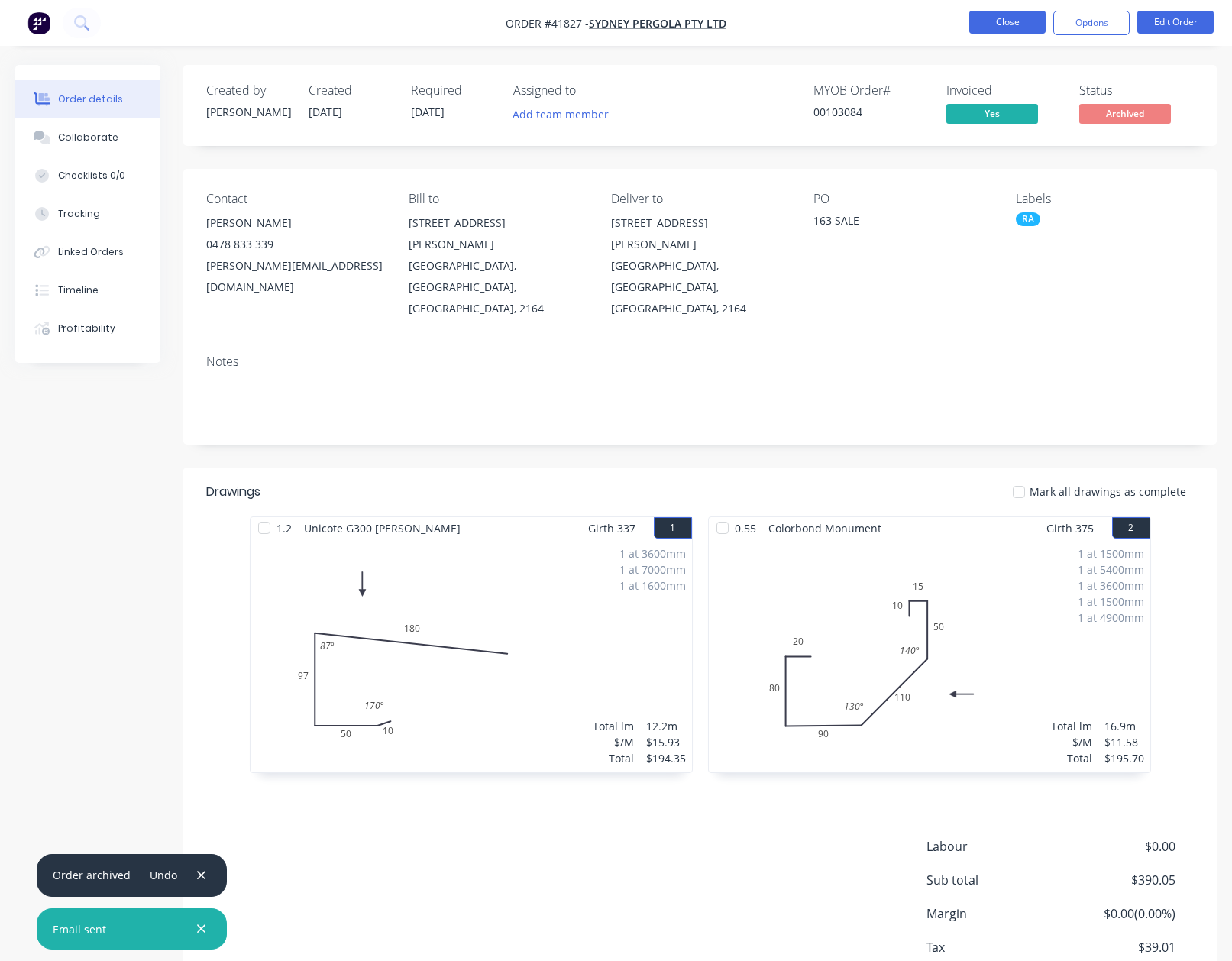
click at [1020, 23] on button "Close" at bounding box center [1007, 22] width 76 height 23
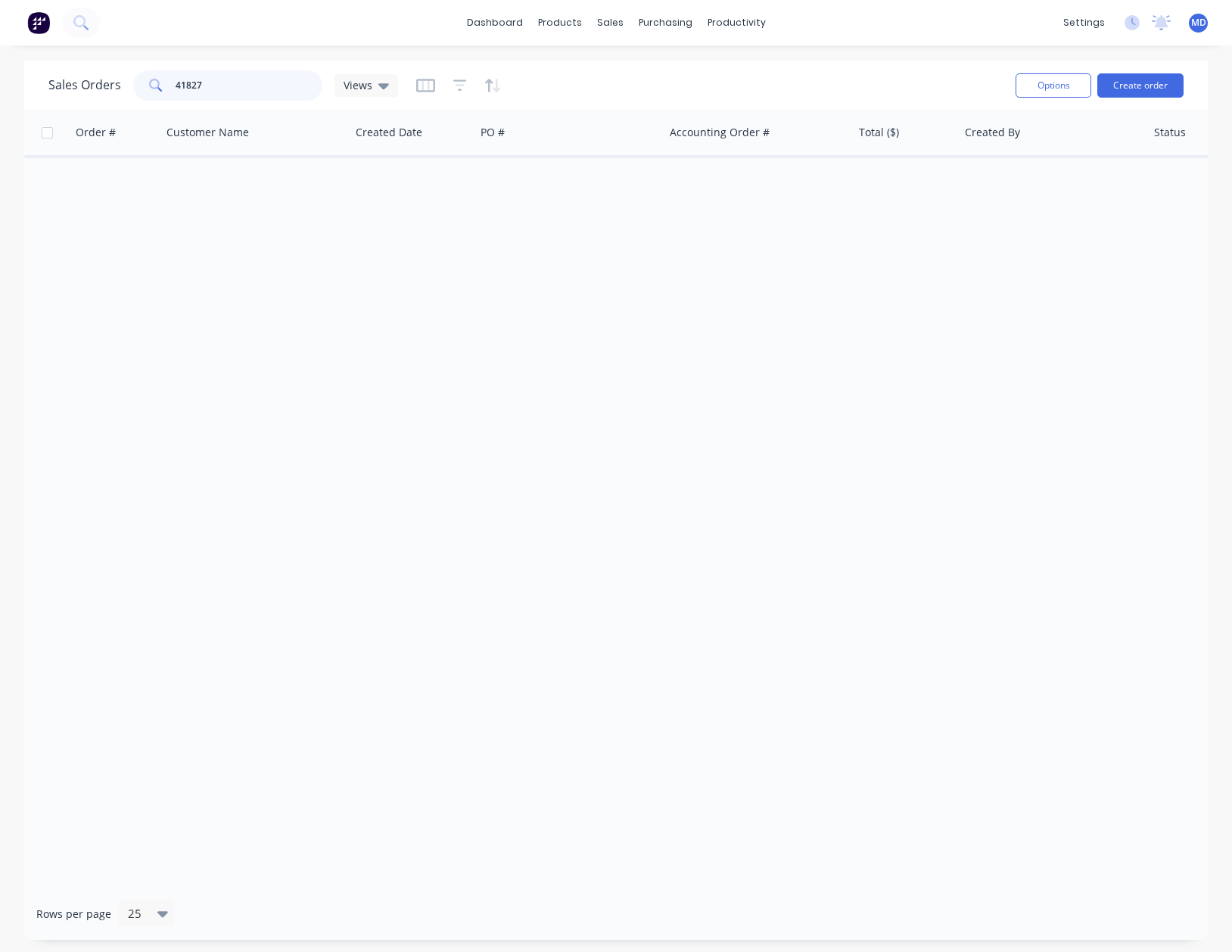
click at [234, 91] on input "41827" at bounding box center [249, 86] width 147 height 30
type input "41858"
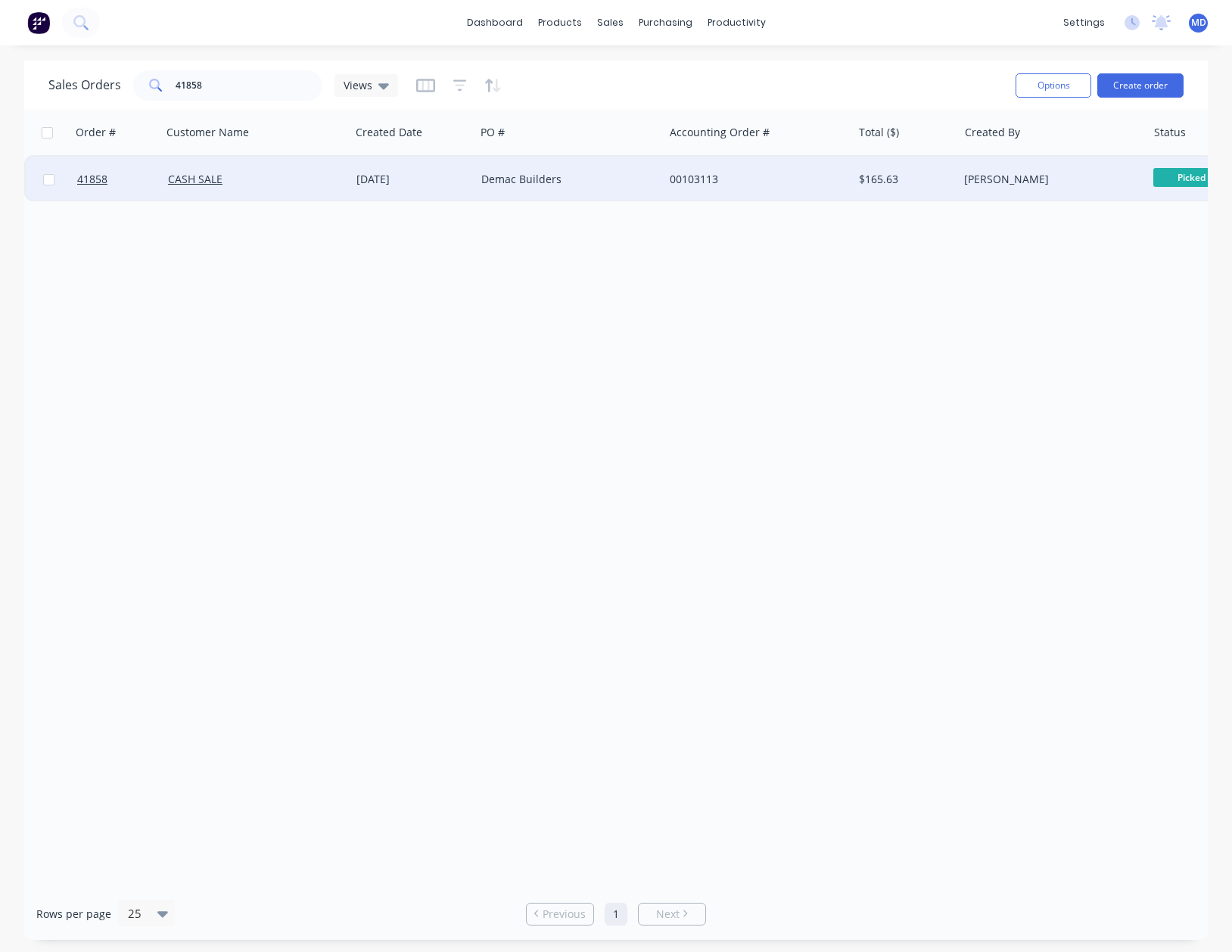
click at [625, 176] on div "Demac Builders" at bounding box center [566, 179] width 168 height 15
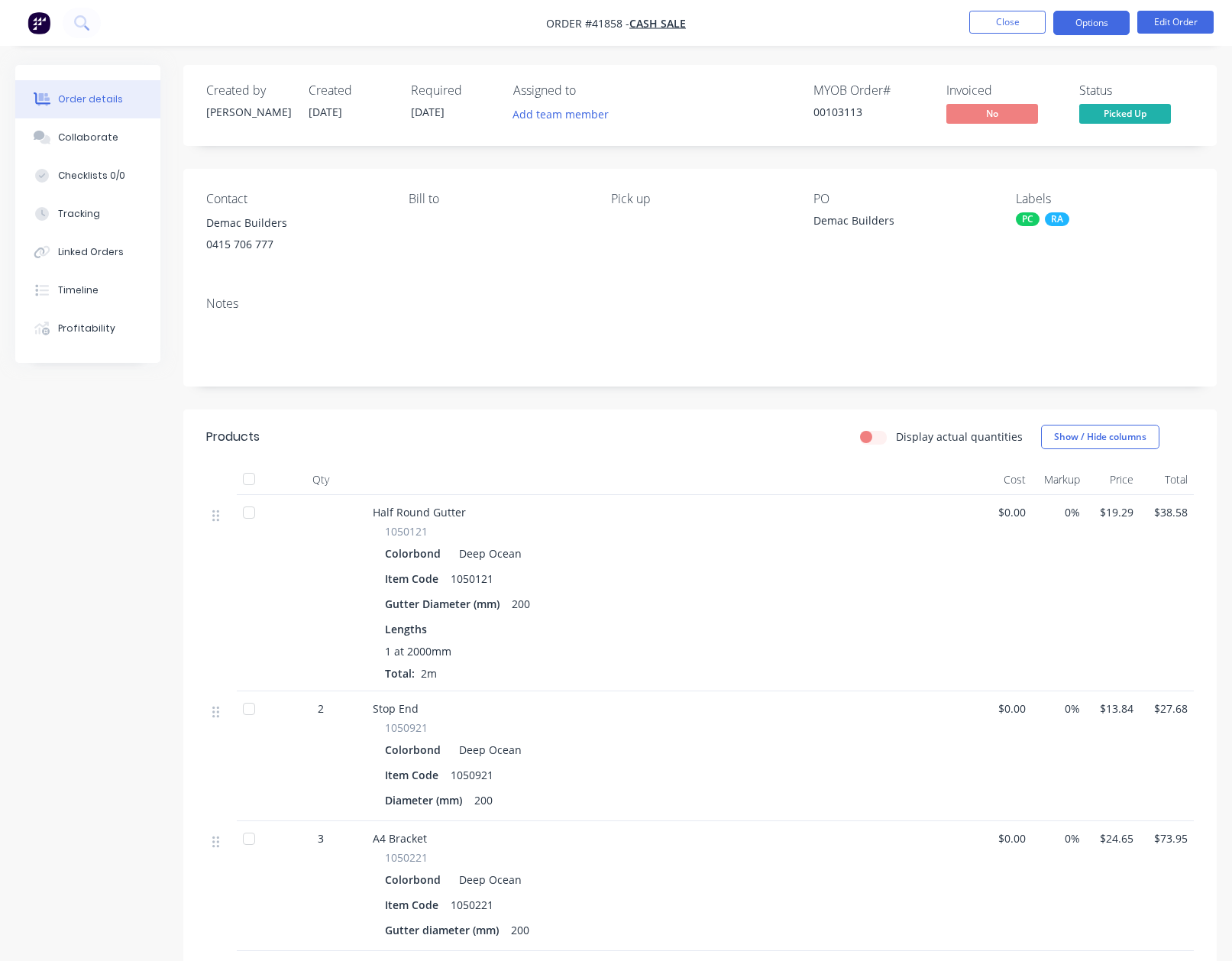
click at [1076, 27] on button "Options" at bounding box center [1091, 23] width 76 height 24
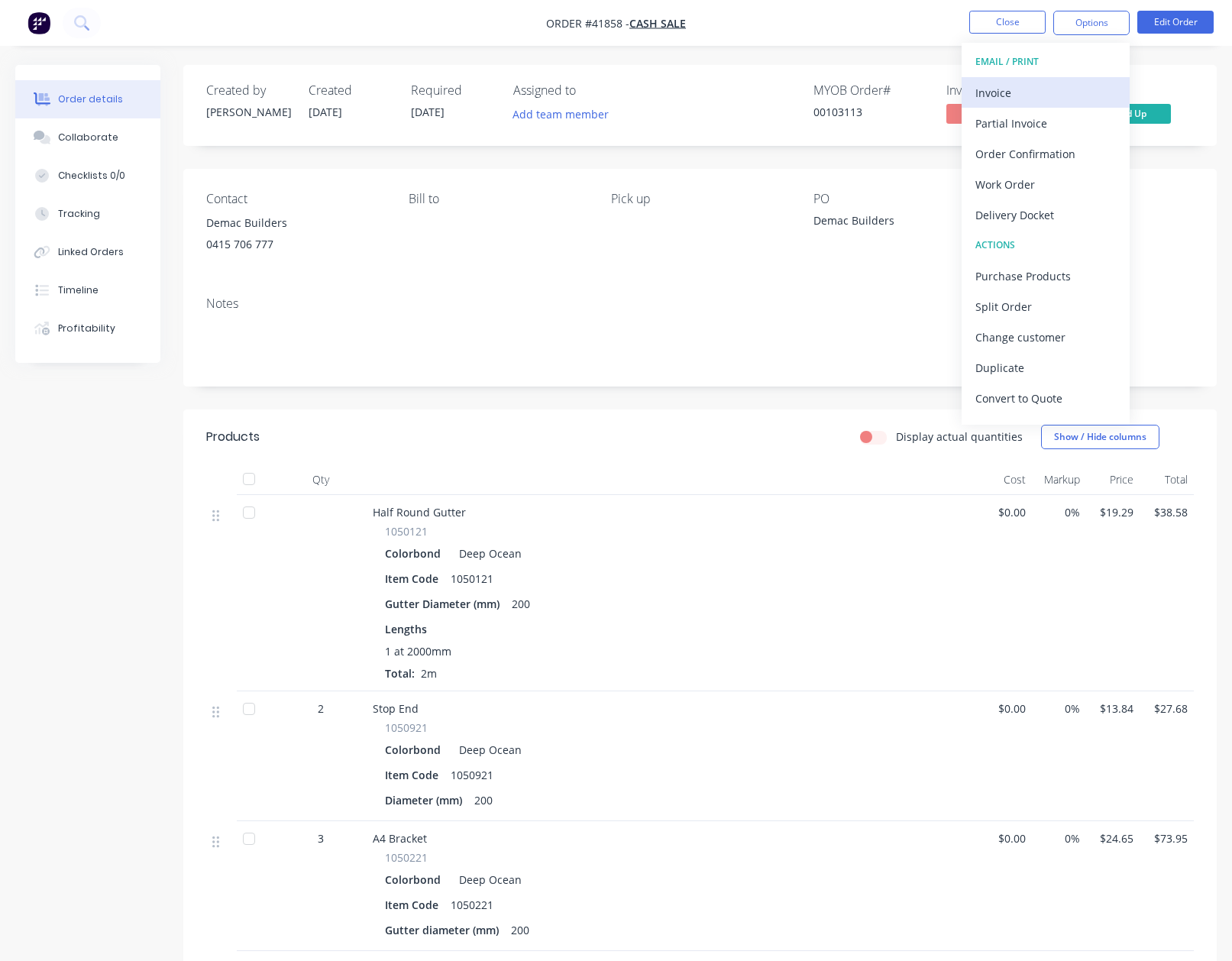
click at [1001, 93] on div "Invoice" at bounding box center [1046, 92] width 141 height 22
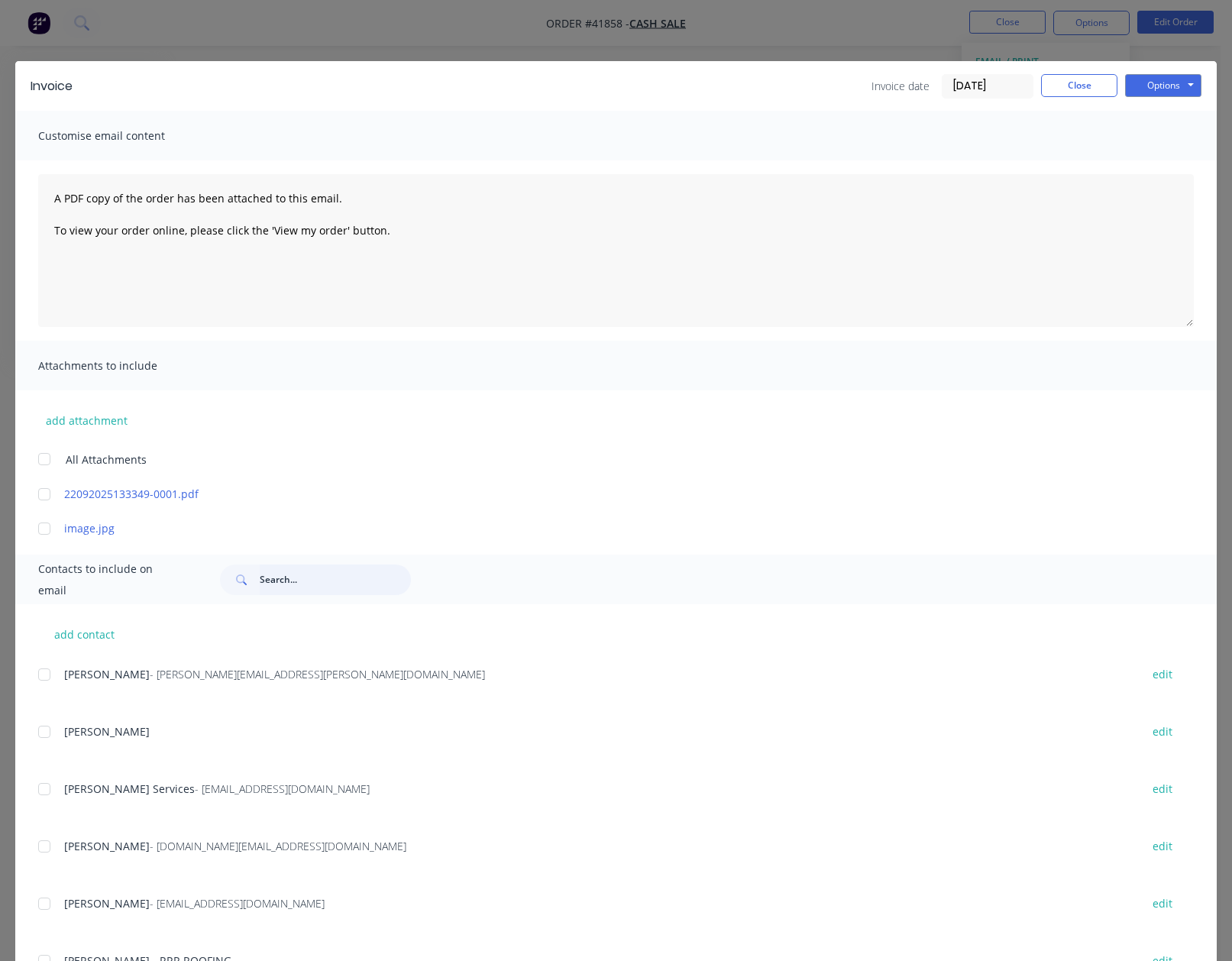
click at [303, 581] on input "text" at bounding box center [335, 580] width 151 height 31
type input "vilno"
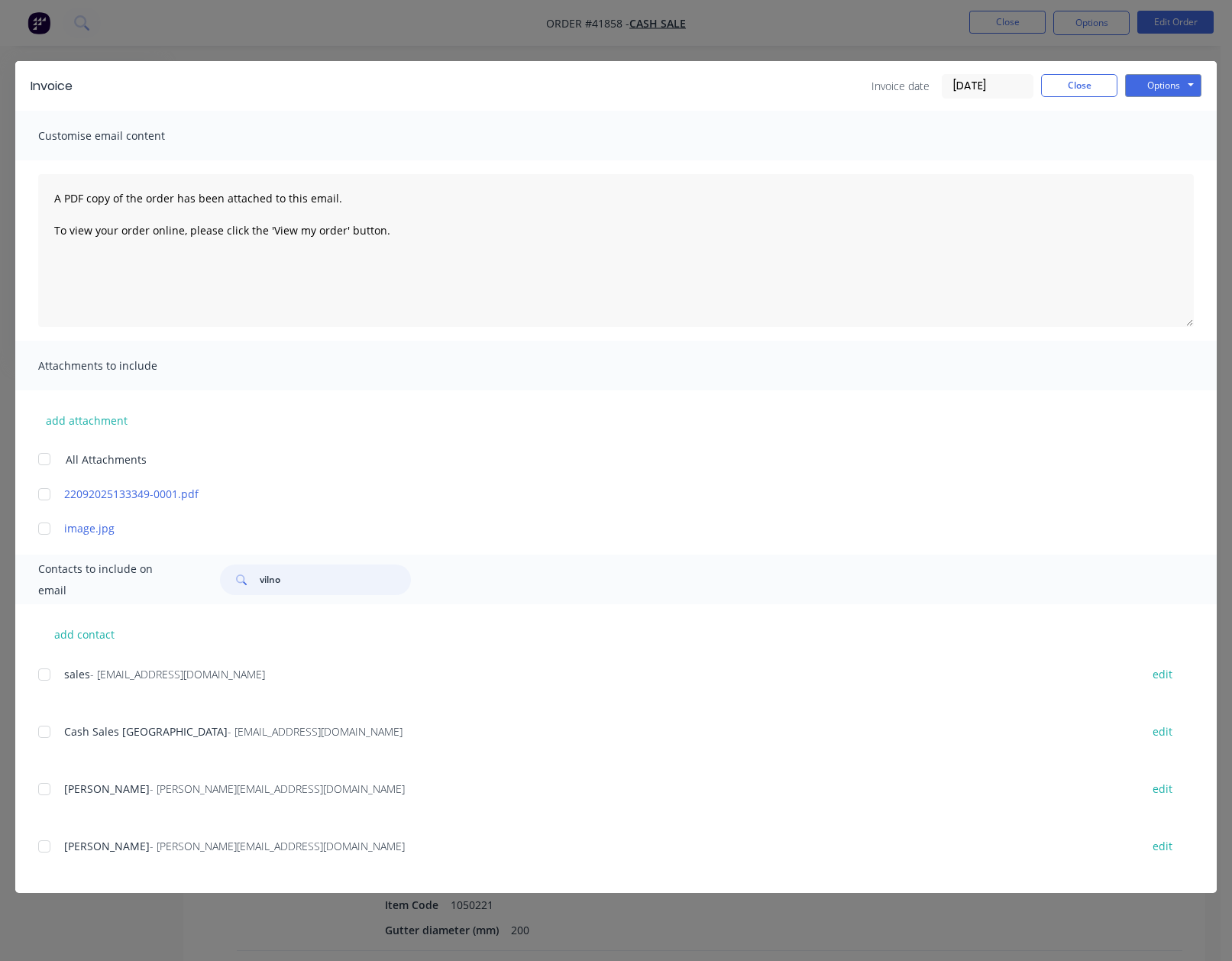
click at [46, 737] on div at bounding box center [44, 732] width 31 height 31
click at [1149, 82] on button "Options" at bounding box center [1163, 86] width 76 height 23
click at [1174, 162] on button "Email" at bounding box center [1174, 163] width 98 height 25
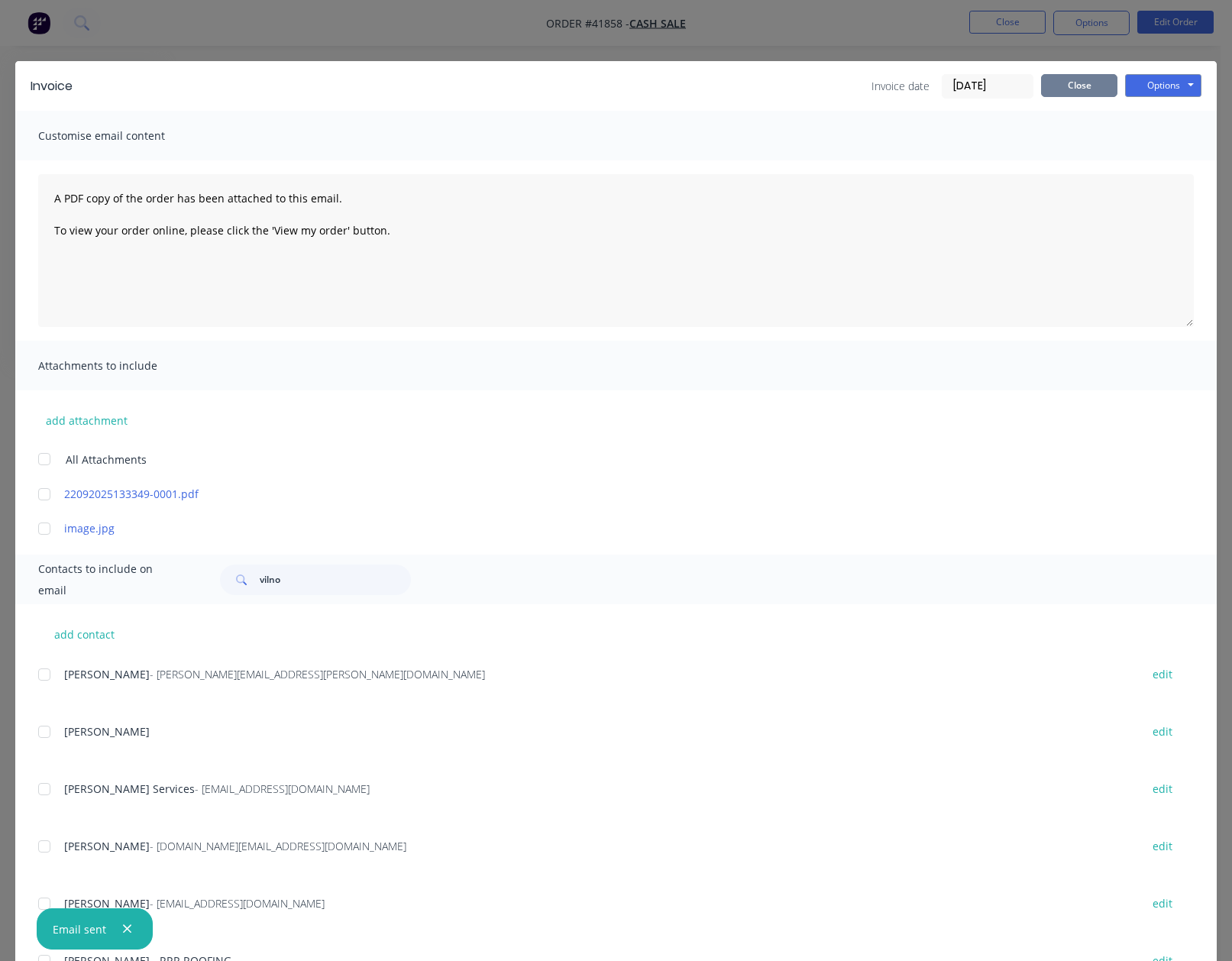
click at [1056, 85] on button "Close" at bounding box center [1079, 86] width 76 height 23
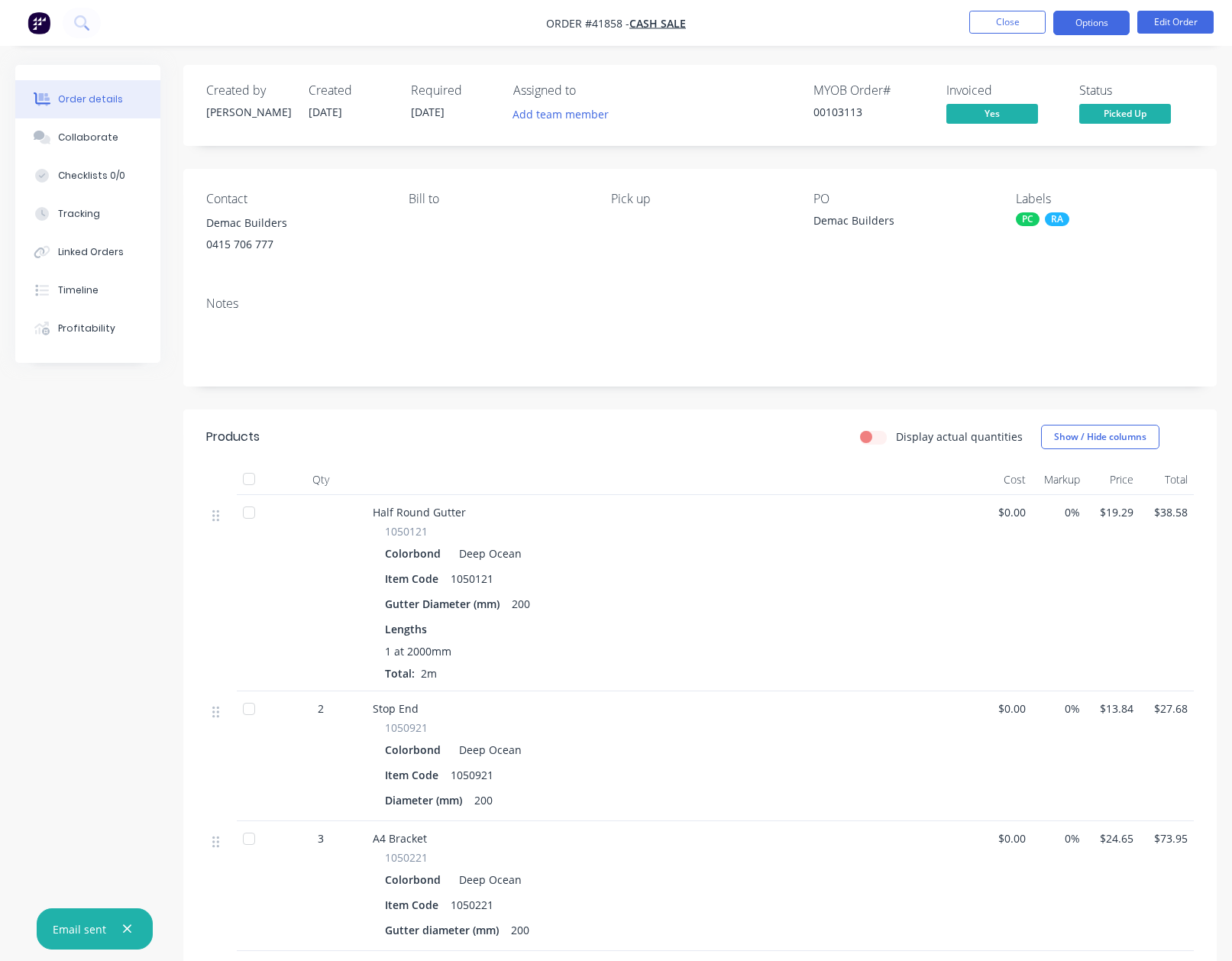
click at [1088, 21] on button "Options" at bounding box center [1091, 23] width 76 height 24
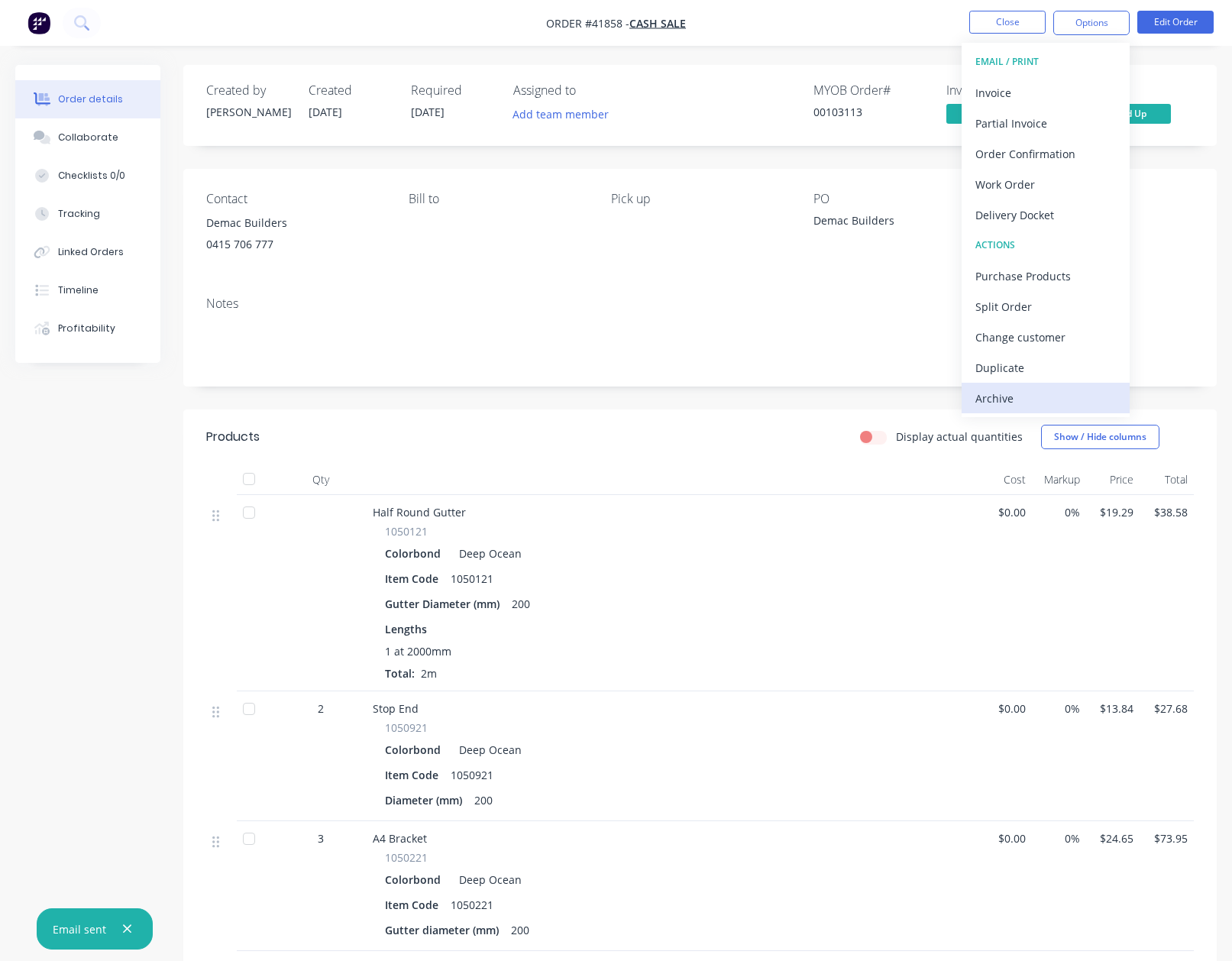
click at [998, 396] on div "Archive" at bounding box center [1046, 398] width 141 height 22
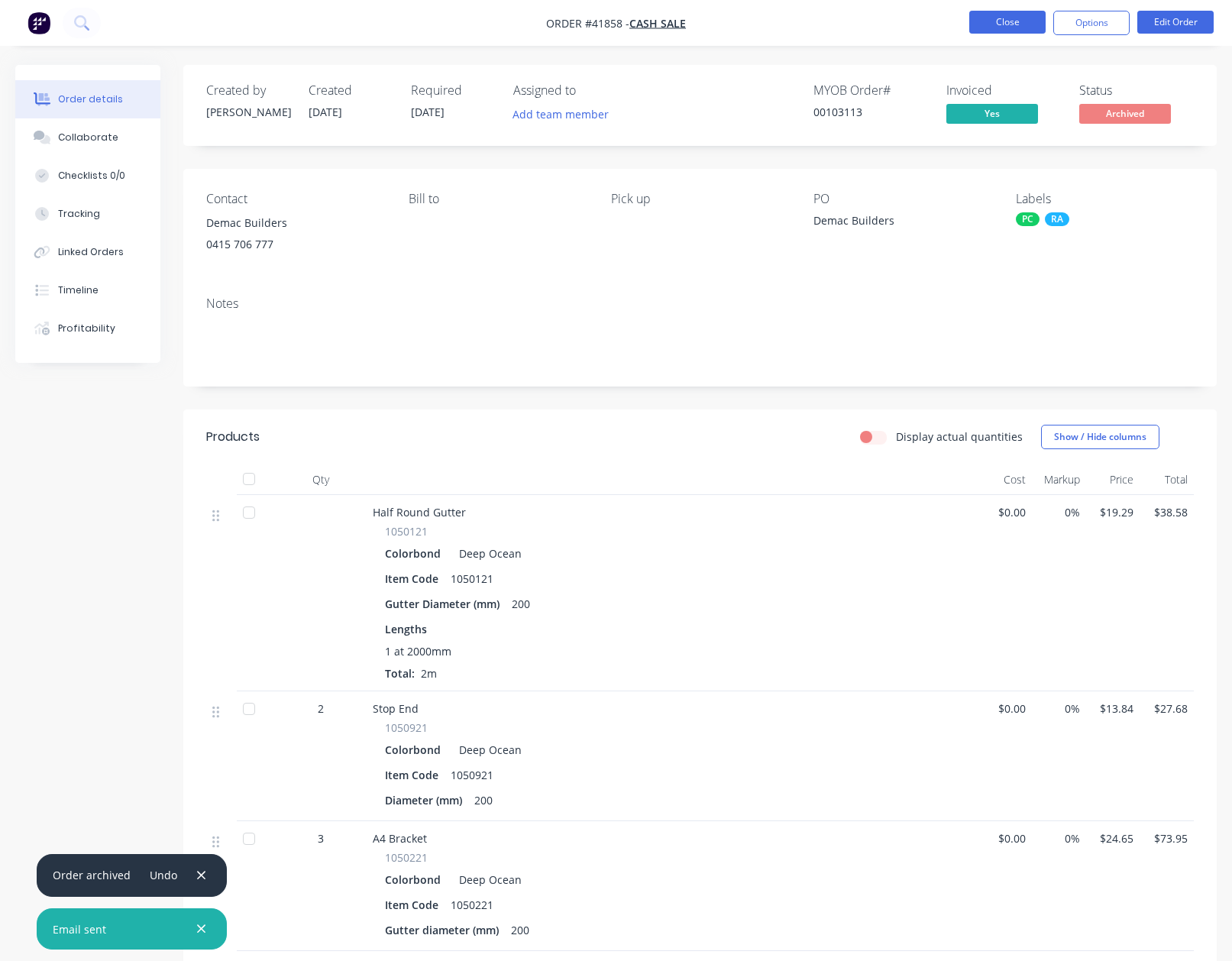
click at [1001, 17] on button "Close" at bounding box center [1007, 22] width 76 height 23
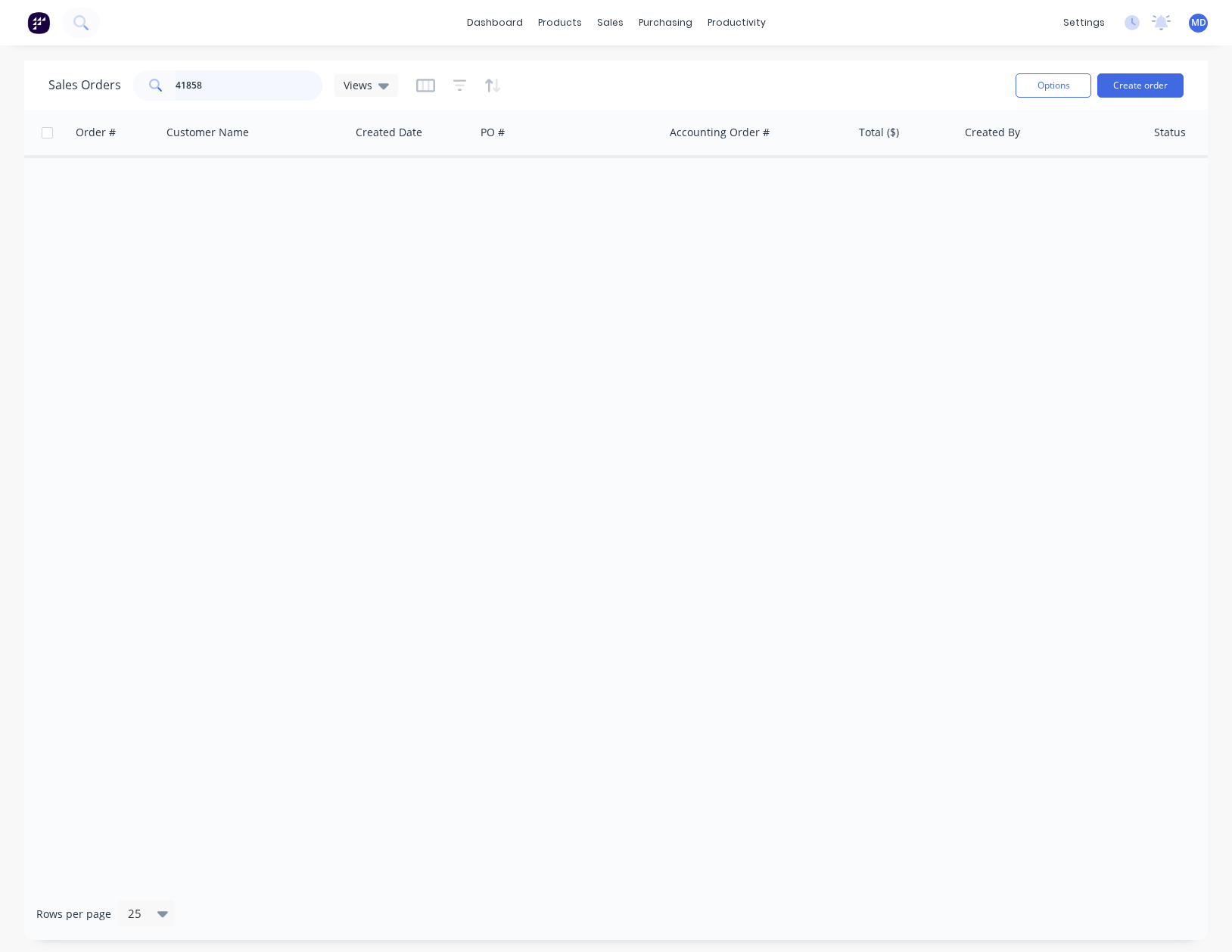
click at [228, 75] on input "41858" at bounding box center [249, 86] width 147 height 30
type input "41837"
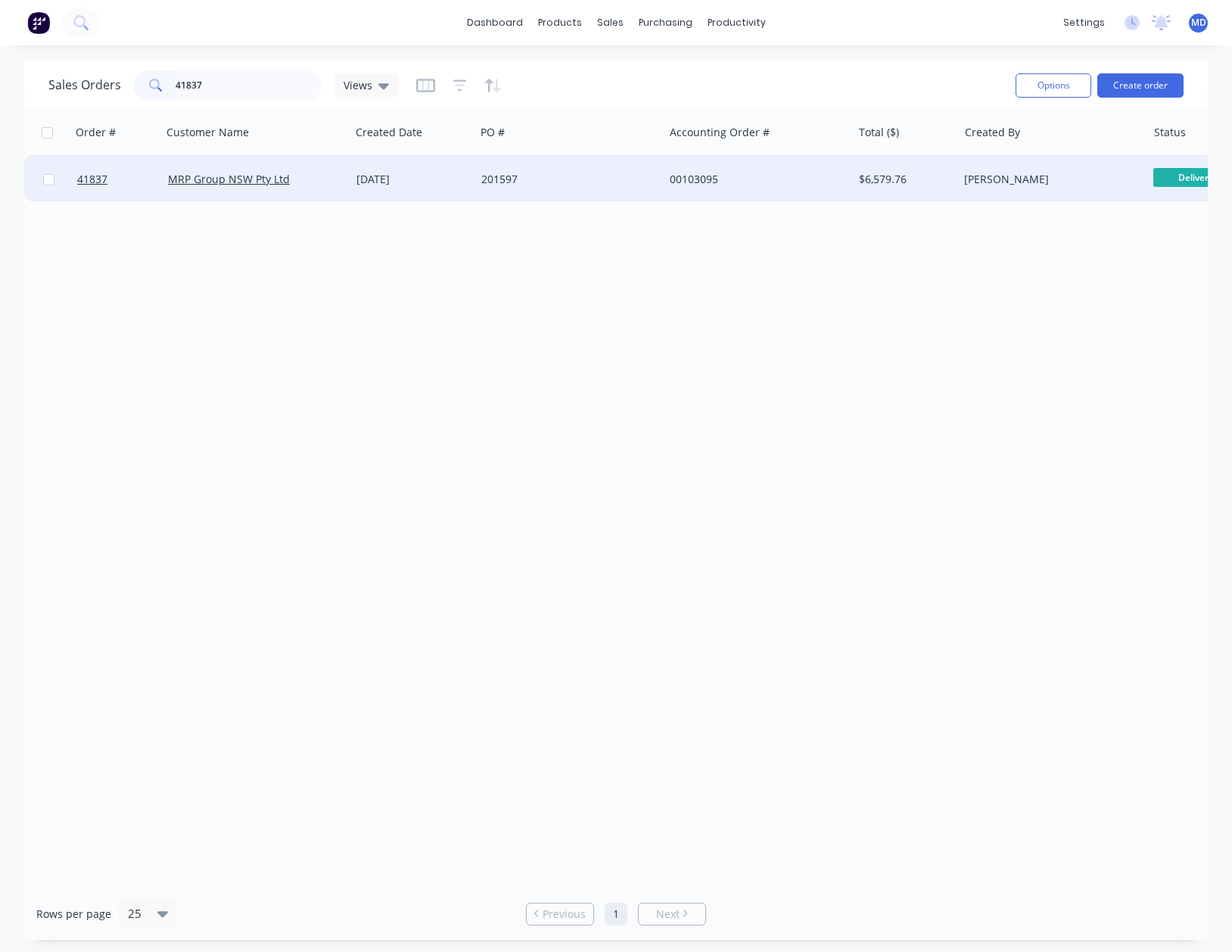
click at [774, 170] on div "00103095" at bounding box center [757, 179] width 188 height 46
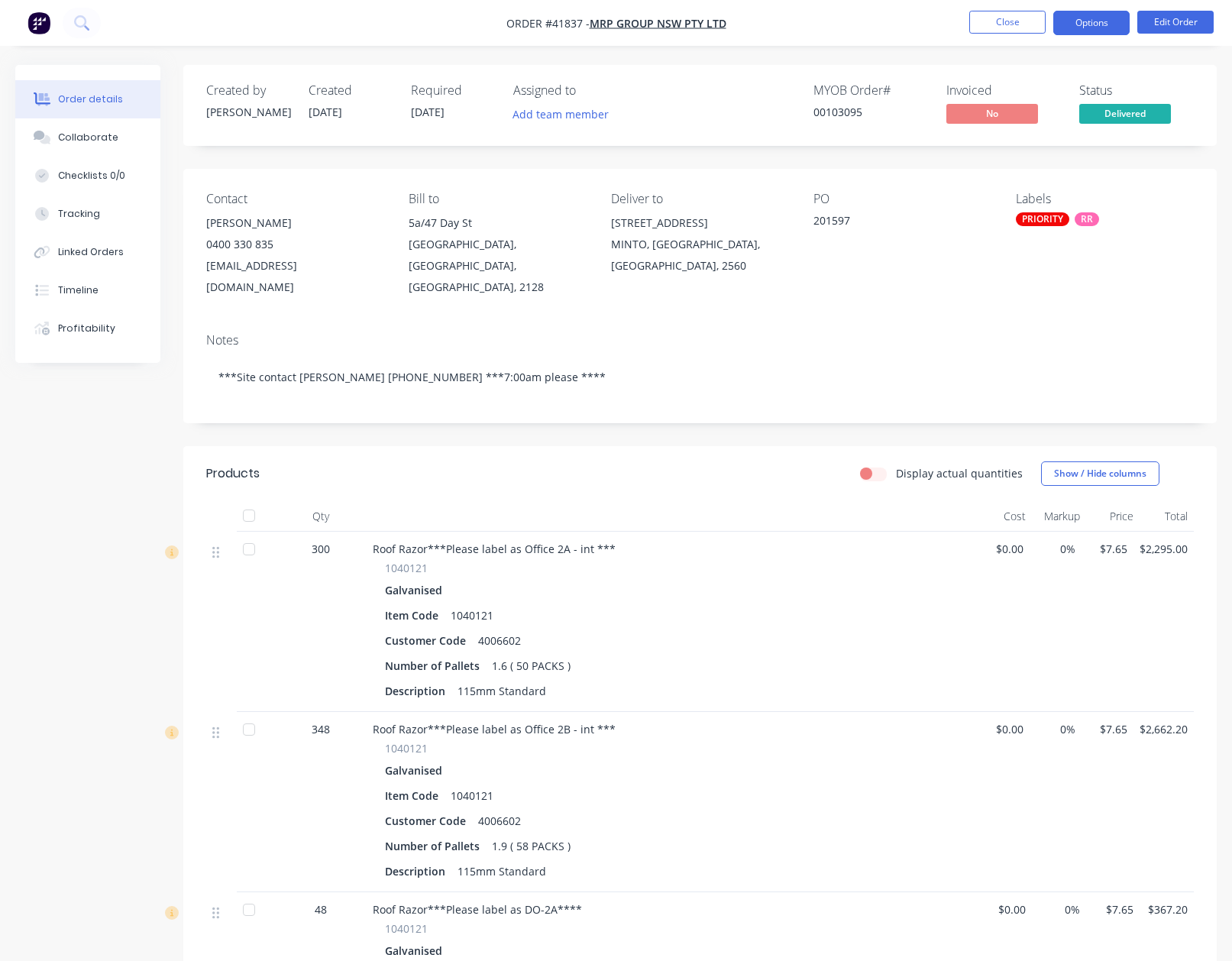
click at [1095, 23] on button "Options" at bounding box center [1091, 23] width 76 height 24
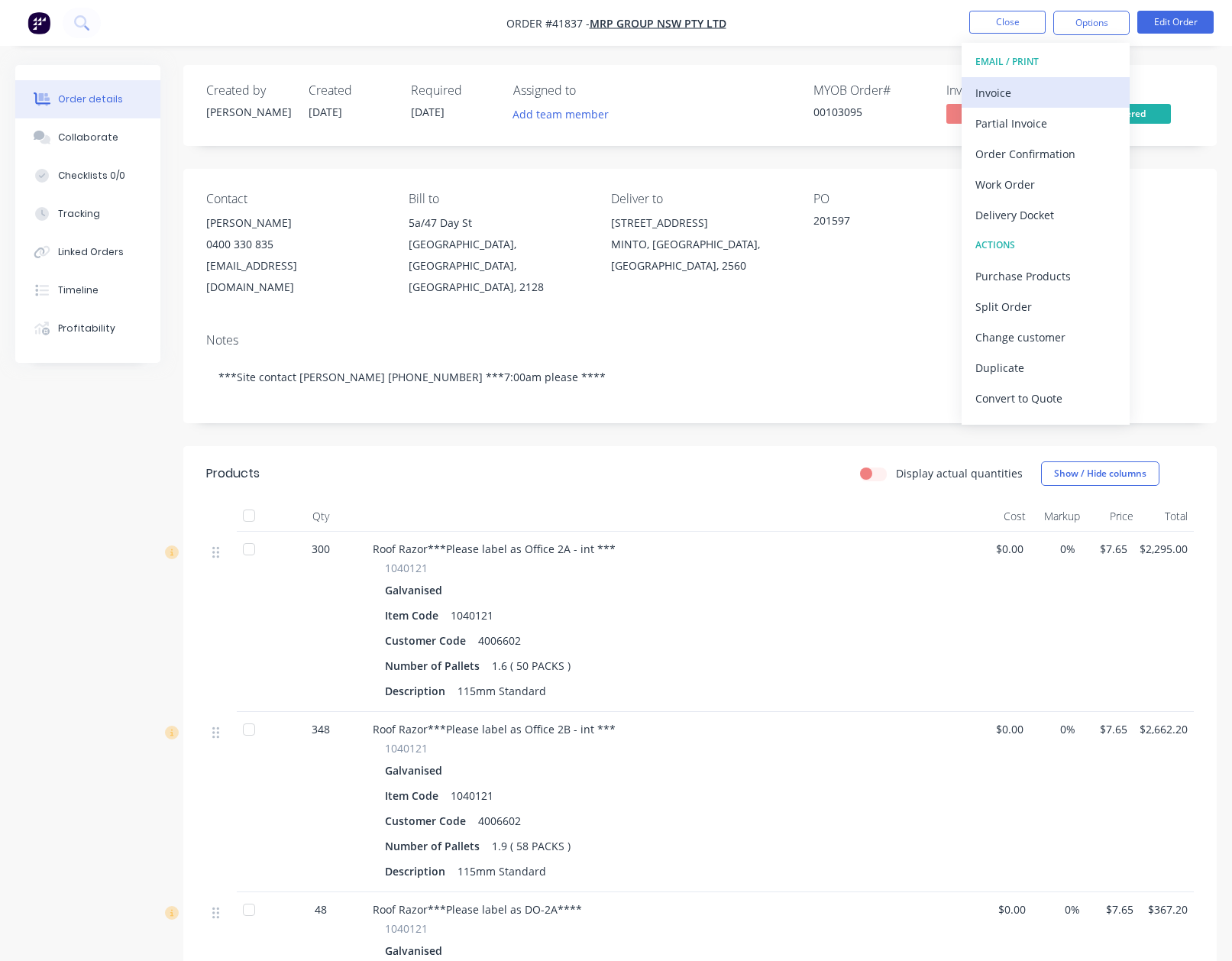
click at [1001, 95] on div "Invoice" at bounding box center [1046, 92] width 141 height 22
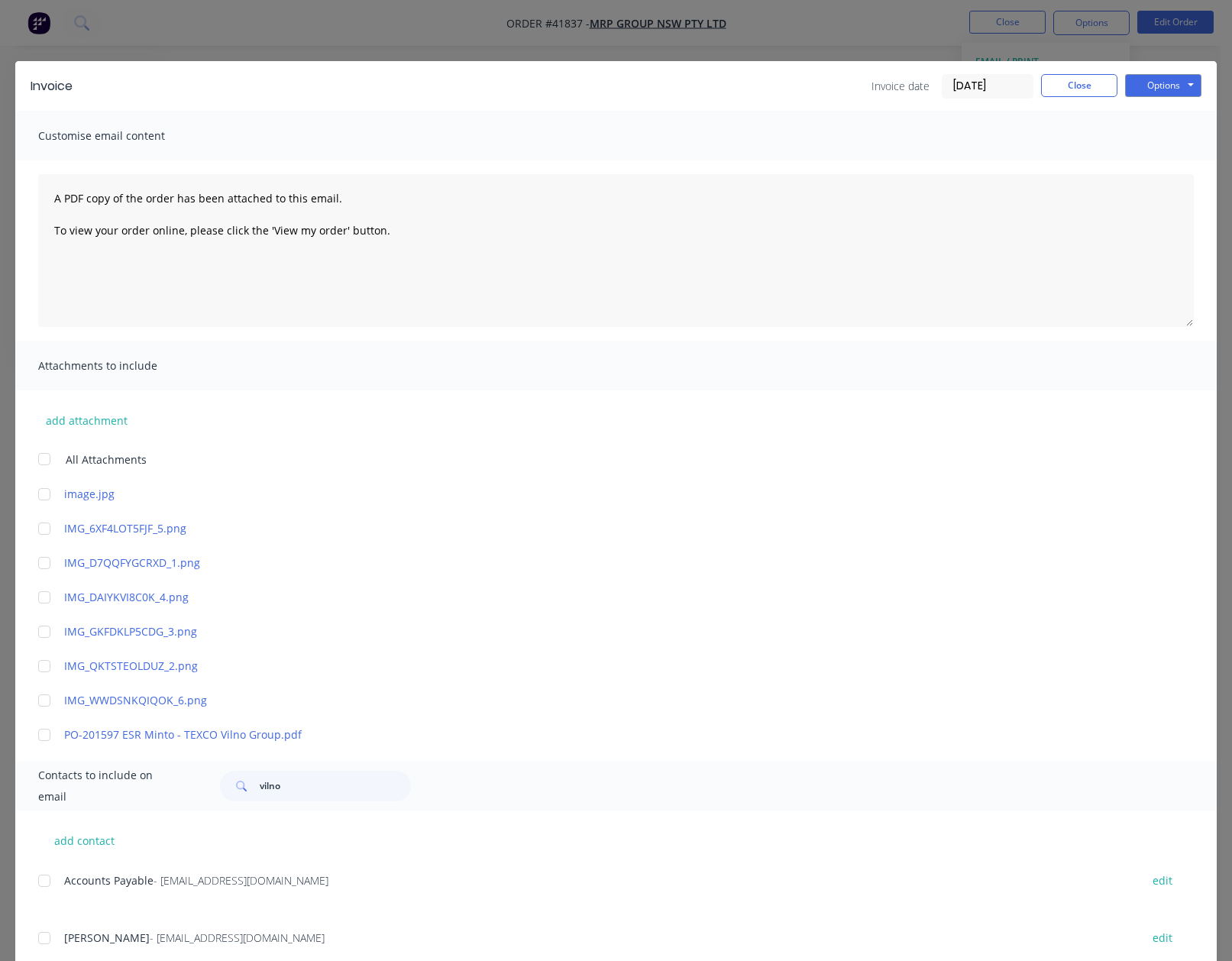
click at [45, 883] on div at bounding box center [44, 881] width 31 height 31
click at [1138, 81] on button "Options" at bounding box center [1163, 86] width 76 height 23
click at [1148, 165] on button "Email" at bounding box center [1174, 163] width 98 height 25
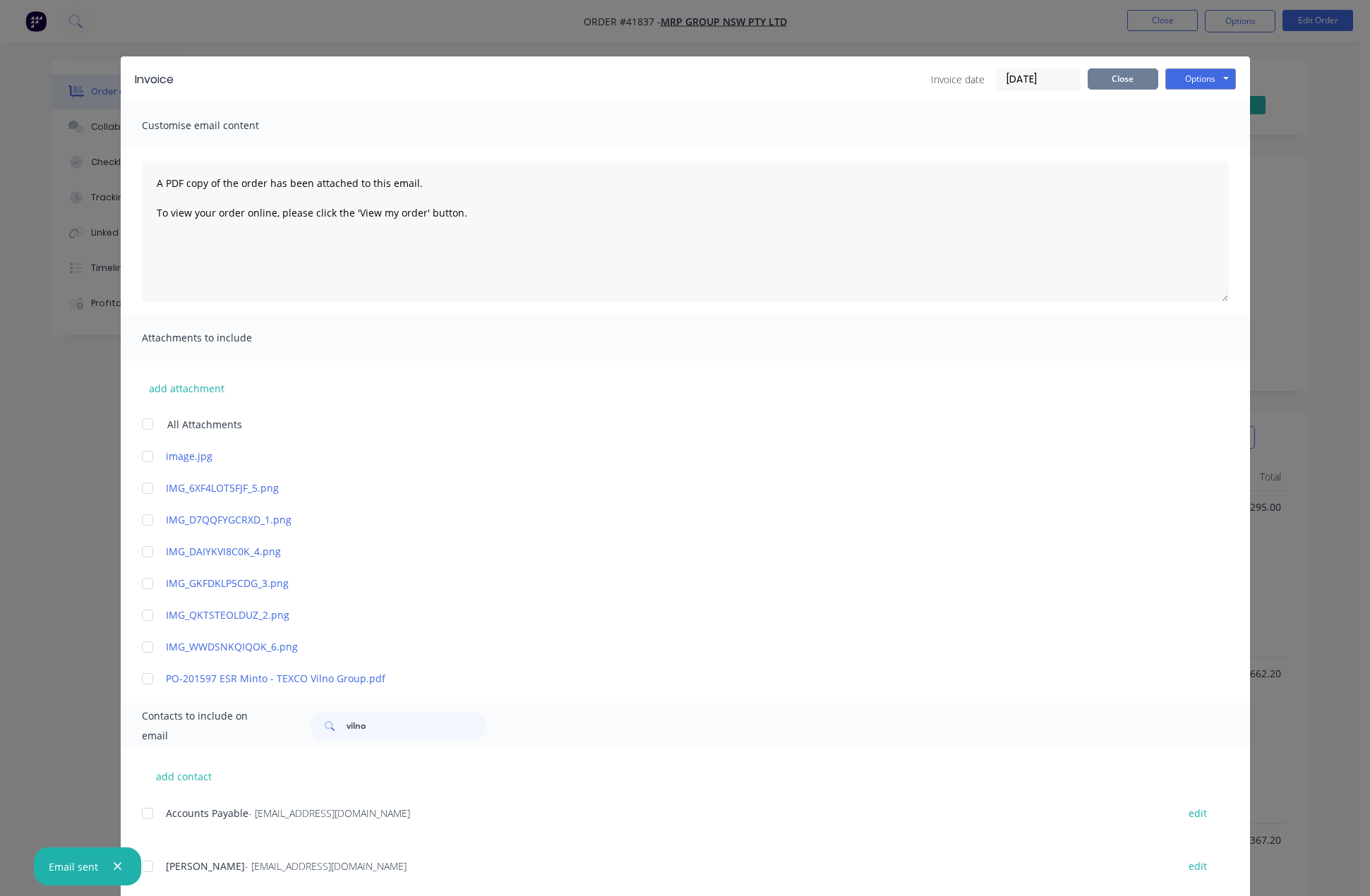
click at [1118, 74] on button "Close" at bounding box center [1123, 79] width 70 height 21
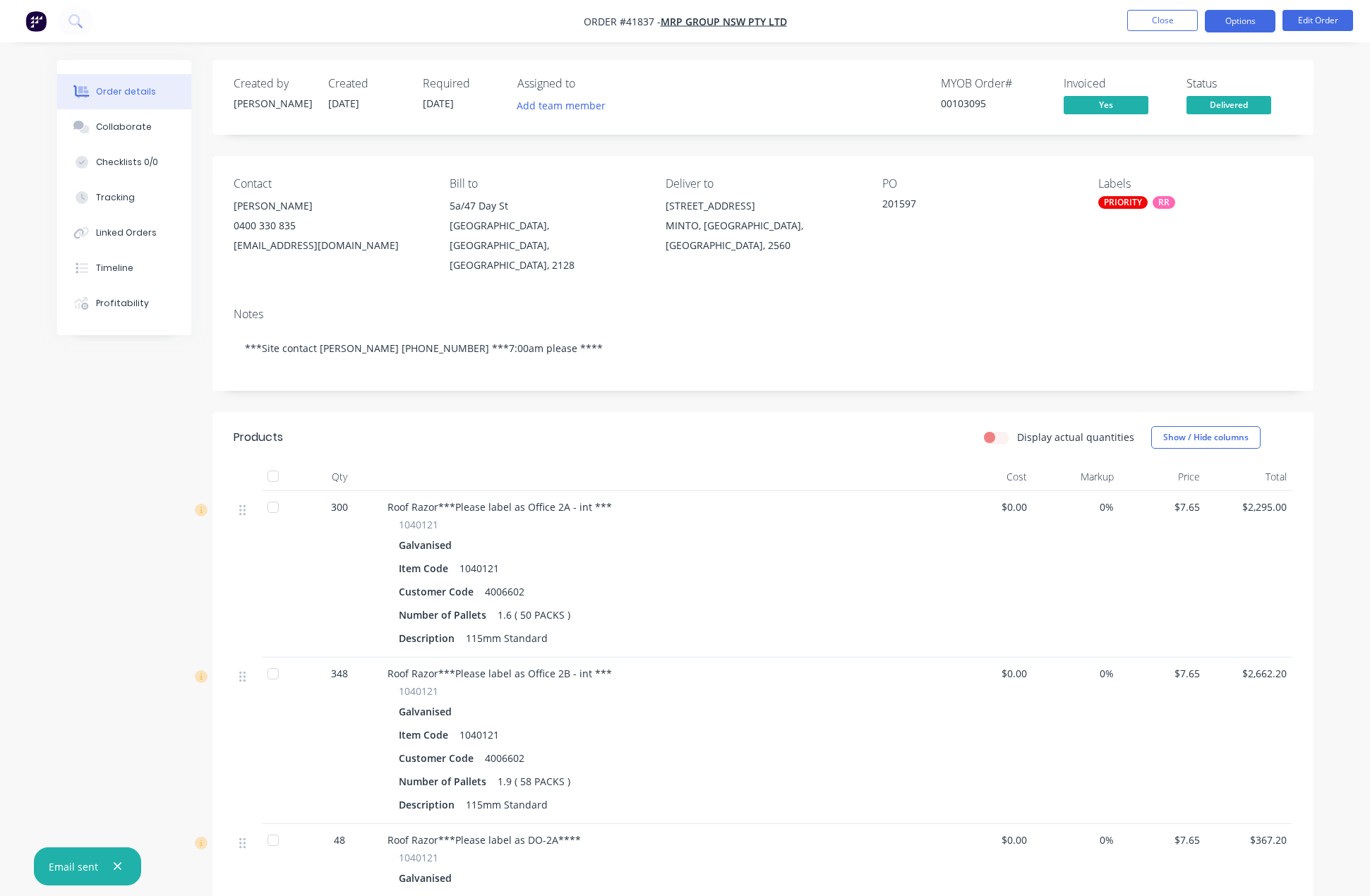
click at [1148, 19] on button "Options" at bounding box center [1240, 21] width 70 height 22
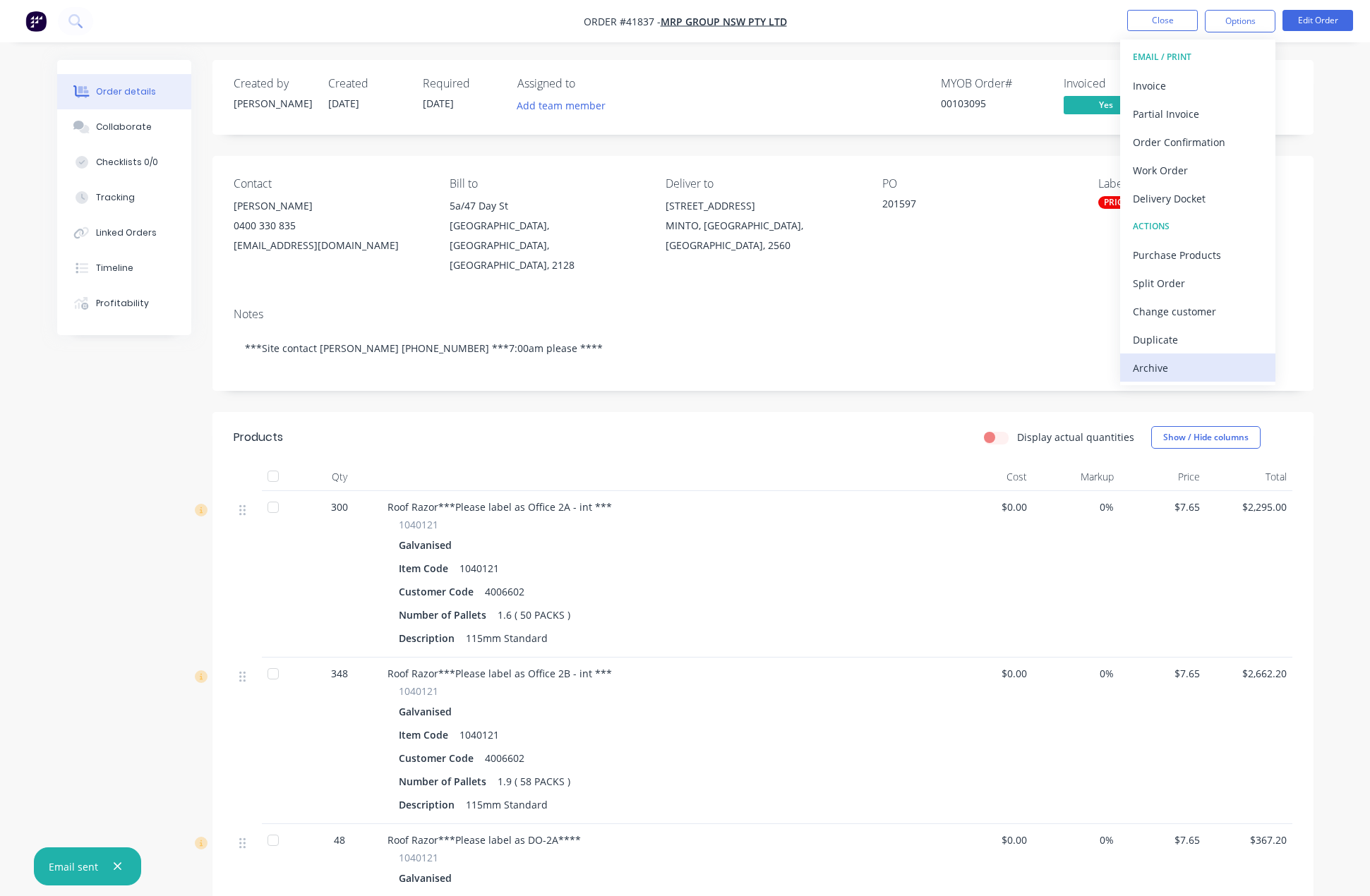
click at [1148, 368] on div "Archive" at bounding box center [1197, 368] width 130 height 20
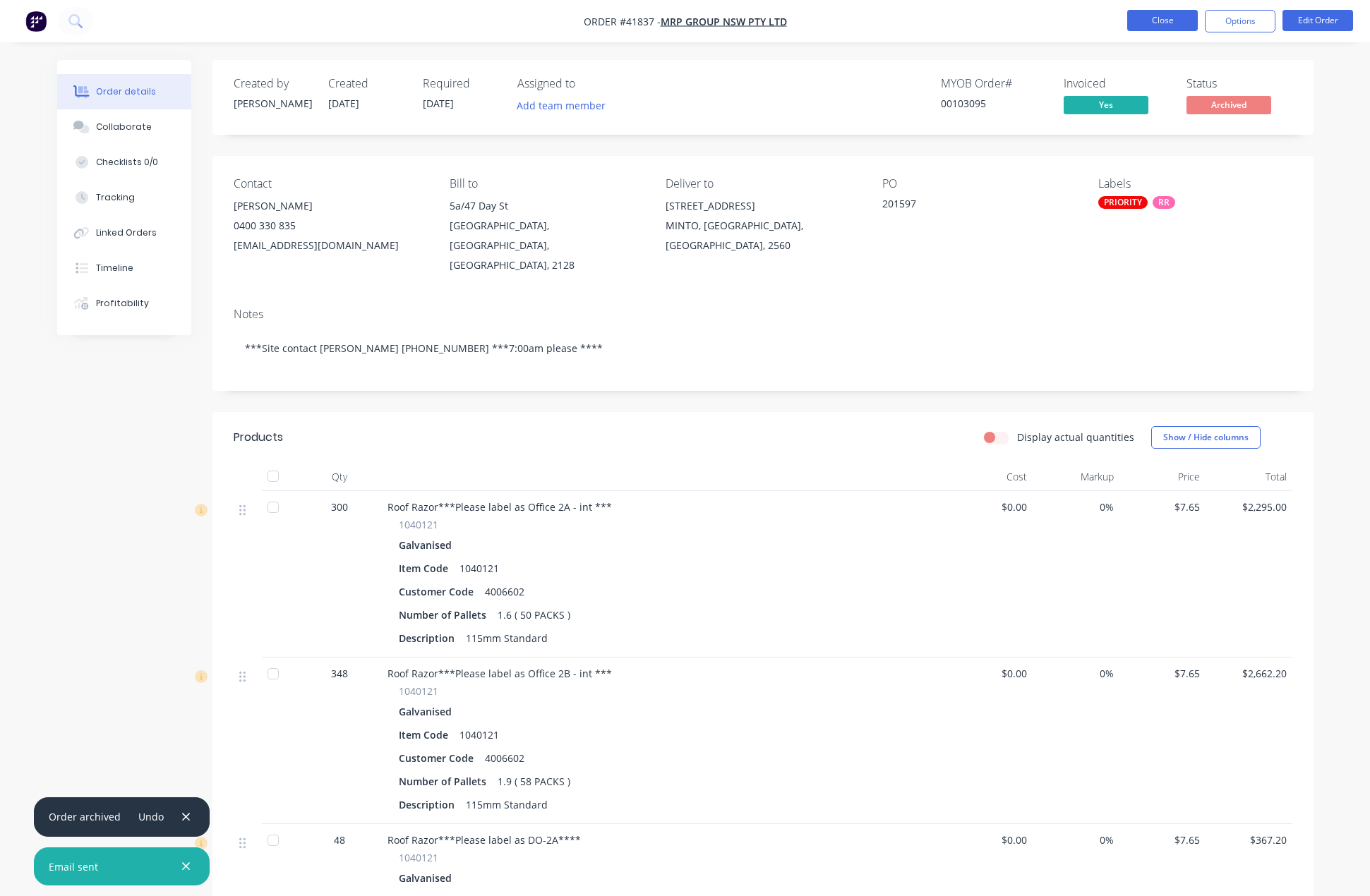
click at [1148, 15] on button "Close" at bounding box center [1162, 20] width 70 height 21
